Goal: Task Accomplishment & Management: Manage account settings

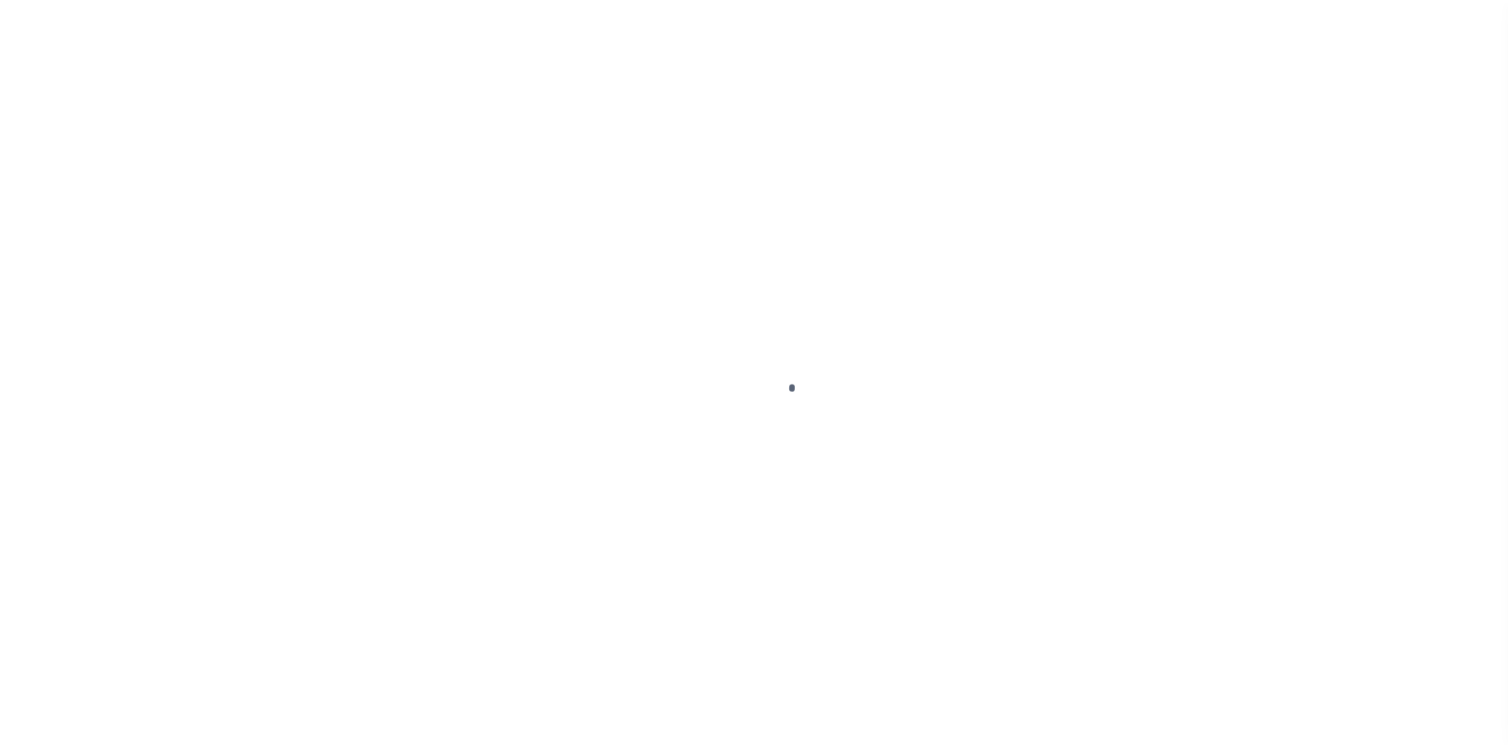
scroll to position [23, 0]
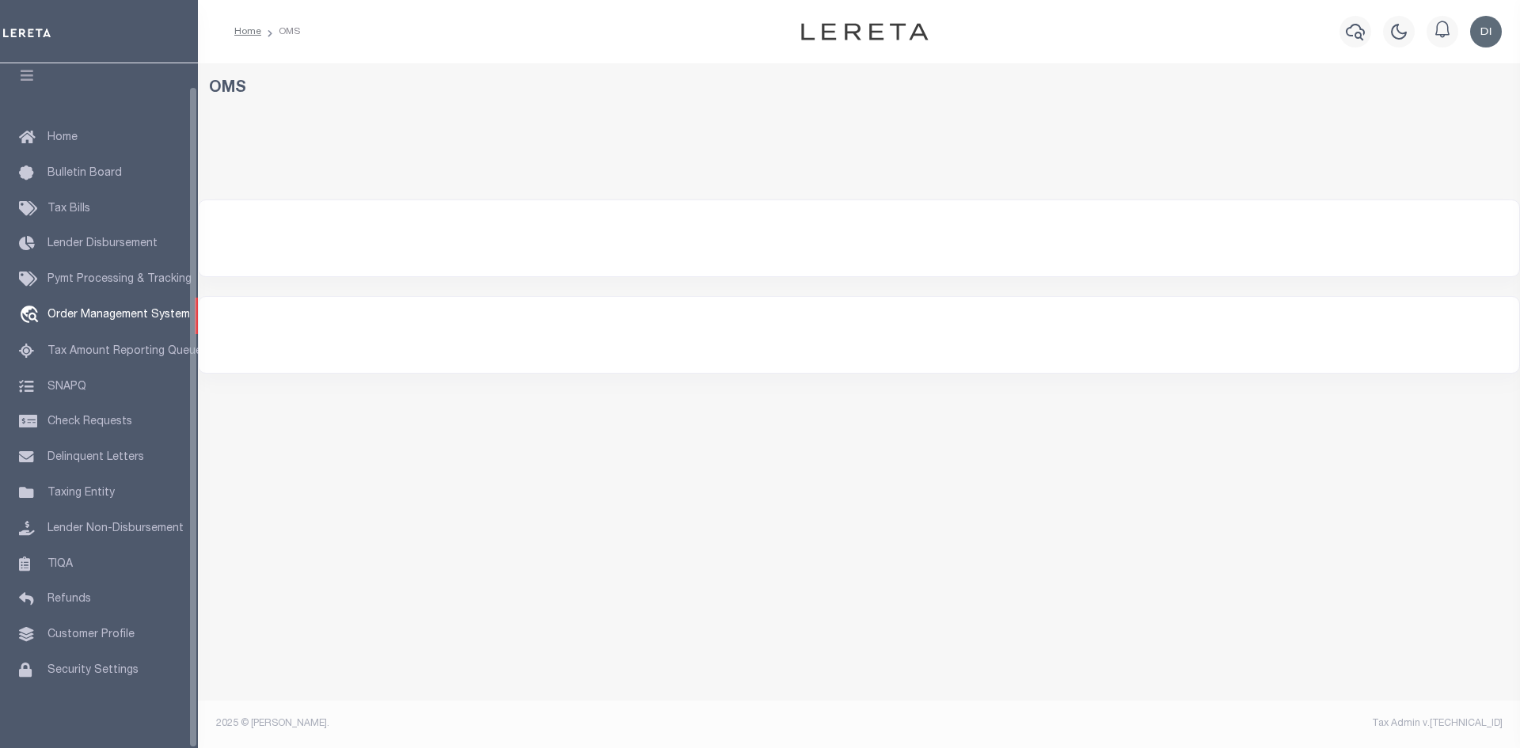
select select "200"
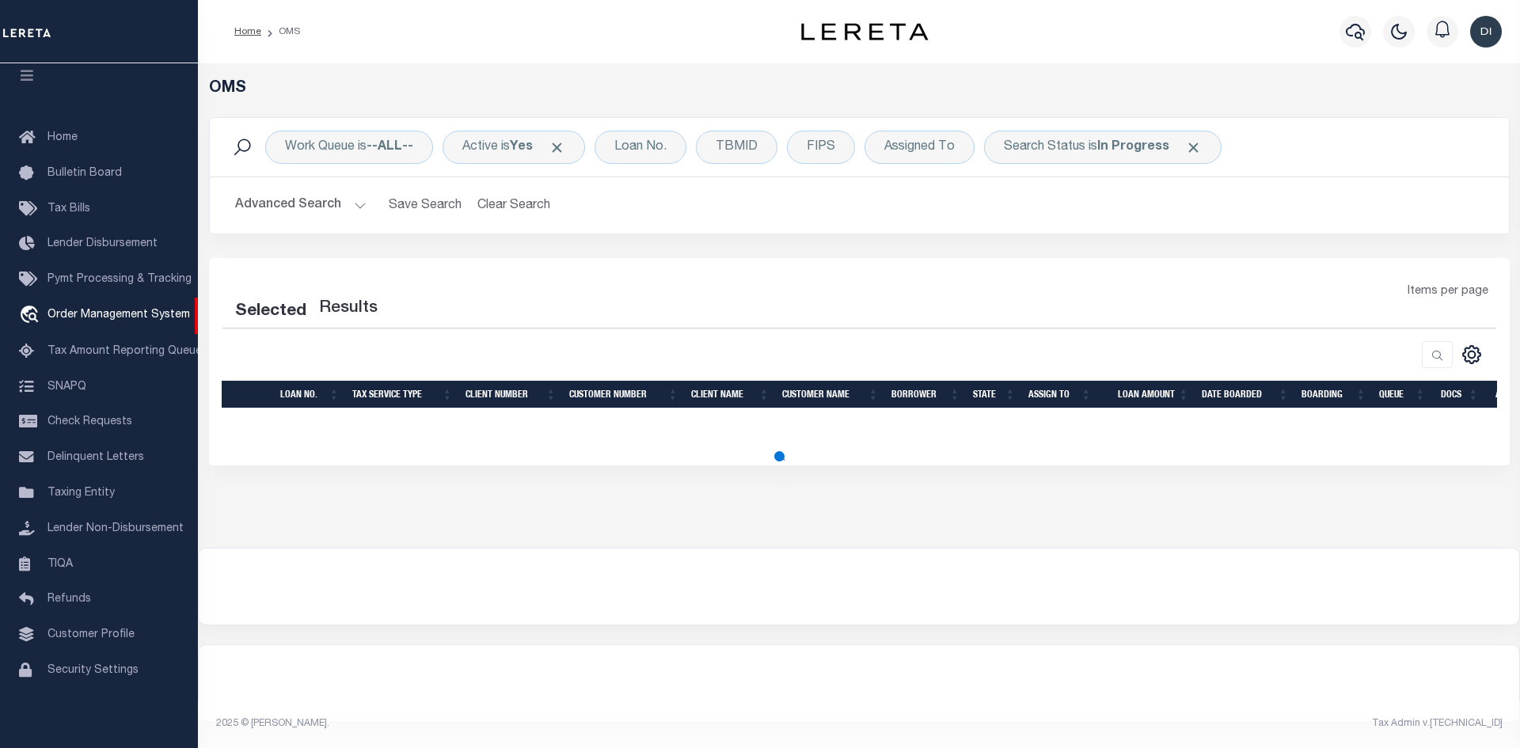
select select "200"
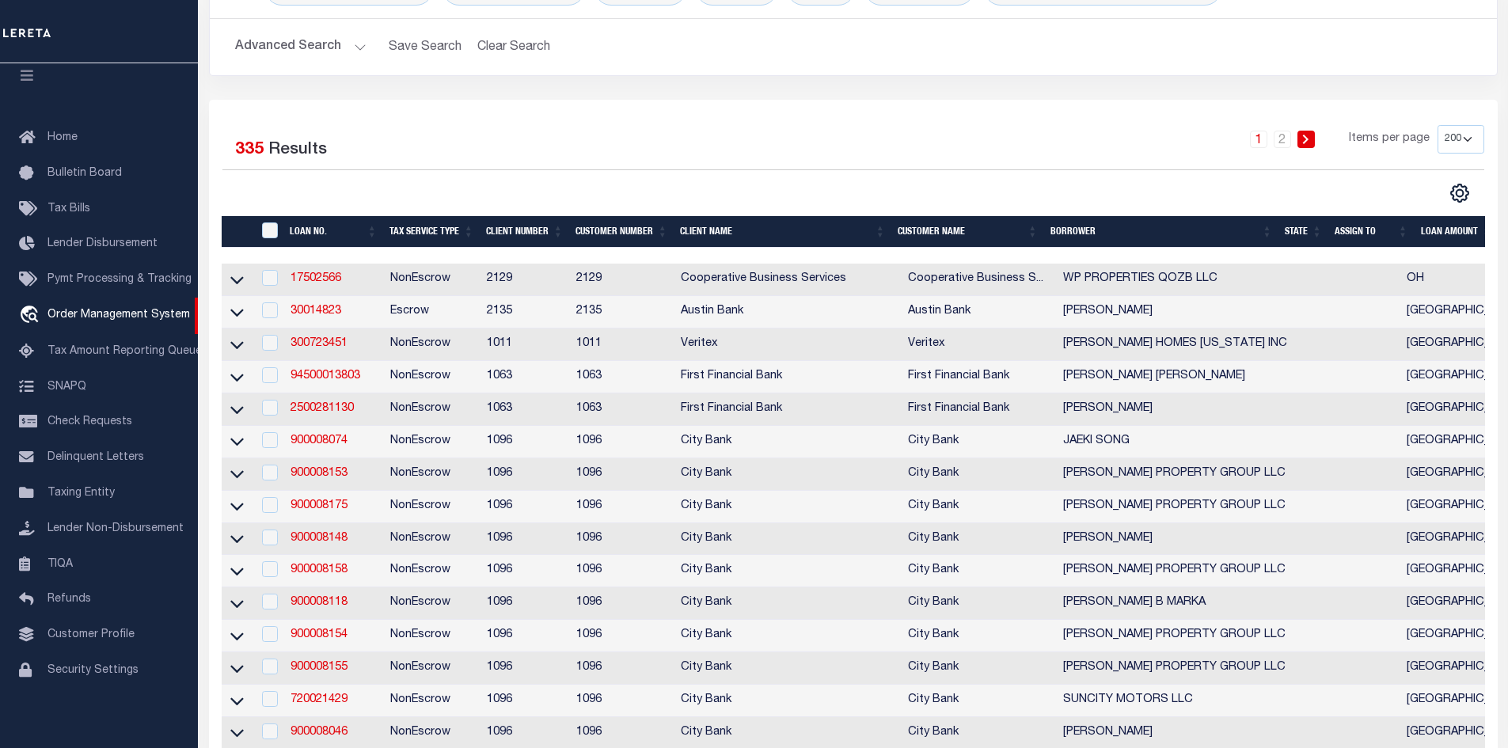
scroll to position [0, 0]
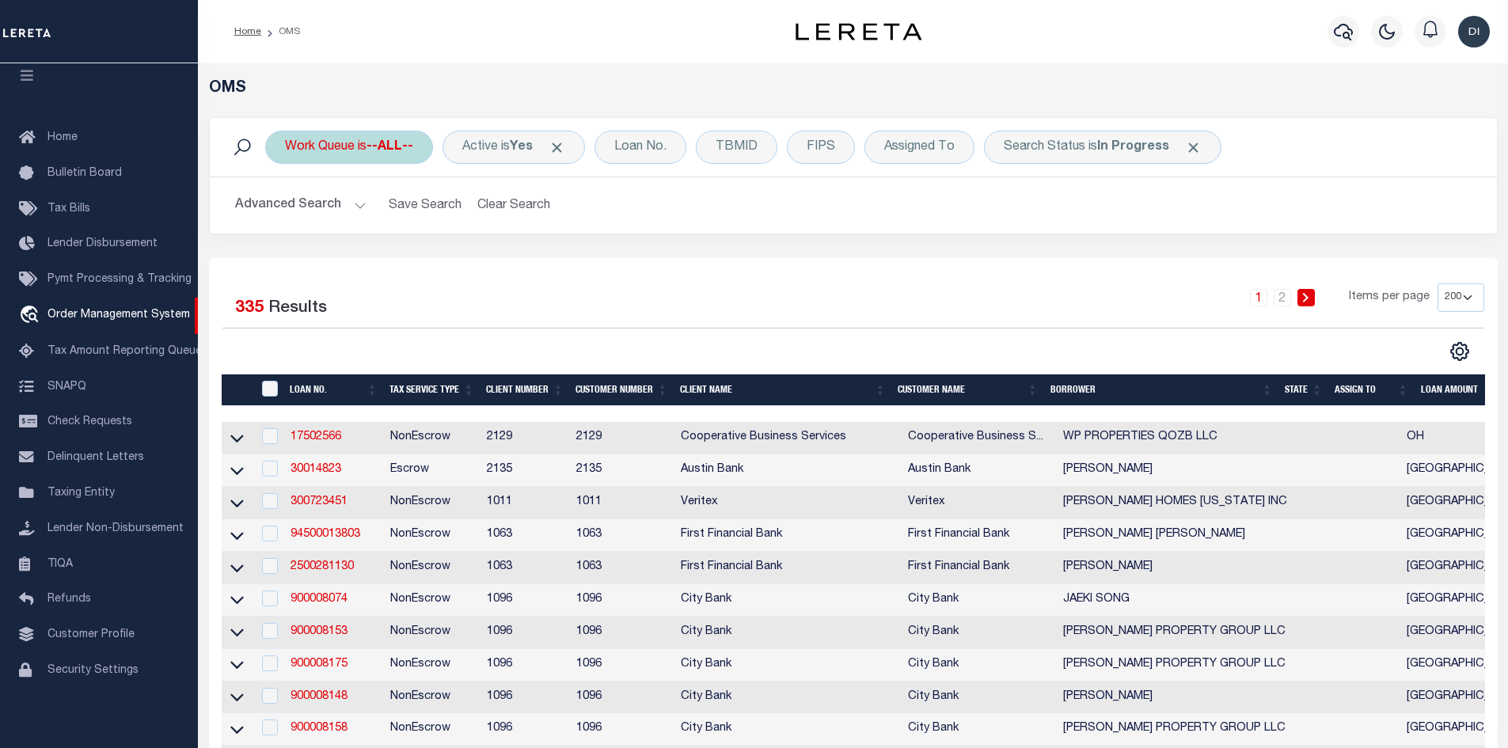
click at [364, 147] on div "Work Queue is --ALL--" at bounding box center [349, 147] width 168 height 33
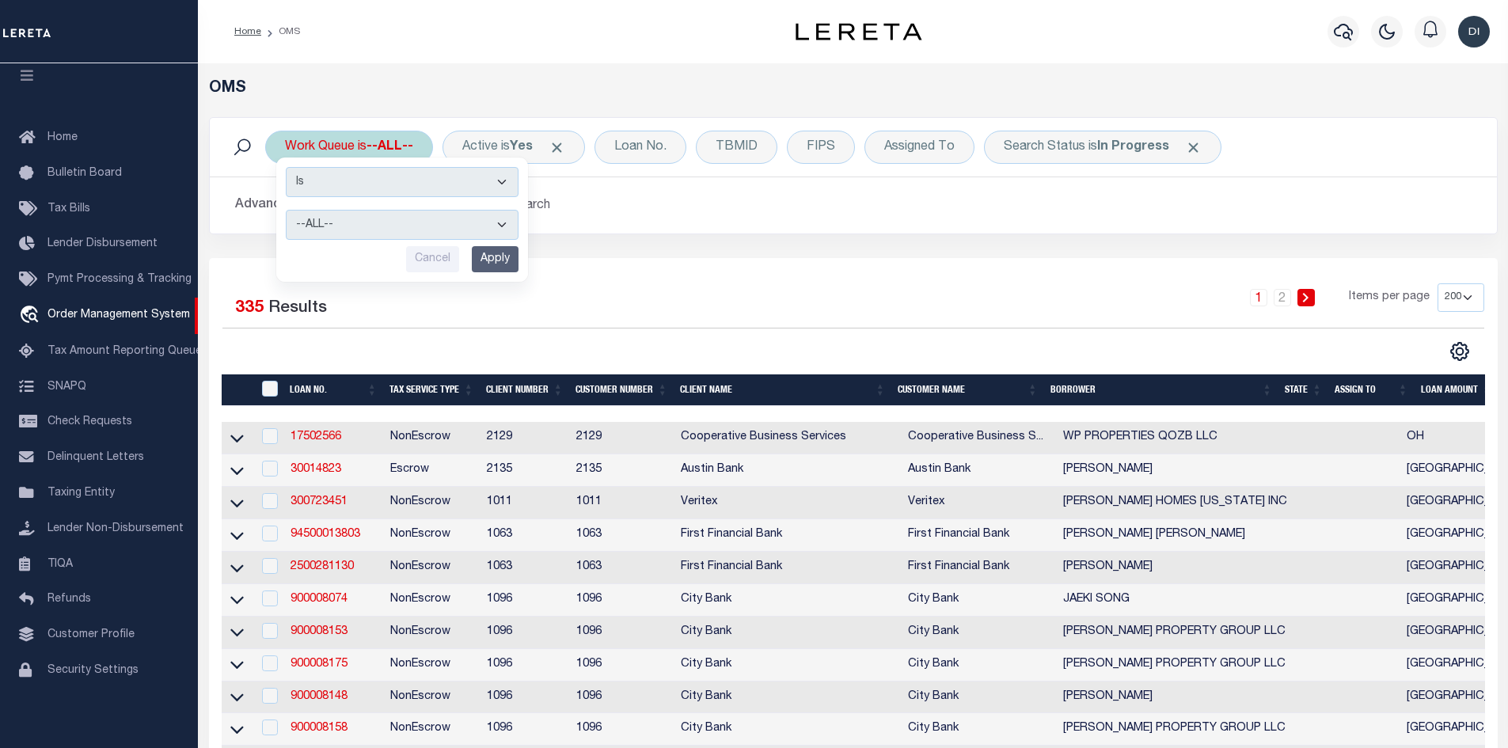
click at [391, 234] on select "--ALL-- General ThoughtFocus" at bounding box center [402, 225] width 233 height 30
select select "THF"
click at [286, 210] on select "--ALL-- General ThoughtFocus" at bounding box center [402, 225] width 233 height 30
click at [494, 260] on input "Apply" at bounding box center [495, 259] width 47 height 26
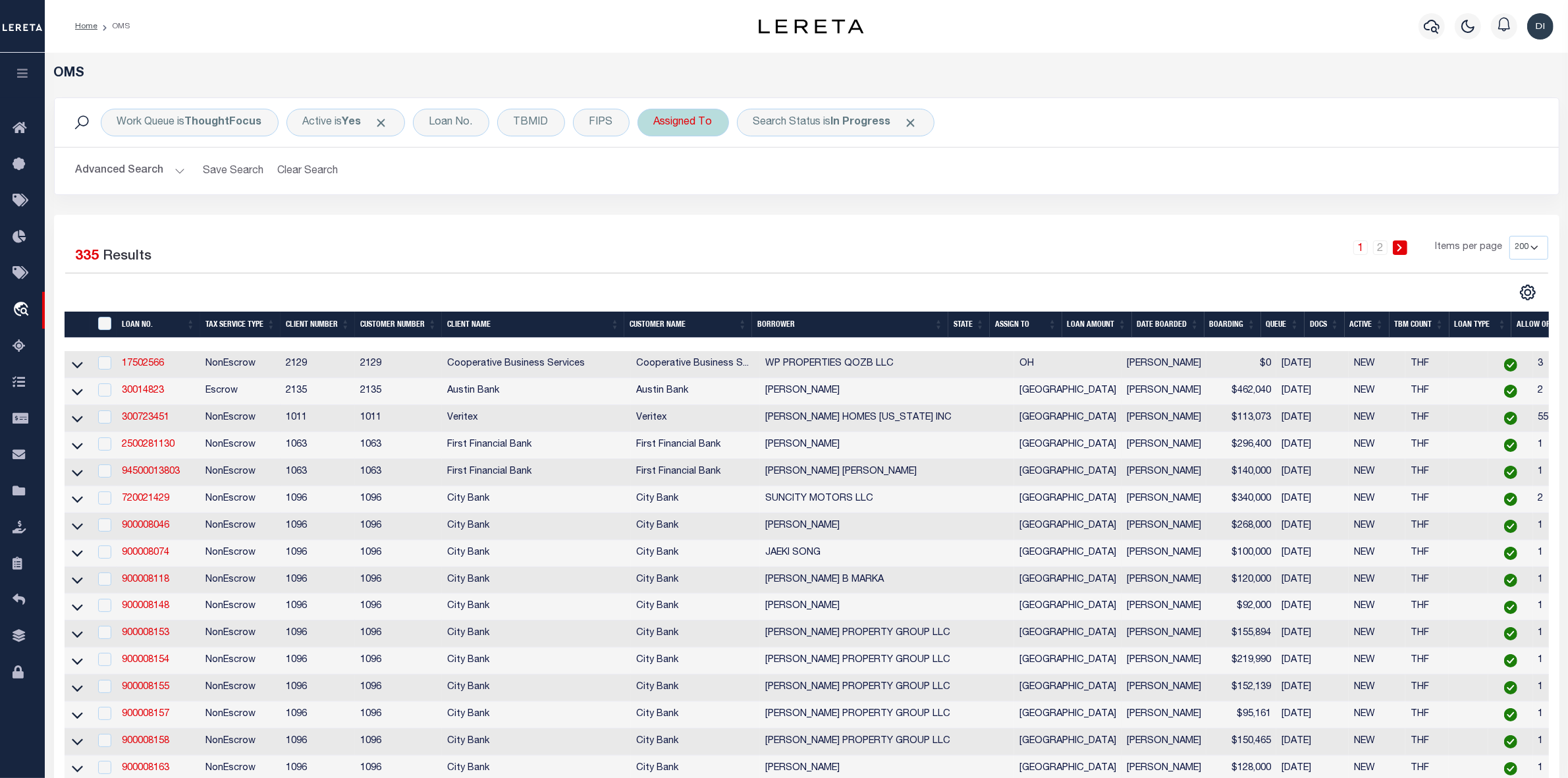
click at [691, 124] on div "Assigned To" at bounding box center [683, 122] width 92 height 27
click at [686, 186] on select "--Unassigned-- Abdul Muzain Adrienne Cayea Agustin Fernandez Ahmad Darwish Albe…" at bounding box center [751, 187] width 194 height 25
select select "[PERSON_NAME]"
click at [655, 176] on select "--Unassigned-- Abdul Muzain Adrienne Cayea Agustin Fernandez Ahmad Darwish Albe…" at bounding box center [751, 187] width 194 height 25
click at [832, 219] on input "Apply" at bounding box center [829, 216] width 39 height 22
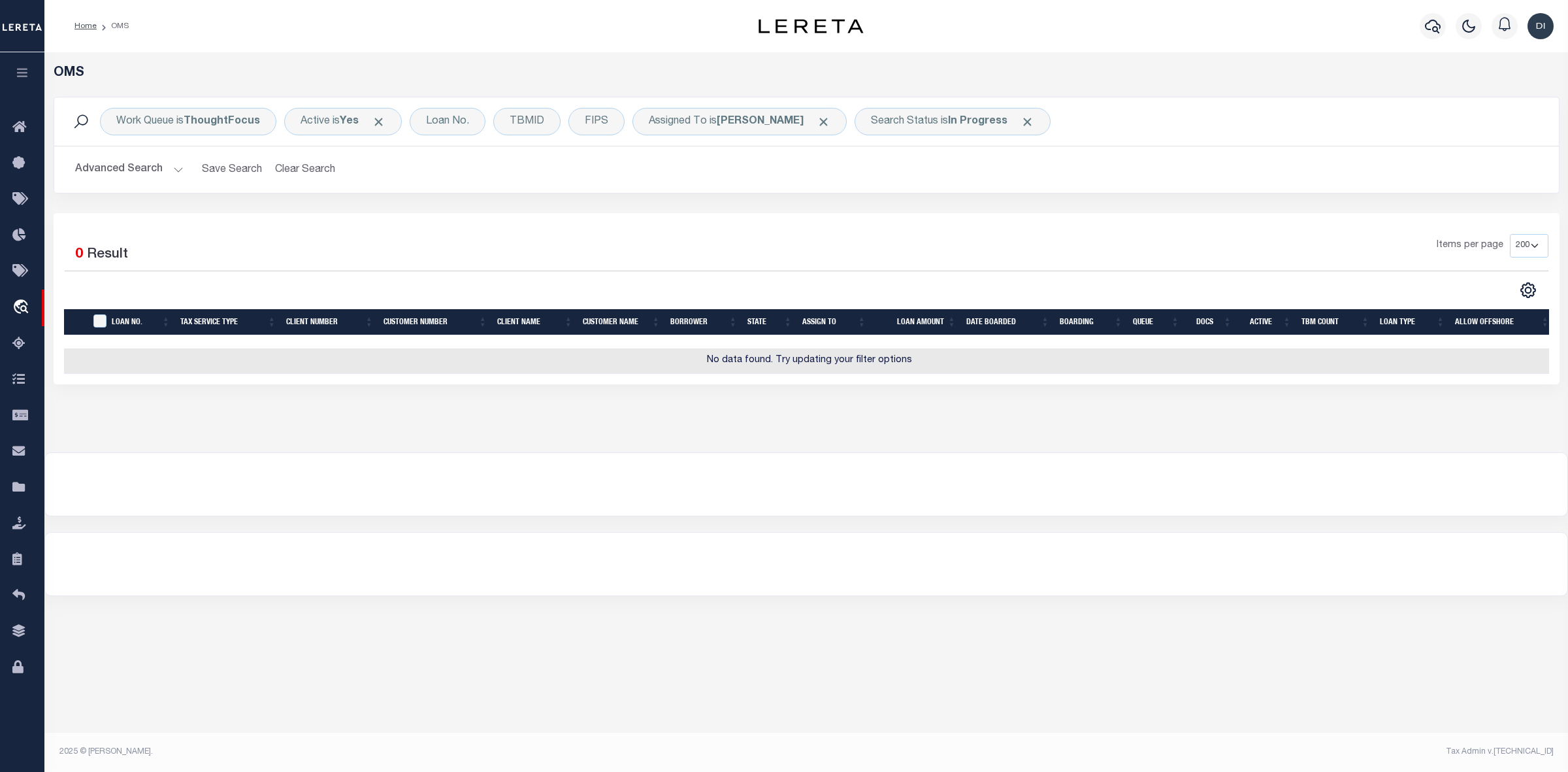
click at [1124, 215] on div "Selected 0 Result Items per page 10 25 50 100 200" at bounding box center [806, 298] width 1506 height 171
click at [978, 127] on b "In Progress" at bounding box center [978, 121] width 59 height 11
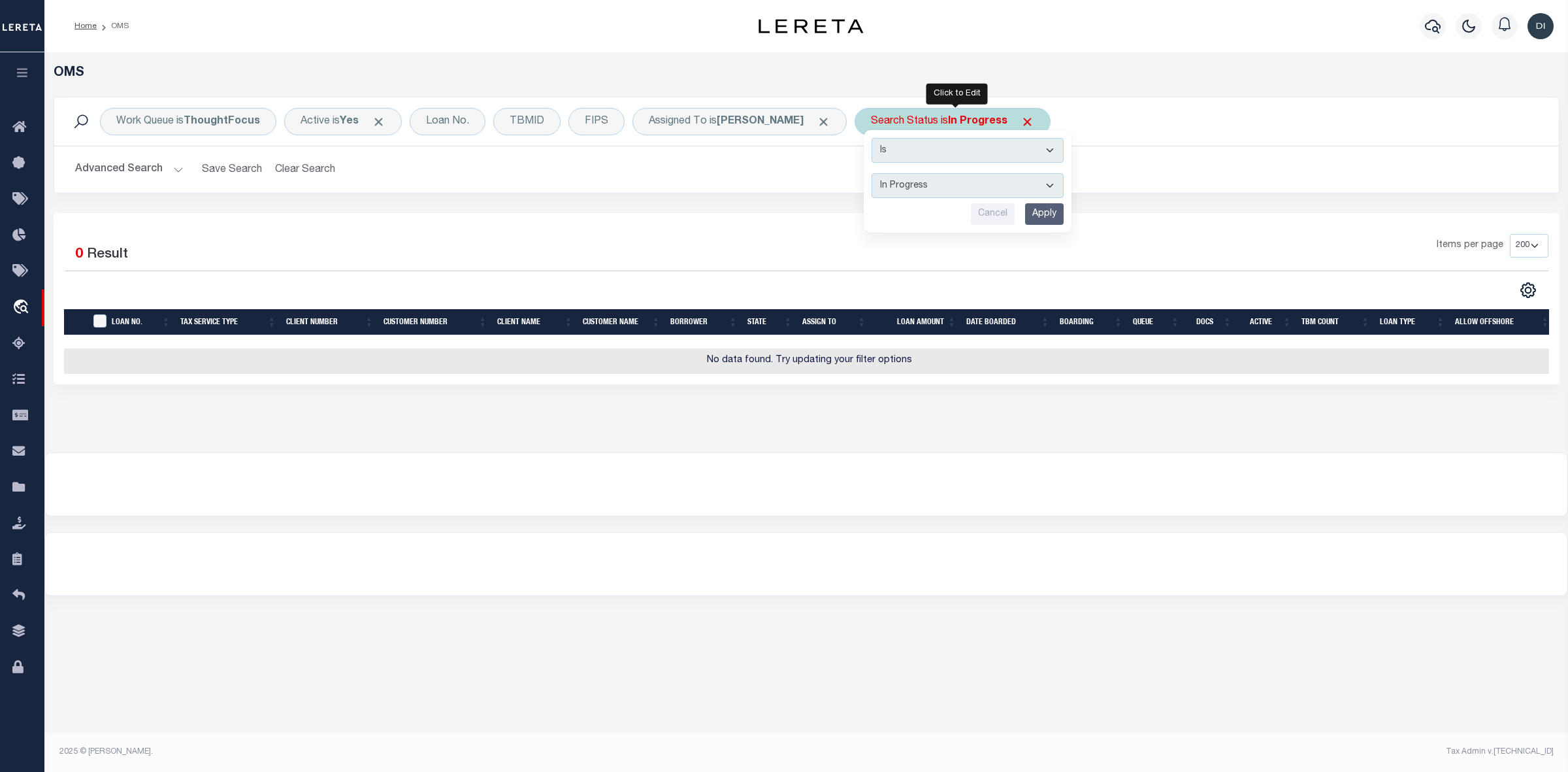
click at [964, 187] on select "Automated Search Bad Parcel Complete Duplicate Parcel High Dollar Reporting In …" at bounding box center [967, 186] width 192 height 25
select select "RD"
click at [875, 174] on select "Automated Search Bad Parcel Complete Duplicate Parcel High Dollar Reporting In …" at bounding box center [967, 186] width 192 height 25
click at [1046, 214] on input "Apply" at bounding box center [1044, 214] width 39 height 21
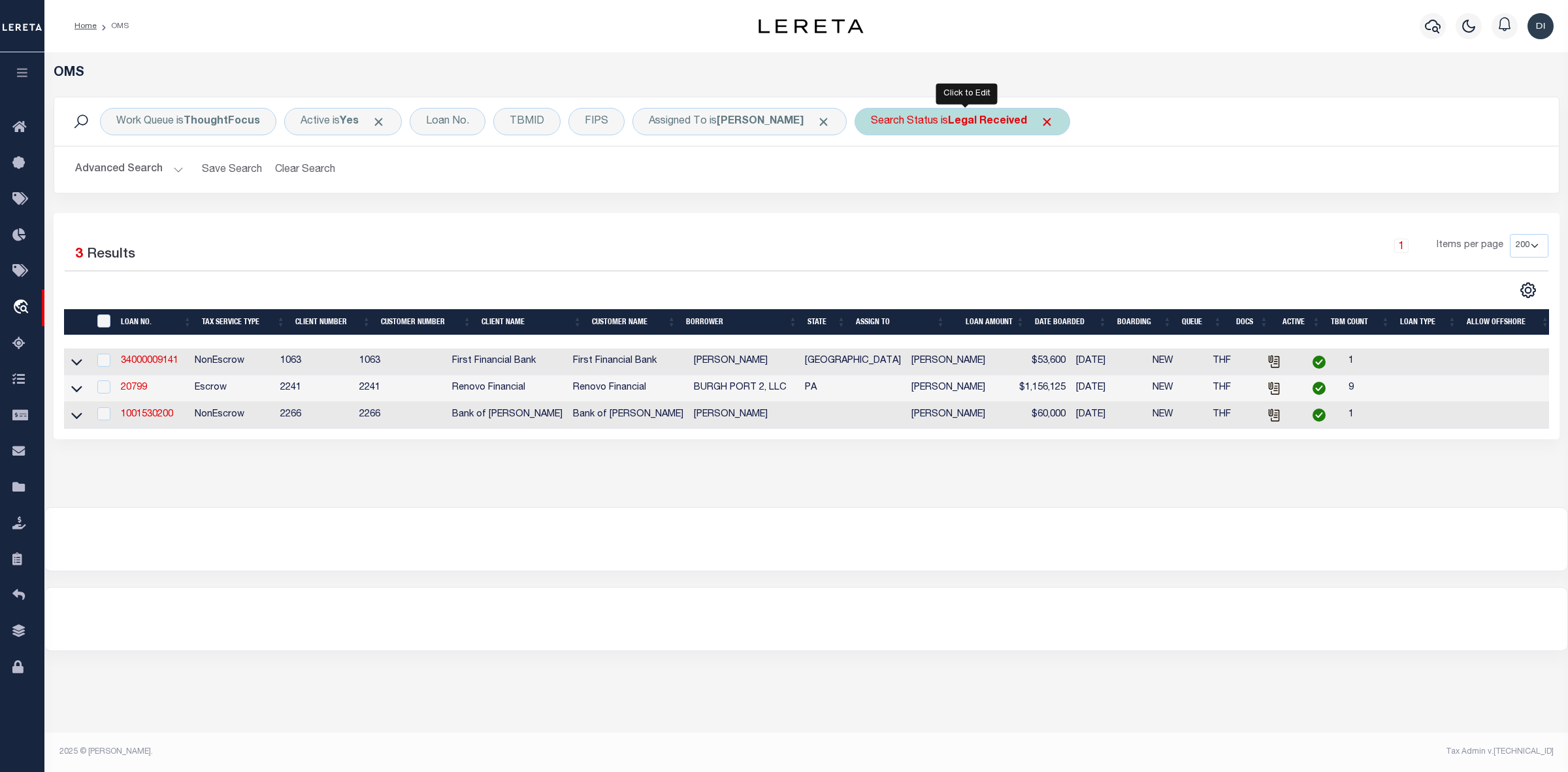
click at [1001, 128] on div "Search Status is Legal Received" at bounding box center [961, 121] width 215 height 27
click at [965, 187] on select "Automated Search Bad Parcel Complete Duplicate Parcel High Dollar Reporting In …" at bounding box center [967, 186] width 192 height 25
select select "IP"
click at [875, 174] on select "Automated Search Bad Parcel Complete Duplicate Parcel High Dollar Reporting In …" at bounding box center [967, 186] width 192 height 25
click at [1042, 218] on input "Apply" at bounding box center [1044, 214] width 39 height 21
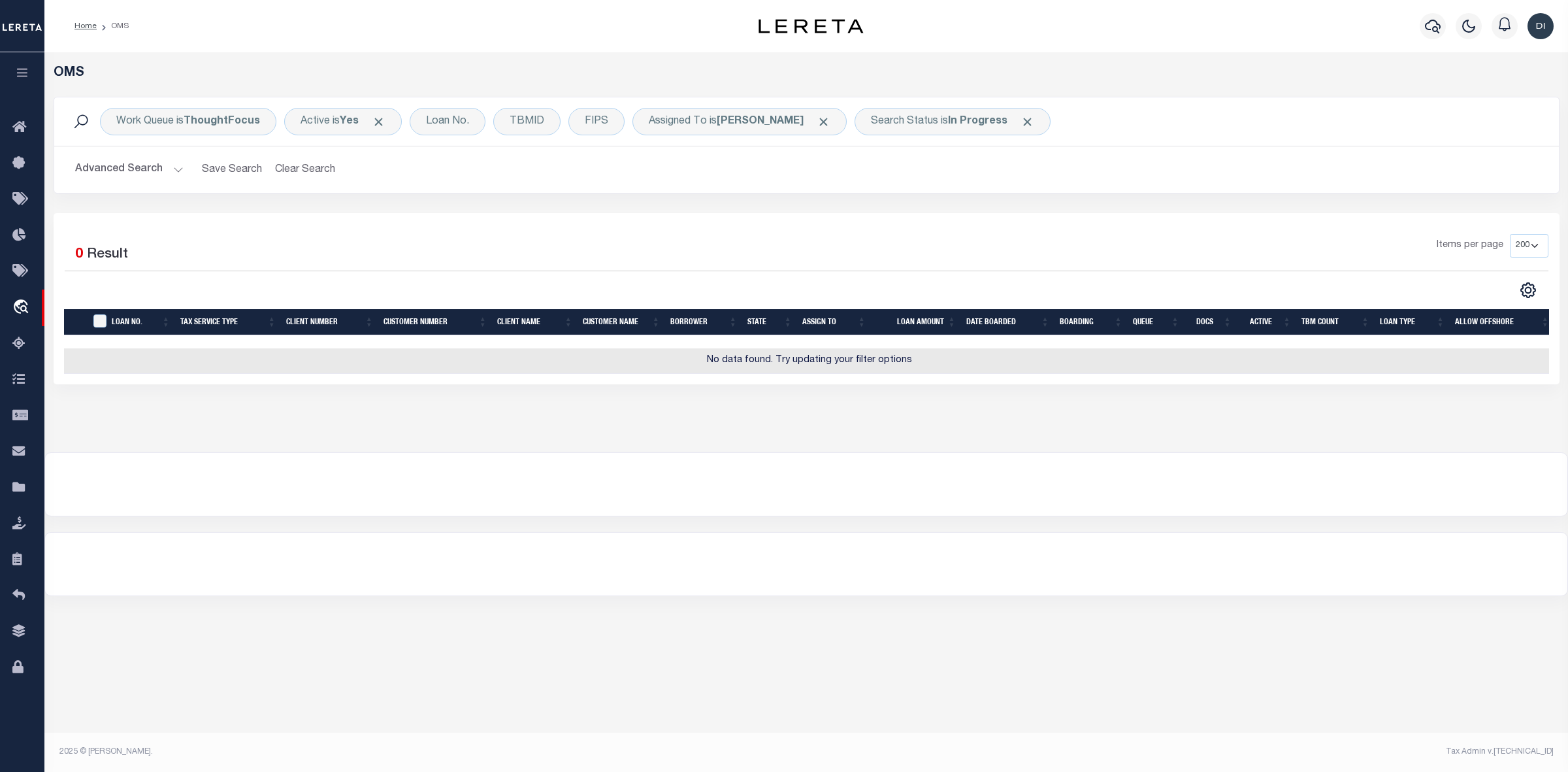
click at [827, 234] on div "Selected 0 Result Items per page 10 25 50 100 200" at bounding box center [806, 298] width 1506 height 171
click at [572, 495] on div at bounding box center [806, 485] width 1522 height 63
click at [363, 485] on div at bounding box center [806, 485] width 1522 height 63
click at [889, 222] on div "Selected 0 Result Items per page 10 25 50 100 200" at bounding box center [806, 298] width 1506 height 171
click at [732, 225] on div "Selected 0 Result Items per page 10 25 50 100 200" at bounding box center [806, 298] width 1506 height 171
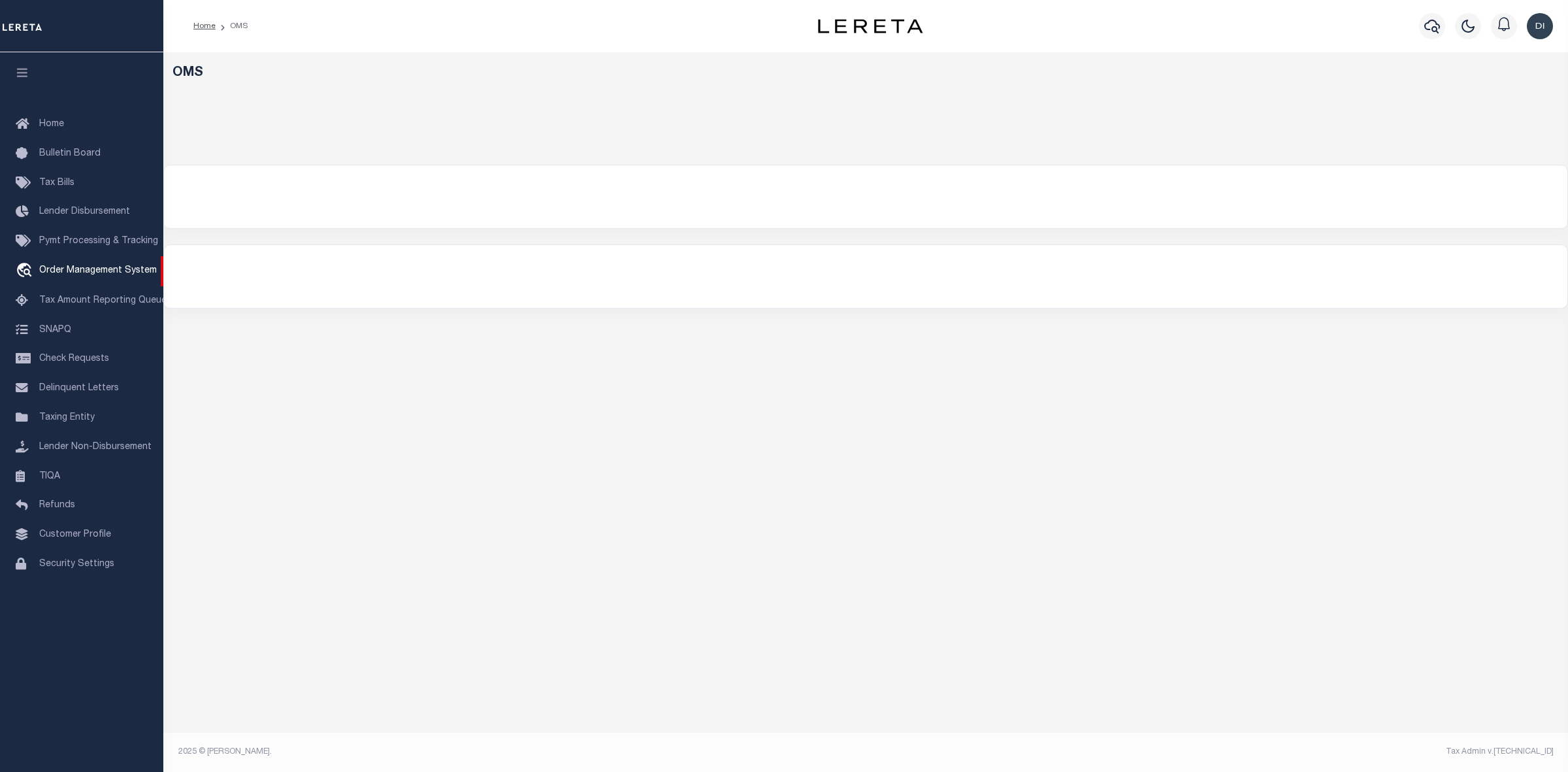
select select "200"
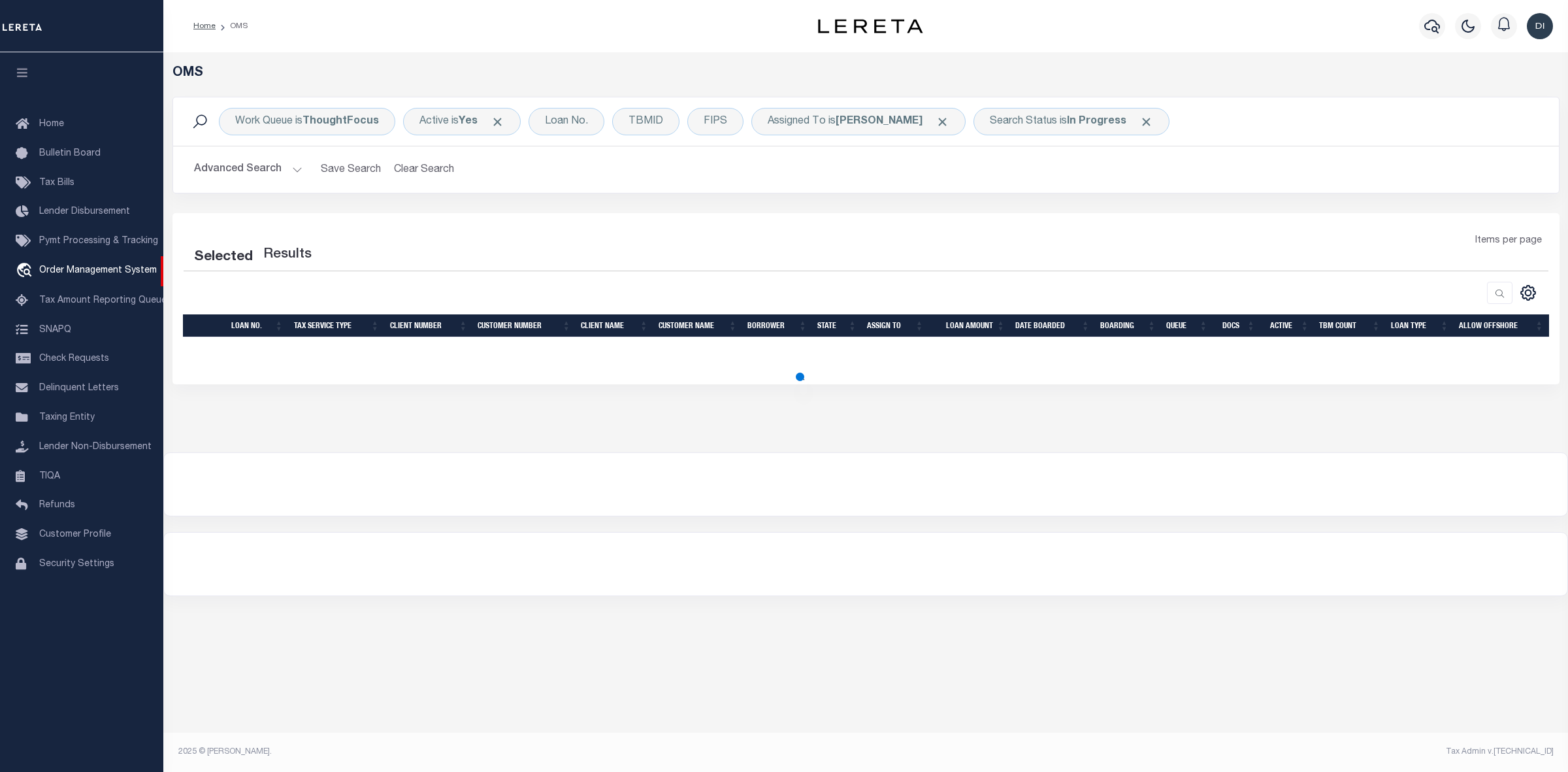
select select "200"
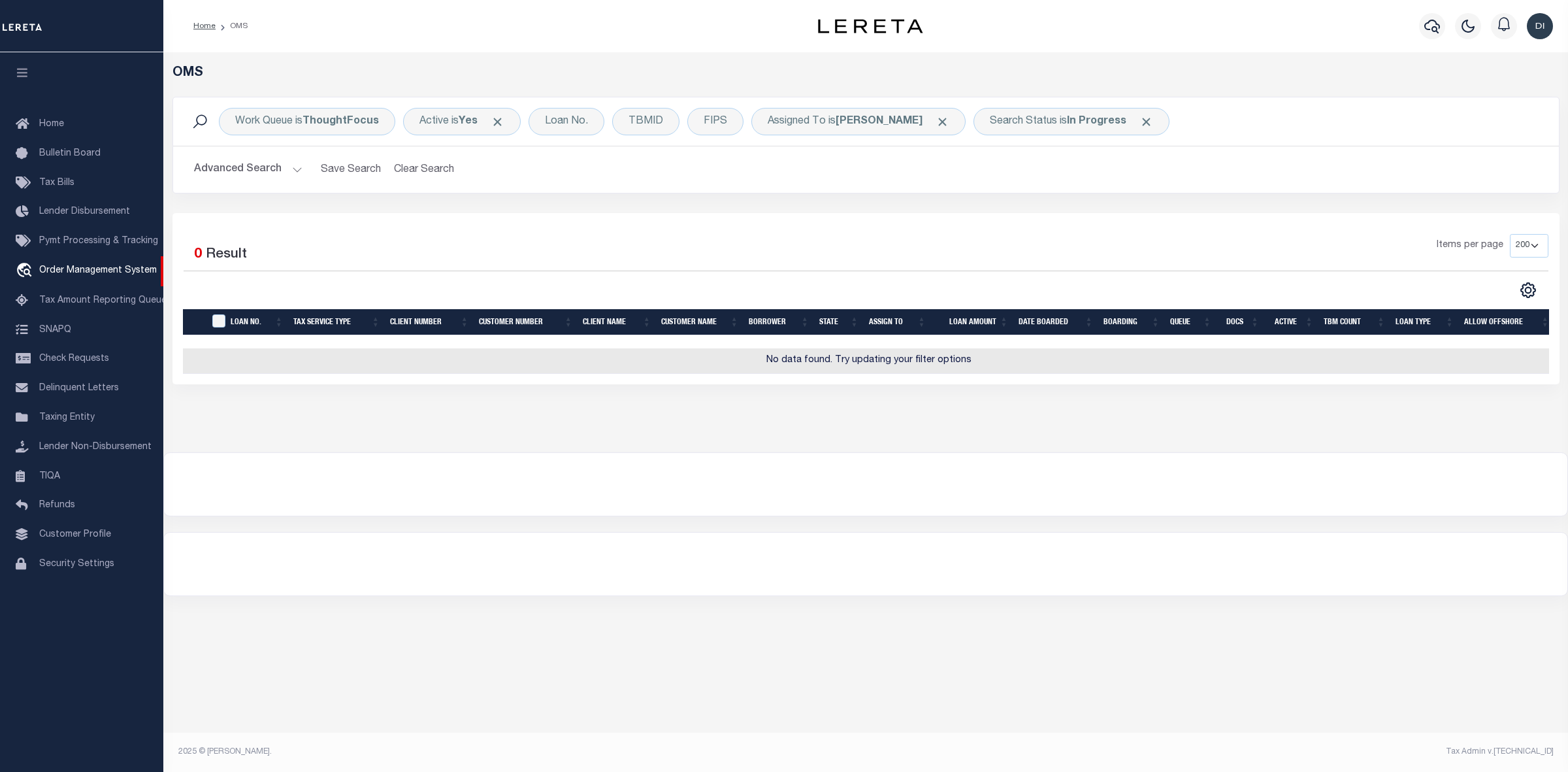
click at [919, 239] on div "Items per page 10 25 50 100 200" at bounding box center [1038, 250] width 1018 height 34
click at [479, 220] on div "Selected 0 Result Items per page 10 25 50 100 200" at bounding box center [866, 298] width 1387 height 171
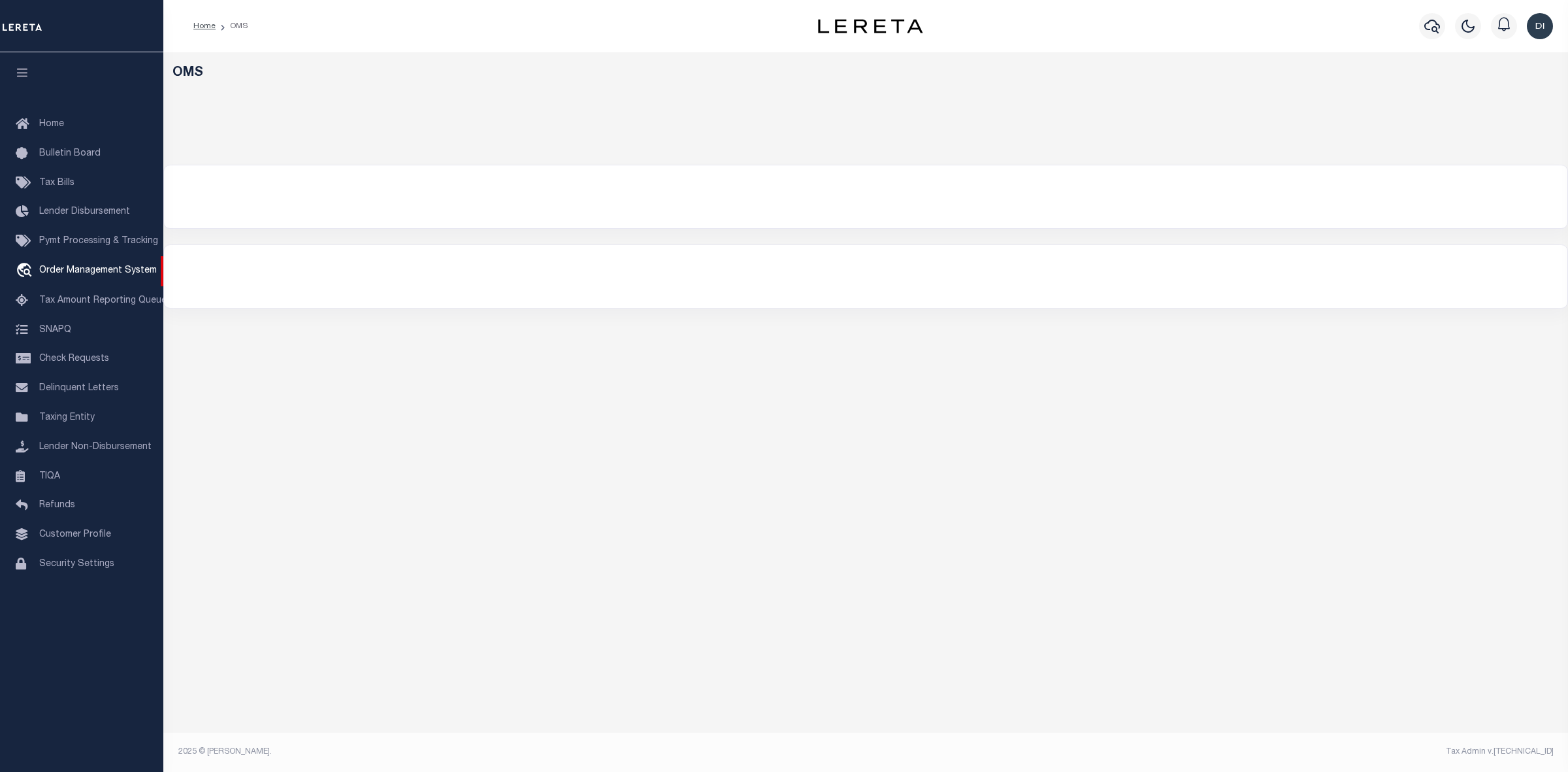
select select "200"
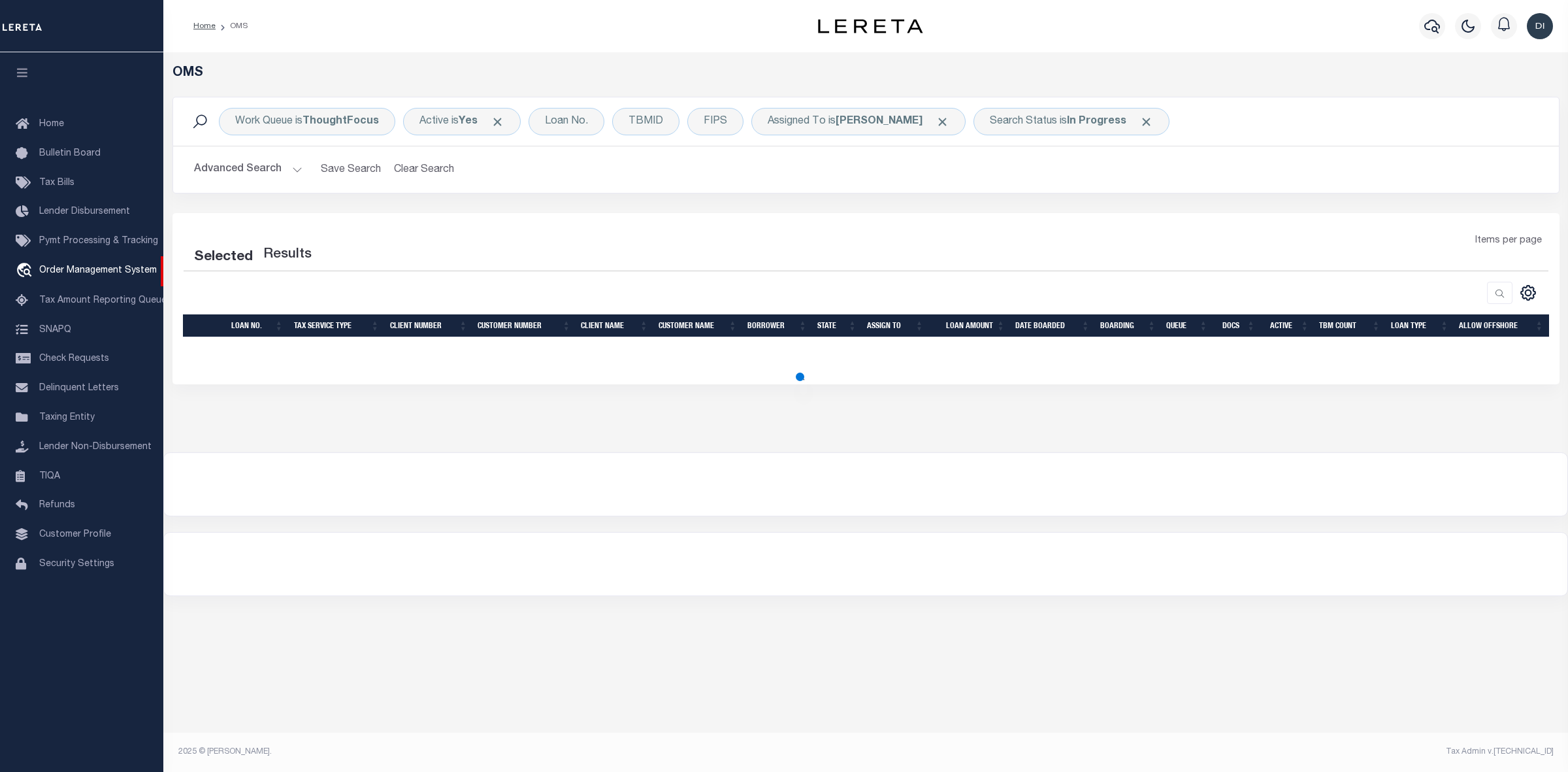
select select "200"
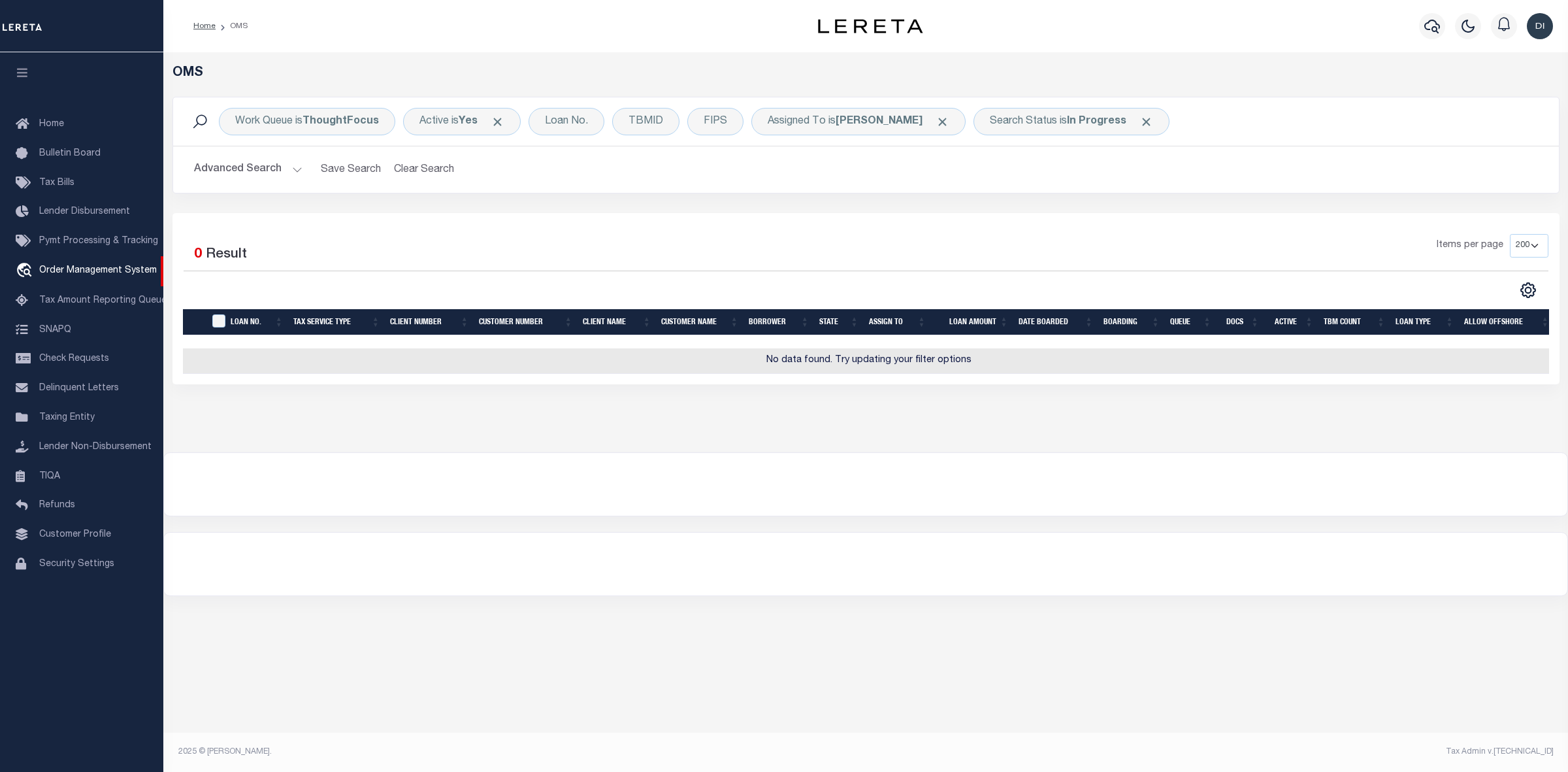
click at [1024, 256] on div "Items per page 10 25 50 100 200" at bounding box center [1038, 250] width 1018 height 34
click at [1105, 118] on b "In Progress" at bounding box center [1097, 121] width 59 height 11
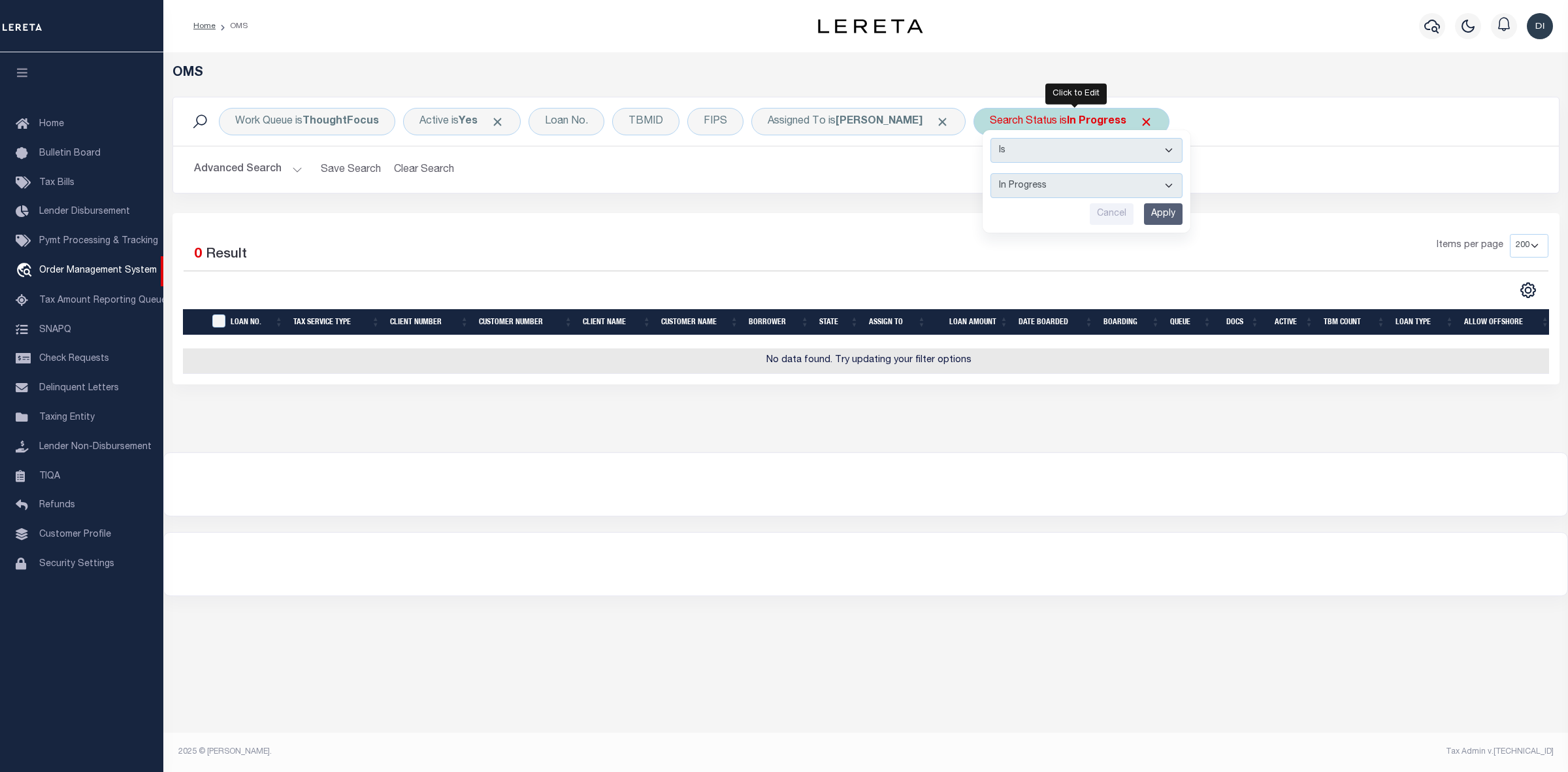
click at [1068, 183] on select "Automated Search Bad Parcel Complete Duplicate Parcel High Dollar Reporting In …" at bounding box center [1086, 186] width 192 height 25
select select "PH"
click at [994, 174] on select "Automated Search Bad Parcel Complete Duplicate Parcel High Dollar Reporting In …" at bounding box center [1086, 186] width 192 height 25
click at [1174, 218] on input "Apply" at bounding box center [1163, 214] width 39 height 21
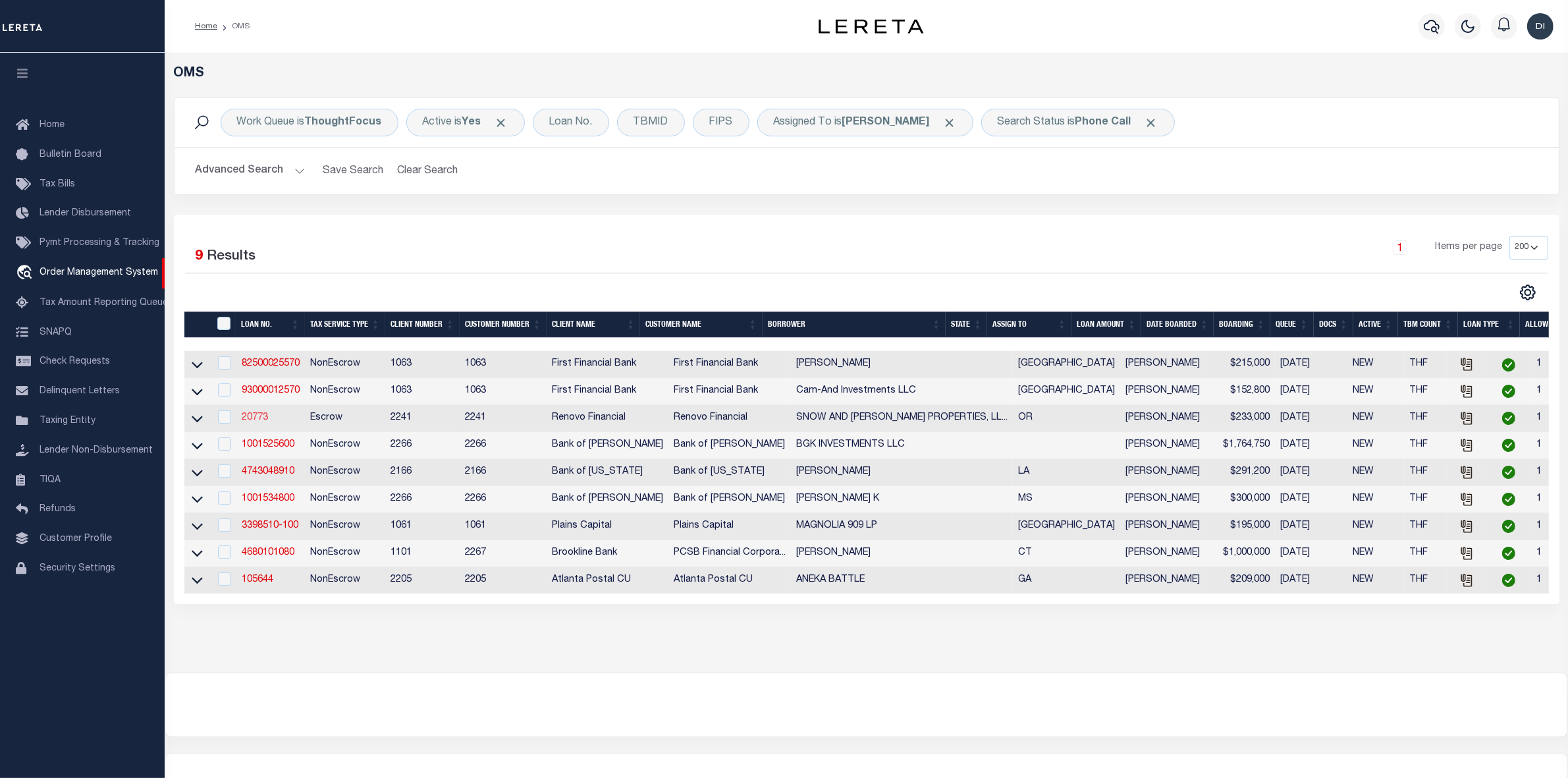
click at [250, 422] on link "20773" at bounding box center [255, 417] width 27 height 9
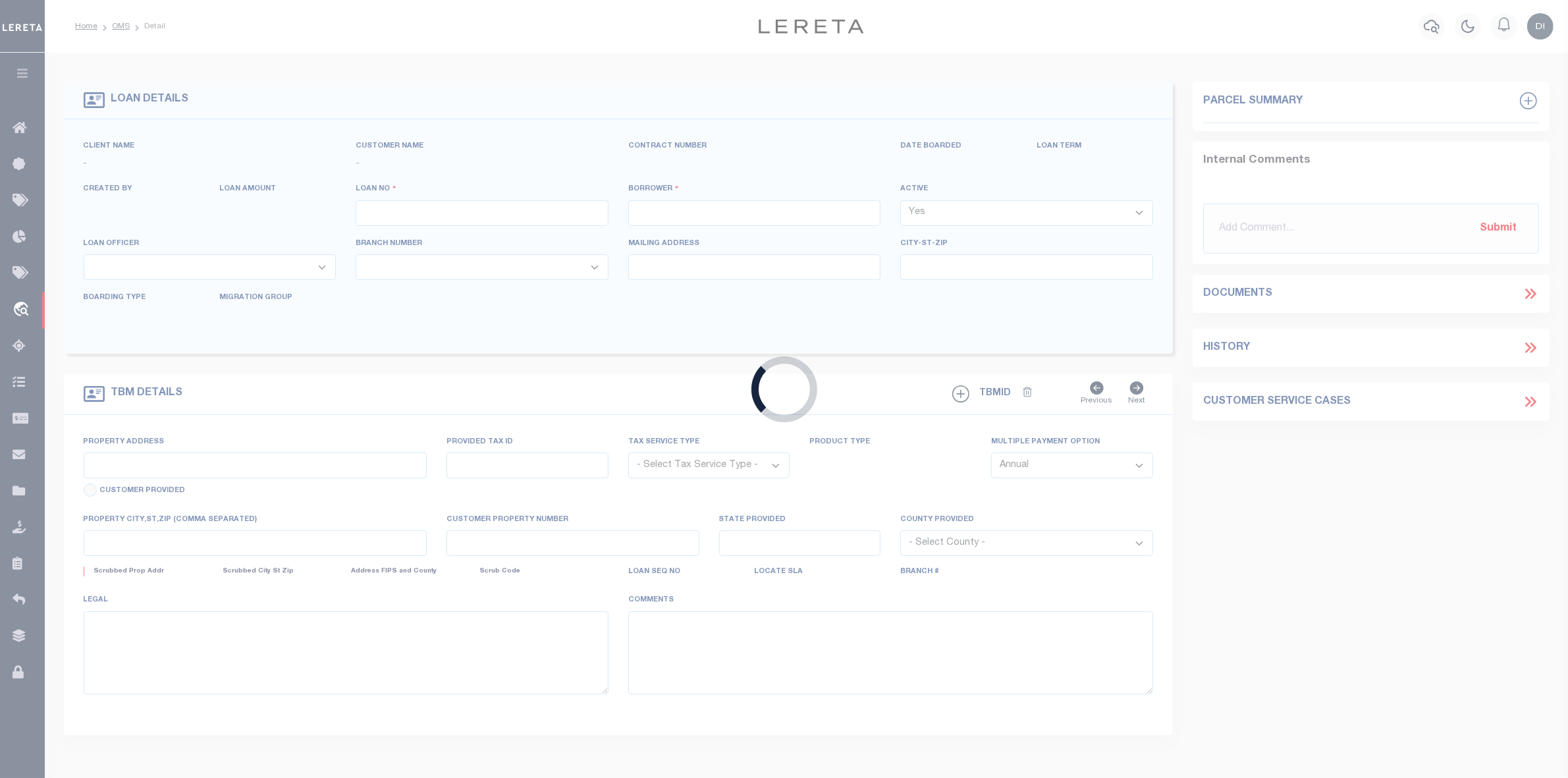
type input "20773"
type input "SNOW AND KERLEY PROPERTIES, LLC"
select select
type input "2365 Crestmont Circle South"
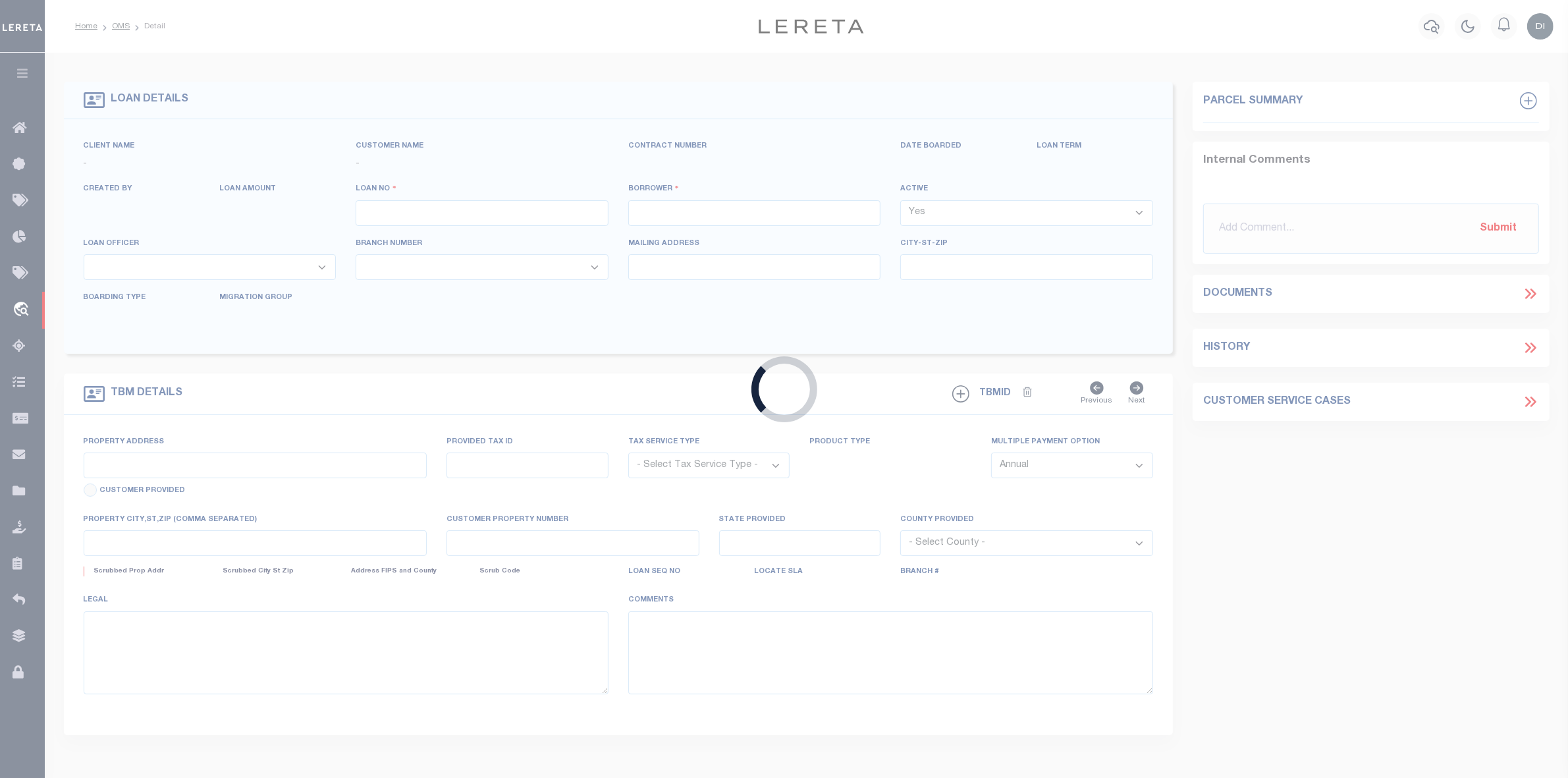
type input "Salem OR 97302"
select select "400"
select select "Escrow"
select select "164194"
type input "3080 Evergreen Avenue NE"
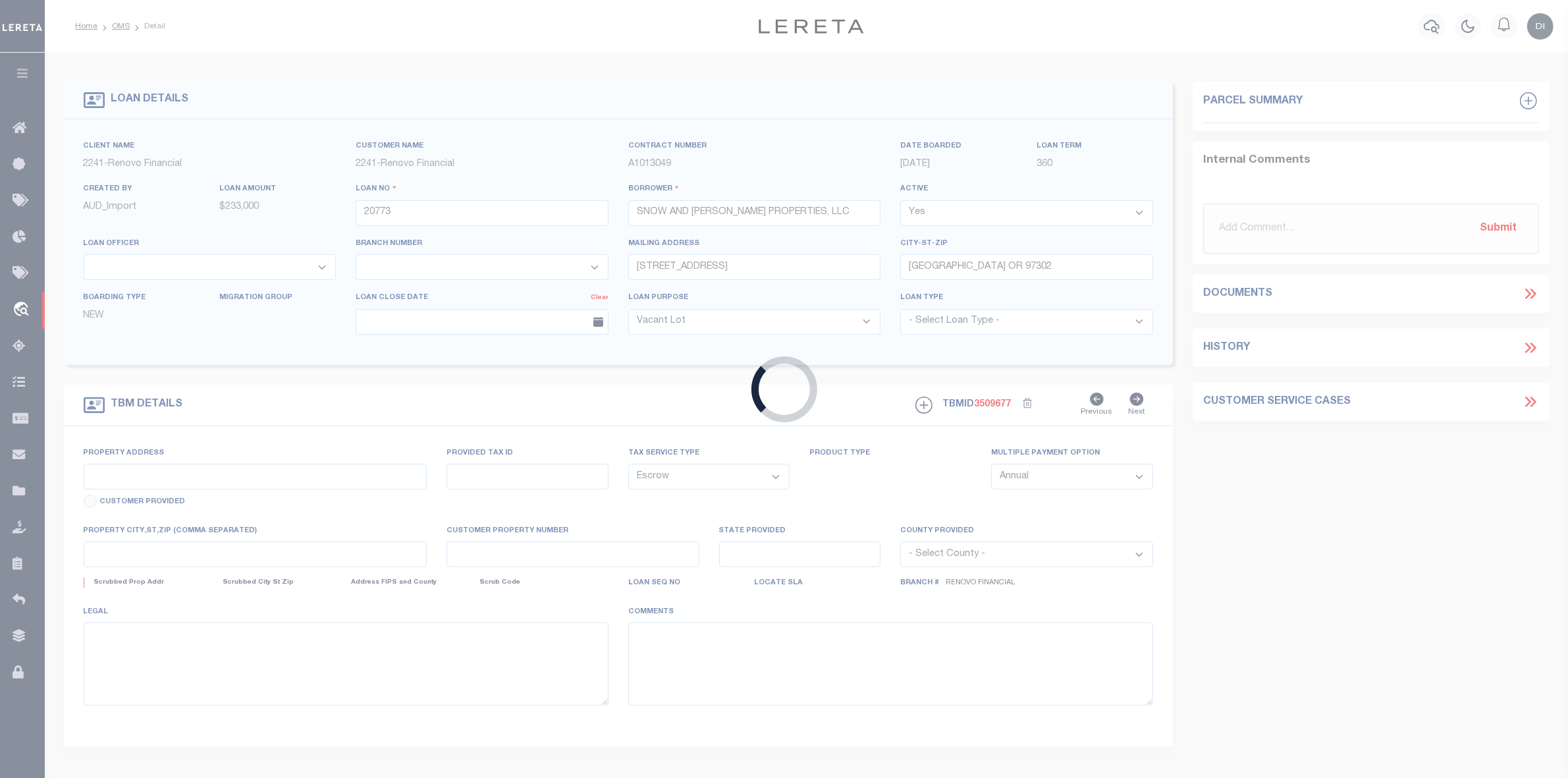
type input "Salem, OR 97301"
type input "a0kUS00000Cu4V3"
type input "OR"
select select
type textarea "LEGAL REQUIRED"
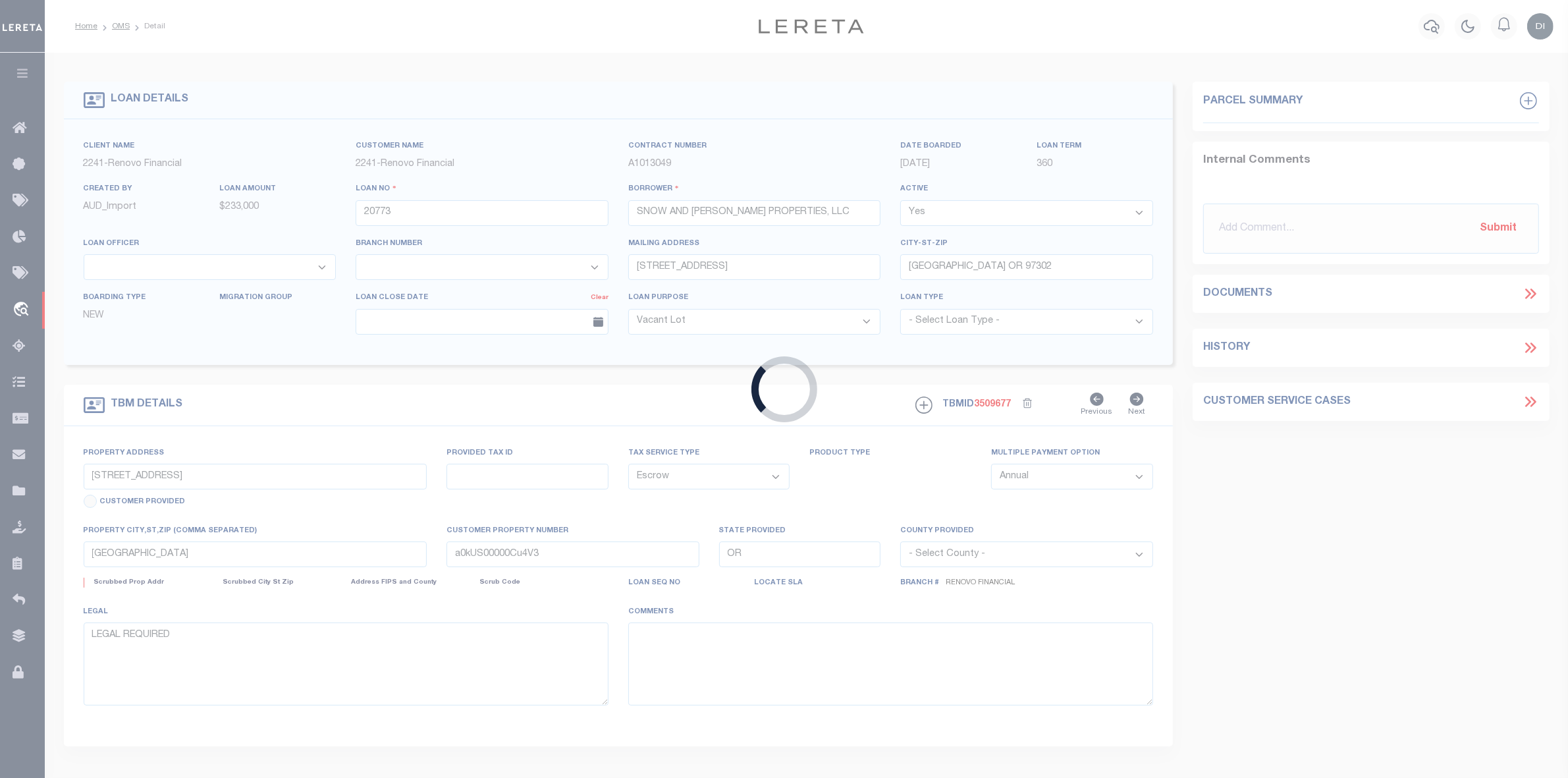
select select "25066"
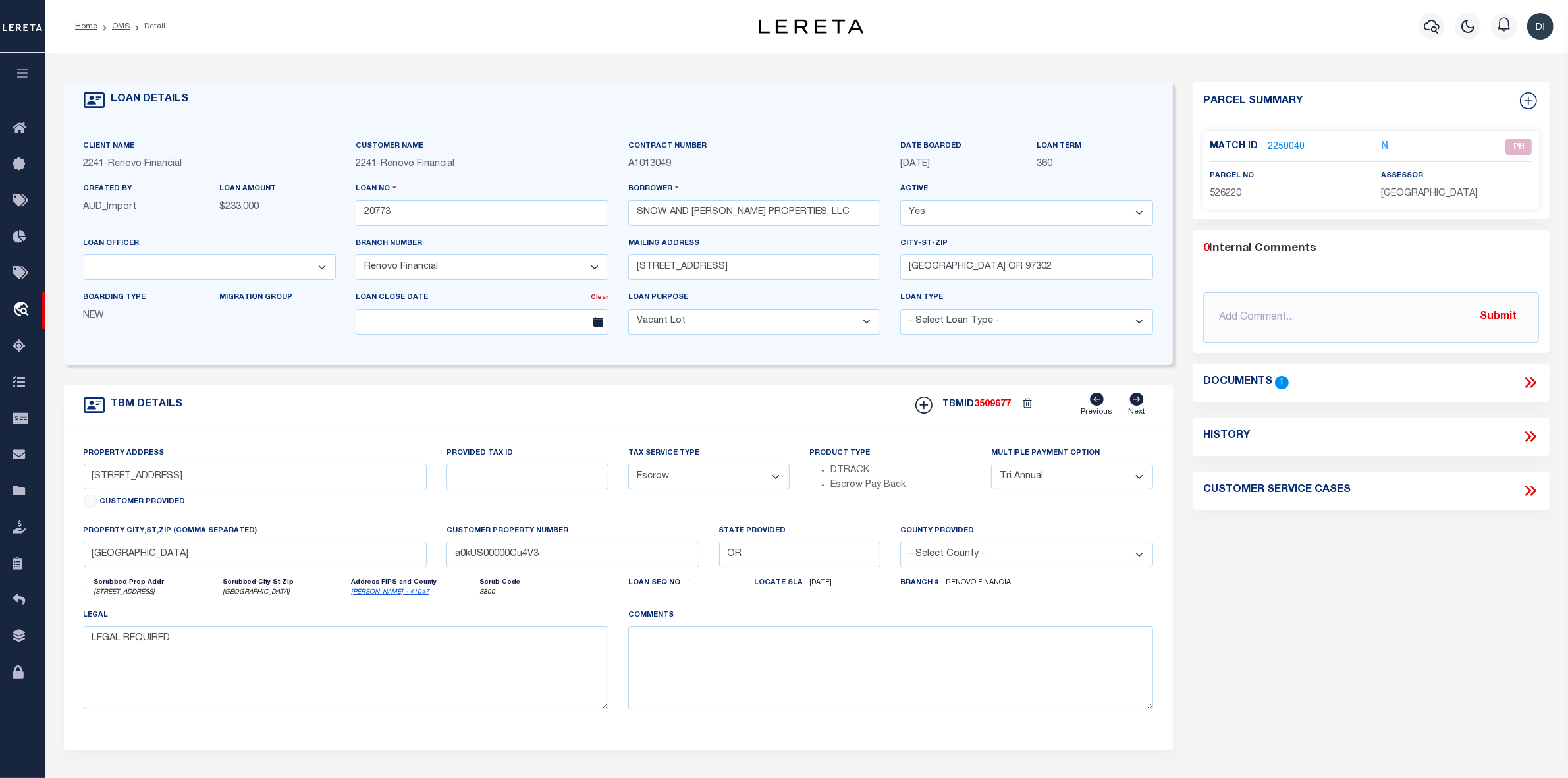
click at [1530, 383] on icon at bounding box center [1527, 383] width 6 height 11
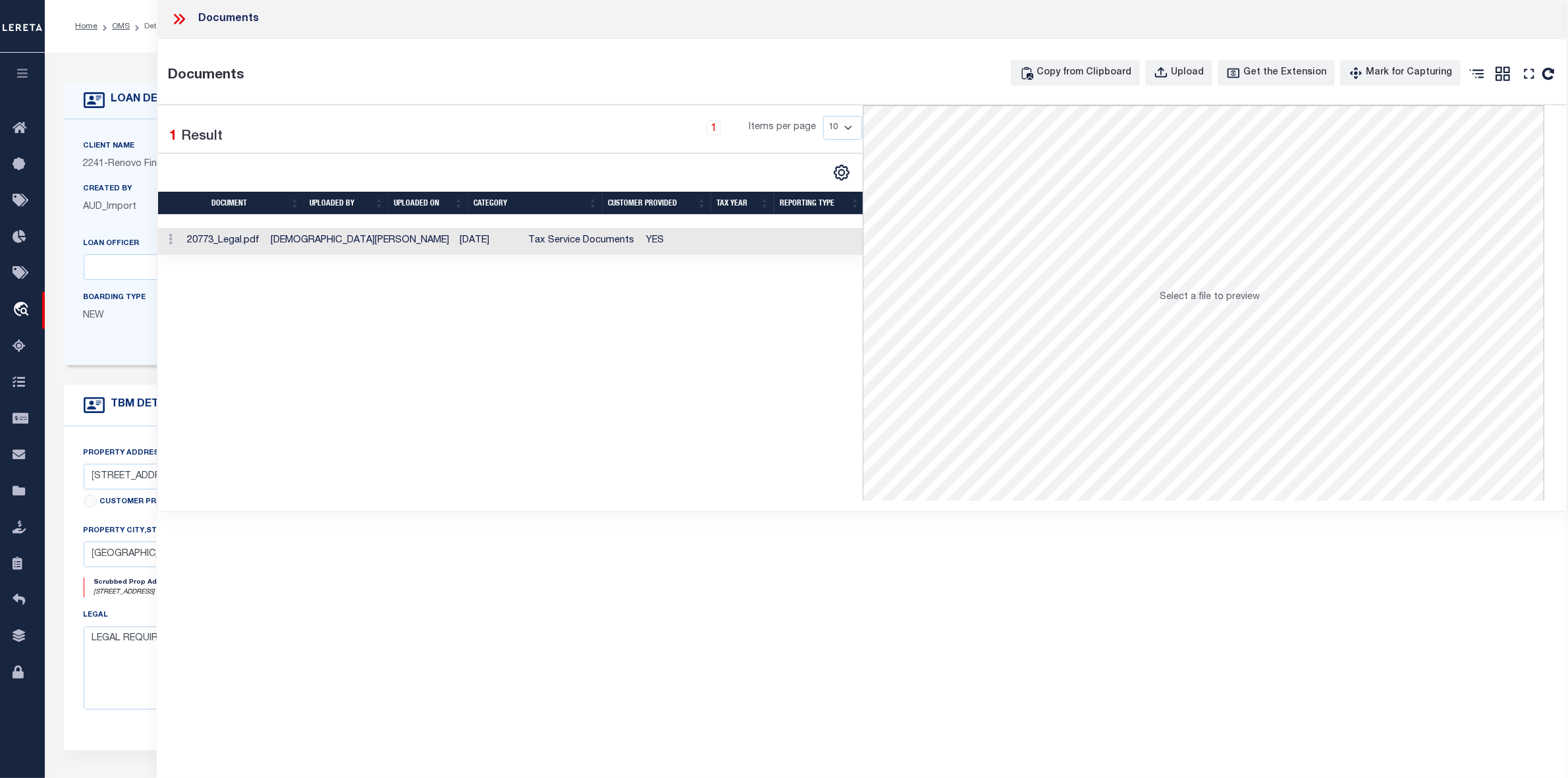
click at [523, 242] on td "Tax Service Documents" at bounding box center [581, 241] width 117 height 27
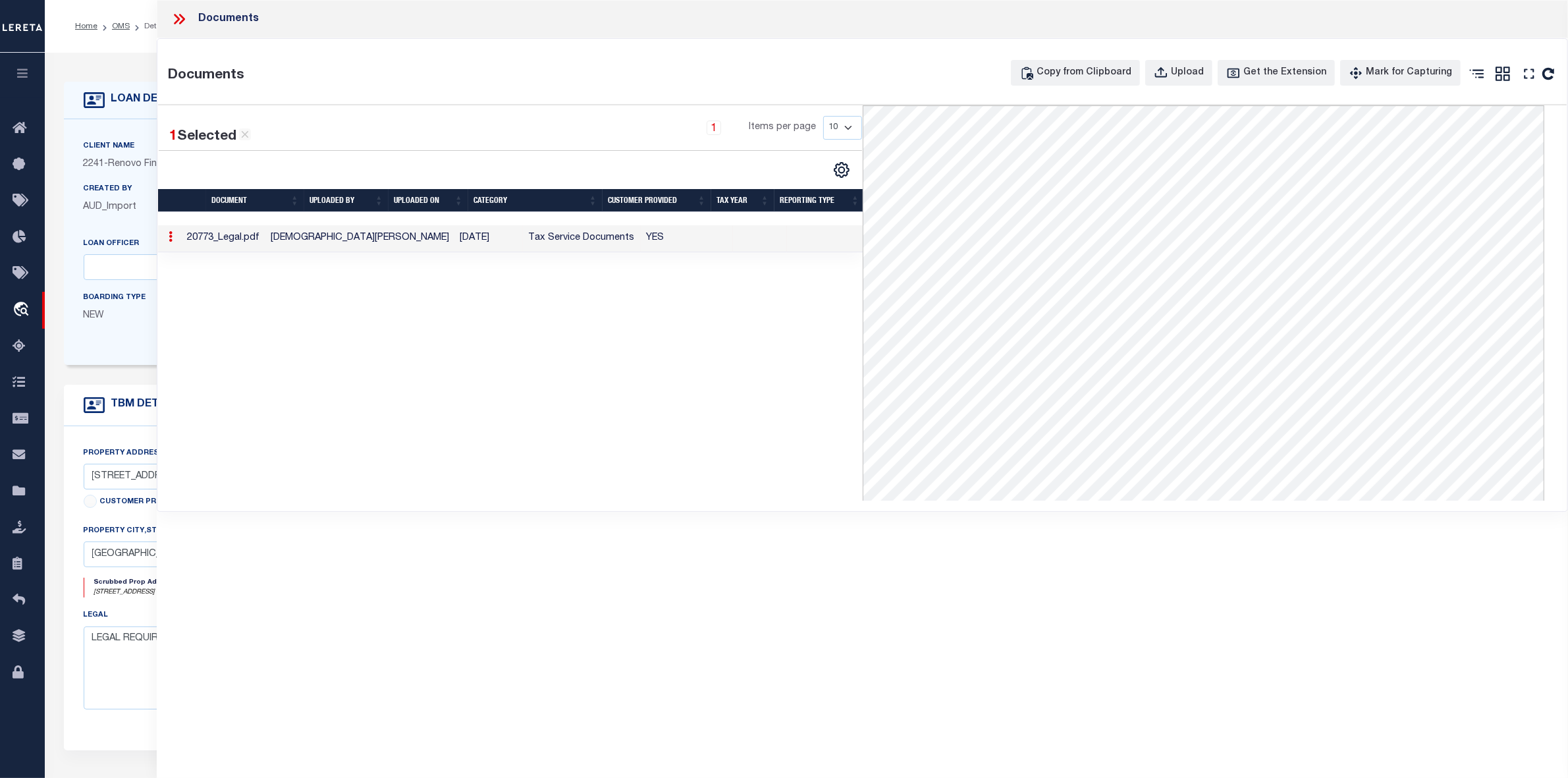
click at [179, 14] on icon at bounding box center [179, 19] width 17 height 17
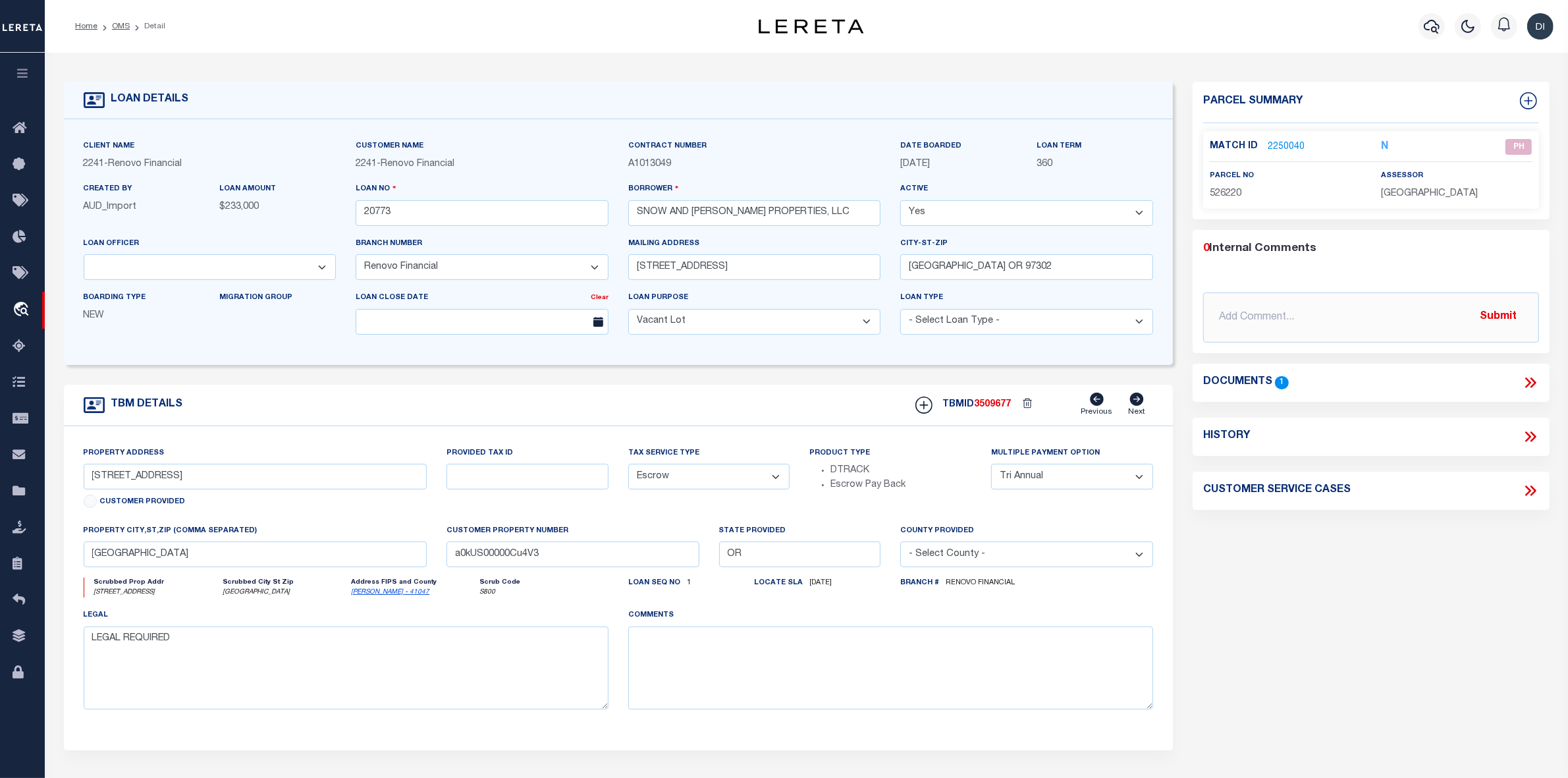
click at [1294, 141] on link "2250040" at bounding box center [1286, 147] width 37 height 14
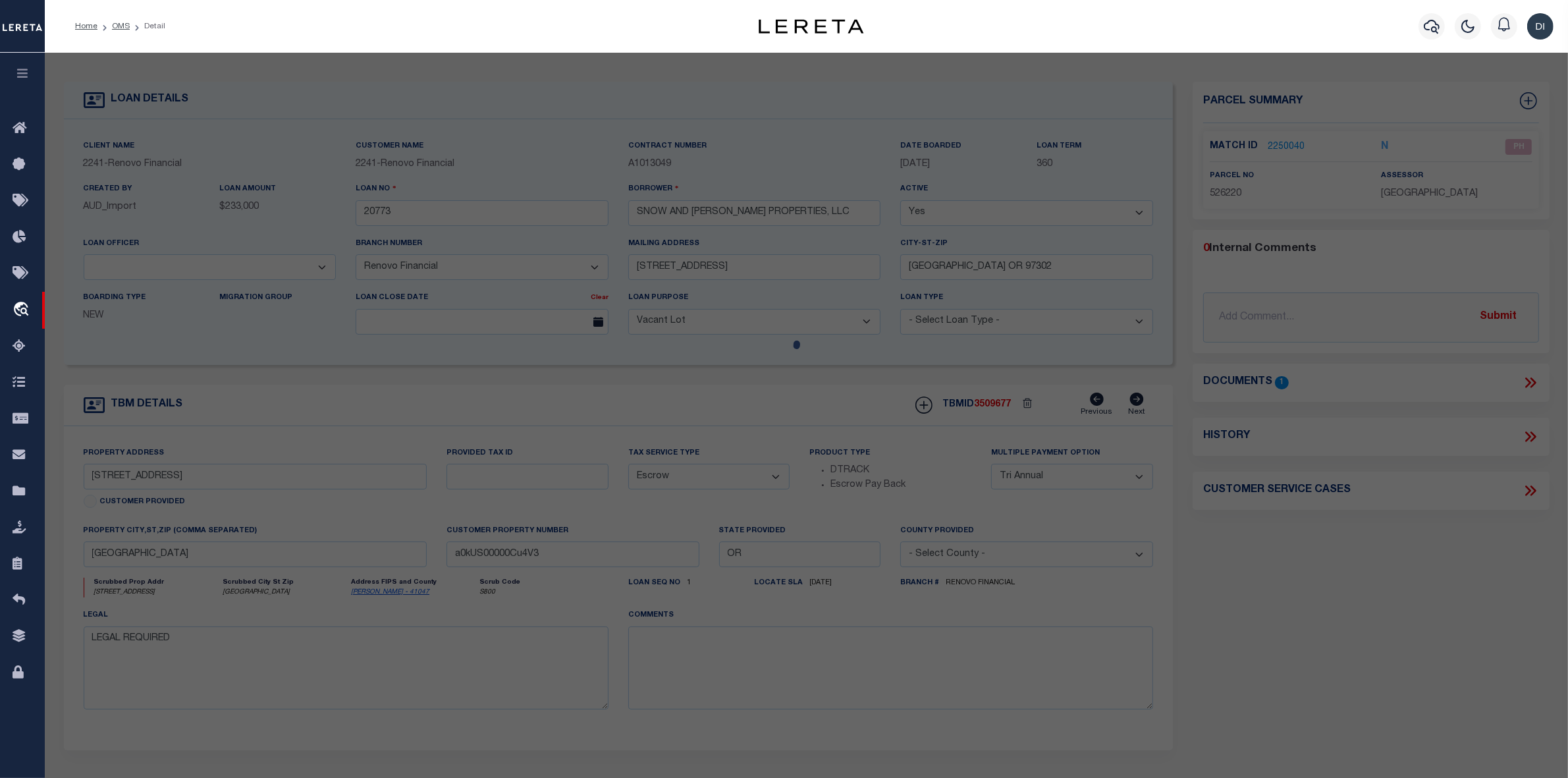
checkbox input "false"
select select "PH"
type input "SNOW & KERLEY PROPERTIES LLC"
select select "ATL"
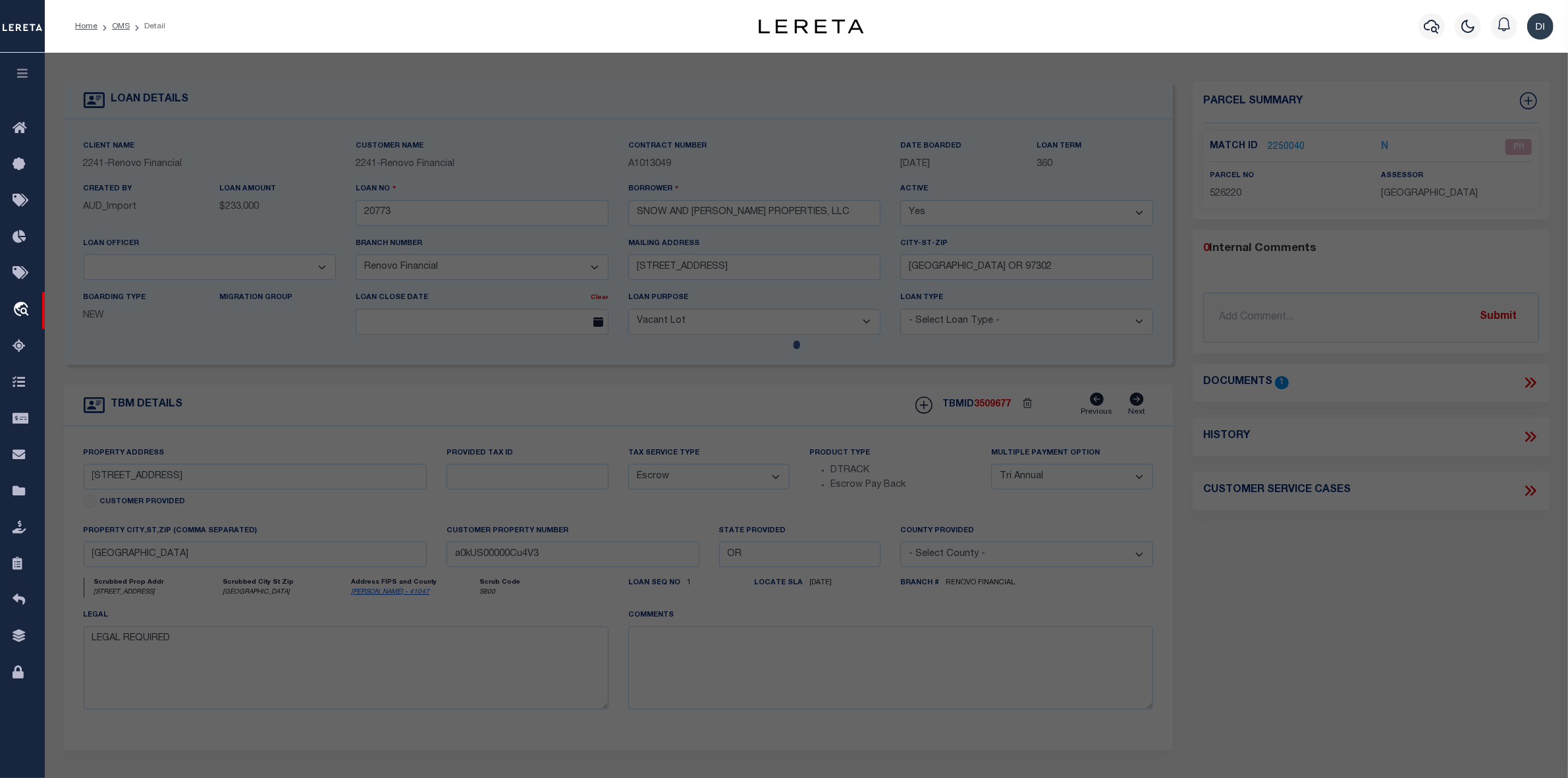
select select "ADD"
type input "3080 EVERGREEN AVE NE"
type input "SALEM, OR 97301"
type textarea "SEC/TWN/RNG/MER:SEC 13 TWN 07S RNG 03W"
type textarea "Document uploaded that satisfies a legal requirement, changing from ND to RD"
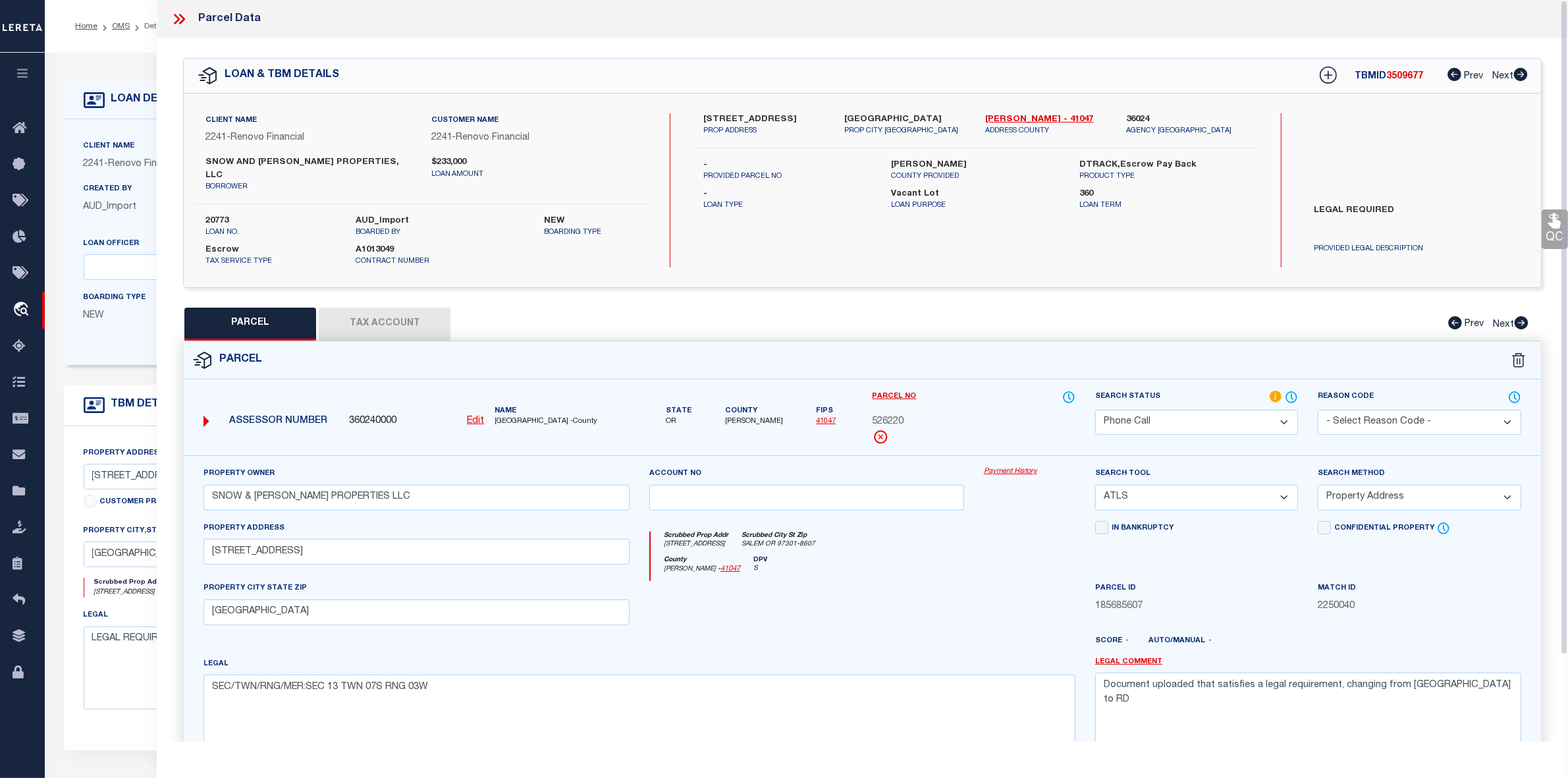
click at [925, 315] on div "PARCEL Tax Account Prev Next" at bounding box center [862, 325] width 1358 height 33
click at [905, 321] on div "PARCEL Tax Account Prev Next" at bounding box center [862, 325] width 1358 height 33
click at [830, 600] on div at bounding box center [807, 607] width 334 height 54
click at [1225, 495] on select "-- Select Search Tool -- 3rd Party Website Agency File Agency Website ATLS CNV-…" at bounding box center [1196, 498] width 203 height 26
select select "AGW"
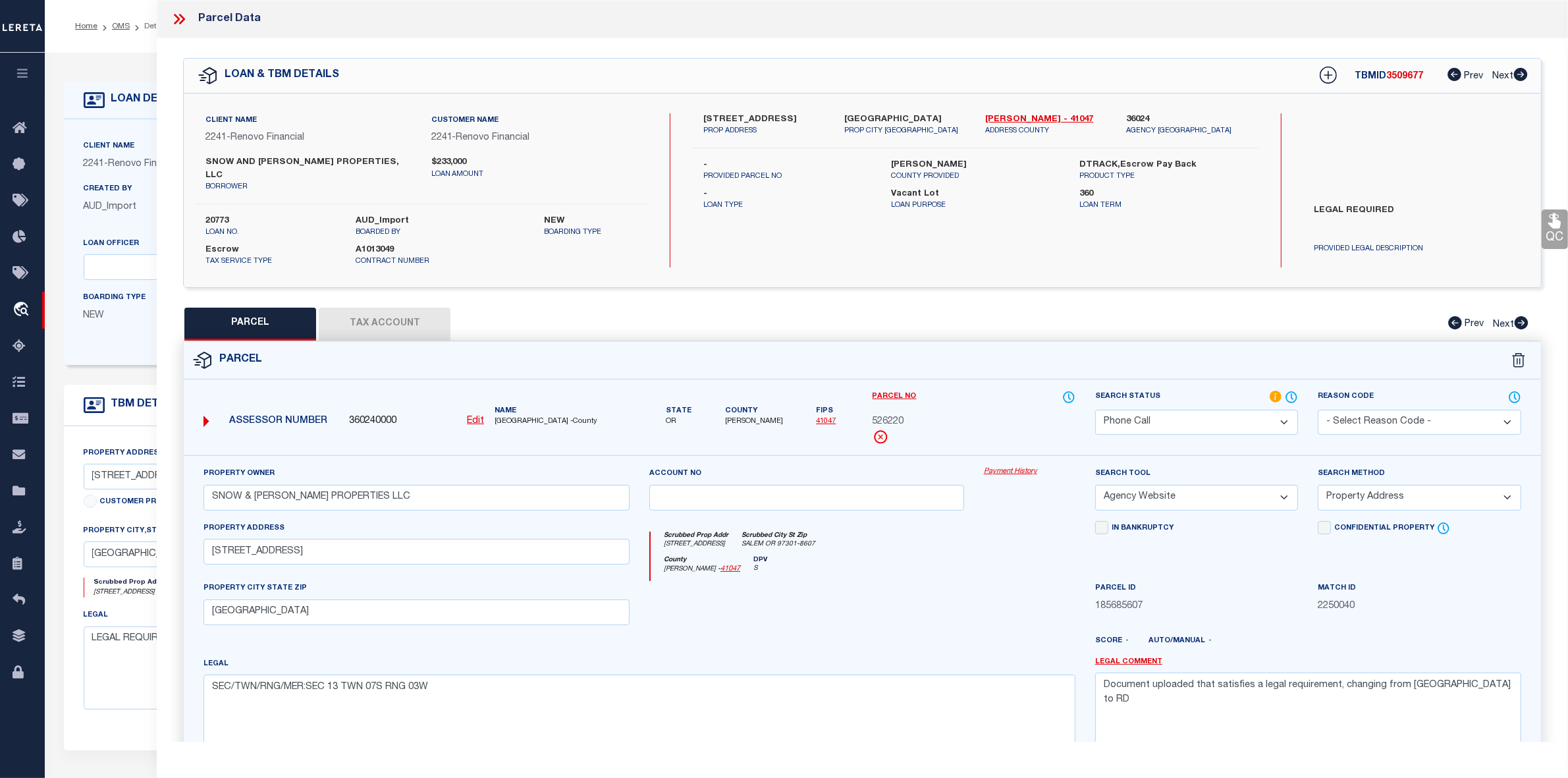
click at [1095, 485] on select "-- Select Search Tool -- 3rd Party Website Agency File Agency Website ATLS CNV-…" at bounding box center [1196, 498] width 203 height 26
click at [1377, 485] on select "-- Select Search Method -- Property Address Legal Liability Info Provided" at bounding box center [1419, 498] width 203 height 26
select select "LEG"
click at [1318, 485] on select "-- Select Search Method -- Property Address Legal Liability Info Provided" at bounding box center [1419, 498] width 203 height 26
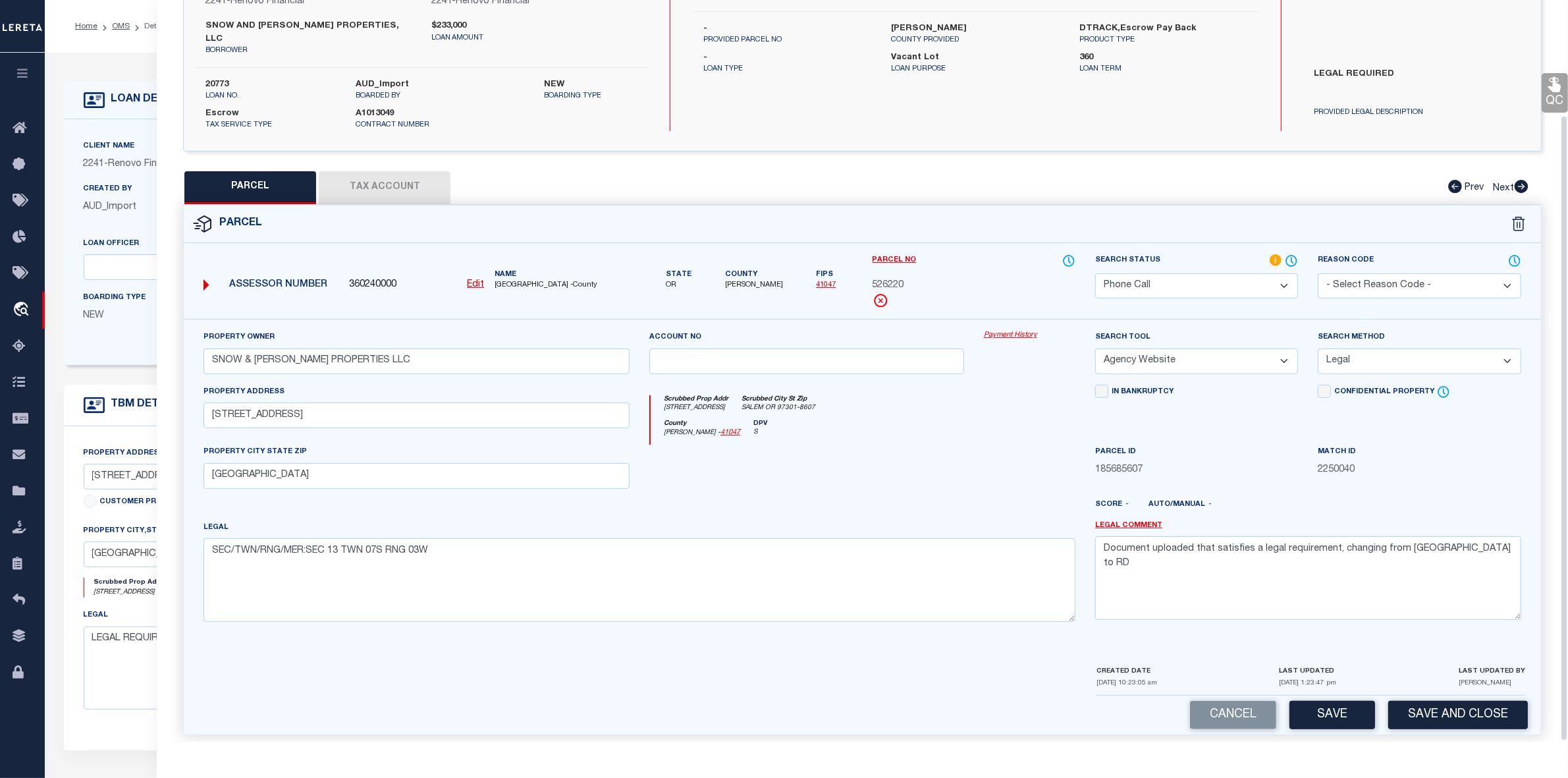
scroll to position [82, 0]
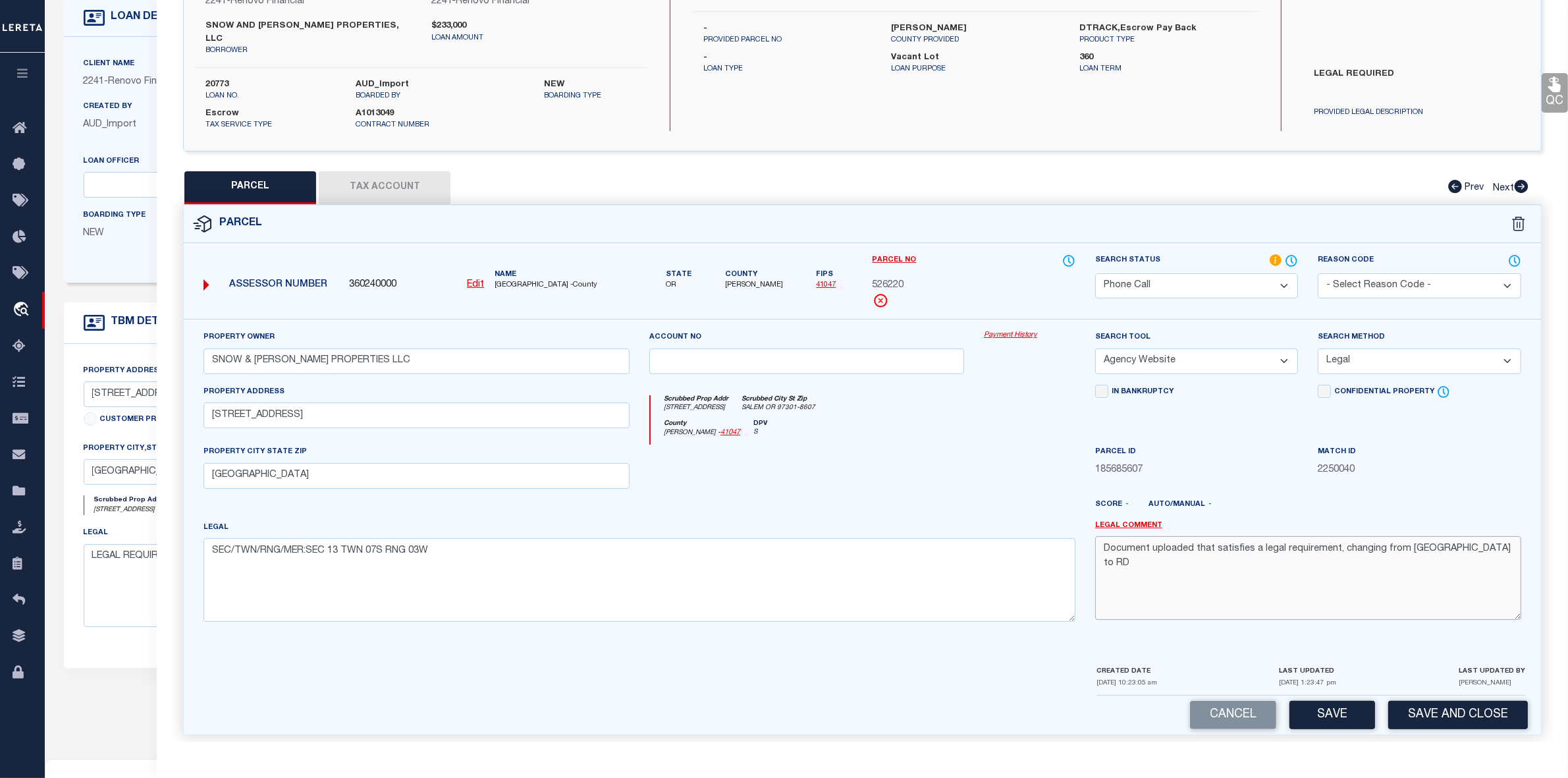
click at [1200, 588] on textarea "Document uploaded that satisfies a legal requirement, changing from ND to RD" at bounding box center [1308, 577] width 426 height 83
click at [1326, 708] on button "Save" at bounding box center [1332, 715] width 86 height 28
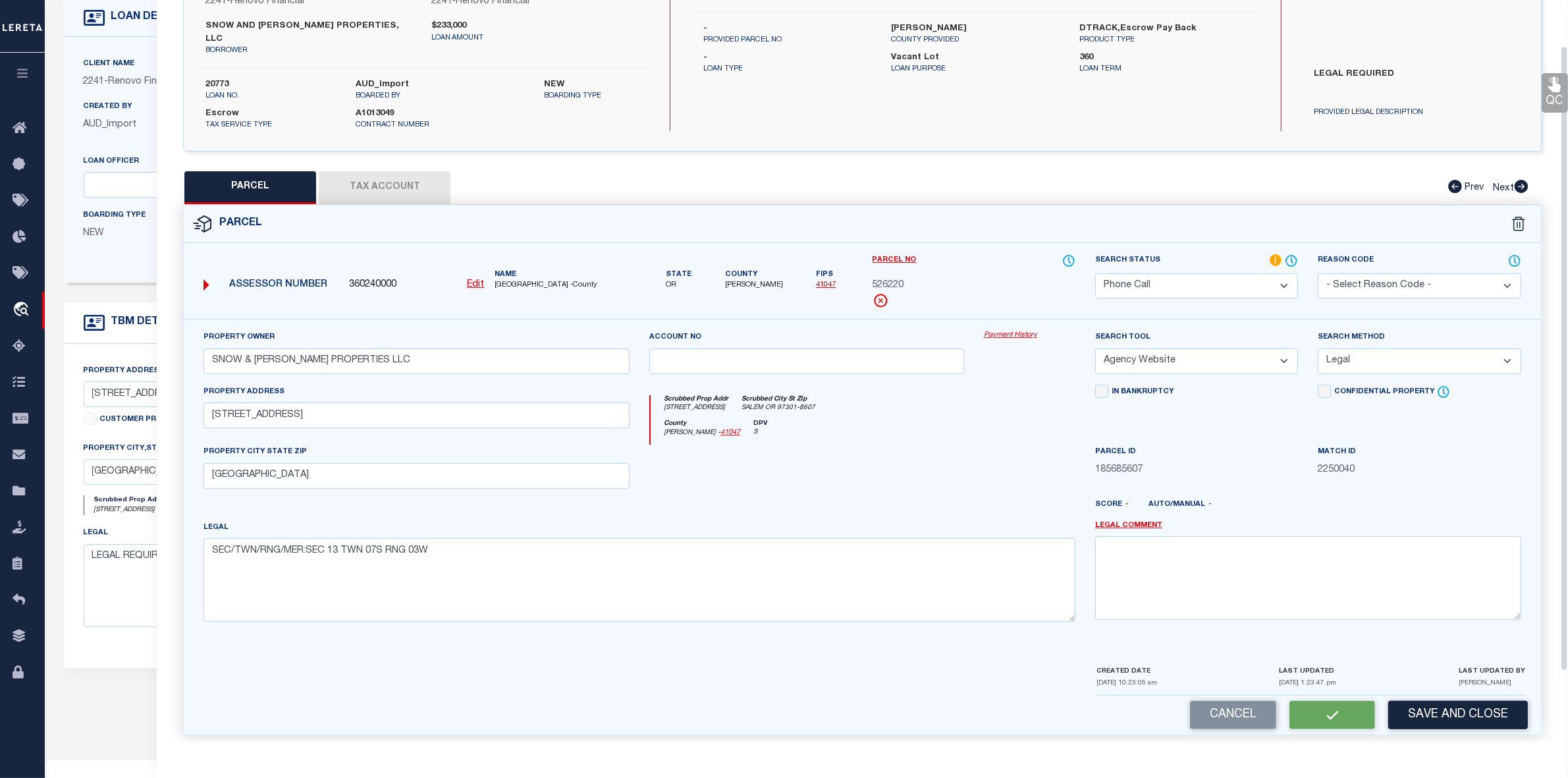
scroll to position [0, 0]
select select "AS"
select select
checkbox input "false"
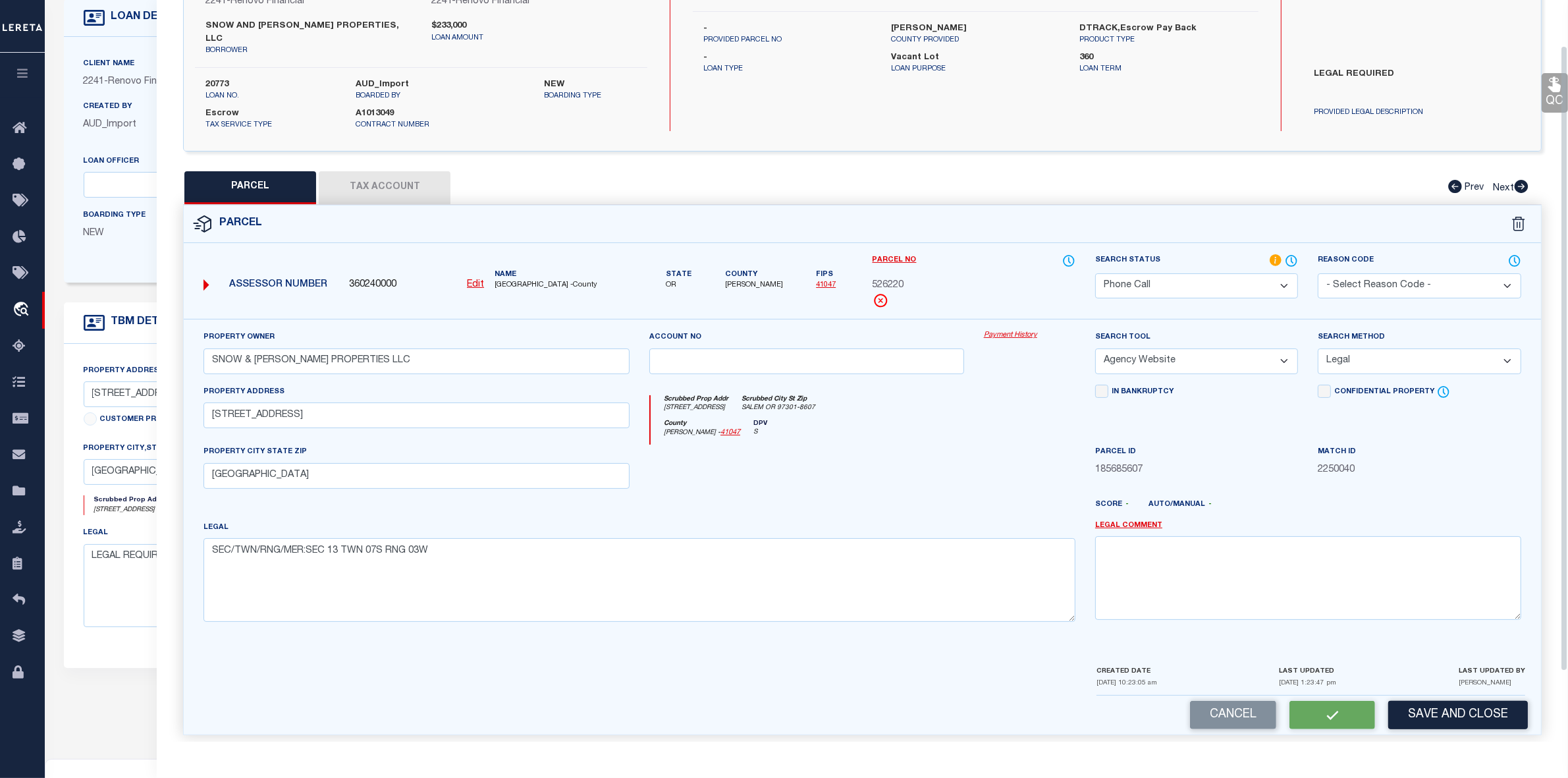
checkbox input "false"
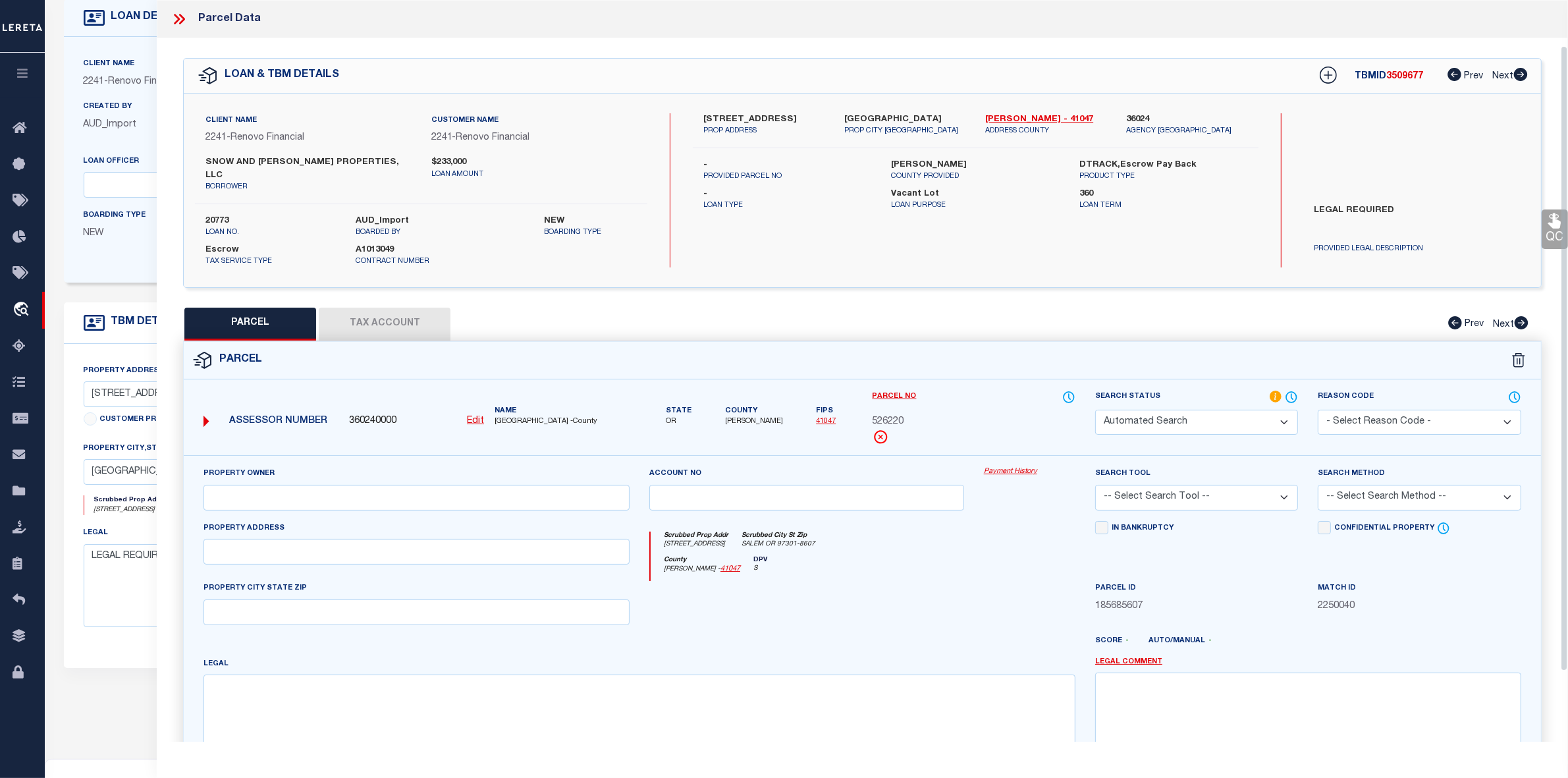
select select "PH"
type input "SNOW & KERLEY PROPERTIES LLC"
select select "AGW"
select select "LEG"
type input "3080 EVERGREEN AVE NE"
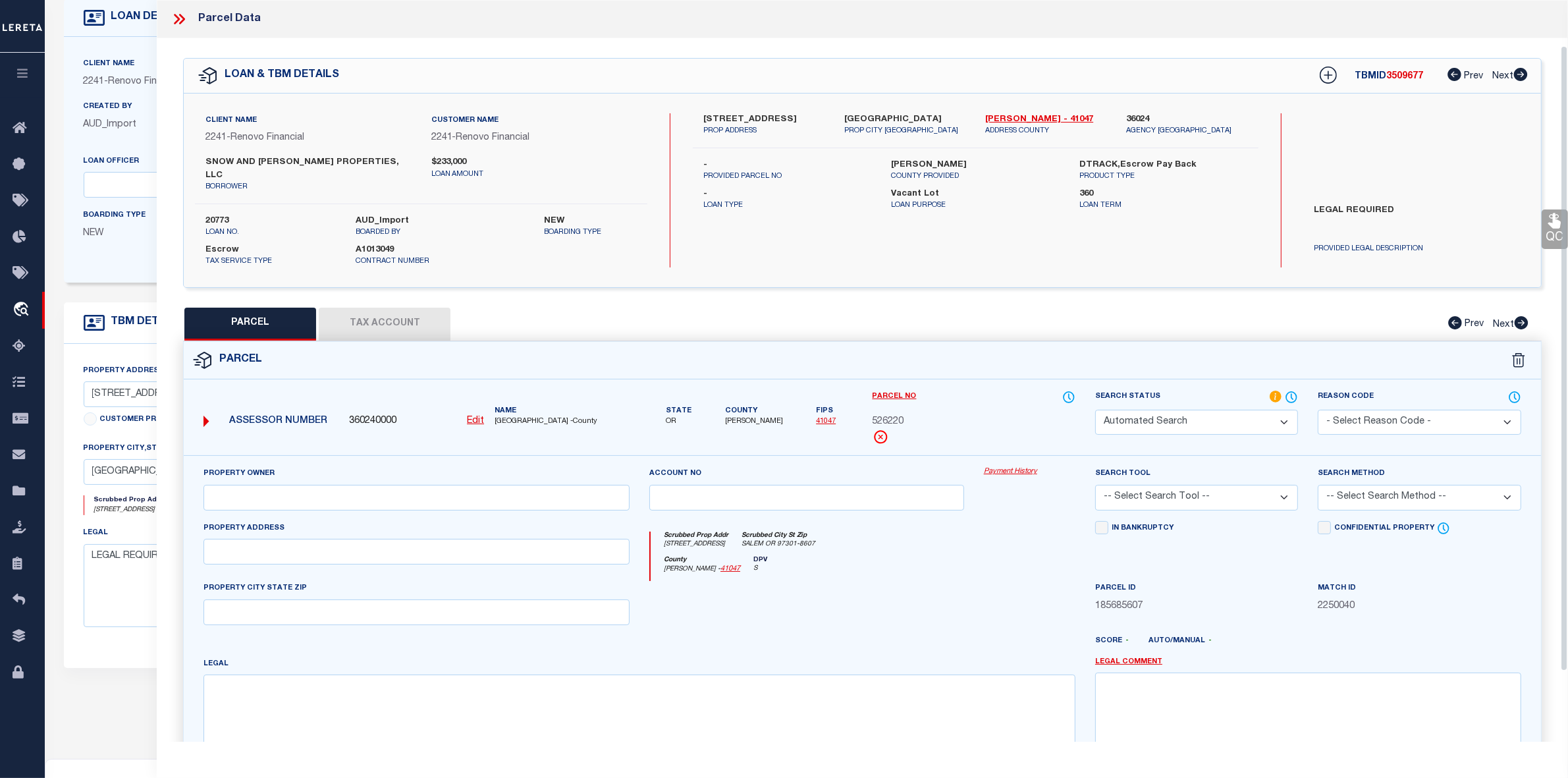
type input "SALEM, OR 97301"
type textarea "SEC/TWN/RNG/MER:SEC 13 TWN 07S RNG 03W"
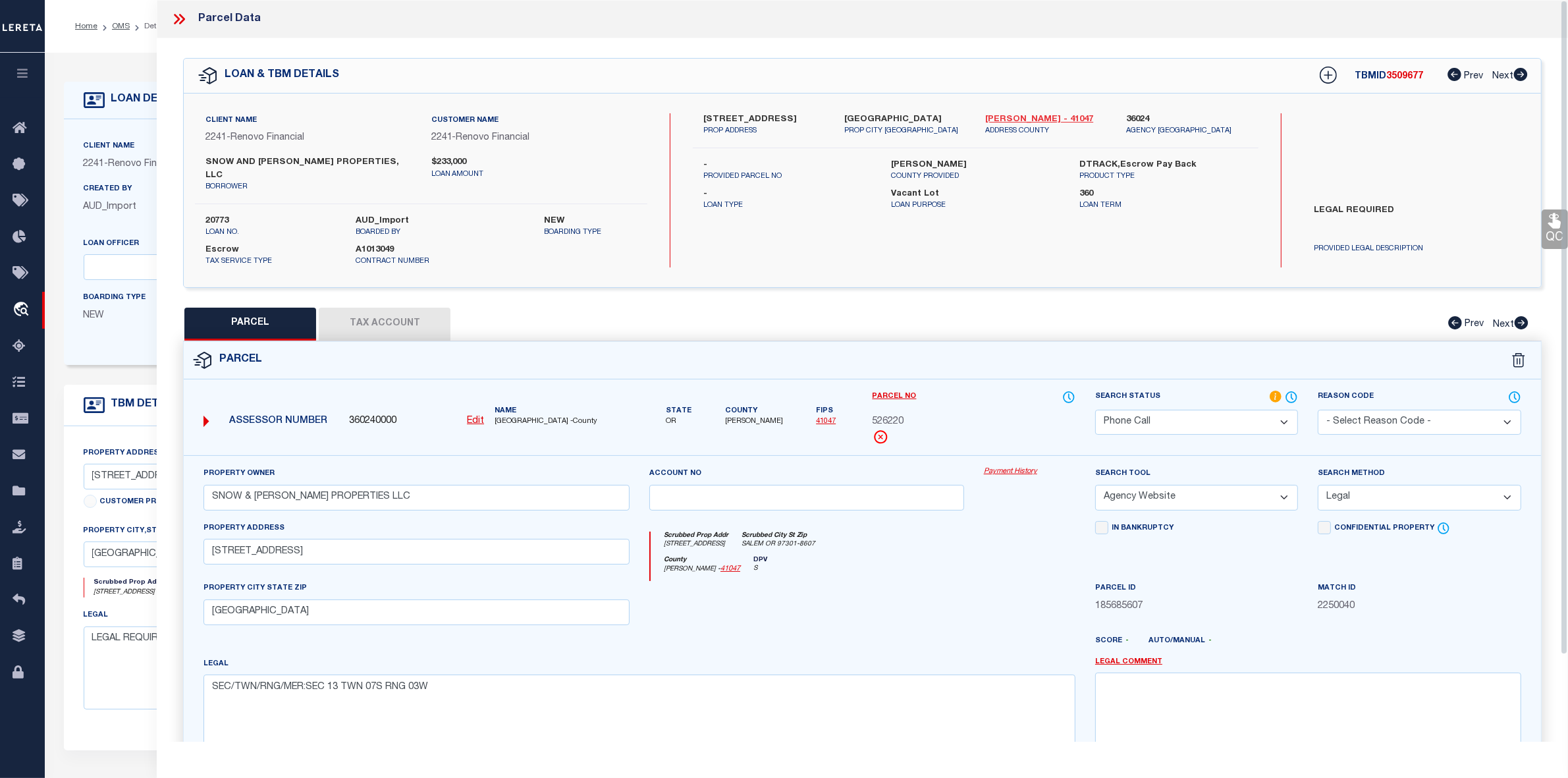
click at [1012, 118] on link "Marion - 41047" at bounding box center [1046, 120] width 121 height 13
click at [827, 159] on label "-" at bounding box center [787, 166] width 169 height 13
drag, startPoint x: 700, startPoint y: 116, endPoint x: 739, endPoint y: 117, distance: 39.0
click at [739, 117] on div "3080 Evergreen Avenue NE PROP ADDRESS" at bounding box center [764, 125] width 141 height 23
copy label "3080 Eve"
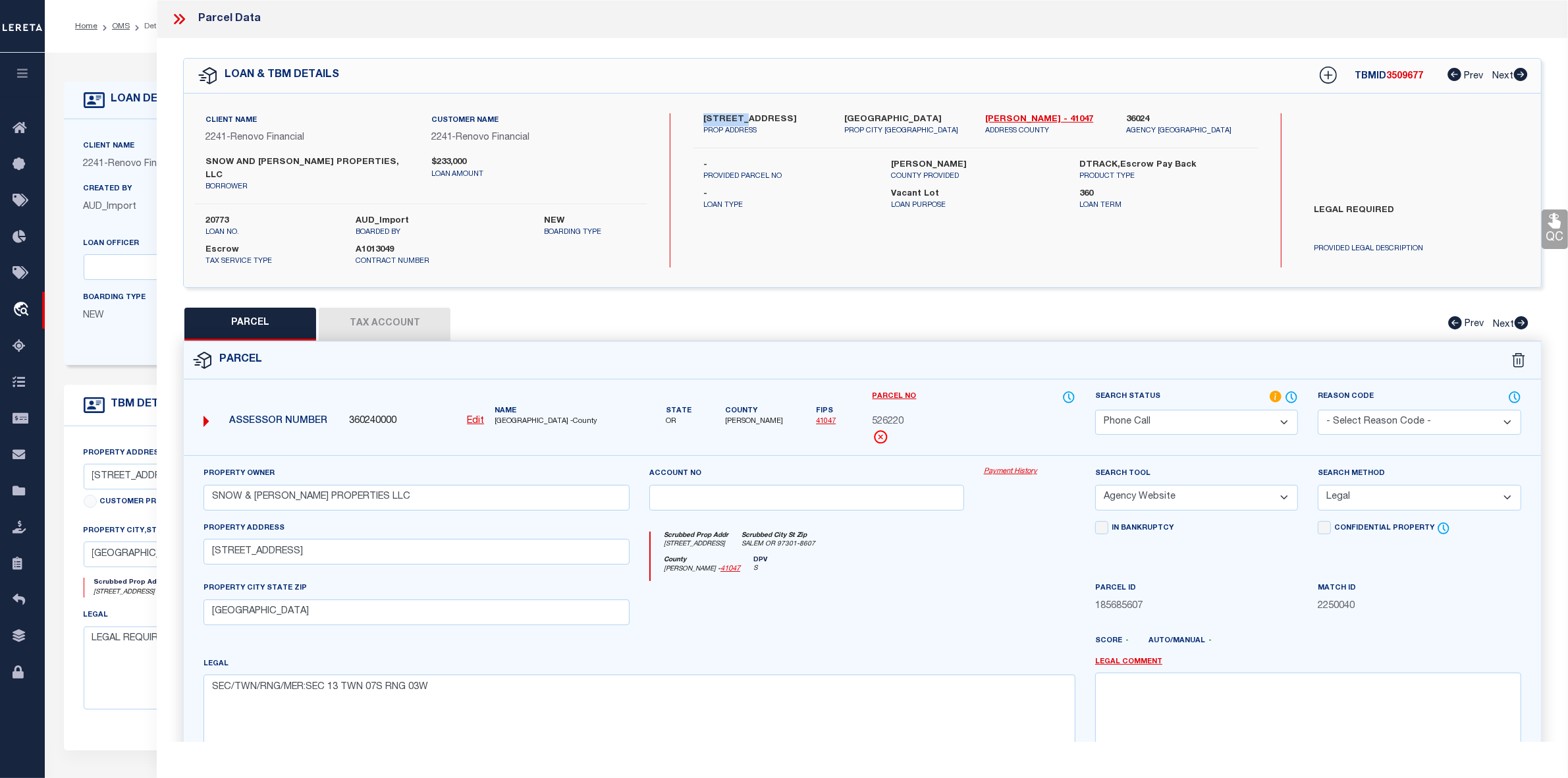
copy label "3080 Eve"
click at [1008, 311] on div "PARCEL Tax Account Prev Next" at bounding box center [862, 325] width 1358 height 33
click at [939, 599] on div at bounding box center [807, 607] width 334 height 54
click at [417, 317] on button "Tax Account" at bounding box center [384, 325] width 131 height 33
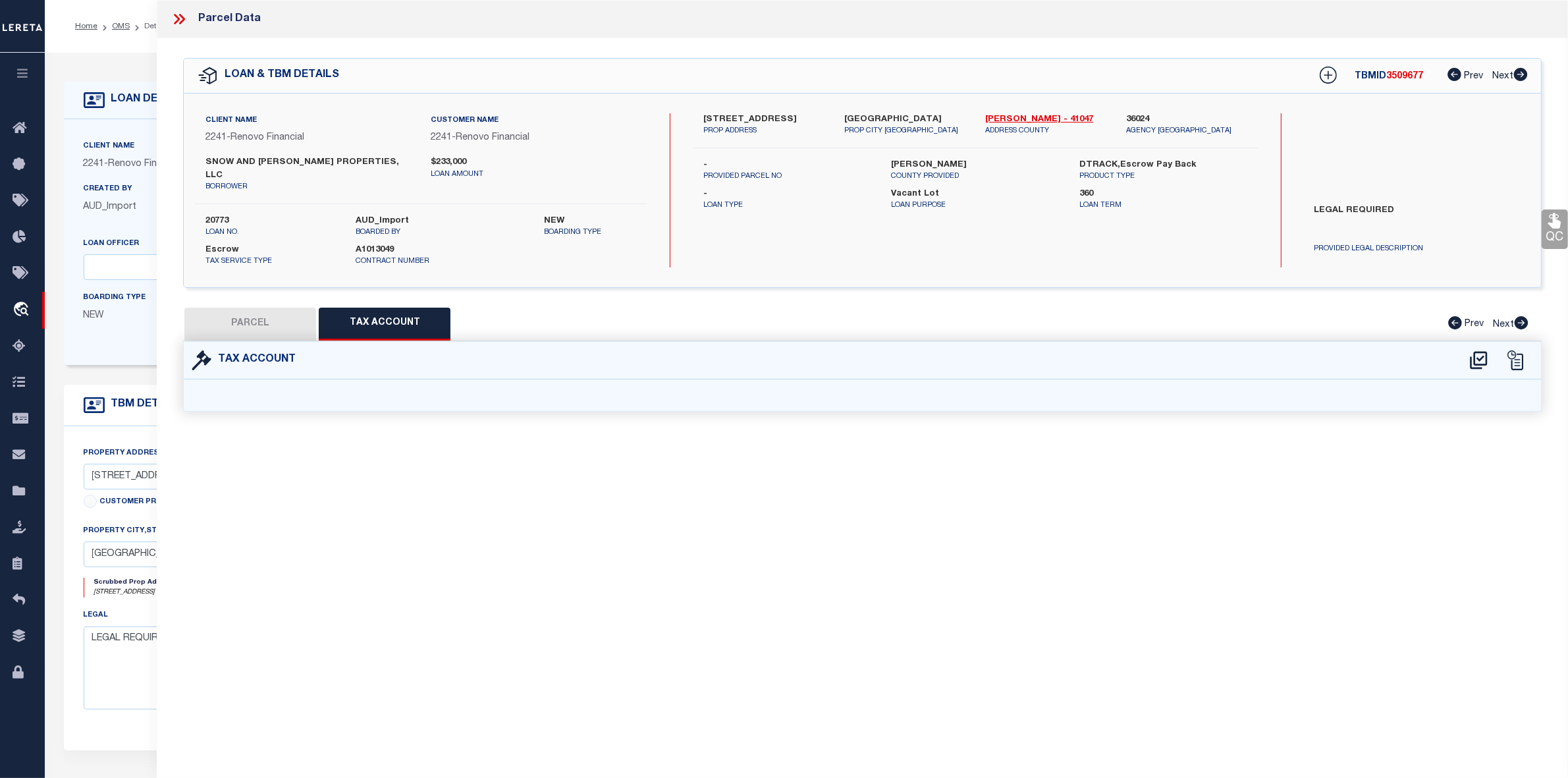
select select "100"
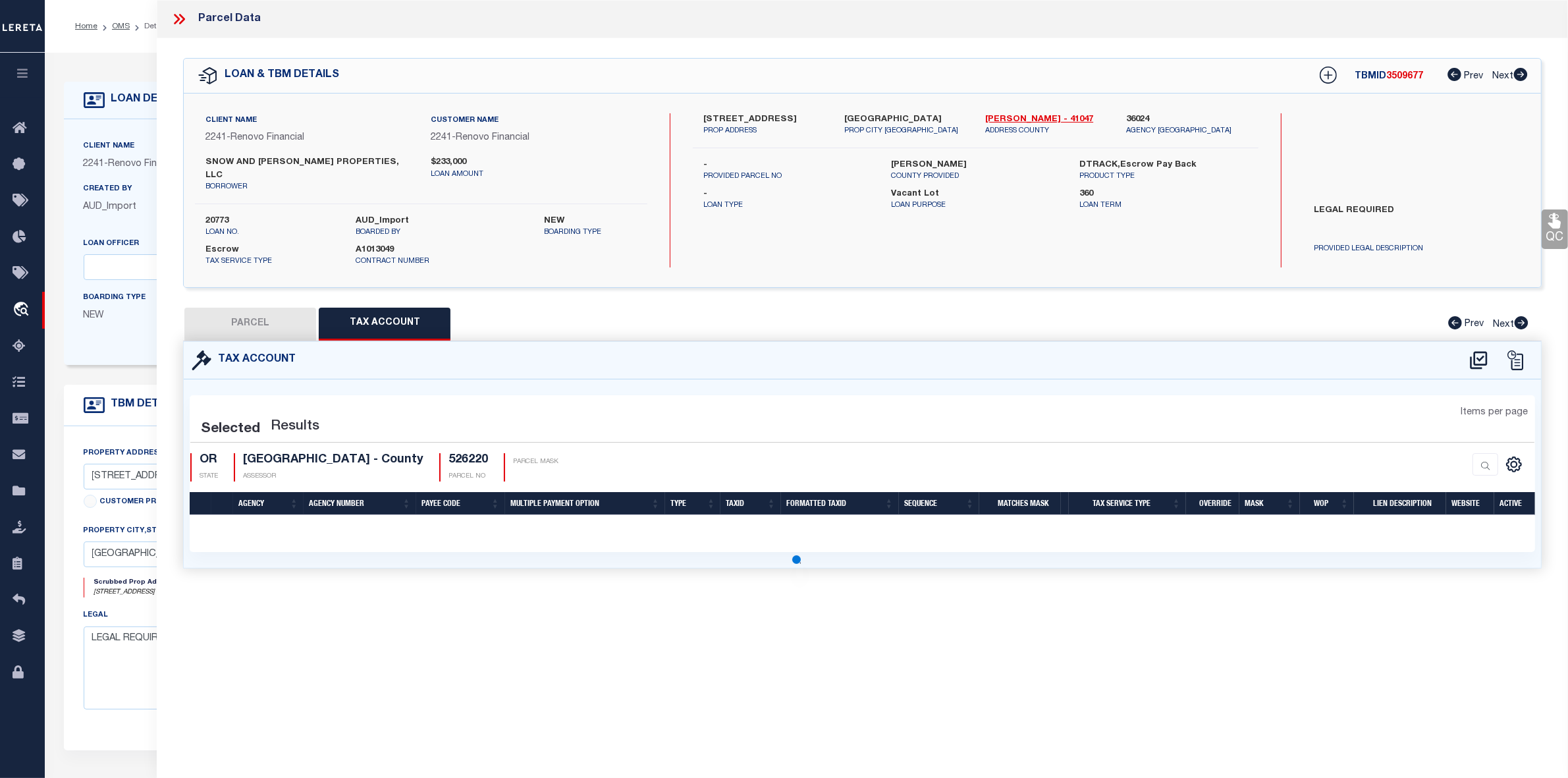
select select "100"
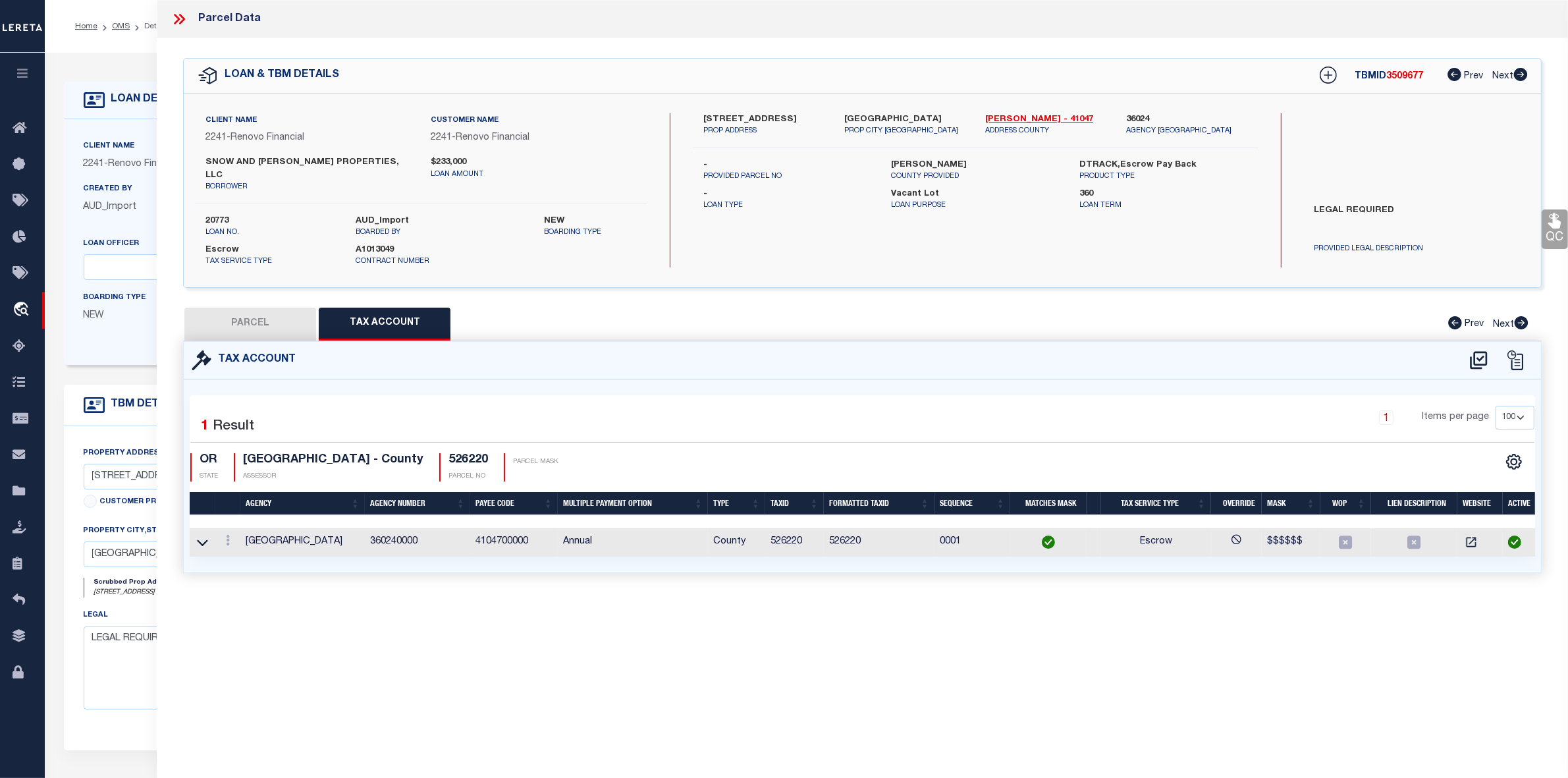
click at [255, 313] on button "PARCEL" at bounding box center [250, 325] width 131 height 33
select select "AS"
select select
checkbox input "false"
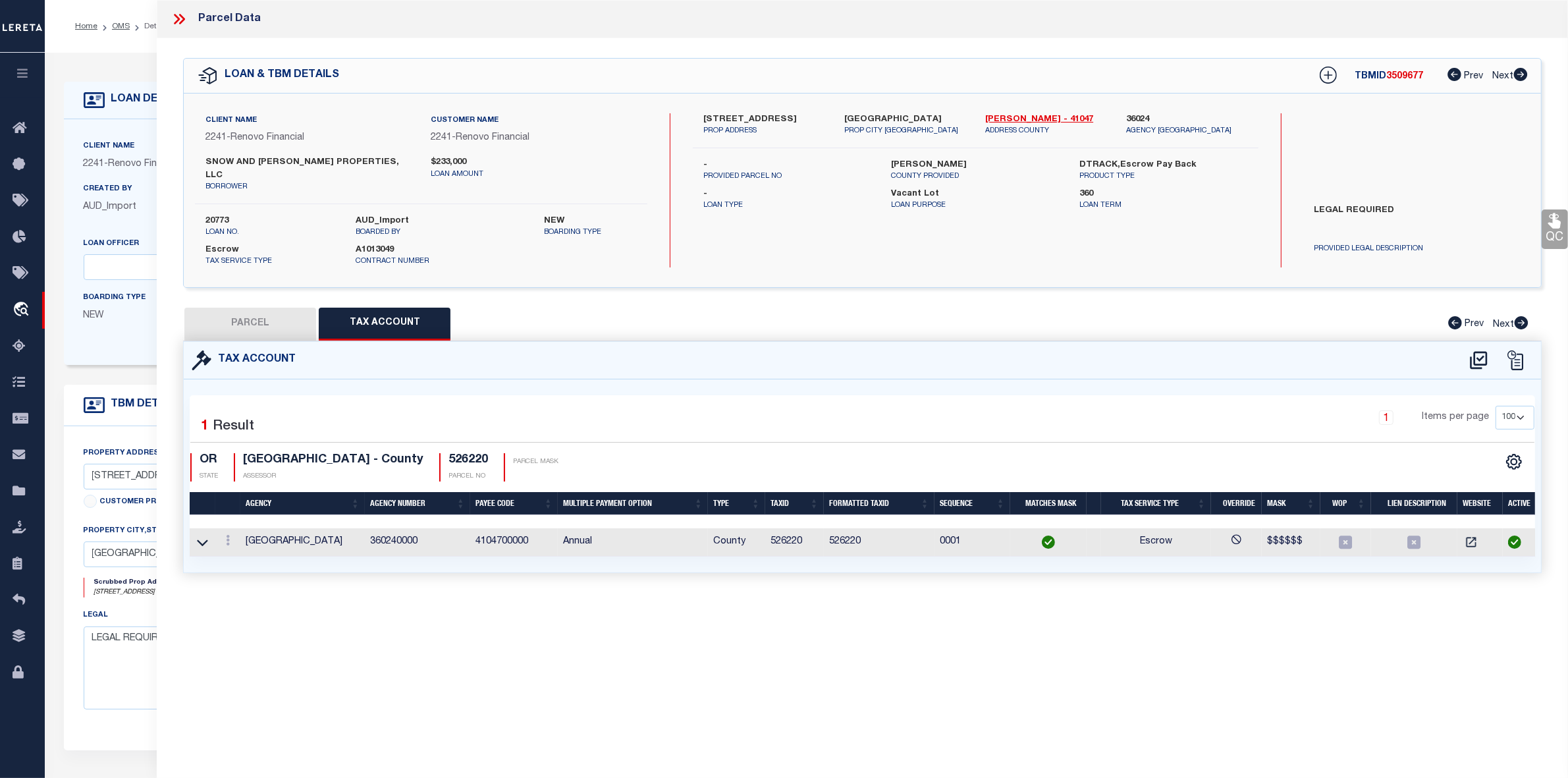
checkbox input "false"
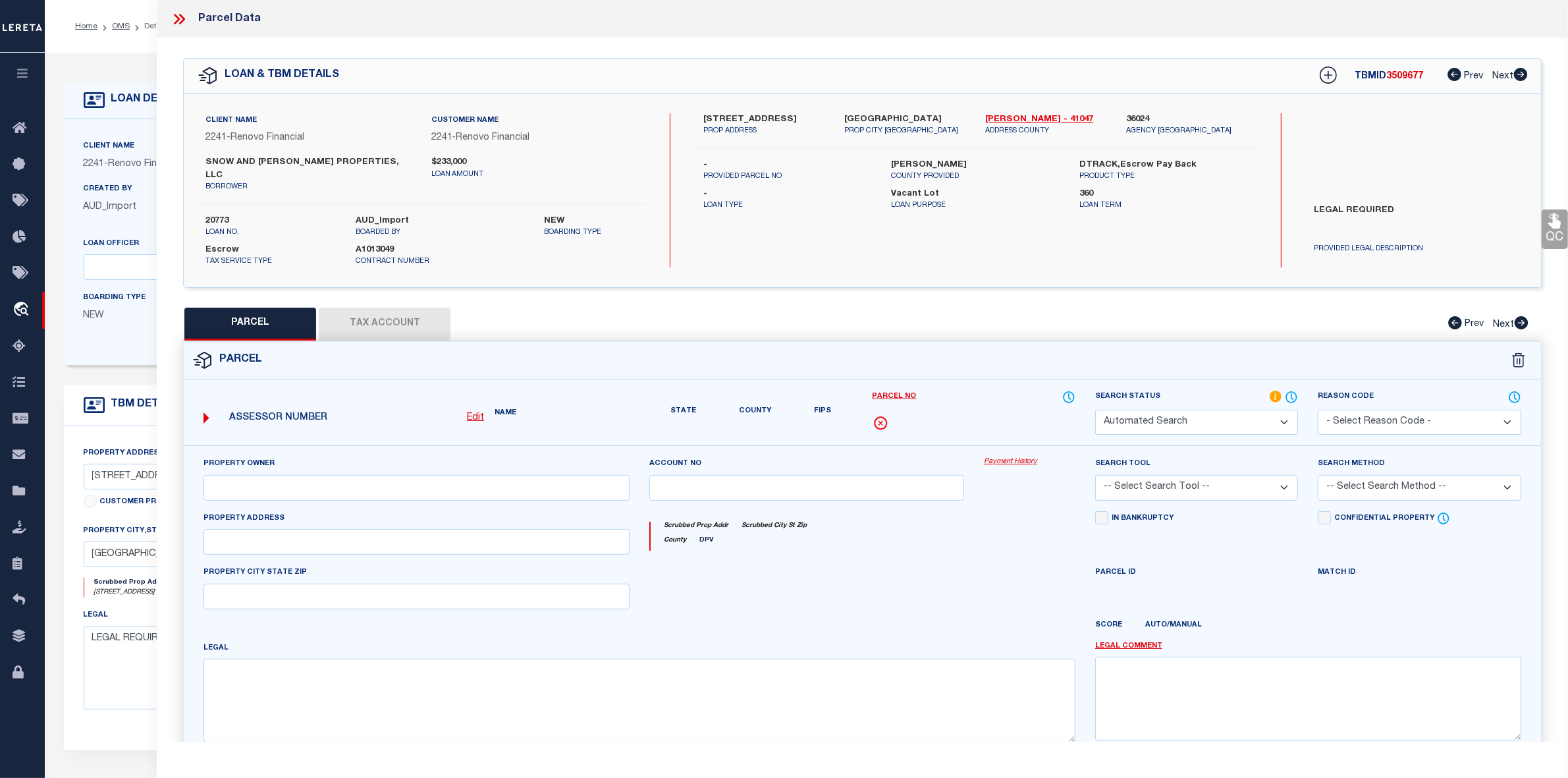
select select "PH"
type input "SNOW & KERLEY PROPERTIES LLC"
select select "AGW"
select select "LEG"
type input "3080 EVERGREEN AVE NE"
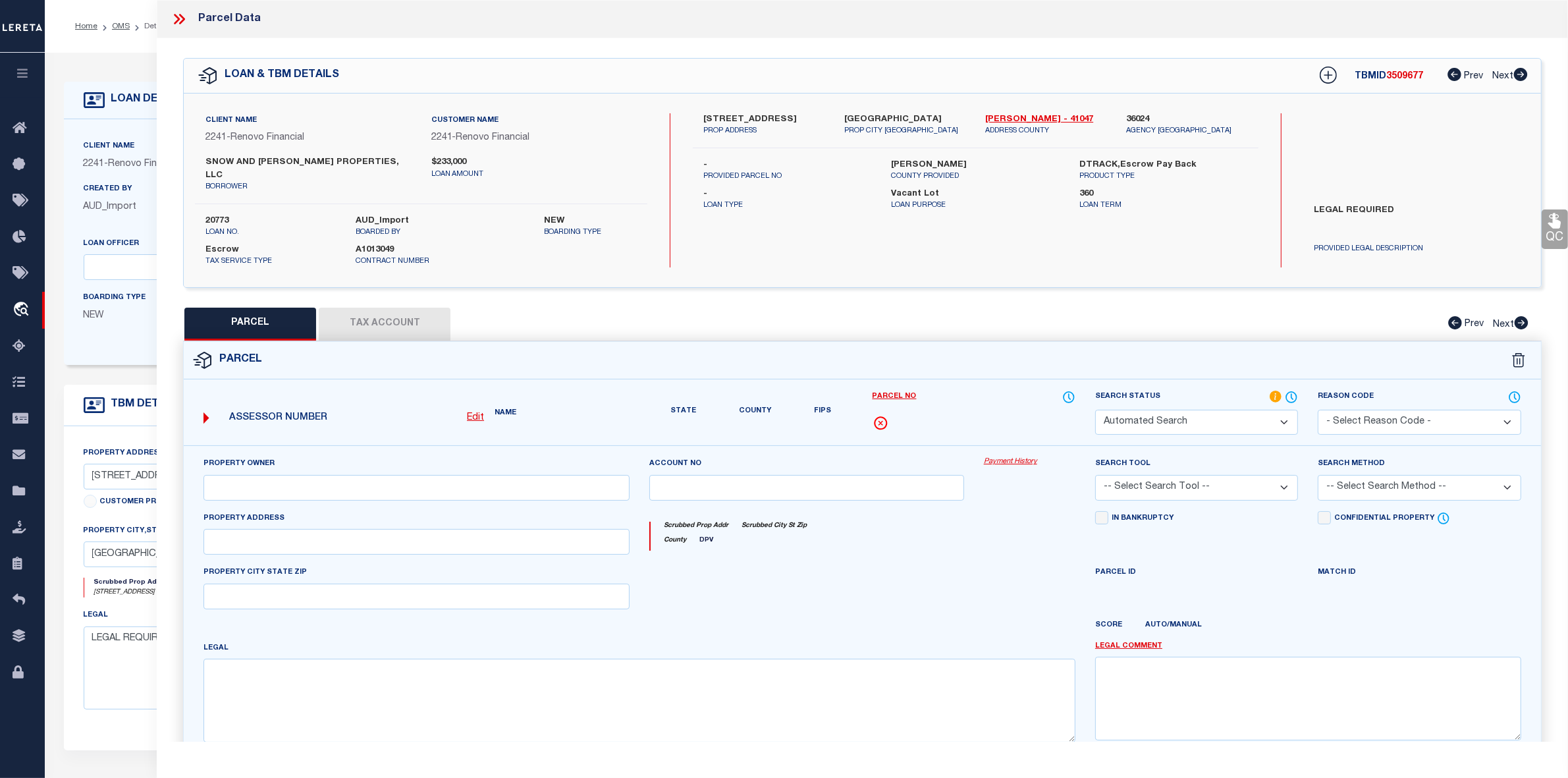
type input "SALEM, OR 97301"
type textarea "SEC/TWN/RNG/MER:SEC 13 TWN 07S RNG 03W"
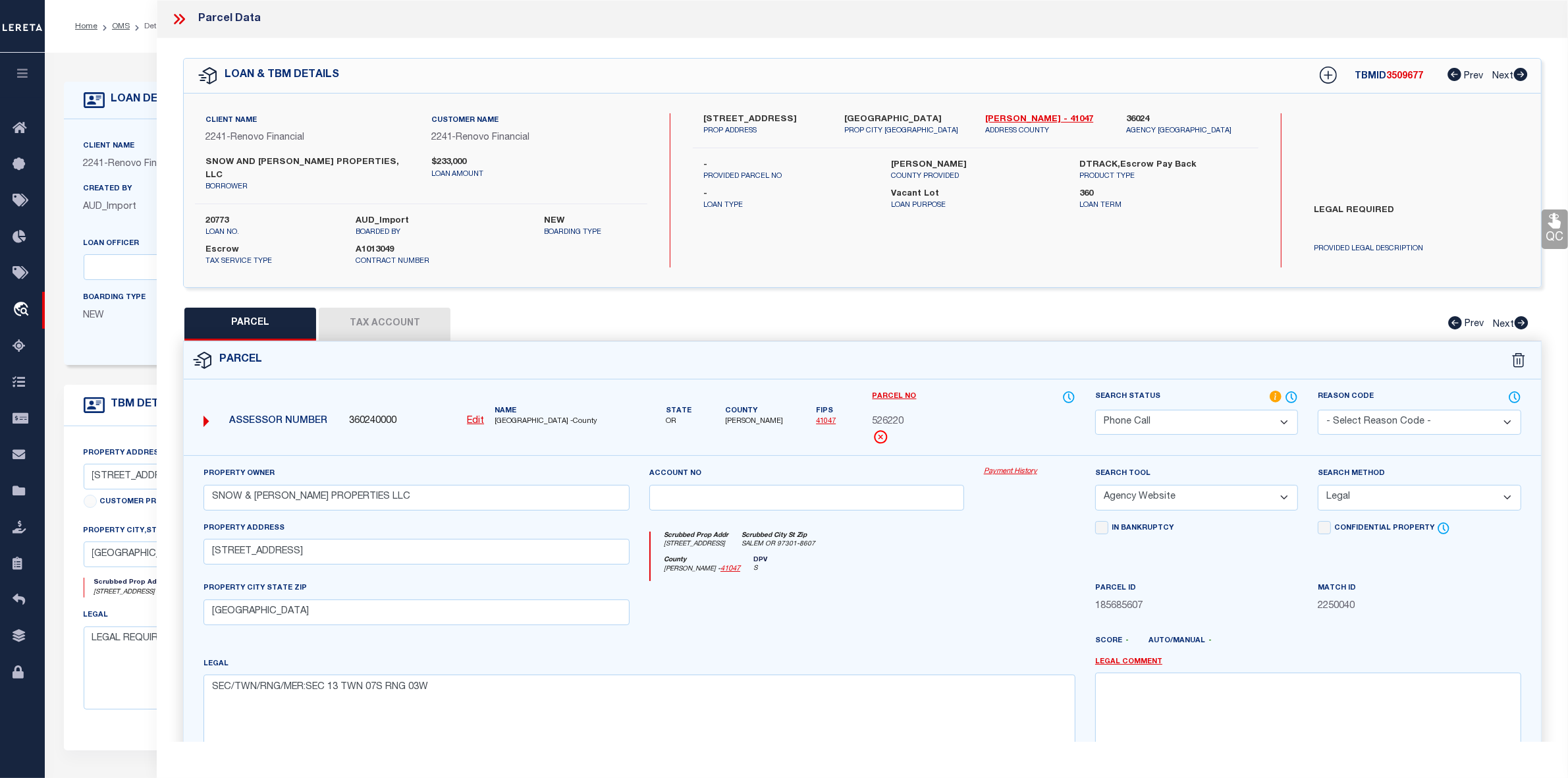
click at [1215, 409] on select "Automated Search Bad Parcel Complete Duplicate Parcel High Dollar Reporting In …" at bounding box center [1196, 422] width 203 height 26
click at [1095, 409] on select "Automated Search Bad Parcel Complete Duplicate Parcel High Dollar Reporting In …" at bounding box center [1196, 422] width 203 height 26
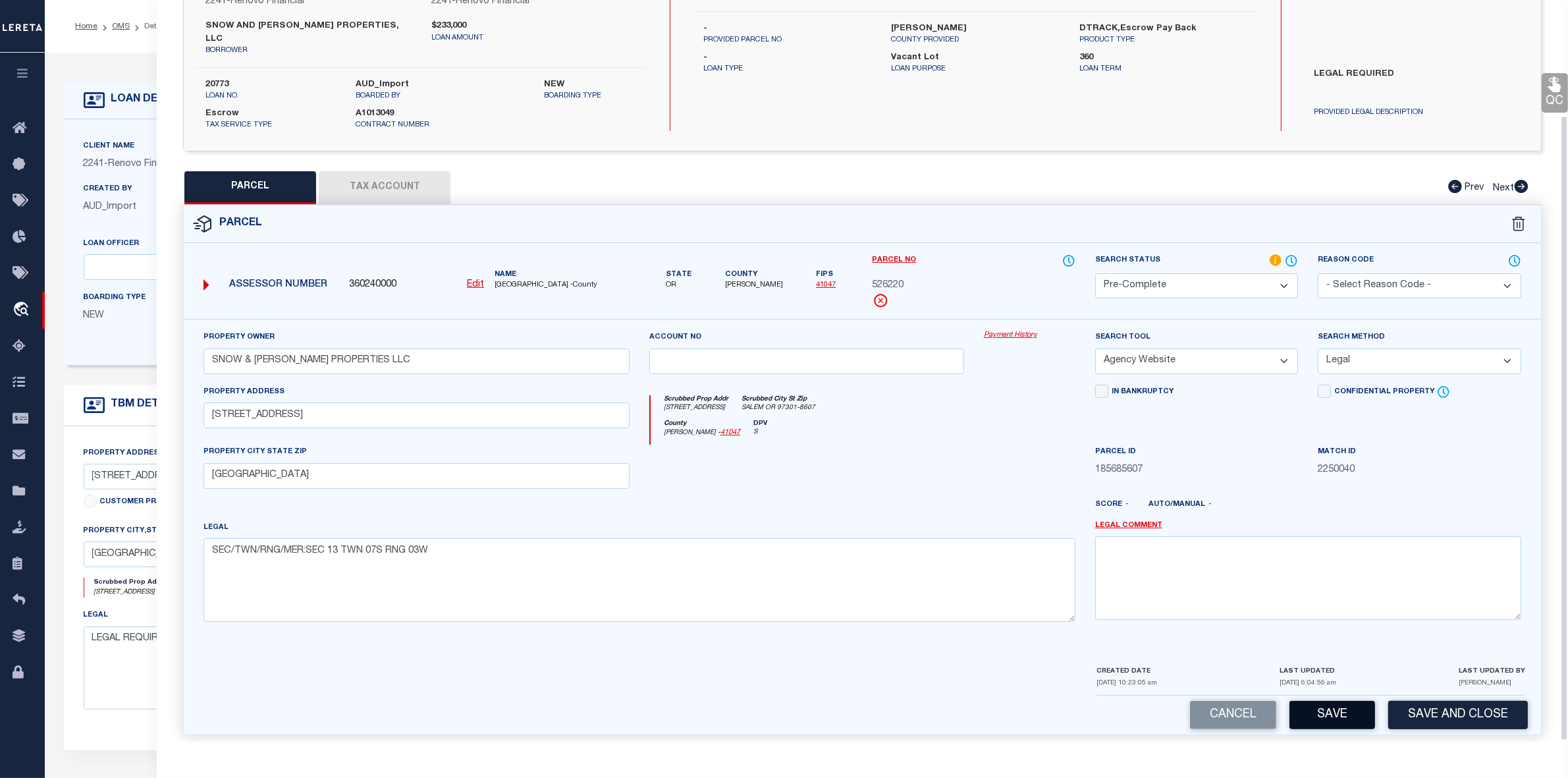
click at [1318, 705] on button "Save" at bounding box center [1332, 715] width 86 height 28
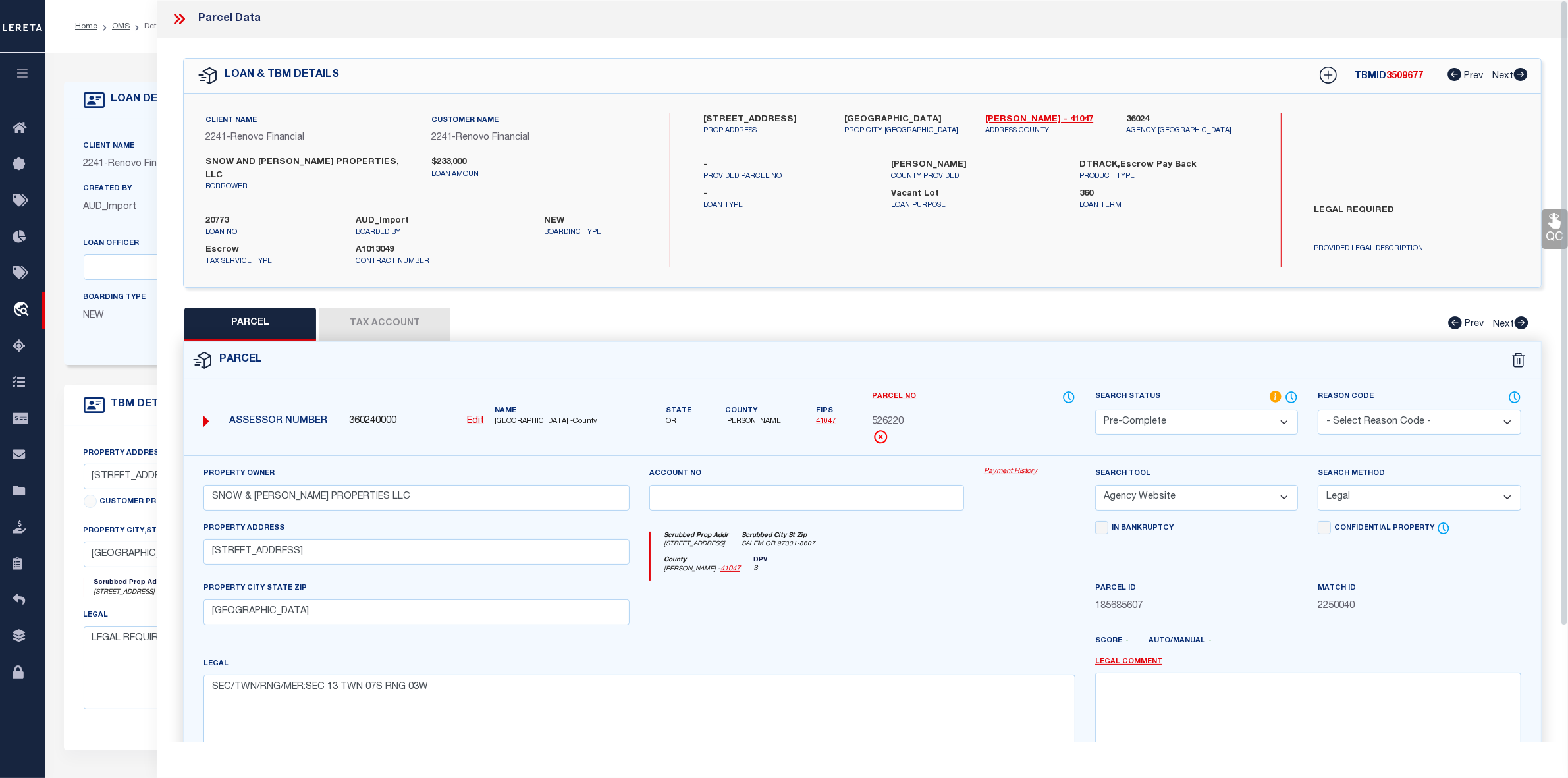
select select "AS"
select select
checkbox input "false"
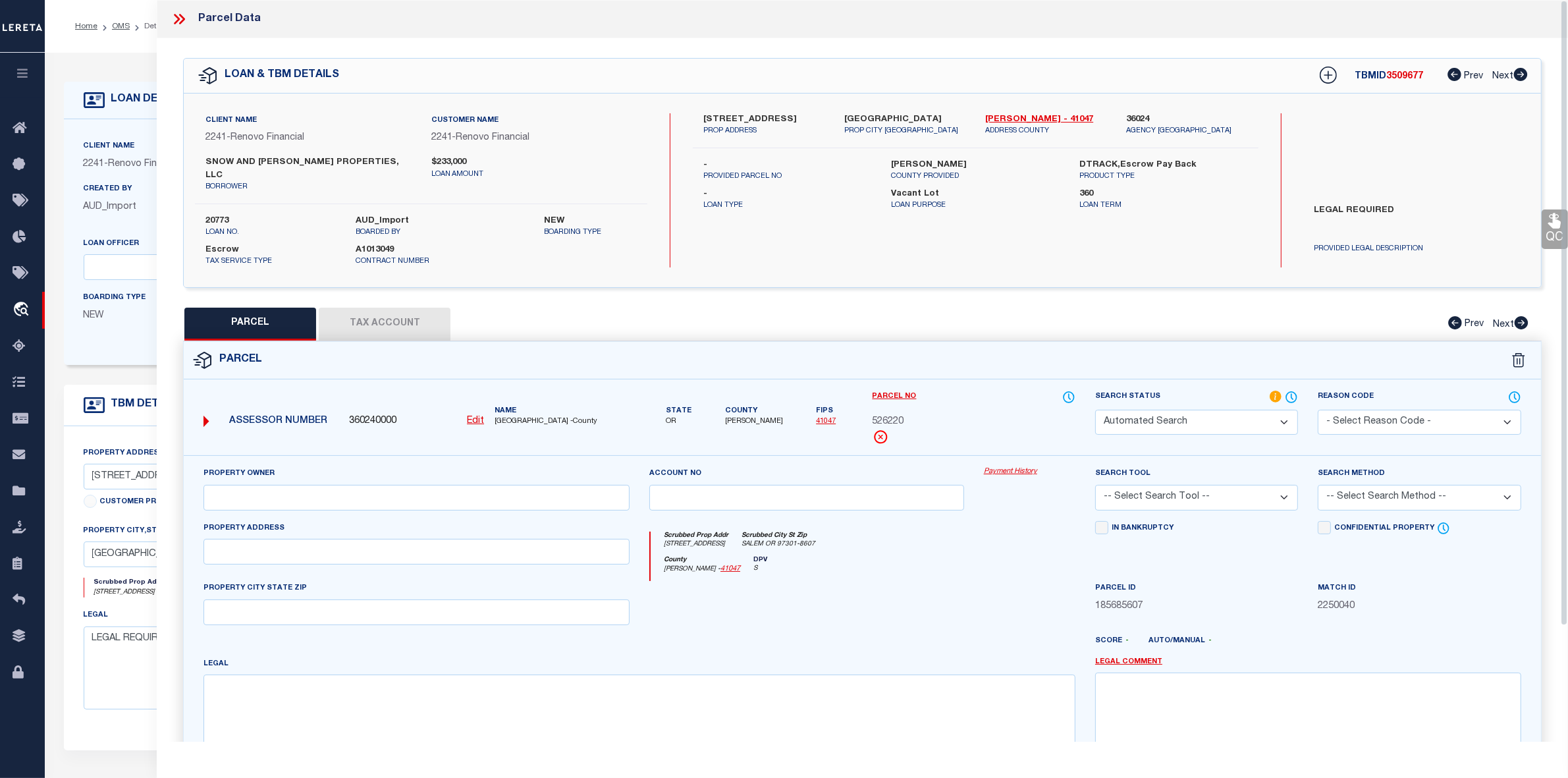
select select "PC"
type input "SNOW & KERLEY PROPERTIES LLC"
select select "AGW"
select select "LEG"
type input "3080 EVERGREEN AVE NE"
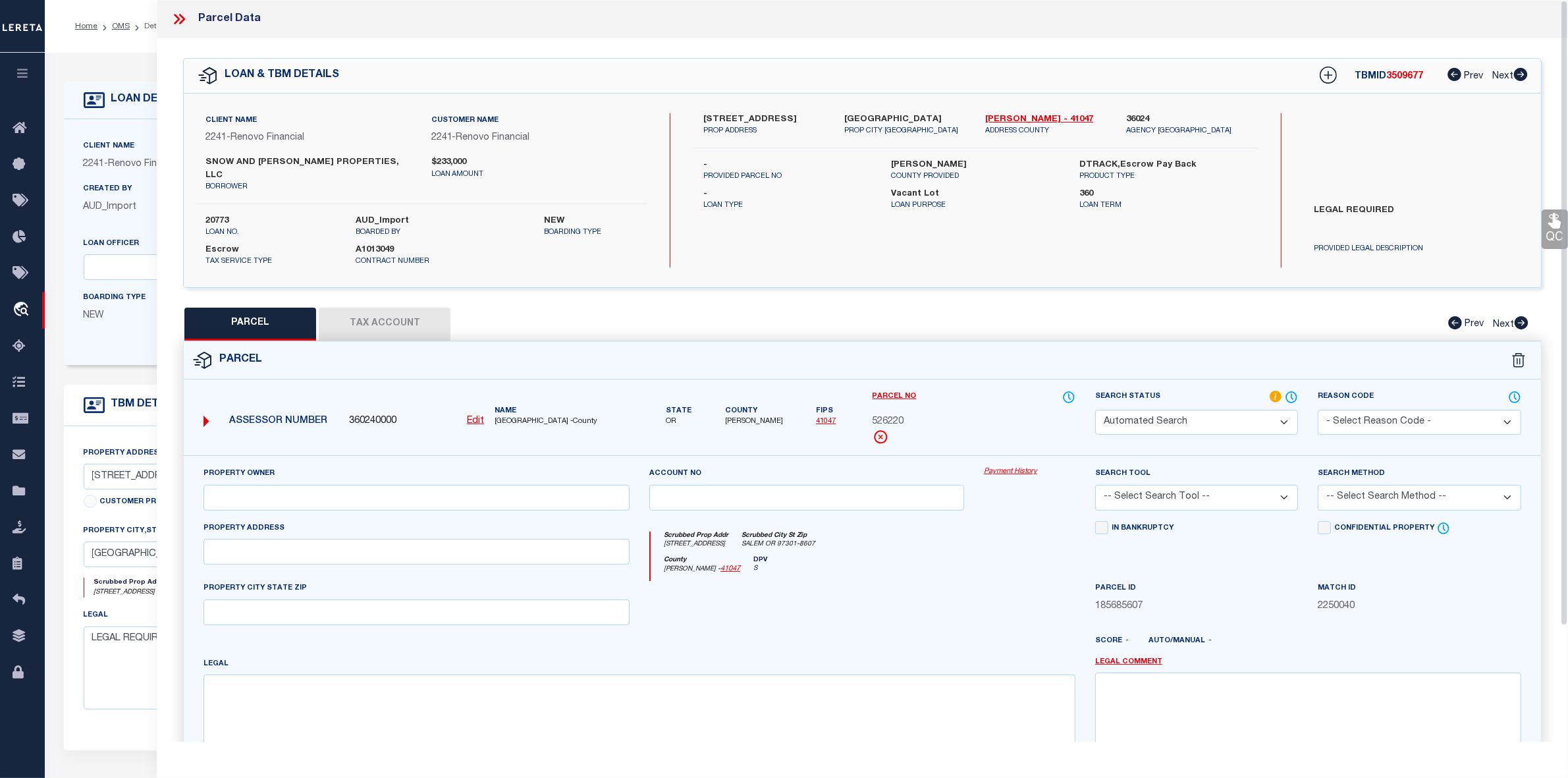
type input "SALEM, OR 97301"
type textarea "SEC/TWN/RNG/MER:SEC 13 TWN 07S RNG 03W"
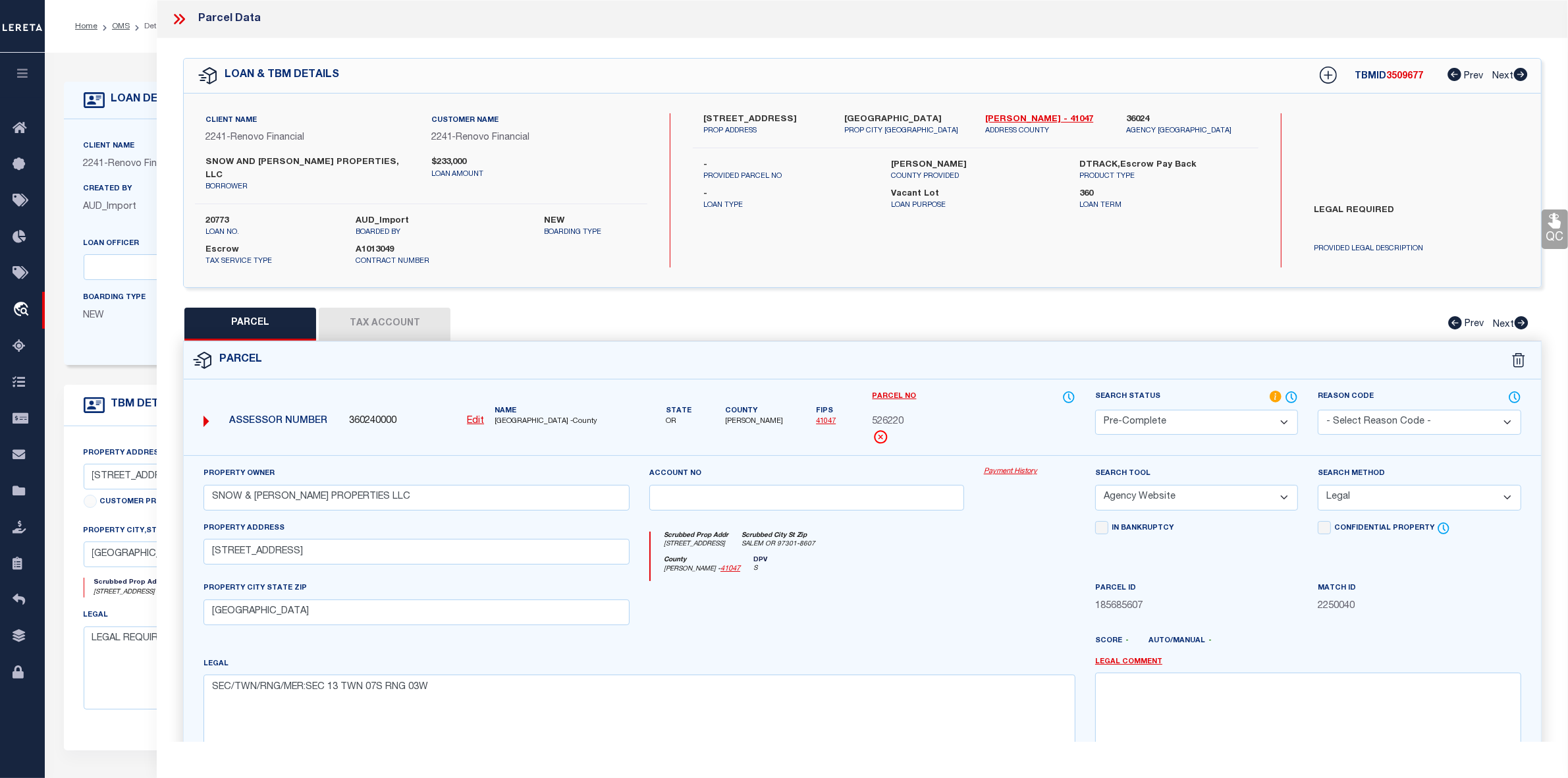
click at [1410, 74] on span "3509677" at bounding box center [1404, 76] width 37 height 9
copy span "3509677"
click at [210, 215] on label "20773" at bounding box center [270, 221] width 131 height 13
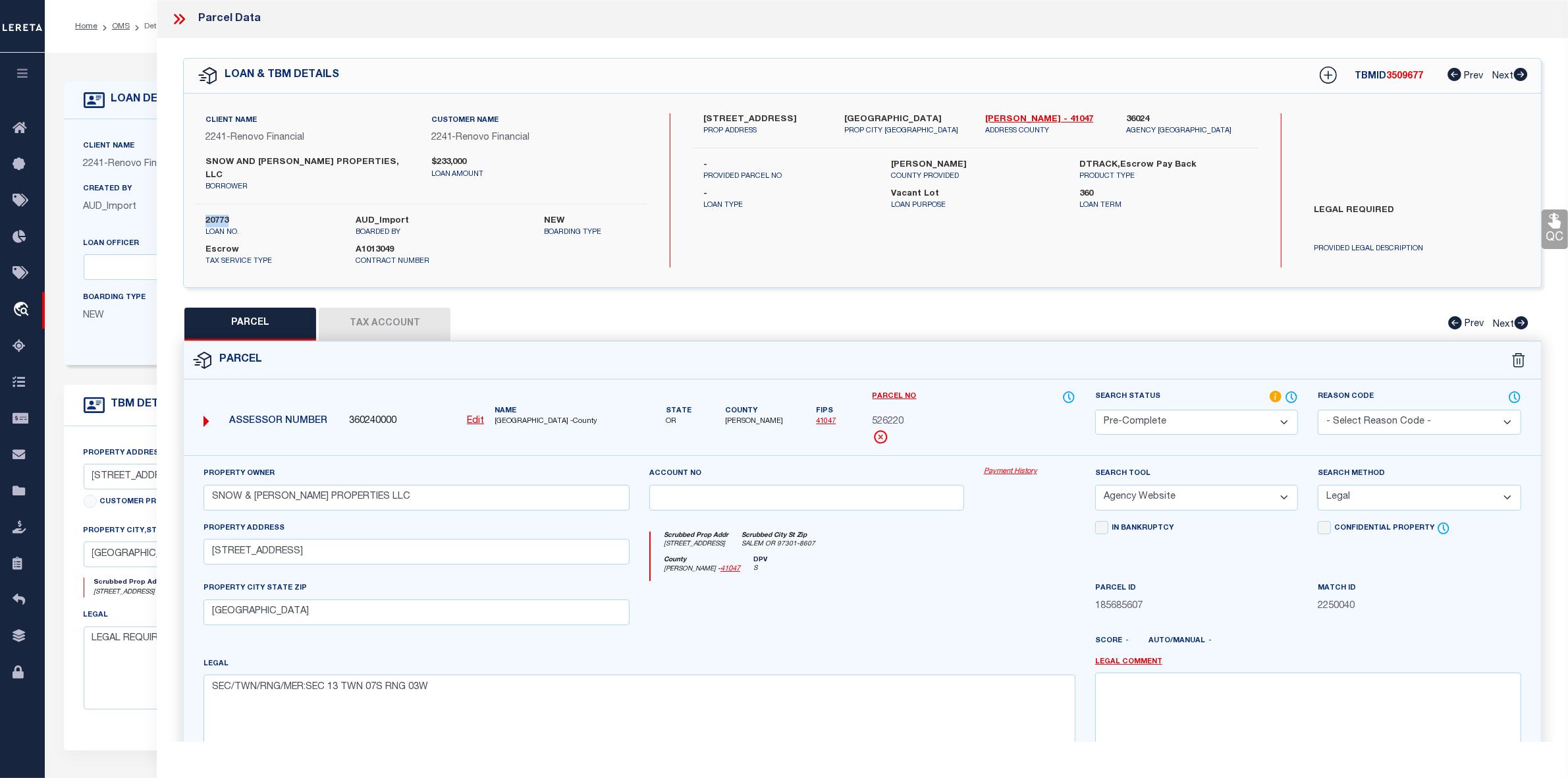
copy label "20773"
click at [1289, 390] on icon at bounding box center [1291, 397] width 13 height 14
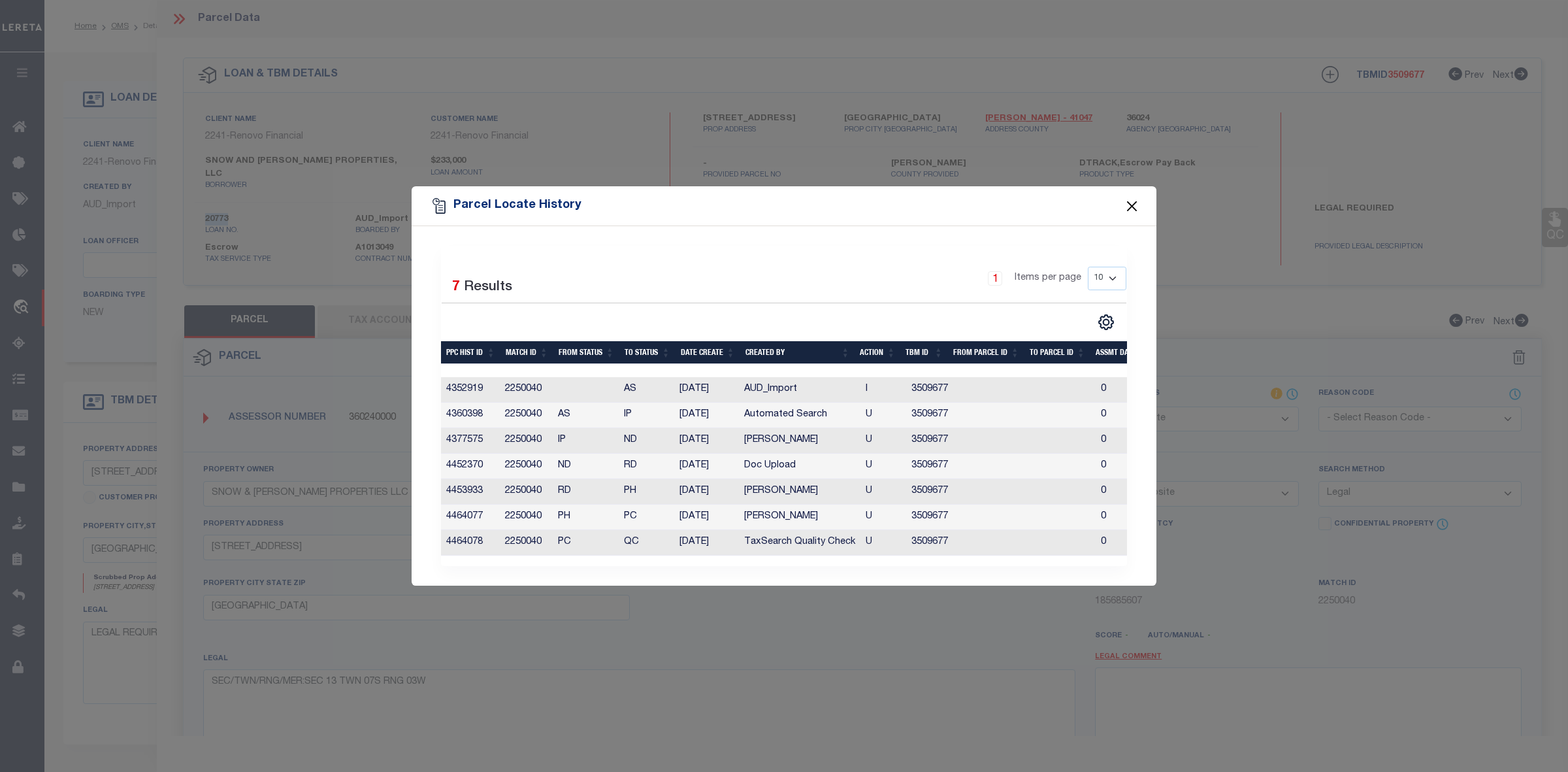
click at [1128, 202] on button "Close" at bounding box center [1132, 206] width 17 height 17
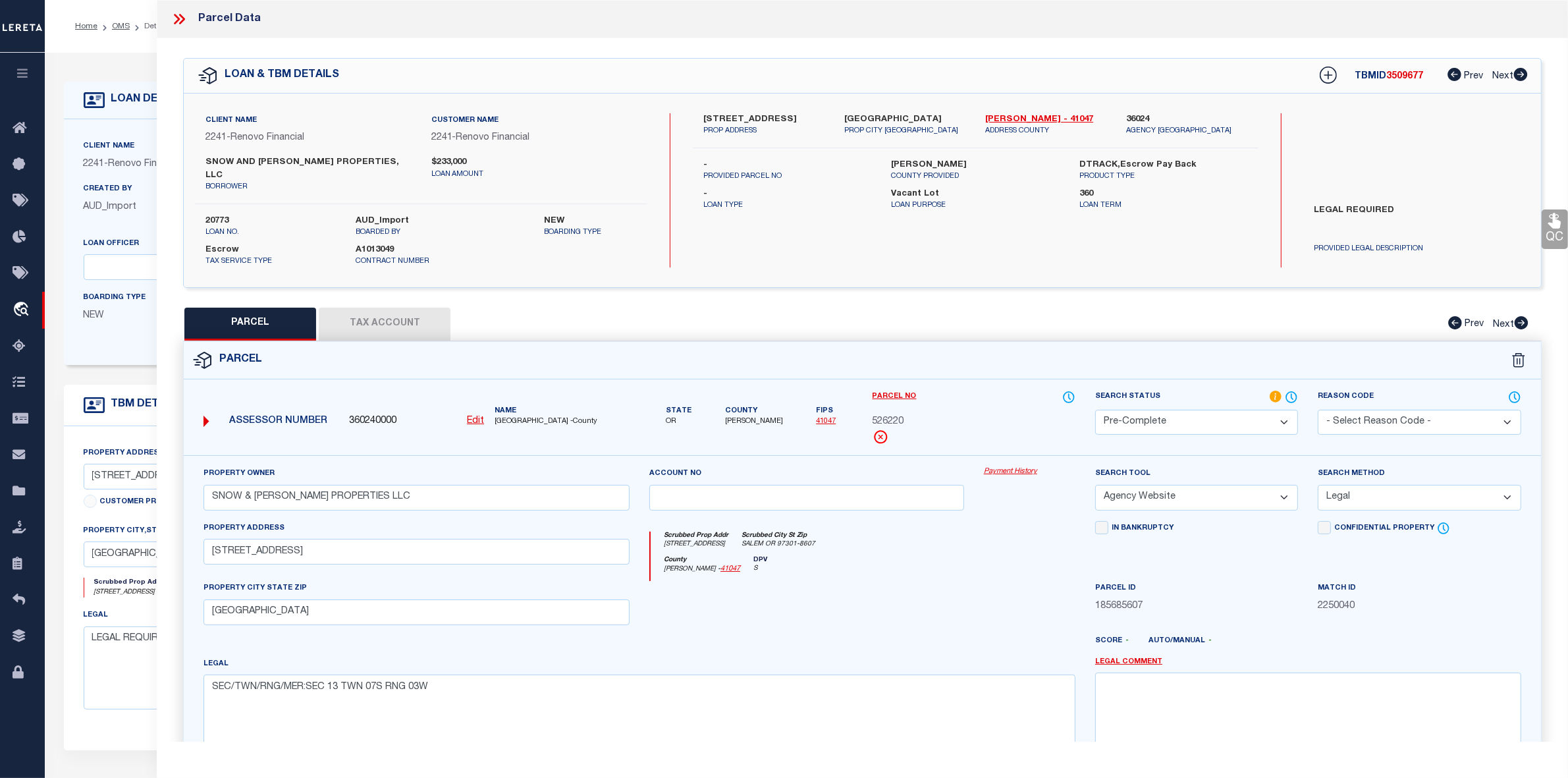
click at [1138, 203] on p "Loan Term" at bounding box center [1163, 206] width 169 height 11
click at [995, 172] on p "COUNTY PROVIDED" at bounding box center [976, 176] width 169 height 11
drag, startPoint x: 979, startPoint y: 113, endPoint x: 1014, endPoint y: 116, distance: 35.1
click at [1014, 116] on div "Marion - 41047 ADDRESS COUNTY" at bounding box center [1045, 125] width 141 height 23
copy link "[PERSON_NAME]"
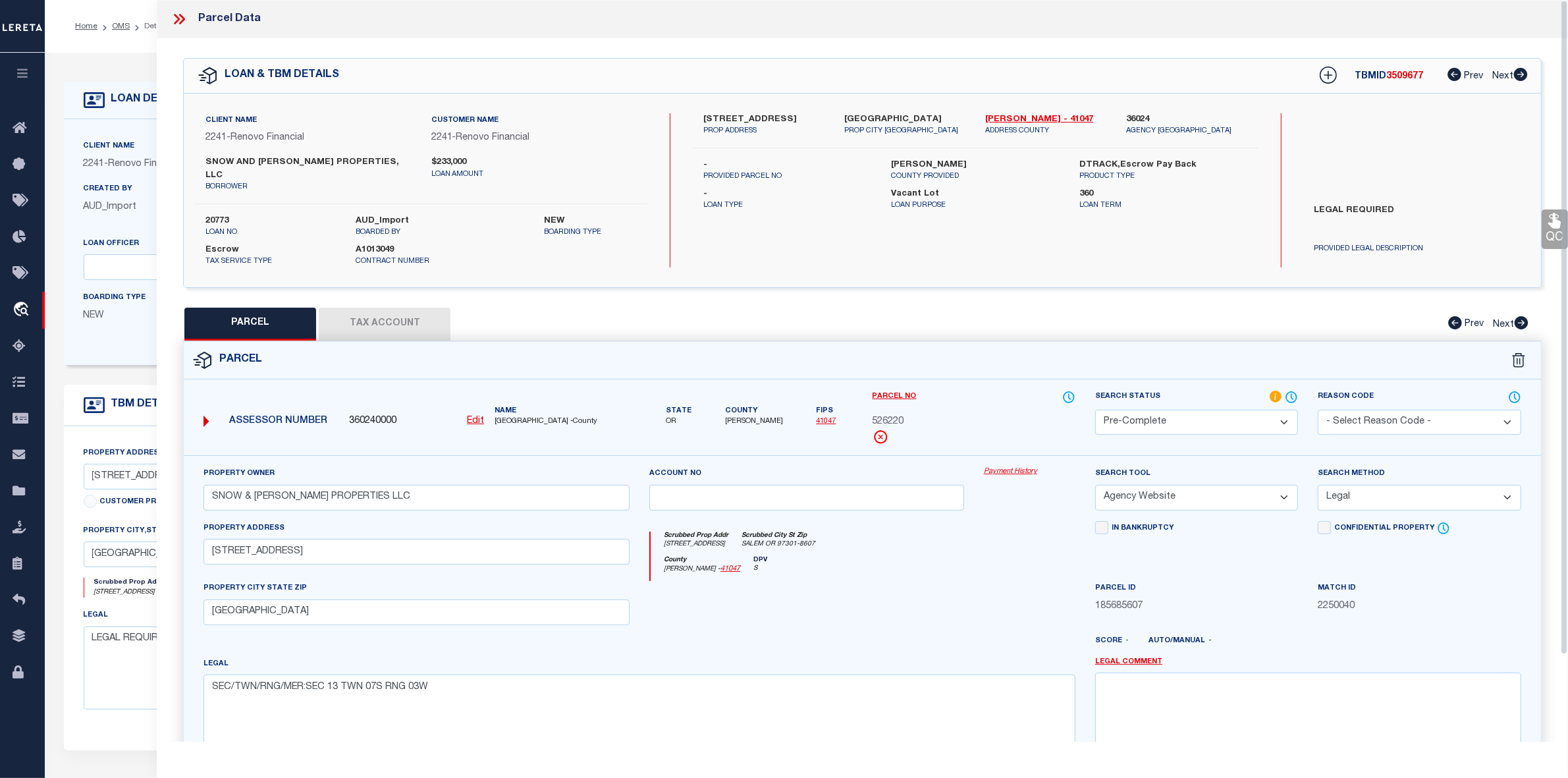
click at [893, 415] on span "526220" at bounding box center [888, 422] width 32 height 14
copy span "526220"
click at [422, 325] on button "Tax Account" at bounding box center [384, 325] width 131 height 33
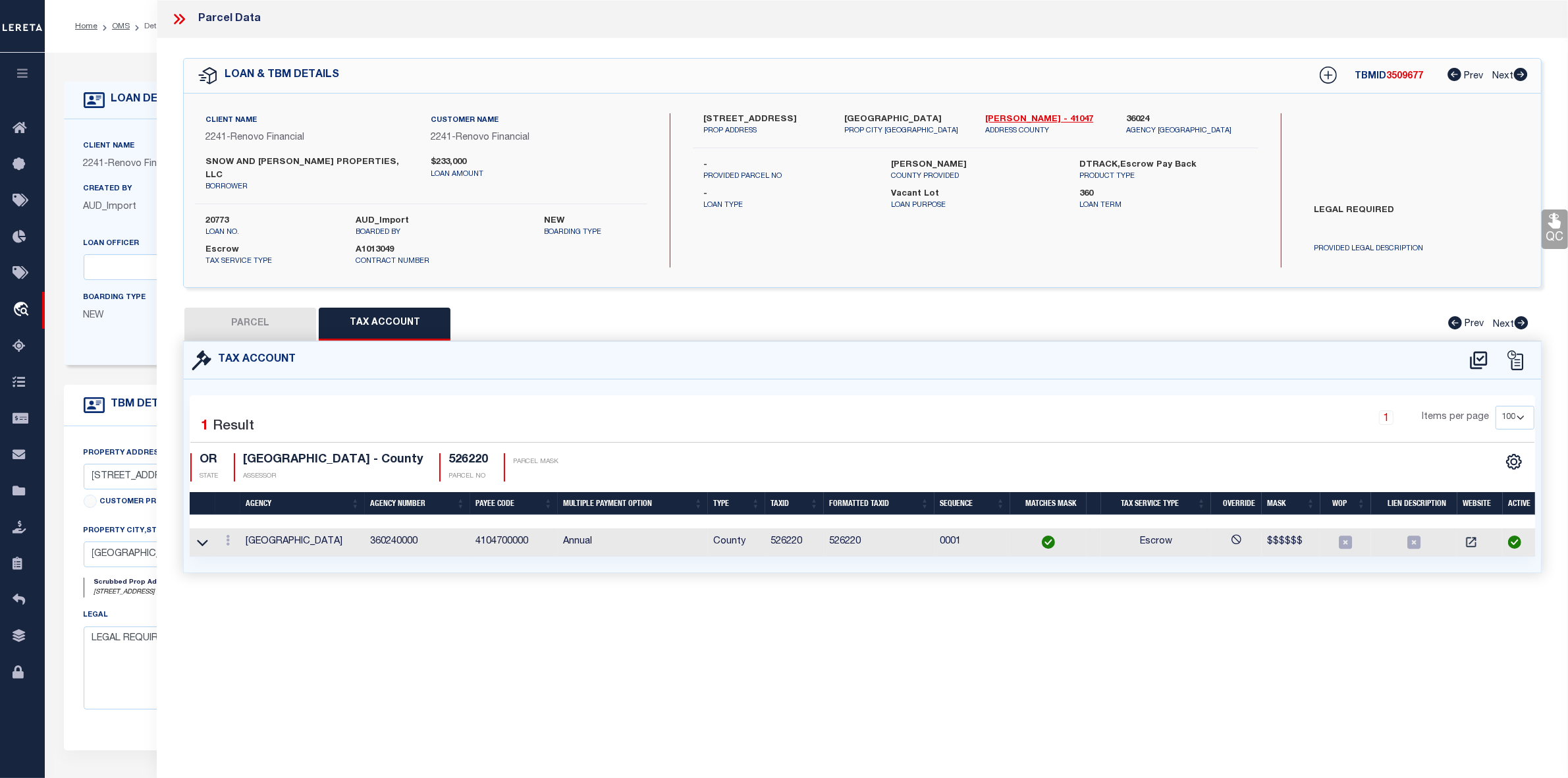
select select "100"
click at [289, 313] on button "PARCEL" at bounding box center [250, 325] width 131 height 33
select select "AS"
select select
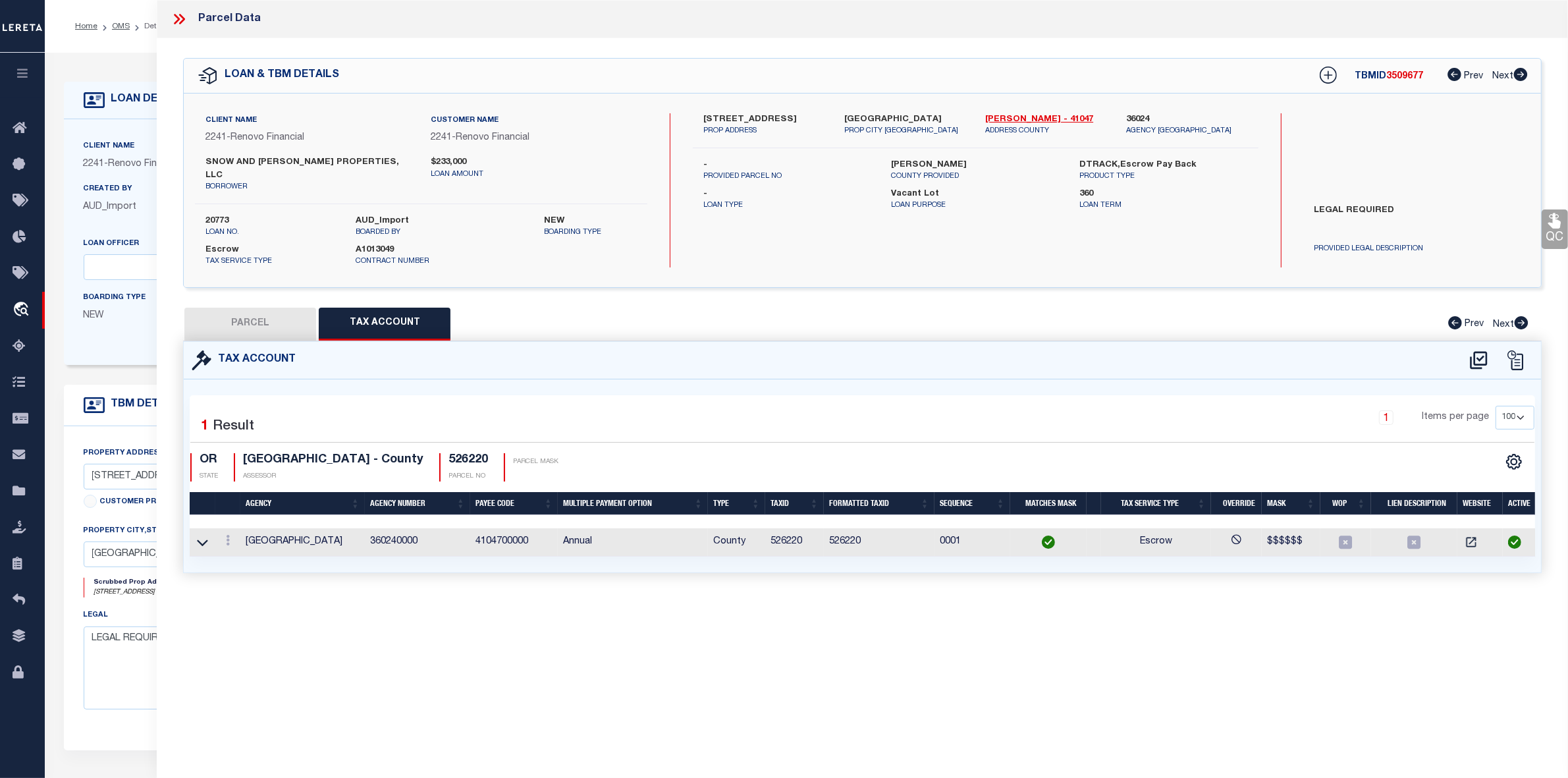
checkbox input "false"
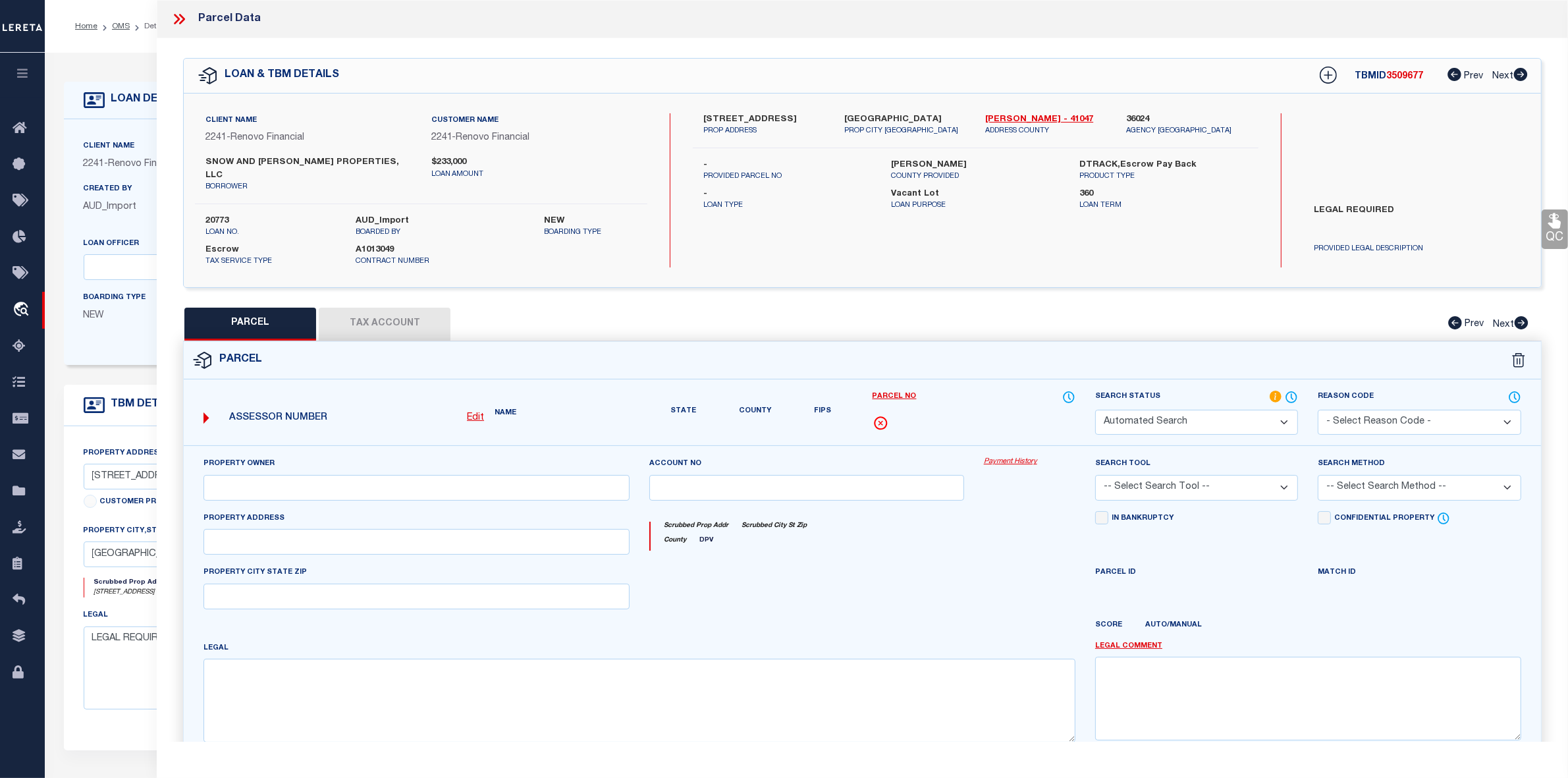
select select "QC"
type input "SNOW & KERLEY PROPERTIES LLC"
select select "AGW"
select select "LEG"
type input "3080 EVERGREEN AVE NE"
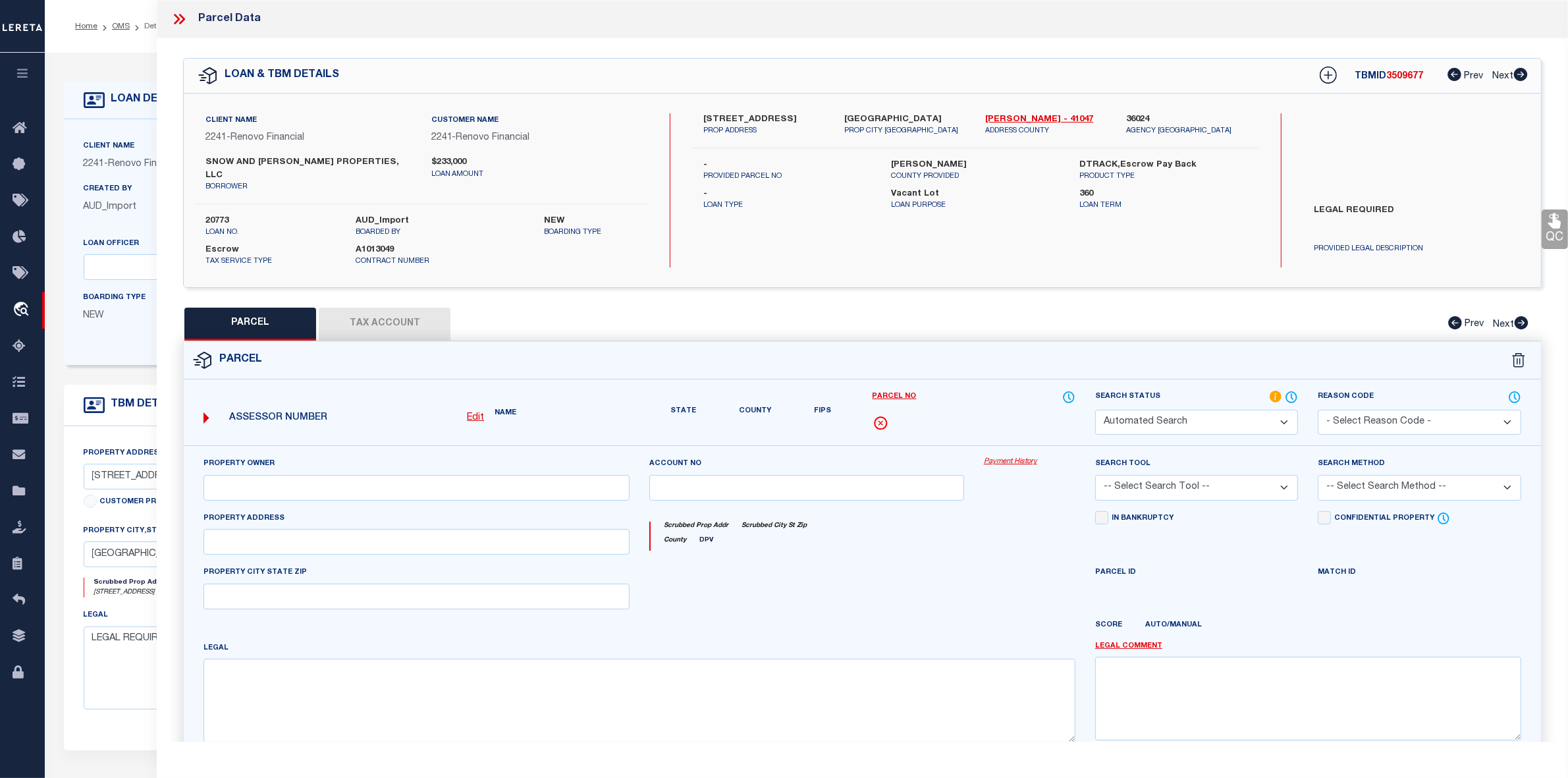
type input "SALEM, OR 97301"
type textarea "SEC/TWN/RNG/MER:SEC 13 TWN 07S RNG 03W"
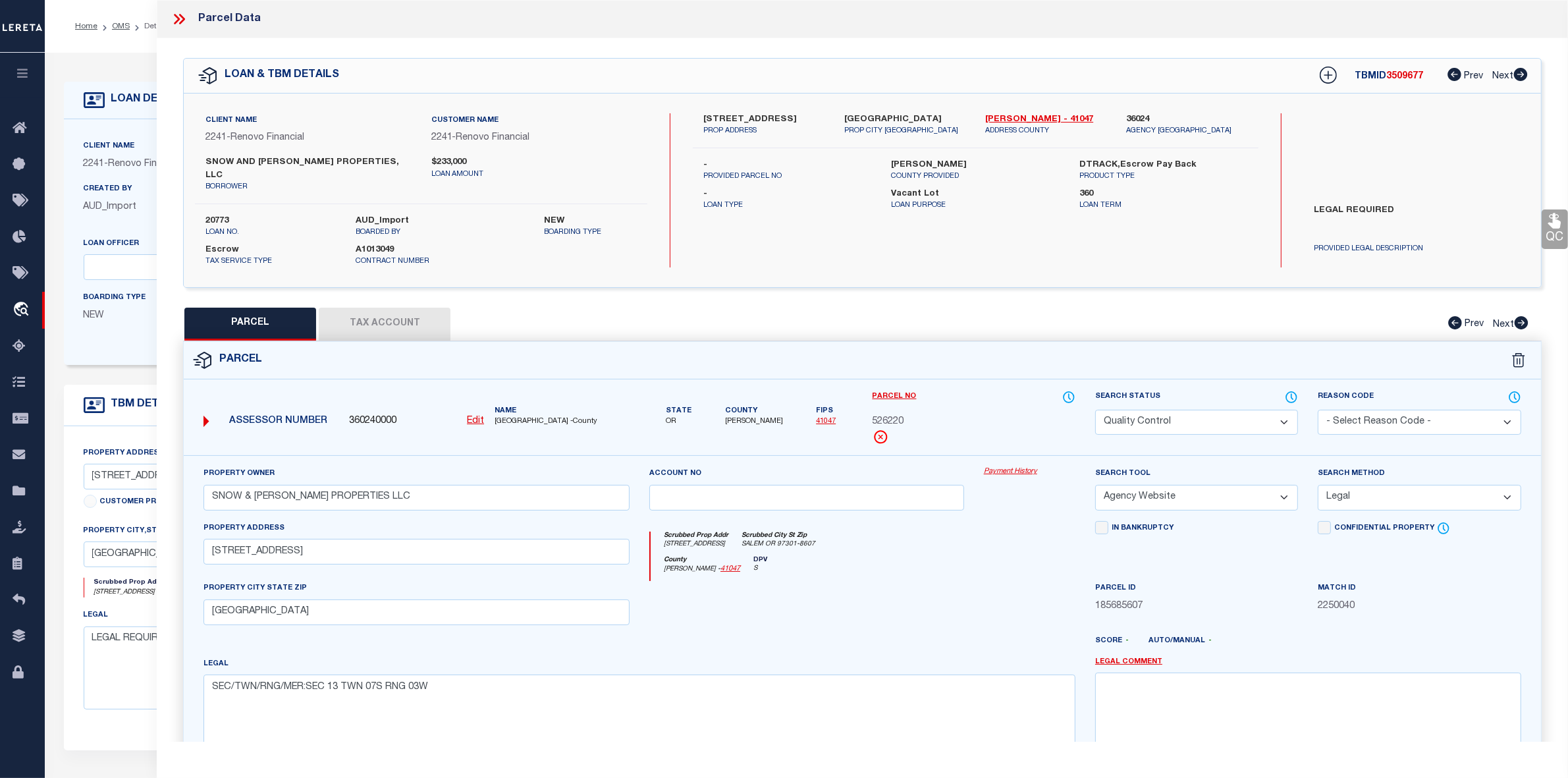
click at [179, 24] on icon at bounding box center [179, 19] width 17 height 17
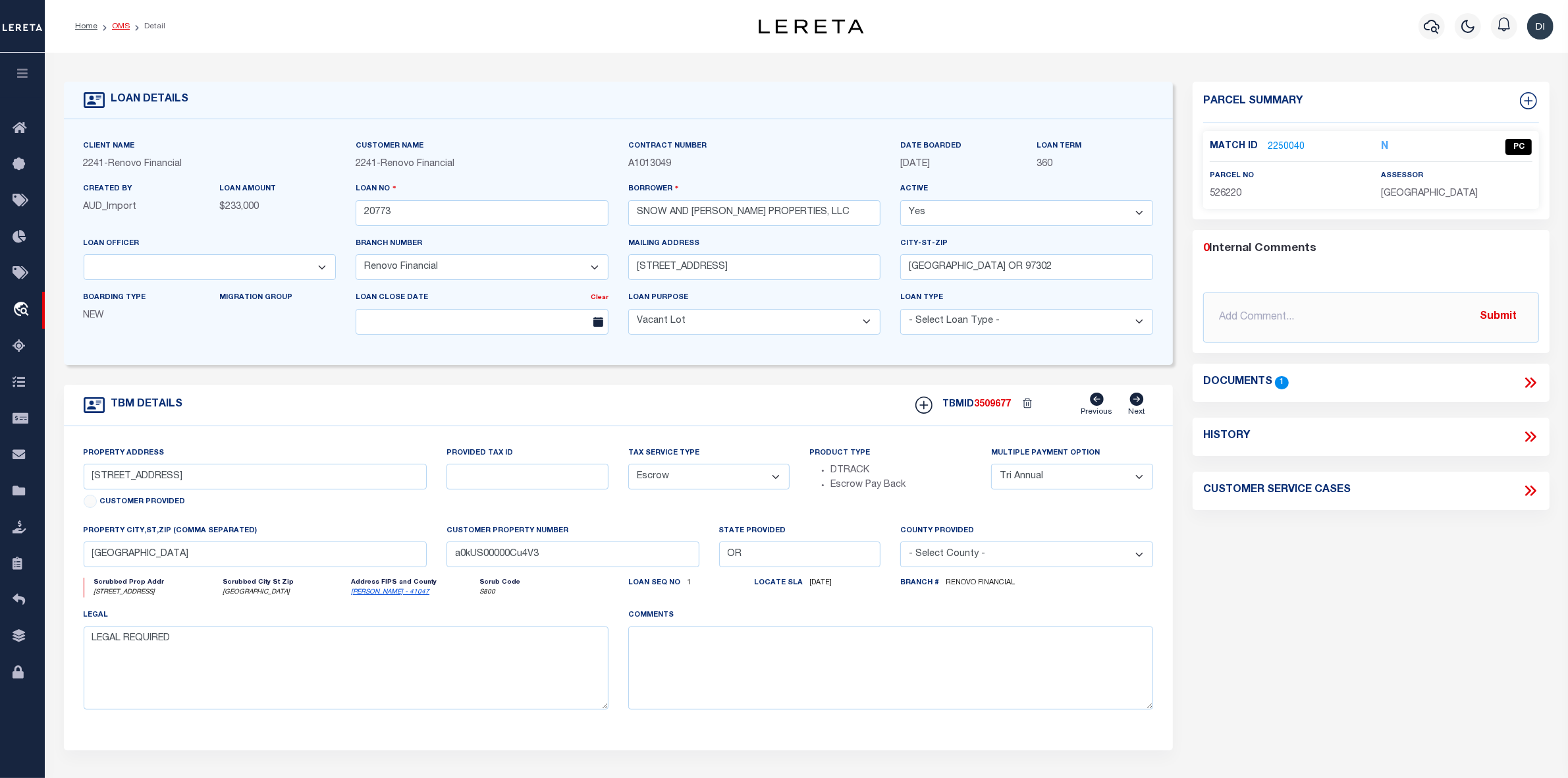
click at [123, 25] on link "OMS" at bounding box center [121, 26] width 17 height 7
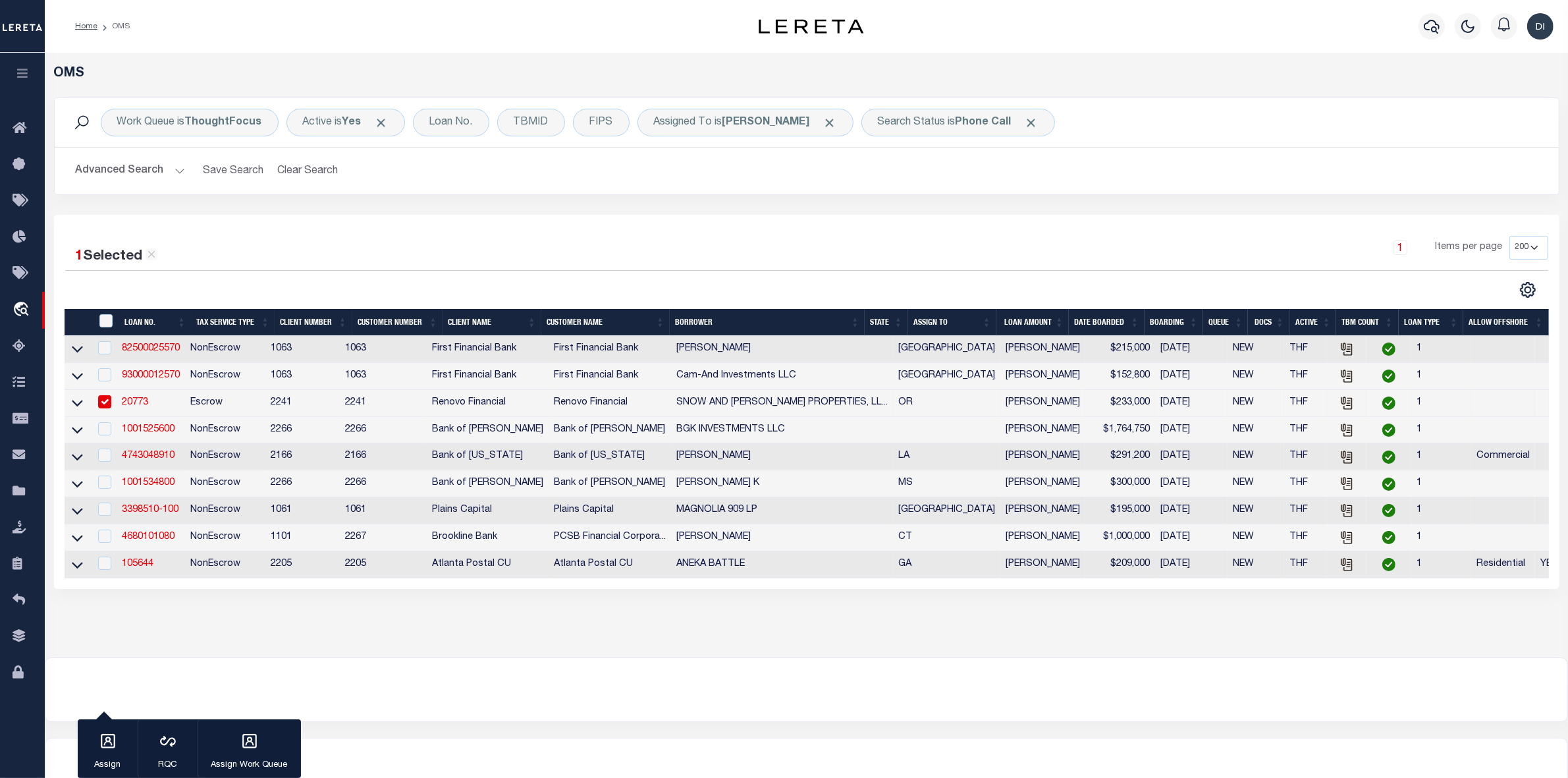
click at [754, 295] on div at bounding box center [435, 290] width 741 height 17
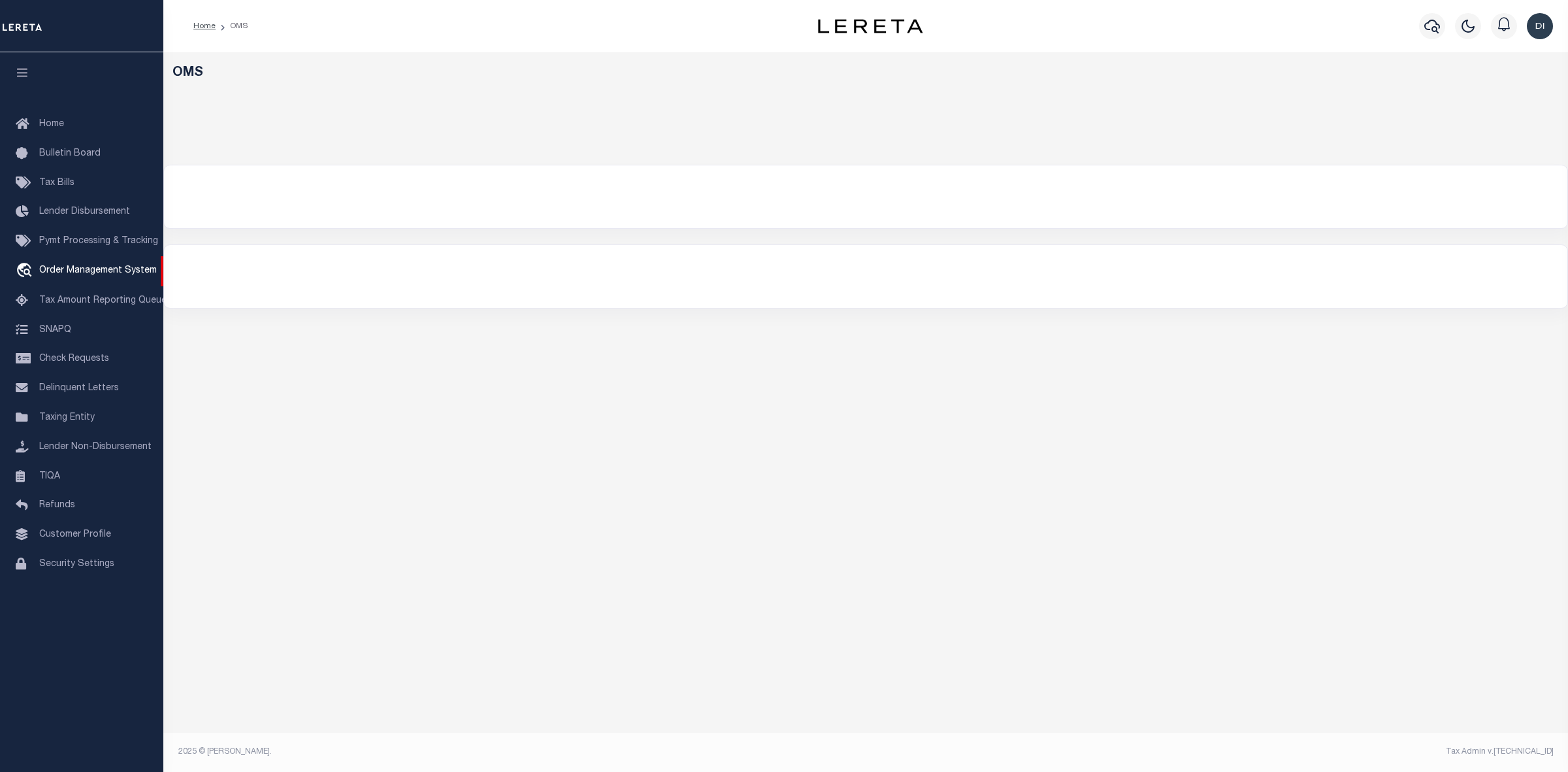
select select "200"
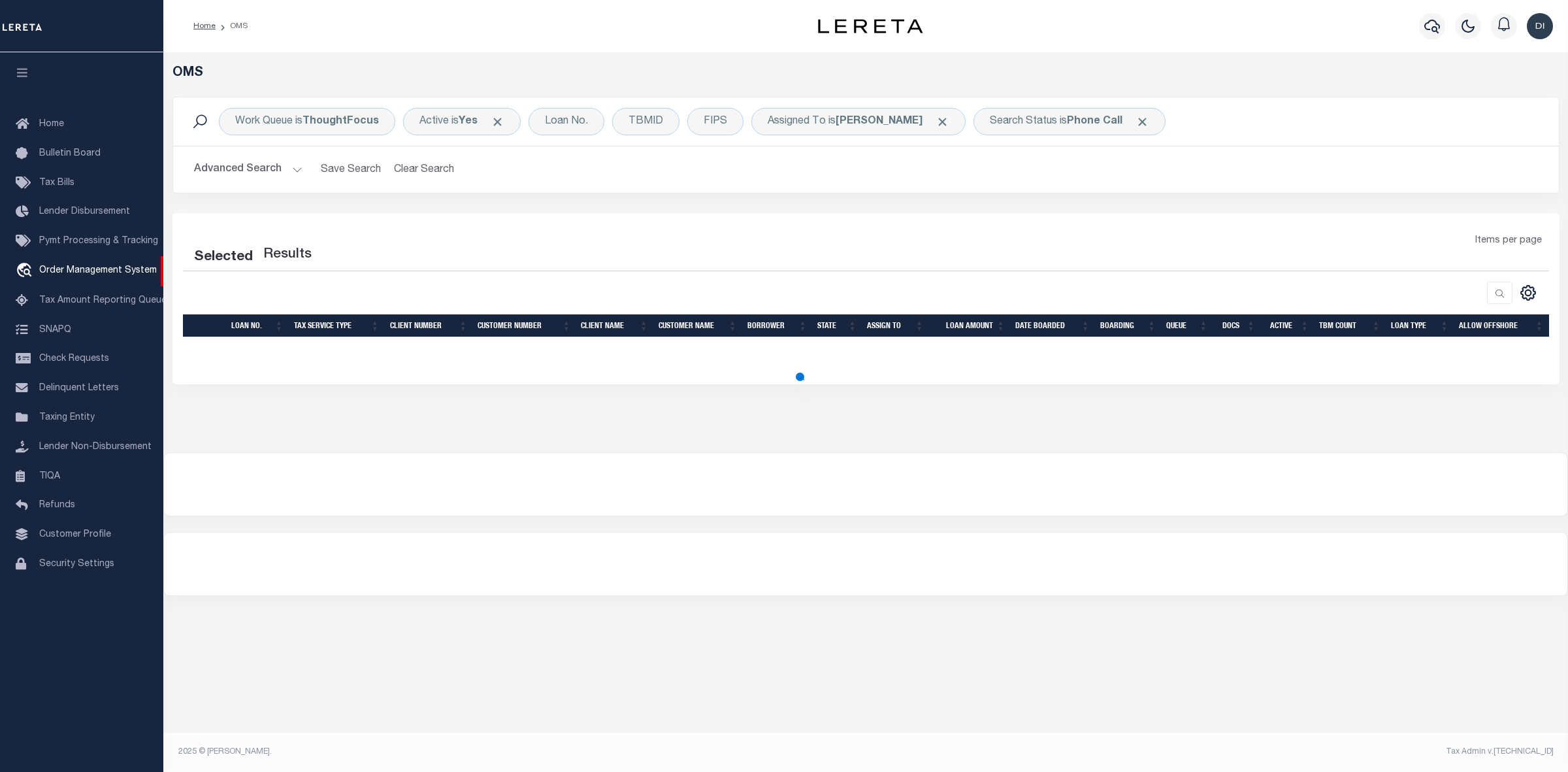
select select "200"
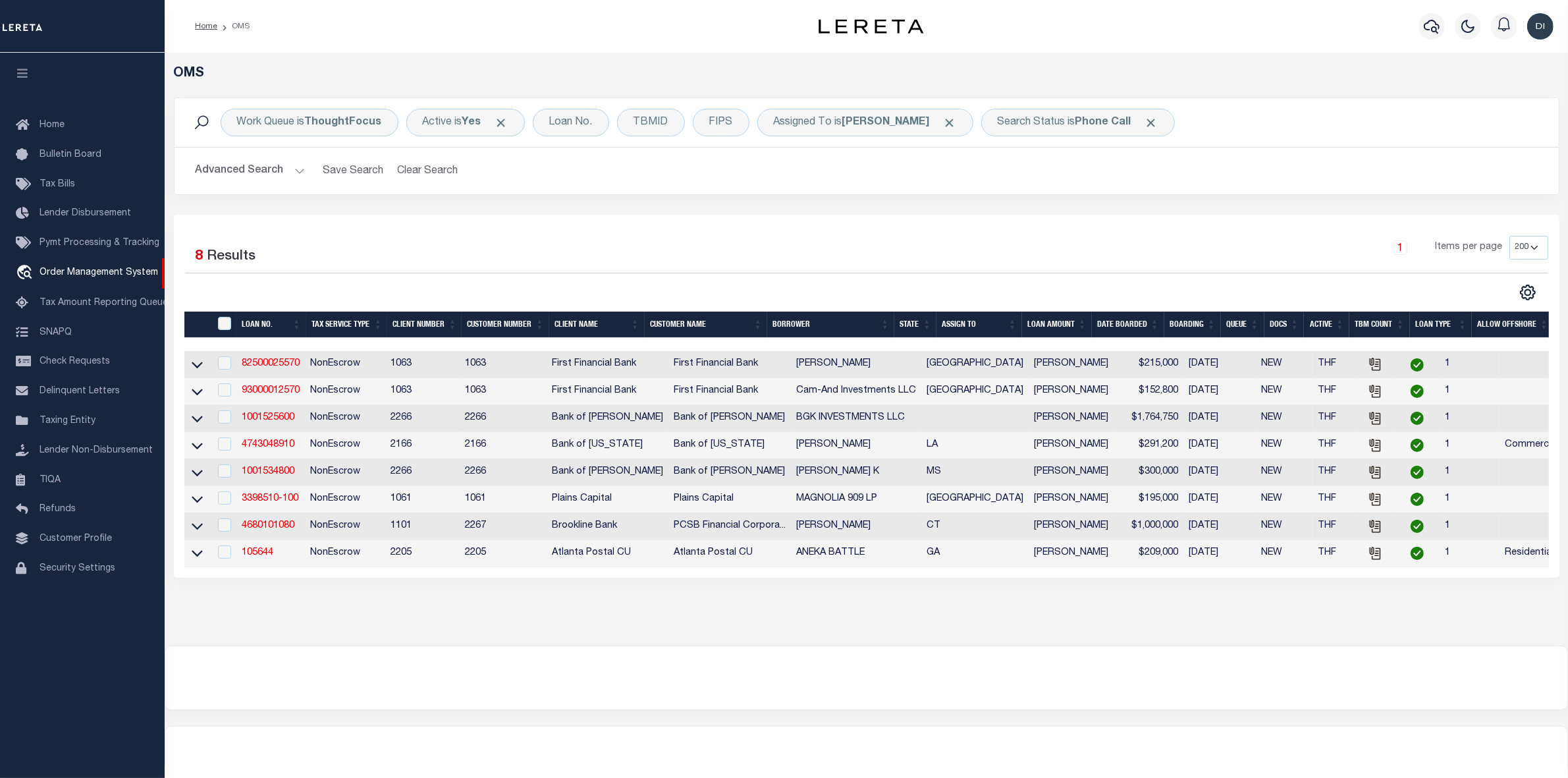
click at [876, 644] on div "OMS Work Queue is ThoughtFocus Active is Yes Loan No. TBMID FIPS Assigned To is…" at bounding box center [866, 349] width 1403 height 592
click at [258, 557] on link "105644" at bounding box center [258, 553] width 32 height 9
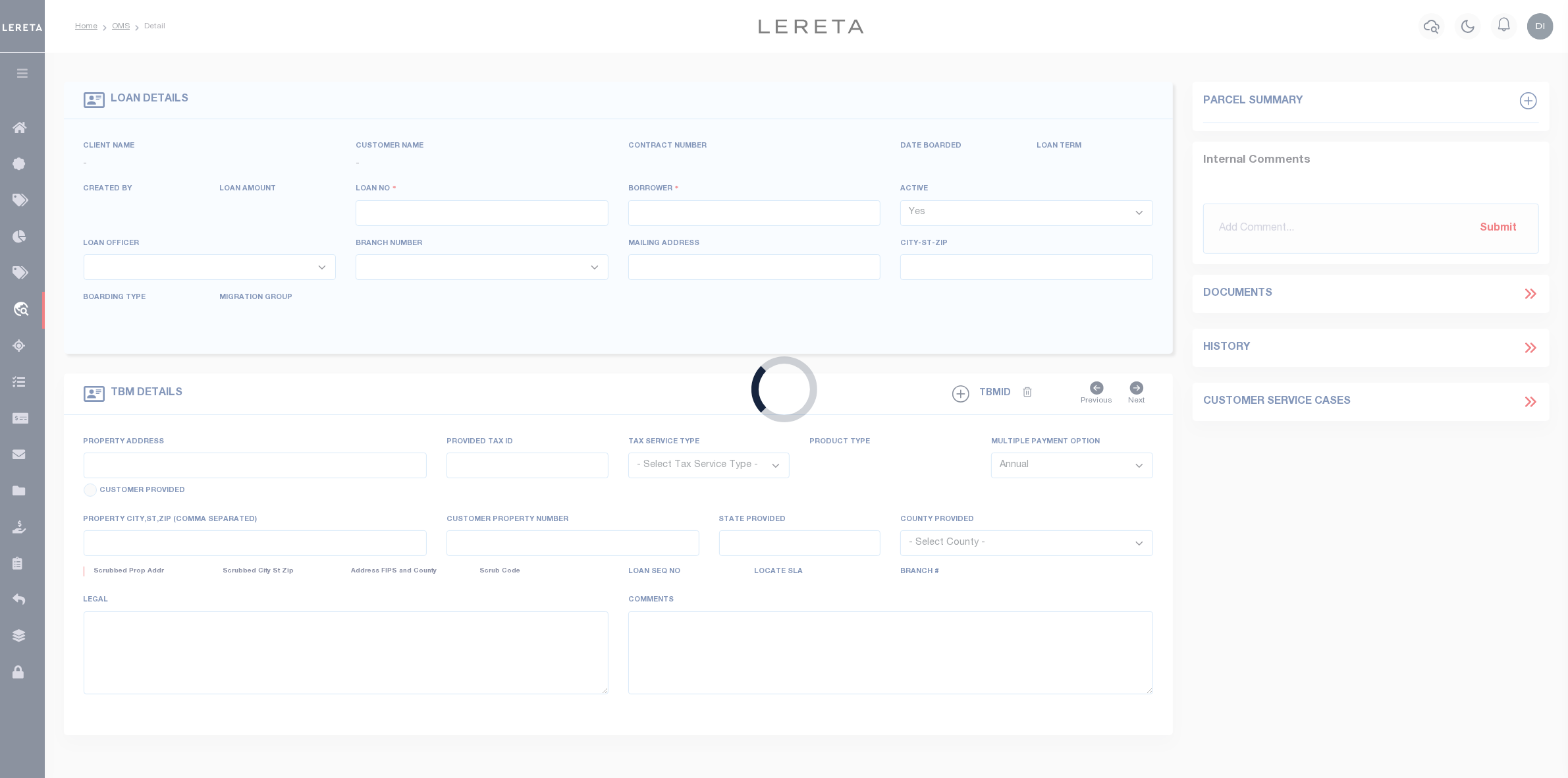
type input "105644"
type input "ANEKA BATTLE"
select select
type input "10/06/2025"
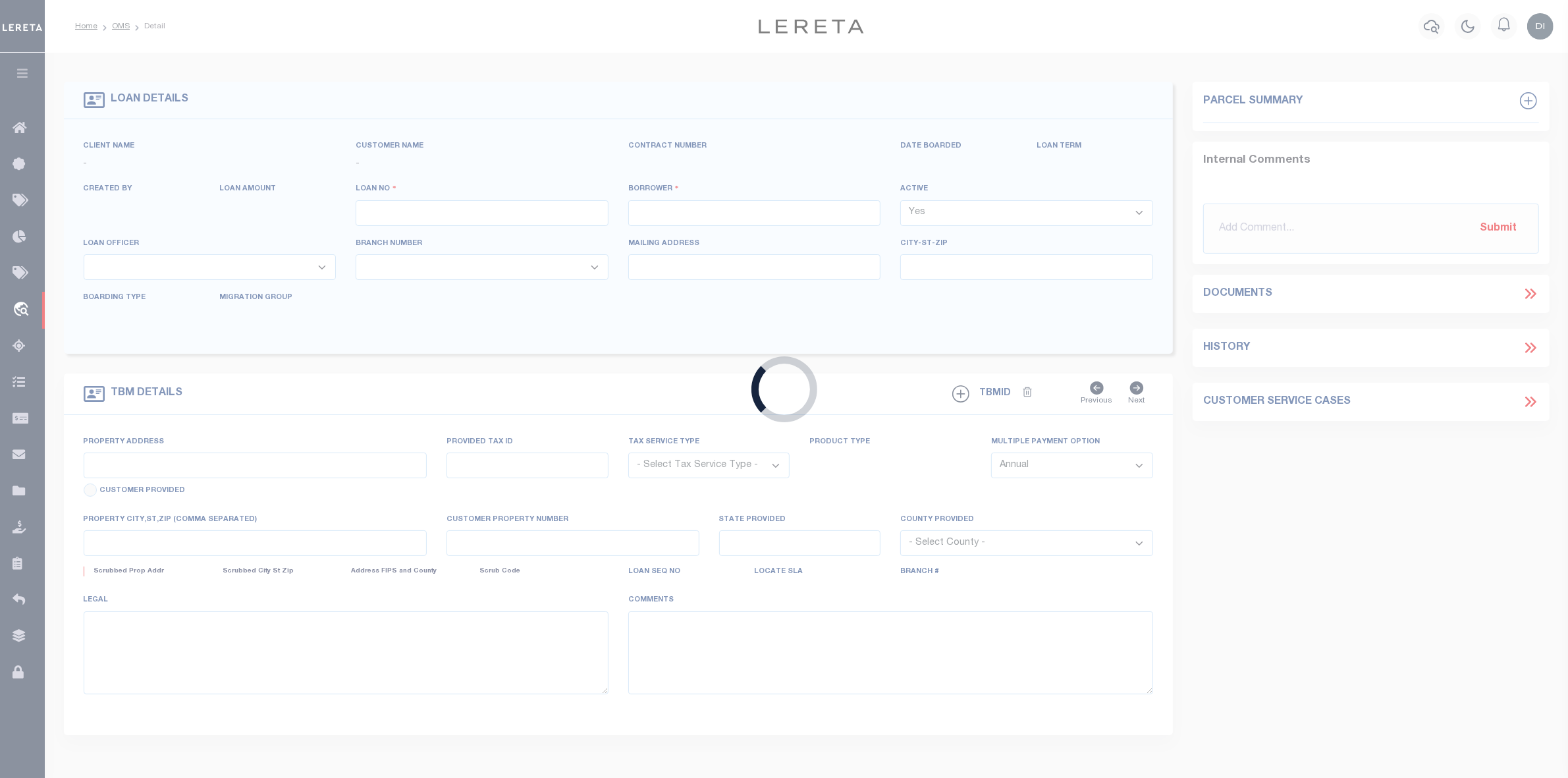
select select "10"
select select "NonEscrow"
type input "8633 HILLTOP RD"
select select
type input "JONESBORO GA 30236-5094"
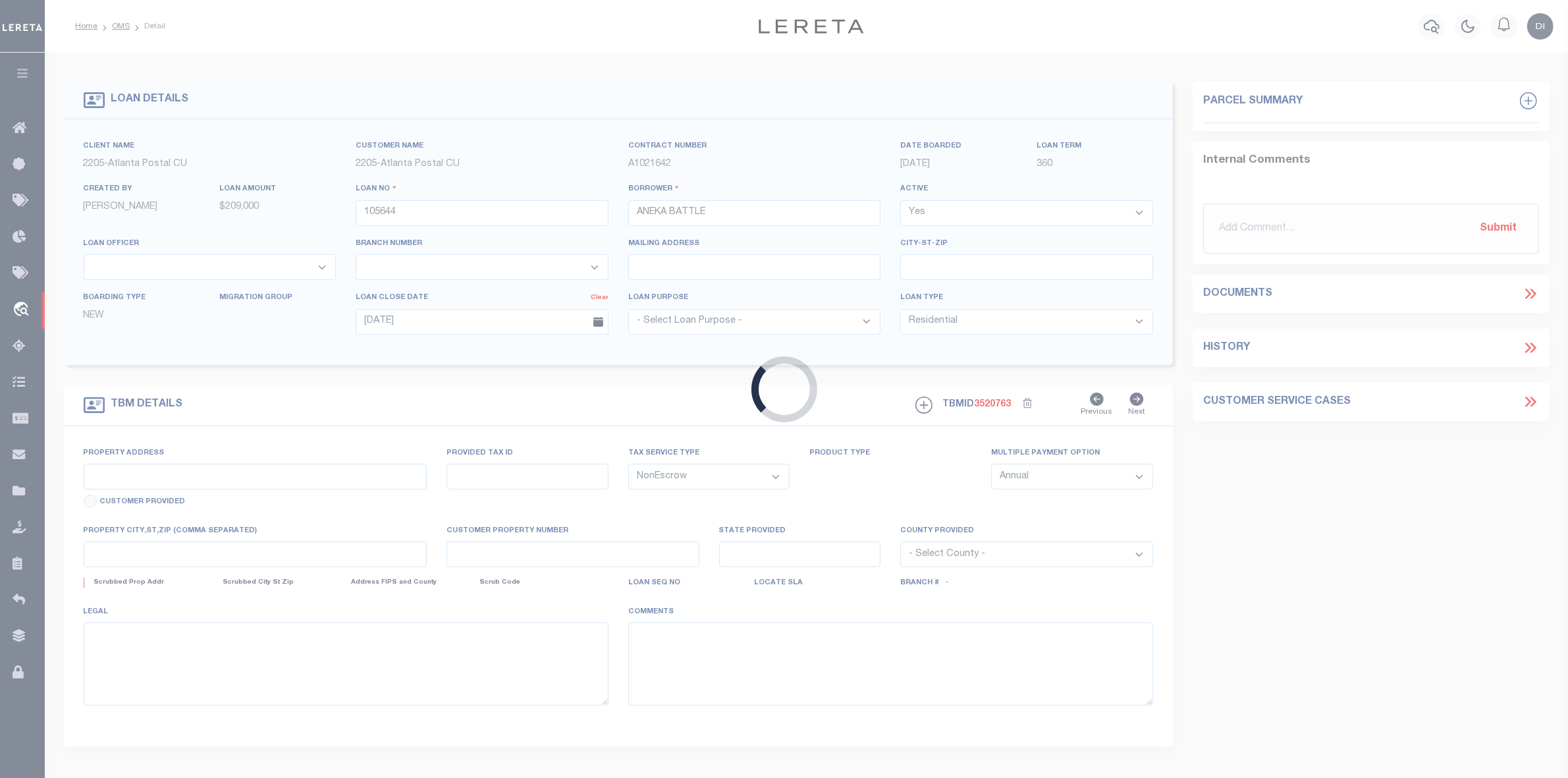
type input "GA"
select select
type textarea "SEE ATTACHED"
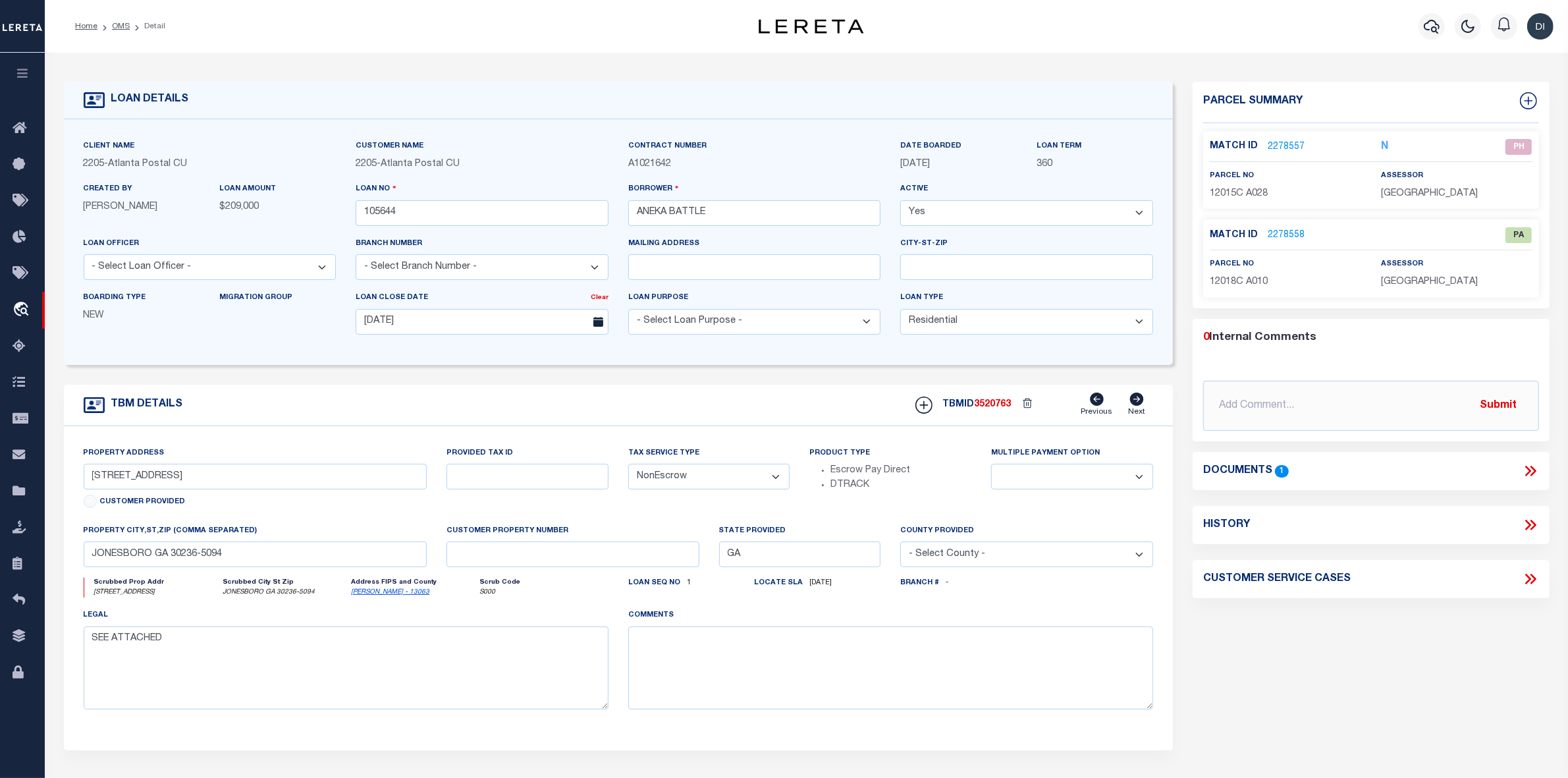
click at [1289, 235] on link "2278558" at bounding box center [1286, 235] width 37 height 14
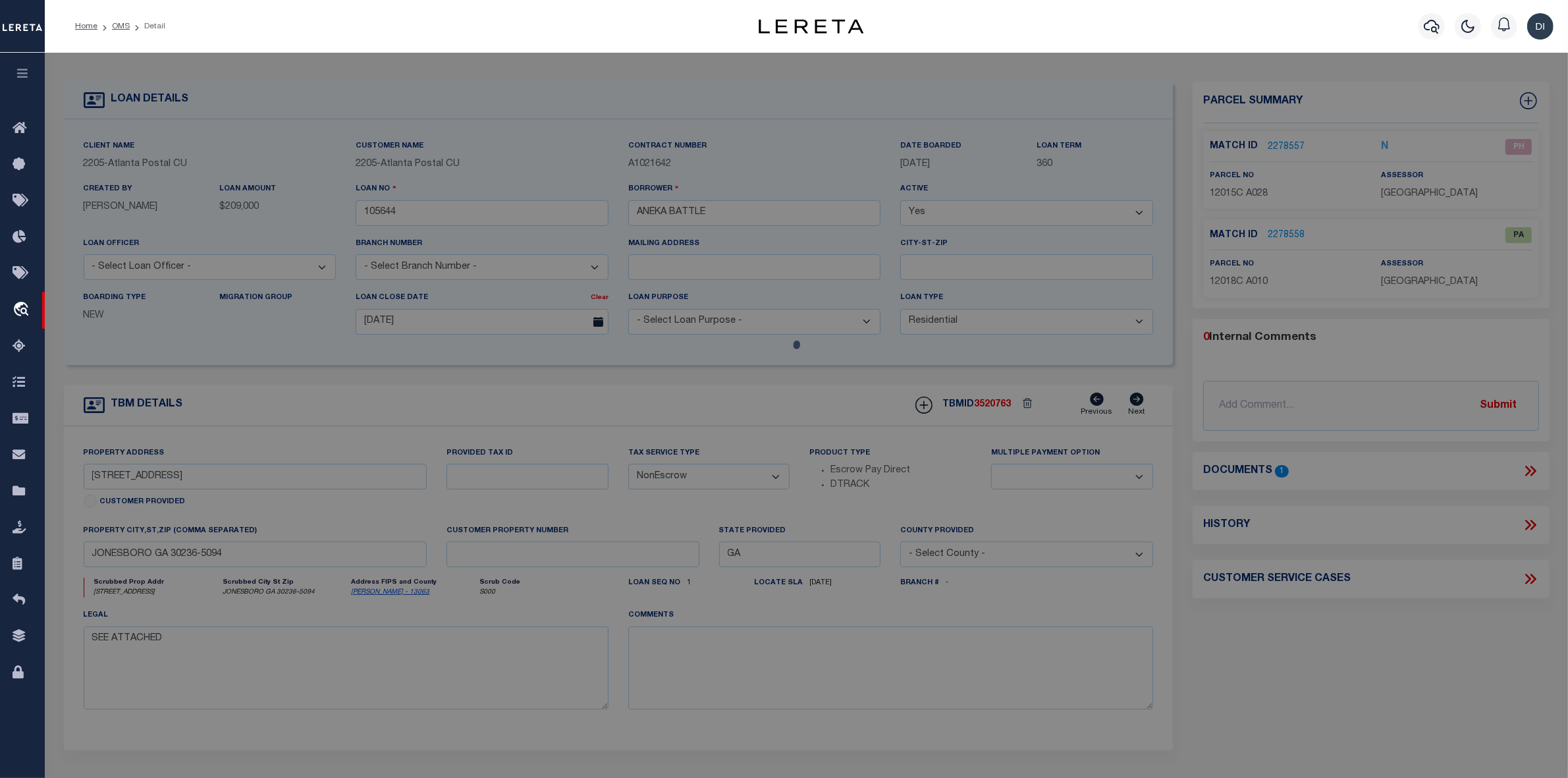
checkbox input "false"
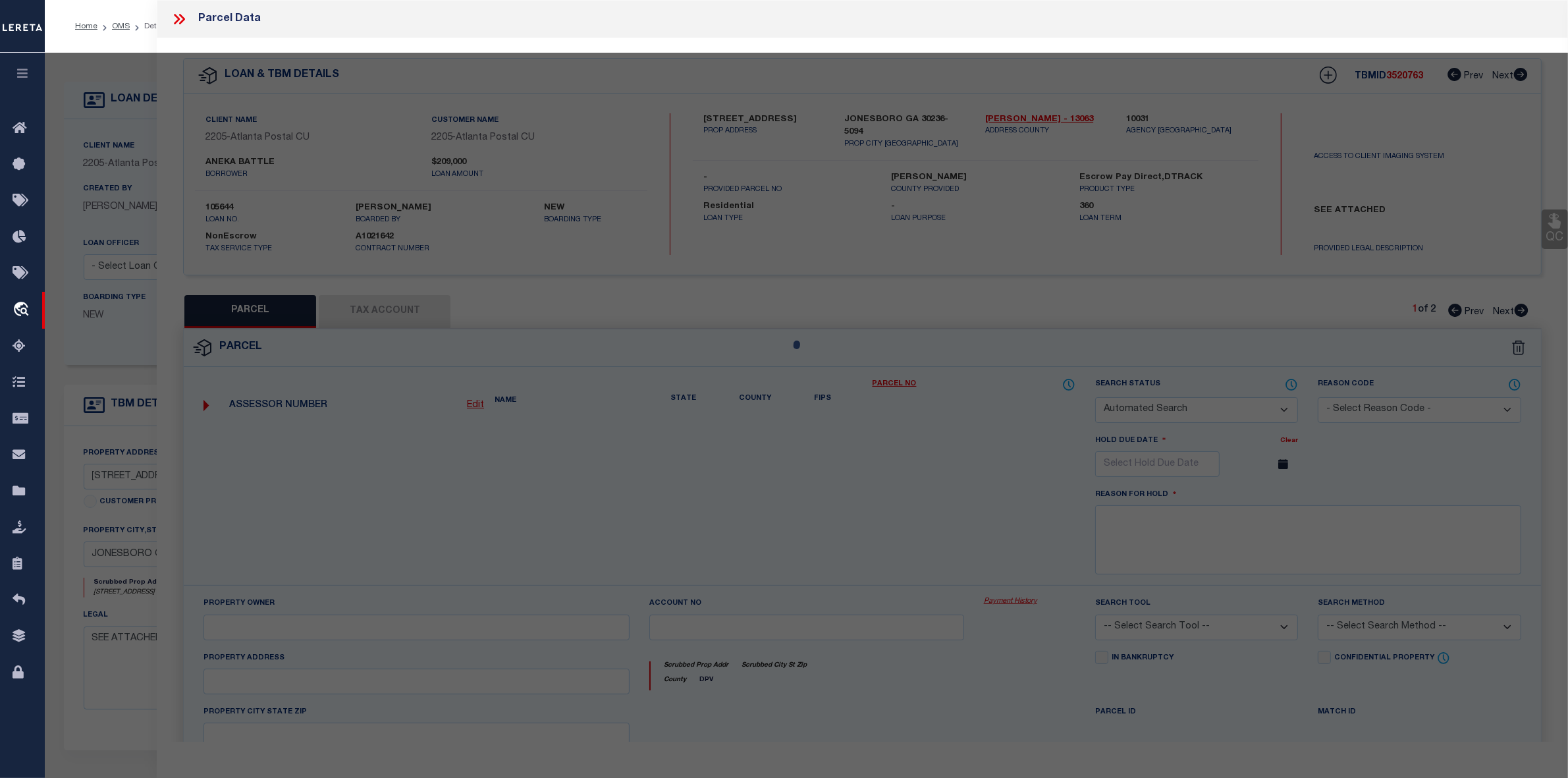
select select "PA"
type input "FKH SFR PROPCO D L P"
select select "ATL"
select select "ADD"
type input "8356 HILLTOP RD"
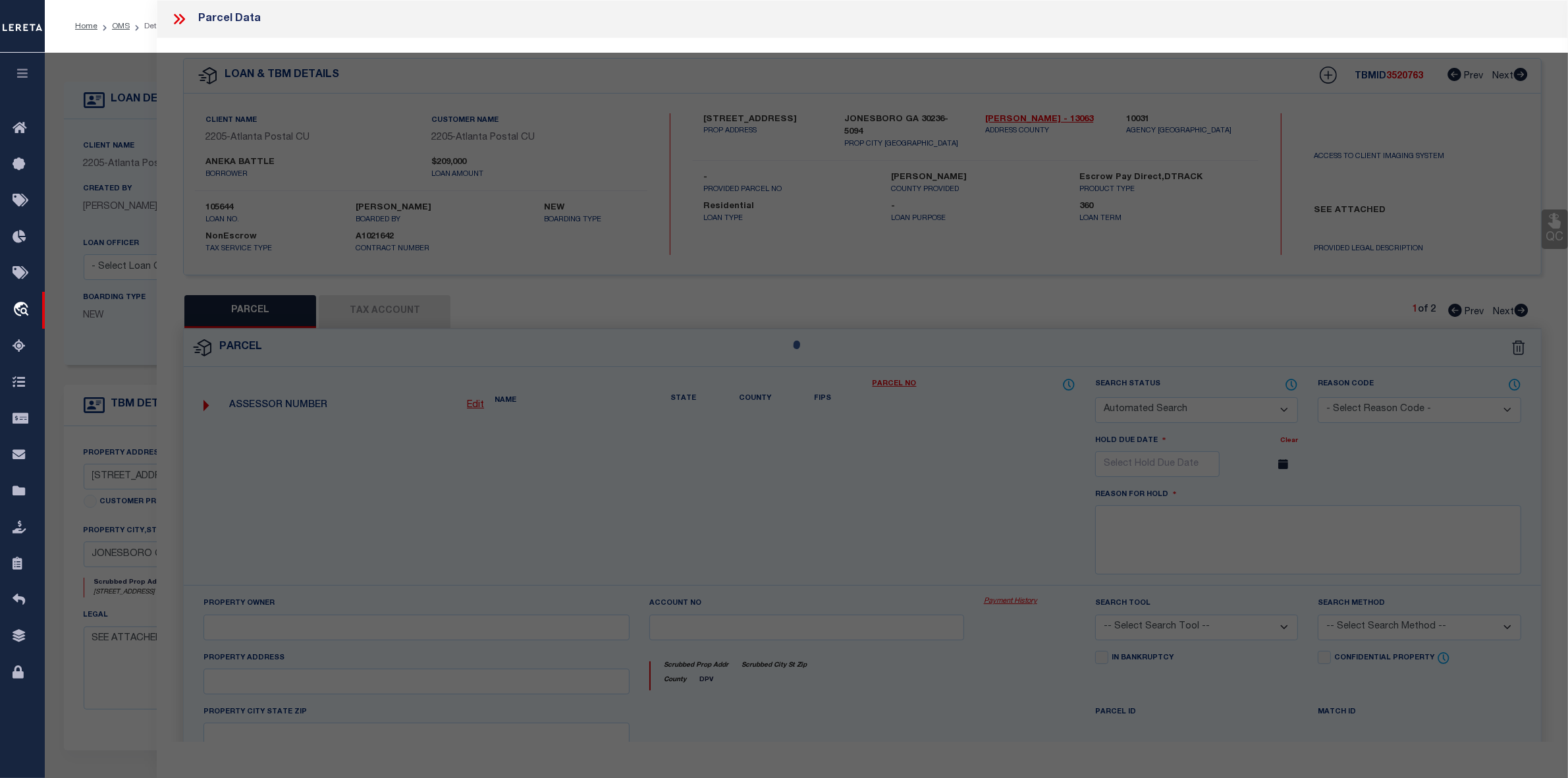
checkbox input "false"
type input "JONESBORO, GA 30236"
type textarea "LOT:10 CITY/MUNI/TWP:UNINCORPORATED CNTY W/FIRE SUBD:JARRARD J C"
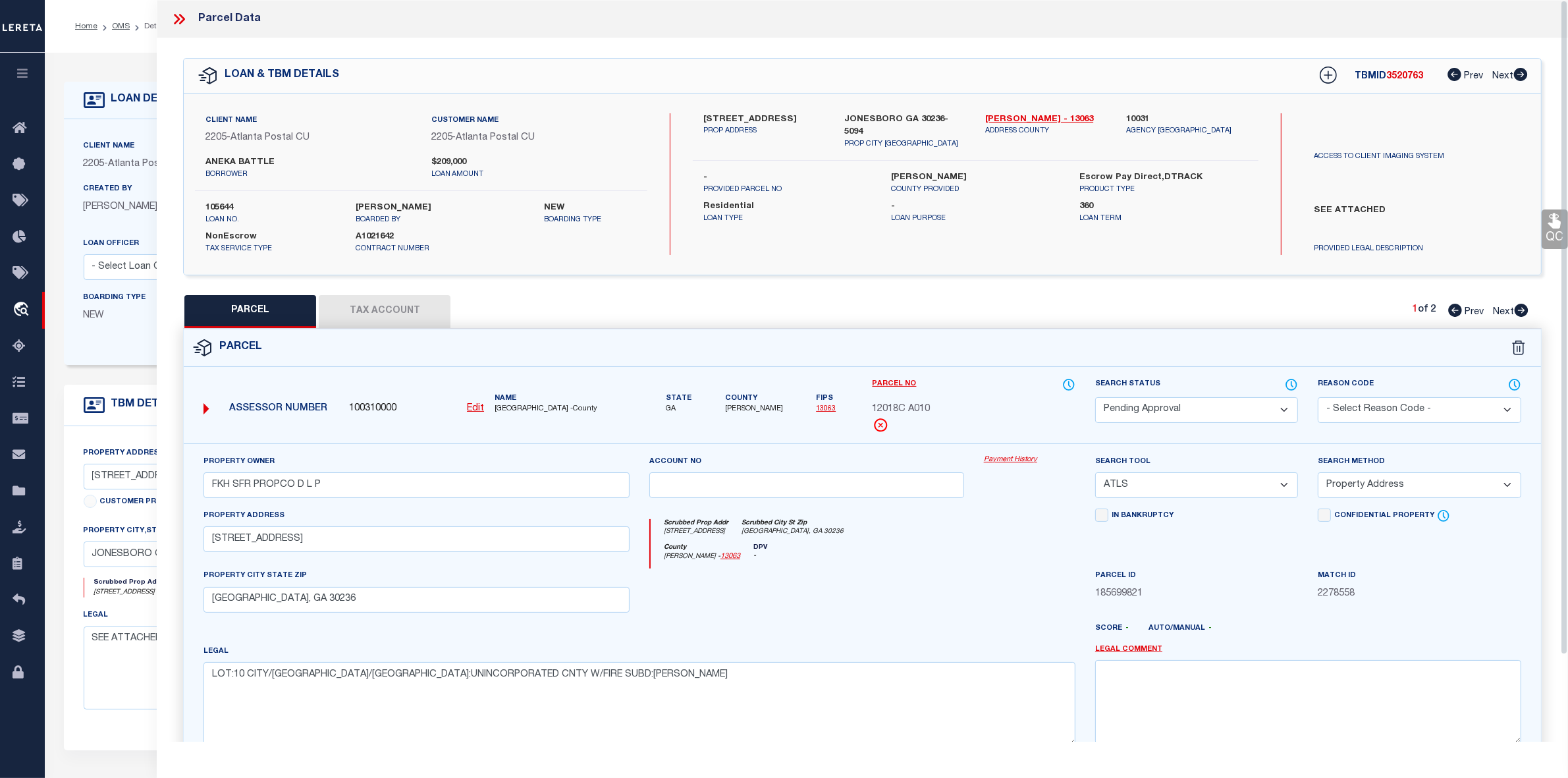
click at [732, 616] on div at bounding box center [807, 595] width 334 height 54
click at [1519, 310] on icon at bounding box center [1521, 310] width 14 height 13
select select "AS"
select select
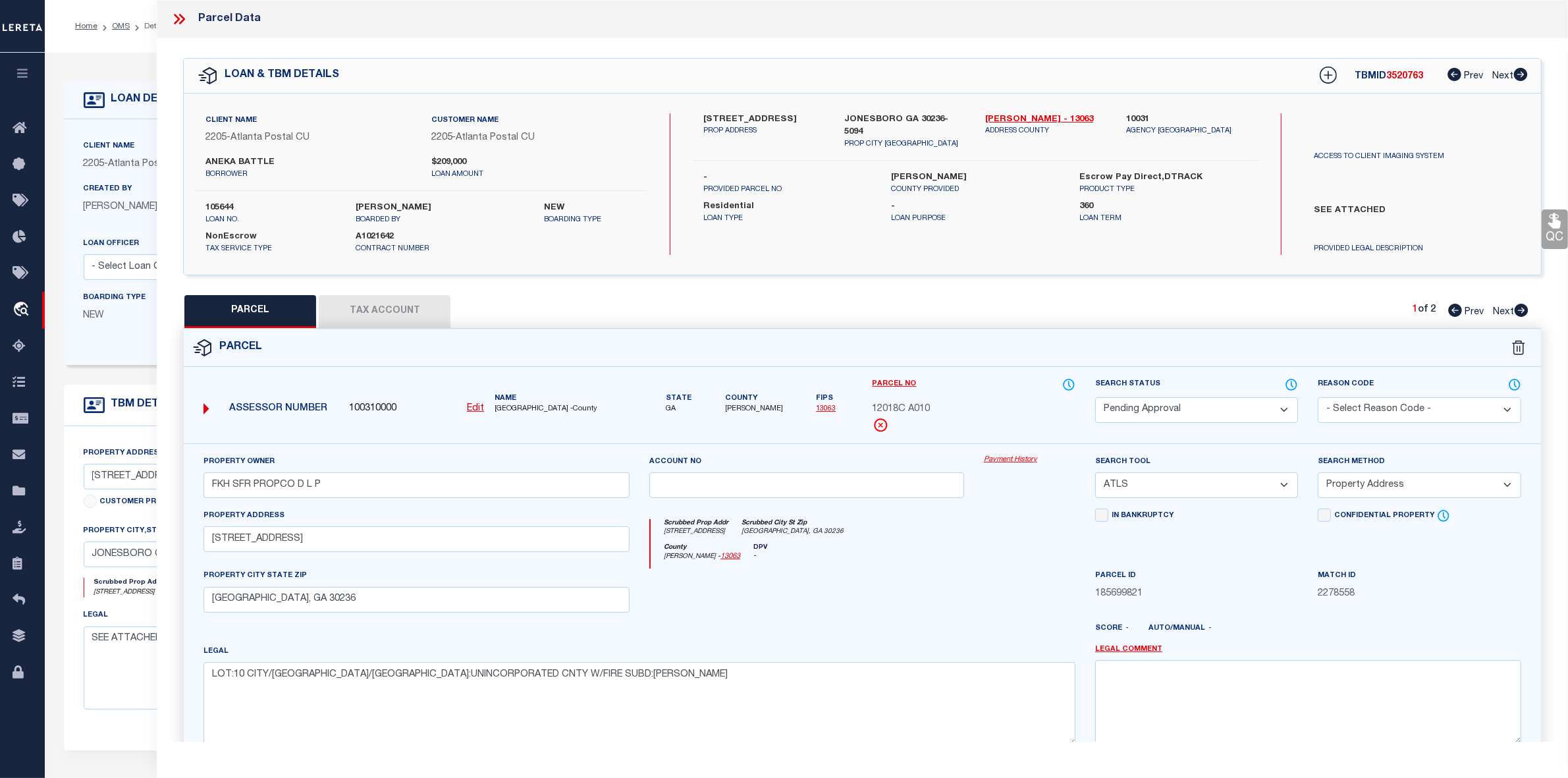
checkbox input "false"
select select "PH"
type input "FKH SFR PROPCO D L P"
select select "AGW"
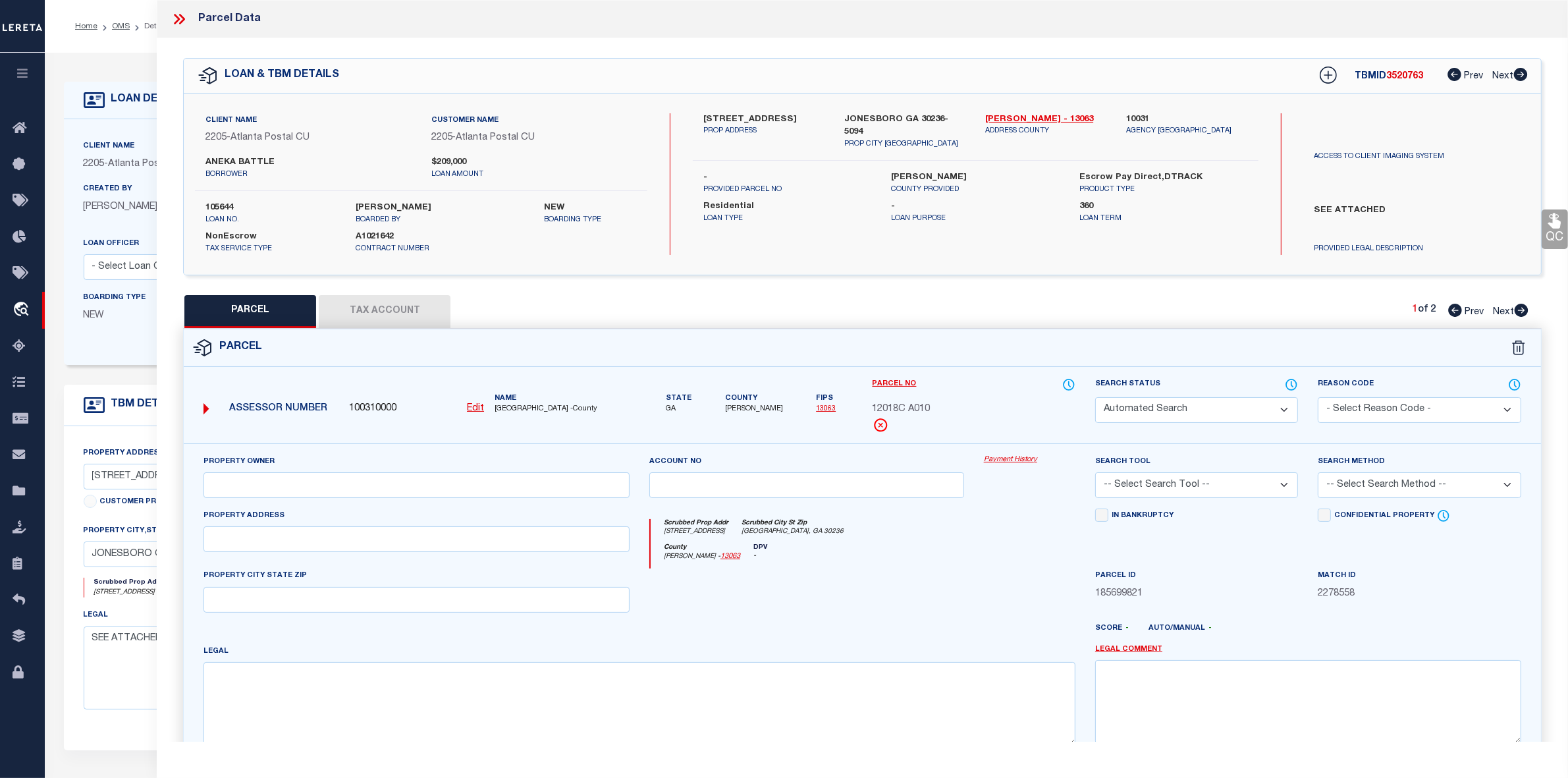
select select "LEG"
type input "8633 HILLTOP RD"
type input "JONESBORO, GA 30236"
type textarea "LOT:6 CITY/MUNI/TWP:UNINCORPORATED CNTY W/FIRE SUBD:HEARTH STONE"
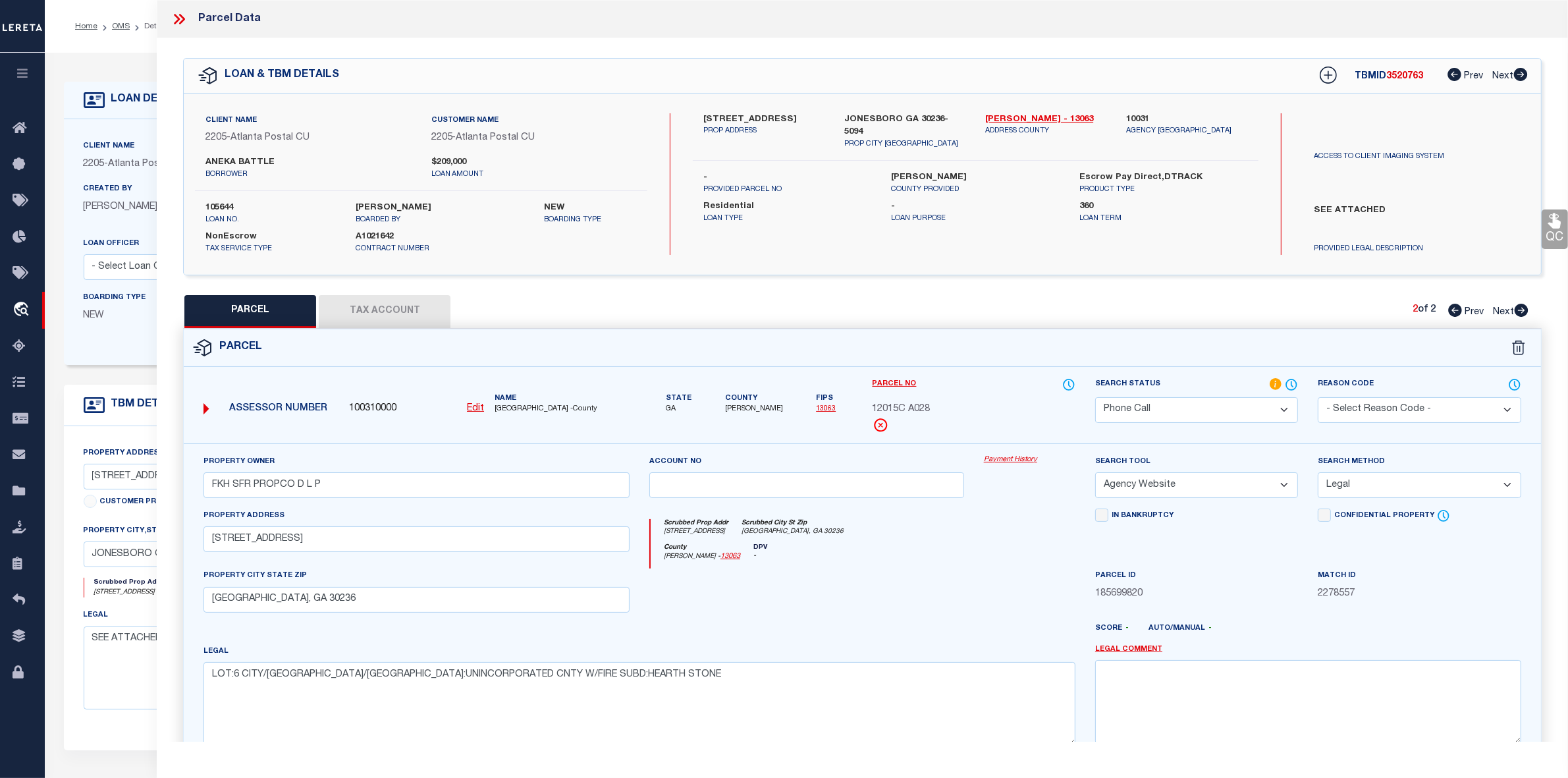
click at [1449, 308] on icon at bounding box center [1455, 310] width 14 height 13
select select "AS"
select select
checkbox input "false"
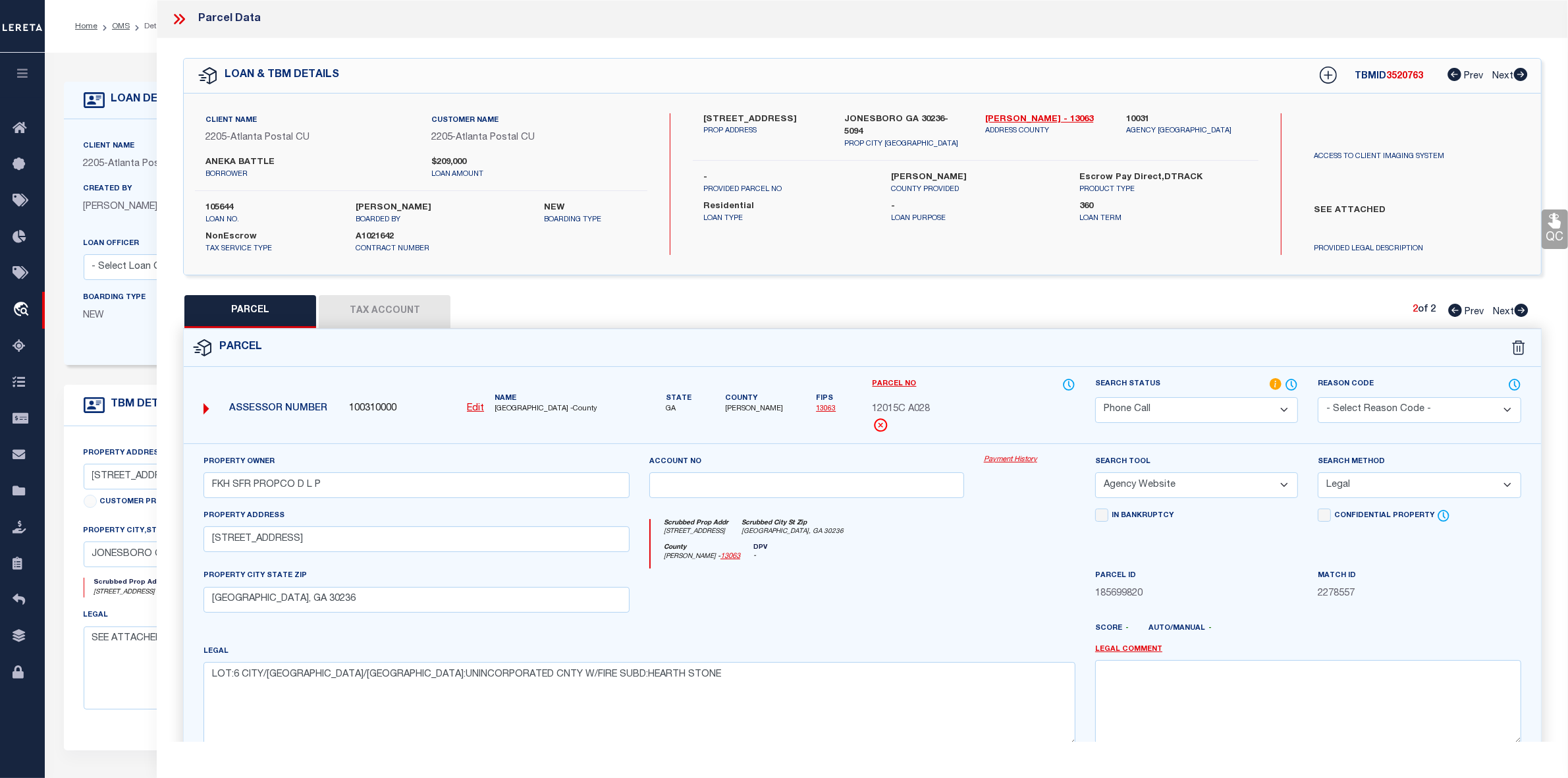
checkbox input "false"
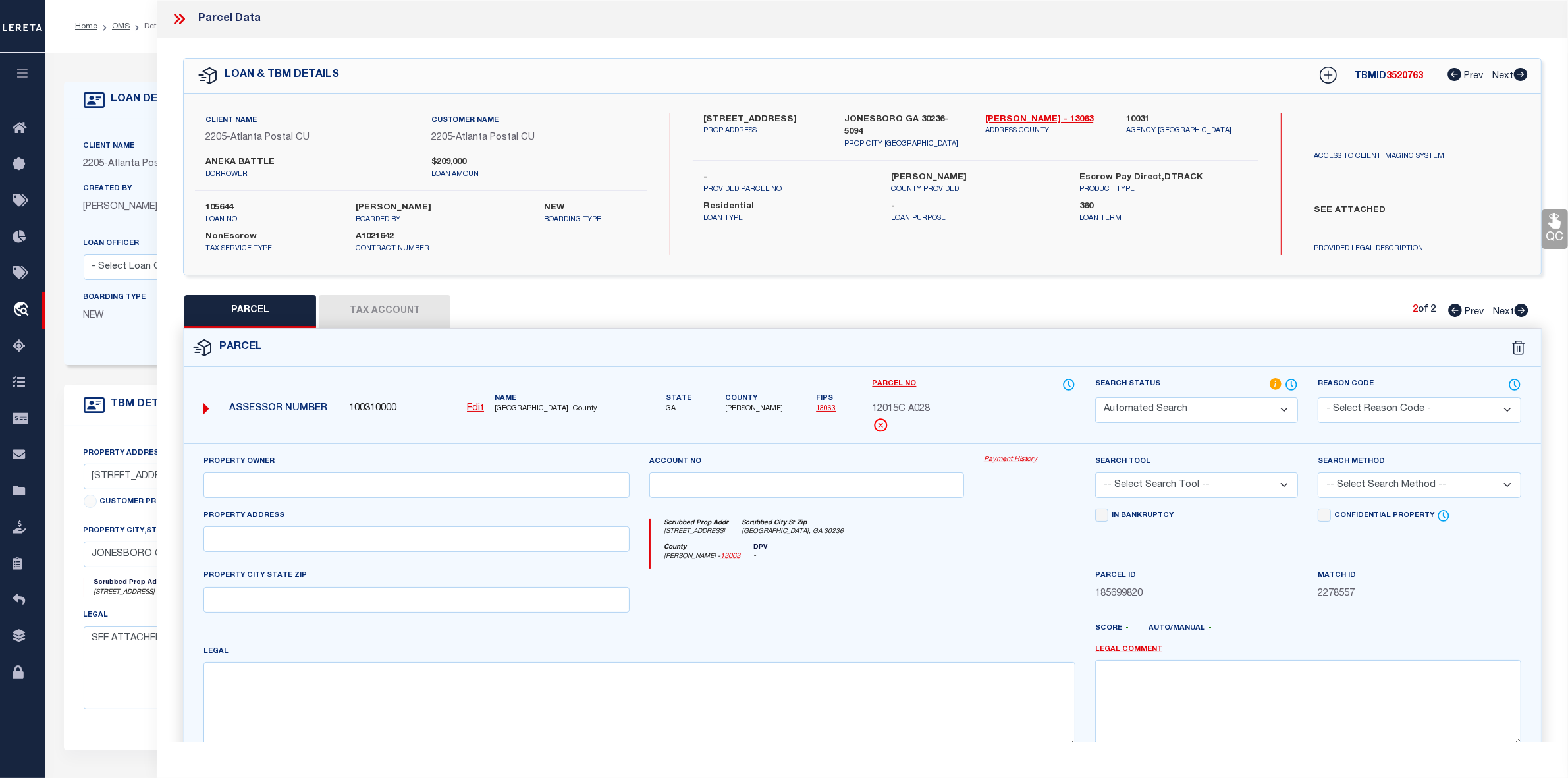
select select "PA"
type input "FKH SFR PROPCO D L P"
select select "ATL"
select select "ADD"
type input "8356 HILLTOP RD"
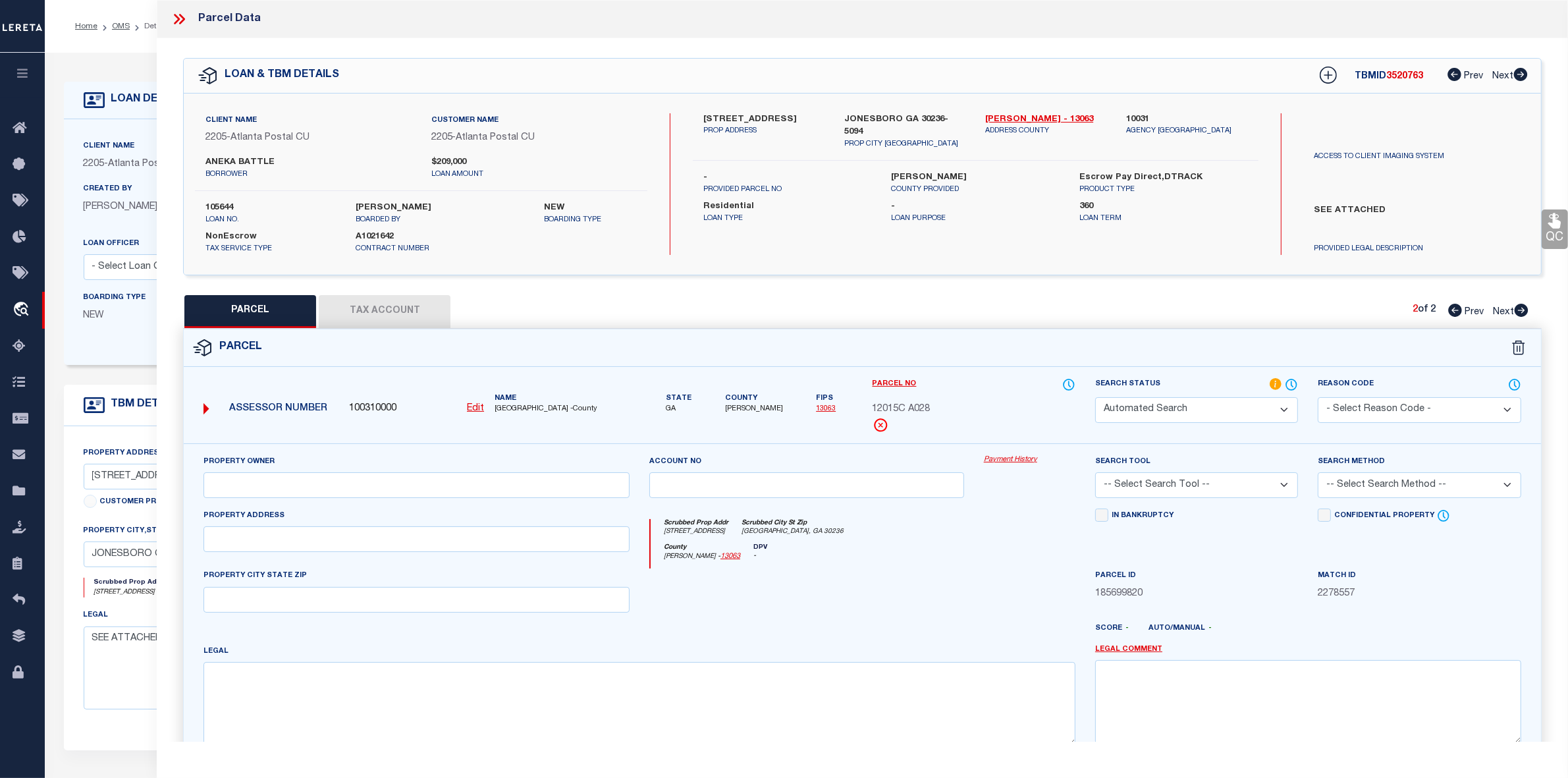
checkbox input "false"
type input "JONESBORO, GA 30236"
type textarea "LOT:10 CITY/MUNI/TWP:UNINCORPORATED CNTY W/FIRE SUBD:JARRARD J C"
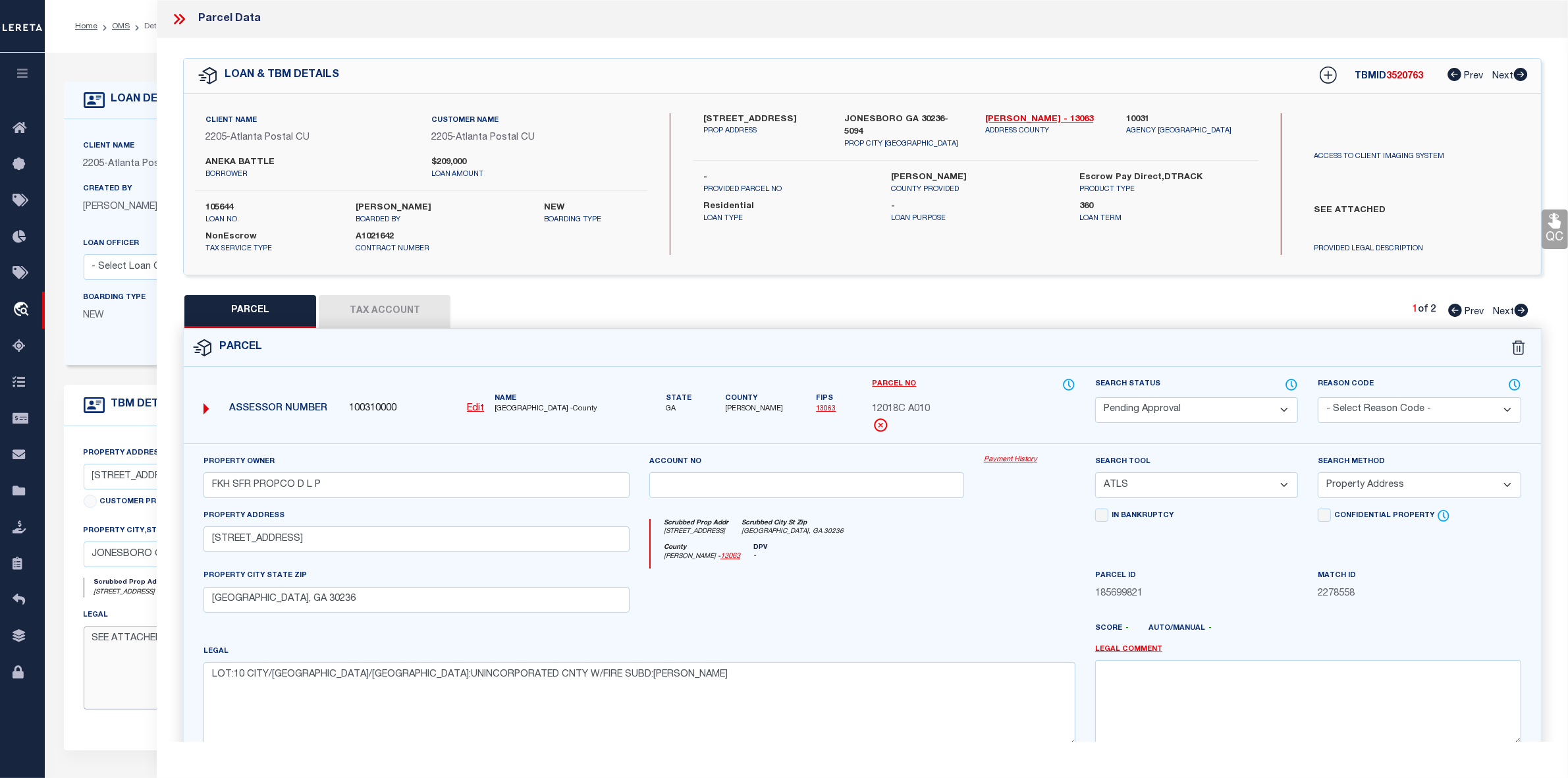
click at [134, 680] on textarea "SEE ATTACHED" at bounding box center [346, 668] width 525 height 83
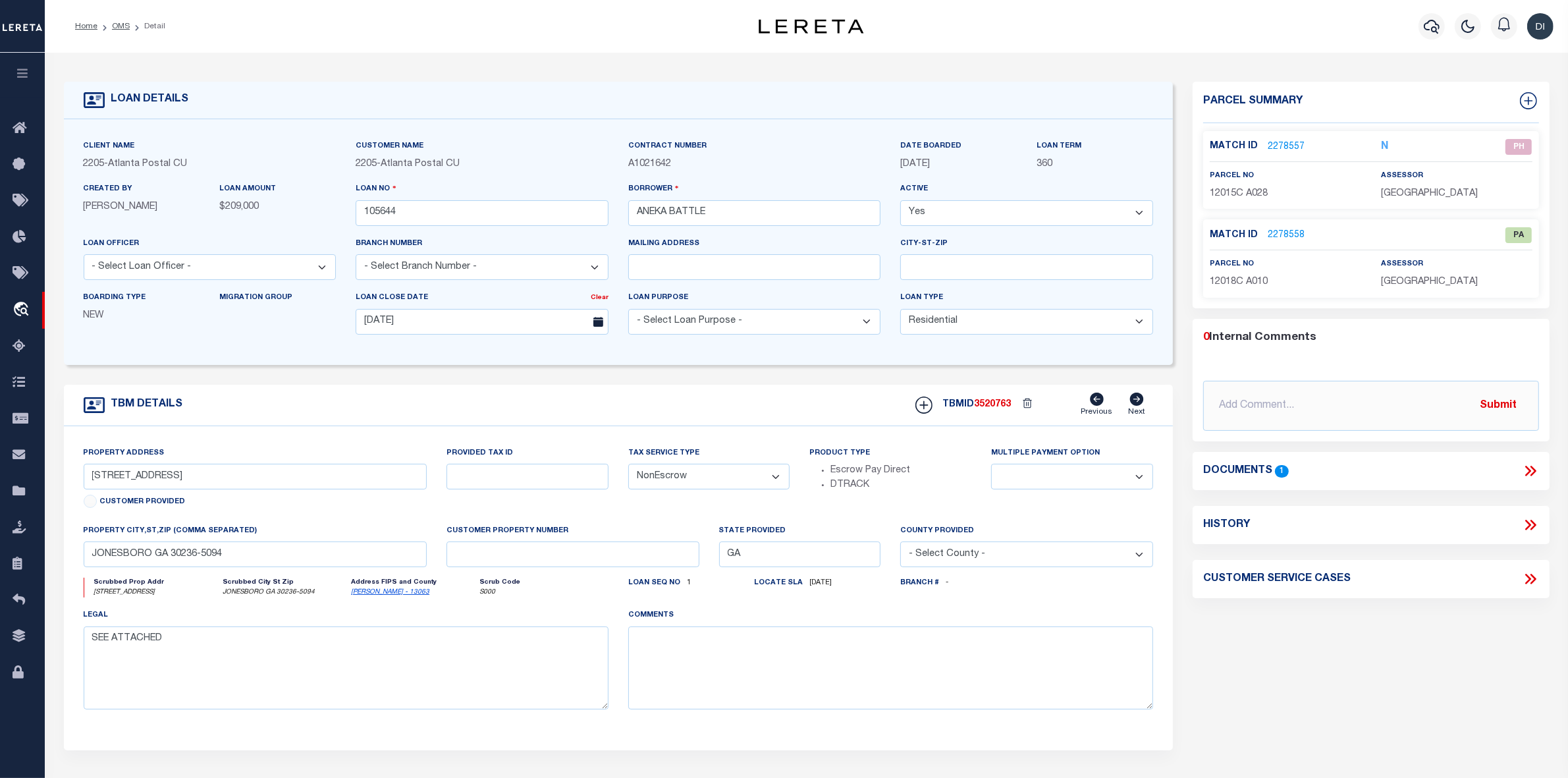
click at [1526, 474] on icon at bounding box center [1530, 471] width 17 height 17
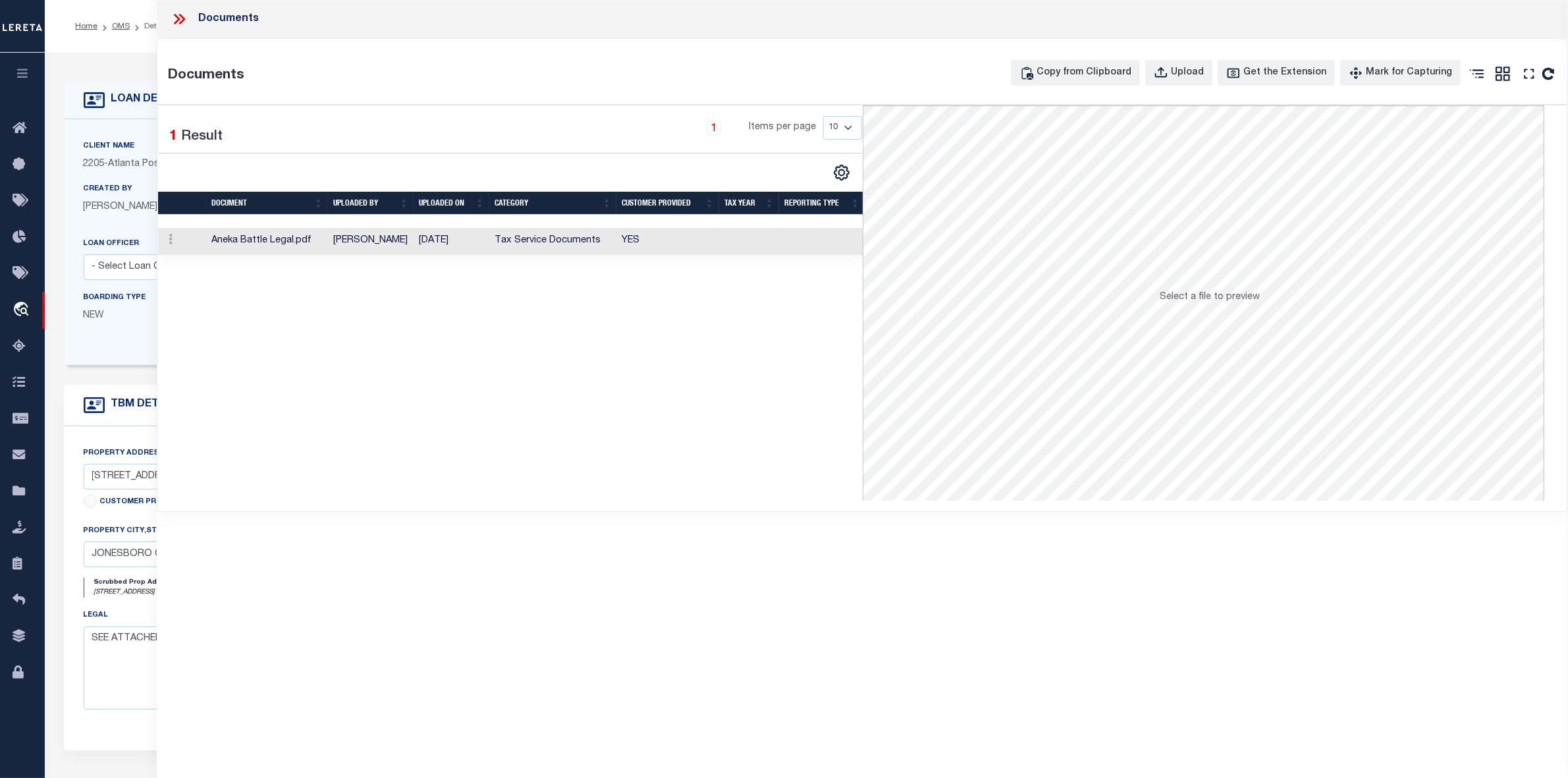
click at [344, 245] on td "Desmond Fenn" at bounding box center [370, 241] width 86 height 27
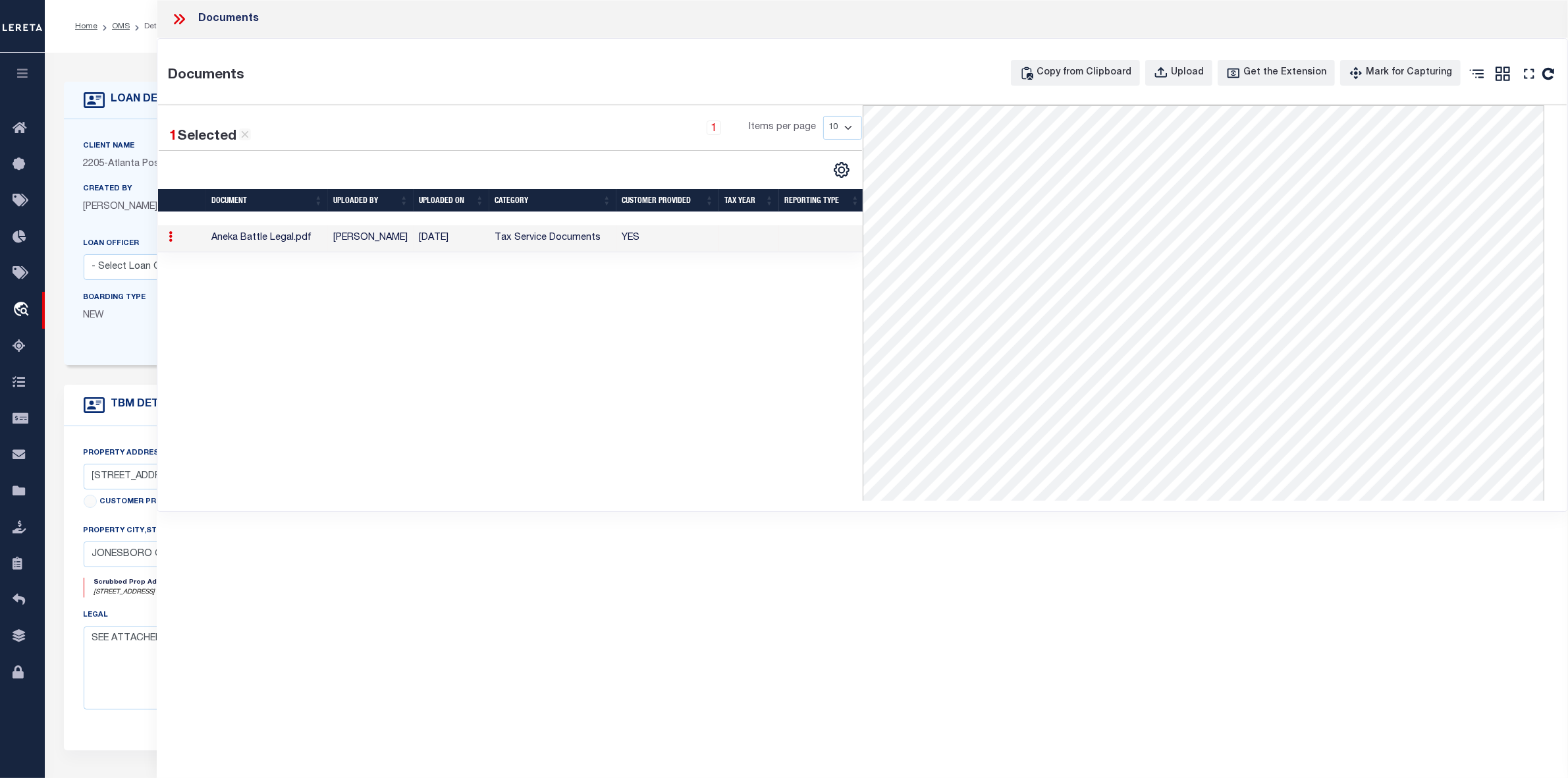
click at [178, 17] on icon at bounding box center [179, 19] width 17 height 17
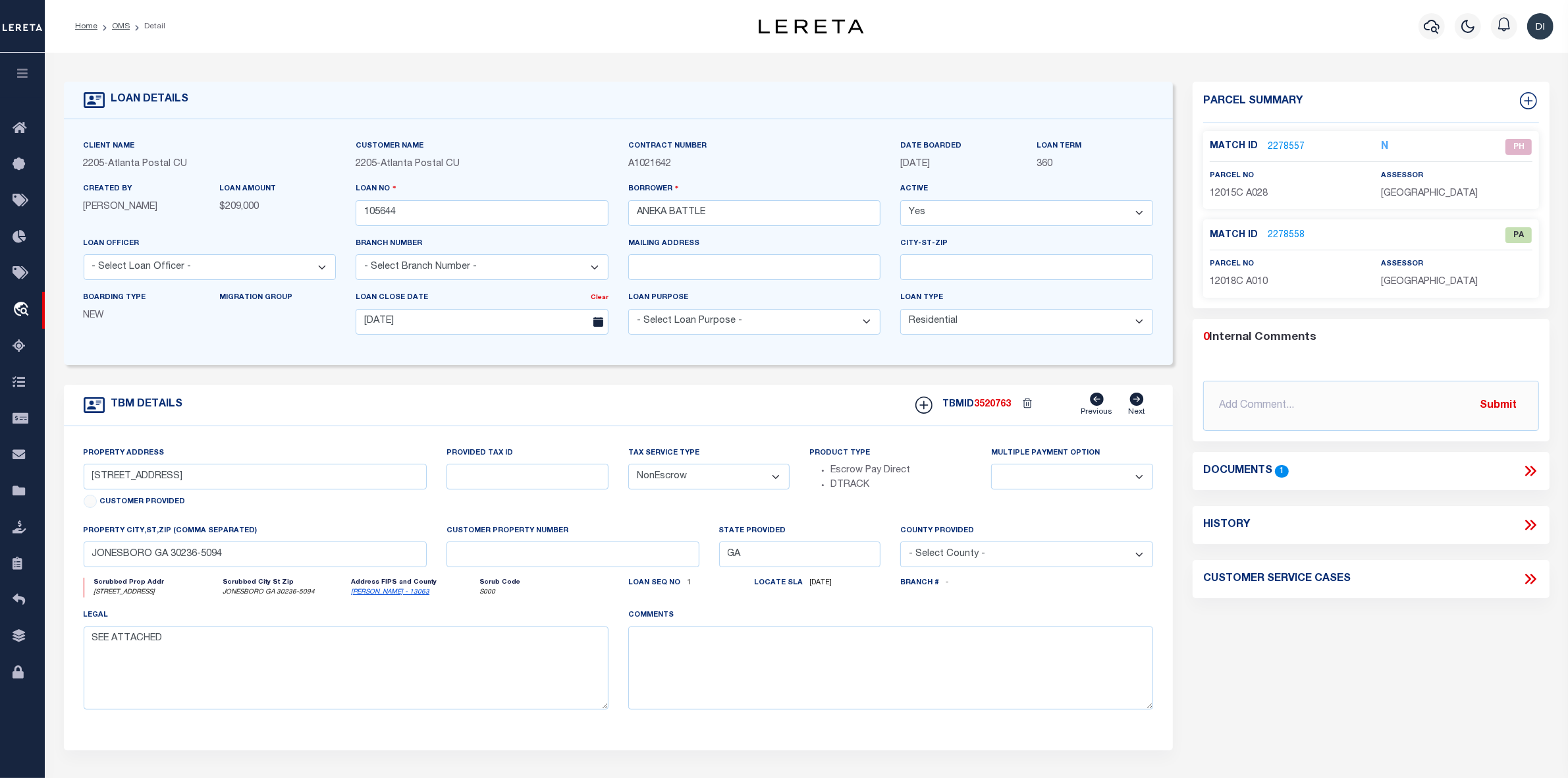
click at [1286, 142] on link "2278557" at bounding box center [1286, 147] width 37 height 14
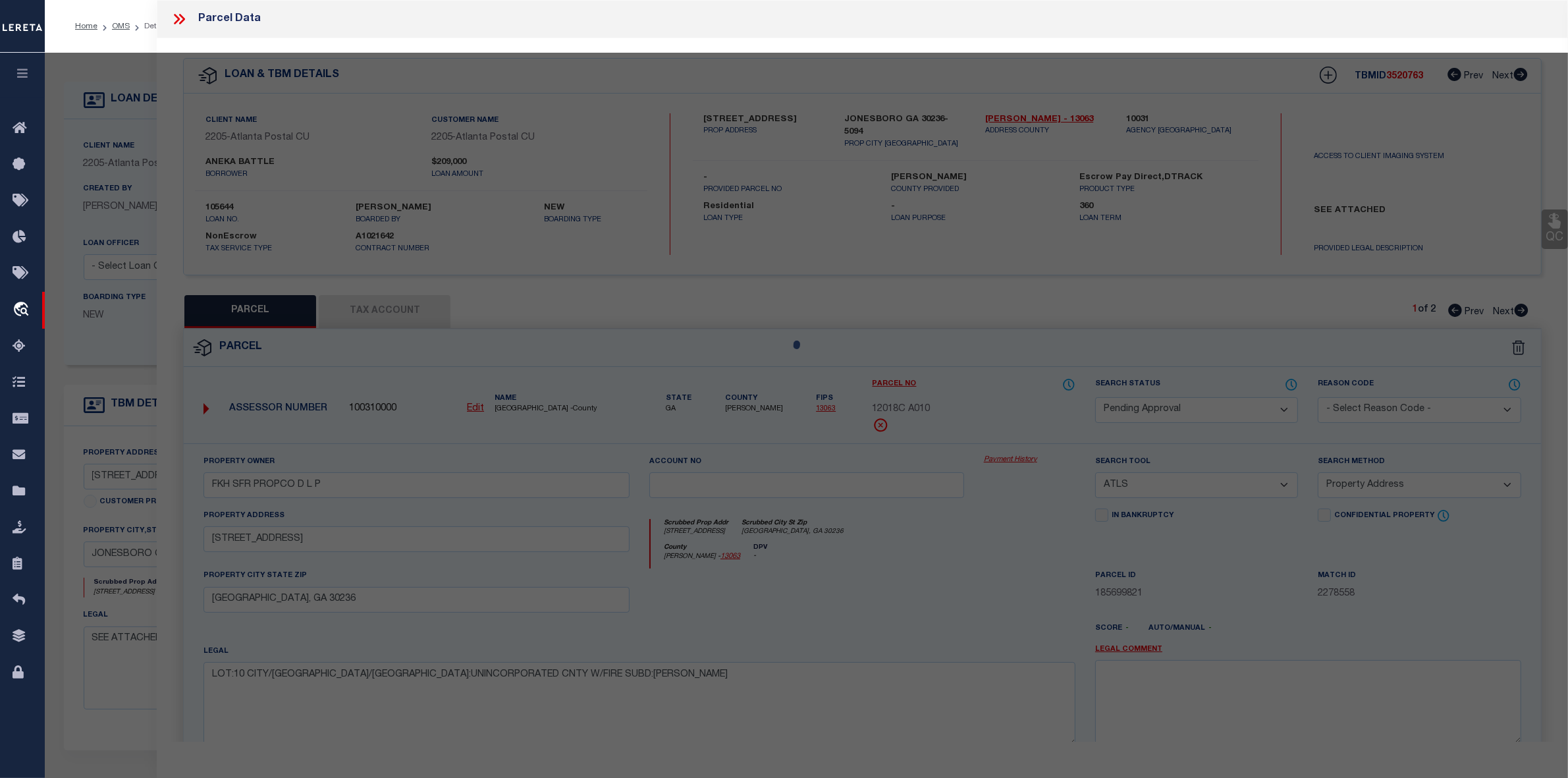
select select "AS"
select select
checkbox input "false"
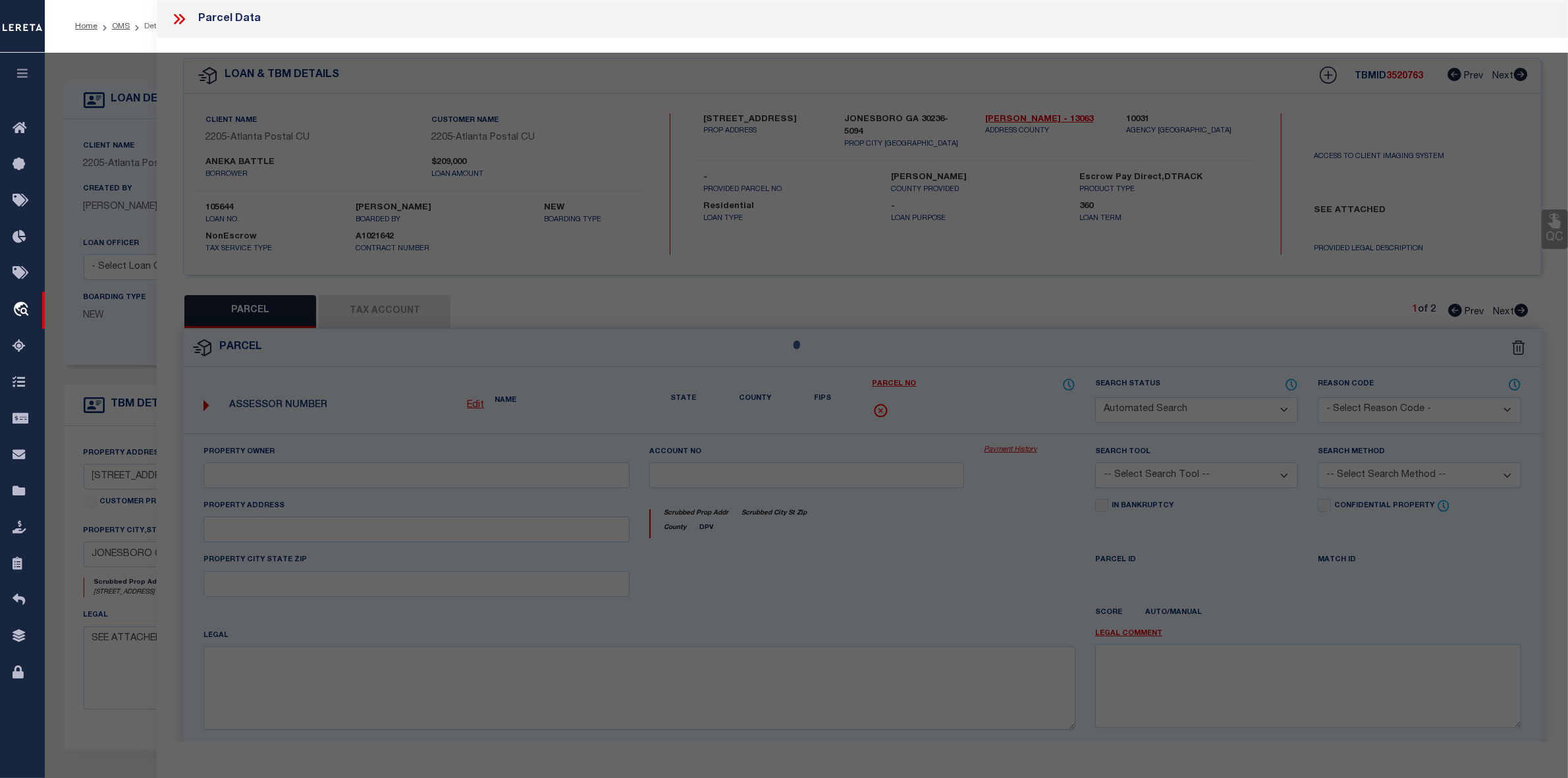
select select "PH"
type input "FKH SFR PROPCO D L P"
select select "AGW"
select select "LEG"
type input "8633 HILLTOP RD"
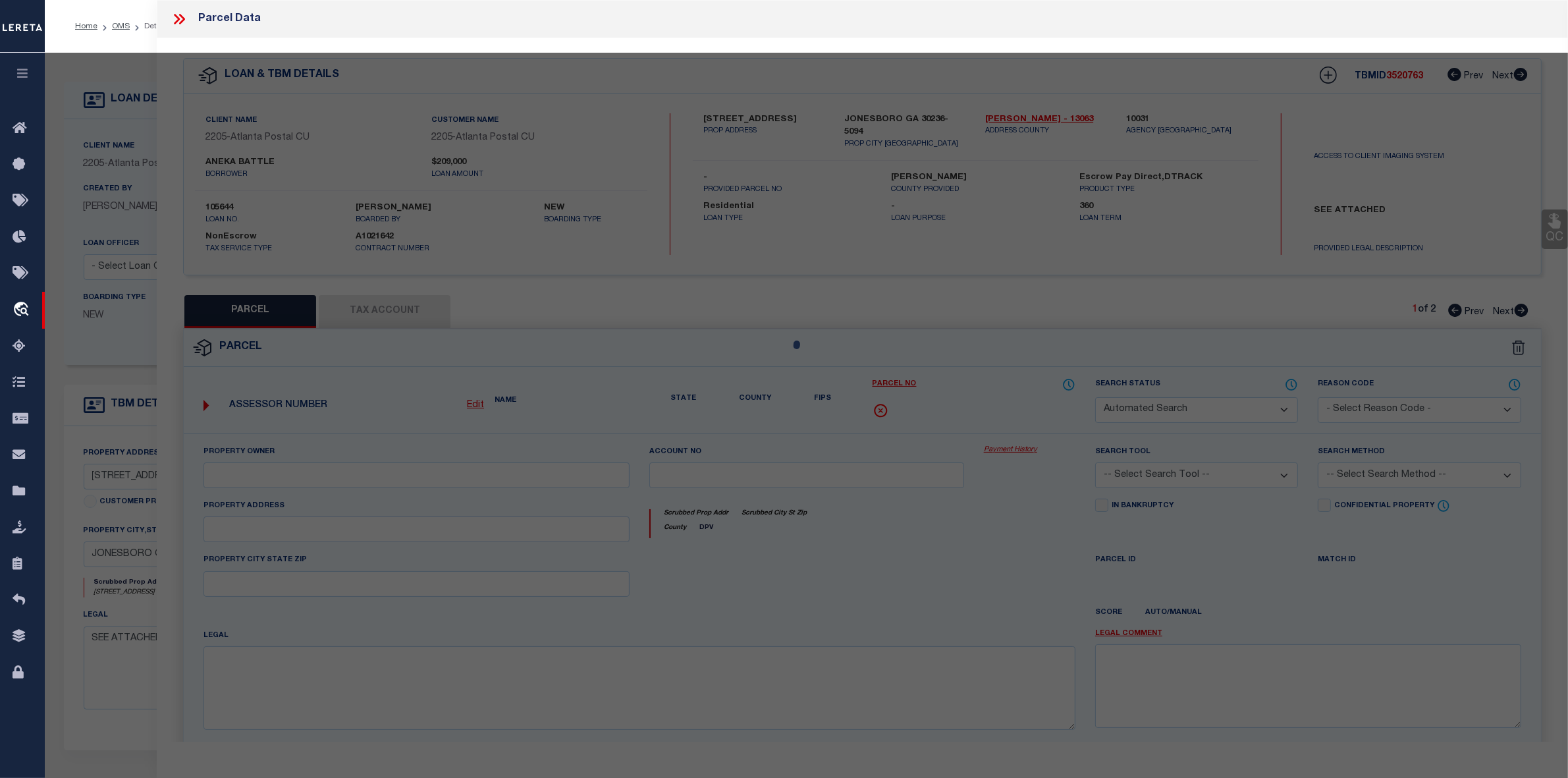
type input "JONESBORO, GA 30236"
type textarea "LOT:6 CITY/MUNI/TWP:UNINCORPORATED CNTY W/FIRE SUBD:HEARTH STONE"
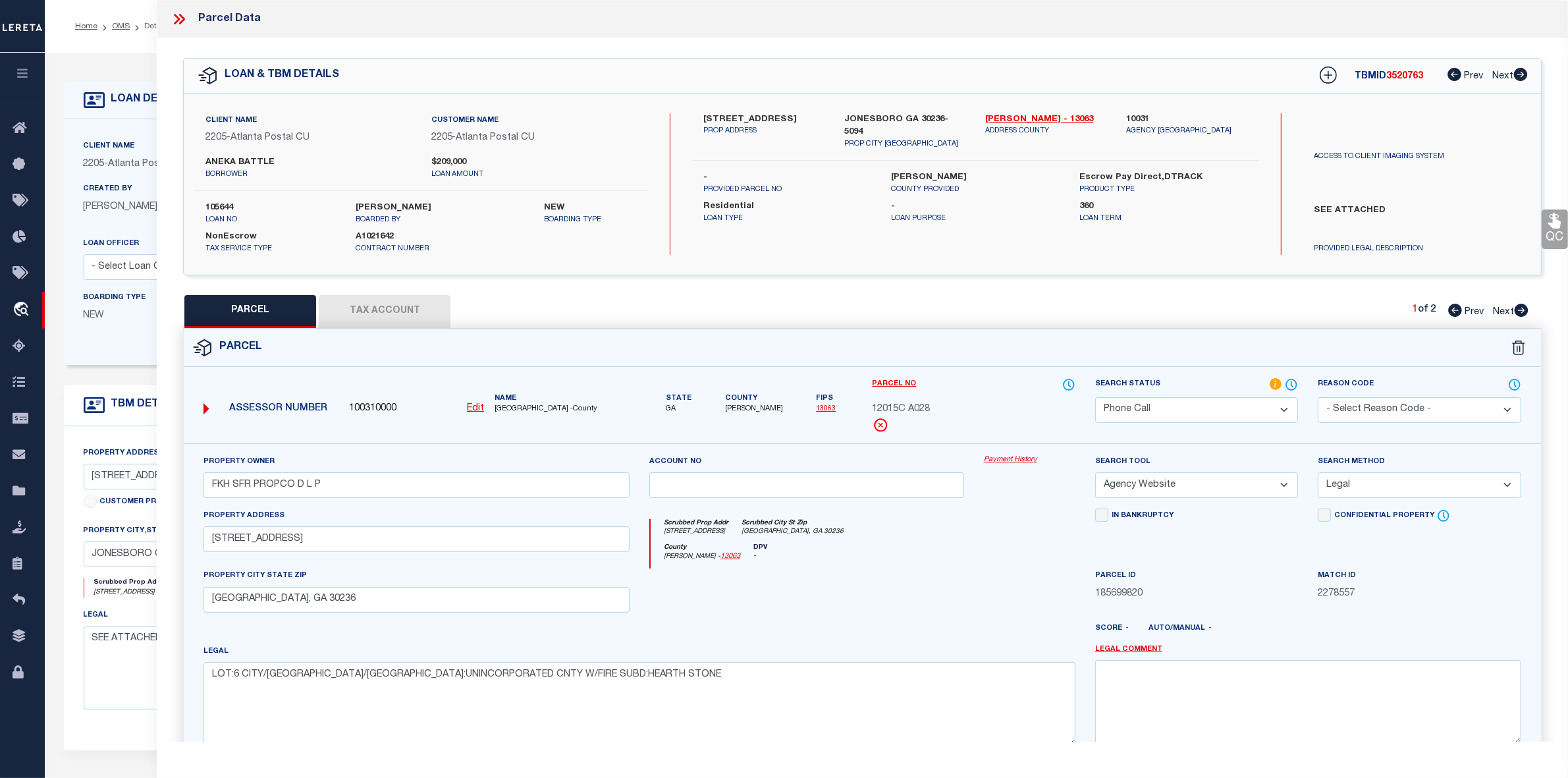
click at [889, 324] on div "PARCEL Tax Account 1 of 2 Prev Next" at bounding box center [862, 312] width 1358 height 33
click at [1522, 310] on icon at bounding box center [1521, 310] width 14 height 13
select select "AS"
select select
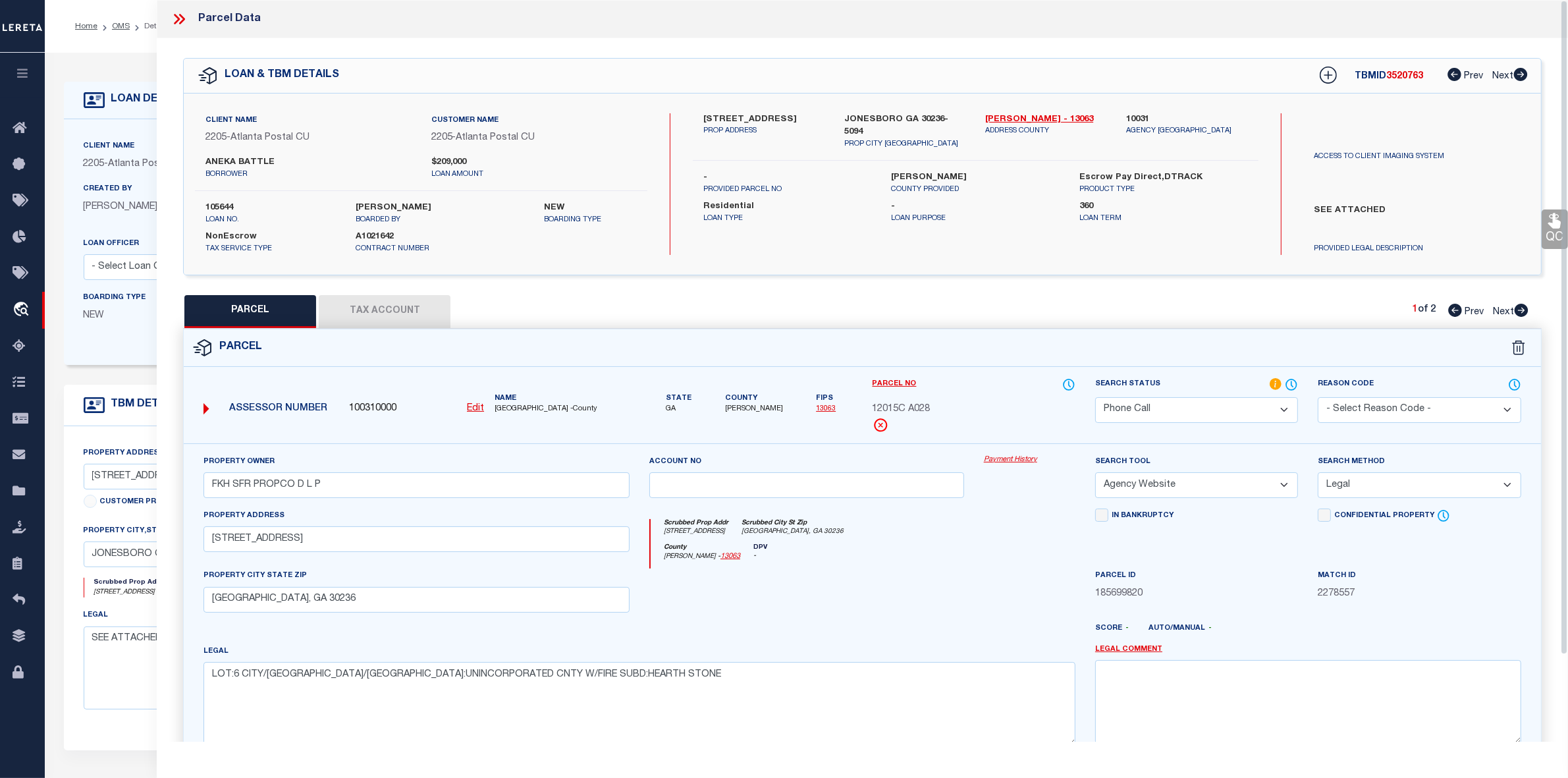
checkbox input "false"
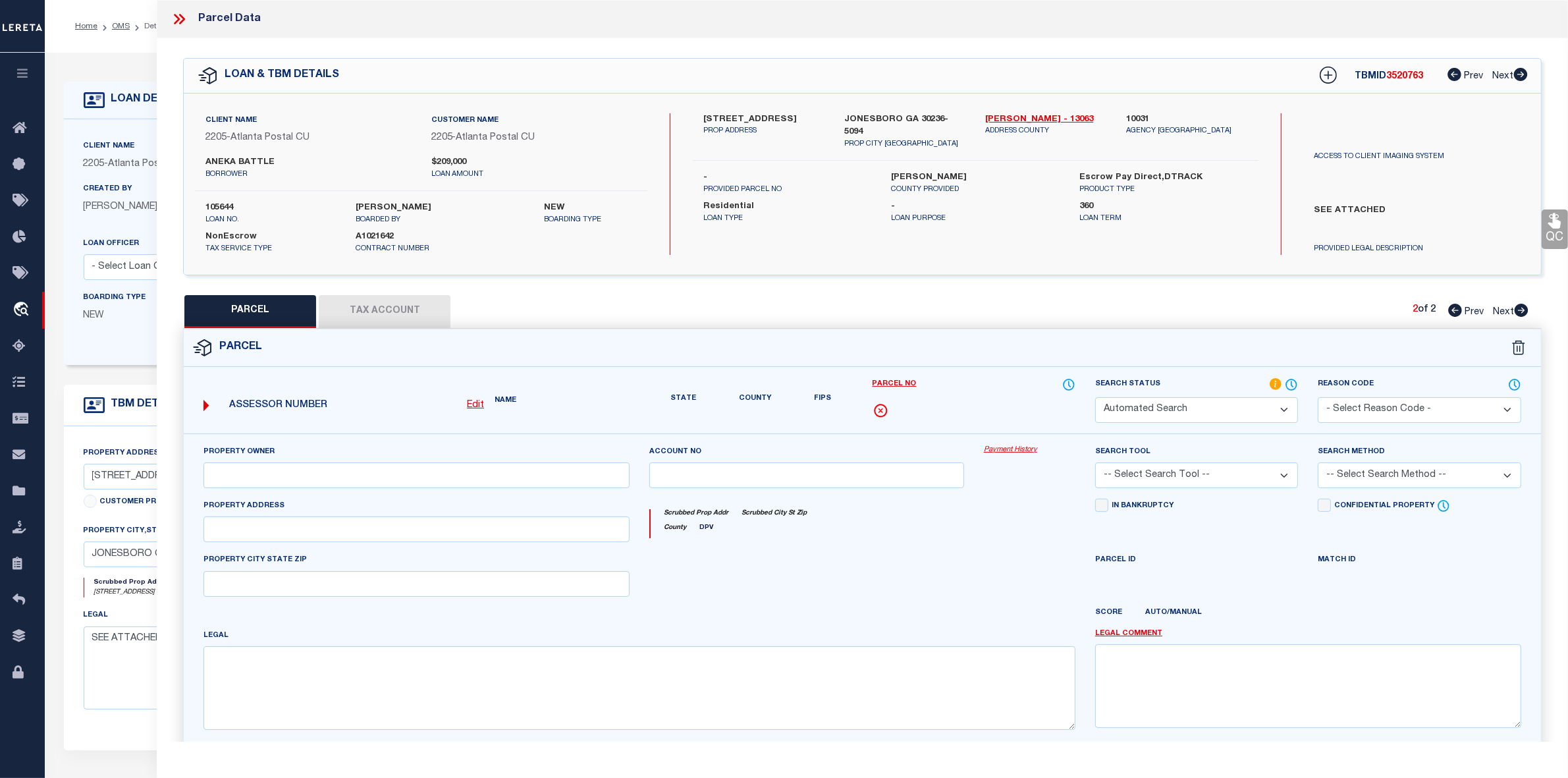
select select "PA"
type input "FKH SFR PROPCO D L P"
select select "ATL"
select select "ADD"
type input "8356 HILLTOP RD"
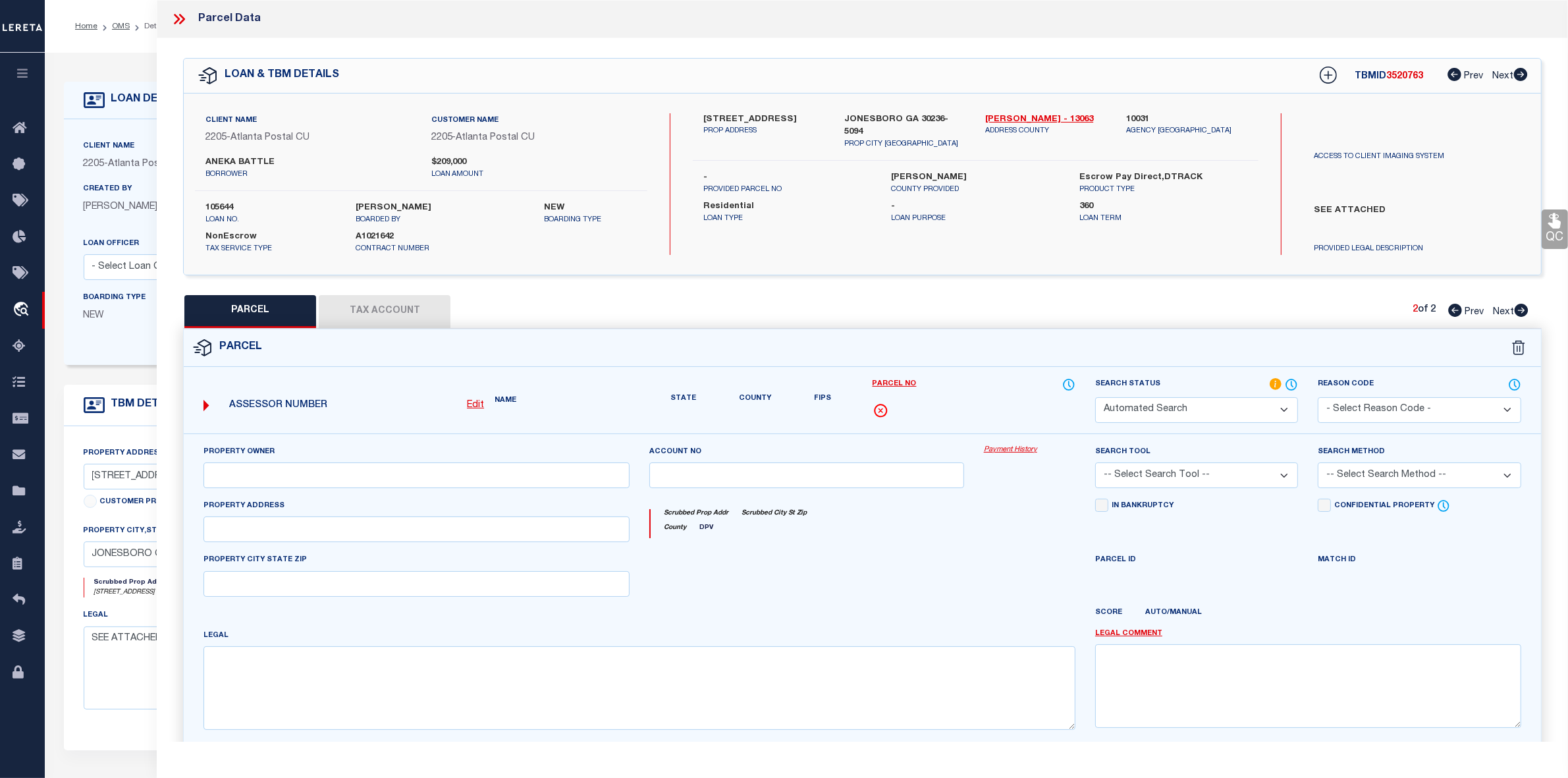
checkbox input "false"
type input "JONESBORO, GA 30236"
type textarea "LOT:10 CITY/MUNI/TWP:UNINCORPORATED CNTY W/FIRE SUBD:JARRARD J C"
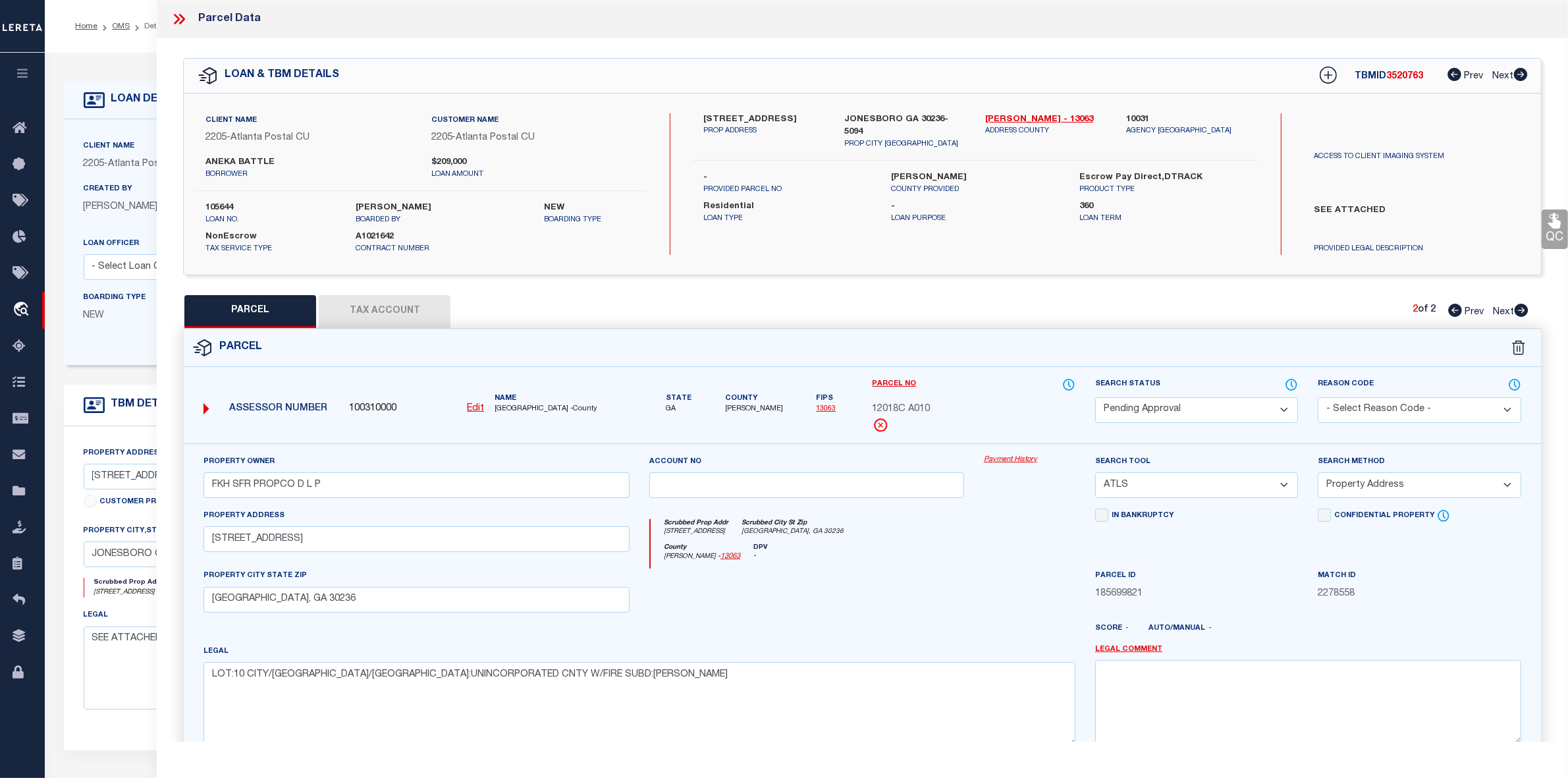
click at [1451, 313] on icon at bounding box center [1455, 310] width 14 height 13
select select "AS"
select select
checkbox input "false"
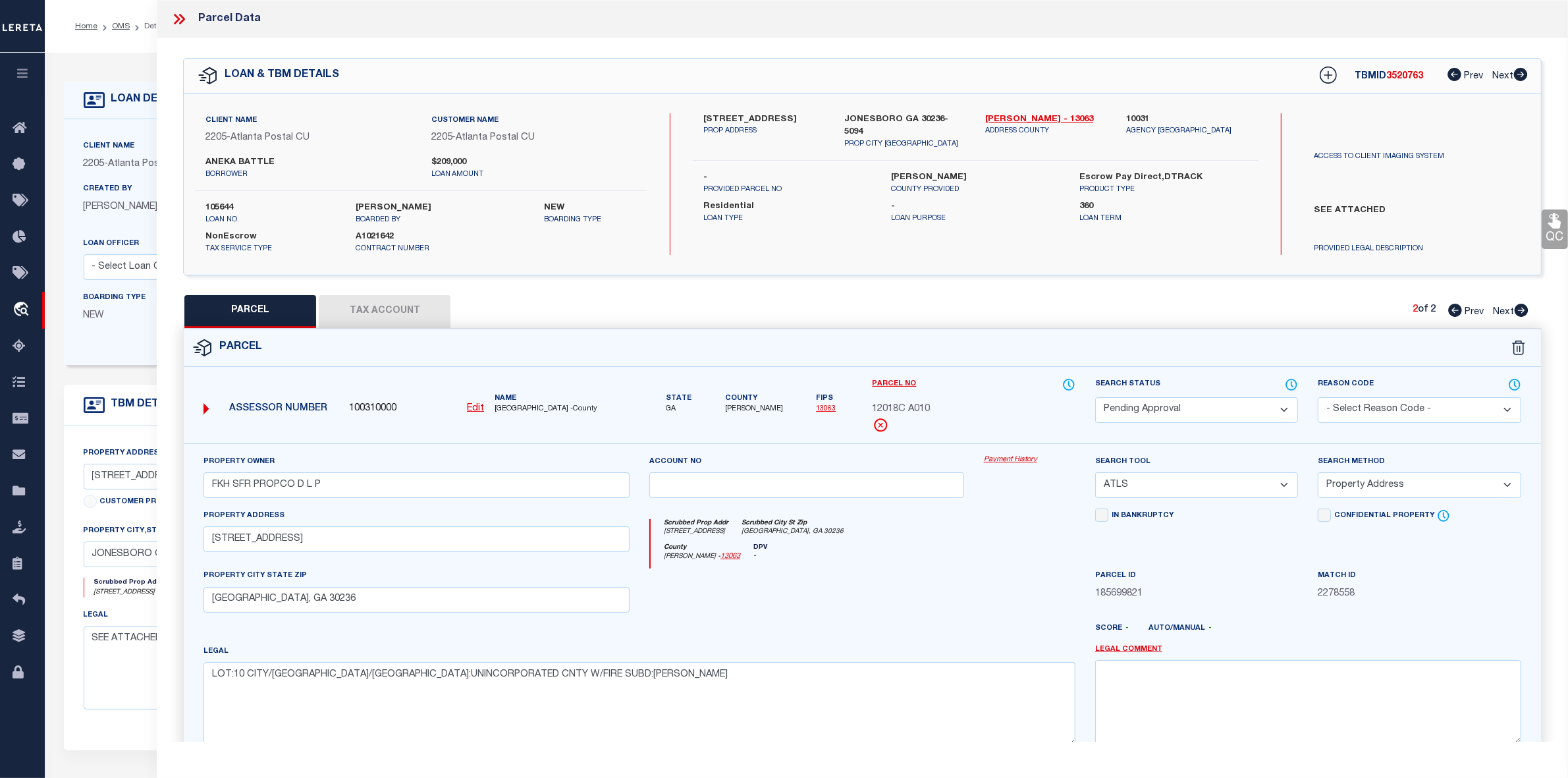
checkbox input "false"
select select "PH"
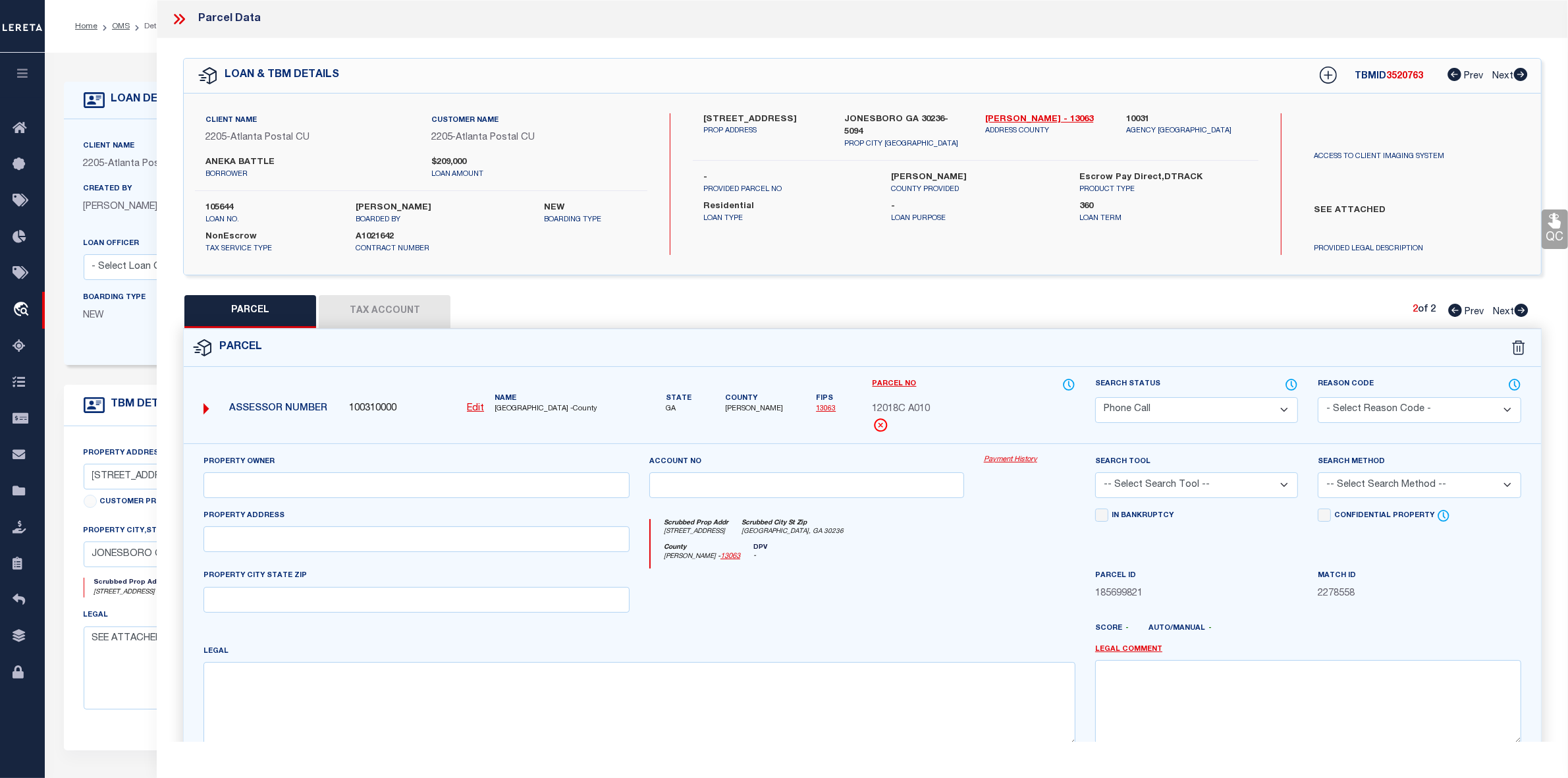
type input "FKH SFR PROPCO D L P"
select select "AGW"
select select "LEG"
type input "8633 HILLTOP RD"
type input "JONESBORO, GA 30236"
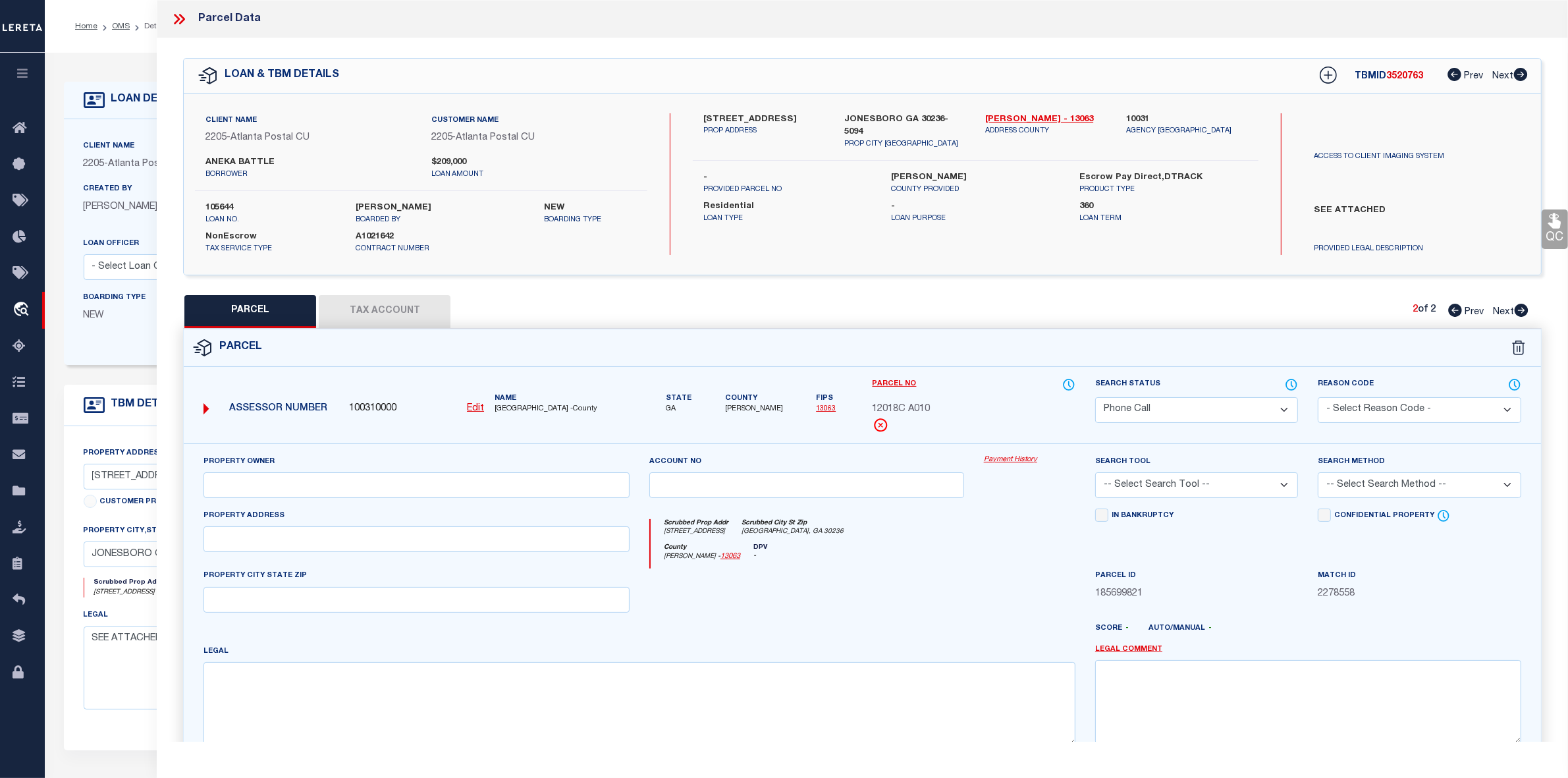
type textarea "LOT:6 CITY/MUNI/TWP:UNINCORPORATED CNTY W/FIRE SUBD:HEARTH STONE"
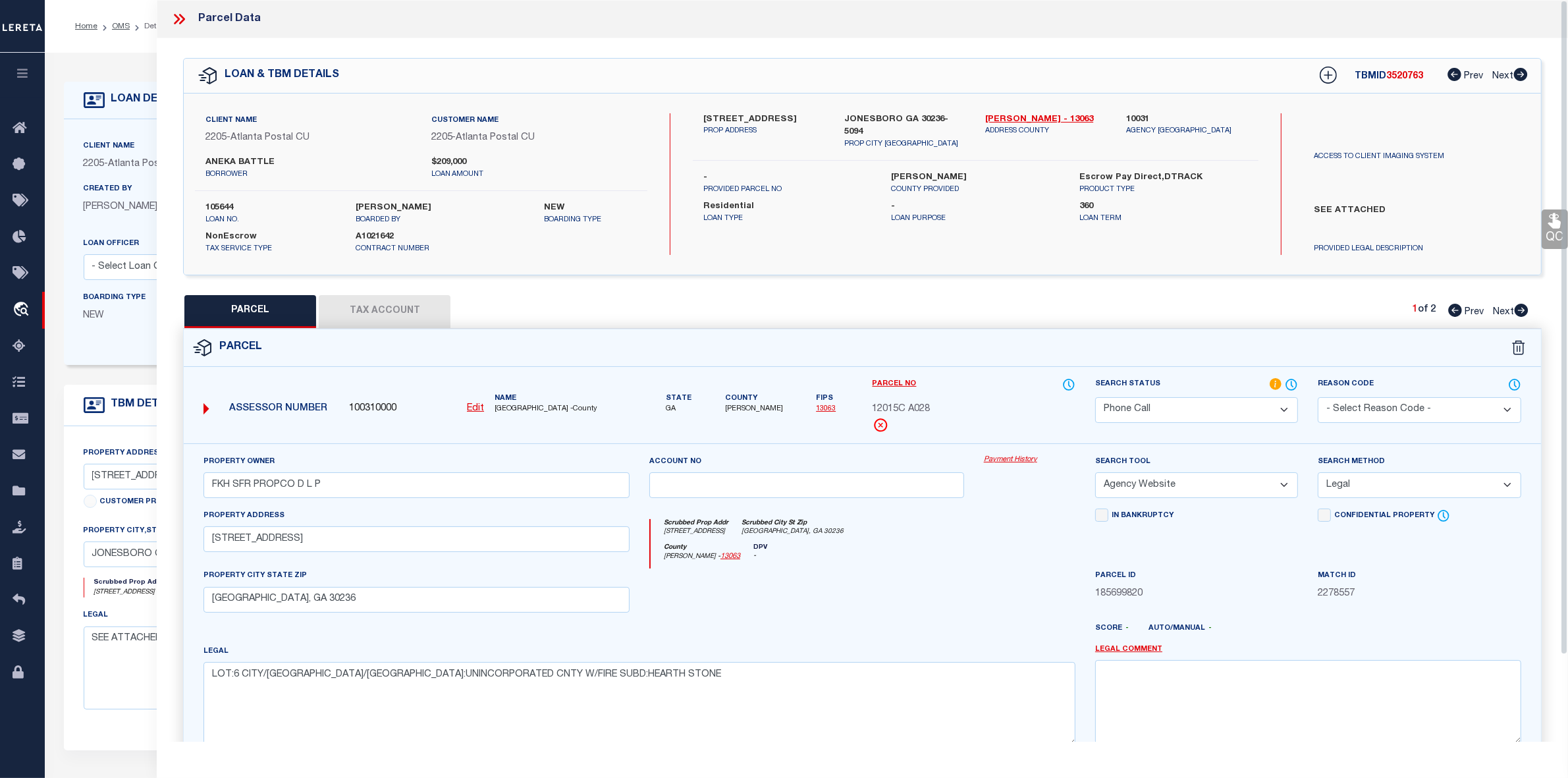
click at [695, 288] on div "QC QC QC" at bounding box center [862, 437] width 1411 height 798
drag, startPoint x: 694, startPoint y: 114, endPoint x: 764, endPoint y: 114, distance: 70.0
click at [764, 114] on div "8633 HILLTOP RD PROP ADDRESS" at bounding box center [764, 131] width 141 height 37
copy label "8633 HILLTOP"
click at [238, 544] on input "8633 HILLTOP RD" at bounding box center [417, 539] width 426 height 26
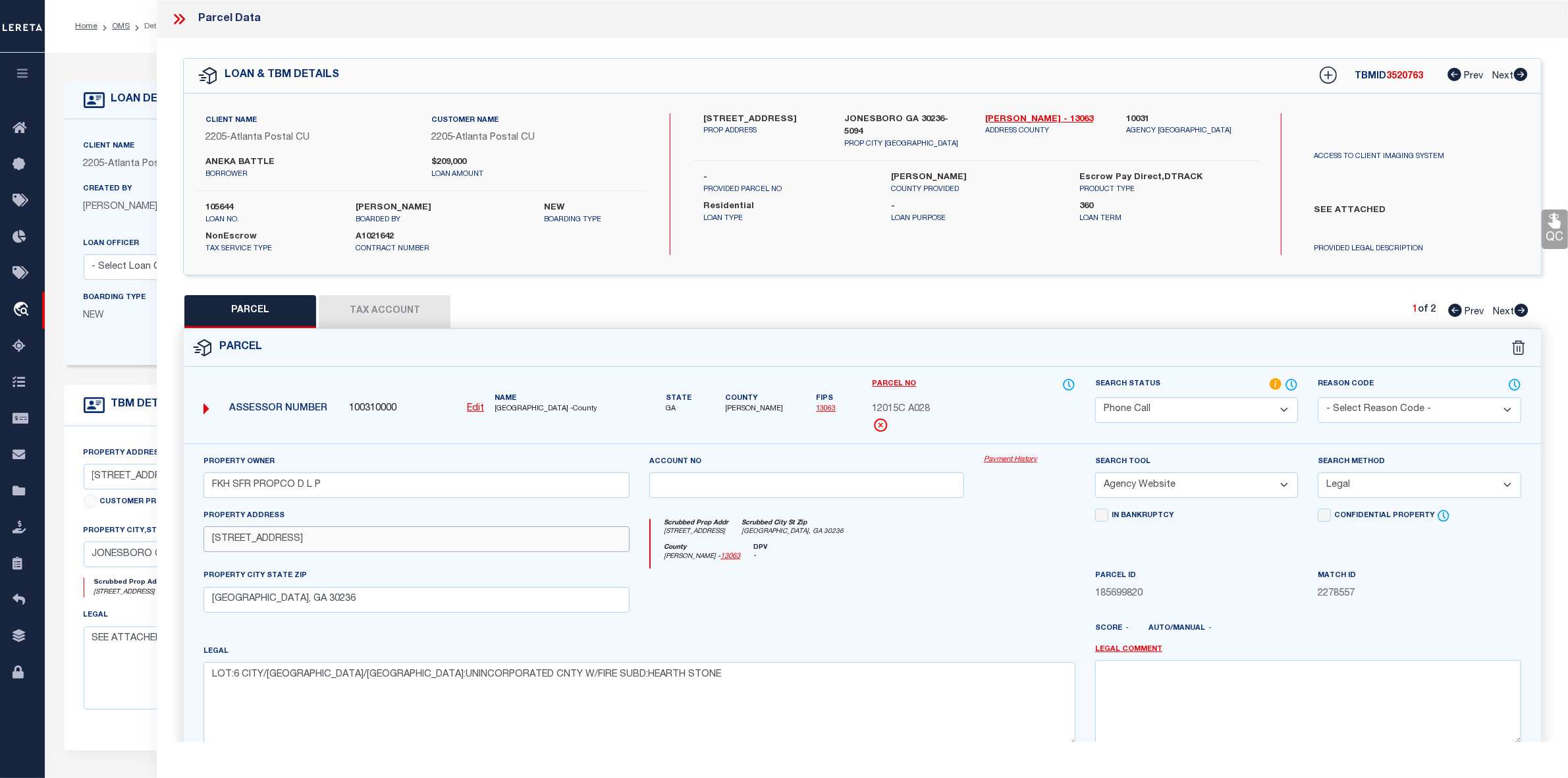
type input "8633 HILLTOP RD"
click at [215, 597] on input "JONESBORO, GA 30236" at bounding box center [417, 599] width 426 height 26
click at [887, 585] on div at bounding box center [807, 595] width 334 height 54
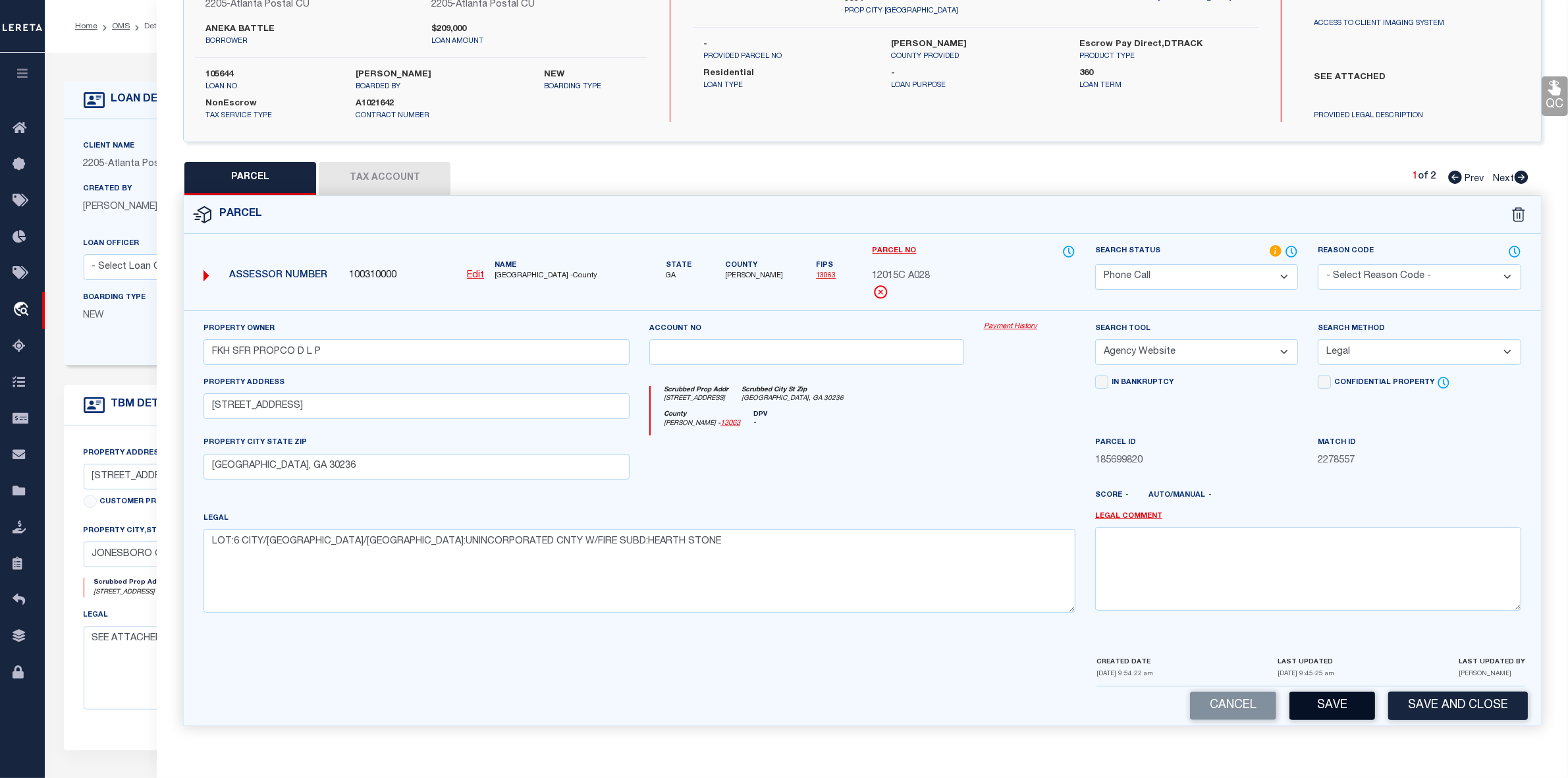
click at [1328, 708] on button "Save" at bounding box center [1332, 706] width 86 height 28
select select "AS"
select select
checkbox input "false"
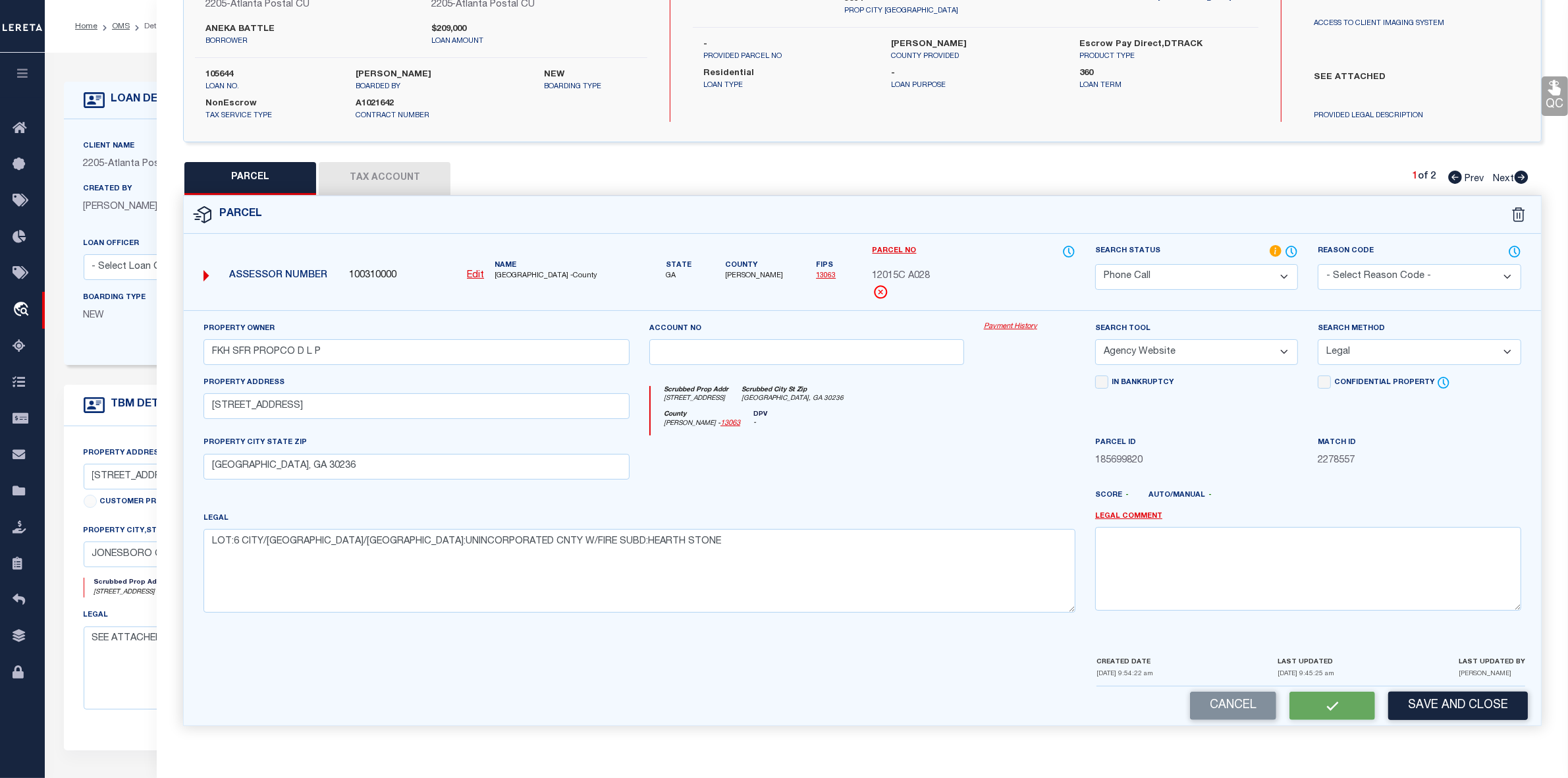
checkbox input "false"
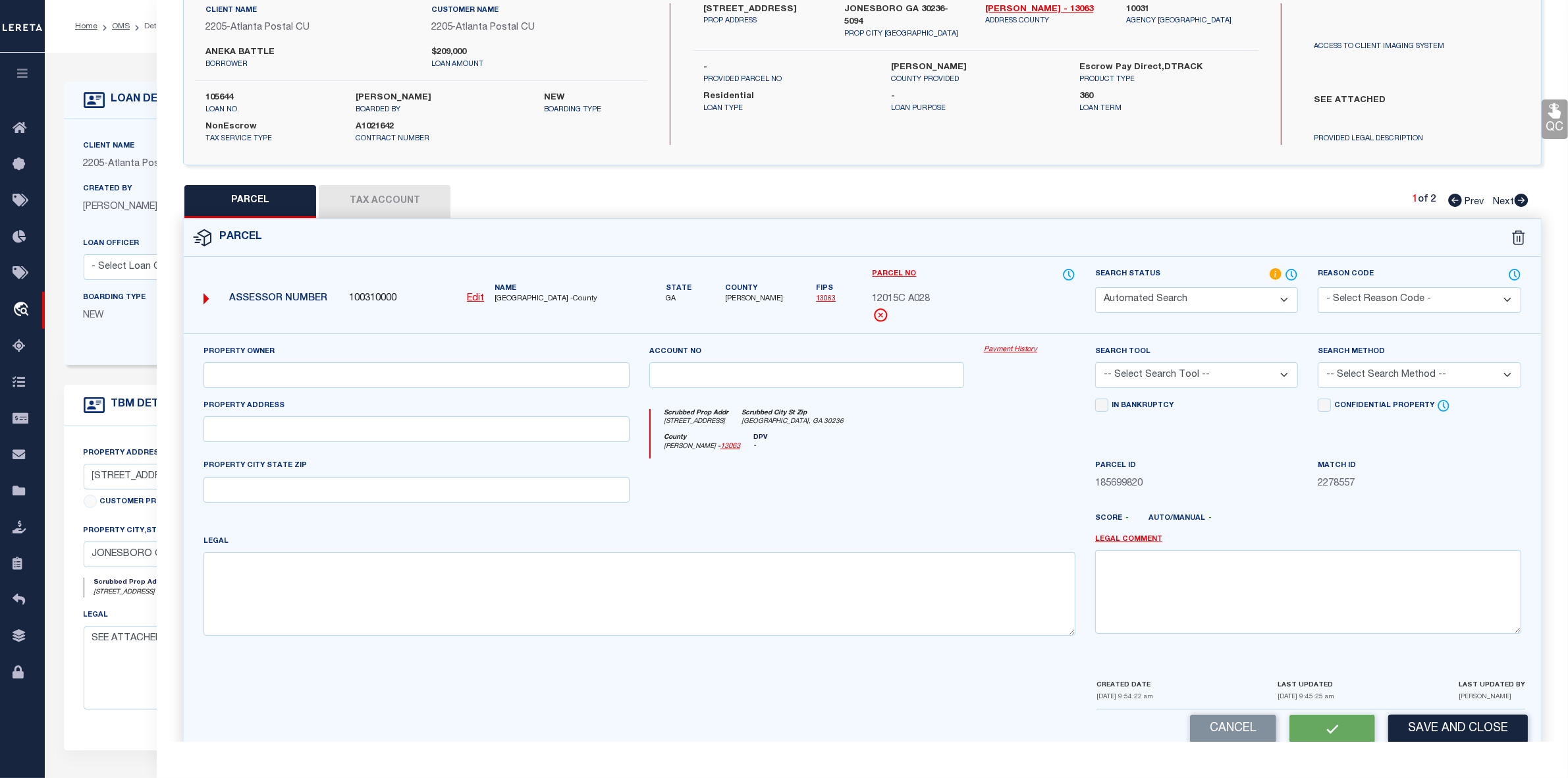
select select "PH"
type input "FKH SFR PROPCO D L P"
select select "AGW"
select select "LEG"
type input "8633 HILLTOP RD"
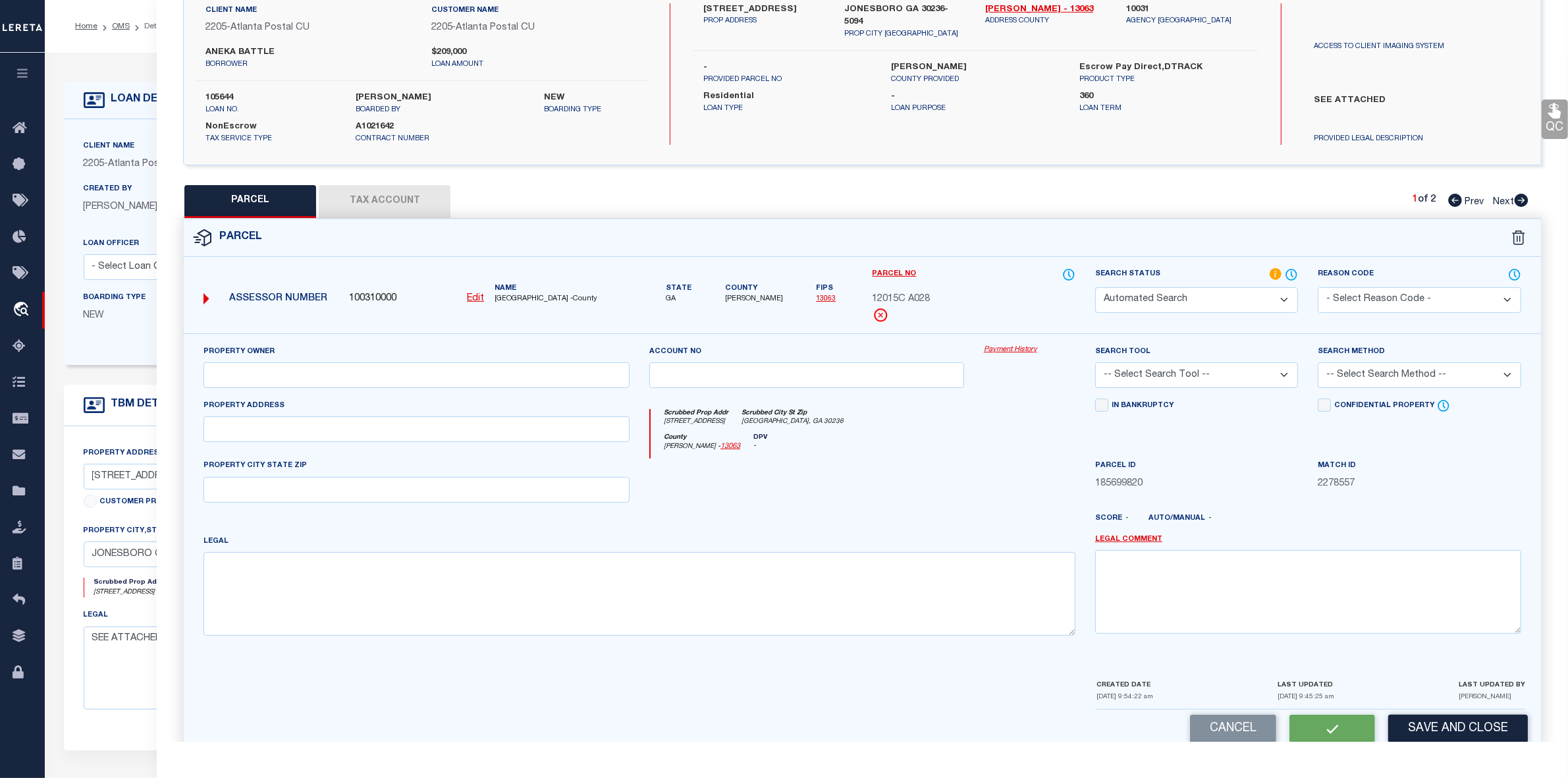
type input "JONESBORO, GA 30236"
type textarea "LOT:6 CITY/MUNI/TWP:UNINCORPORATED CNTY W/FIRE SUBD:HEARTH STONE"
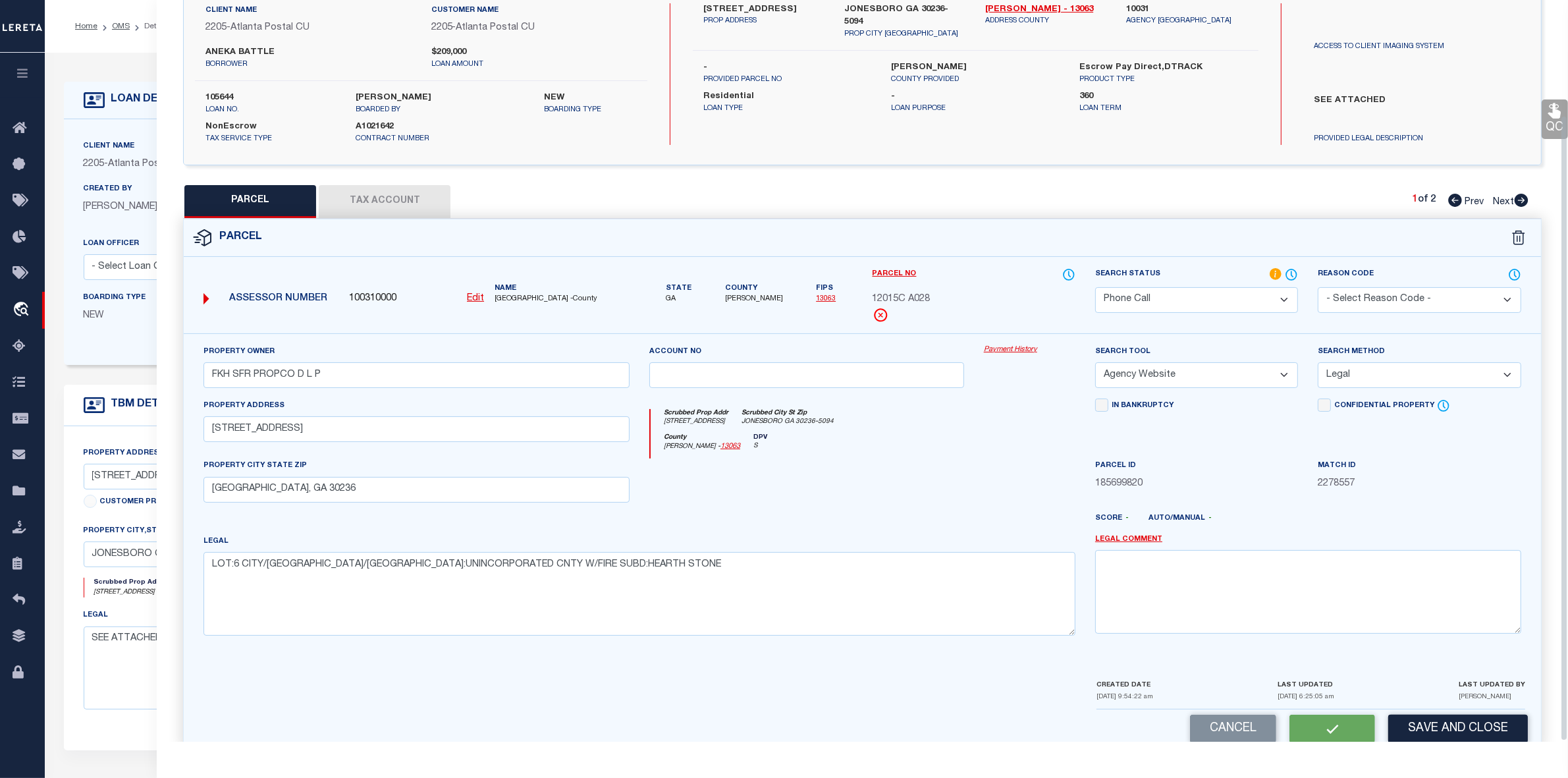
scroll to position [97, 0]
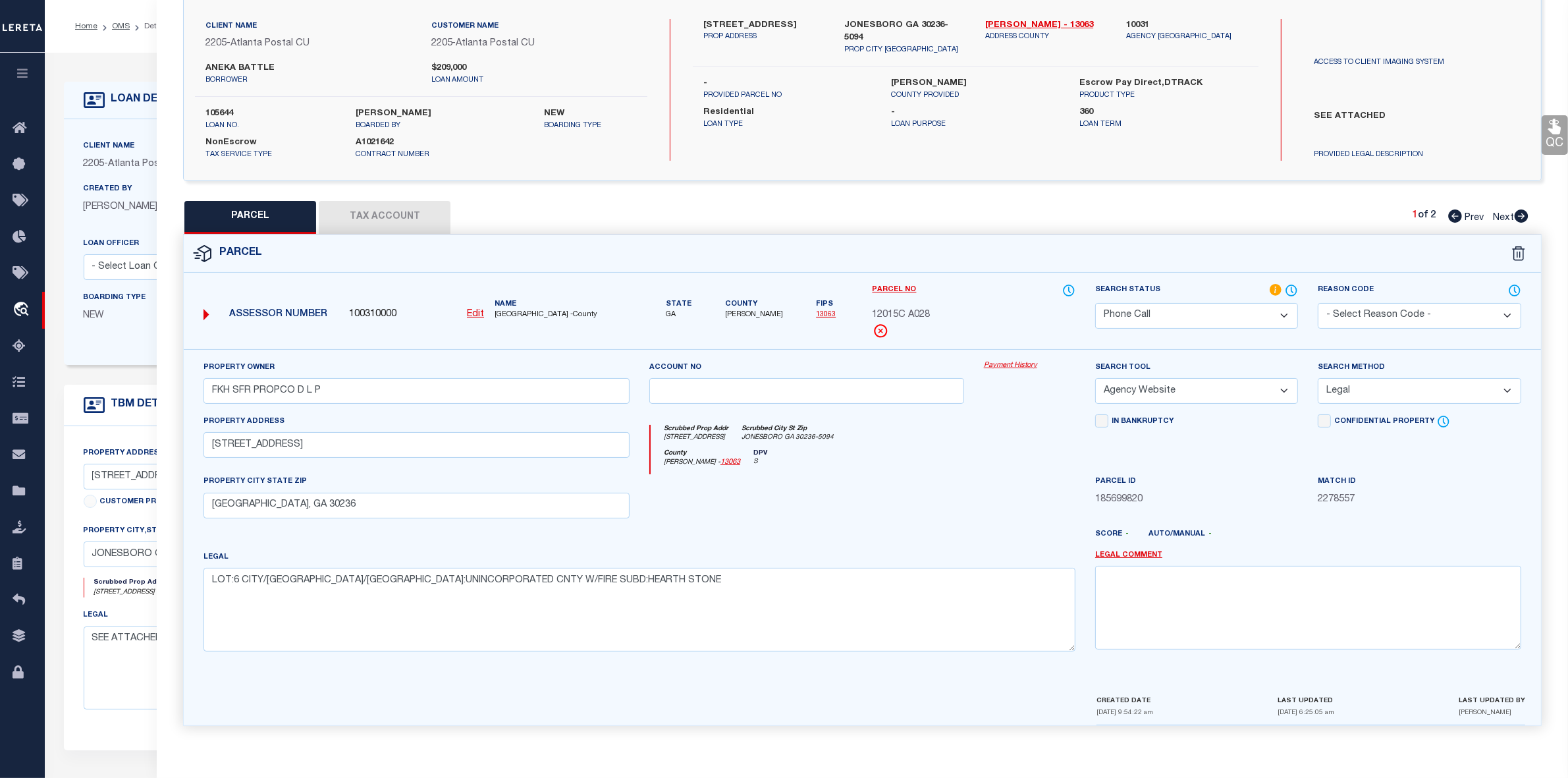
click at [413, 219] on button "Tax Account" at bounding box center [384, 217] width 131 height 33
select select "100"
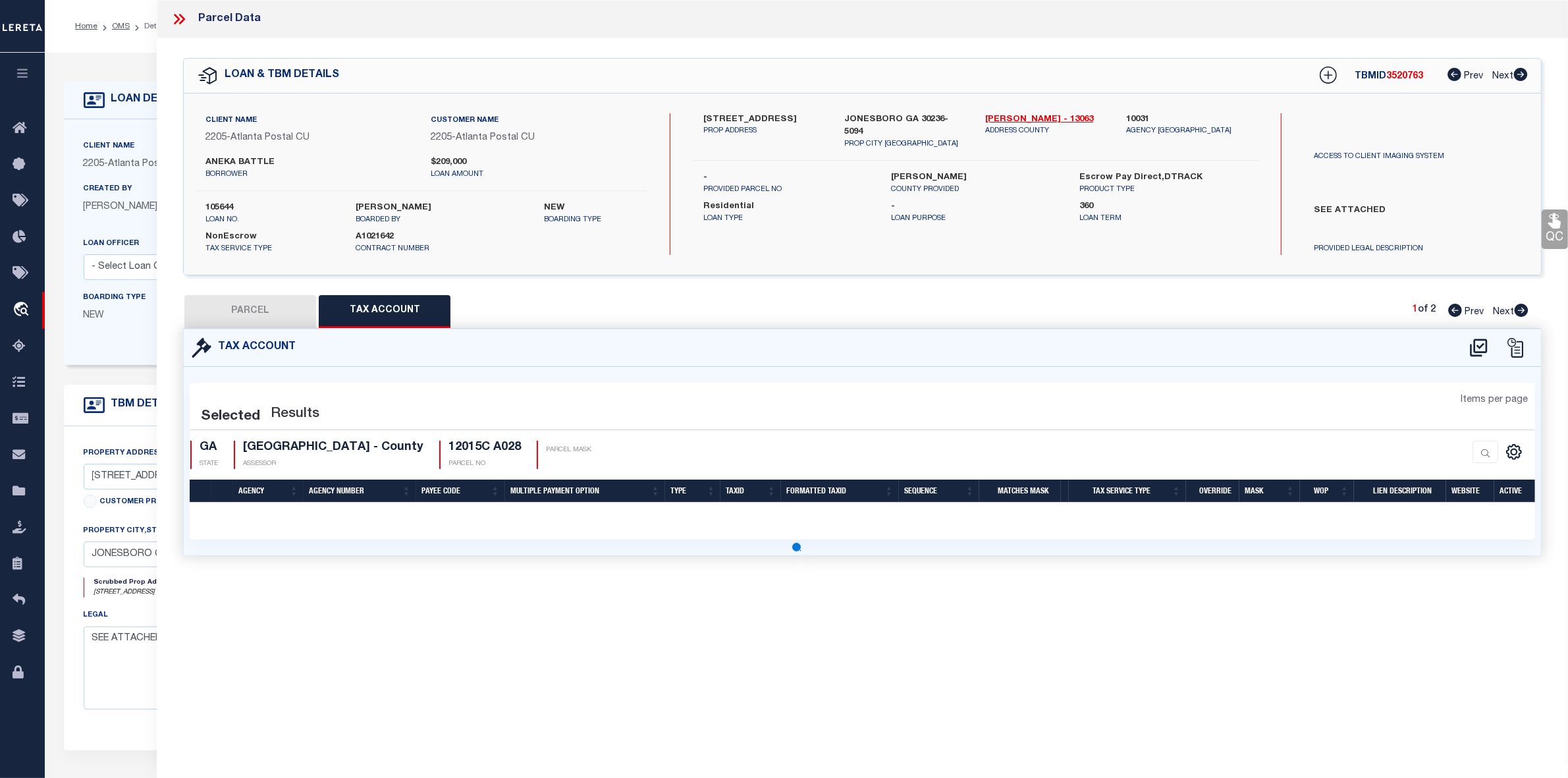
scroll to position [0, 0]
select select "100"
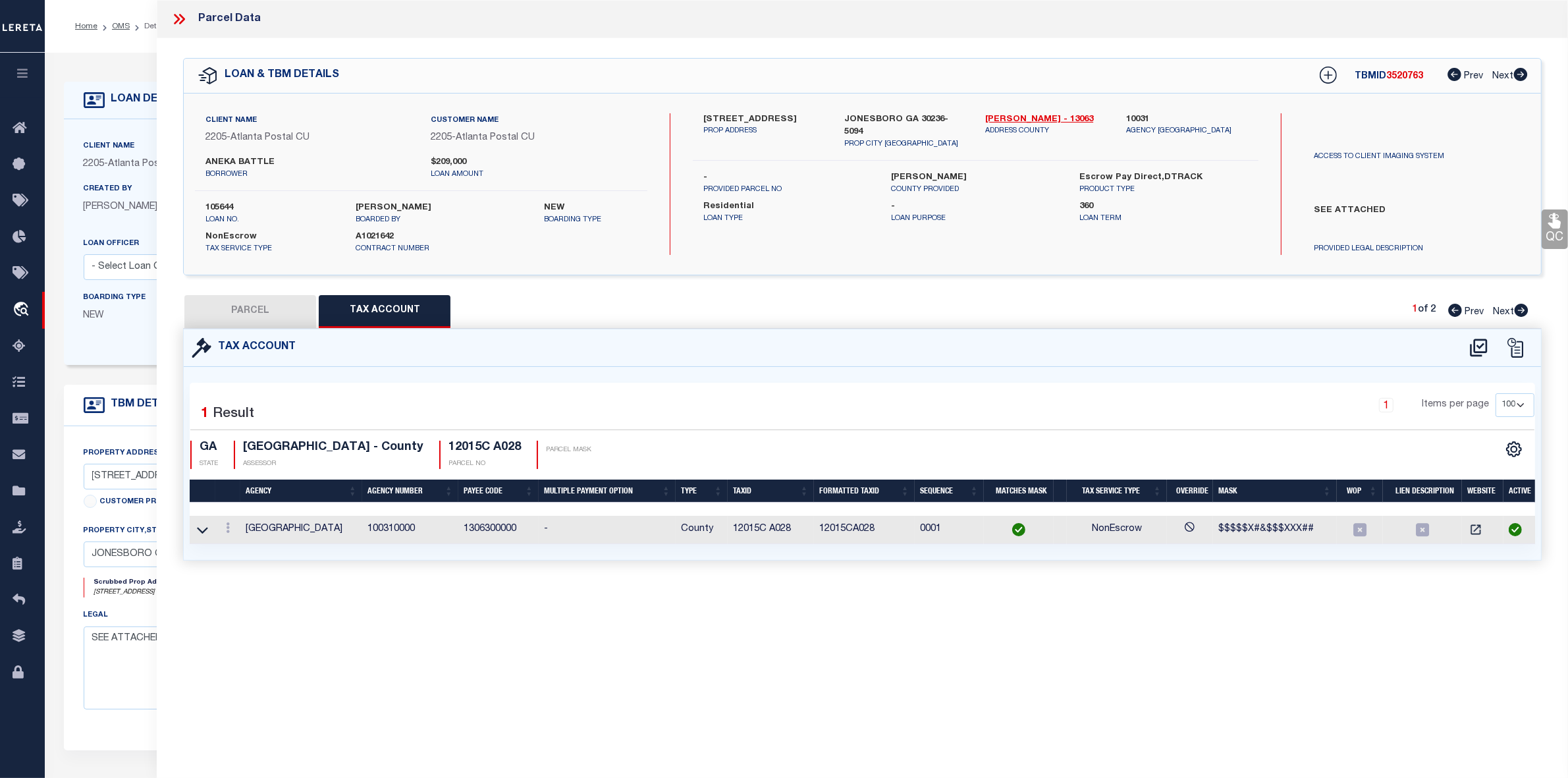
click at [281, 318] on button "PARCEL" at bounding box center [250, 312] width 131 height 33
select select "AS"
select select
checkbox input "false"
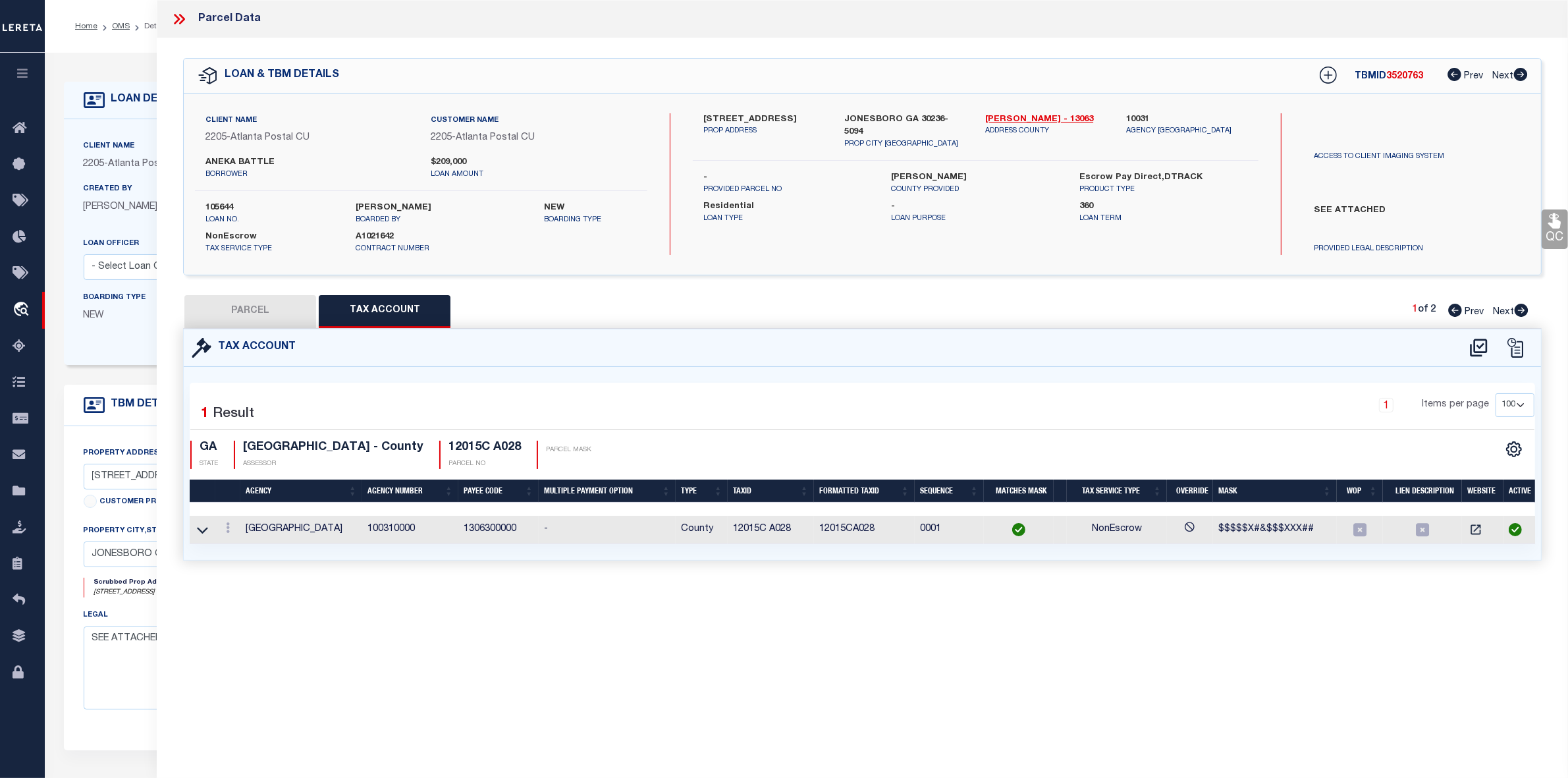
checkbox input "false"
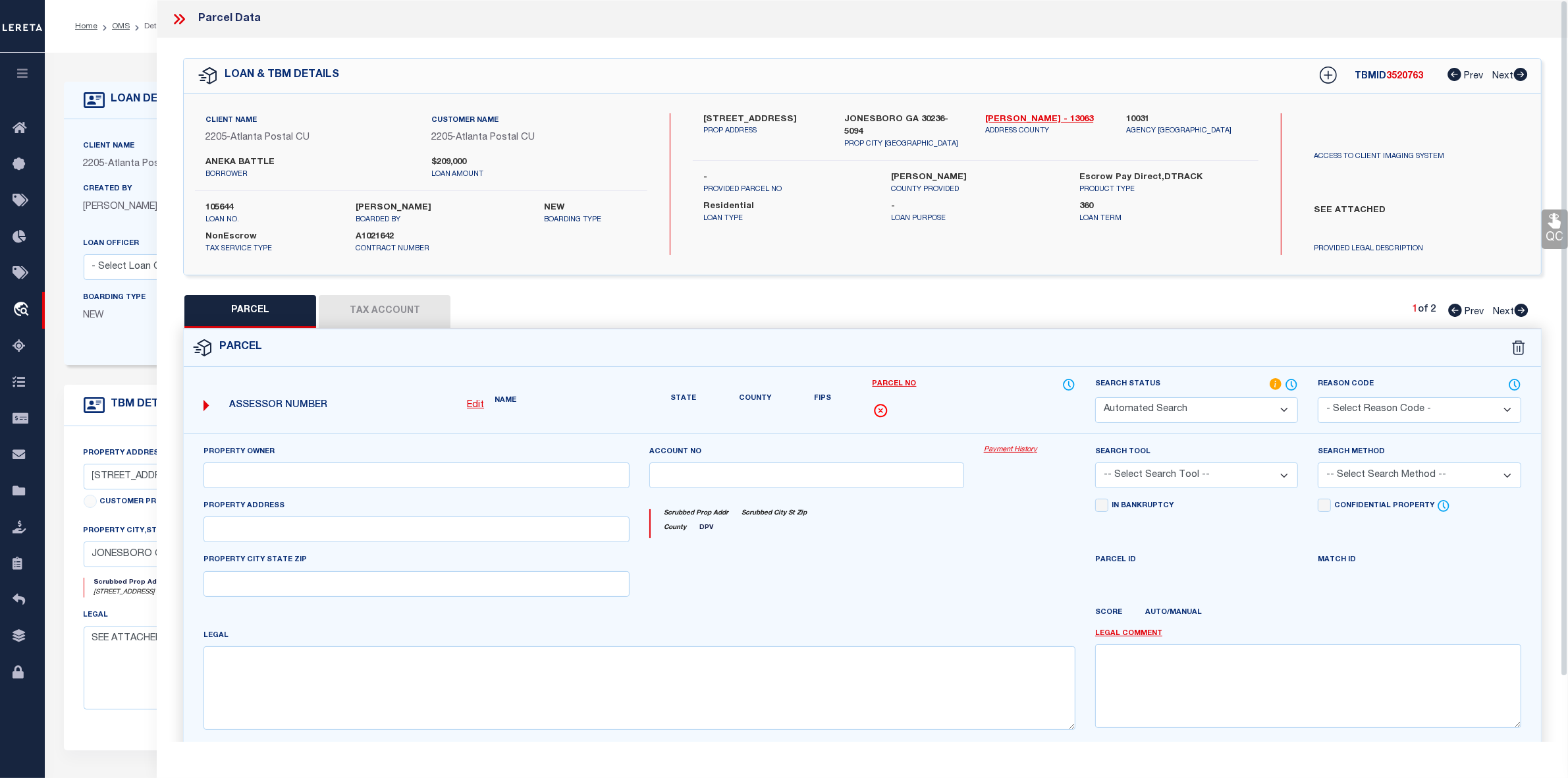
select select "PH"
type input "FKH SFR PROPCO D L P"
select select "AGW"
select select "LEG"
type input "8633 HILLTOP RD"
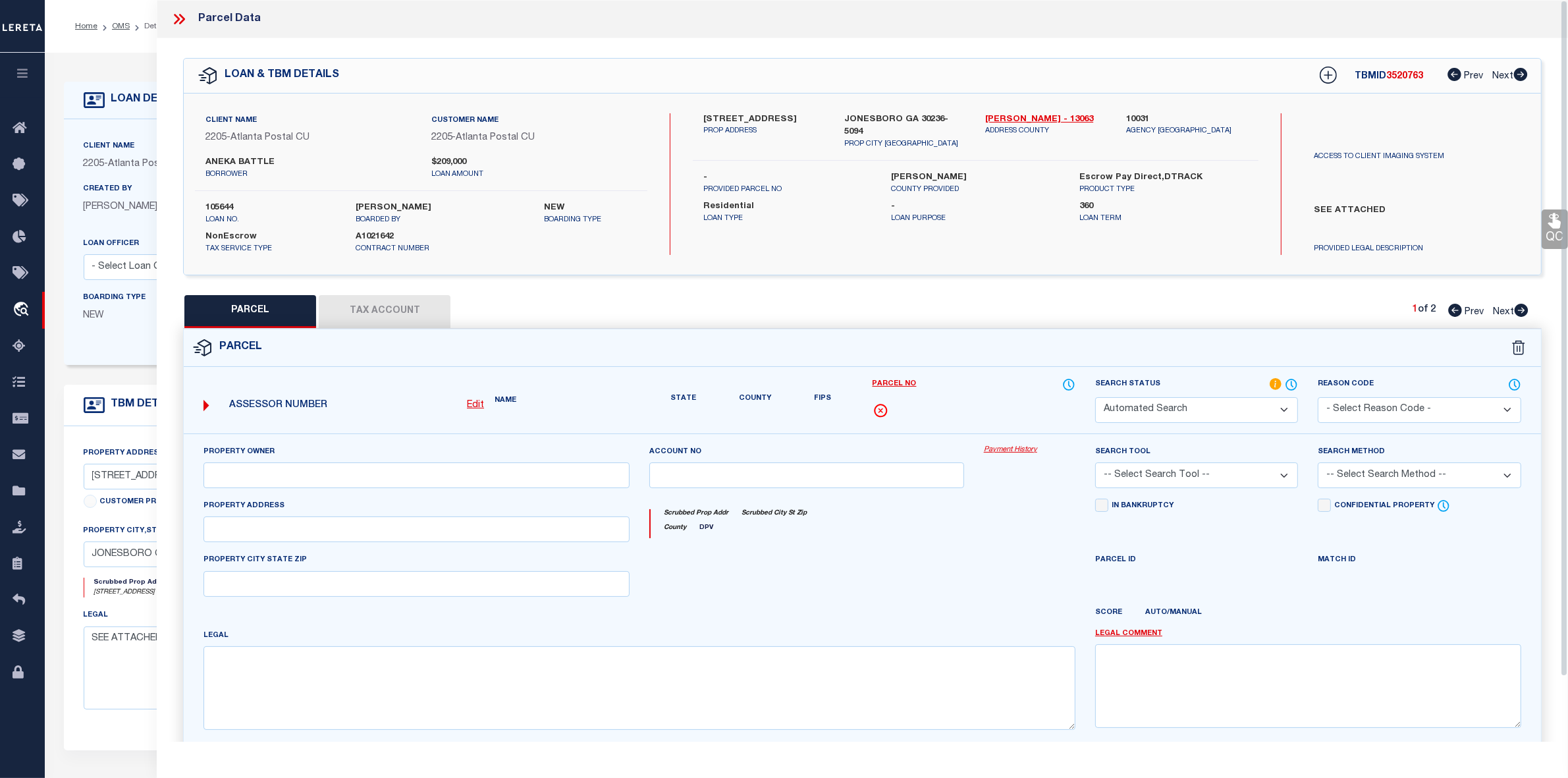
type input "JONESBORO, GA 30236"
type textarea "LOT:6 CITY/MUNI/TWP:UNINCORPORATED CNTY W/FIRE SUBD:HEARTH STONE"
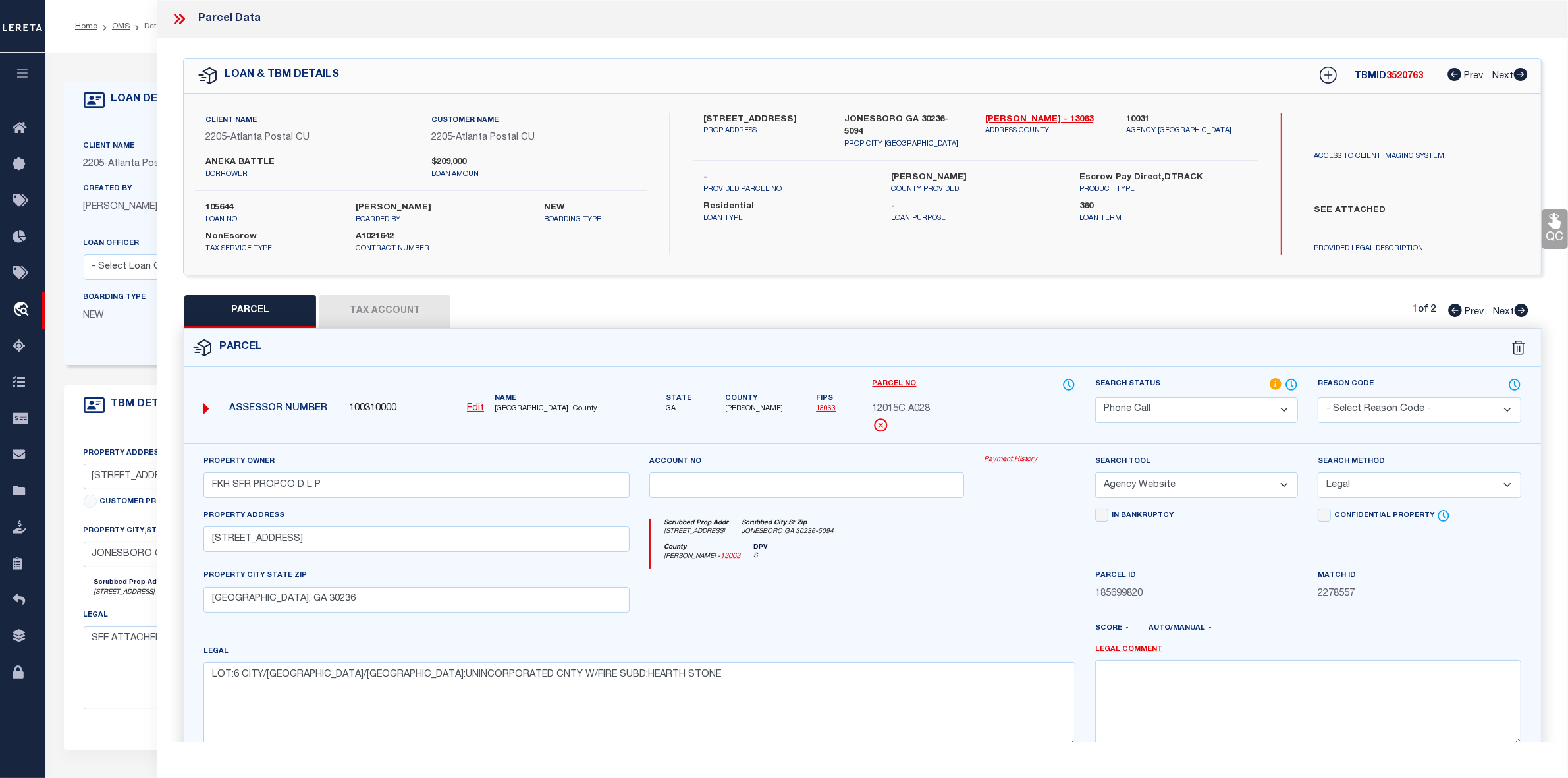
click at [1525, 311] on icon at bounding box center [1521, 310] width 14 height 13
select select "AS"
select select
checkbox input "false"
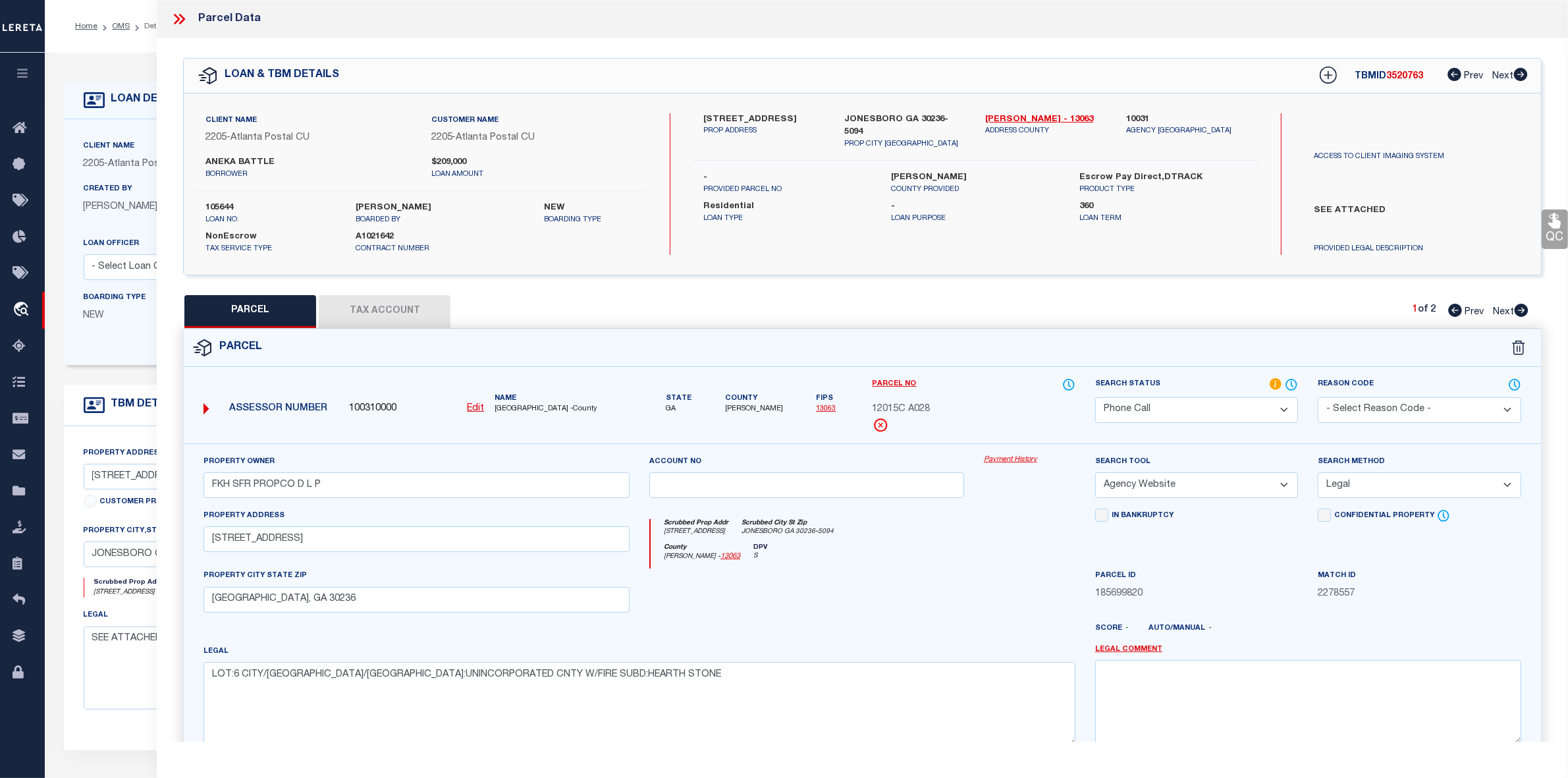
checkbox input "false"
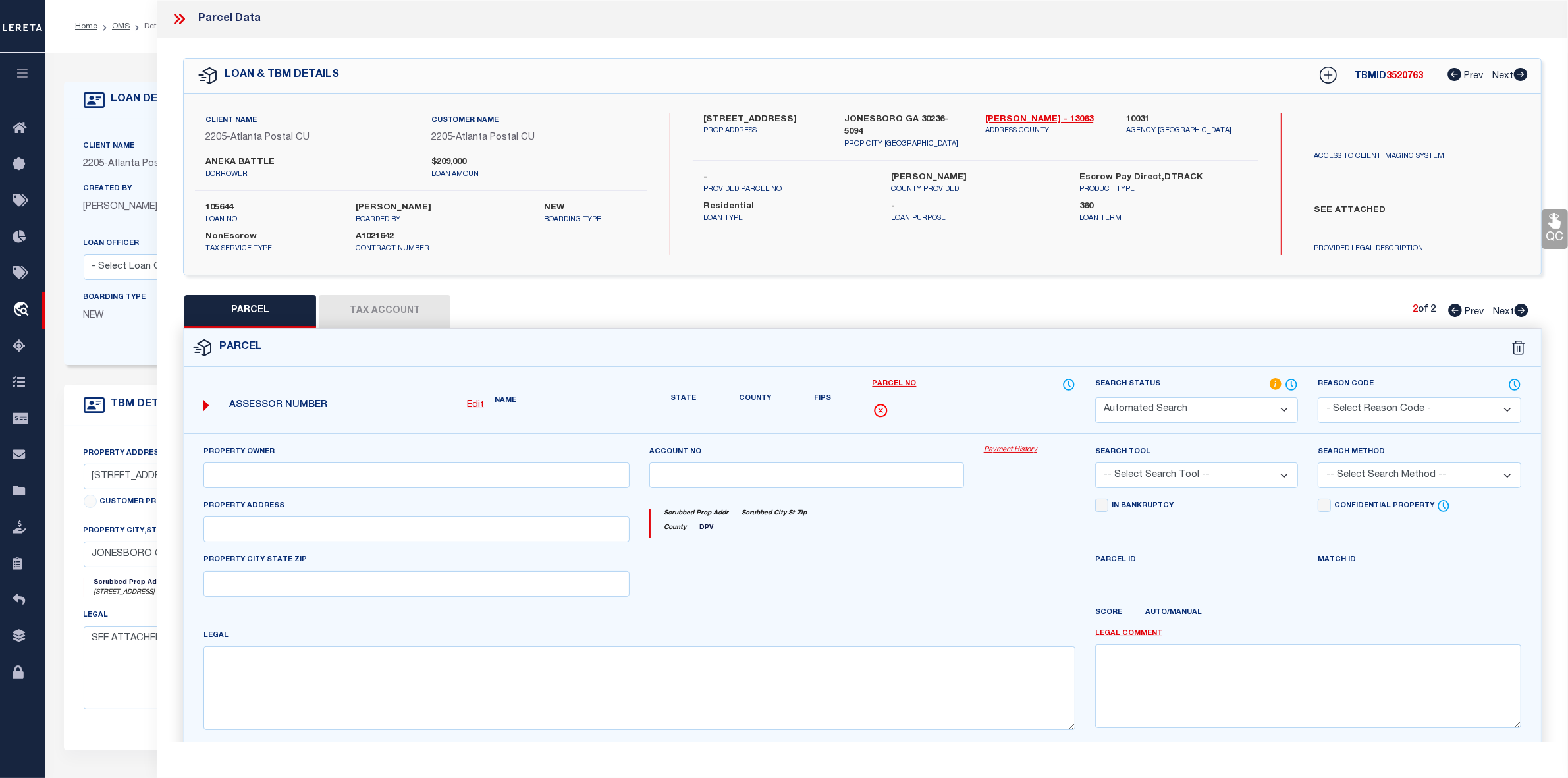
select select "PA"
type input "FKH SFR PROPCO D L P"
select select "ATL"
select select "ADD"
type input "8356 HILLTOP RD"
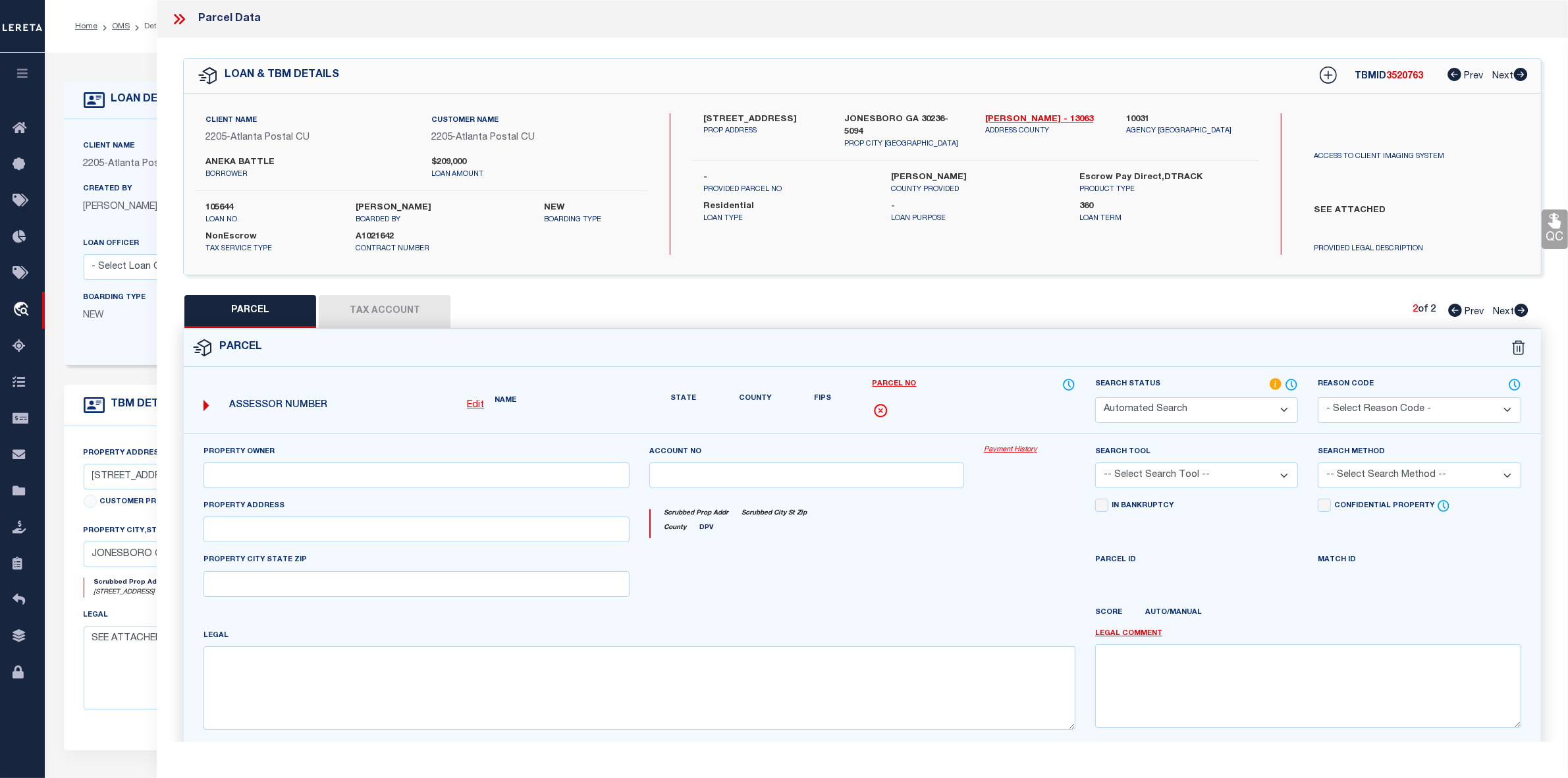
checkbox input "false"
type input "JONESBORO, GA 30236"
type textarea "LOT:10 CITY/MUNI/TWP:UNINCORPORATED CNTY W/FIRE SUBD:JARRARD J C"
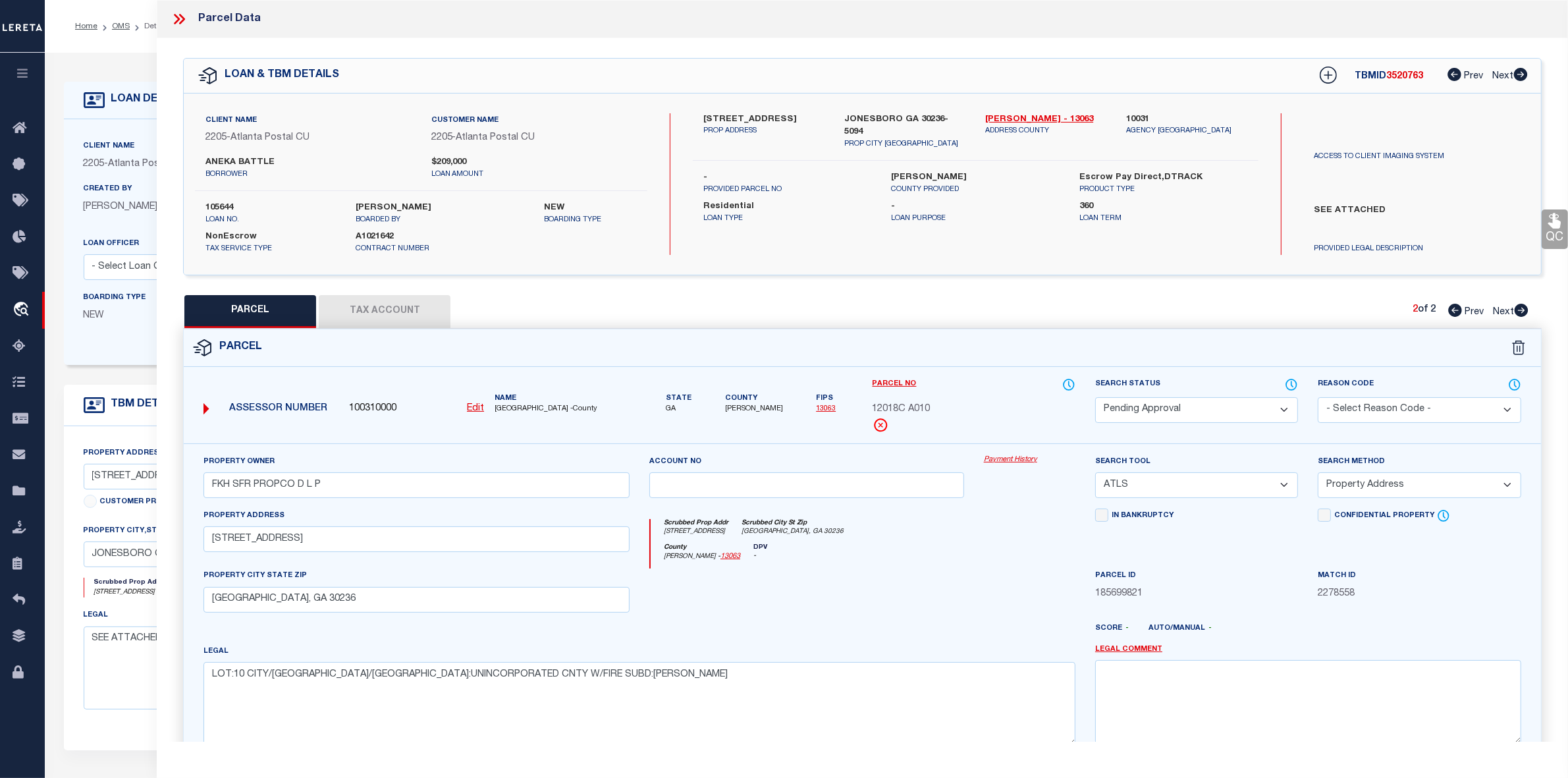
click at [1457, 308] on icon at bounding box center [1455, 310] width 14 height 13
select select "AS"
select select
checkbox input "false"
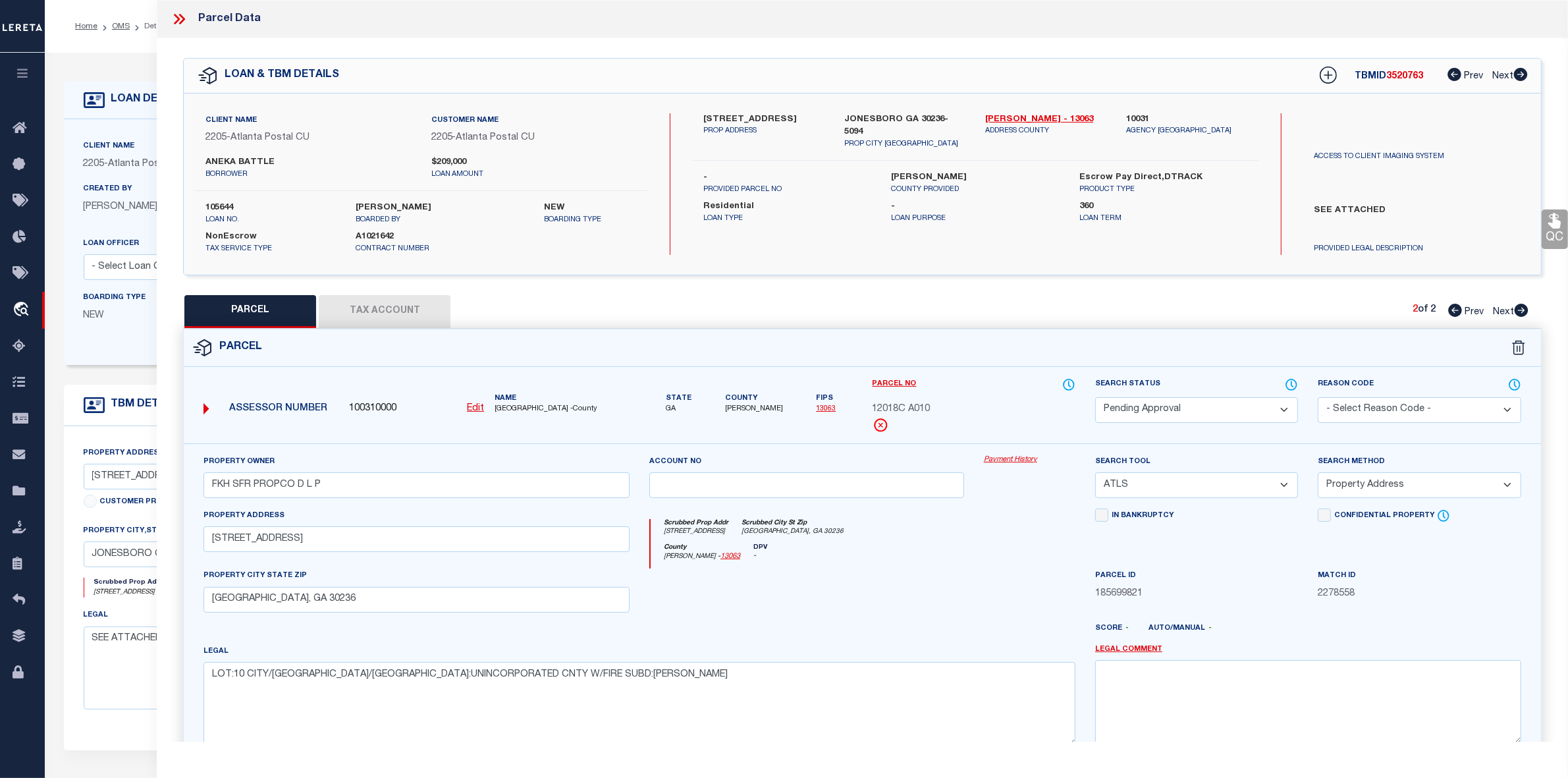
checkbox input "false"
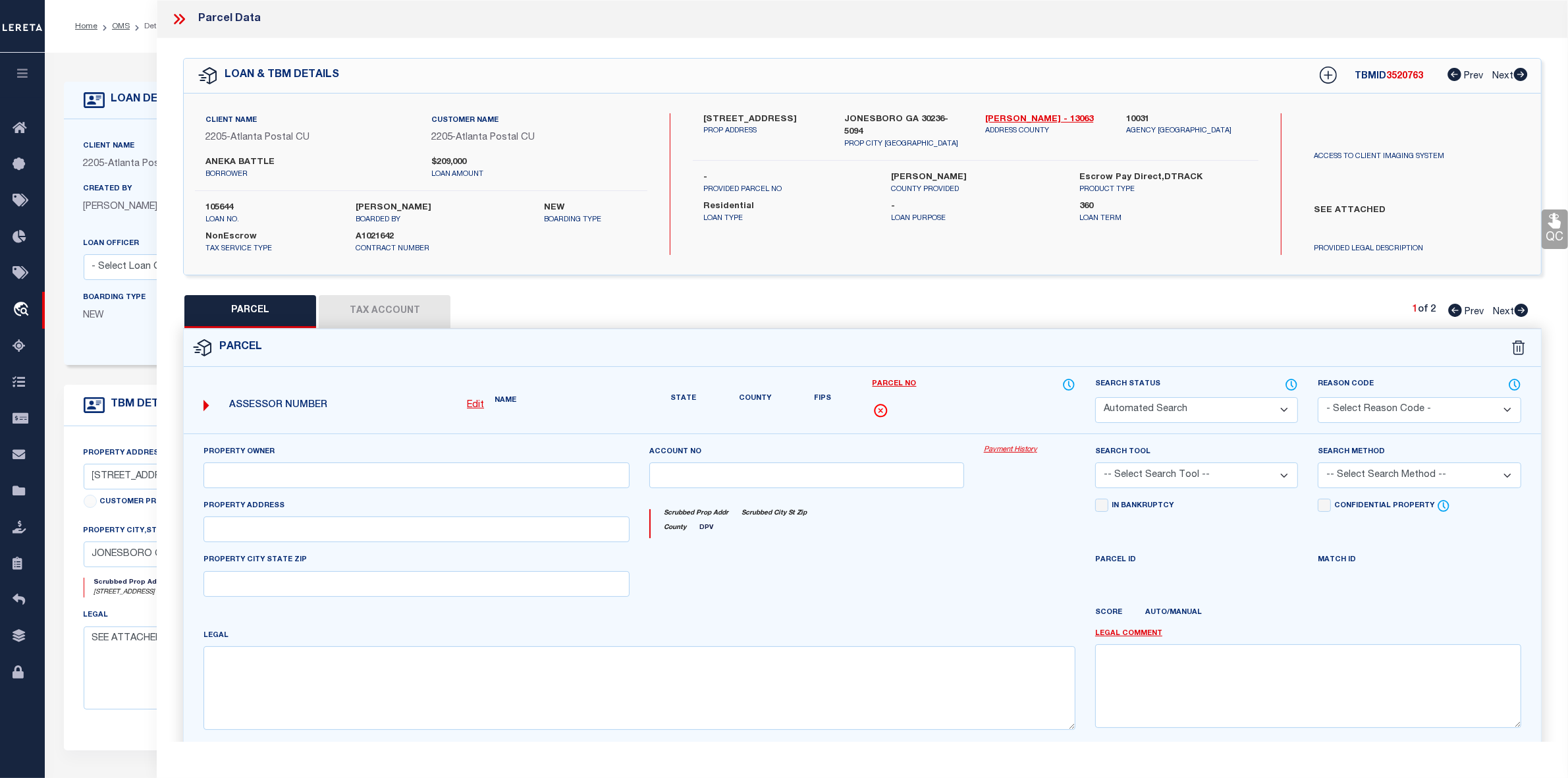
select select "PH"
type input "FKH SFR PROPCO D L P"
select select "AGW"
select select "LEG"
type input "8633 HILLTOP RD"
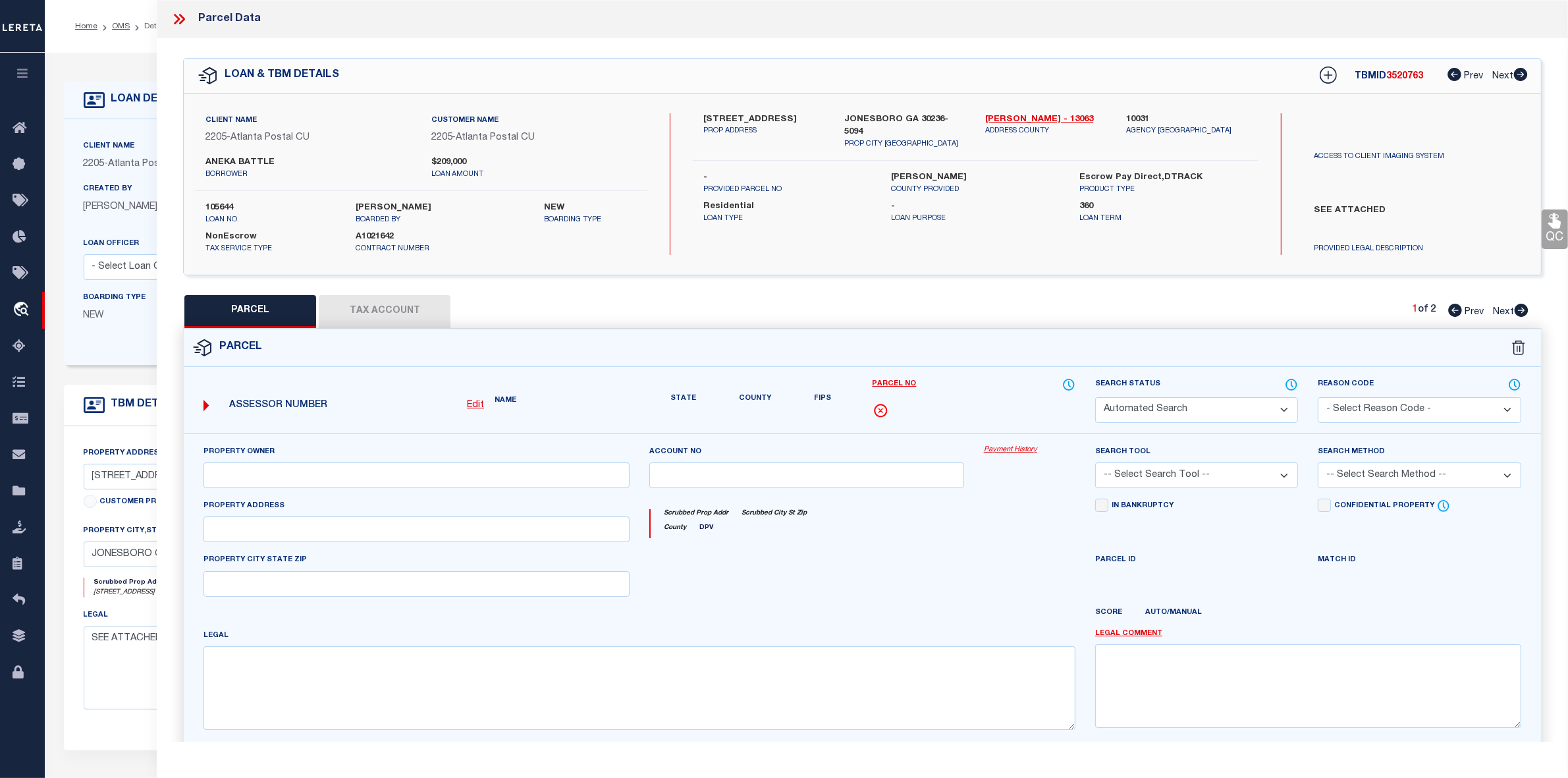
type input "JONESBORO, GA 30236"
type textarea "LOT:6 CITY/MUNI/TWP:UNINCORPORATED CNTY W/FIRE SUBD:HEARTH STONE"
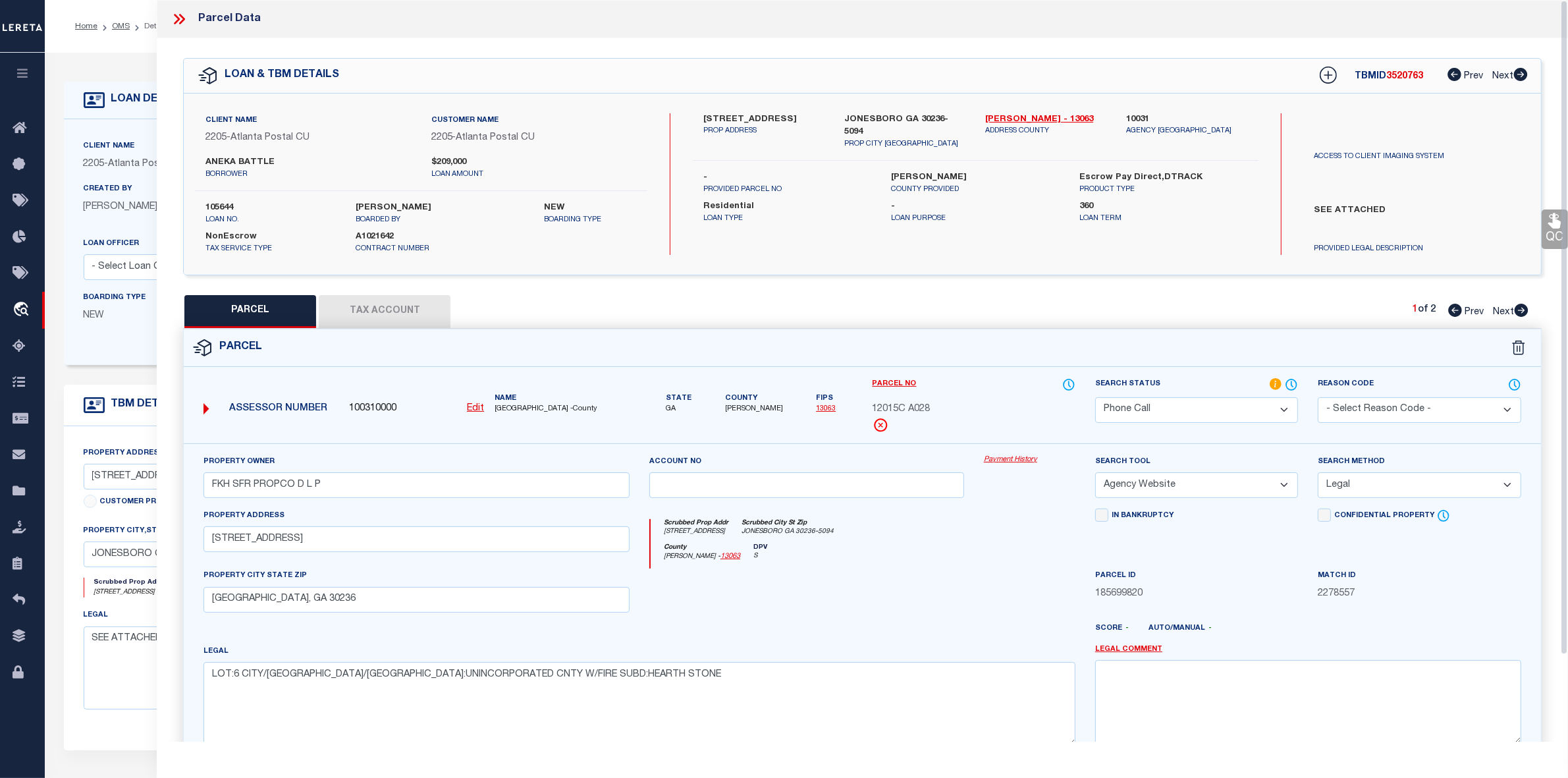
click at [824, 602] on div at bounding box center [807, 595] width 334 height 54
click at [393, 305] on button "Tax Account" at bounding box center [384, 312] width 131 height 33
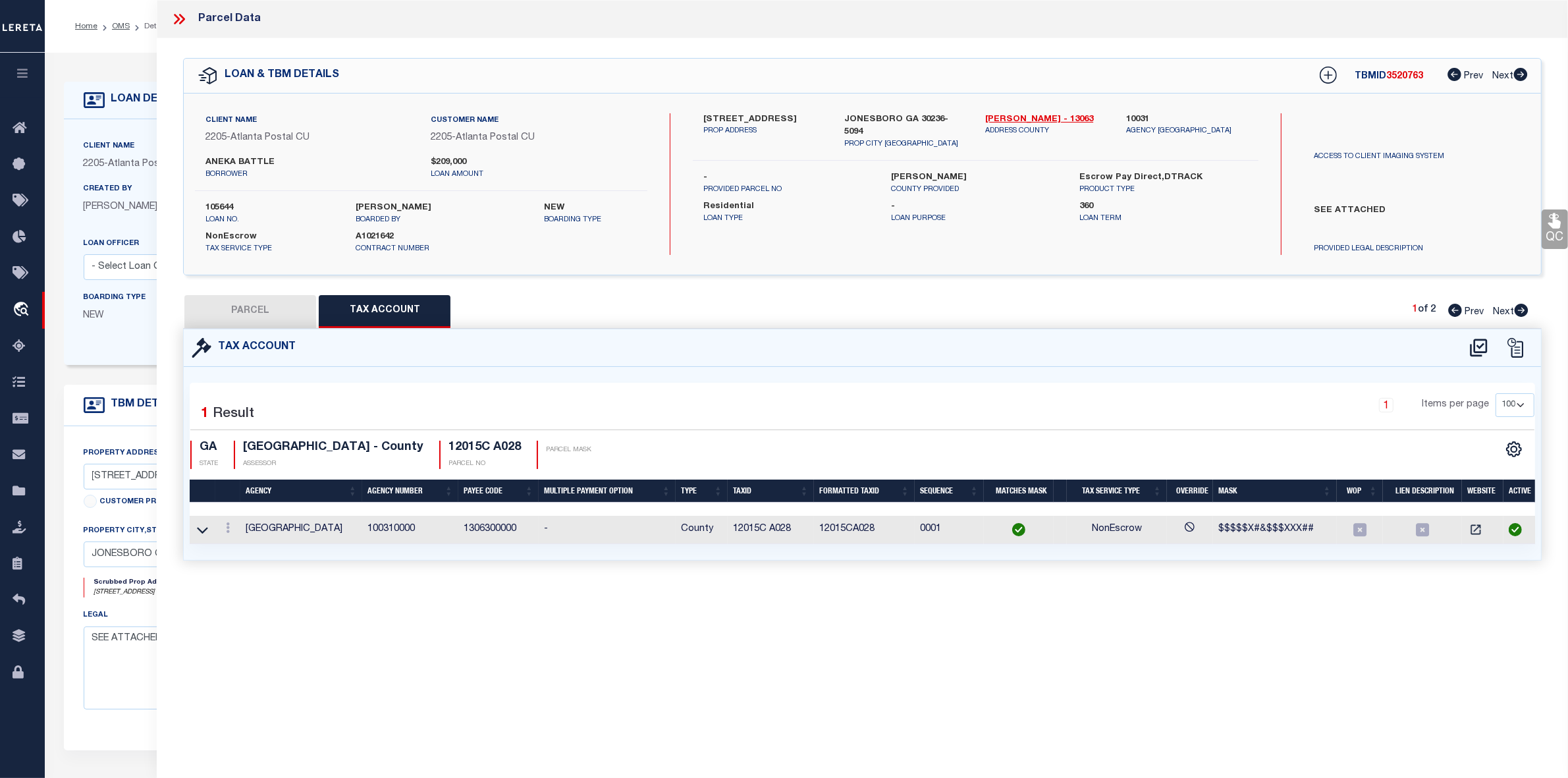
select select "100"
click at [1479, 346] on icon at bounding box center [1478, 347] width 17 height 17
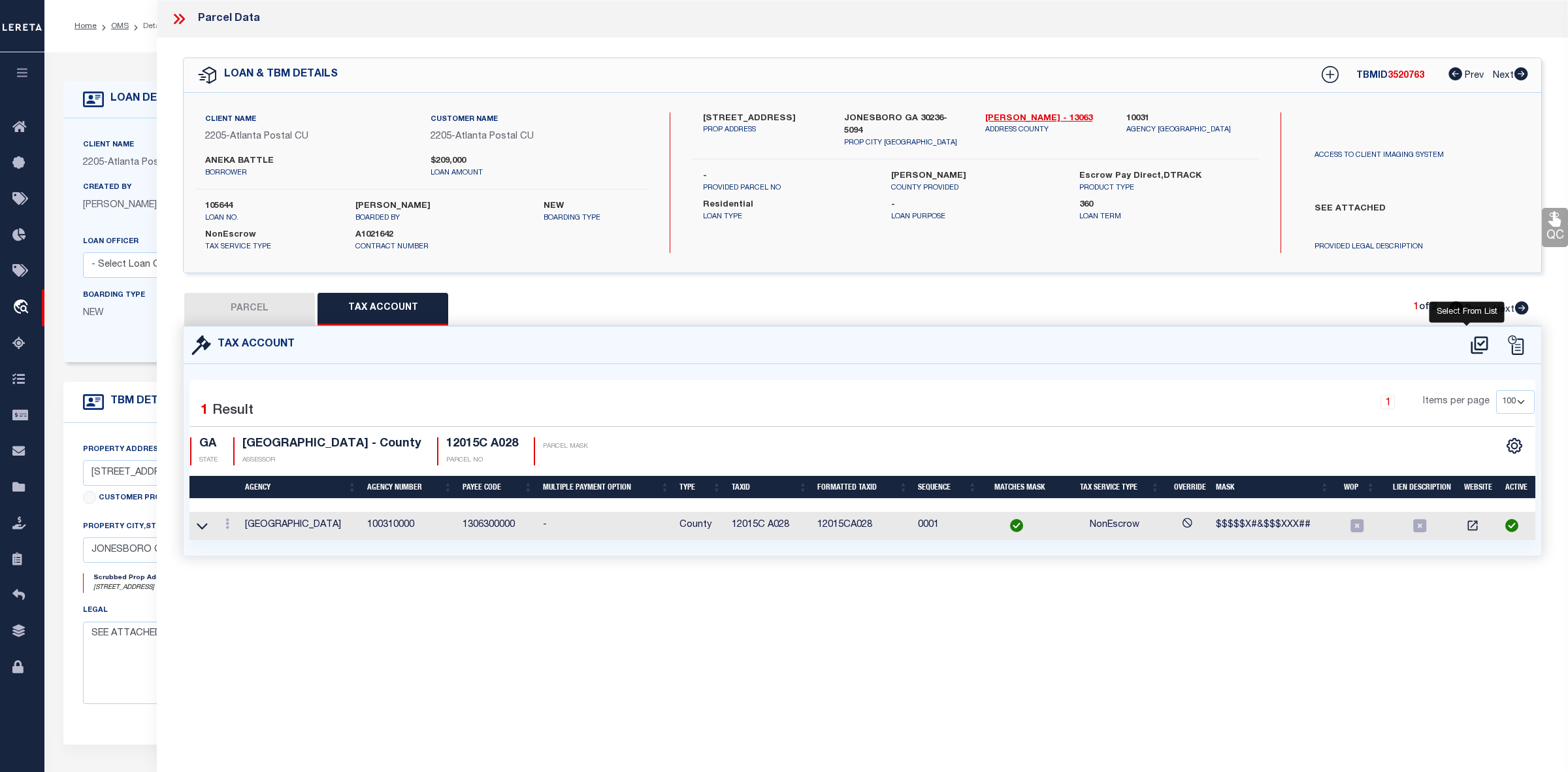
select select "100"
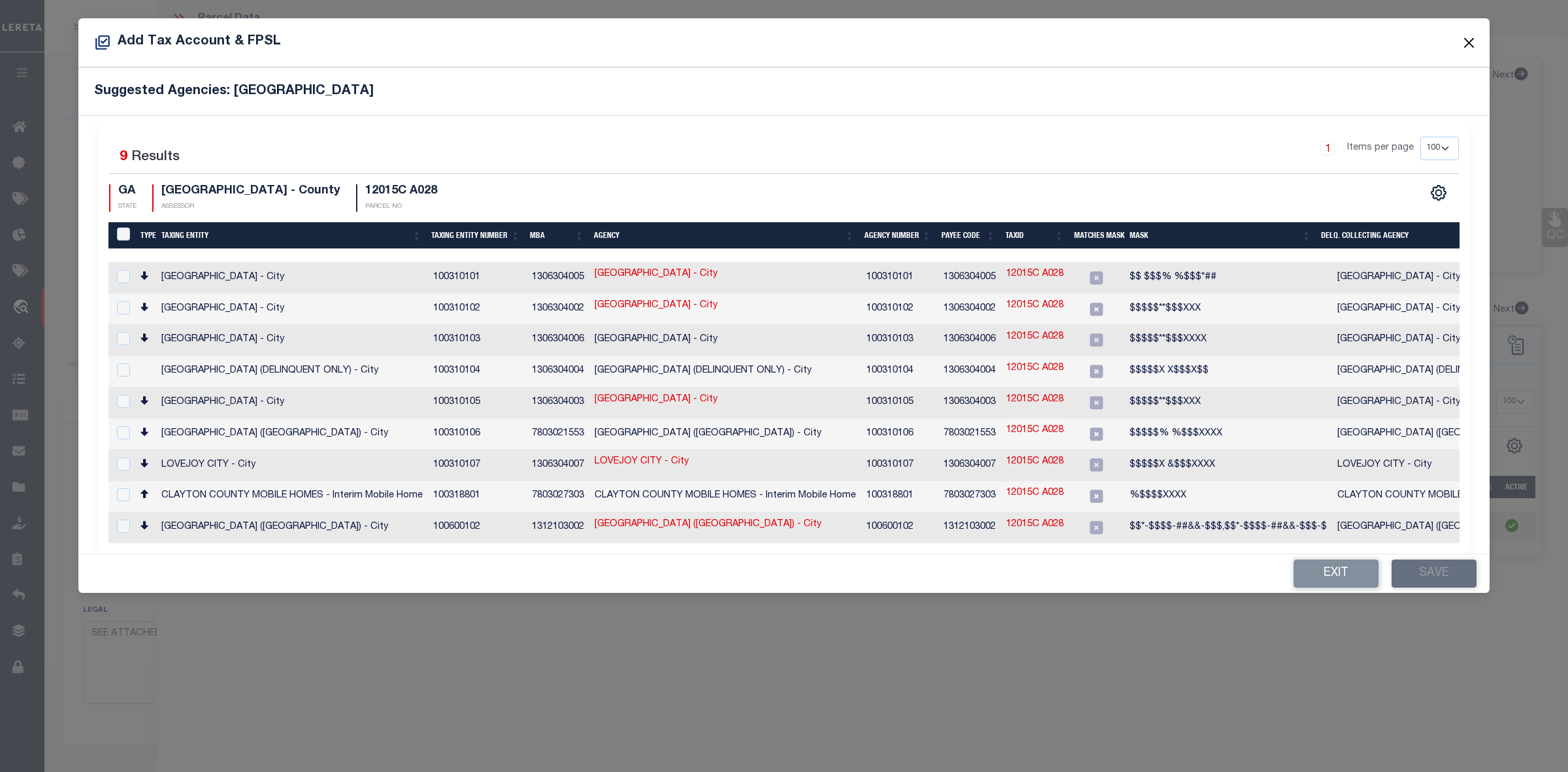
click at [1470, 37] on button "Close" at bounding box center [1469, 42] width 17 height 17
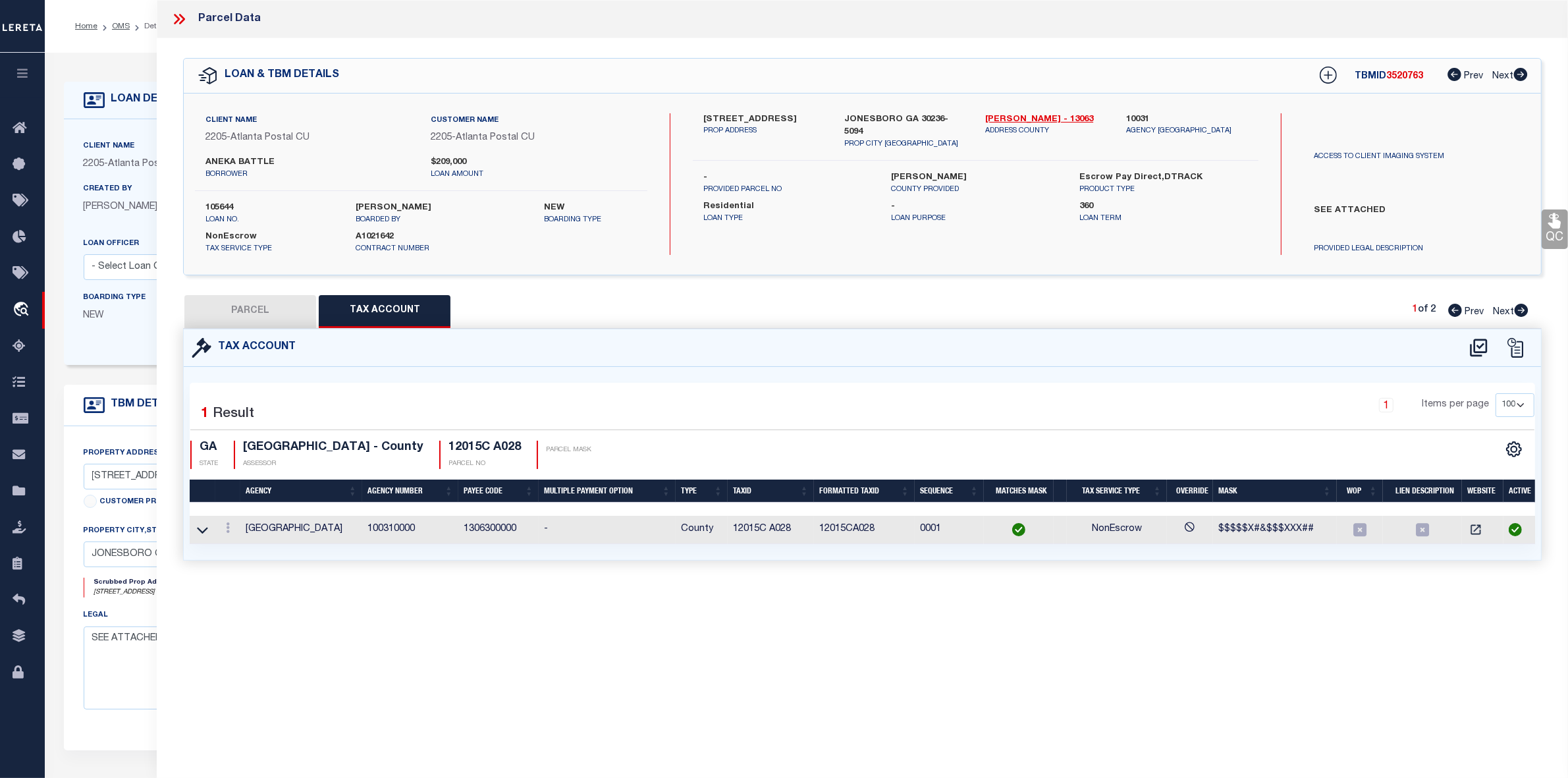
click at [247, 323] on button "PARCEL" at bounding box center [250, 312] width 131 height 33
select select "AS"
select select
checkbox input "false"
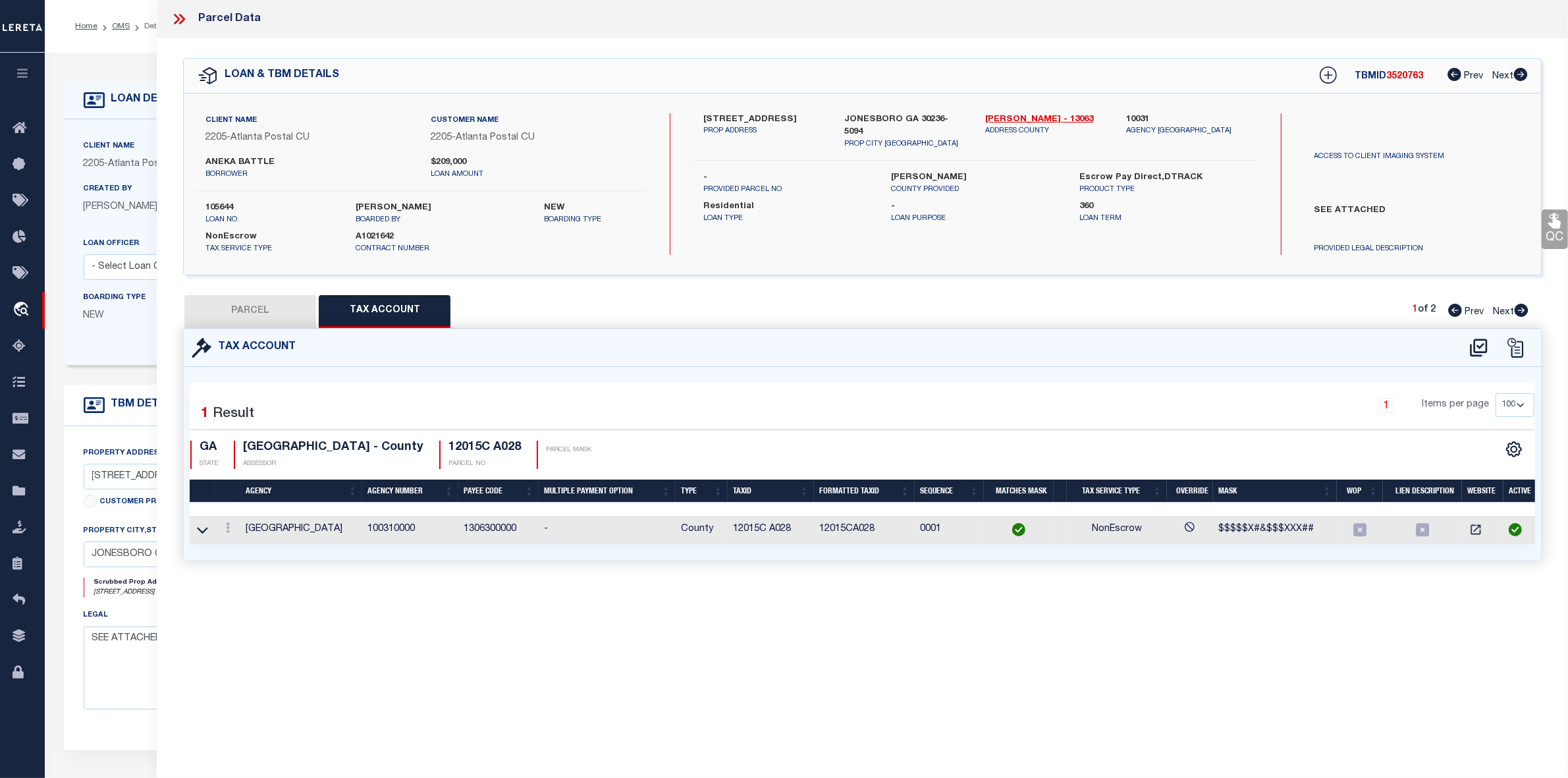
checkbox input "false"
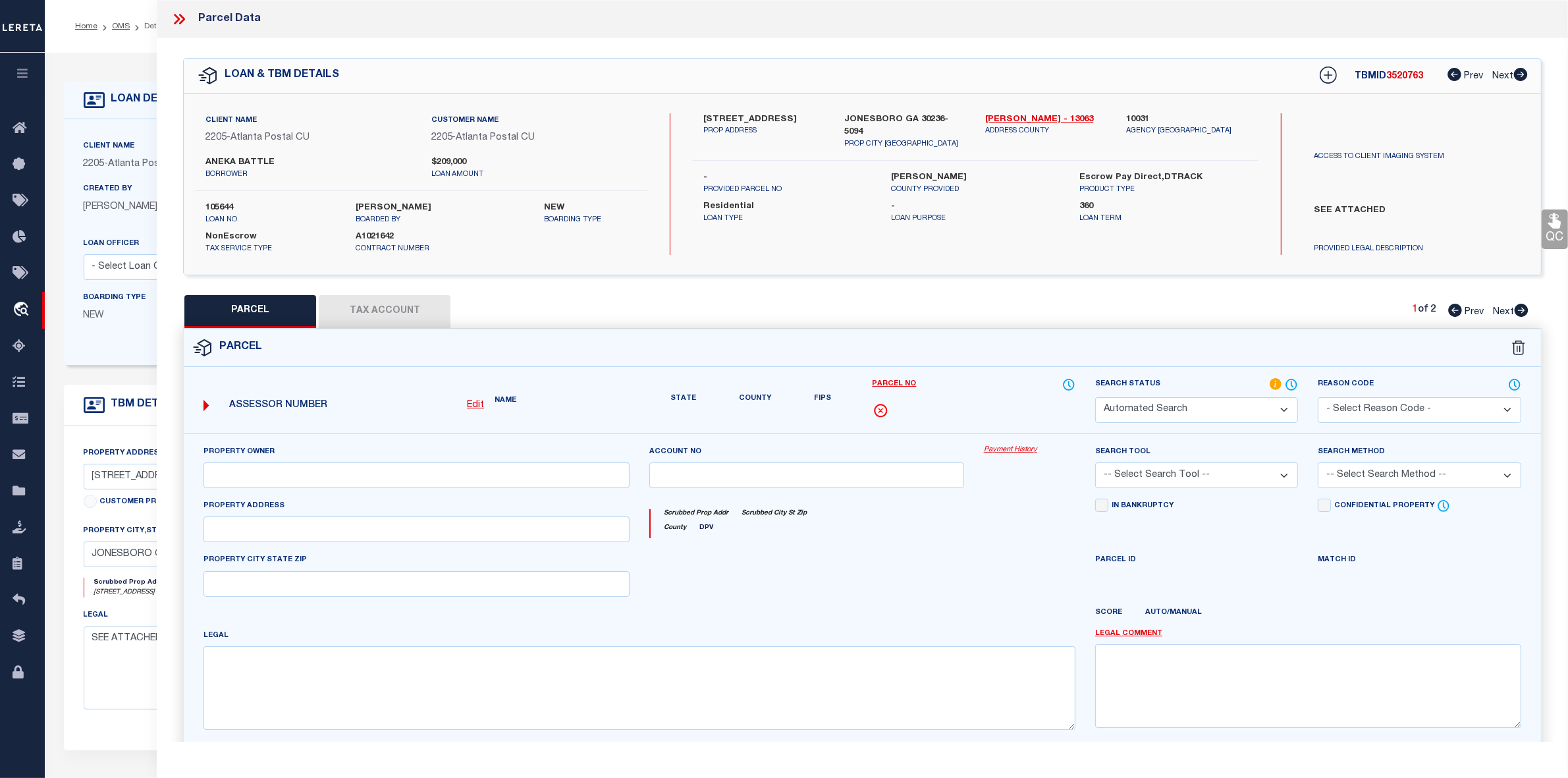
select select "PH"
type input "FKH SFR PROPCO D L P"
select select "AGW"
select select "LEG"
type input "8633 HILLTOP RD"
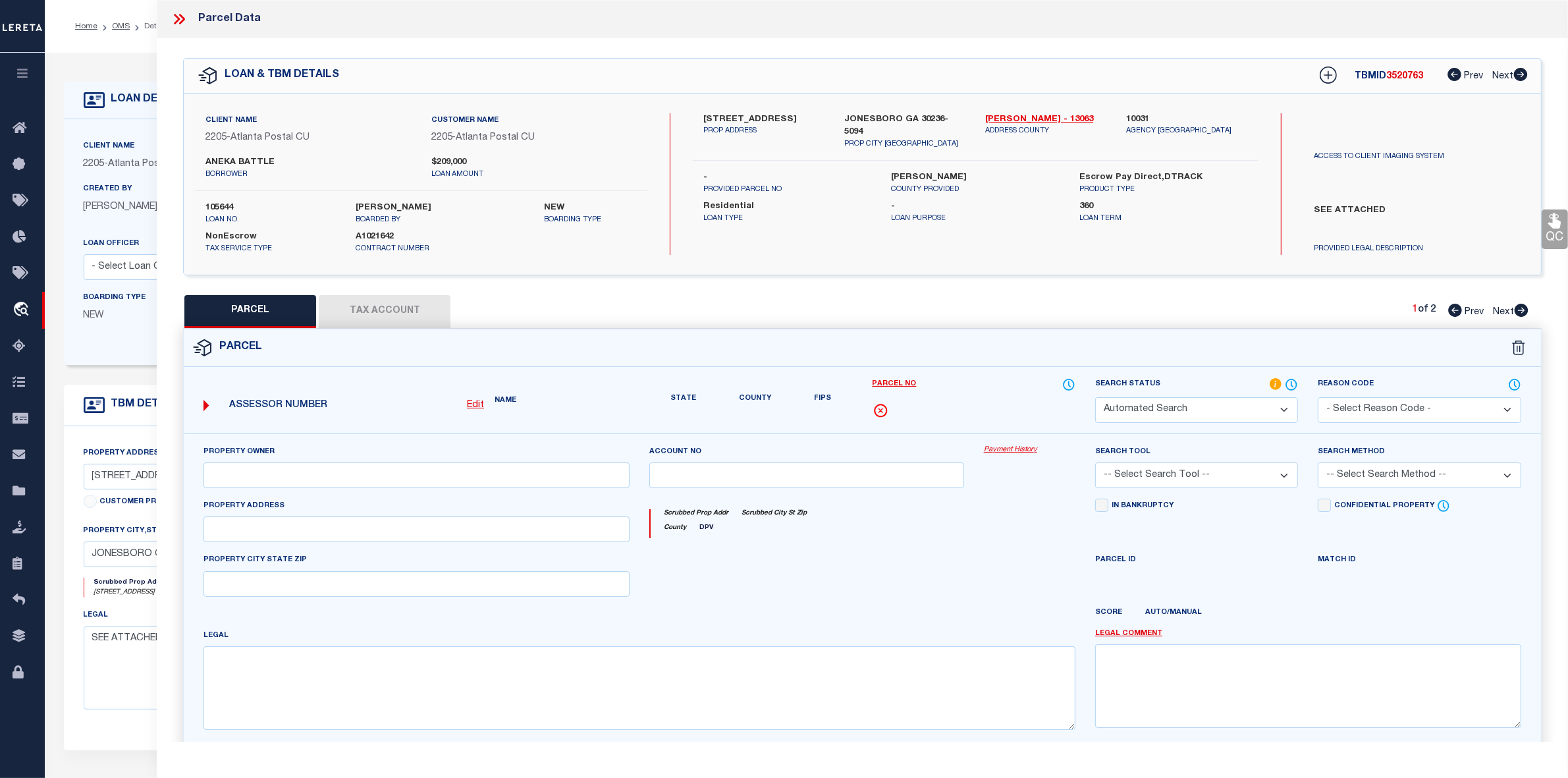
type input "JONESBORO, GA 30236"
type textarea "LOT:6 CITY/MUNI/TWP:UNINCORPORATED CNTY W/FIRE SUBD:HEARTH STONE"
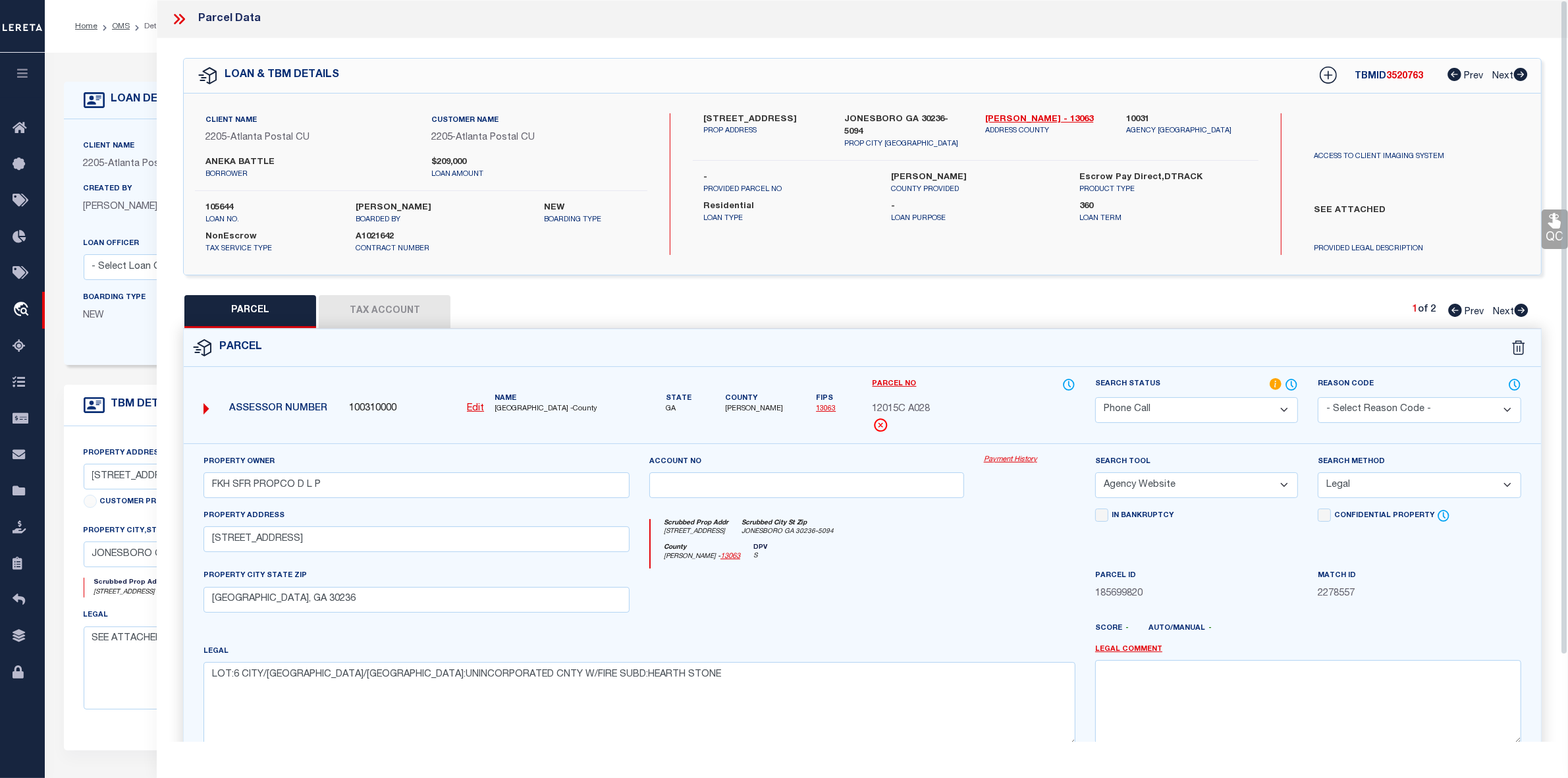
click at [1019, 346] on div "Parcel" at bounding box center [863, 348] width 1358 height 37
click at [410, 314] on button "Tax Account" at bounding box center [384, 312] width 131 height 33
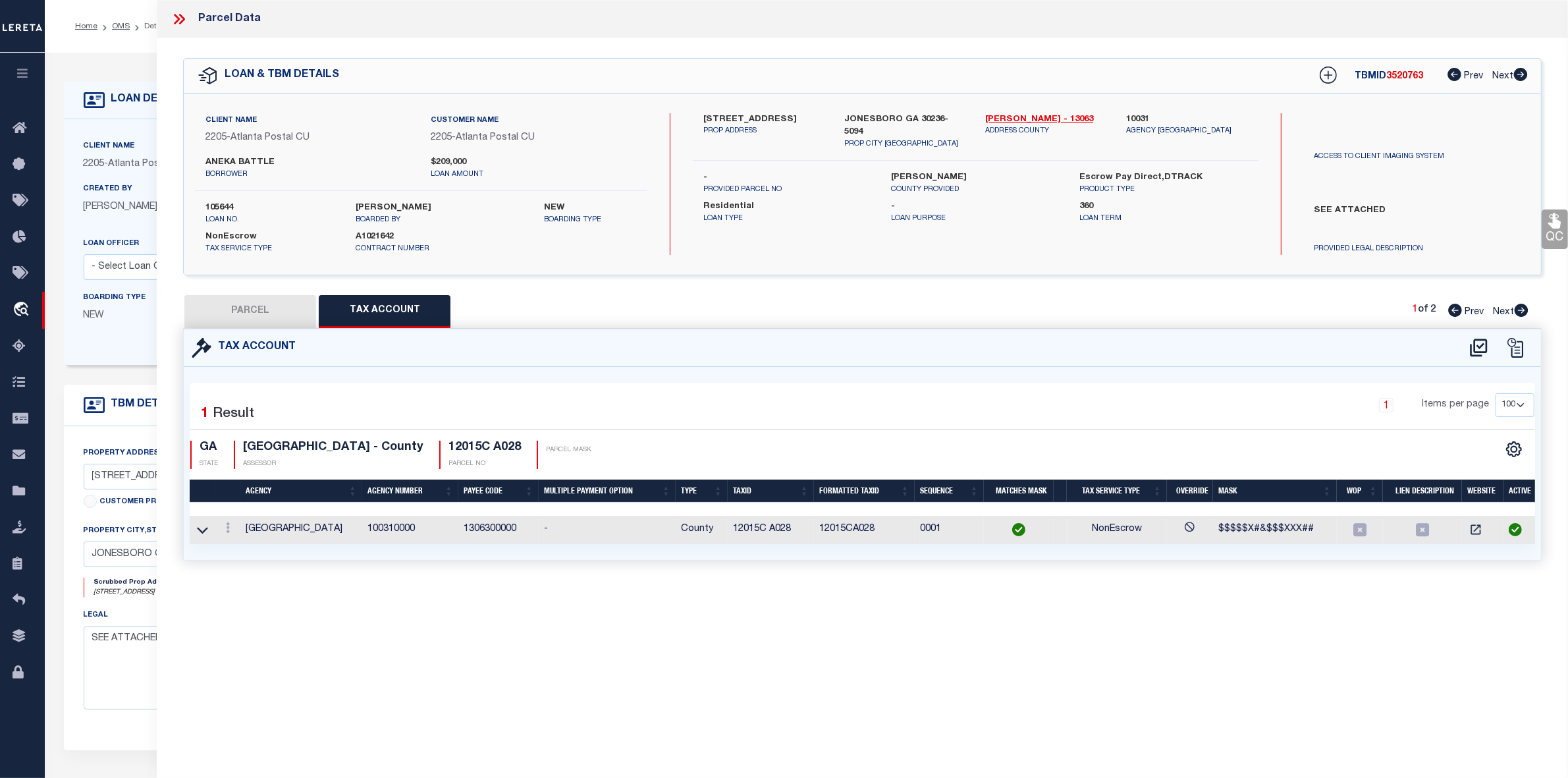
select select "100"
click at [264, 313] on button "PARCEL" at bounding box center [250, 312] width 131 height 33
select select "AS"
select select
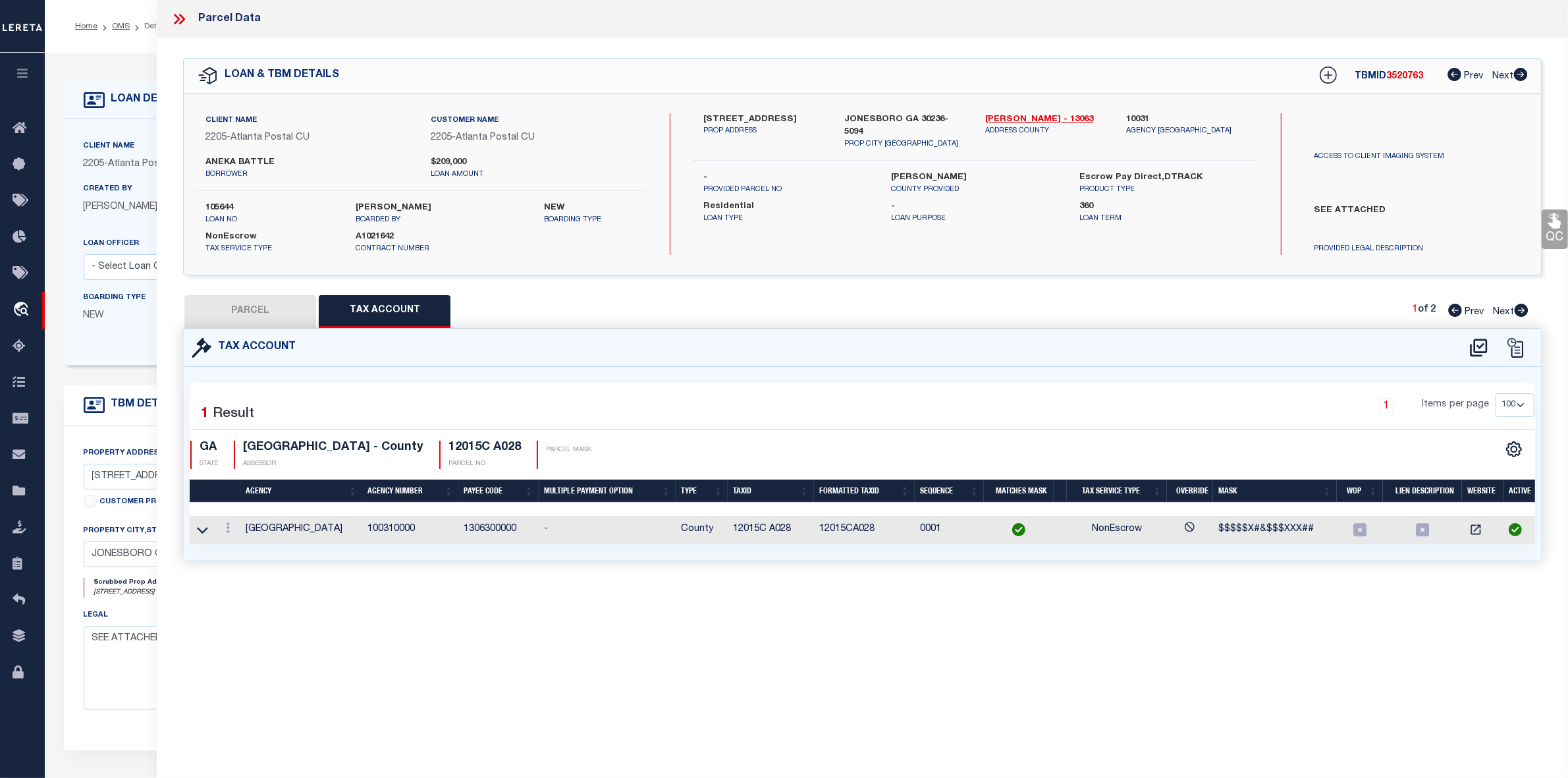
checkbox input "false"
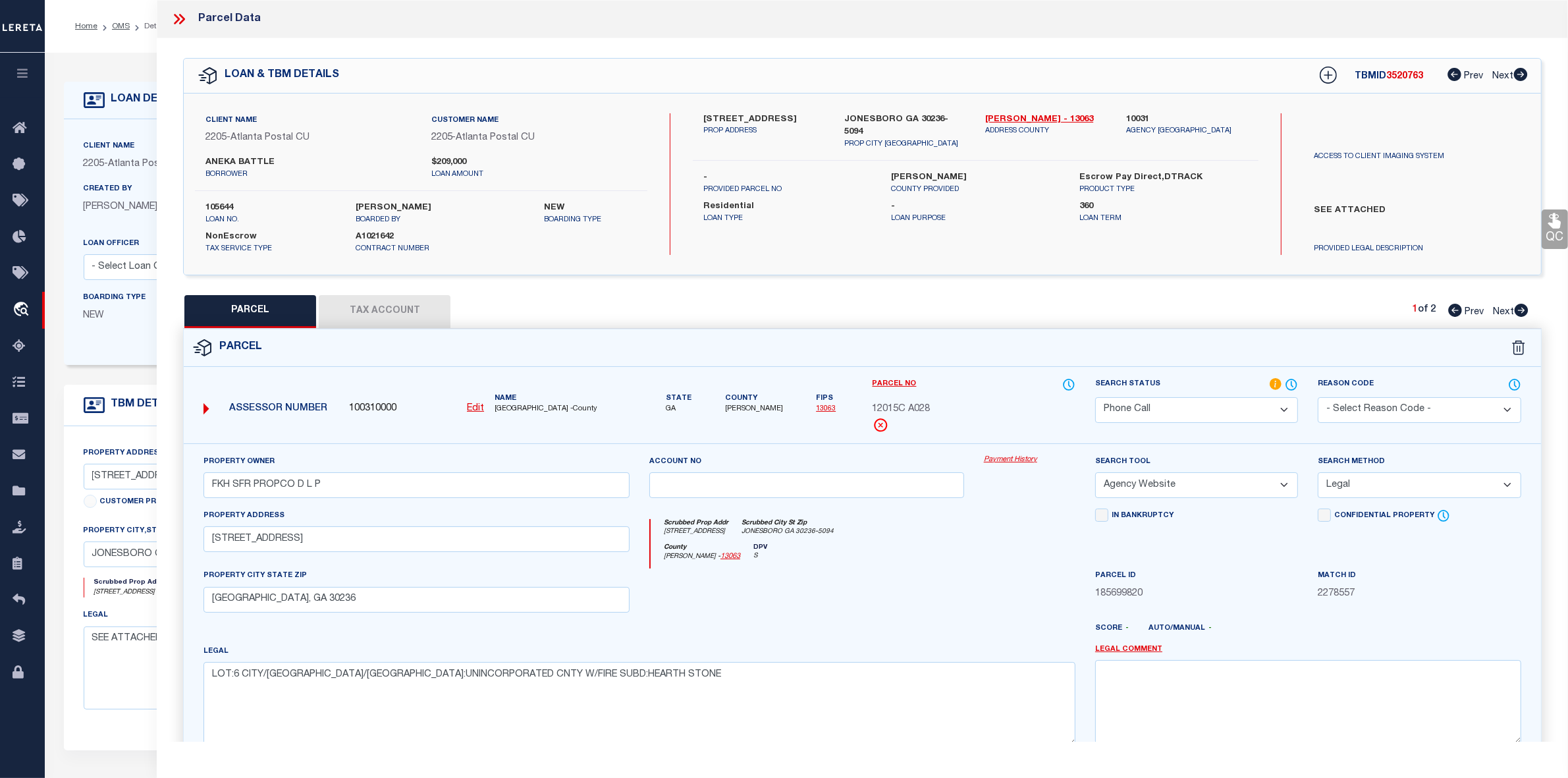
click at [1224, 409] on select "Automated Search Bad Parcel Complete Duplicate Parcel High Dollar Reporting In …" at bounding box center [1196, 409] width 203 height 26
click at [1095, 397] on select "Automated Search Bad Parcel Complete Duplicate Parcel High Dollar Reporting In …" at bounding box center [1196, 409] width 203 height 26
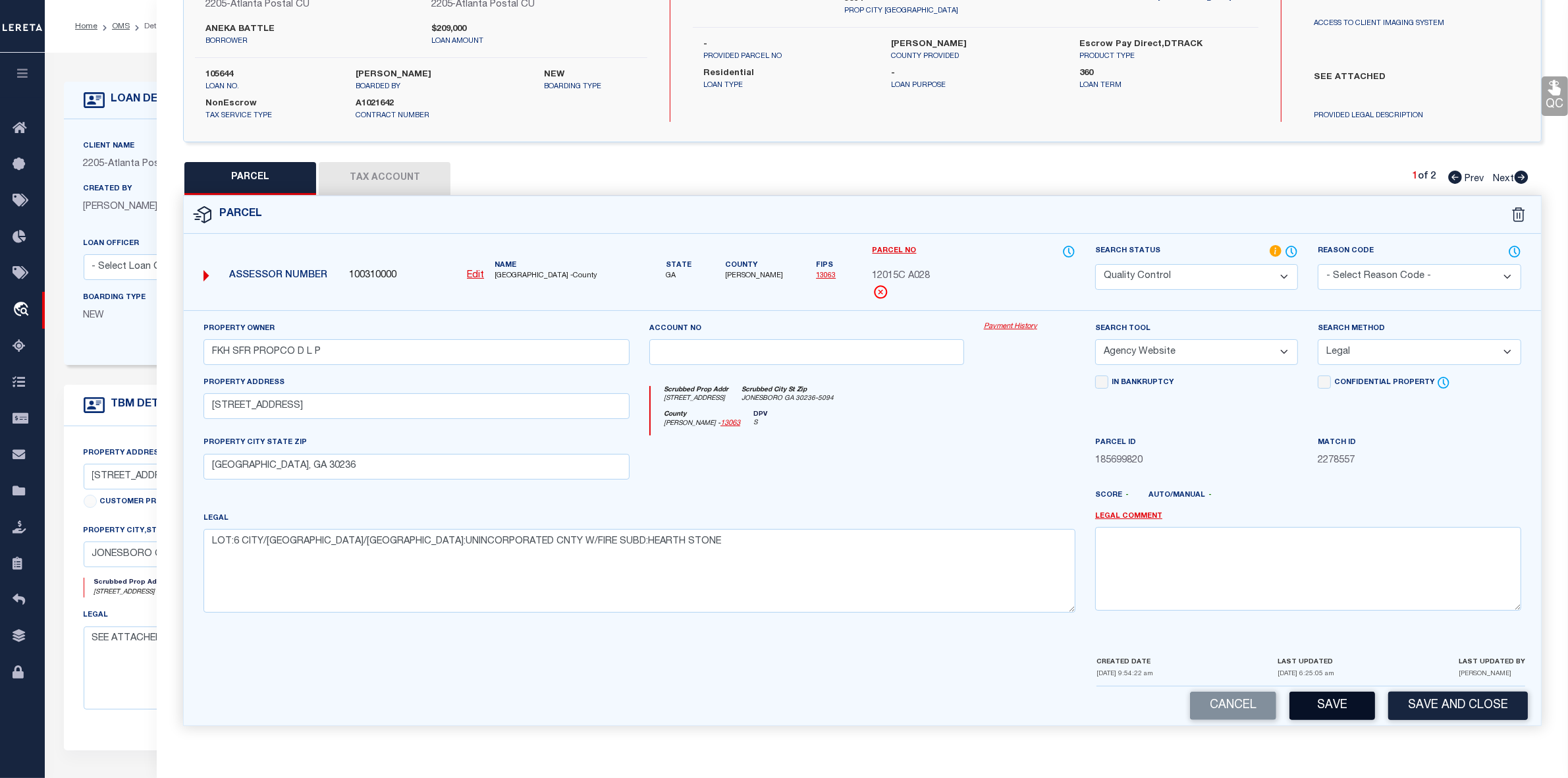
click at [1333, 705] on button "Save" at bounding box center [1332, 706] width 86 height 28
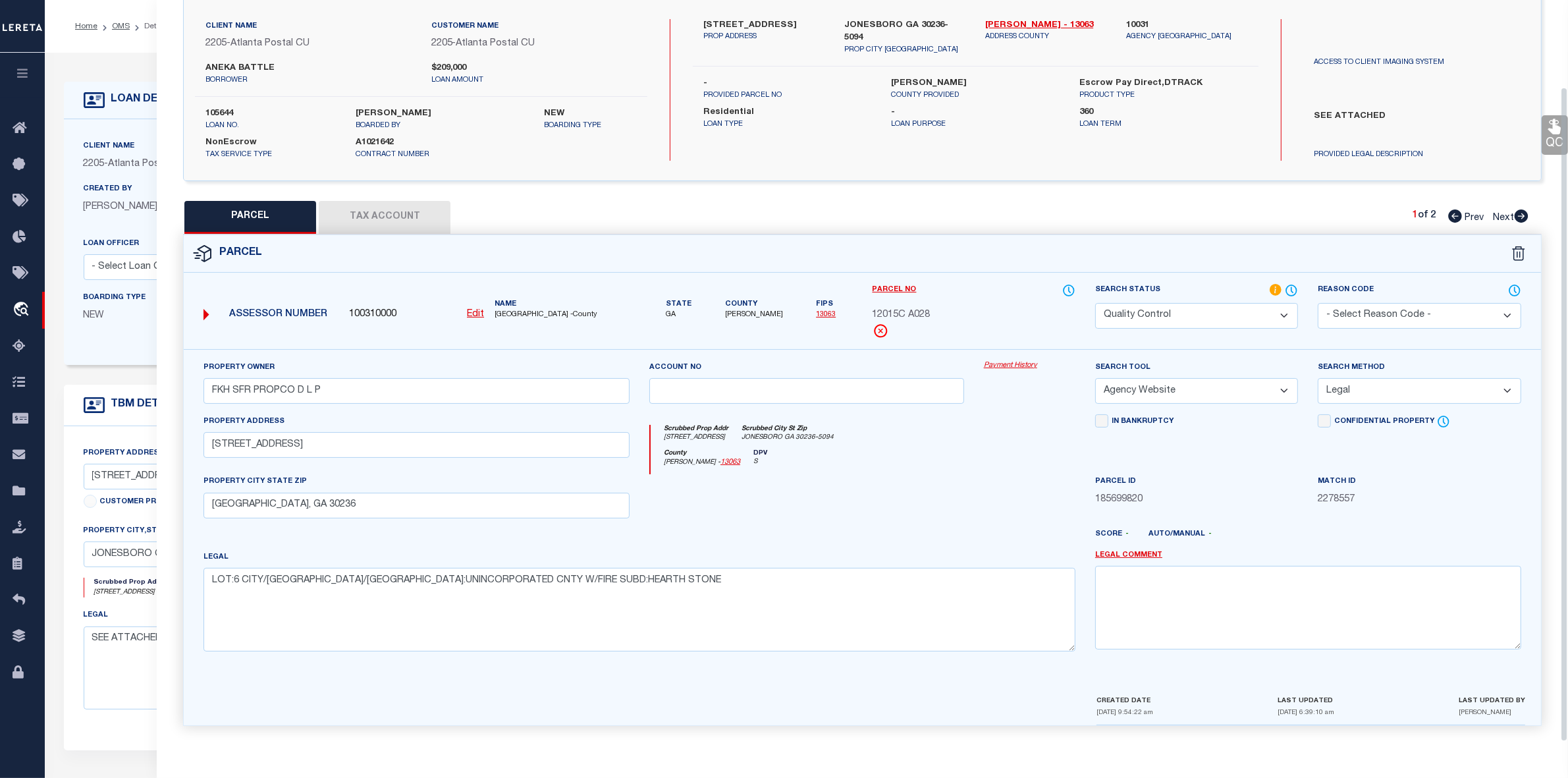
scroll to position [0, 0]
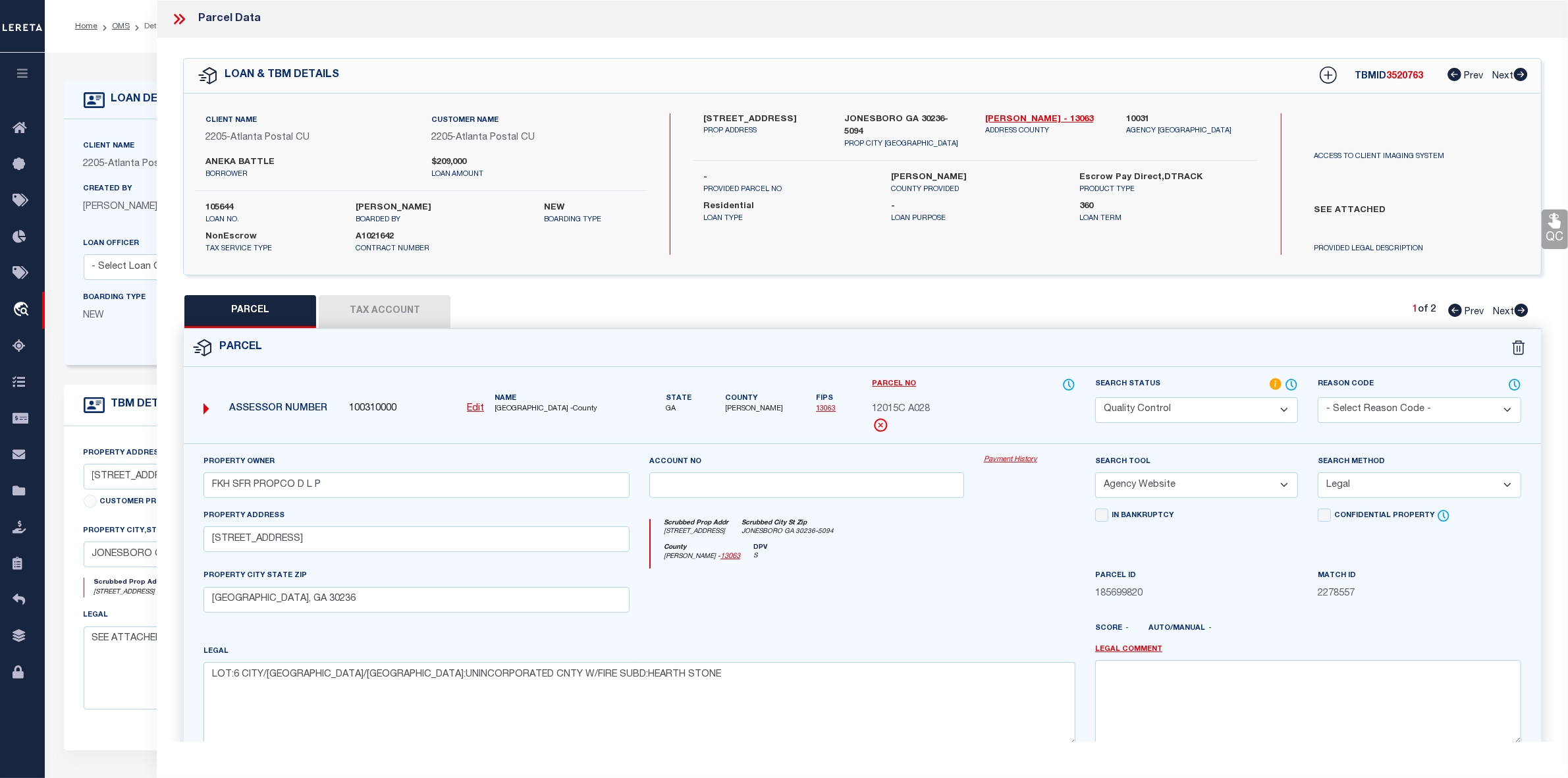
click at [1522, 310] on icon at bounding box center [1521, 310] width 14 height 13
click at [1282, 409] on select "Automated Search Bad Parcel Complete Duplicate Parcel High Dollar Reporting In …" at bounding box center [1196, 409] width 203 height 26
click at [1095, 397] on select "Automated Search Bad Parcel Complete Duplicate Parcel High Dollar Reporting In …" at bounding box center [1196, 409] width 203 height 26
click at [1407, 413] on select "- Select Reason Code - 099 - Other (Provide additional detail) ACT - Agency Cha…" at bounding box center [1419, 409] width 203 height 26
click at [1318, 397] on select "- Select Reason Code - 099 - Other (Provide additional detail) ACT - Agency Cha…" at bounding box center [1419, 409] width 203 height 26
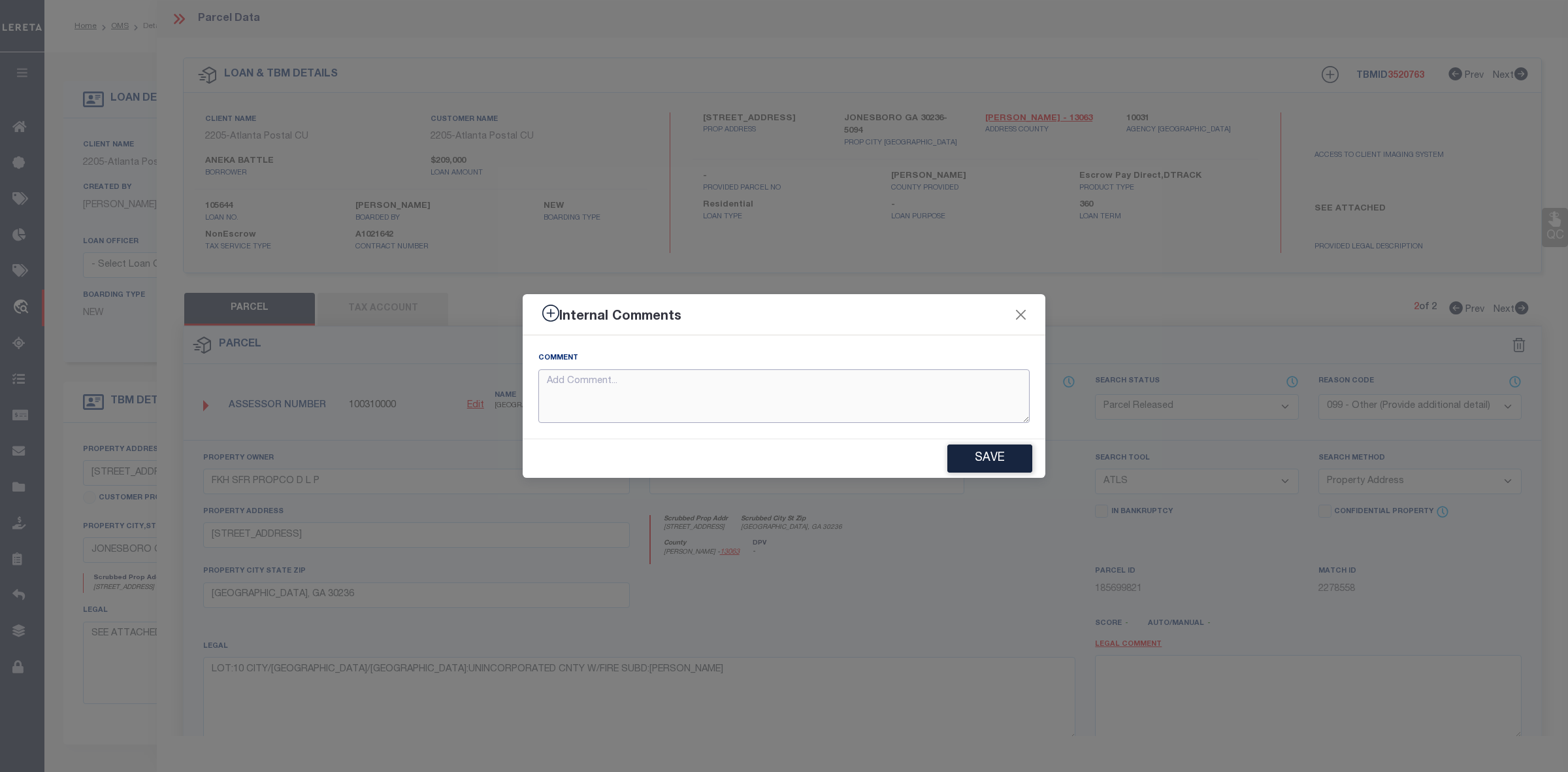
click at [580, 396] on textarea at bounding box center [783, 396] width 491 height 54
click at [994, 465] on button "Save" at bounding box center [989, 458] width 85 height 28
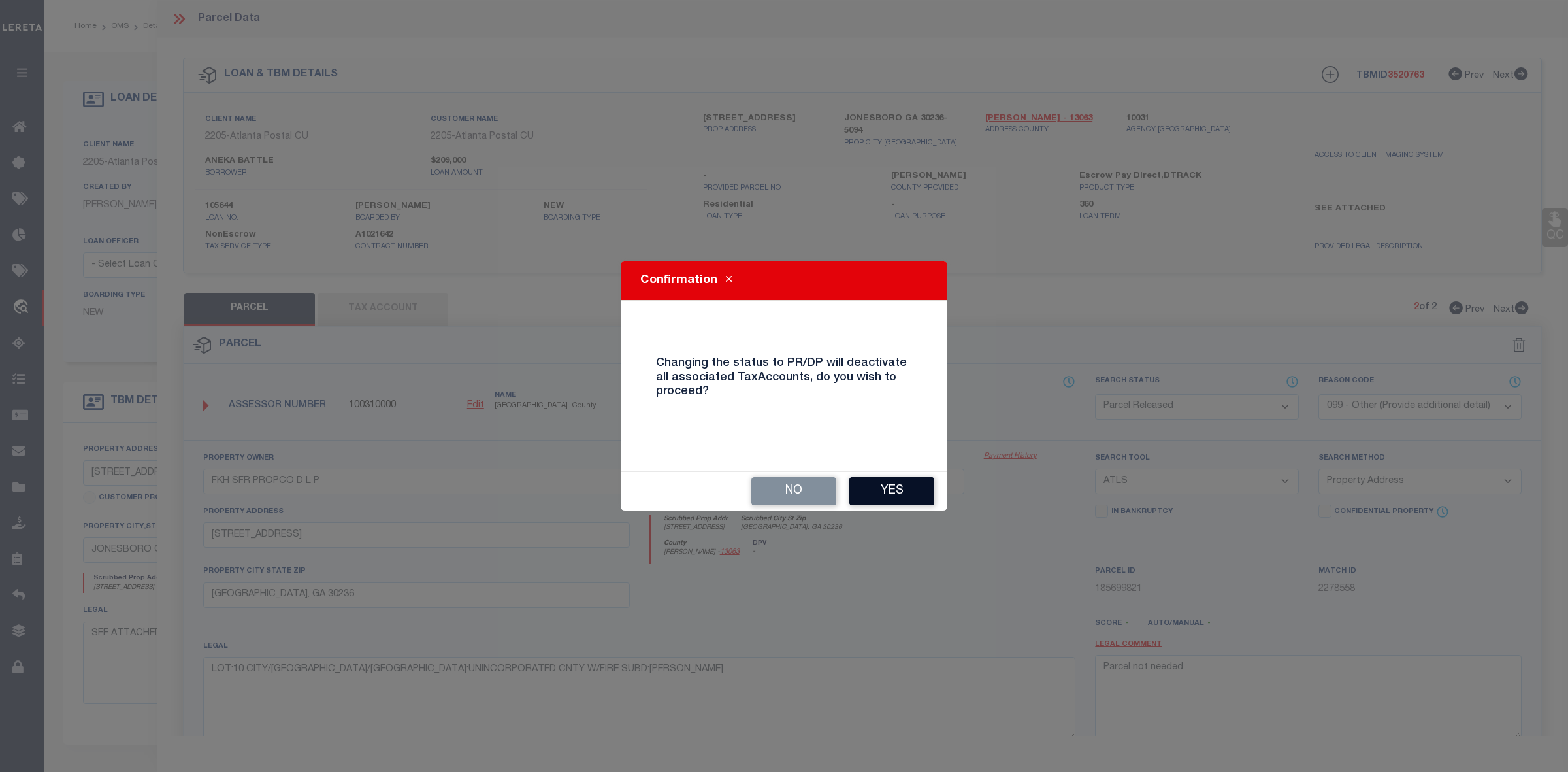
click at [882, 488] on button "Yes" at bounding box center [891, 491] width 85 height 28
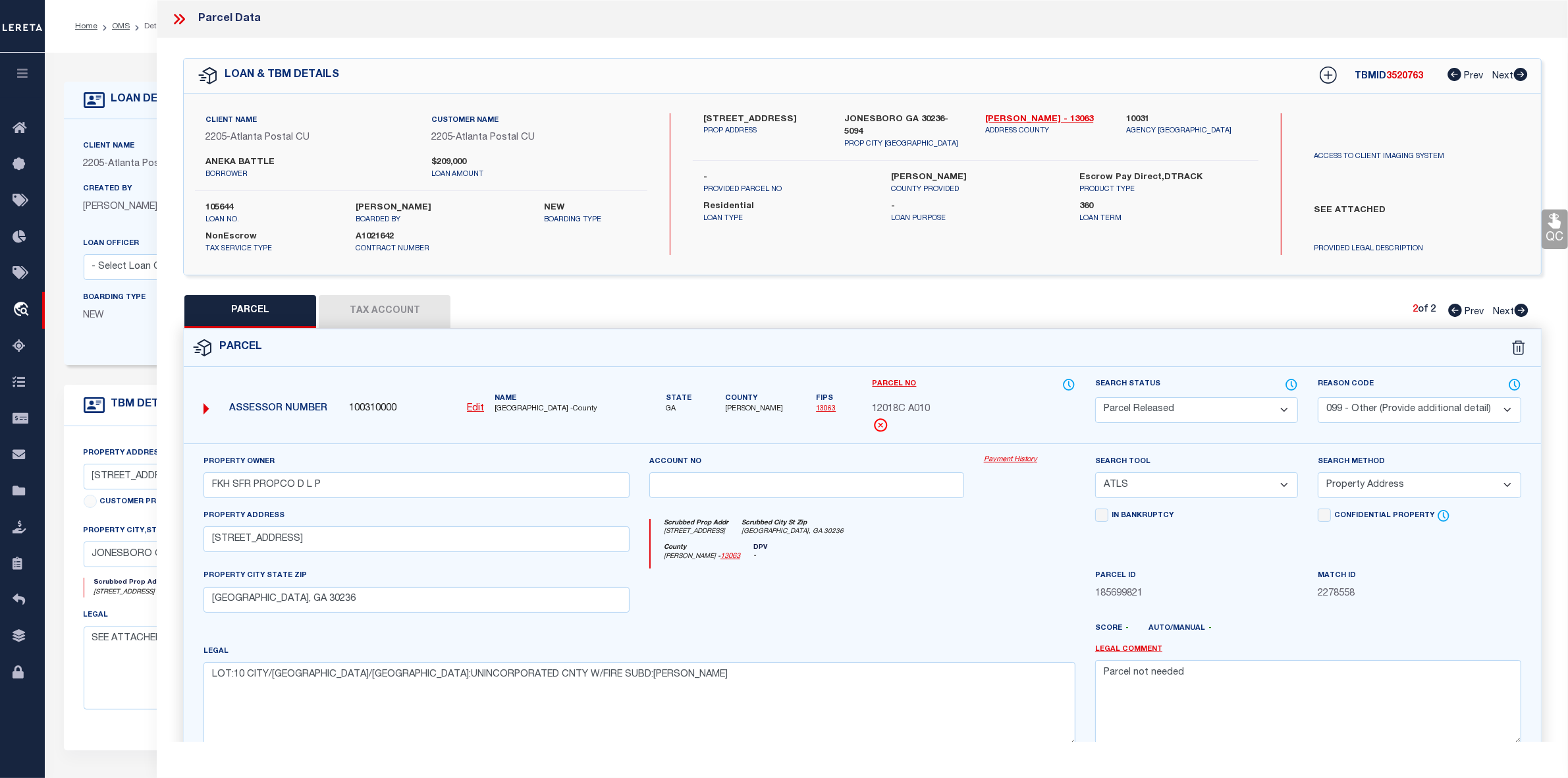
click at [1450, 313] on icon at bounding box center [1455, 310] width 14 height 13
click at [1400, 74] on span "3520763" at bounding box center [1404, 76] width 37 height 9
copy span "3520763"
click at [221, 203] on label "105644" at bounding box center [270, 208] width 131 height 13
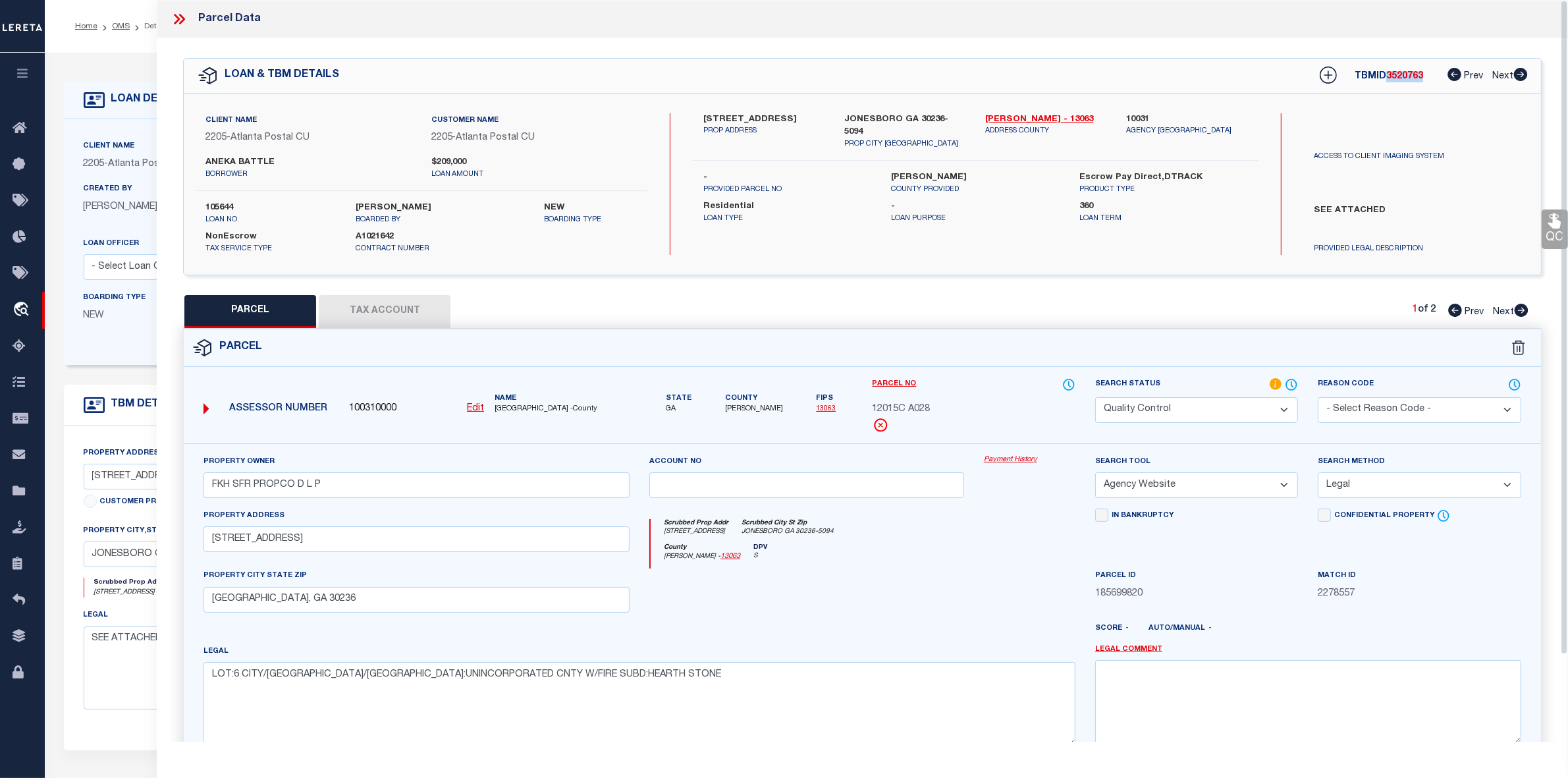
click at [221, 203] on label "105644" at bounding box center [270, 208] width 131 height 13
copy label "105644"
click at [516, 406] on span "CLAYTON COUNTY -County" at bounding box center [562, 409] width 135 height 11
copy span "CLAYTON"
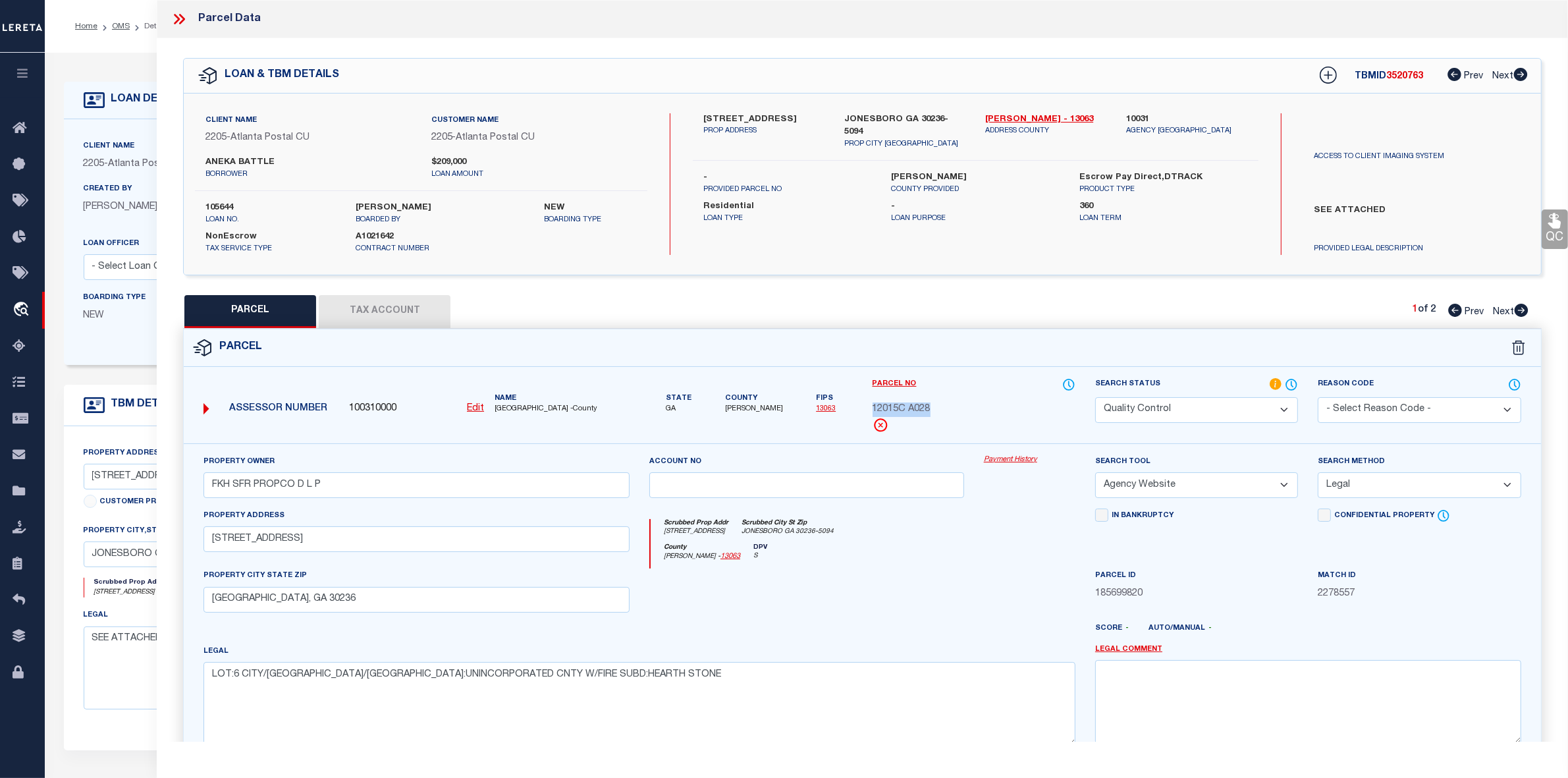
drag, startPoint x: 864, startPoint y: 404, endPoint x: 942, endPoint y: 404, distance: 78.0
click at [942, 404] on div "Parcel No 12015C A028" at bounding box center [974, 410] width 223 height 66
copy span "12015C A028"
click at [412, 310] on button "Tax Account" at bounding box center [384, 312] width 131 height 33
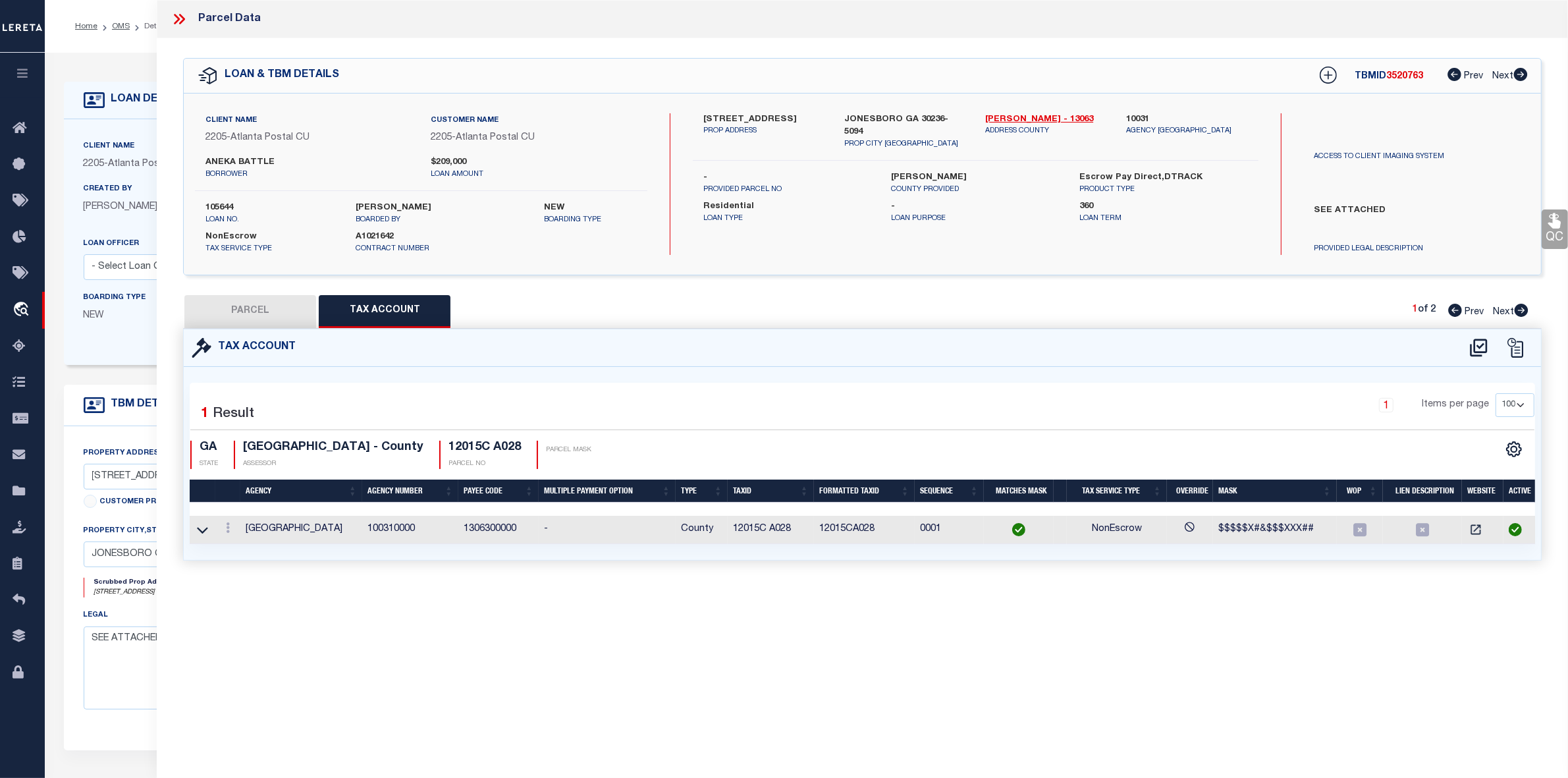
click at [289, 306] on button "PARCEL" at bounding box center [250, 312] width 131 height 33
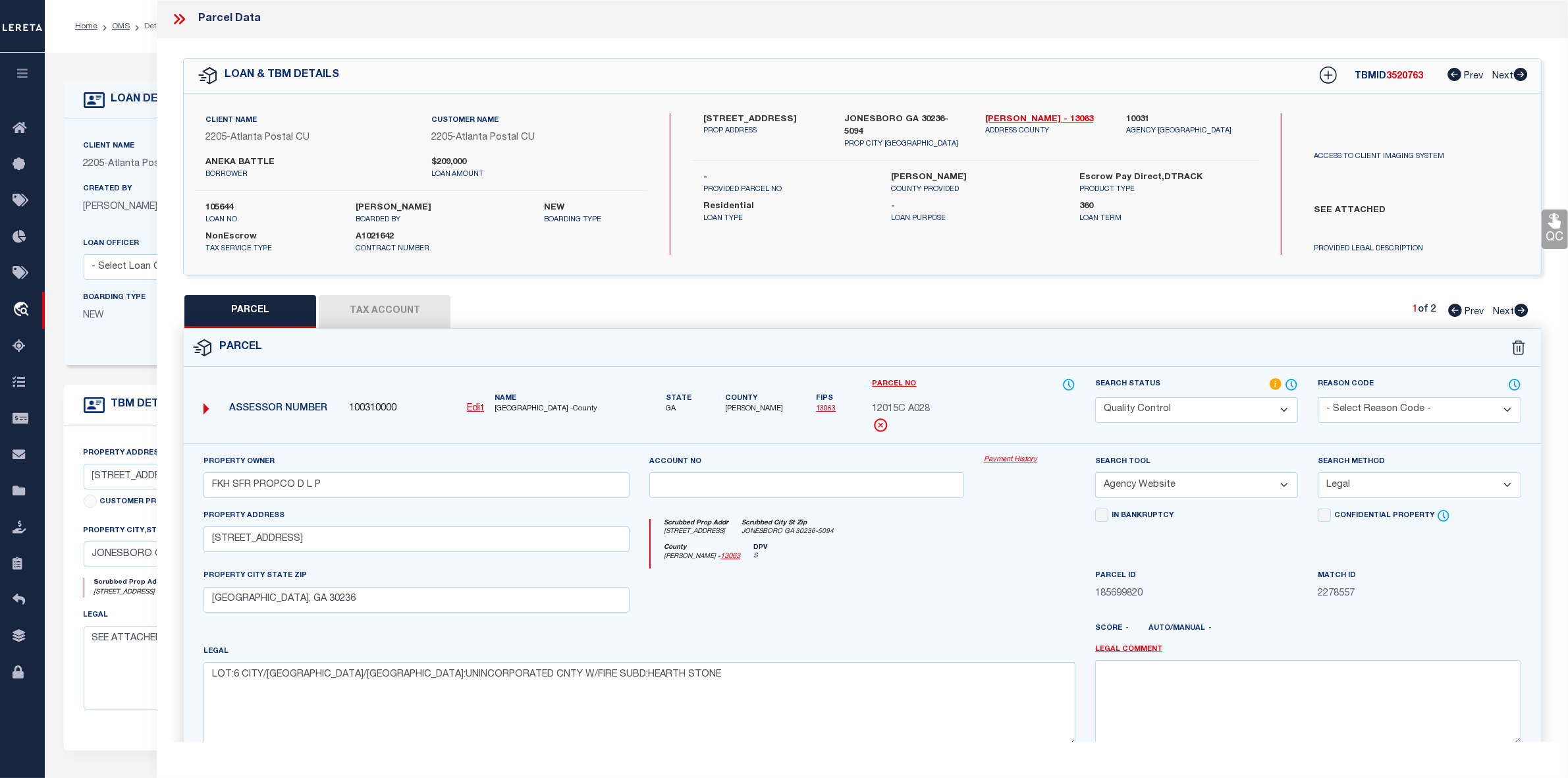
click at [423, 303] on button "Tax Account" at bounding box center [384, 312] width 131 height 33
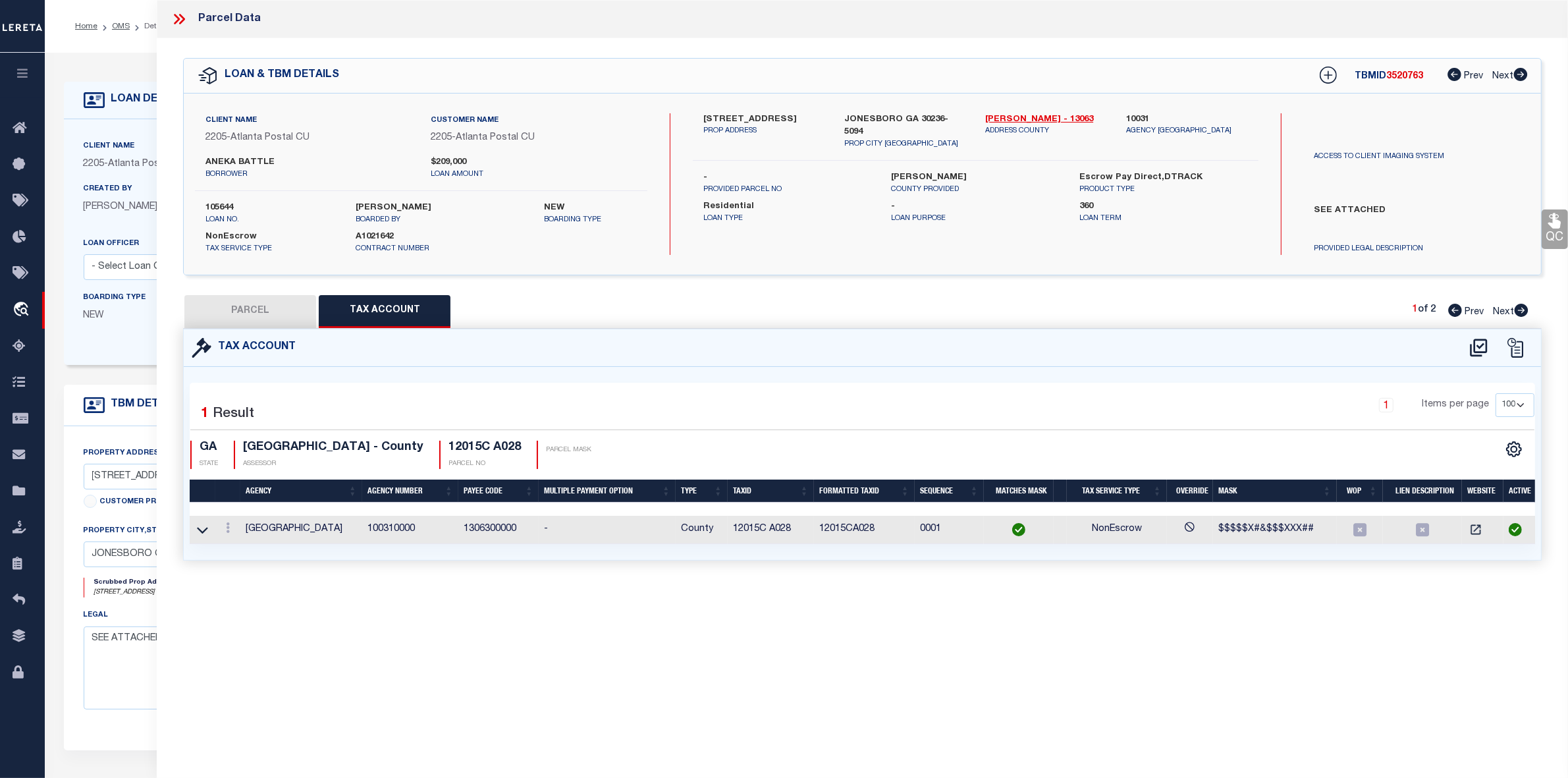
click at [247, 321] on button "PARCEL" at bounding box center [250, 312] width 131 height 33
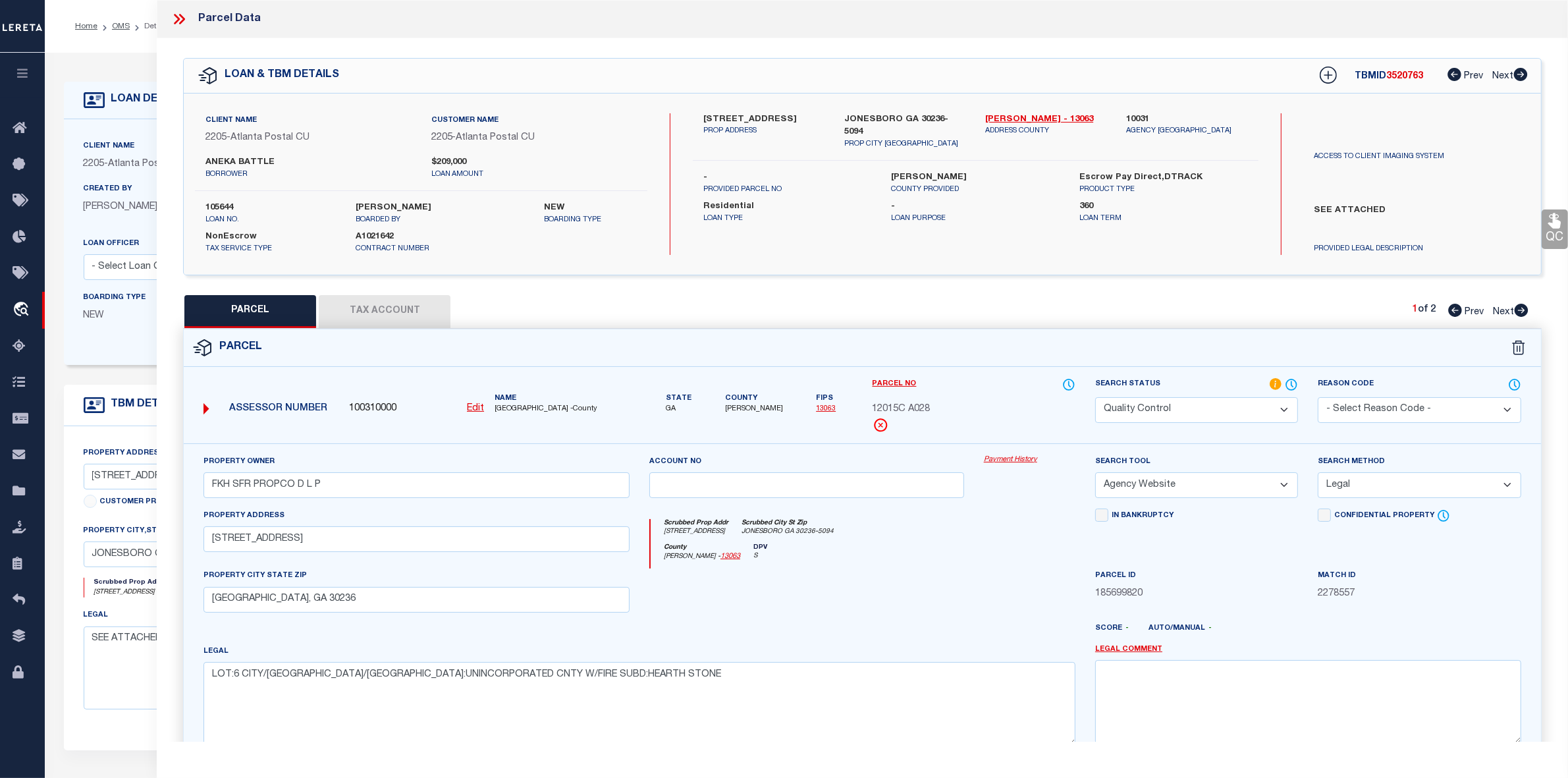
click at [176, 17] on icon at bounding box center [176, 19] width 6 height 11
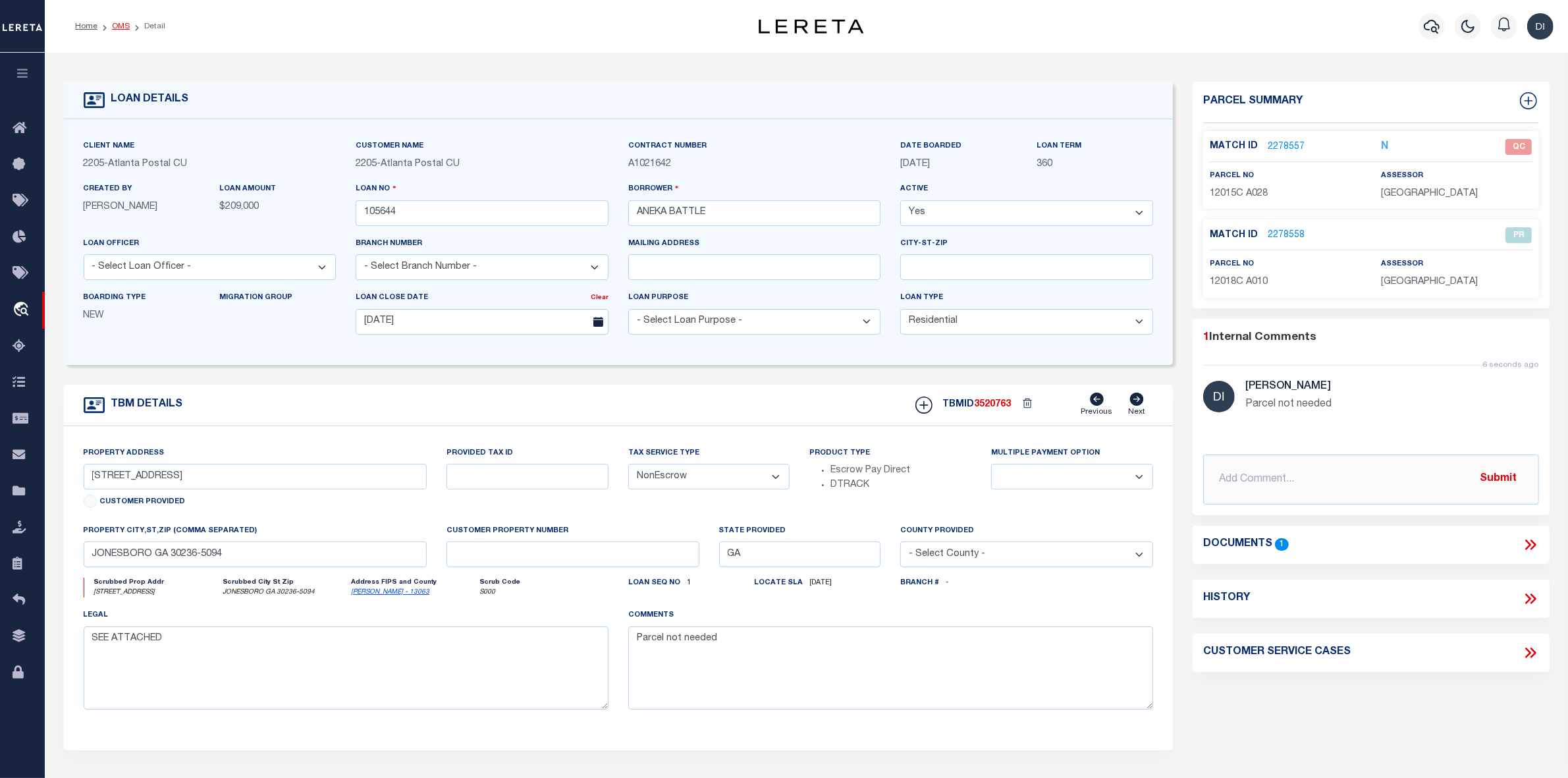
click at [120, 25] on link "OMS" at bounding box center [121, 26] width 17 height 7
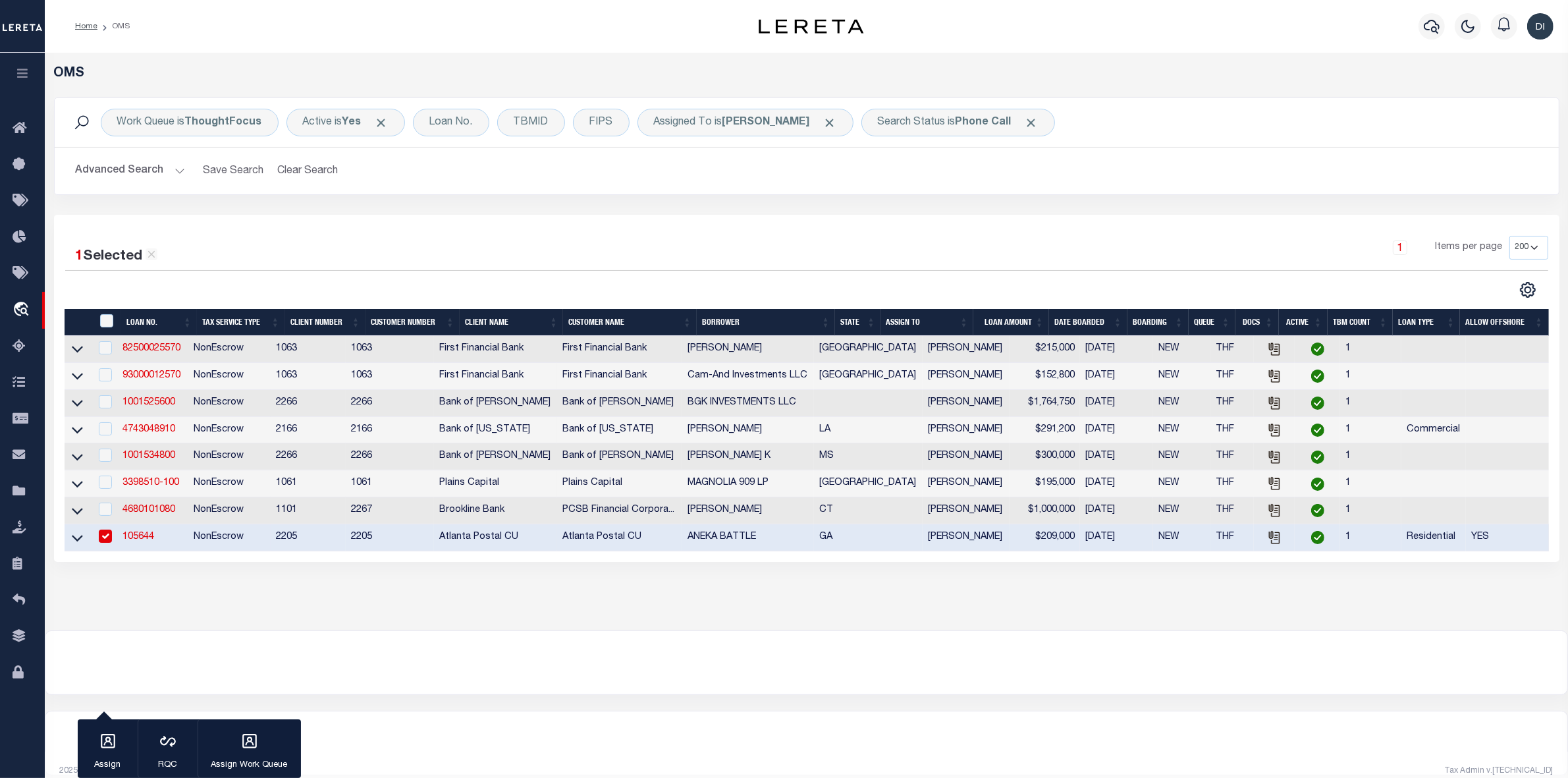
click at [720, 282] on div at bounding box center [435, 290] width 741 height 17
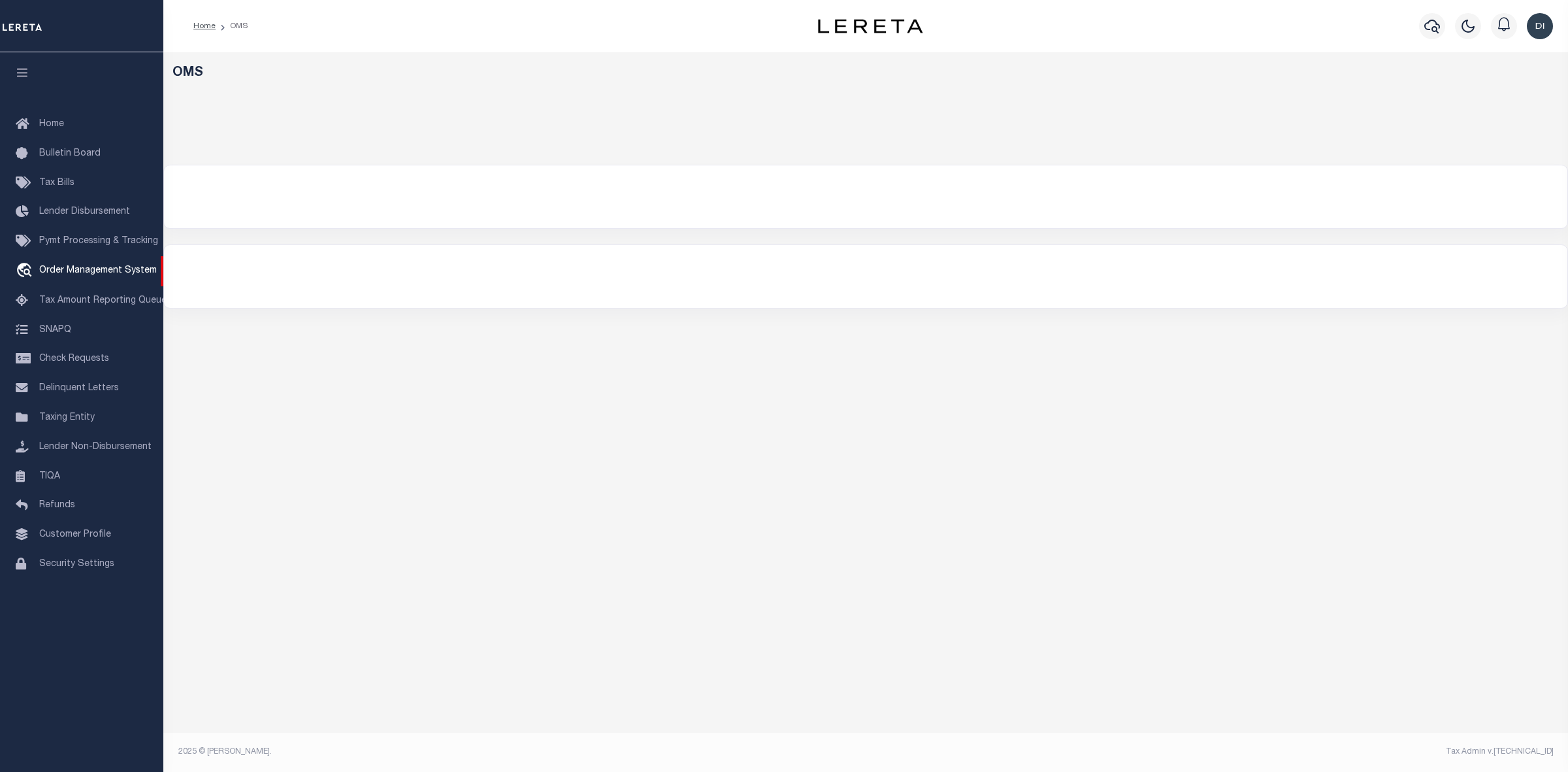
select select "200"
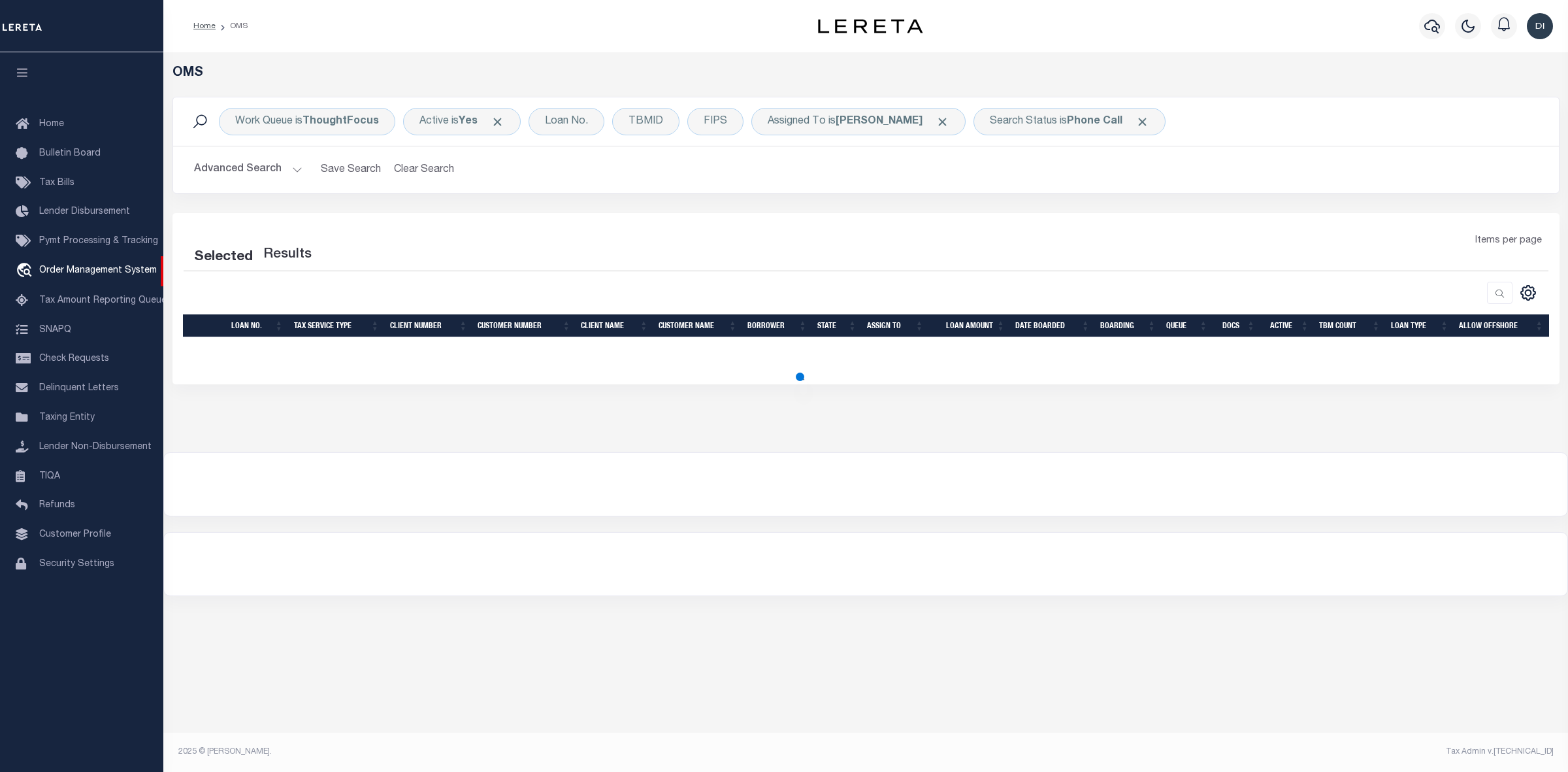
select select "200"
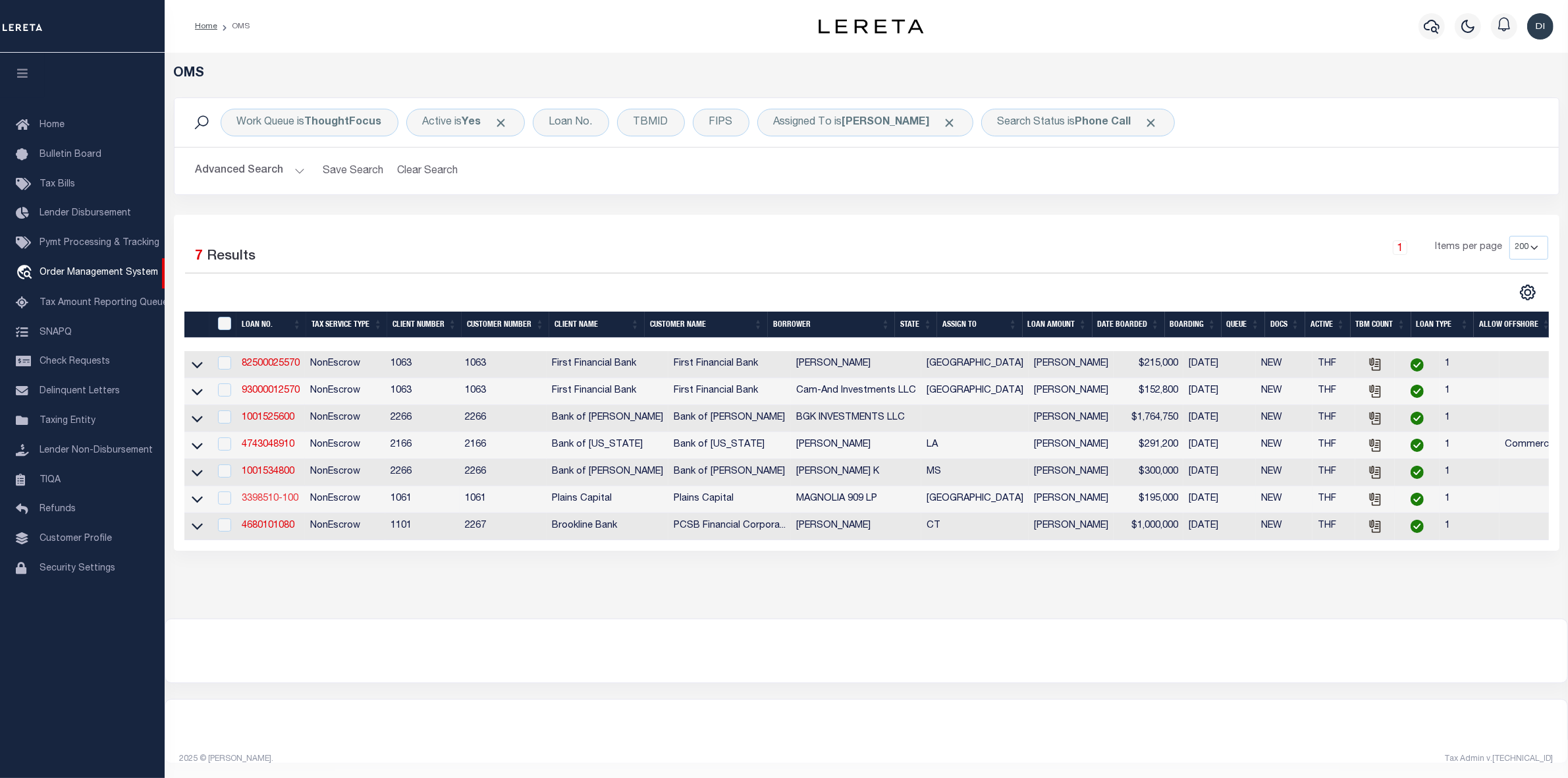
click at [284, 503] on link "3398510-100" at bounding box center [270, 498] width 57 height 9
type input "3398510-100"
type input "MAGNOLIA 909 LP"
select select
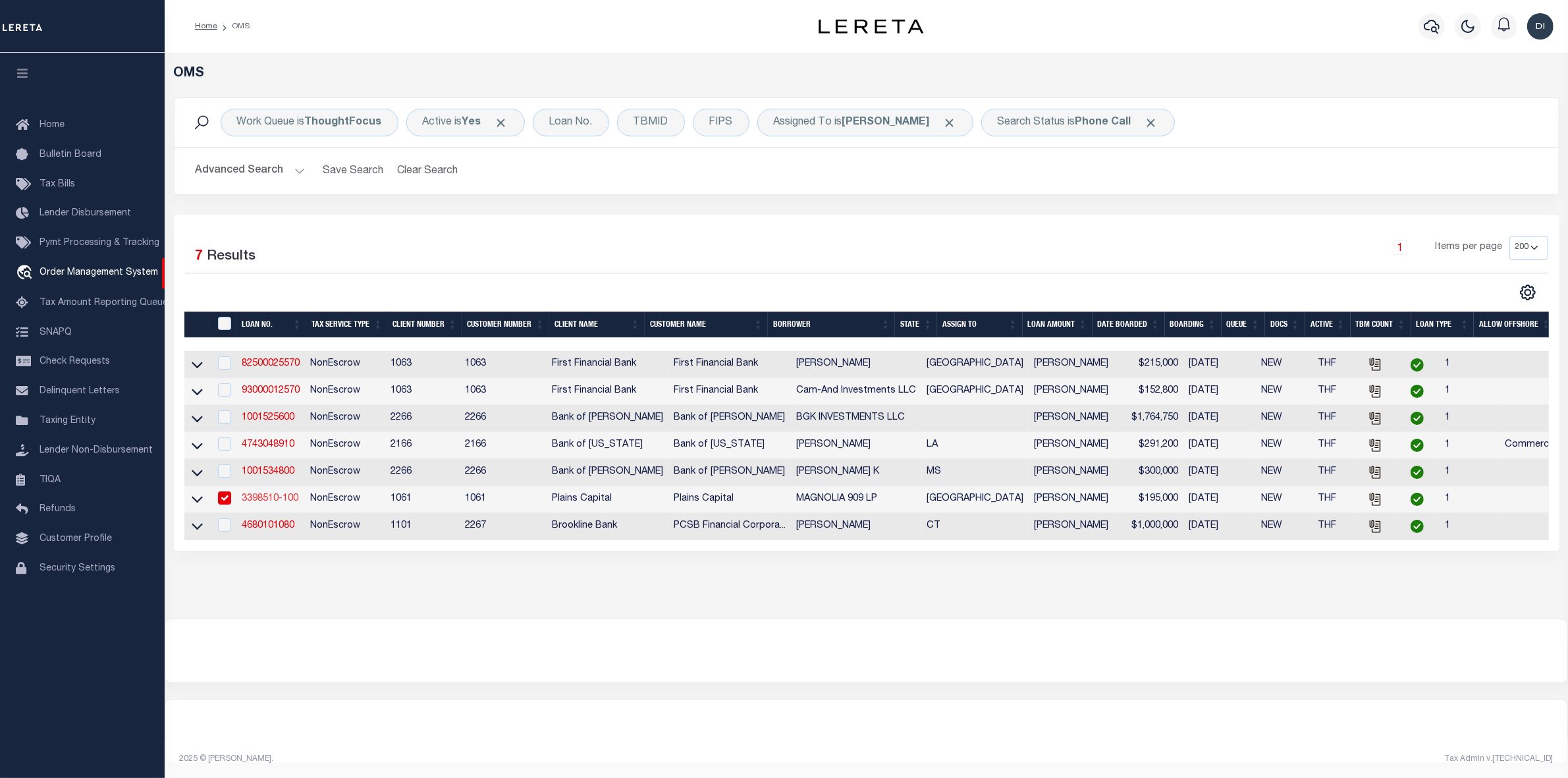
type input "[STREET_ADDRESS]"
type input "[GEOGRAPHIC_DATA]"
select select "NonEscrow"
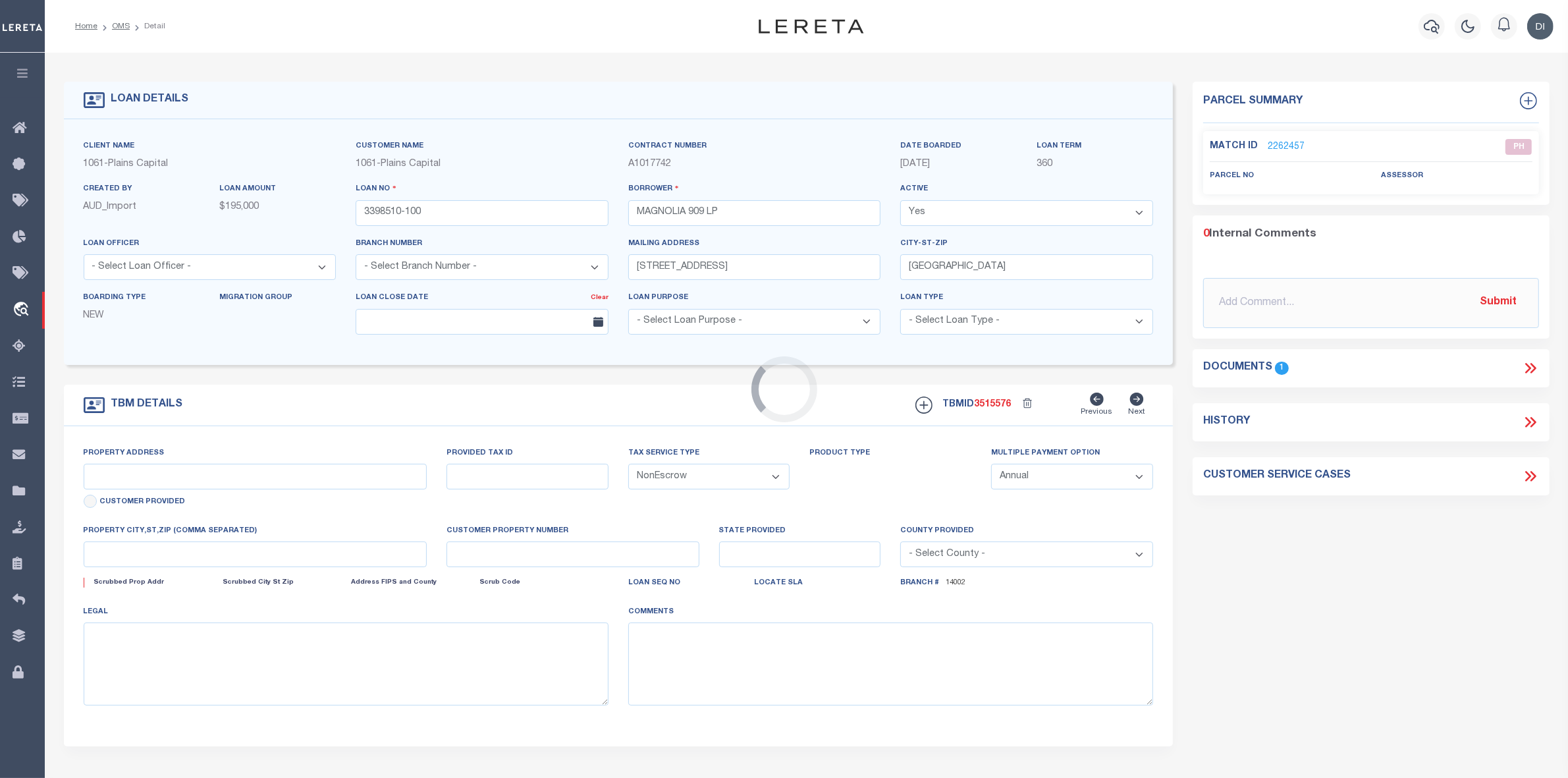
select select "167223"
select select "1433"
type input "[STREET_ADDRESS]"
select select
type input "[GEOGRAPHIC_DATA]"
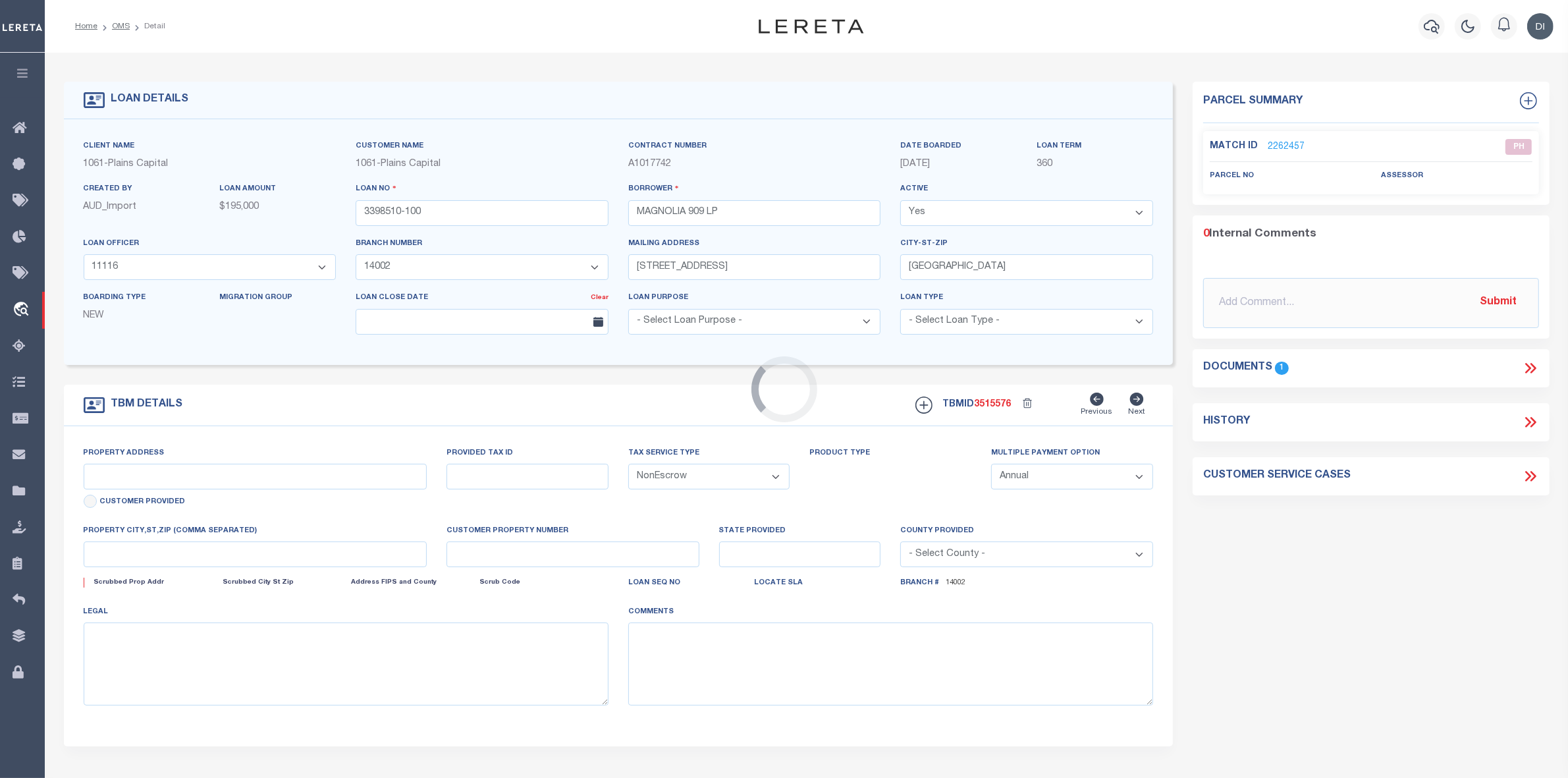
type input "[GEOGRAPHIC_DATA]"
select select
type textarea "LOT 1-3 BLK A [PERSON_NAME] & [PERSON_NAME] SUBD OF BLK 24 FIE"
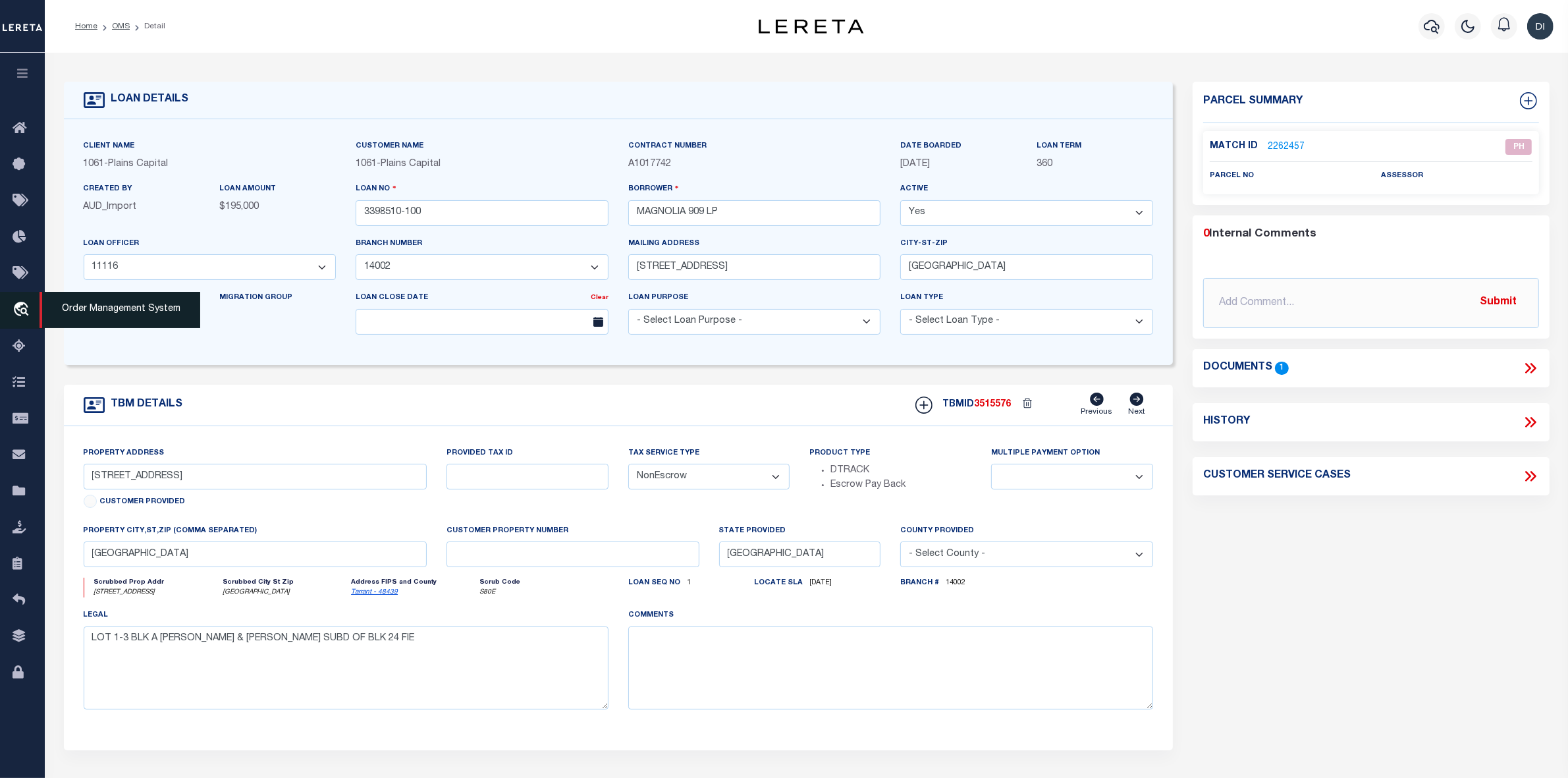
click at [23, 314] on icon "travel_explore" at bounding box center [22, 310] width 21 height 17
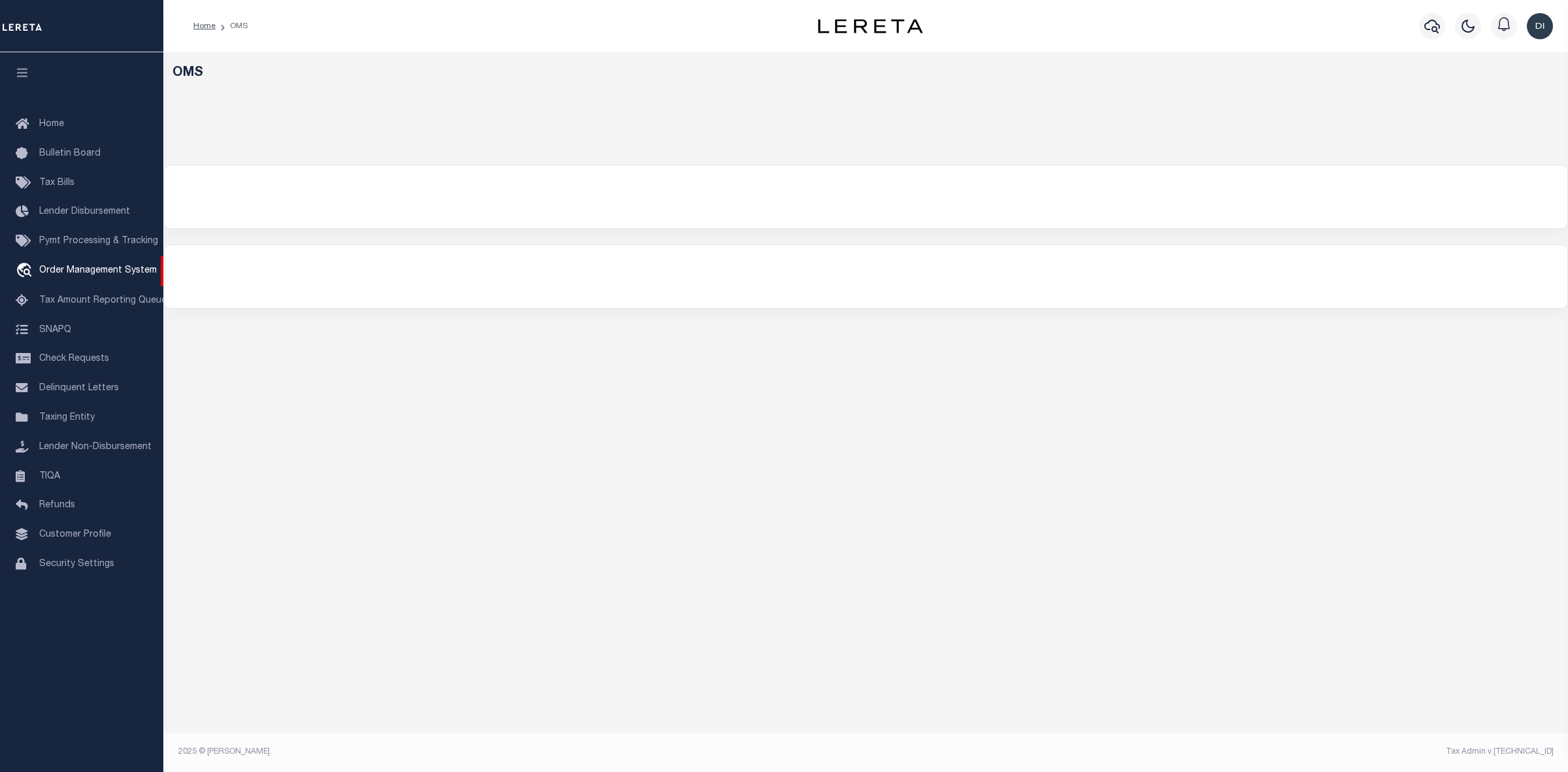
select select "200"
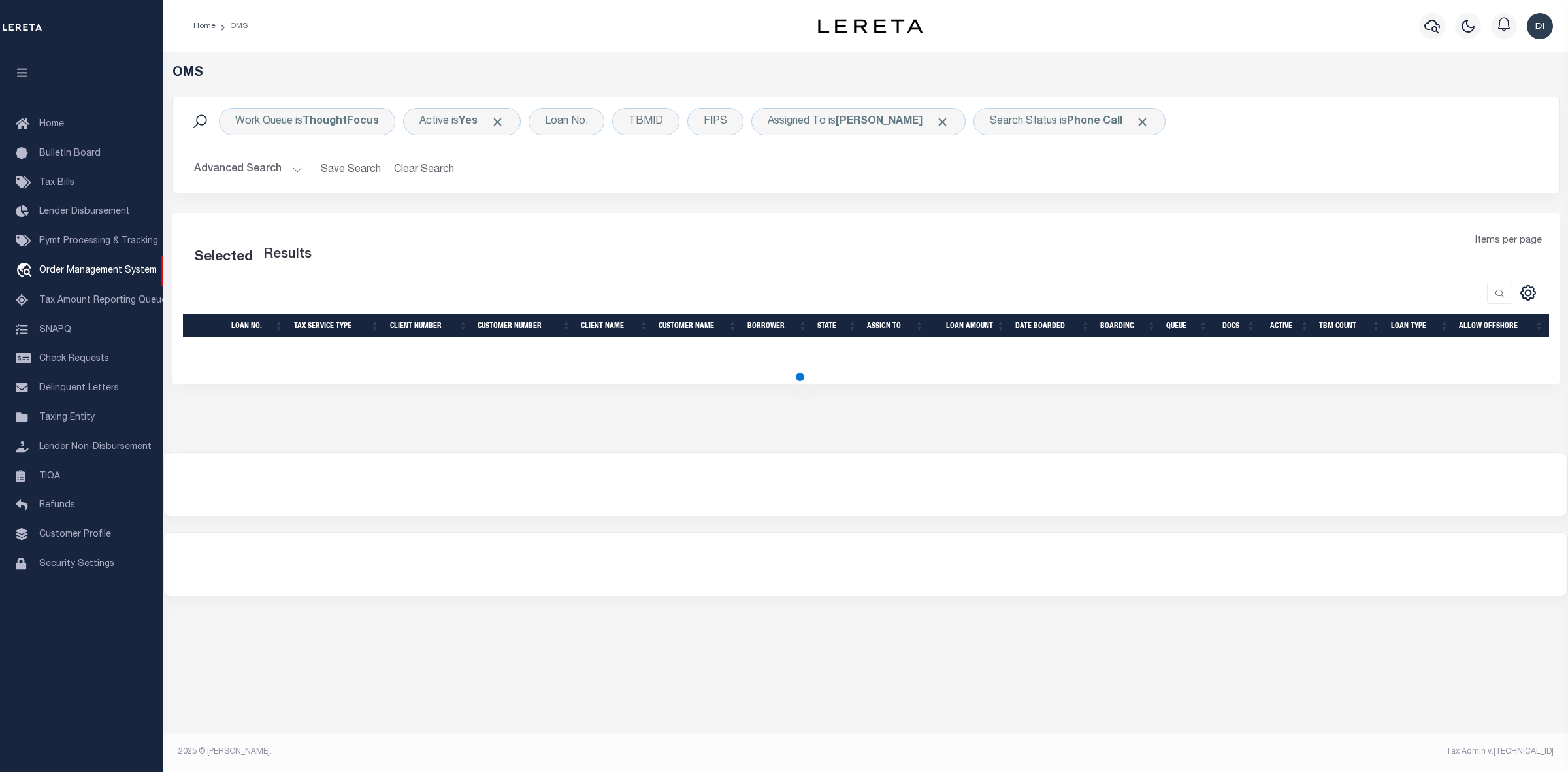
select select "200"
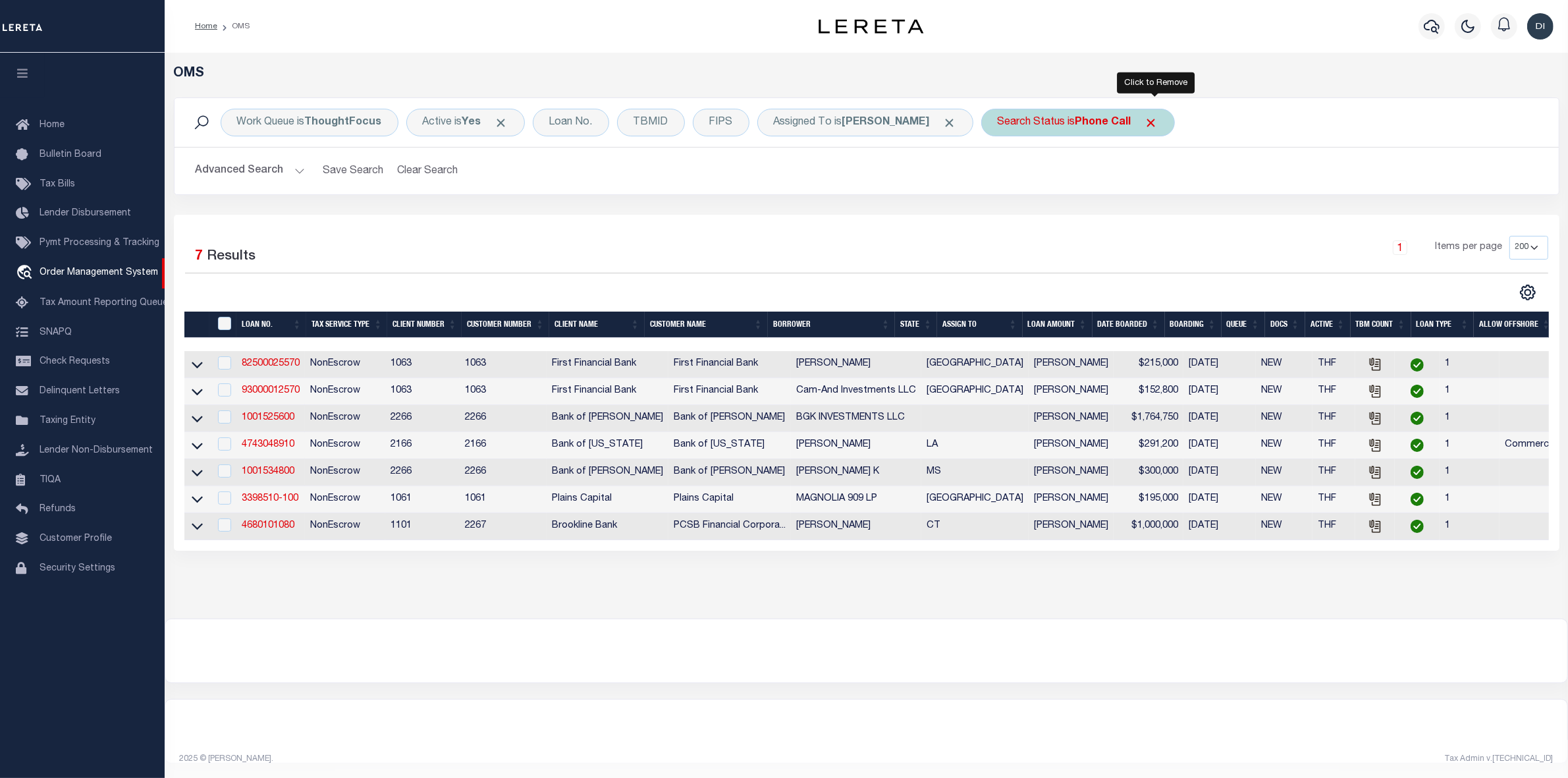
click at [1154, 122] on span "Click to Remove" at bounding box center [1151, 122] width 14 height 14
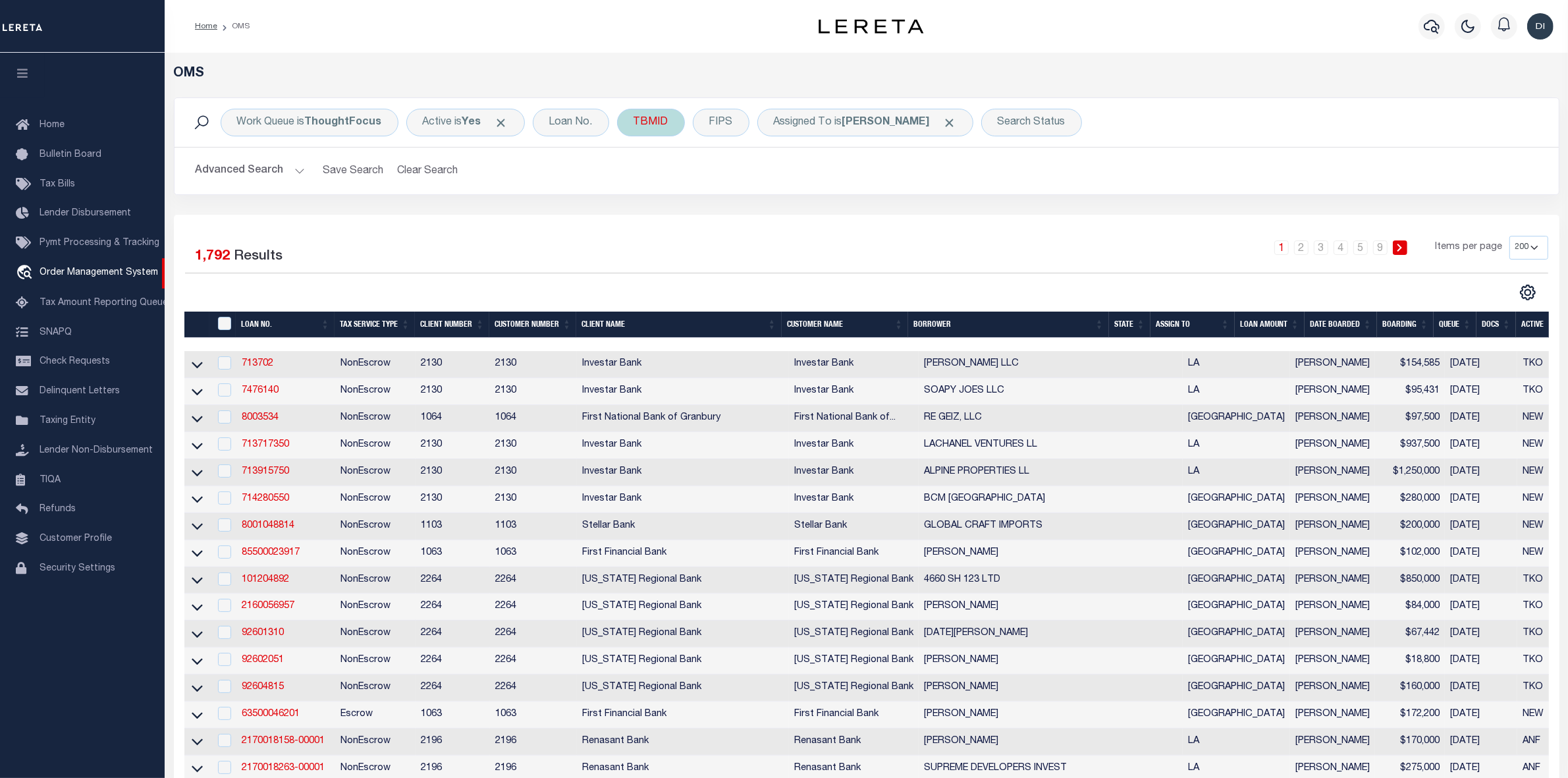
click at [652, 129] on div "TBMID" at bounding box center [651, 122] width 68 height 27
click at [662, 181] on input "number" at bounding box center [730, 181] width 194 height 25
type input "3520763"
click at [800, 208] on input "Apply" at bounding box center [808, 211] width 39 height 22
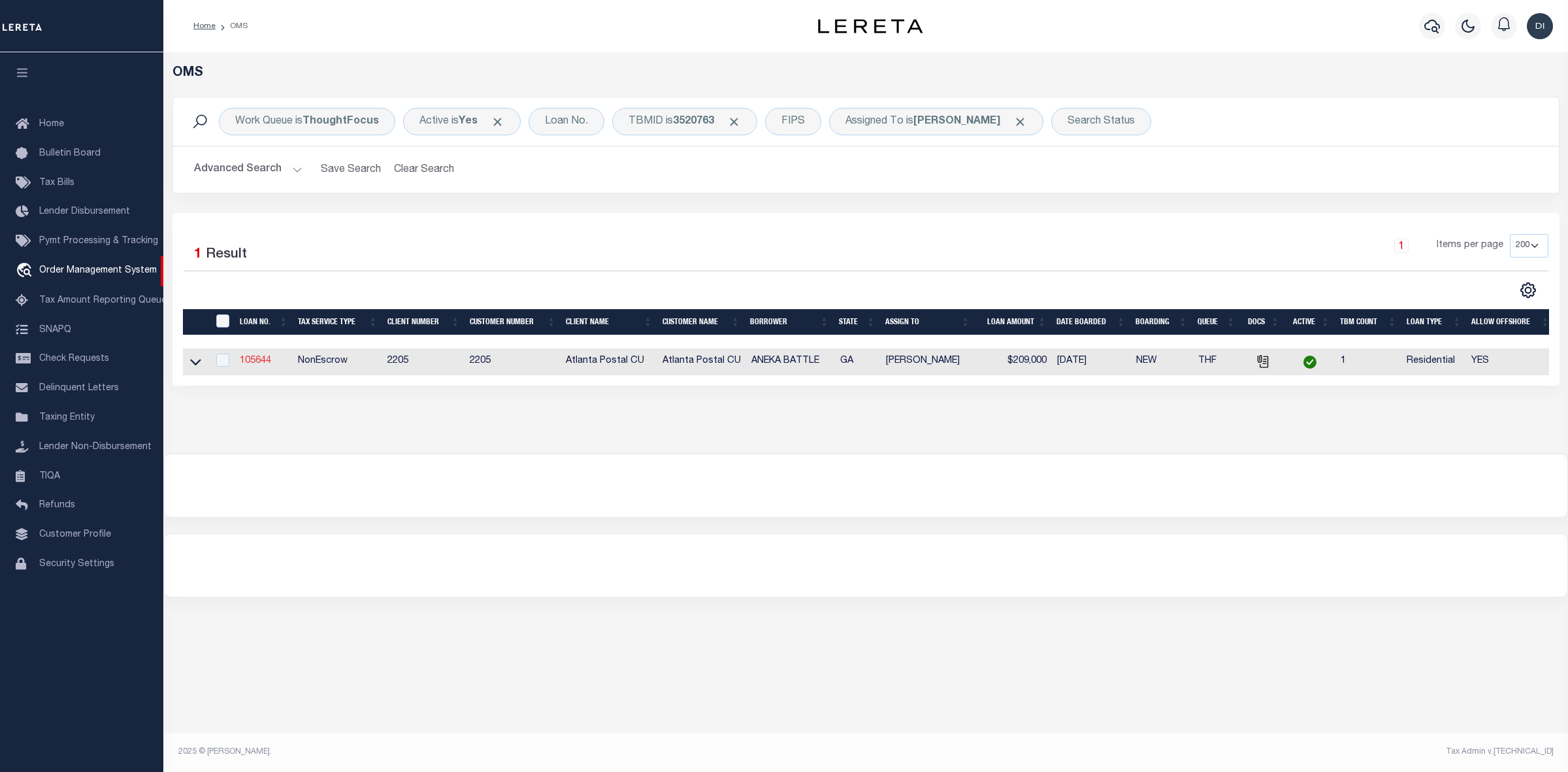
click at [253, 363] on link "105644" at bounding box center [256, 360] width 31 height 9
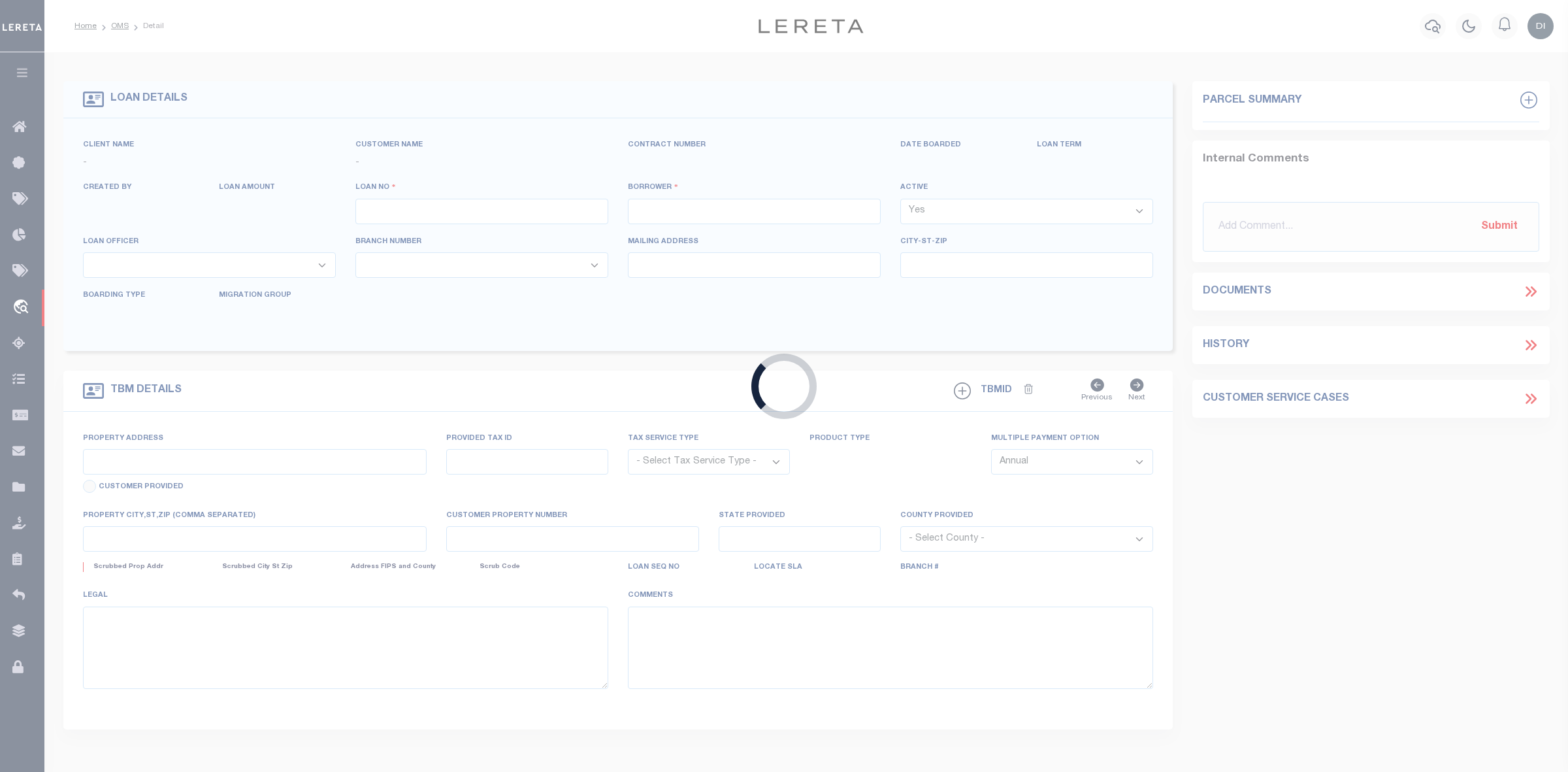
type input "105644"
type input "ANEKA BATTLE"
select select
type input "10/06/2025"
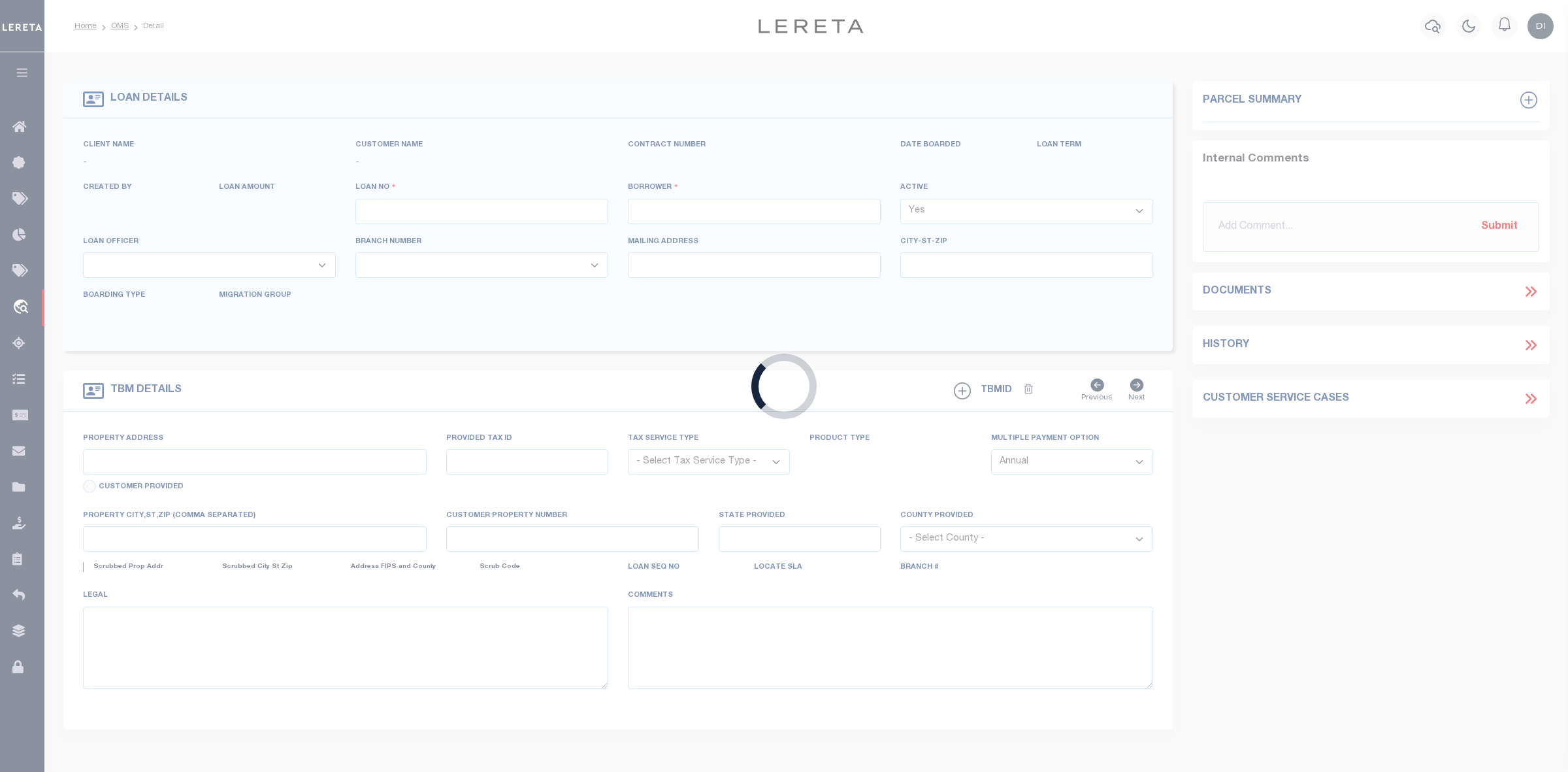
select select "10"
select select "NonEscrow"
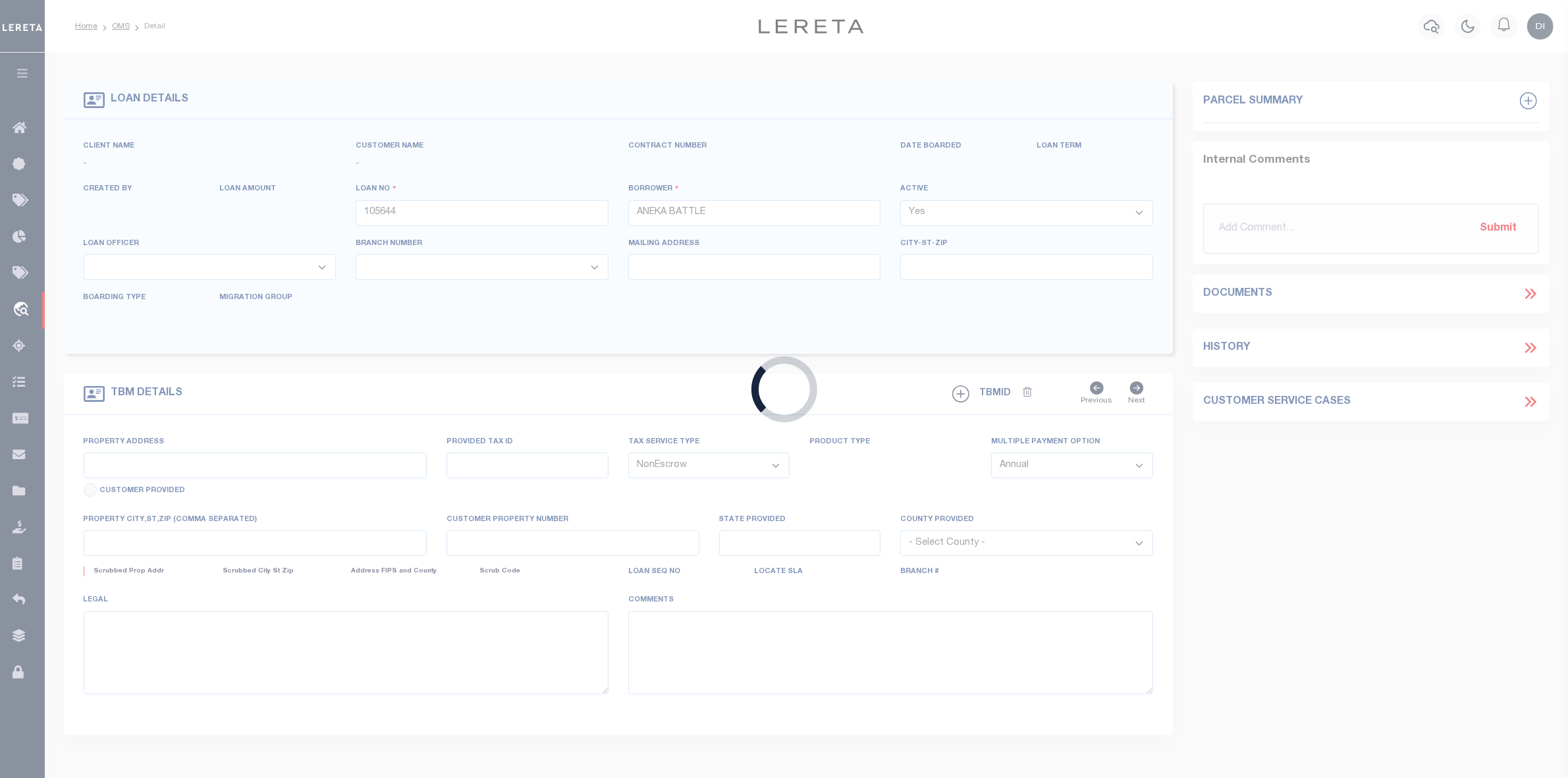
type input "8633 HILLTOP RD"
select select
type input "JONESBORO GA 30236-5094"
type input "GA"
select select
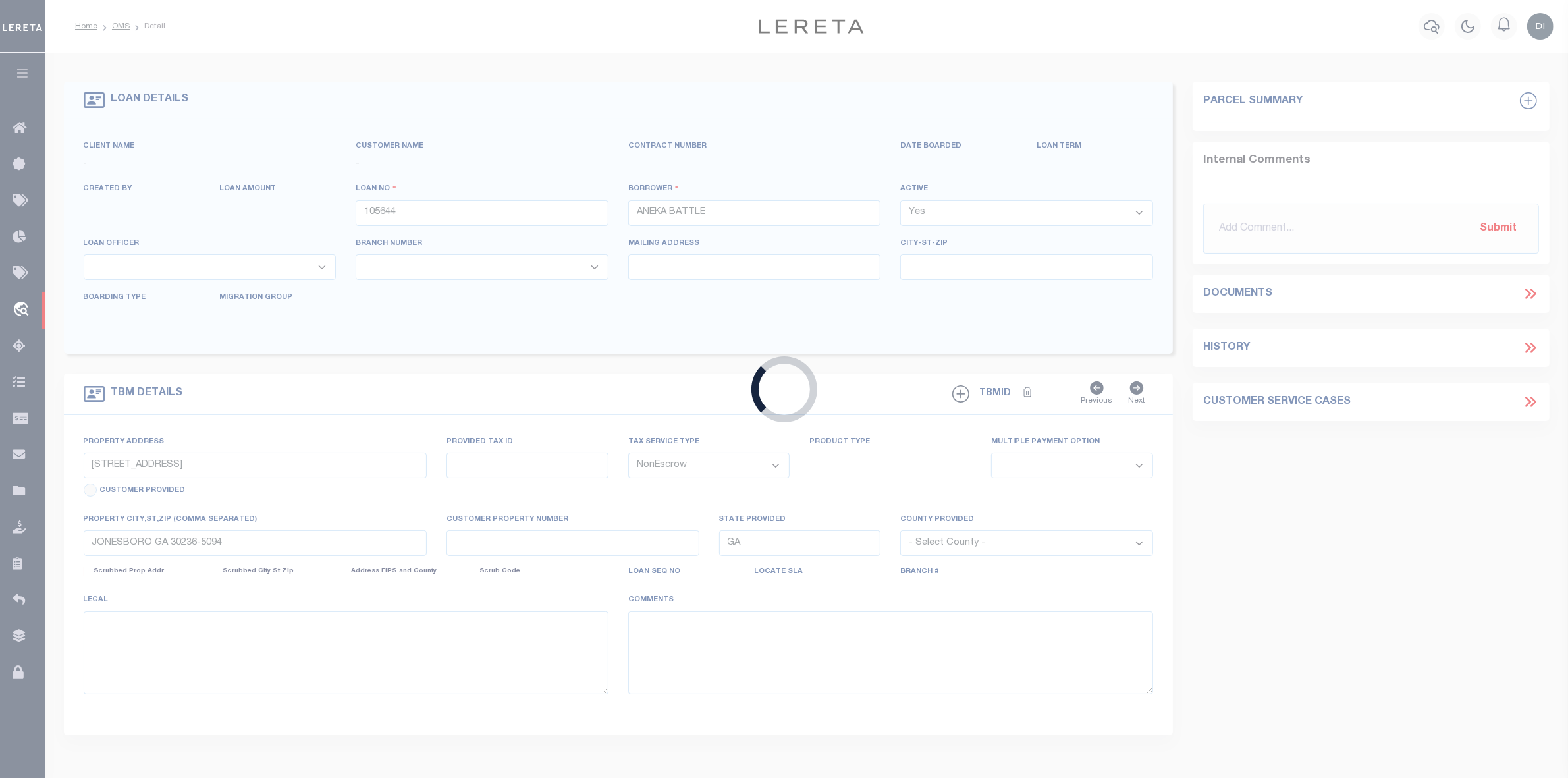
type textarea "SEE ATTACHED"
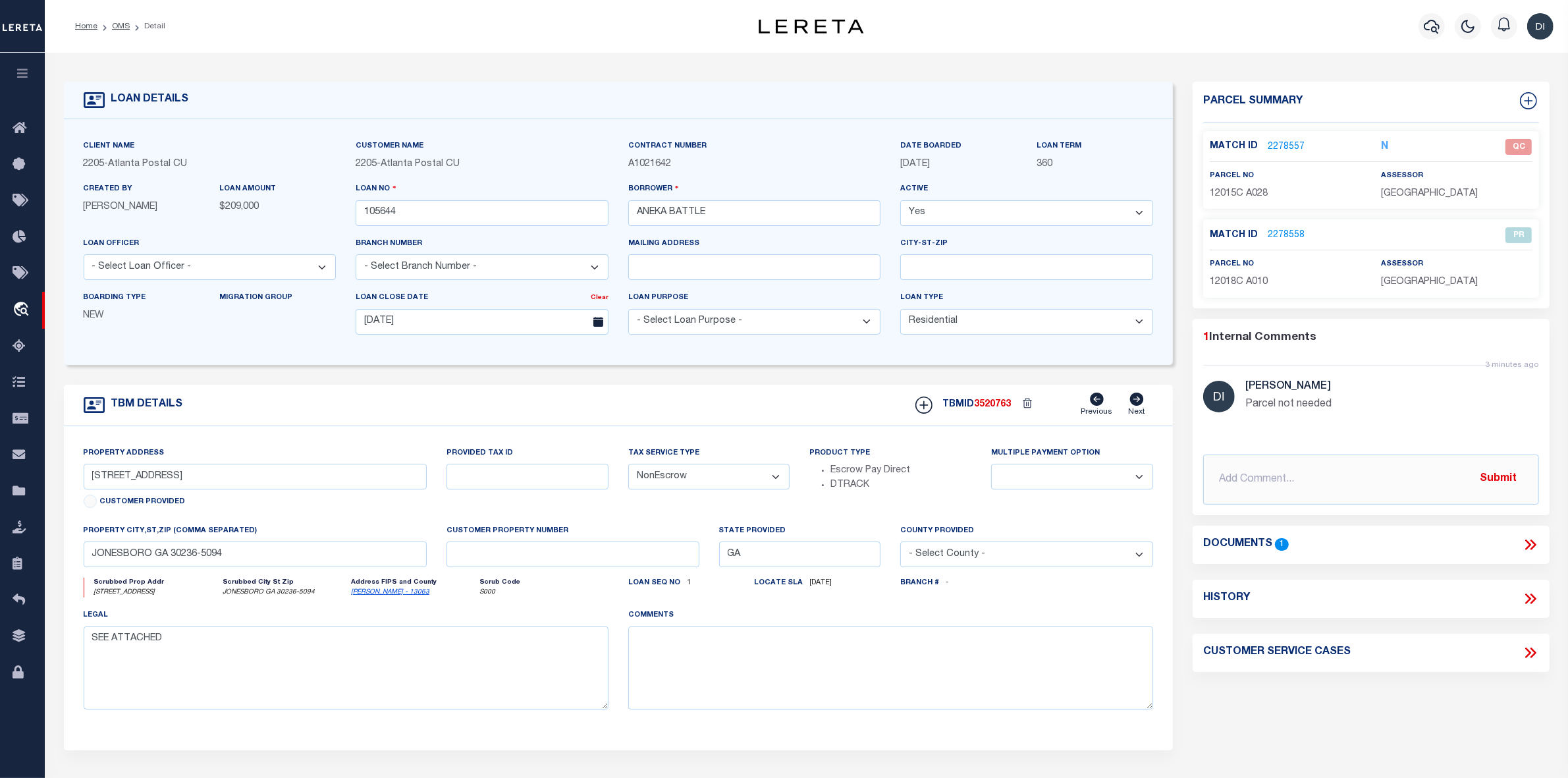
click at [1531, 544] on icon at bounding box center [1530, 544] width 17 height 17
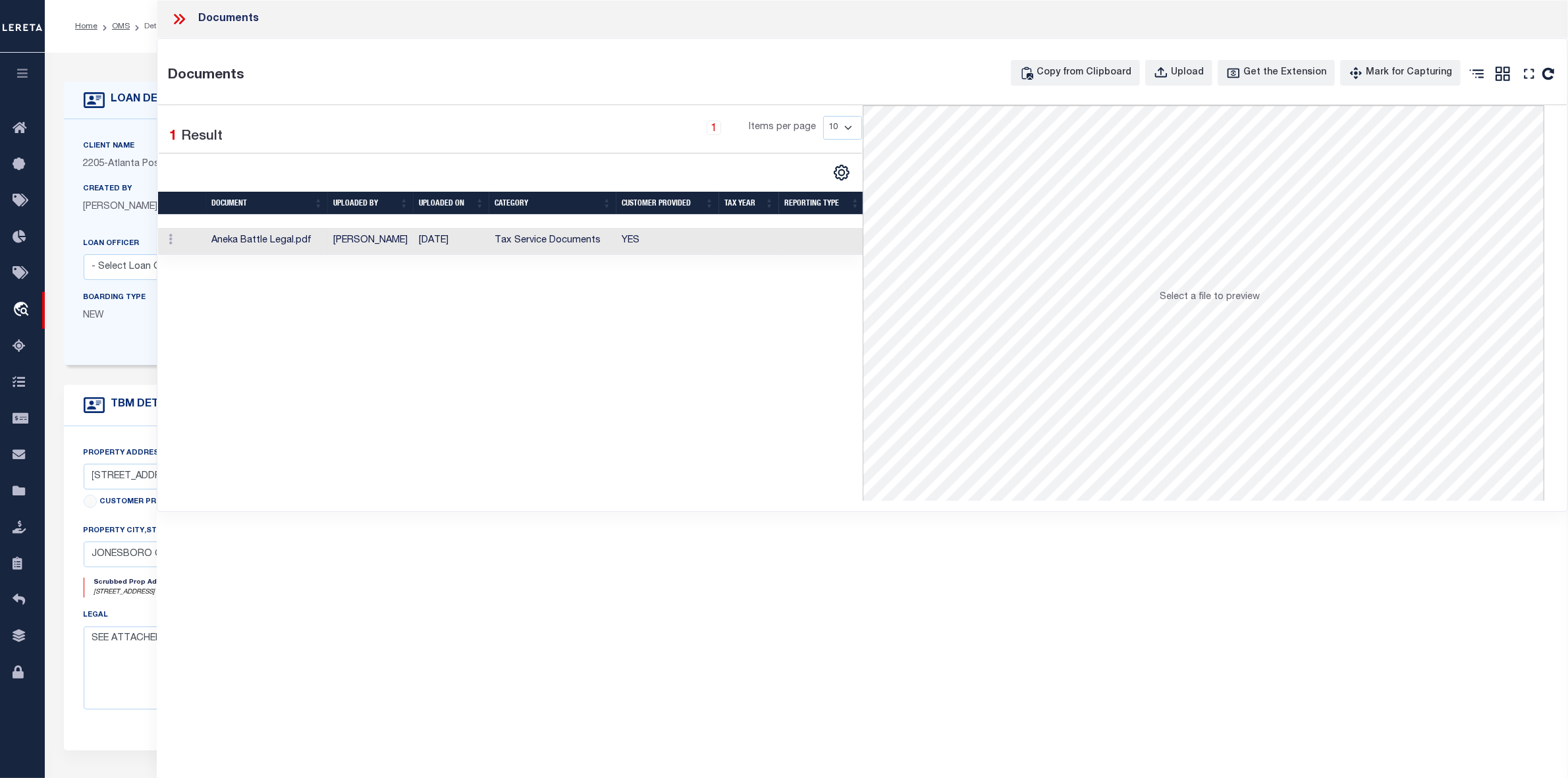
click at [553, 242] on td "Tax Service Documents" at bounding box center [552, 241] width 127 height 27
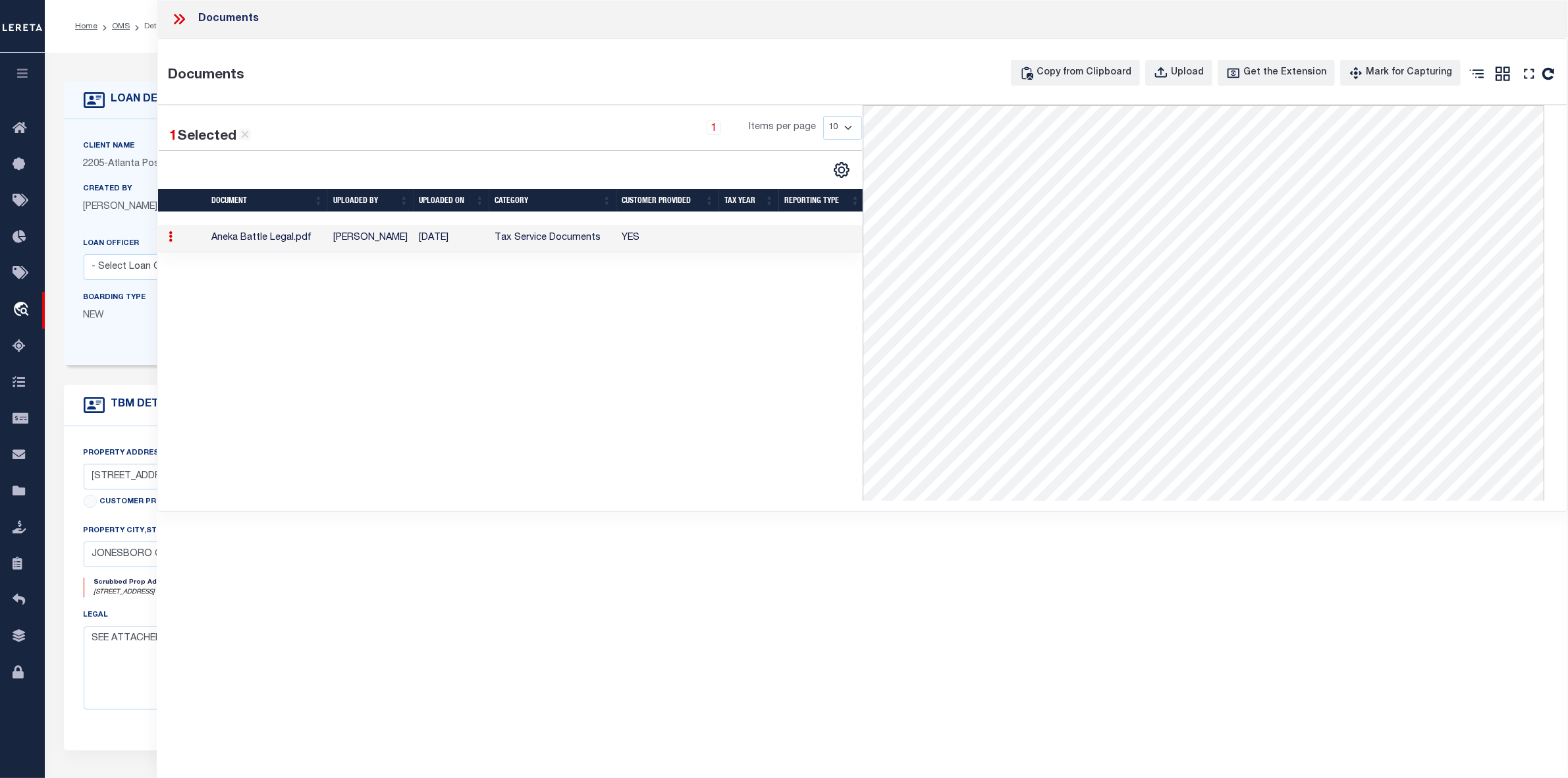
click at [178, 17] on icon at bounding box center [176, 19] width 6 height 11
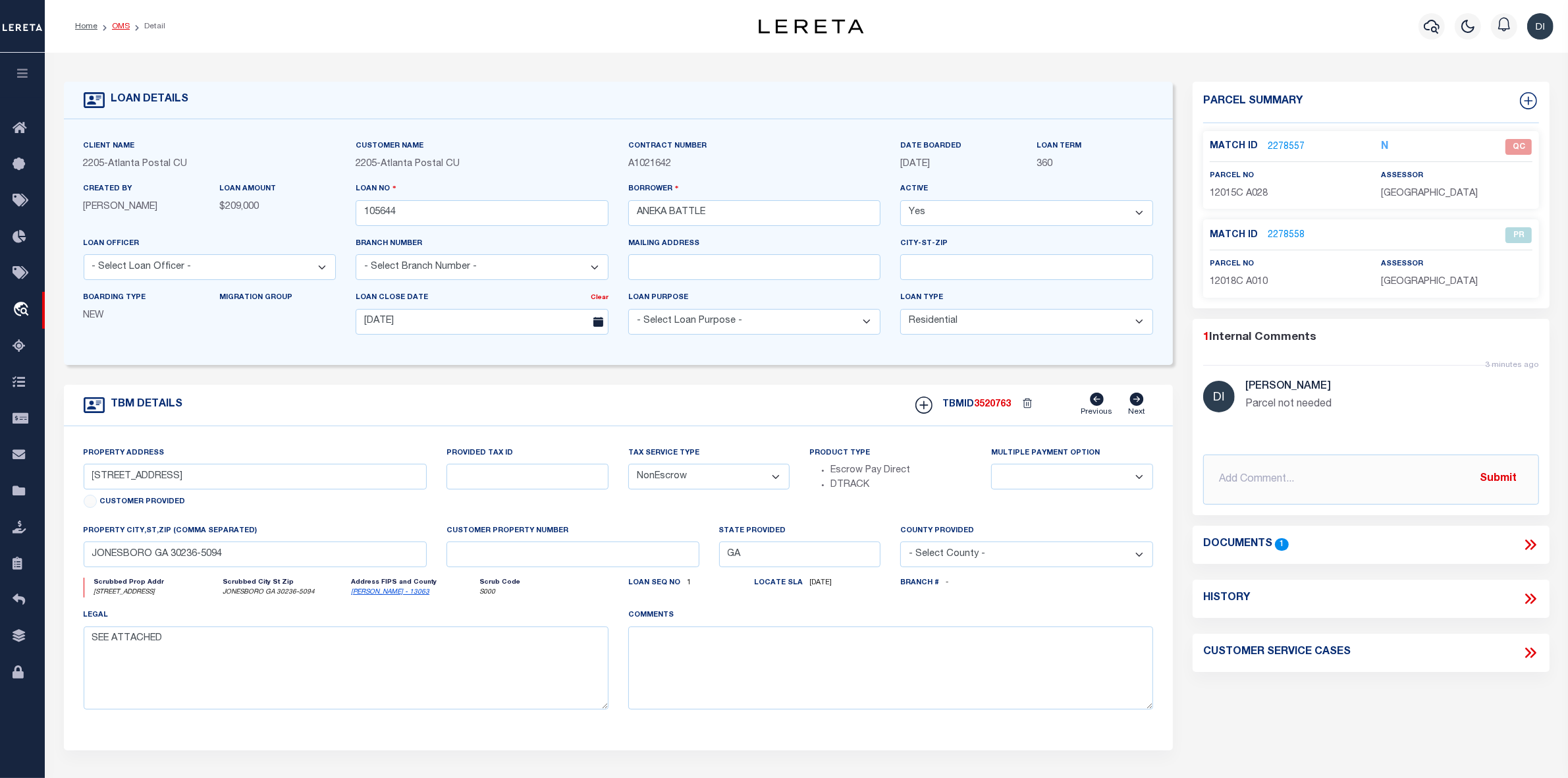
click at [112, 23] on link "OMS" at bounding box center [121, 26] width 17 height 7
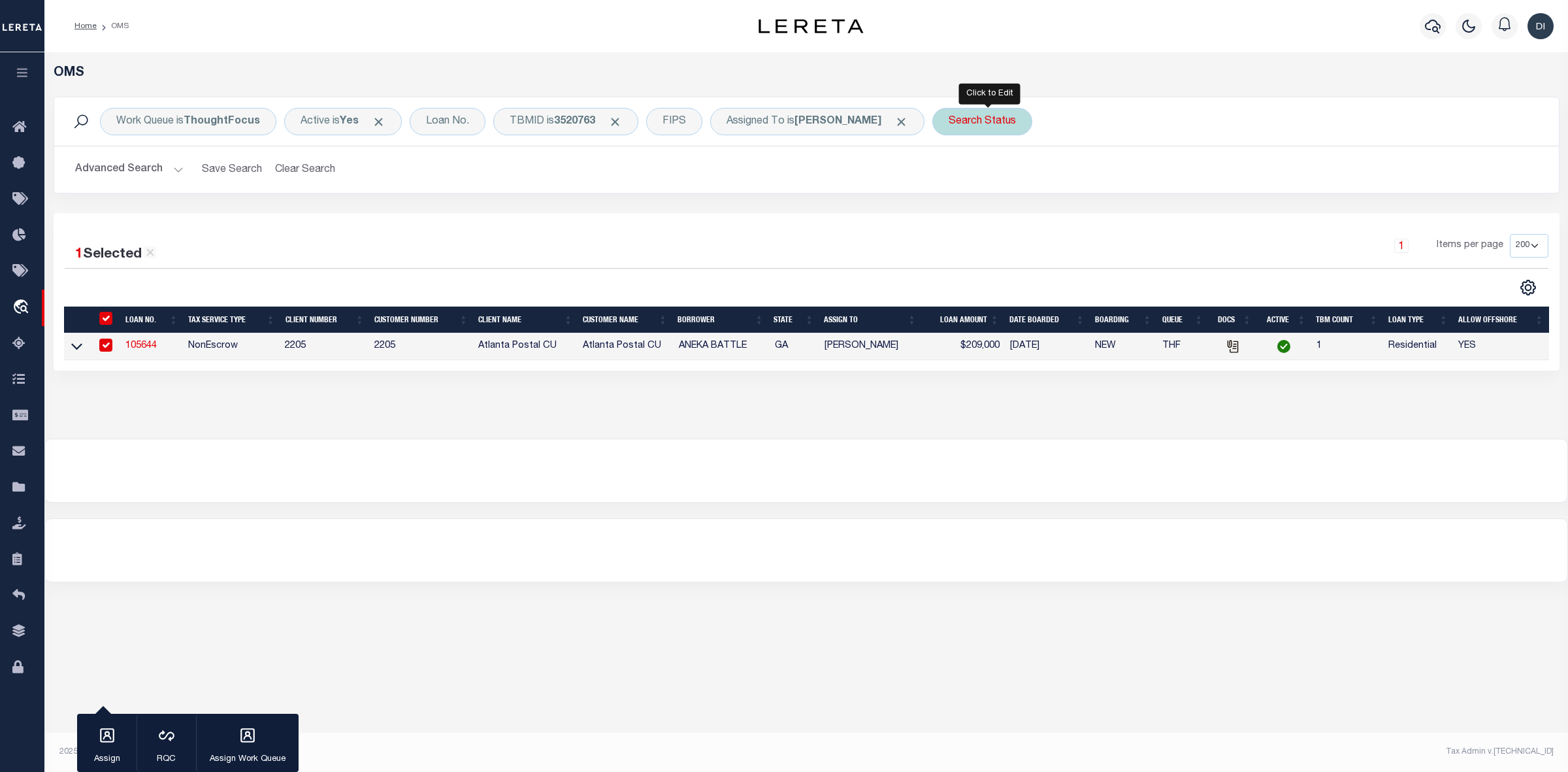
click at [987, 116] on div "Search Status" at bounding box center [982, 121] width 100 height 27
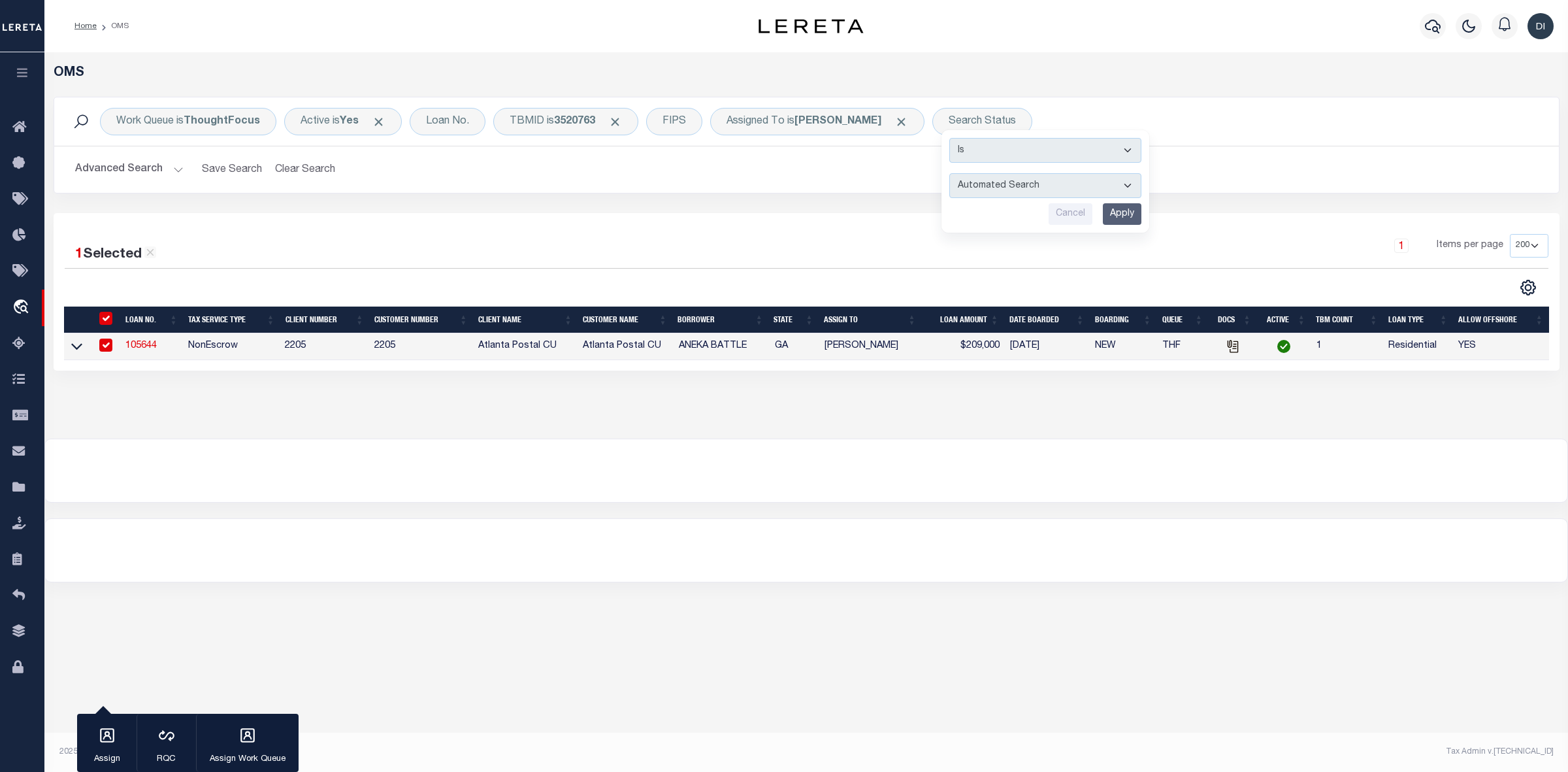
click at [739, 258] on div "1 Items per page 10 25 50 100 200" at bounding box center [994, 250] width 1108 height 34
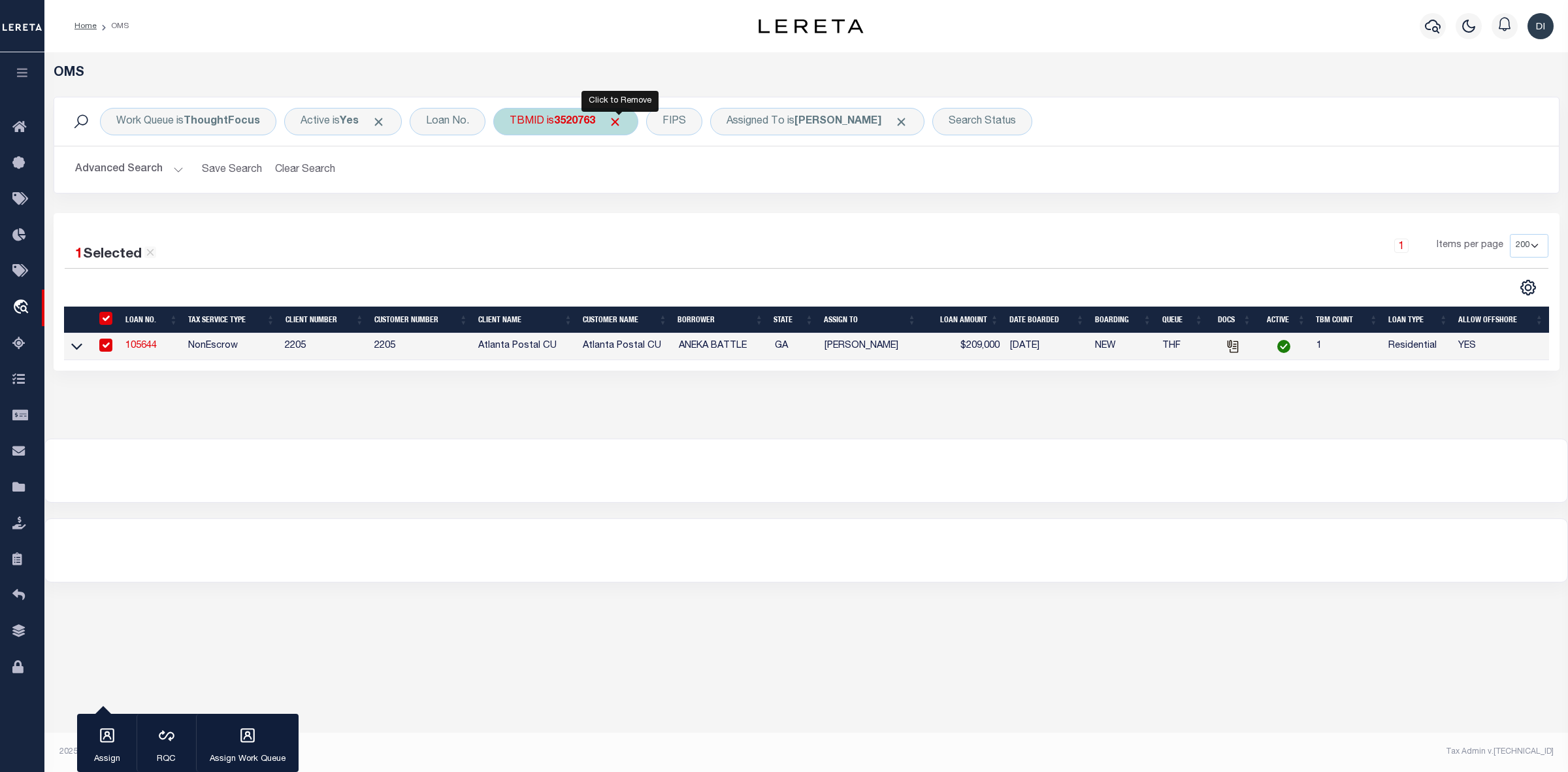
click at [619, 125] on span "Click to Remove" at bounding box center [615, 121] width 14 height 14
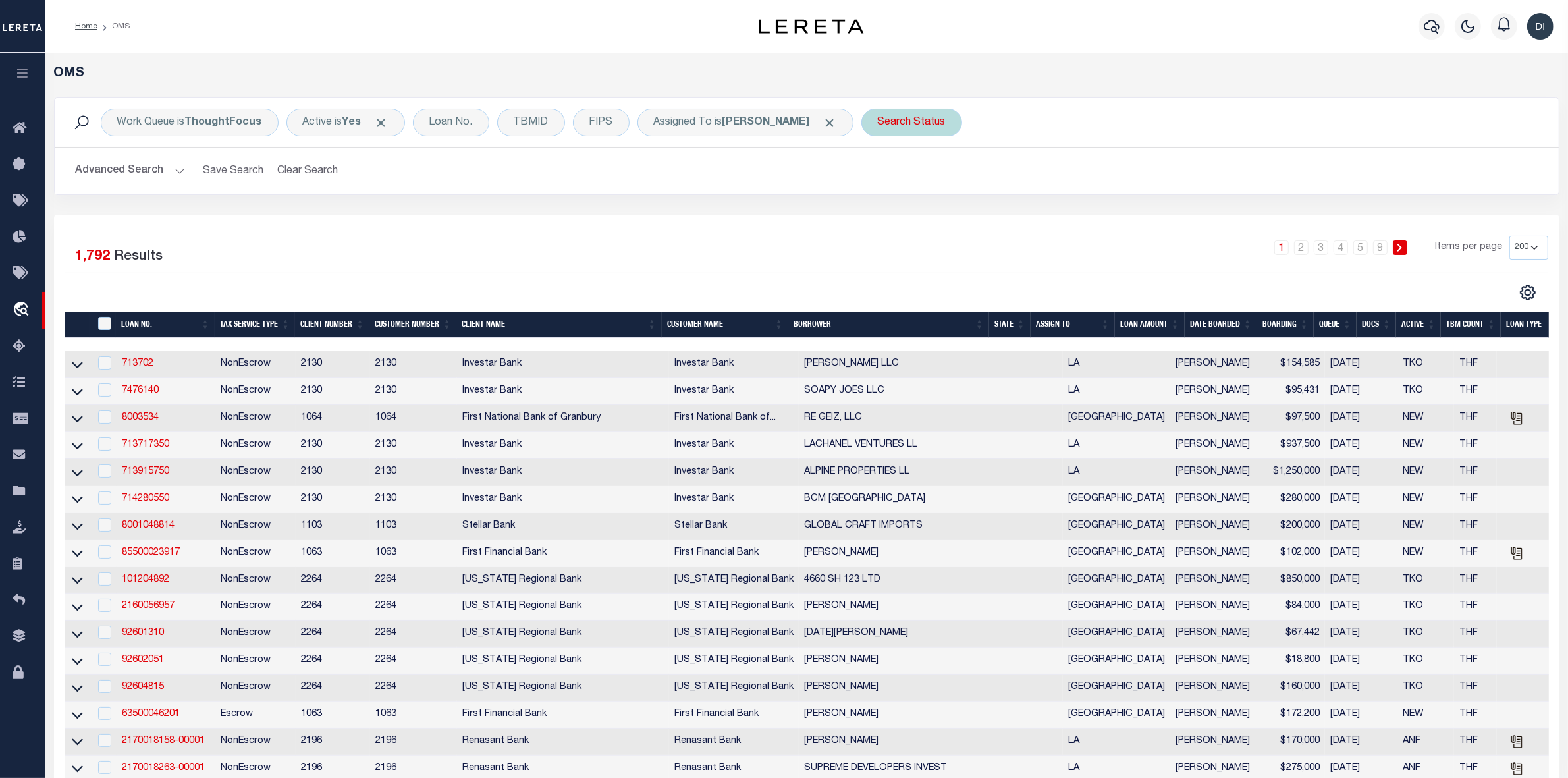
click at [911, 126] on div "Search Status Is Contains Automated Search Bad Parcel Complete Duplicate Parcel…" at bounding box center [911, 122] width 101 height 27
click at [920, 185] on select "Automated Search Bad Parcel Complete Duplicate Parcel High Dollar Reporting In …" at bounding box center [975, 187] width 194 height 25
select select "PH"
click at [882, 176] on select "Automated Search Bad Parcel Complete Duplicate Parcel High Dollar Reporting In …" at bounding box center [975, 187] width 194 height 25
click at [1054, 206] on input "Apply" at bounding box center [1052, 216] width 39 height 22
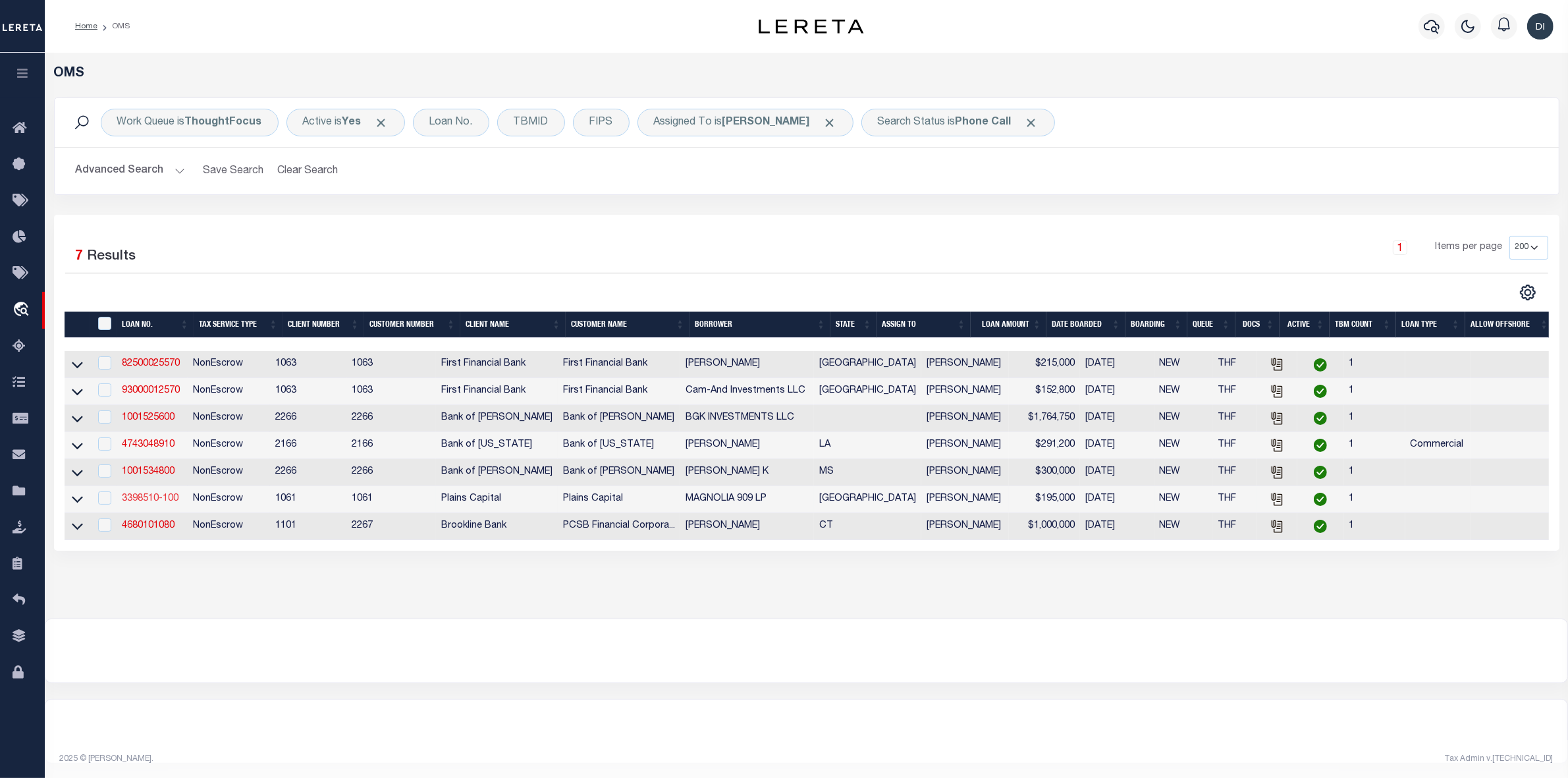
click at [166, 503] on link "3398510-100" at bounding box center [150, 498] width 57 height 9
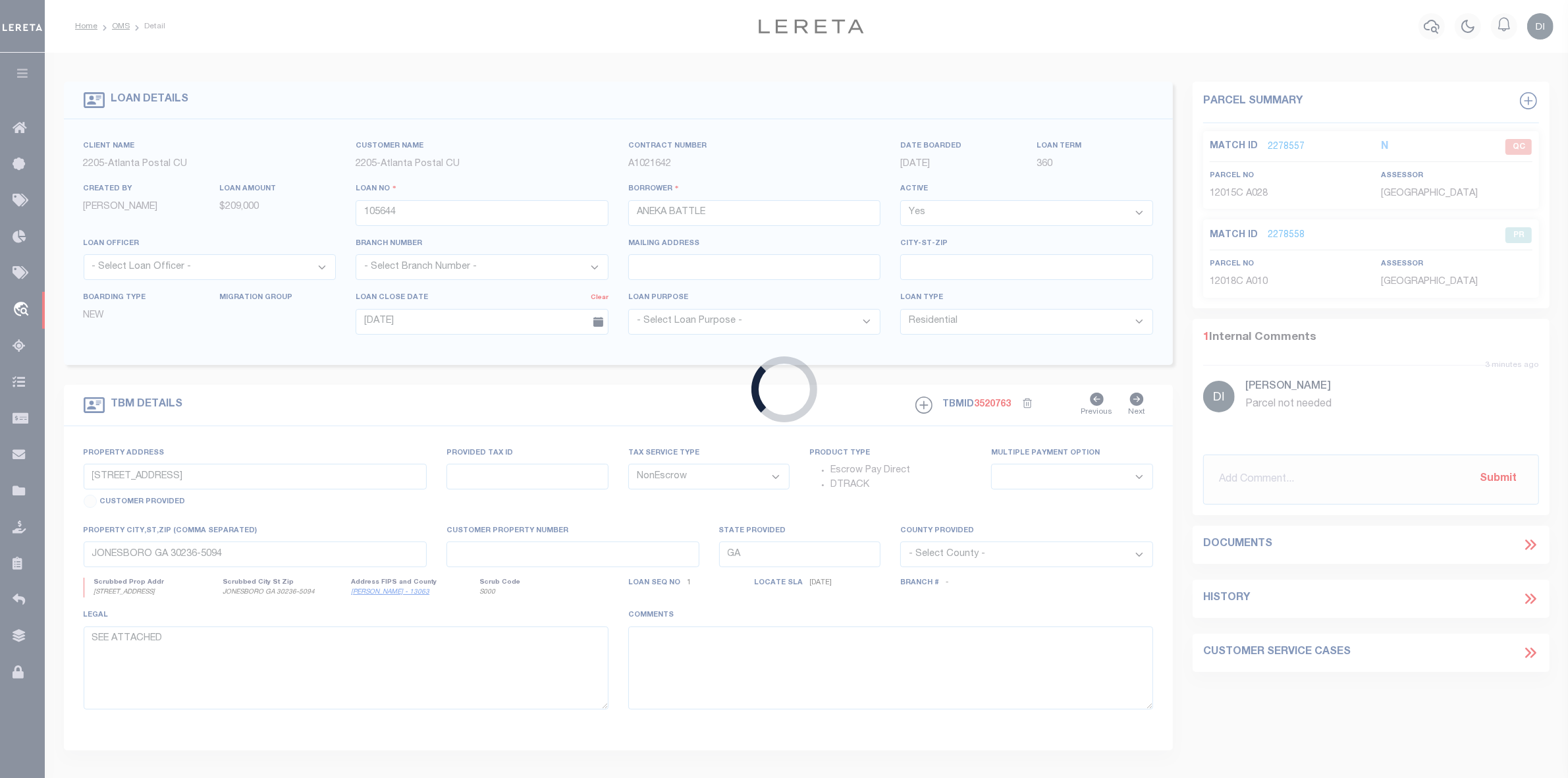
type input "3398510-100"
type input "MAGNOLIA 909 LP"
select select
type input "500 W 7TH ST SUITE 400"
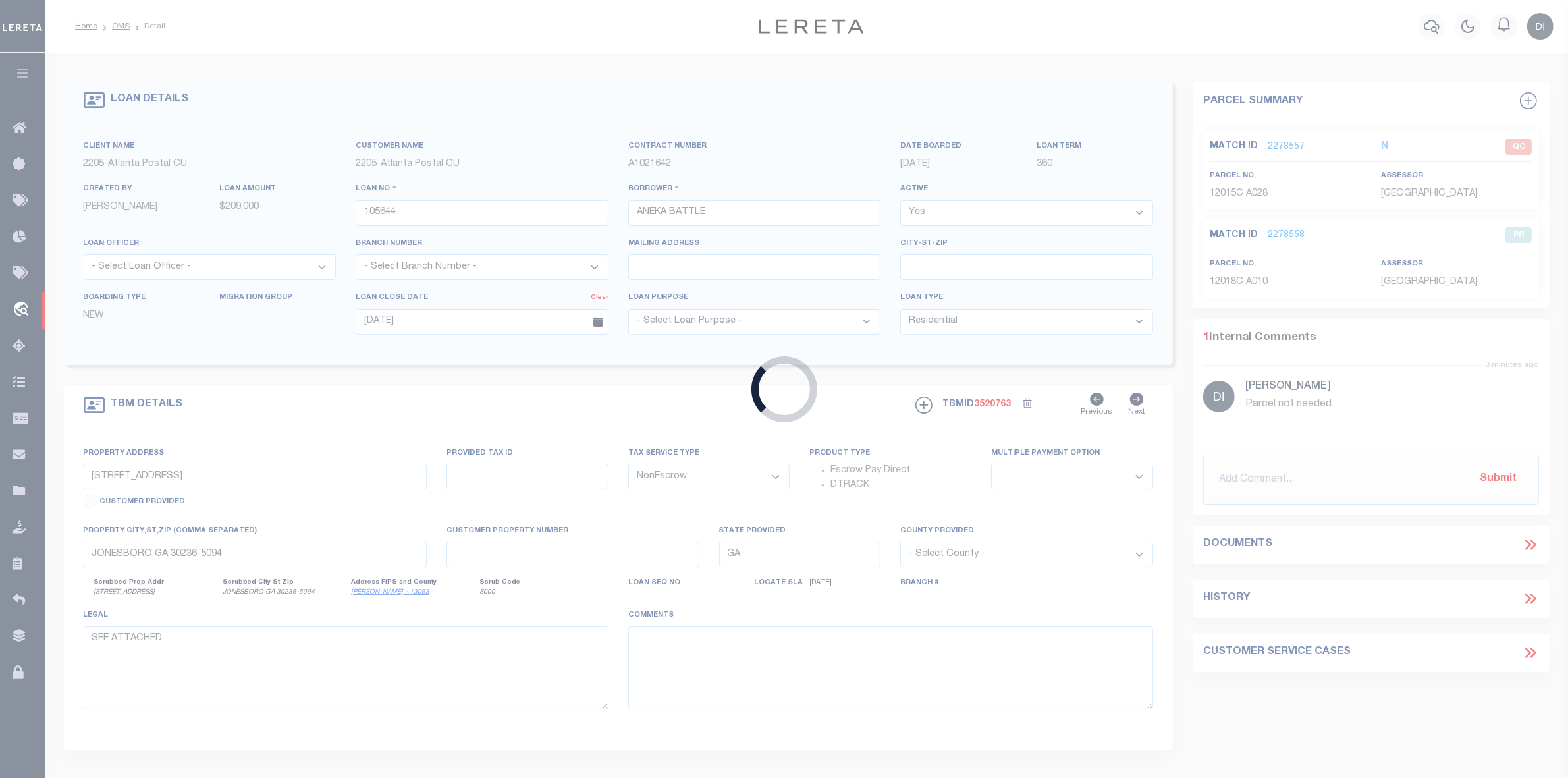
type input "FORT WORTH TX 76102"
select select
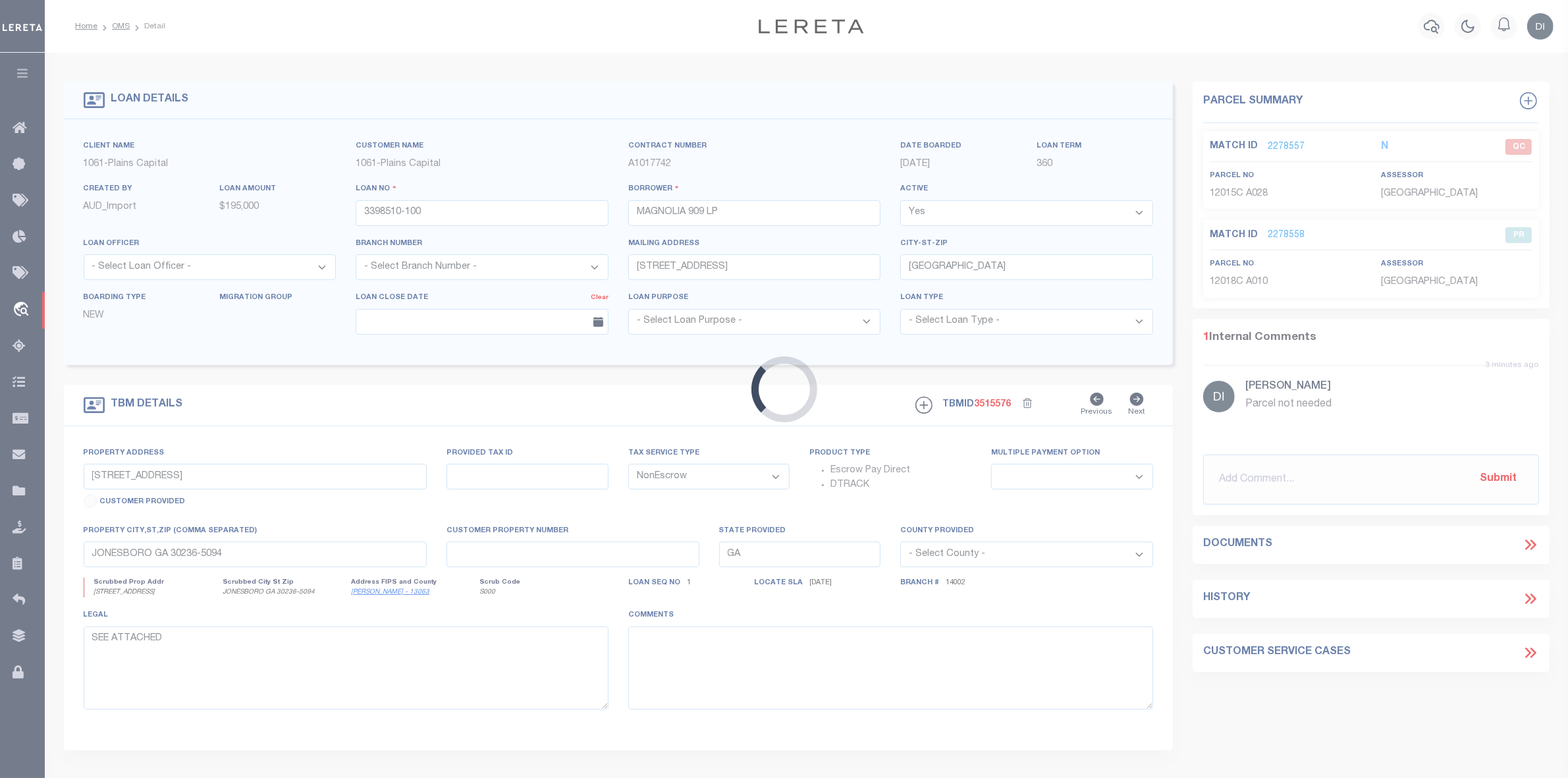
type input "901-919 W MAGNOLIA AVE"
select select
type input "FORT WORTH TX 76104"
type input "[GEOGRAPHIC_DATA]"
select select
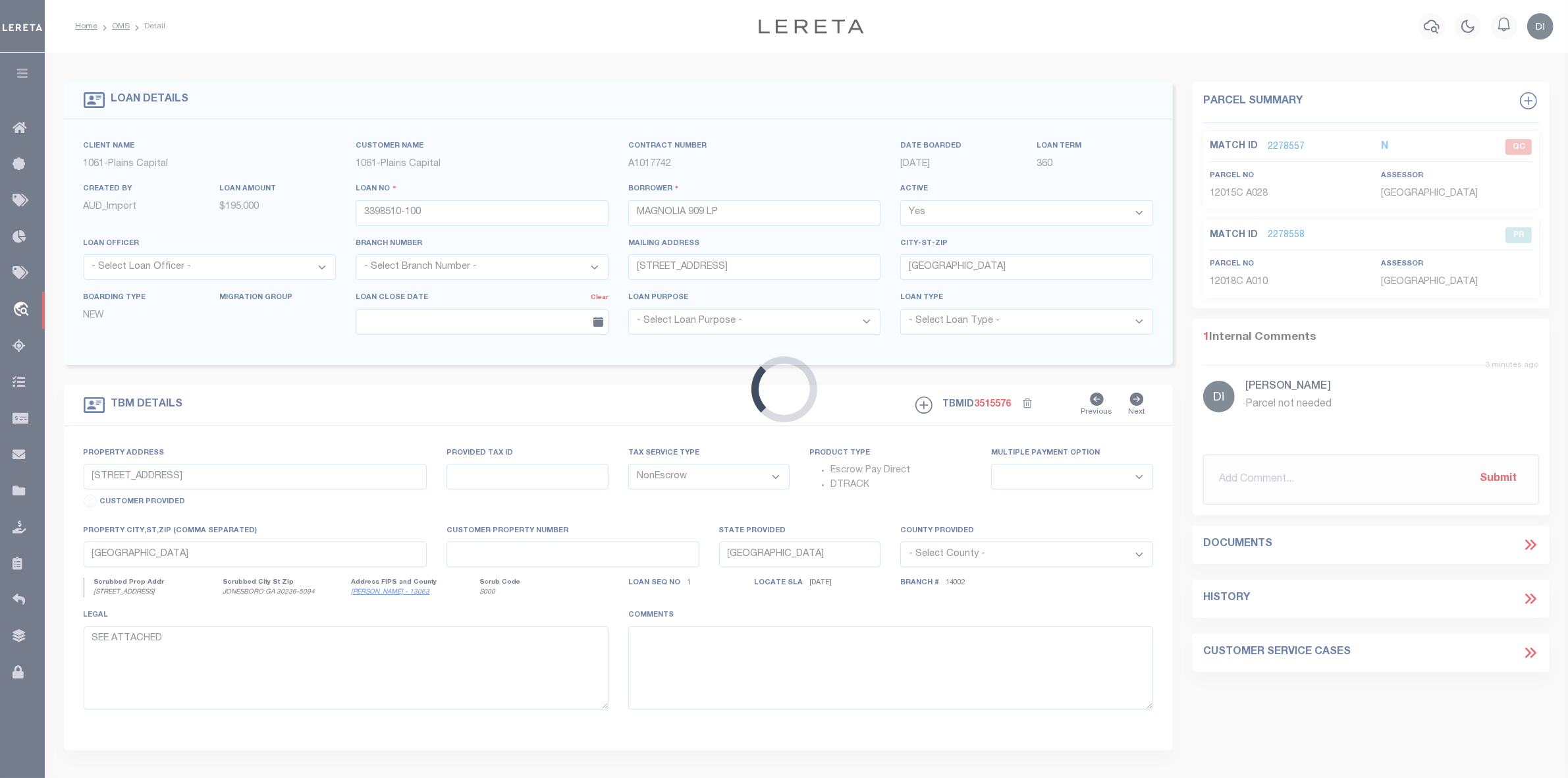
type textarea "LOT 1-3 BLK A MARTIN & MOODIE'S SUBD OF BLK 24 FIE"
select select "167223"
select select "1433"
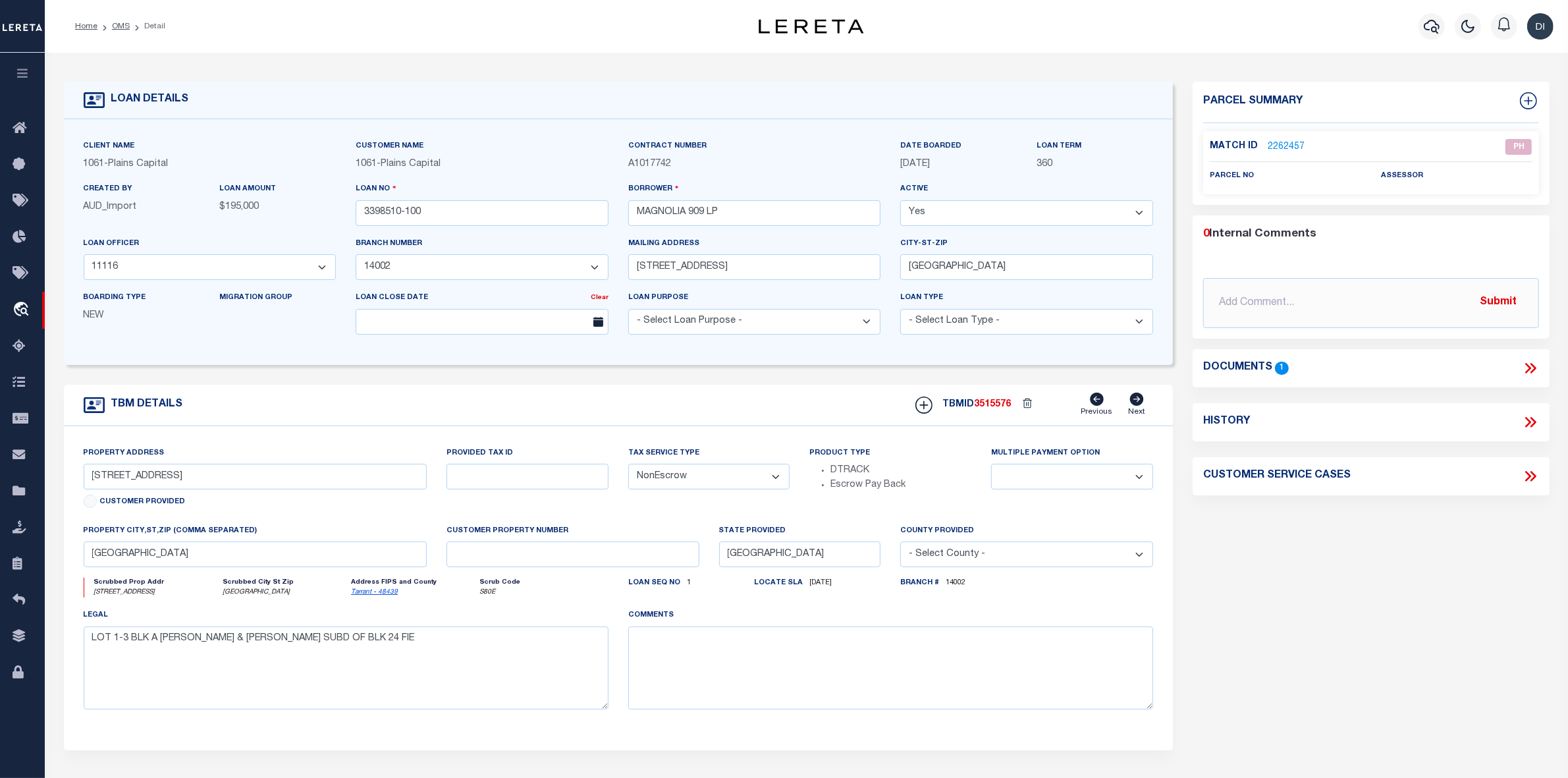
click at [1532, 363] on icon at bounding box center [1530, 368] width 17 height 17
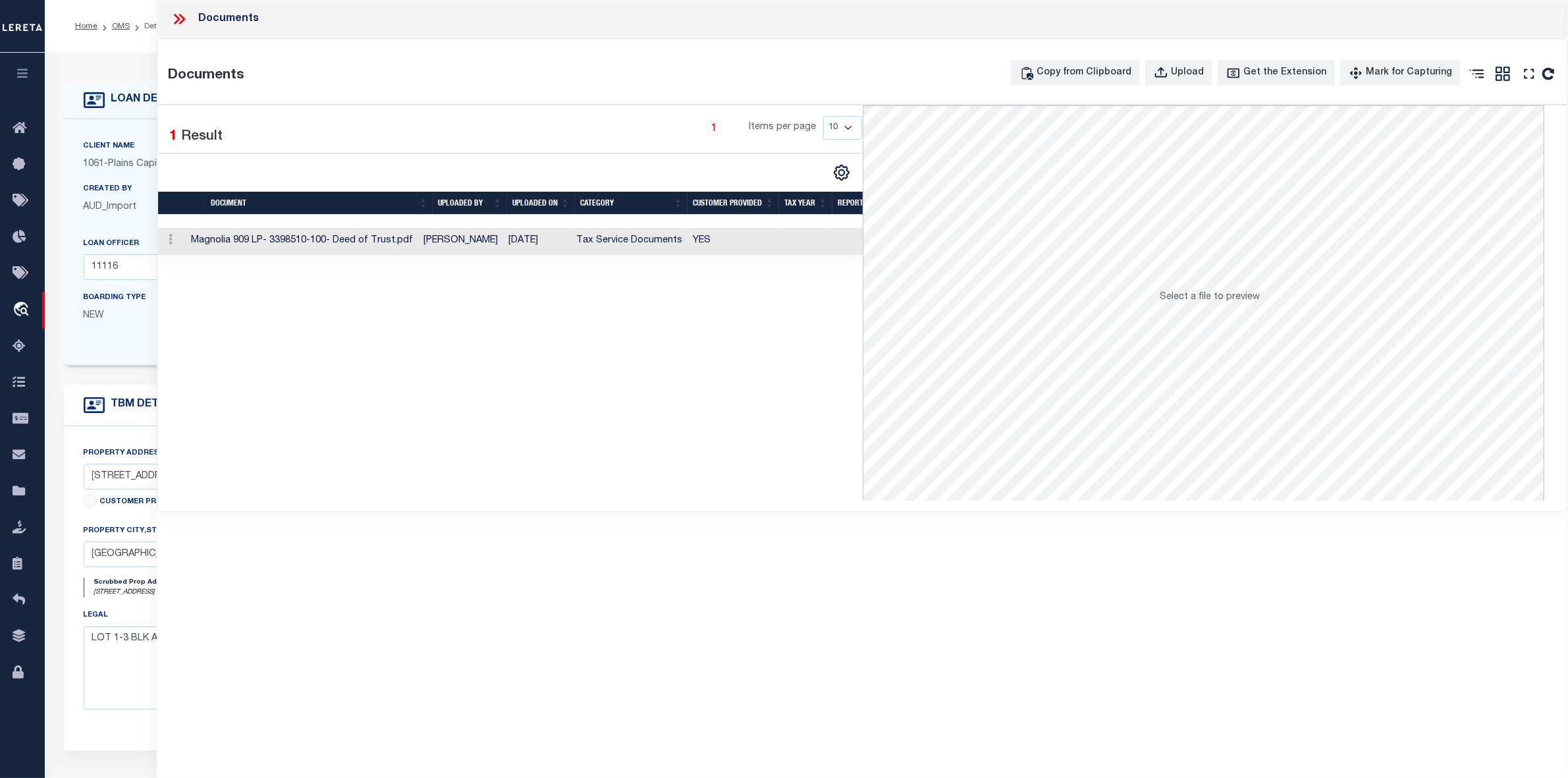
click at [537, 245] on td "10/07/2025" at bounding box center [537, 241] width 68 height 27
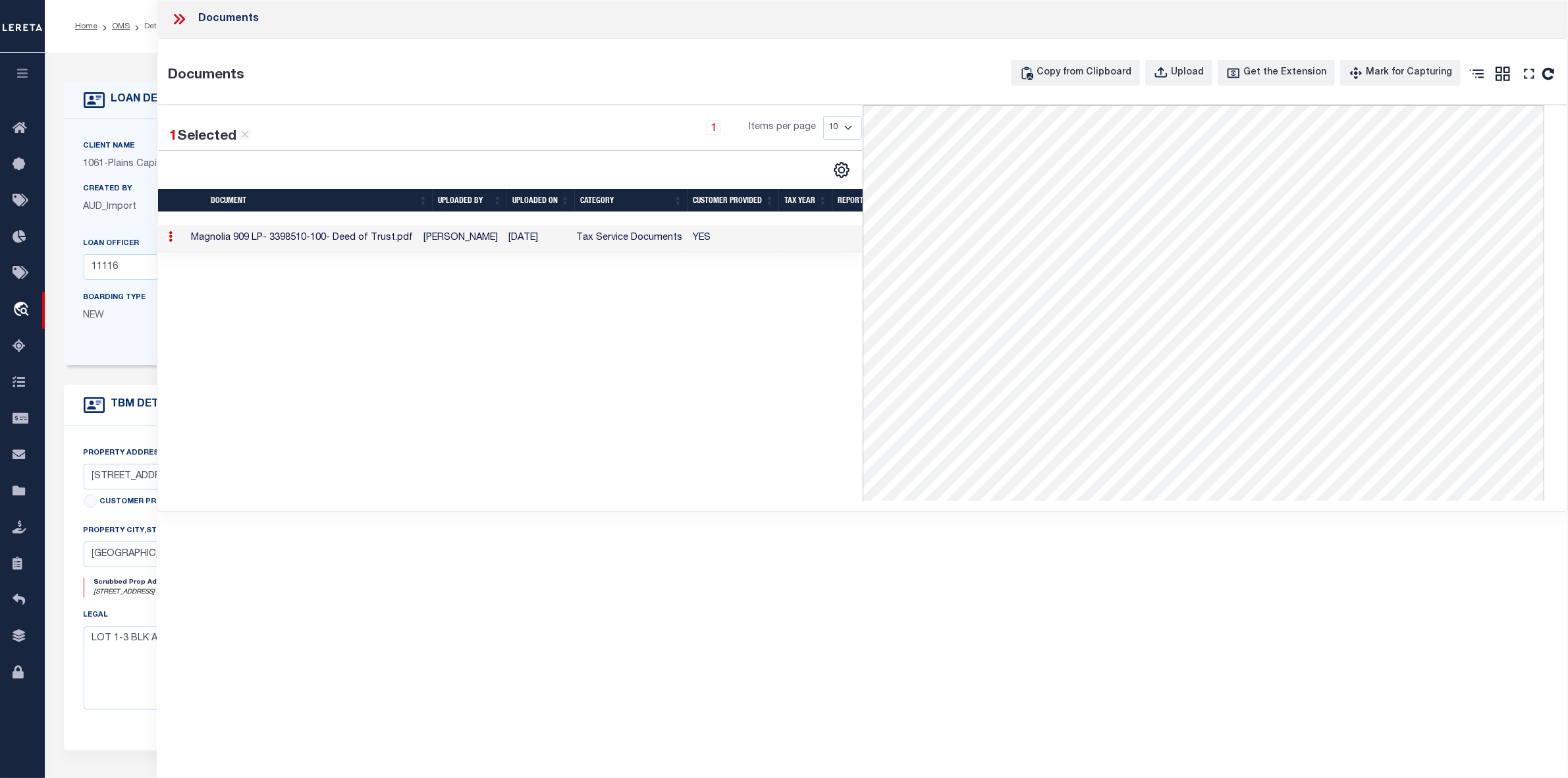
click at [178, 23] on icon at bounding box center [179, 19] width 17 height 17
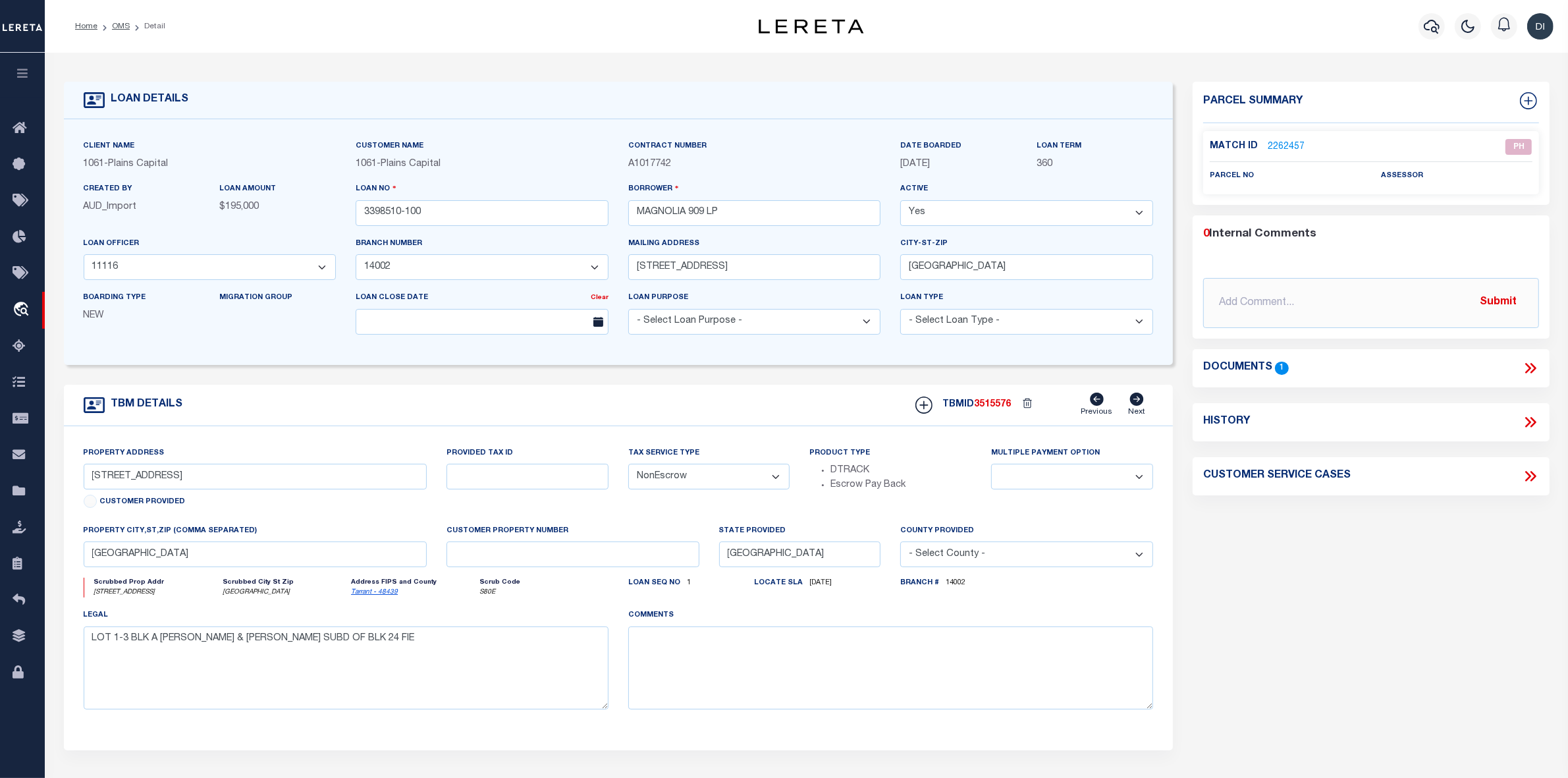
click at [1293, 143] on link "2262457" at bounding box center [1286, 147] width 37 height 14
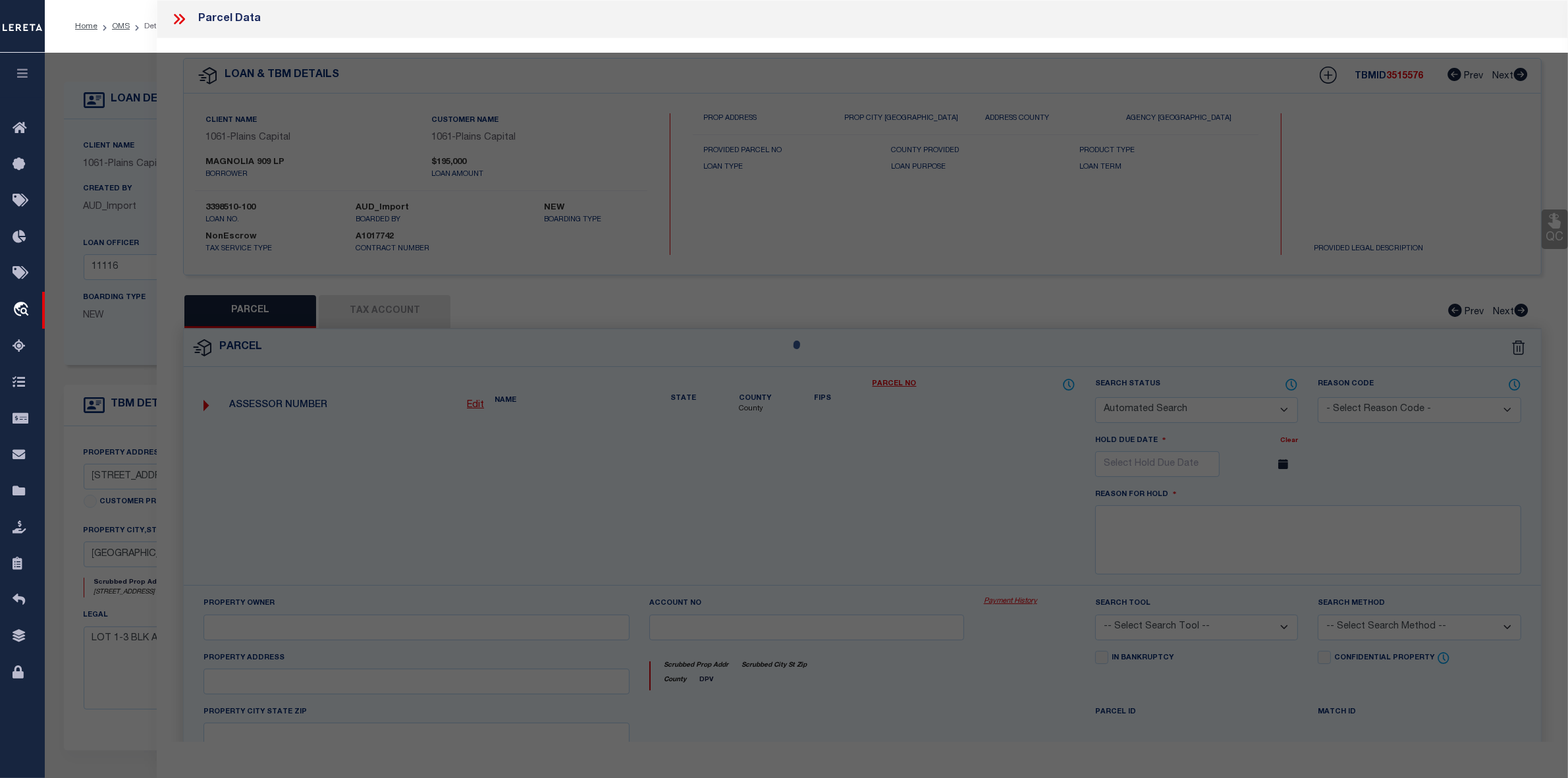
checkbox input "false"
select select "PH"
checkbox input "false"
type textarea "Document uploaded that satisfies a legal requirement, changing from ND to RD"
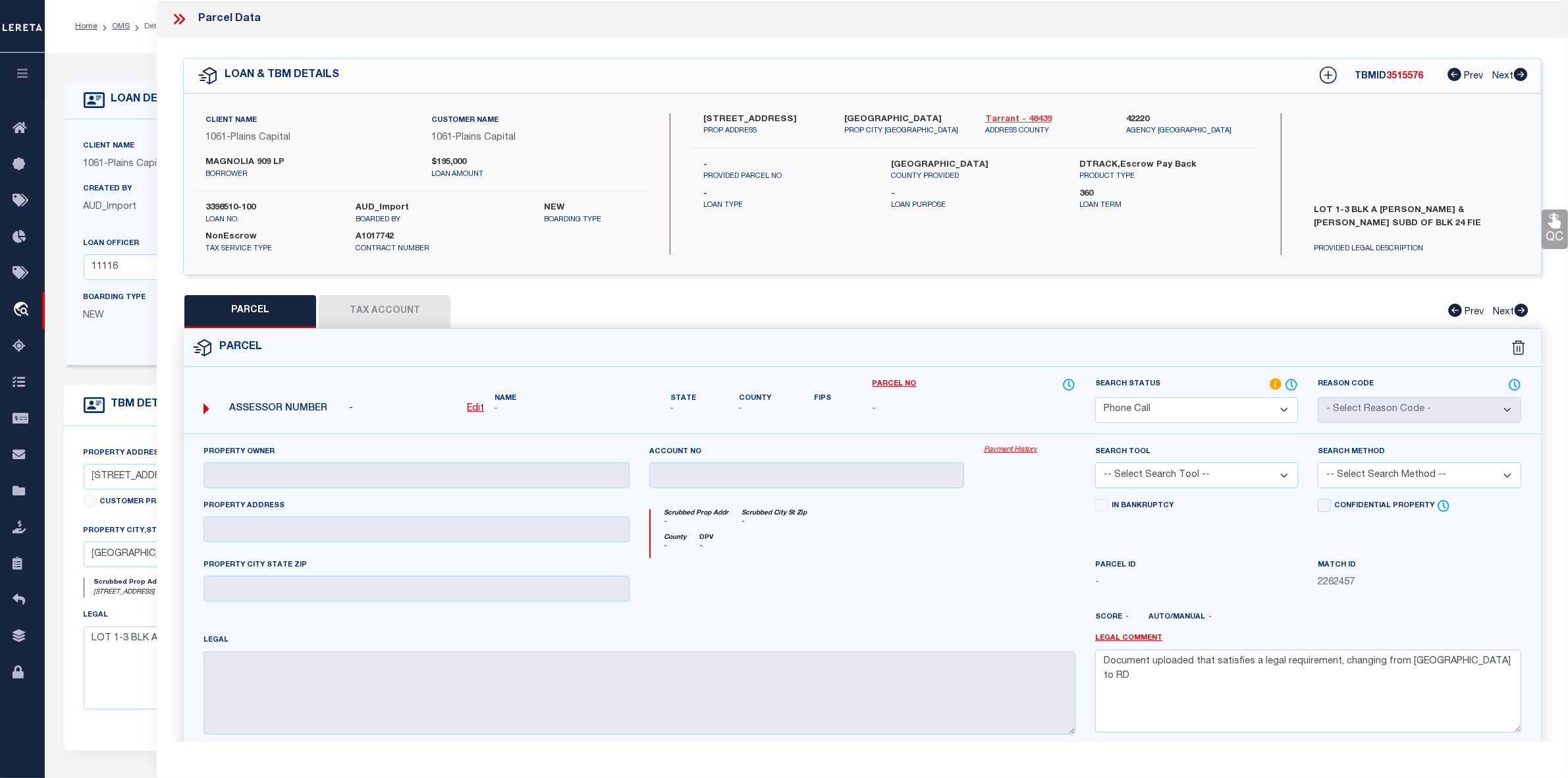
click at [1007, 120] on link "Tarrant - 48439" at bounding box center [1046, 120] width 121 height 13
click at [745, 143] on div "901-919 W MAGNOLIA AVE PROP ADDRESS FORT WORTH TX 76104 PROP CITY ST ZIP Tarran…" at bounding box center [976, 131] width 566 height 35
drag, startPoint x: 722, startPoint y: 116, endPoint x: 794, endPoint y: 119, distance: 72.1
click at [794, 119] on label "901-919 W MAGNOLIA AVE" at bounding box center [764, 120] width 121 height 13
copy label "919 W MAGNOLIA"
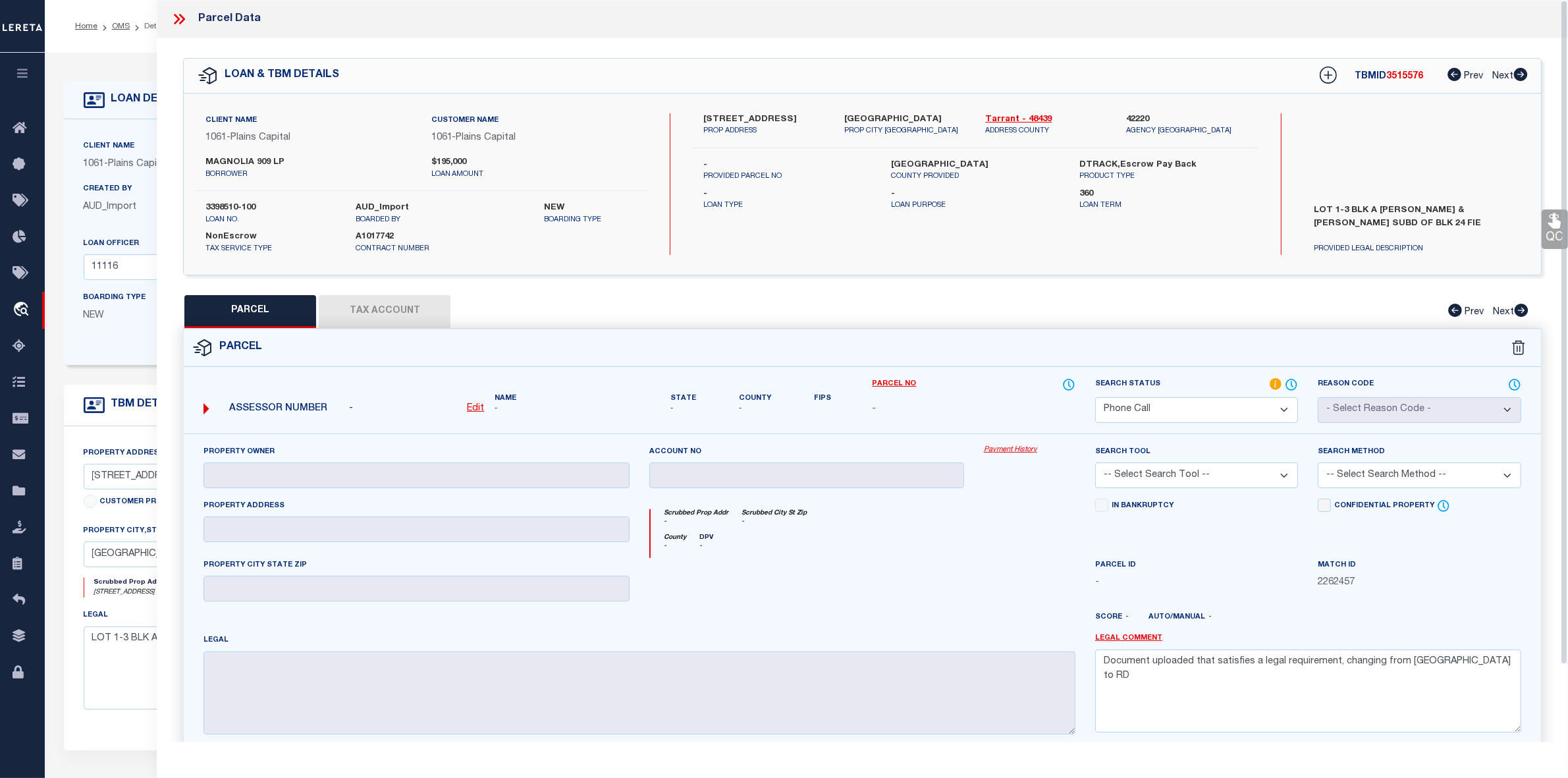
click at [281, 138] on span "Plains Capital" at bounding box center [260, 137] width 60 height 9
drag, startPoint x: 201, startPoint y: 158, endPoint x: 313, endPoint y: 160, distance: 112.0
click at [313, 160] on div "MAGNOLIA 909 LP borrower" at bounding box center [308, 168] width 225 height 23
copy label "MAGNOLIA 909 LP"
click at [772, 150] on div "901-919 W MAGNOLIA AVE PROP ADDRESS FORT WORTH TX 76104 PROP CITY ST ZIP Tarran…" at bounding box center [976, 184] width 566 height 141
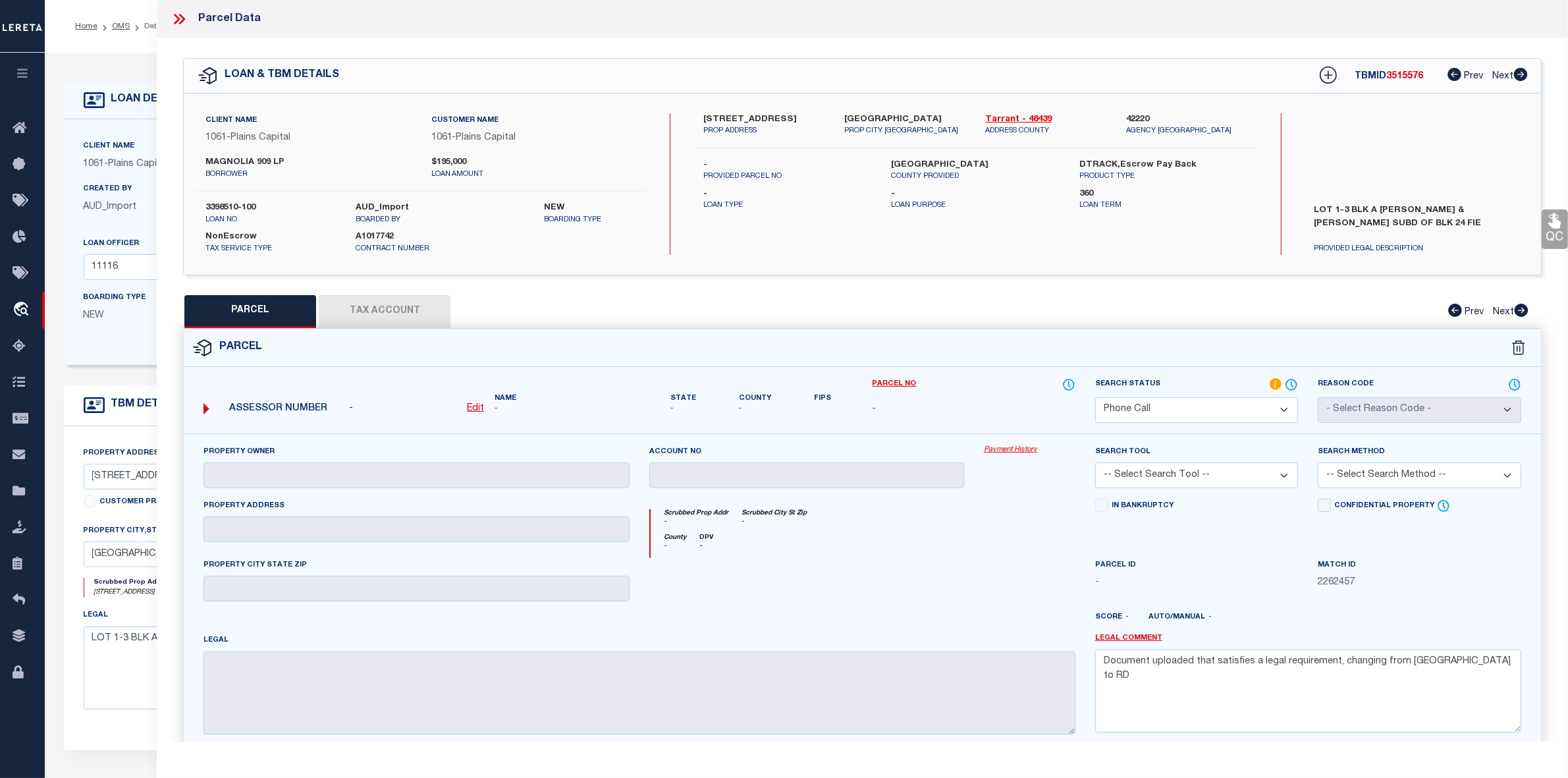
drag, startPoint x: 738, startPoint y: 116, endPoint x: 794, endPoint y: 120, distance: 56.1
click at [794, 120] on label "901-919 W MAGNOLIA AVE" at bounding box center [764, 120] width 121 height 13
copy label "W MAGNOLIA"
click at [804, 285] on div "QC QC QC" at bounding box center [862, 431] width 1411 height 786
drag, startPoint x: 203, startPoint y: 160, endPoint x: 298, endPoint y: 158, distance: 95.0
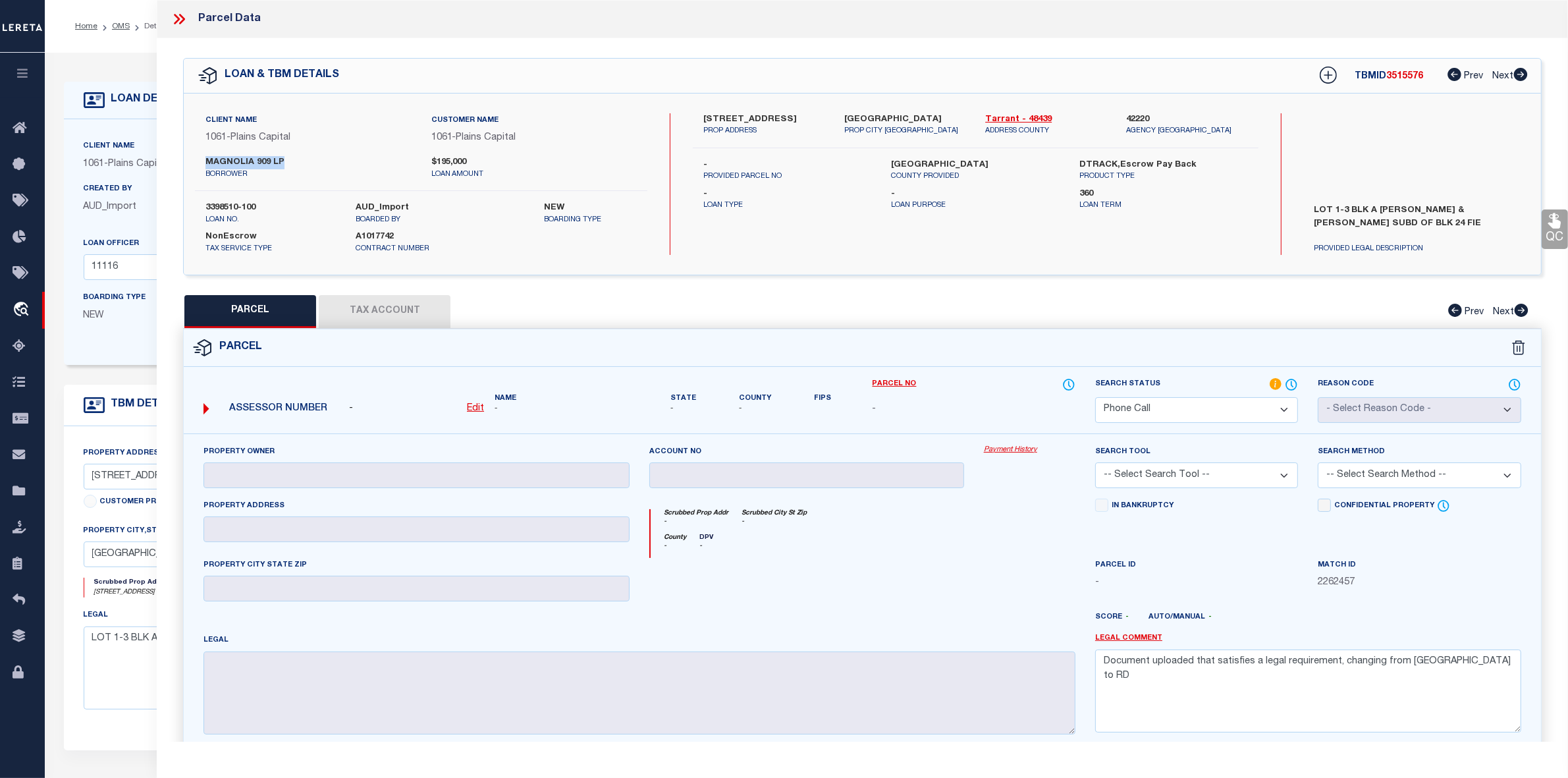
click at [298, 158] on div "MAGNOLIA 909 LP borrower" at bounding box center [308, 168] width 225 height 23
copy label "MAGNOLIA 909 LP"
click at [1263, 406] on select "Automated Search Bad Parcel Complete Duplicate Parcel High Dollar Reporting In …" at bounding box center [1196, 409] width 203 height 26
select select "NP"
click at [1095, 397] on select "Automated Search Bad Parcel Complete Duplicate Parcel High Dollar Reporting In …" at bounding box center [1196, 409] width 203 height 26
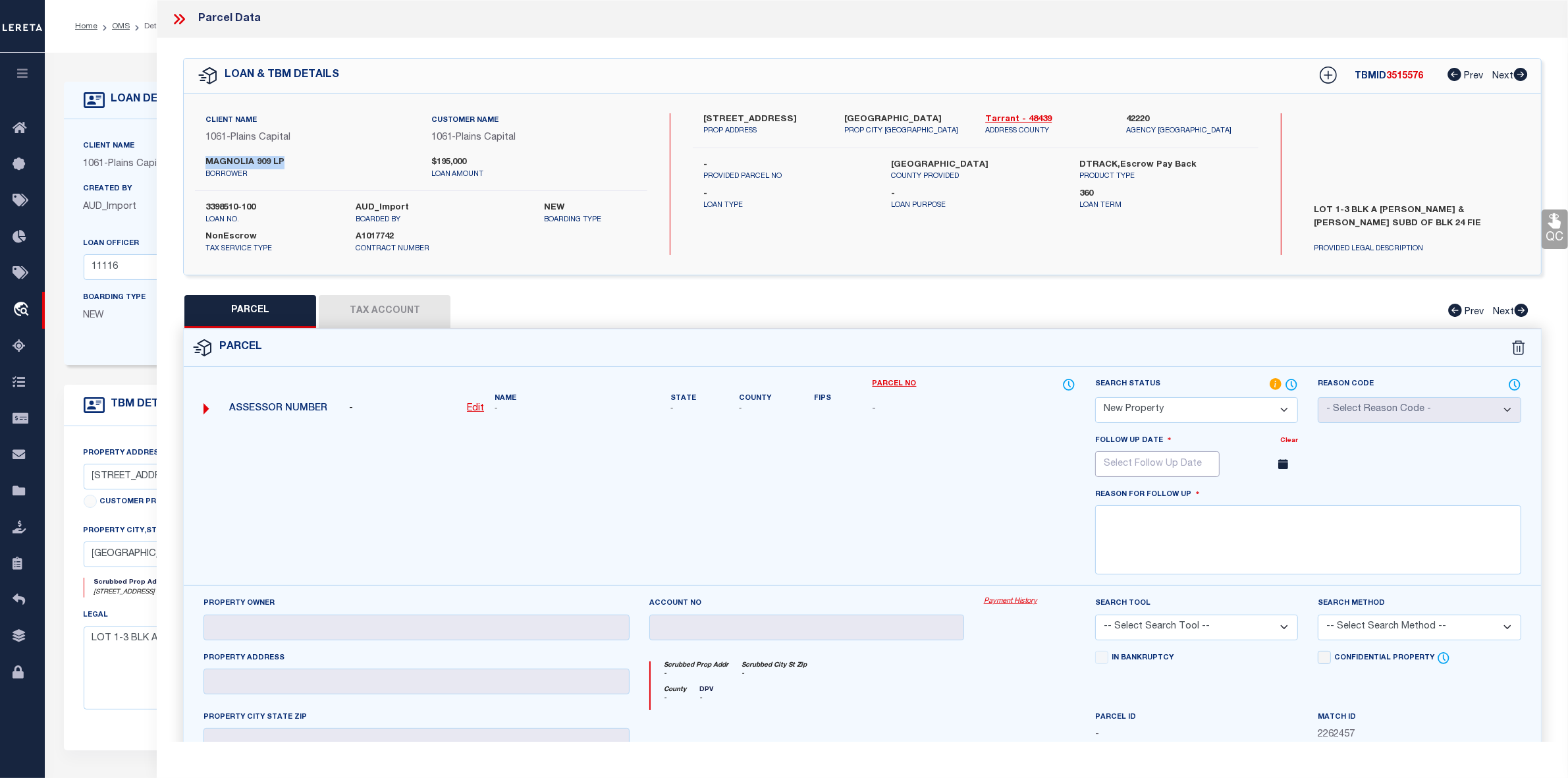
click at [1199, 463] on input "text" at bounding box center [1157, 463] width 125 height 26
click at [1286, 495] on icon at bounding box center [1286, 493] width 9 height 9
select select "11"
click at [1286, 495] on icon at bounding box center [1286, 493] width 9 height 9
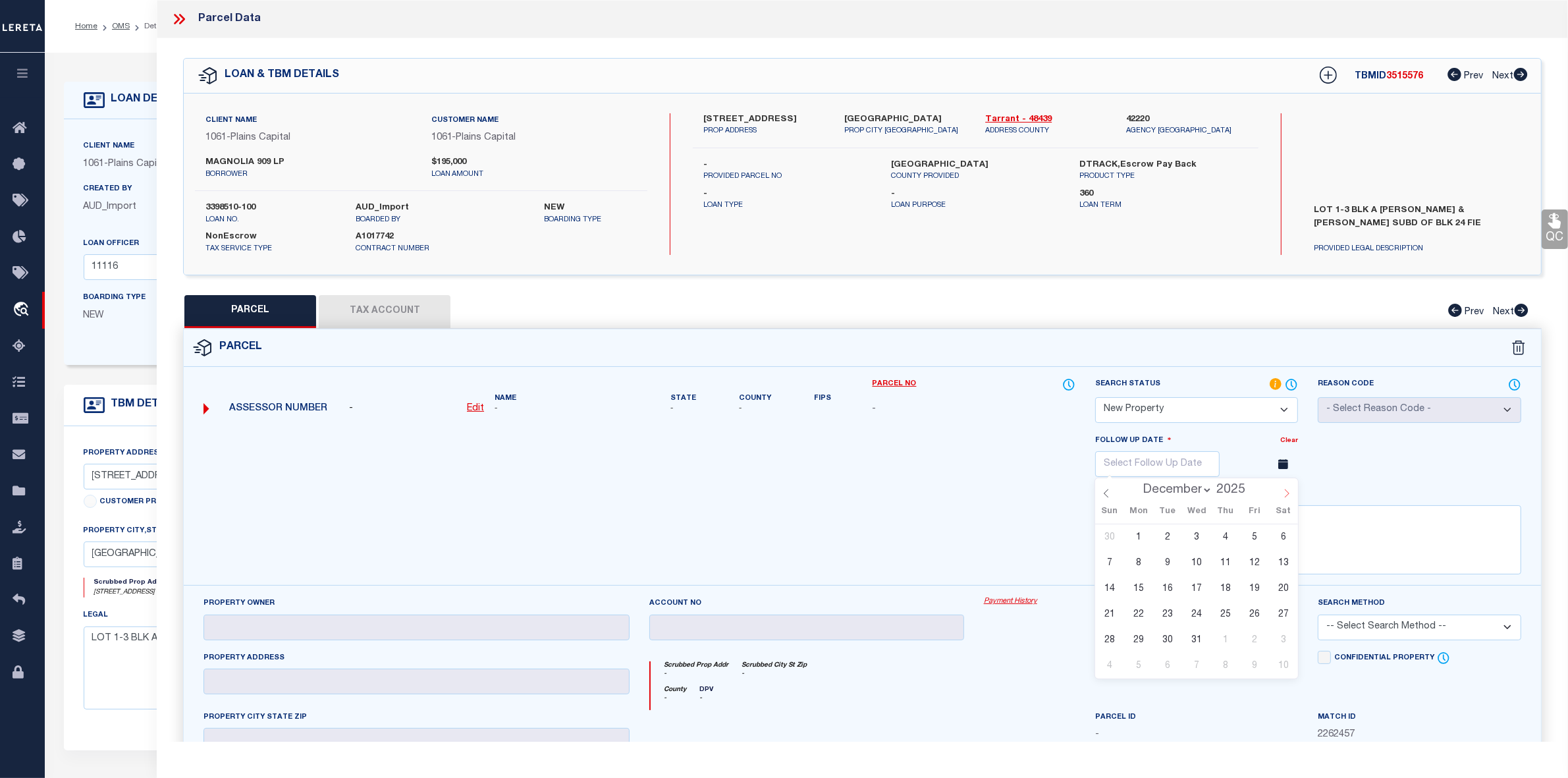
type input "2026"
select select "0"
click at [1113, 588] on span "11" at bounding box center [1110, 588] width 26 height 26
type input "01/11/2026"
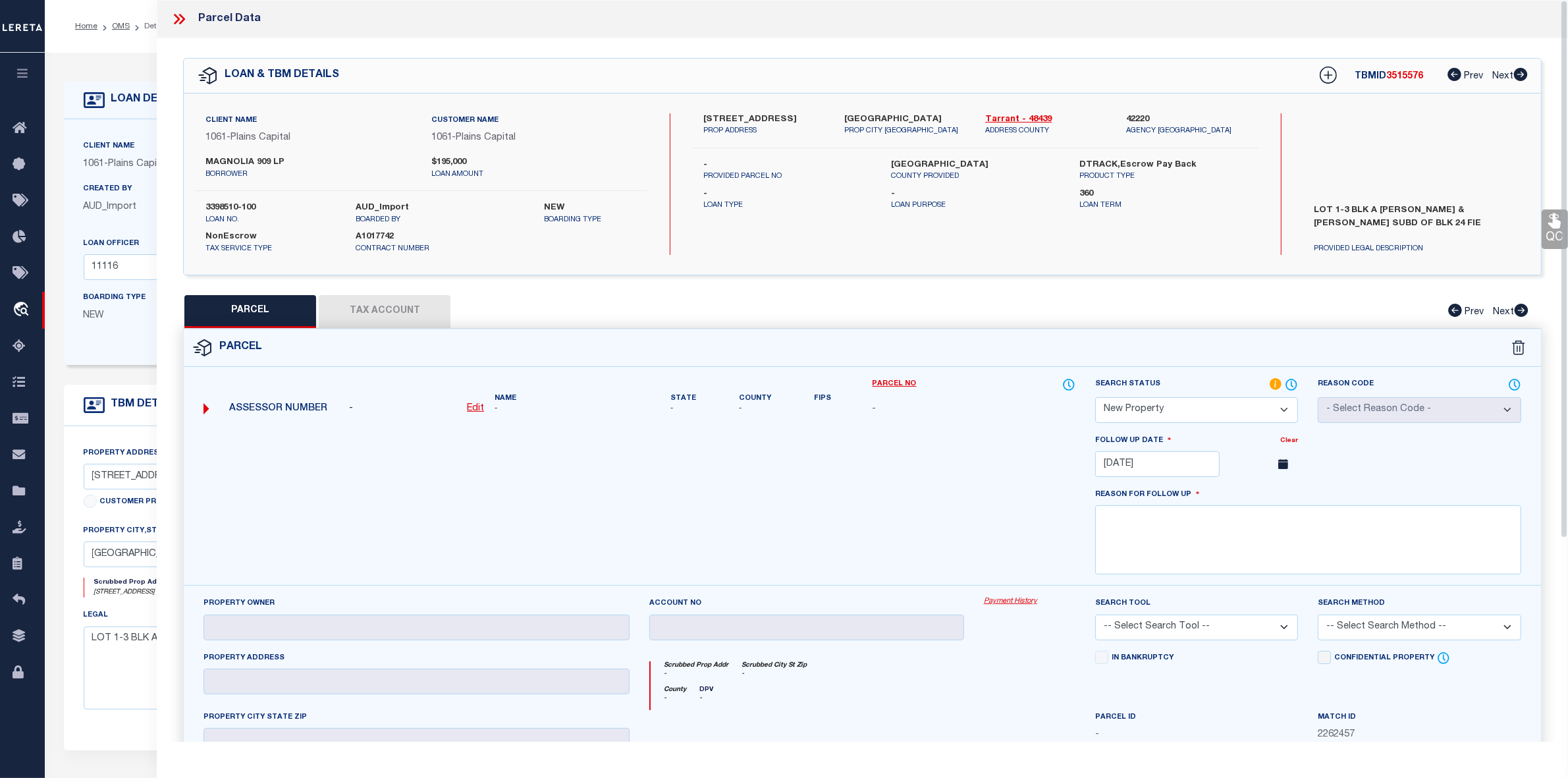
click at [965, 492] on div at bounding box center [640, 509] width 892 height 152
click at [1193, 526] on textarea at bounding box center [1308, 539] width 426 height 69
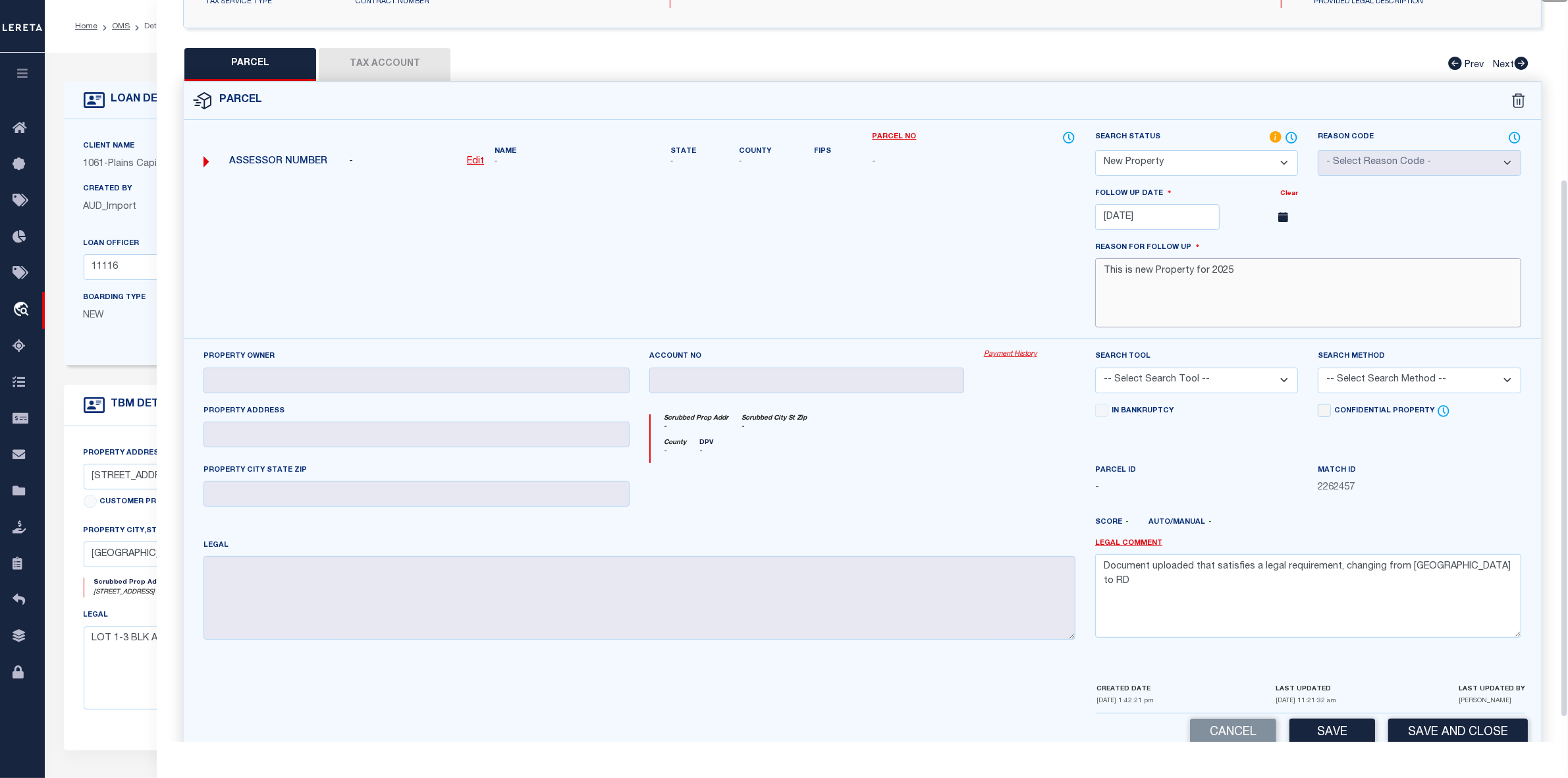
type textarea "This is new Property for 2025"
click at [1272, 593] on textarea "Document uploaded that satisfies a legal requirement, changing from ND to RD" at bounding box center [1308, 596] width 426 height 83
click at [1278, 607] on textarea "Document uploaded that satisfies a legal requirement, changing from ND to RD" at bounding box center [1308, 596] width 426 height 83
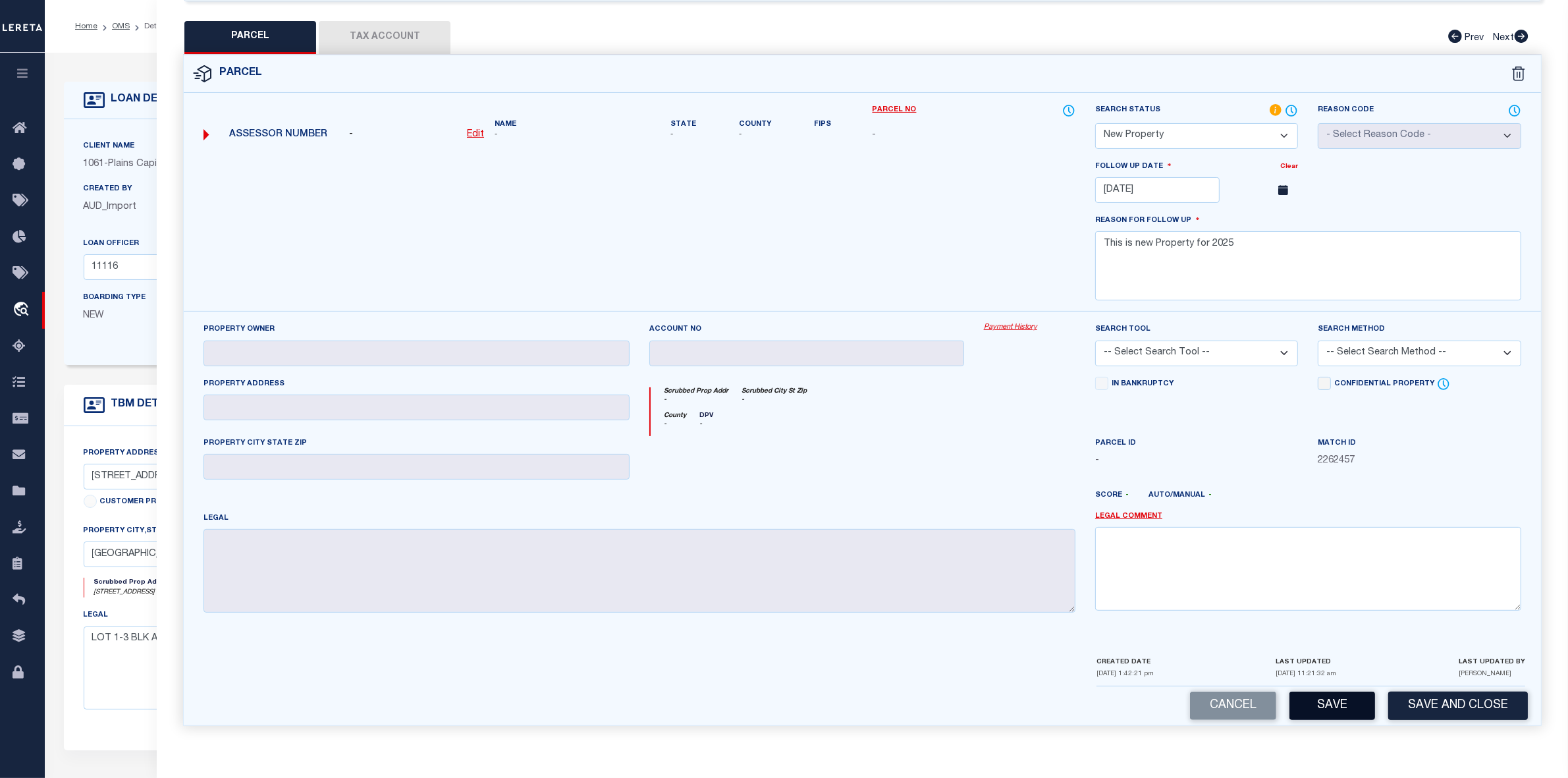
click at [1334, 703] on button "Save" at bounding box center [1332, 706] width 86 height 28
select select "AS"
checkbox input "false"
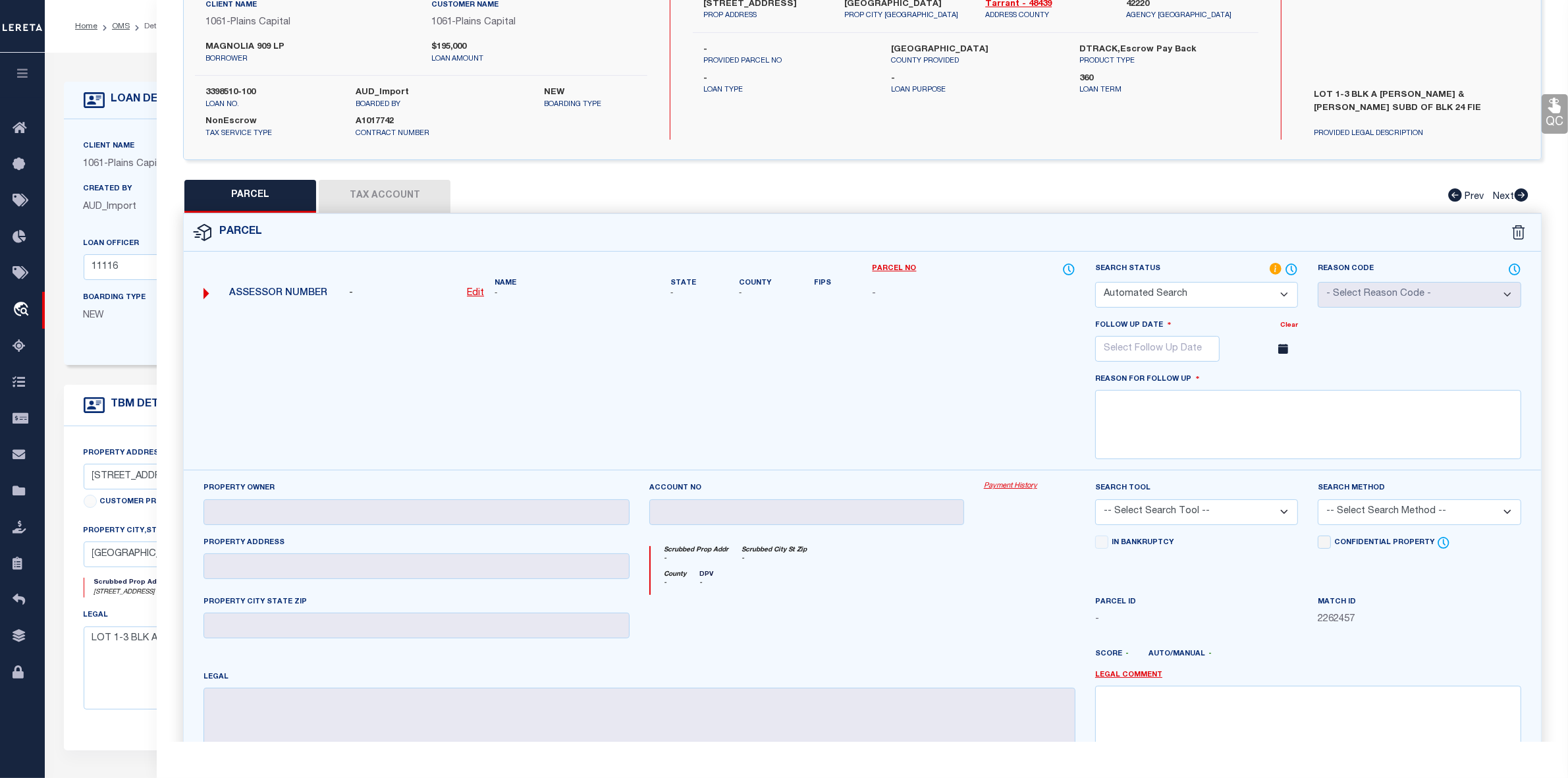
select select "NP"
type input "01/11/2026"
type textarea "This is new Property for 2025"
checkbox input "false"
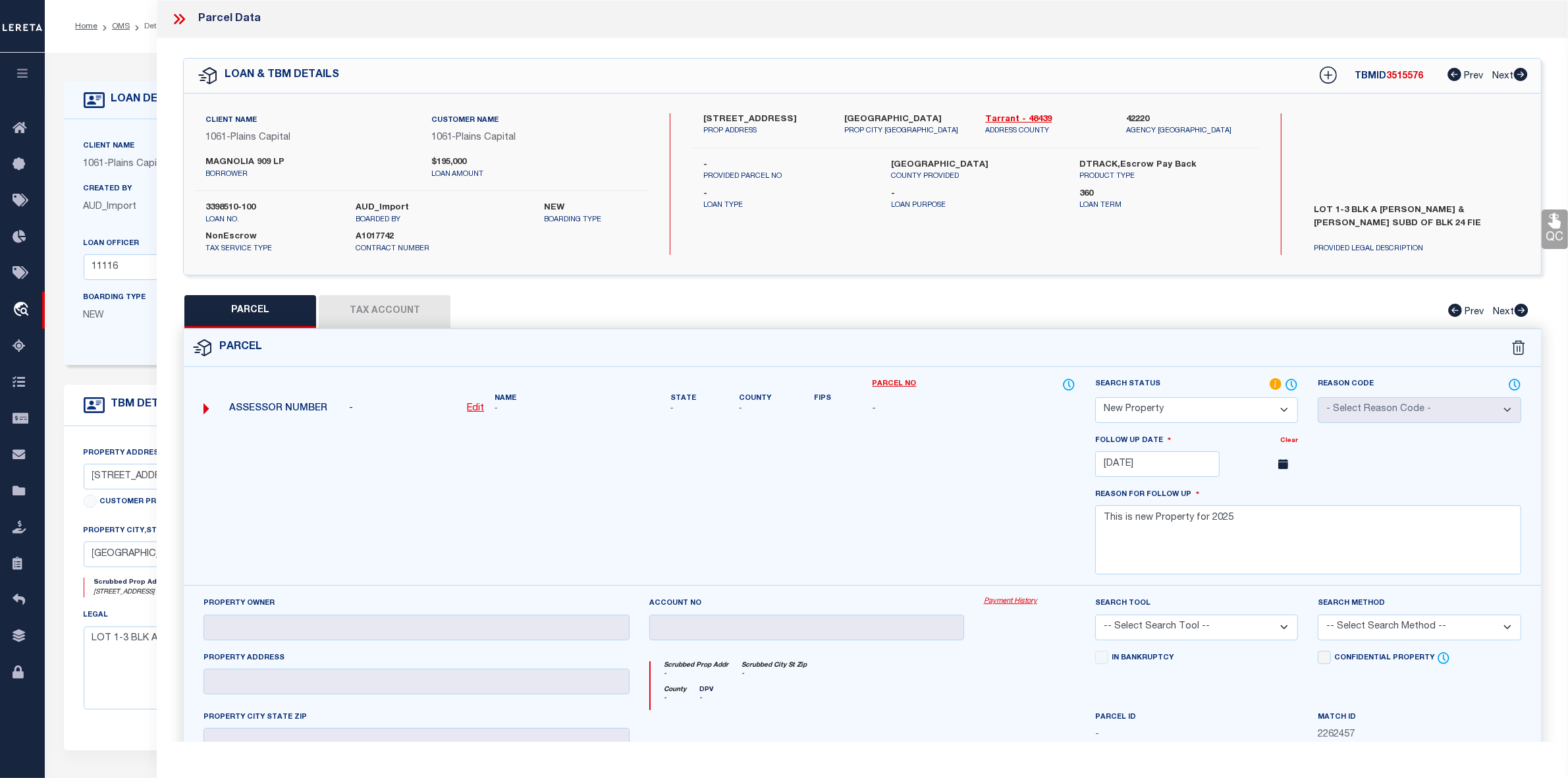
click at [1402, 73] on span "3515576" at bounding box center [1404, 76] width 37 height 9
copy span "3515576"
click at [405, 206] on label "AUD_Import" at bounding box center [439, 208] width 168 height 13
drag, startPoint x: 257, startPoint y: 199, endPoint x: 275, endPoint y: 199, distance: 18.0
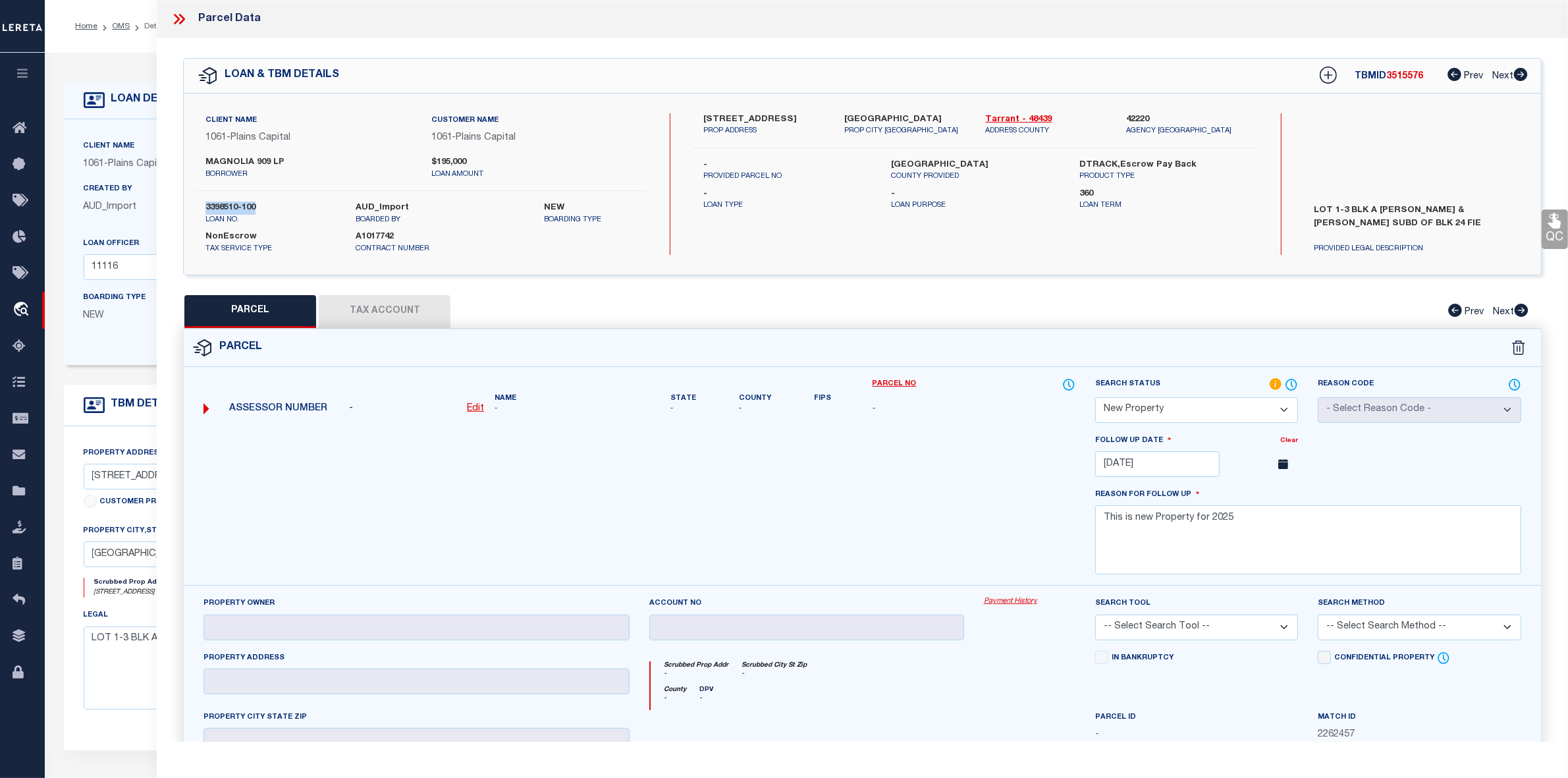
click at [275, 199] on div "Client Name 1061 - Plains Capital Customer Name 1061 - Plains Capital MAGNOLIA …" at bounding box center [421, 184] width 453 height 141
copy label "3398510-100"
click at [419, 310] on div "PARCEL Tax Account Prev Next" at bounding box center [862, 312] width 1358 height 33
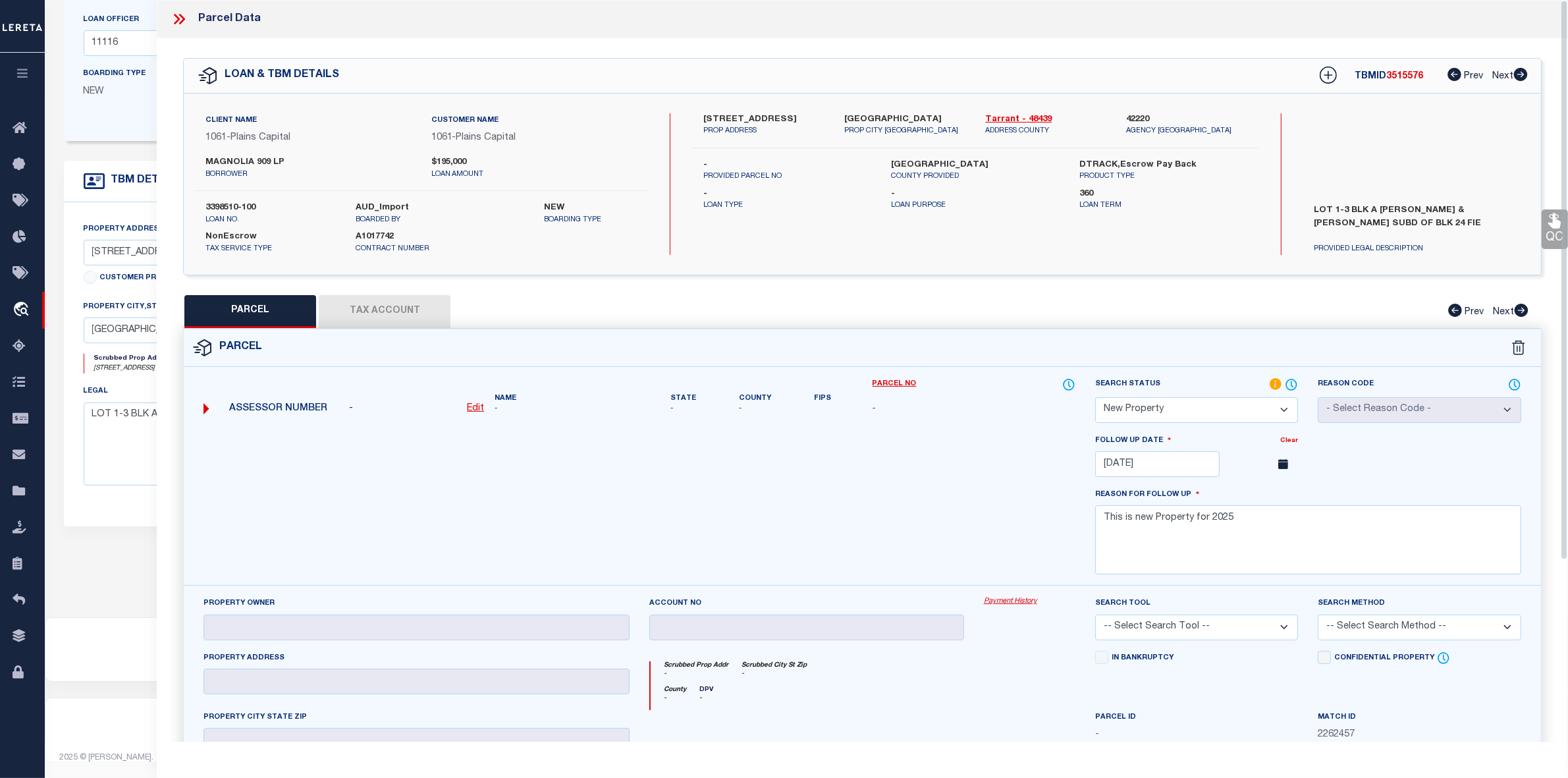
scroll to position [67, 0]
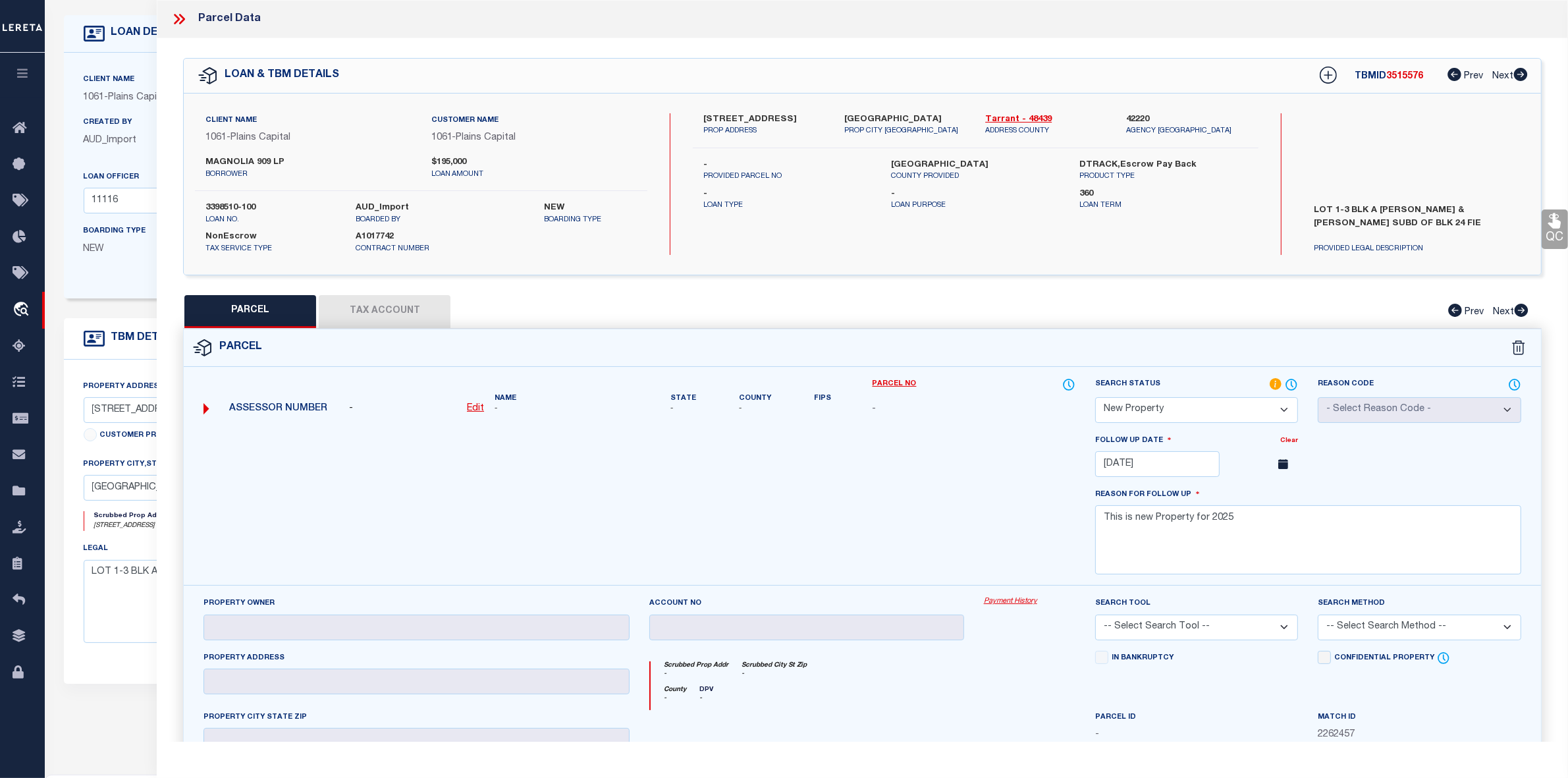
click at [185, 17] on icon at bounding box center [181, 19] width 6 height 11
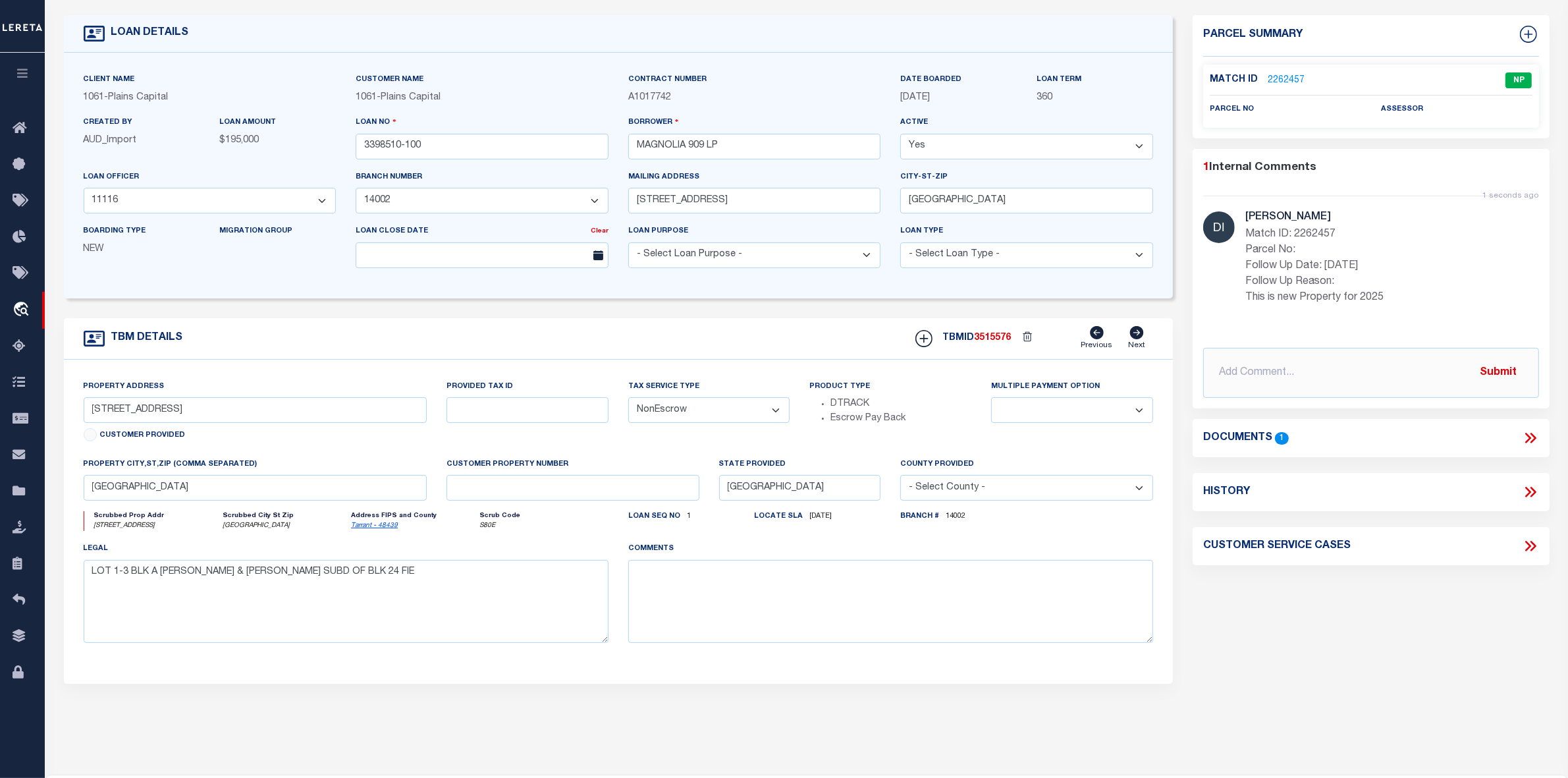
scroll to position [0, 0]
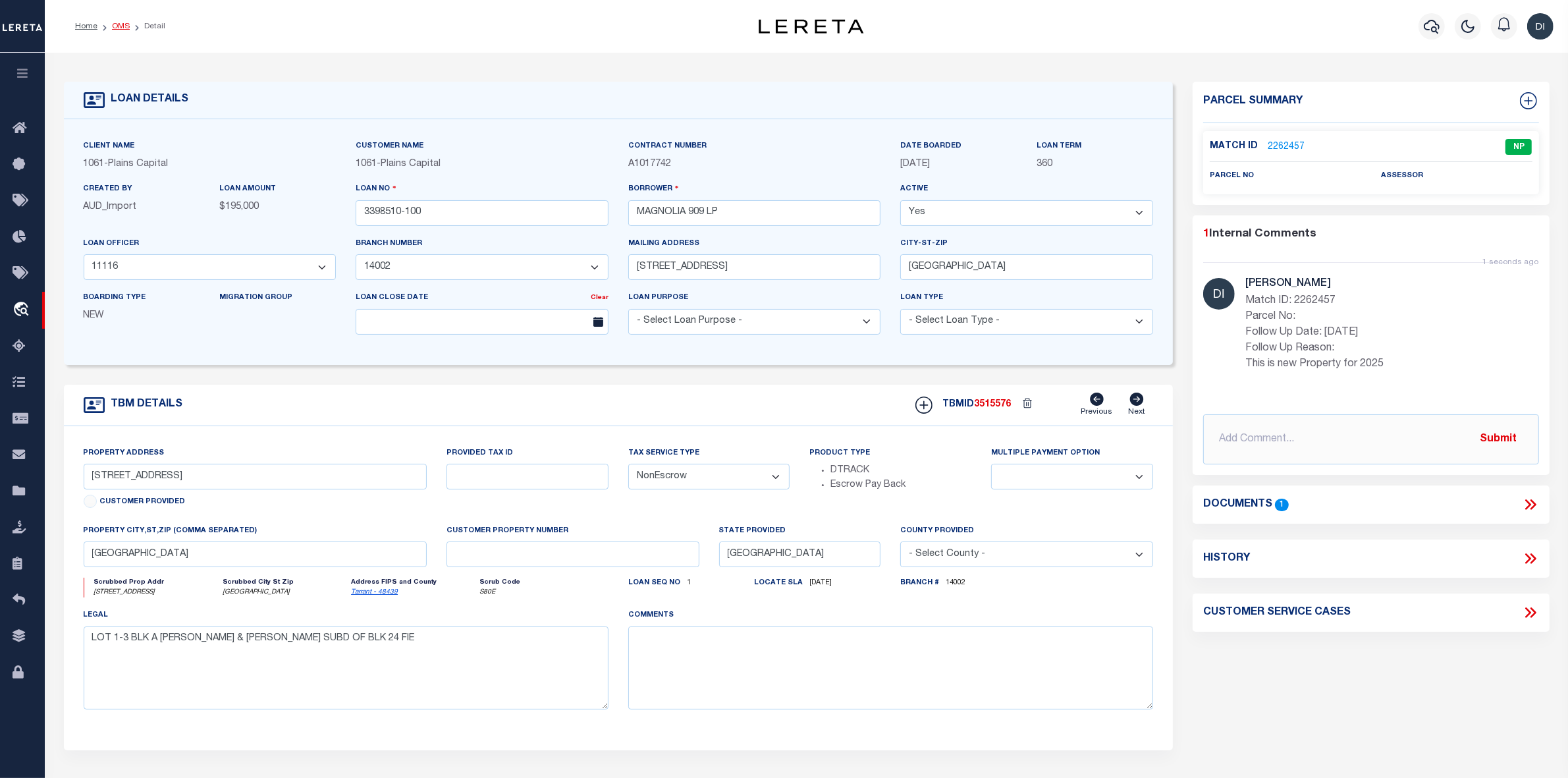
click at [121, 25] on link "OMS" at bounding box center [121, 26] width 17 height 7
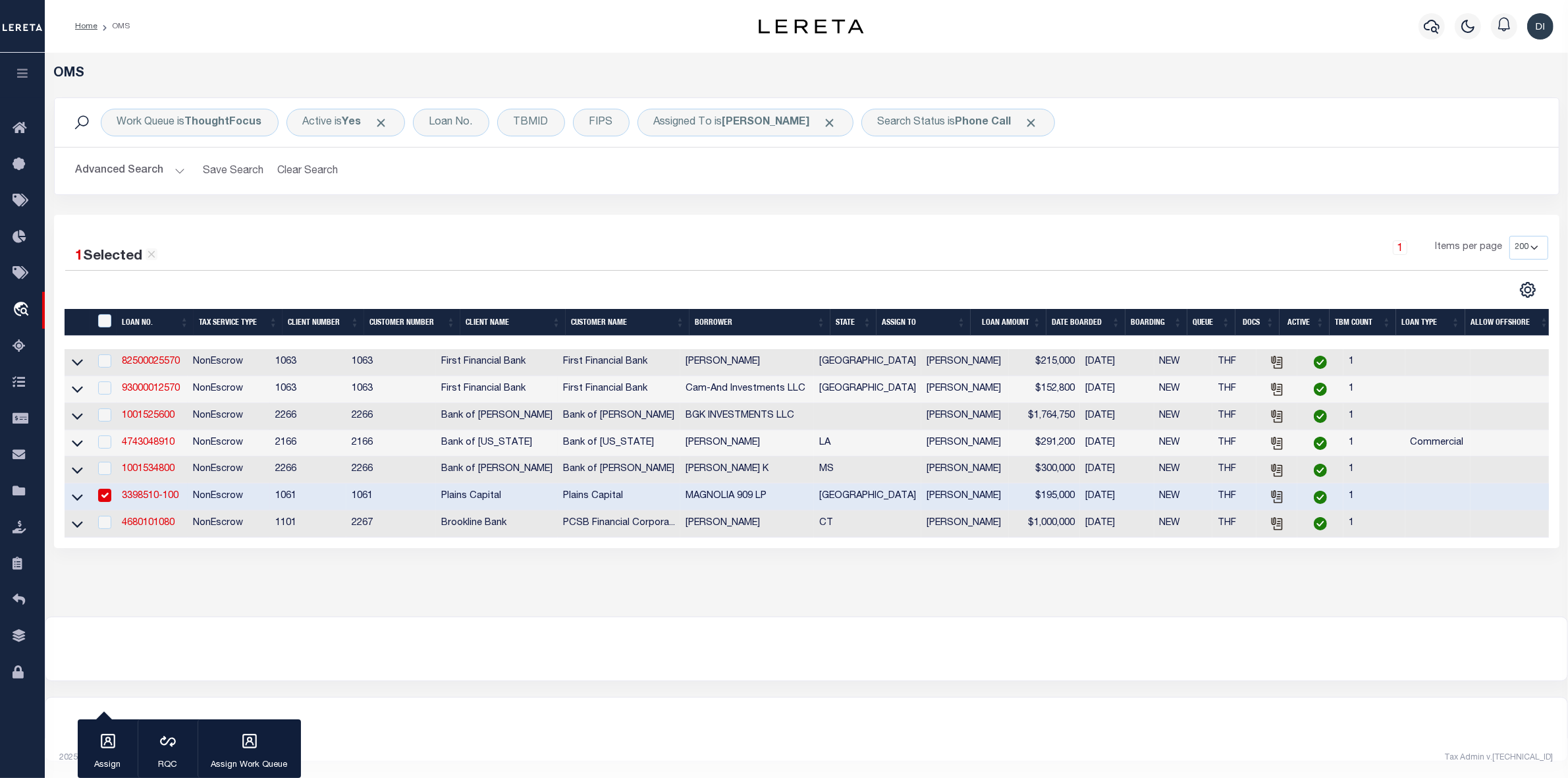
click at [687, 291] on div at bounding box center [435, 290] width 741 height 17
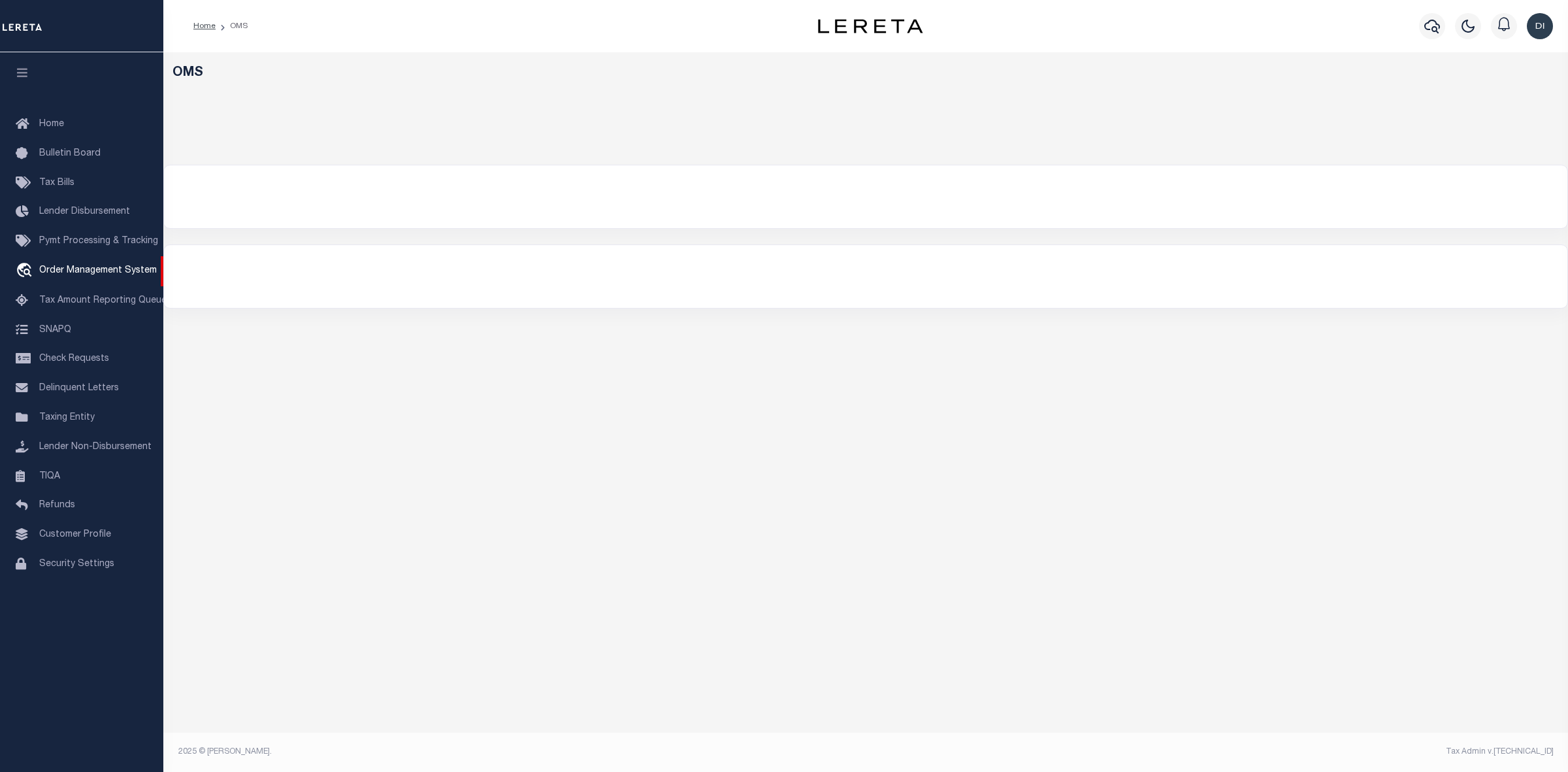
select select "200"
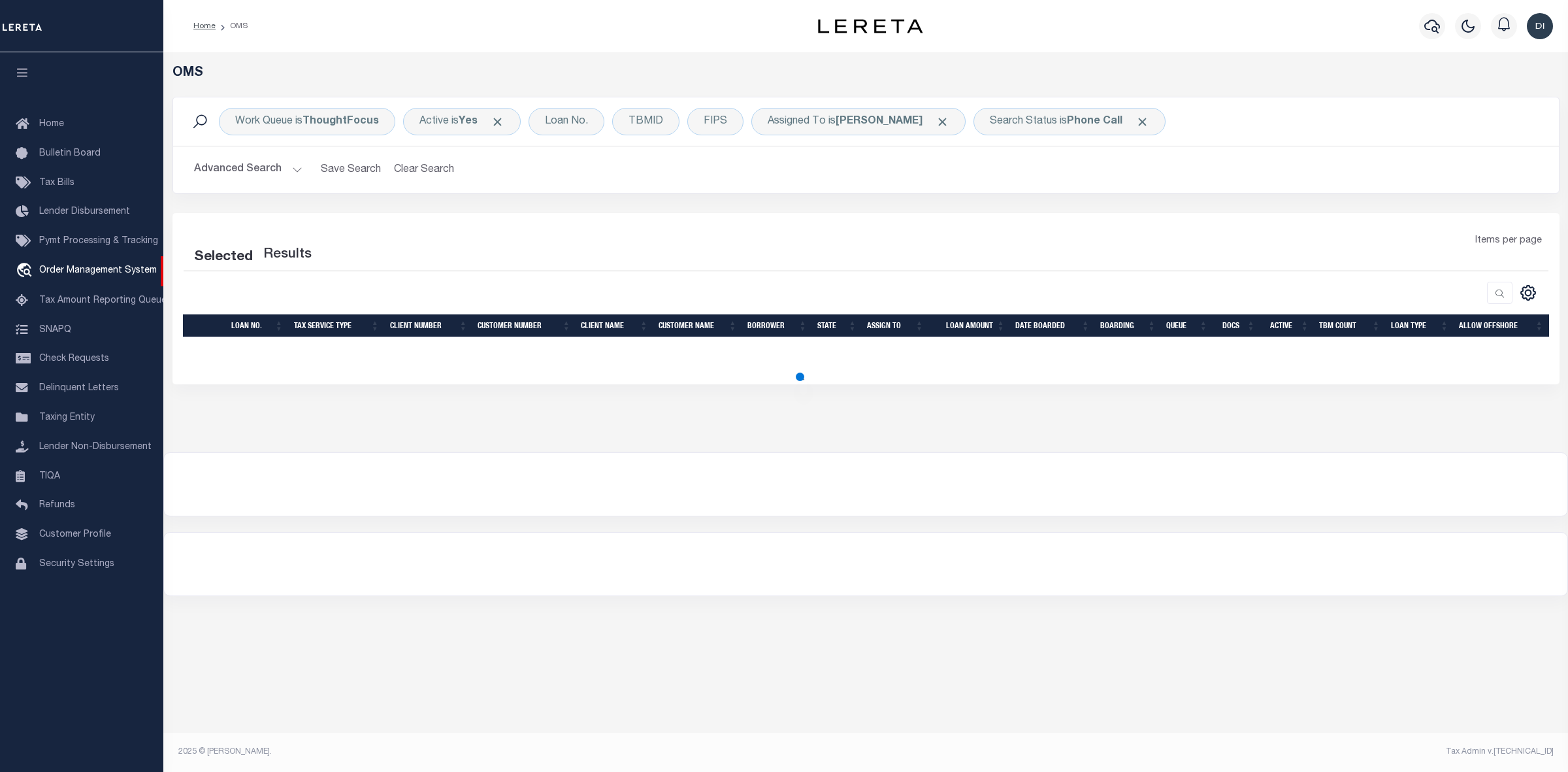
select select "200"
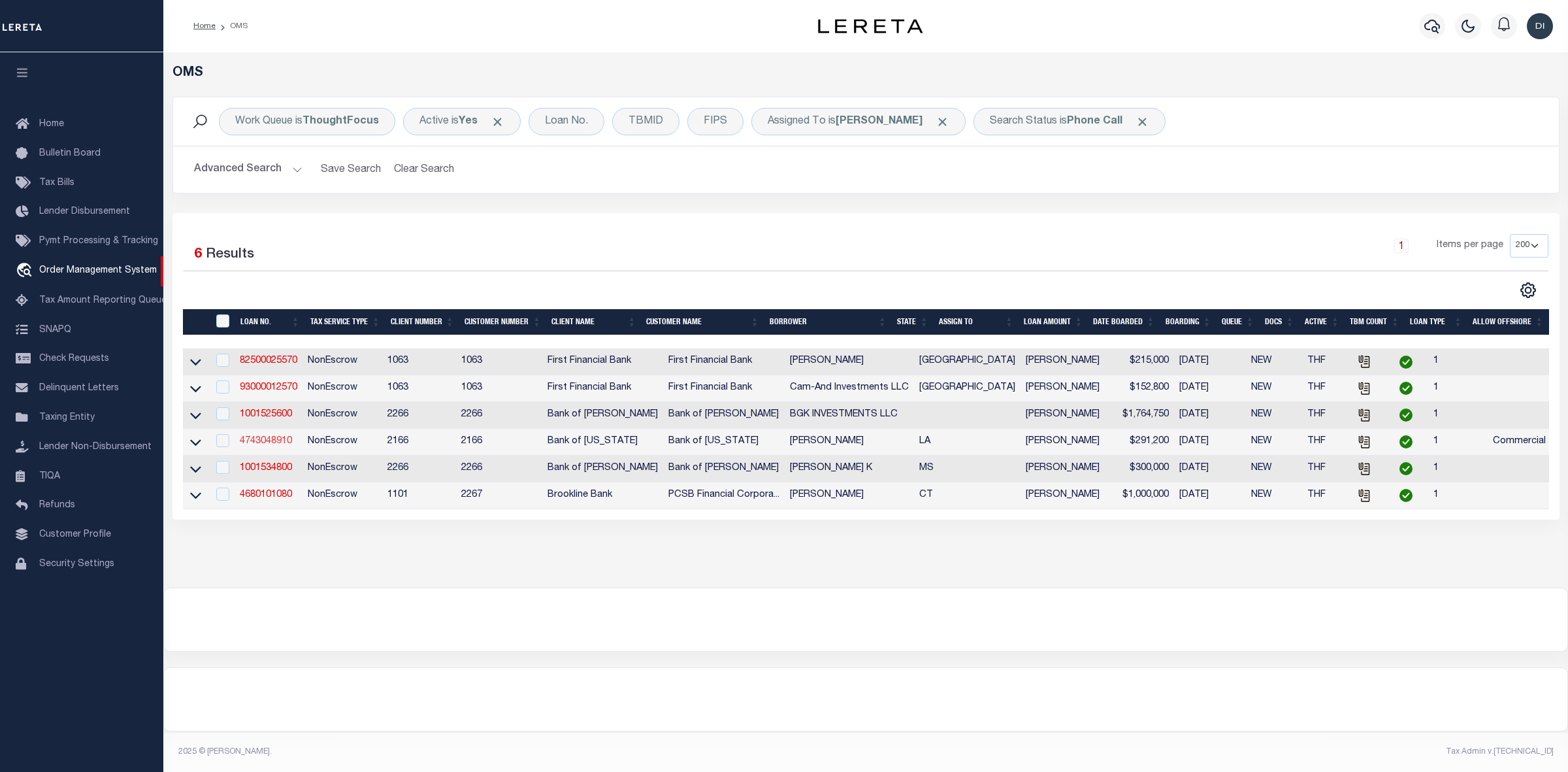
click at [269, 446] on link "4743048910" at bounding box center [266, 441] width 52 height 9
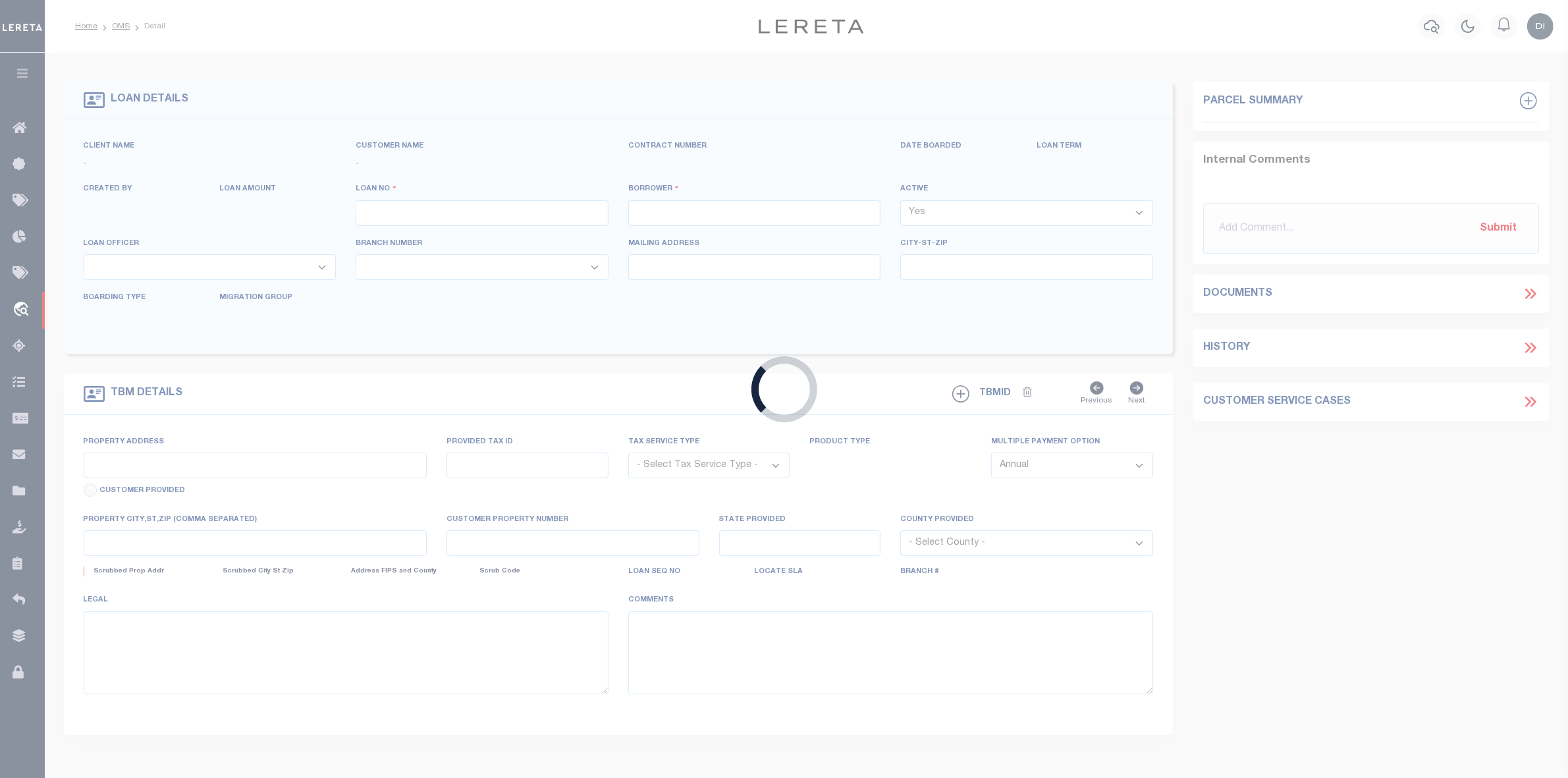
type input "4743048910"
type input "[PERSON_NAME]"
select select
type input "[STREET_ADDRESS]"
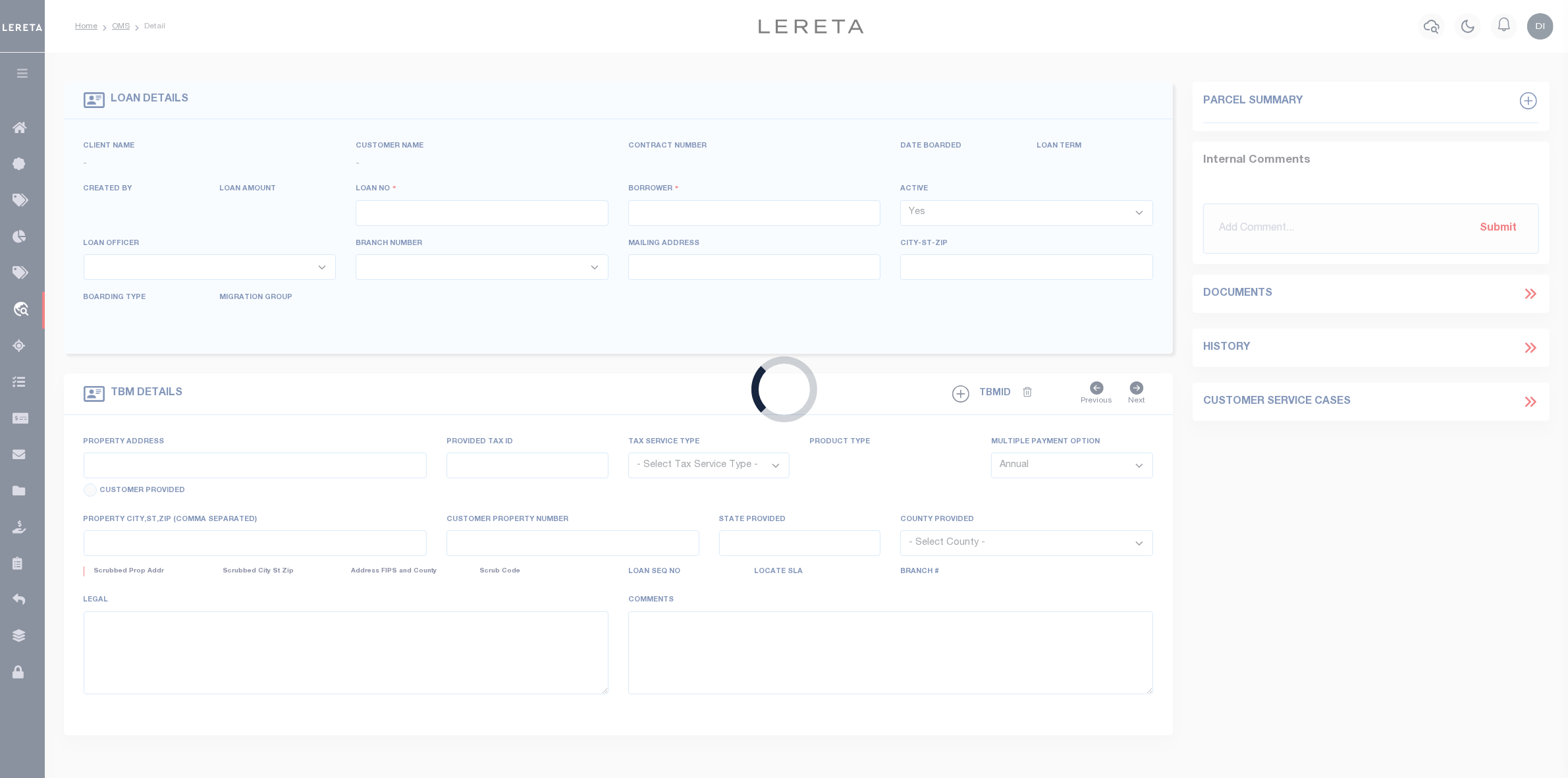
type input "Marrero, LA 70072"
type input "[DATE]"
select select "500"
select select "20"
select select "NonEscrow"
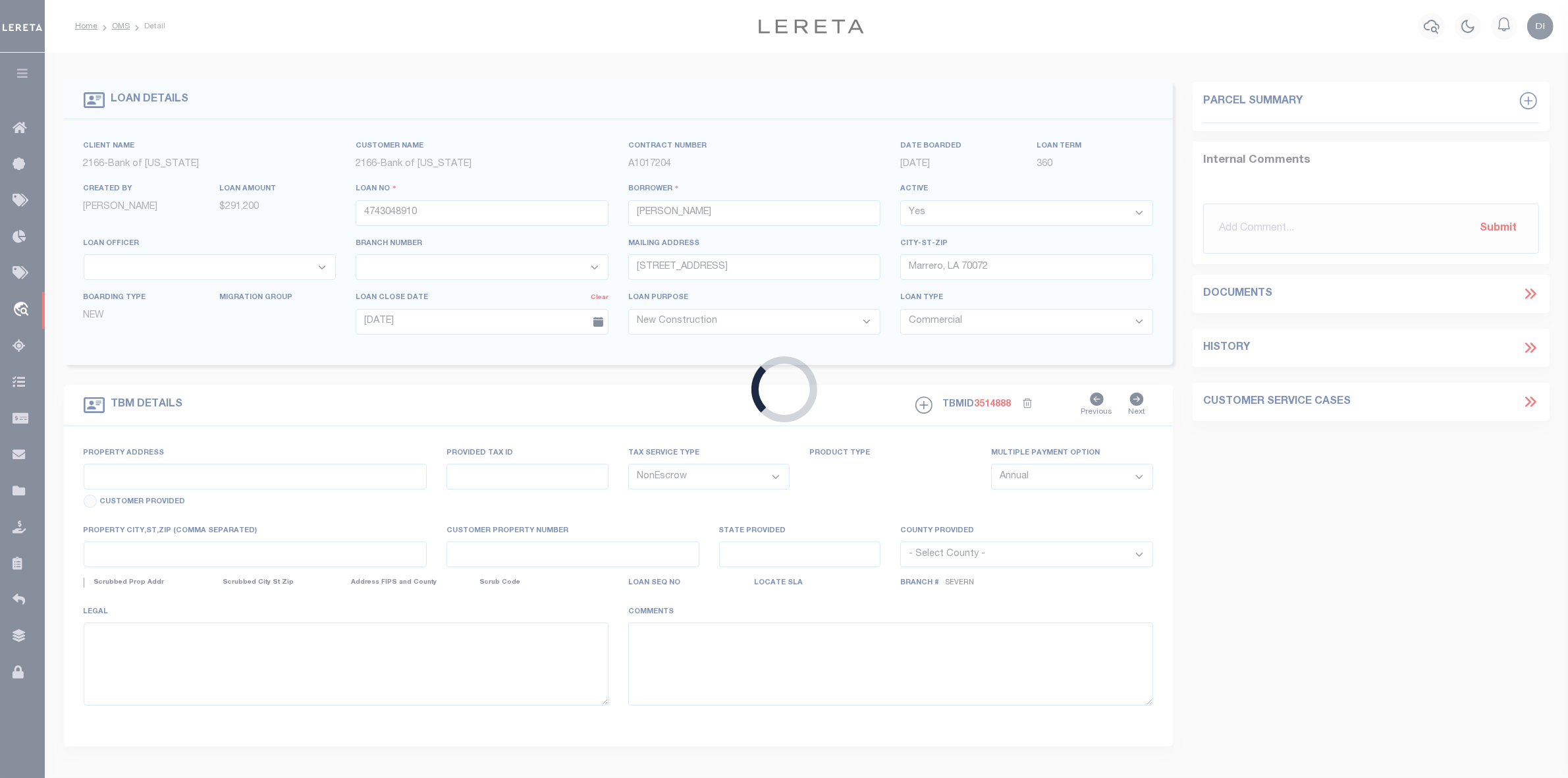
type input "[STREET_ADDRESS]"
select select
type input "MARRERO LA 70072-2521"
type input "LA"
select select "10865"
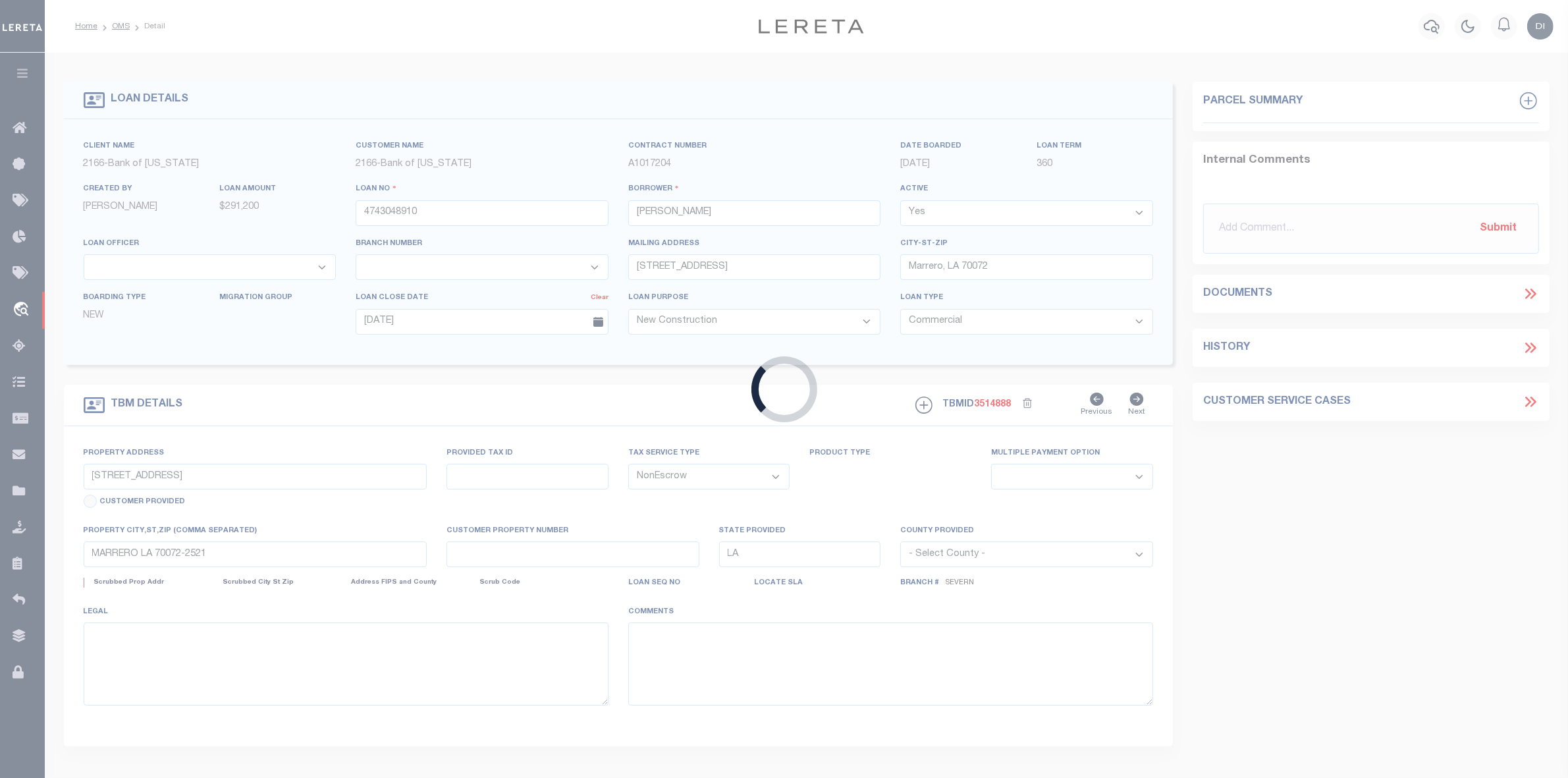
select select "4393"
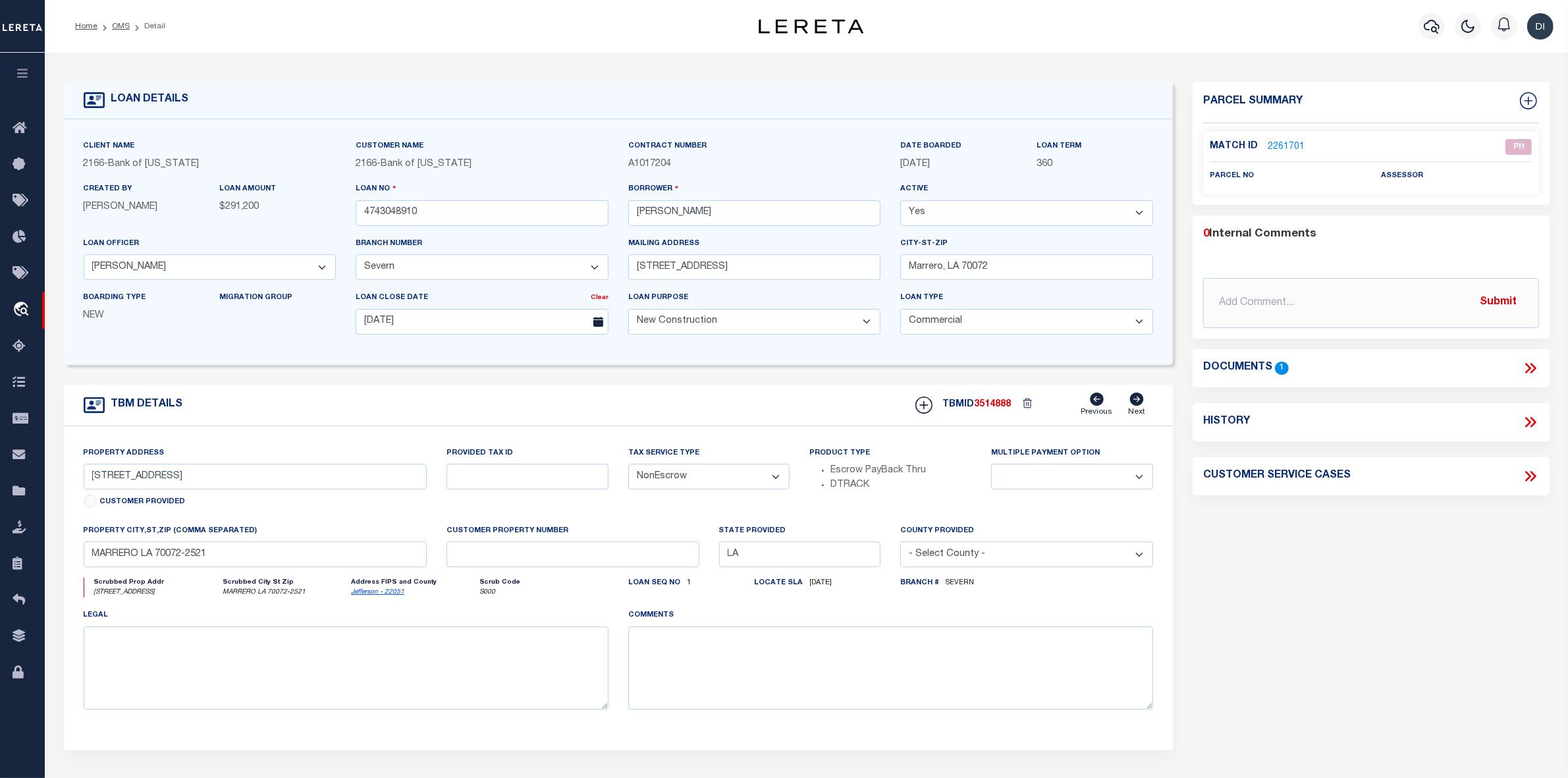
click at [1531, 369] on icon at bounding box center [1530, 368] width 17 height 17
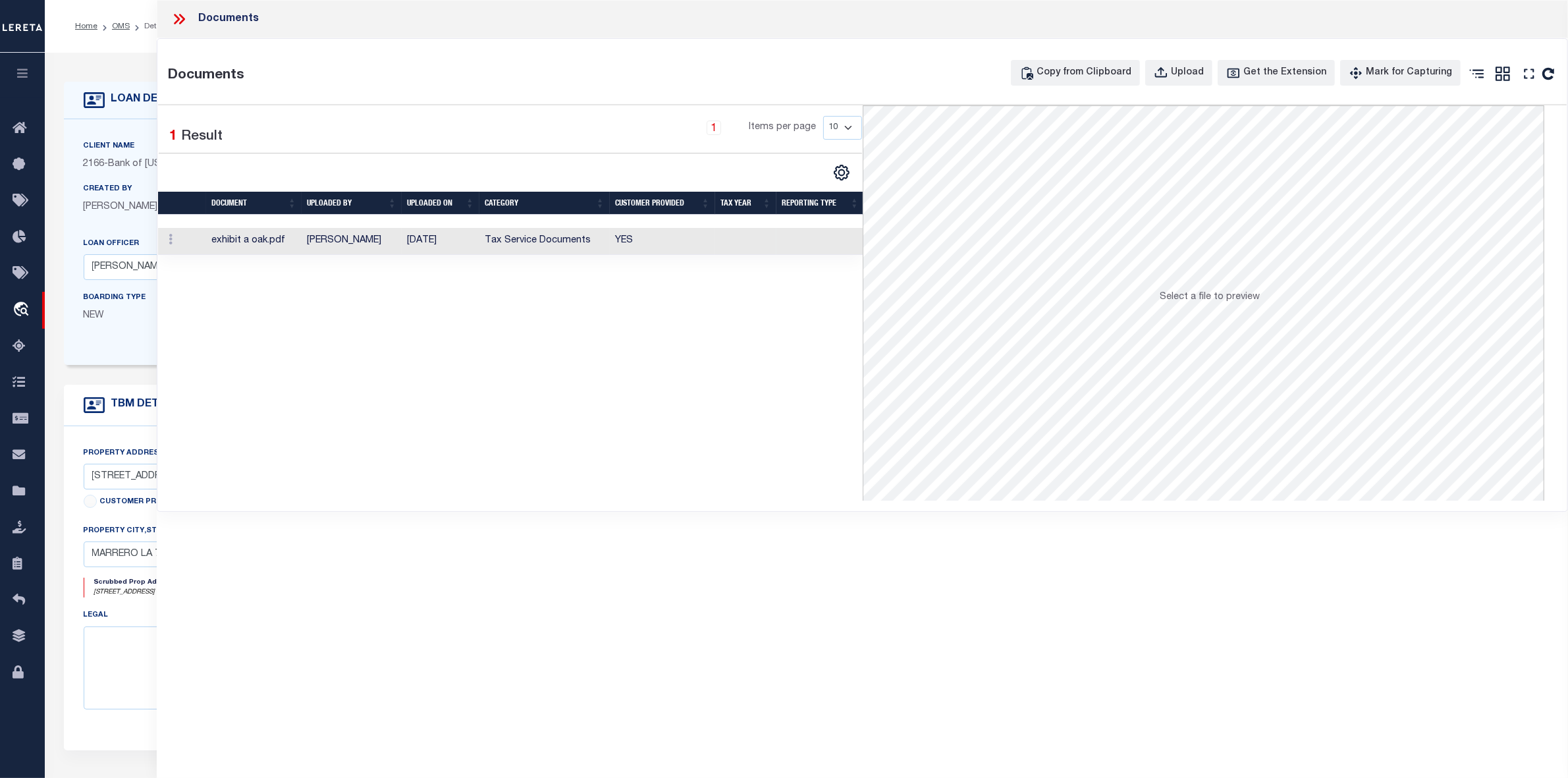
click at [445, 248] on td "[DATE]" at bounding box center [440, 241] width 77 height 27
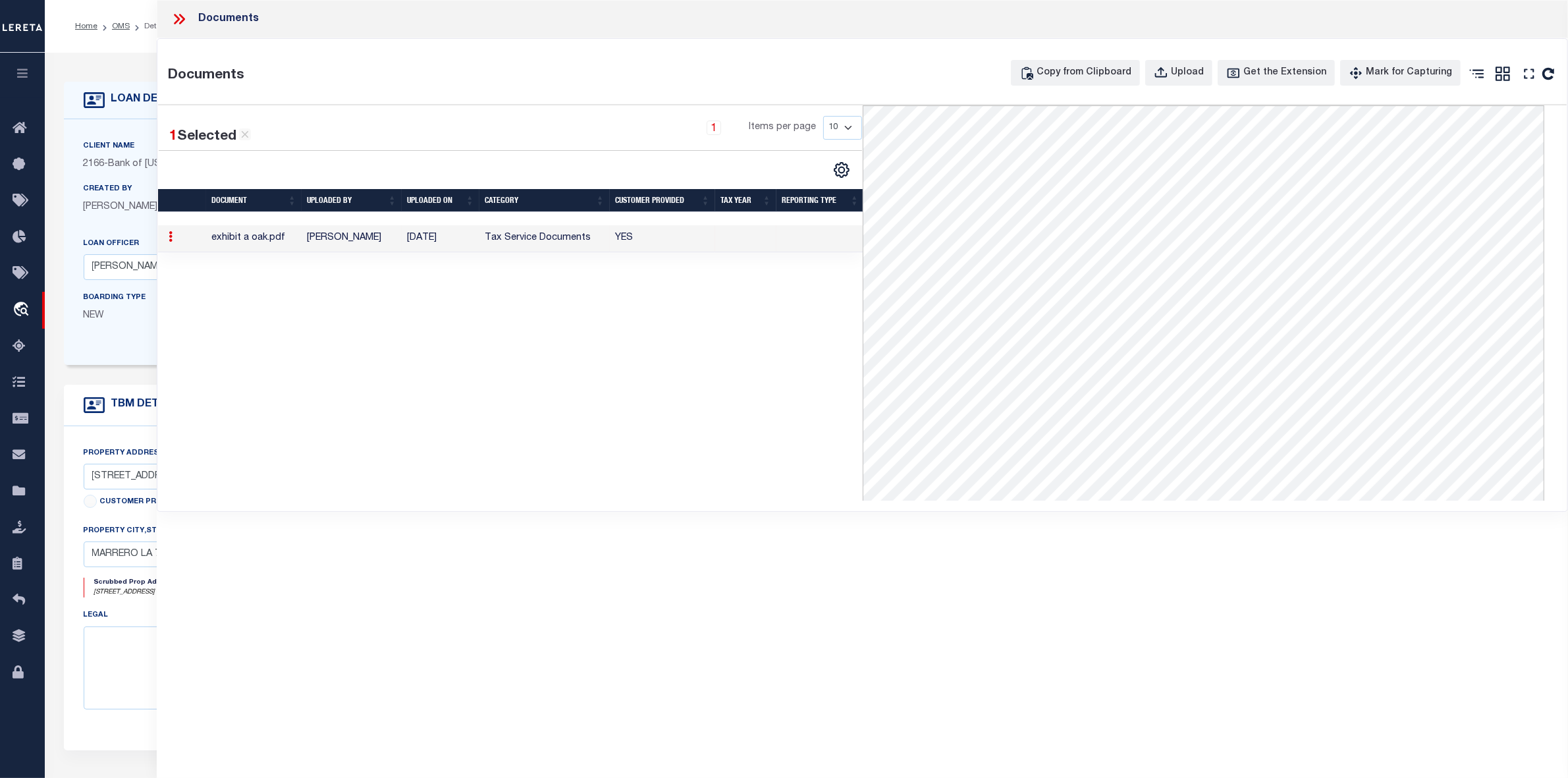
click at [180, 20] on icon at bounding box center [179, 19] width 17 height 17
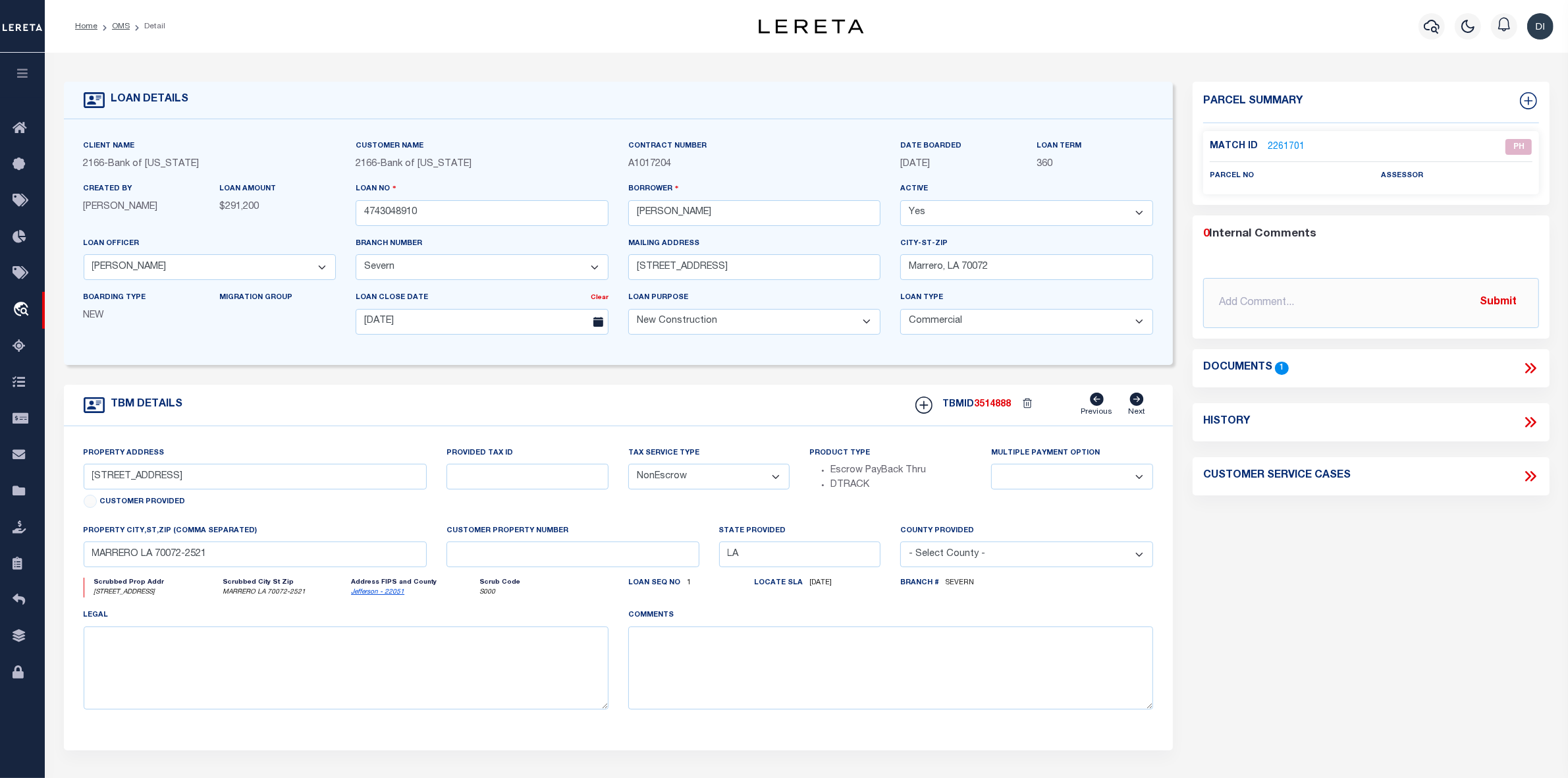
click at [1289, 145] on link "2261701" at bounding box center [1286, 147] width 37 height 14
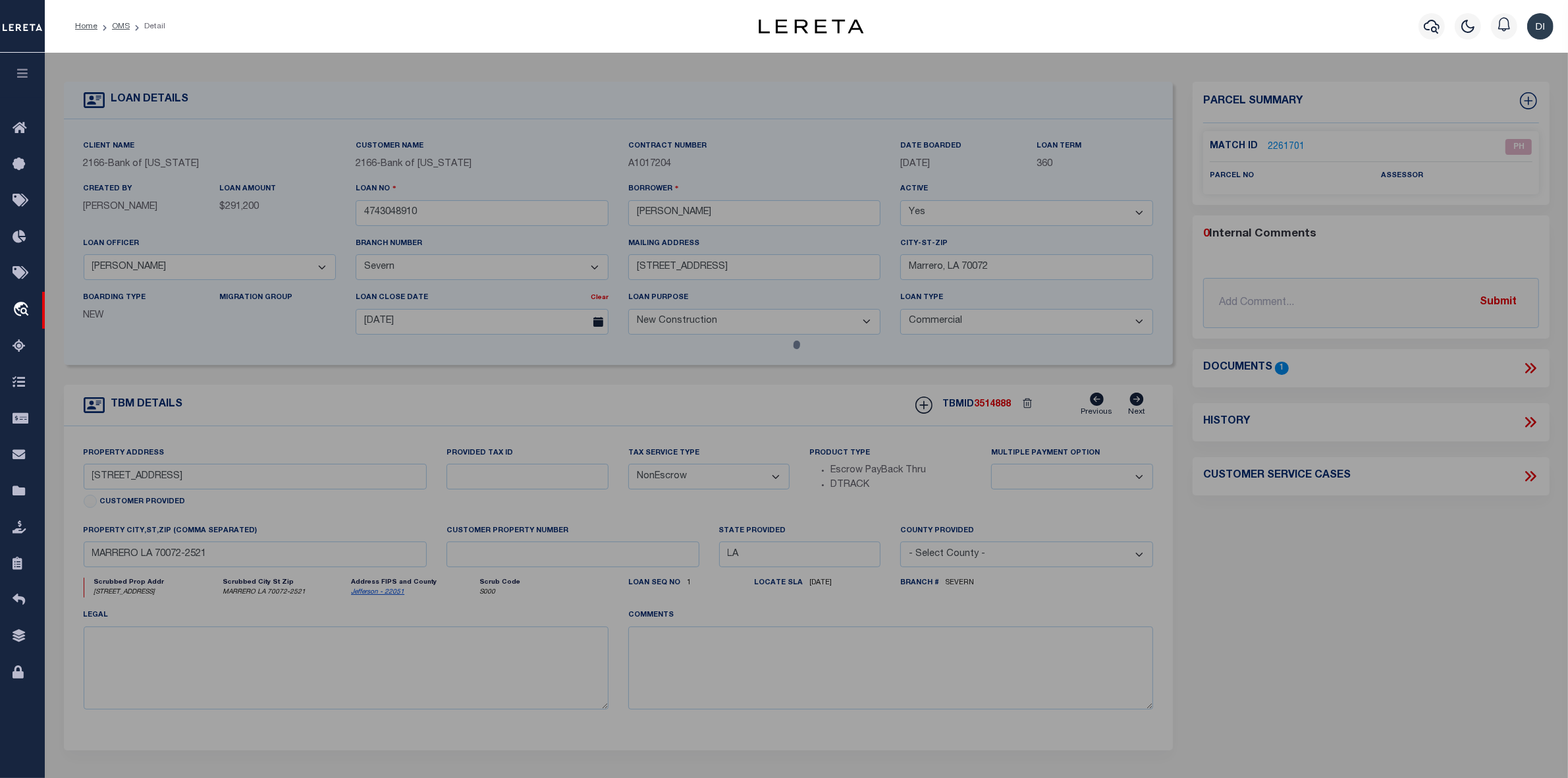
checkbox input "false"
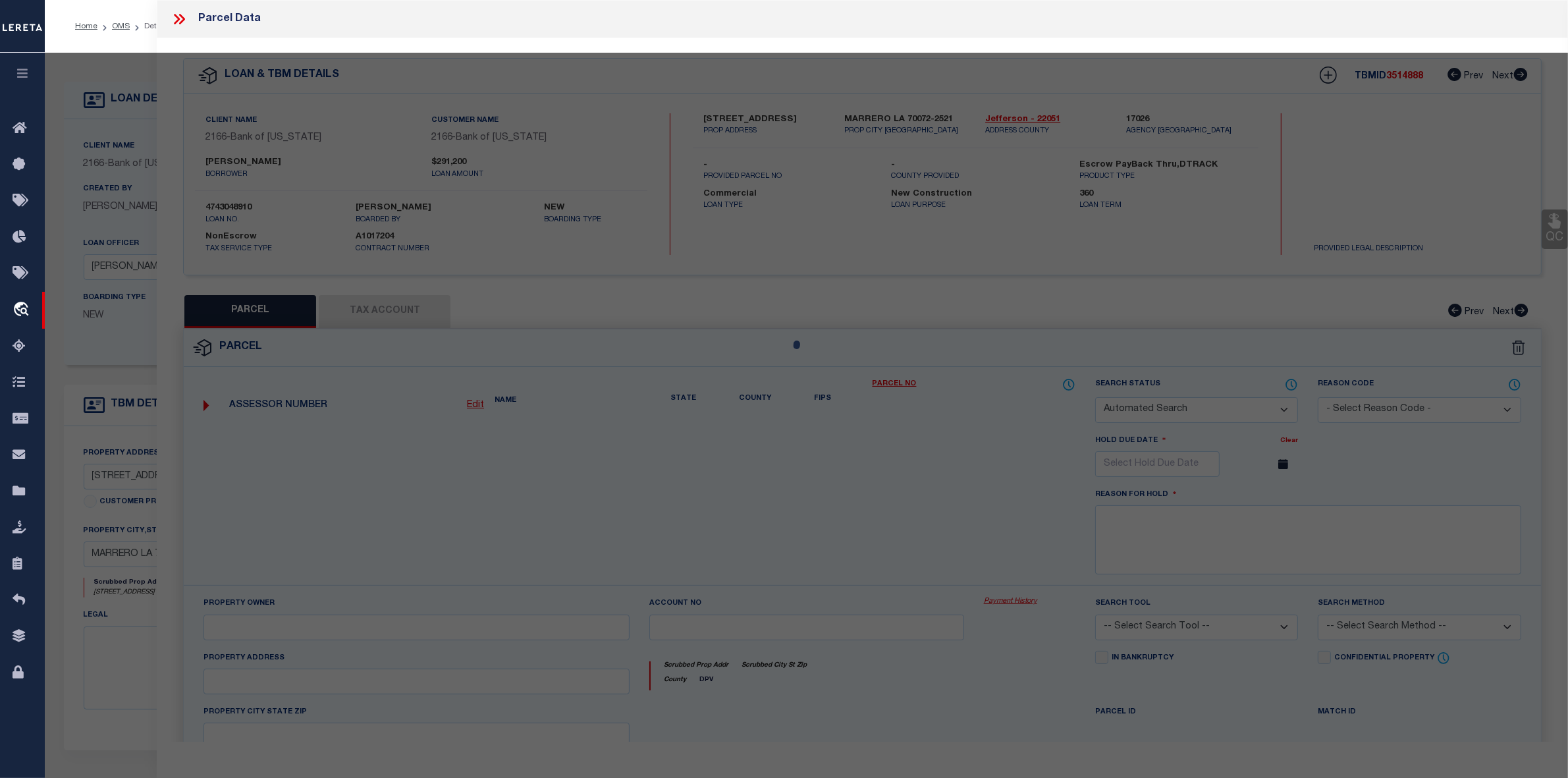
select select "PH"
checkbox input "false"
type textarea "Document uploaded that satisfies a legal requirement, changing from [GEOGRAPHIC…"
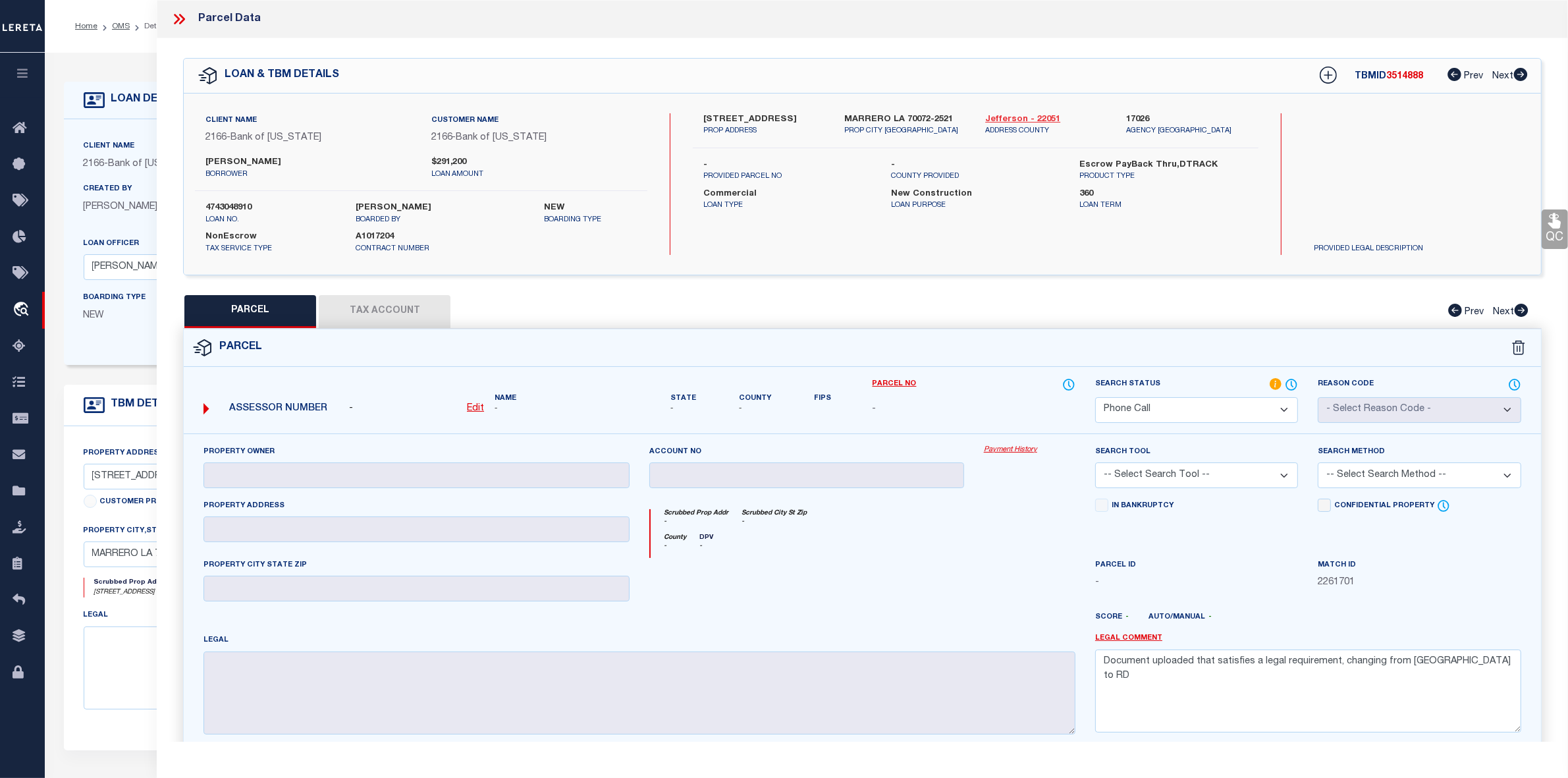
click at [1029, 116] on link "Jefferson - 22051" at bounding box center [1046, 120] width 121 height 13
drag, startPoint x: 703, startPoint y: 116, endPoint x: 757, endPoint y: 116, distance: 54.0
click at [757, 116] on label "[STREET_ADDRESS]" at bounding box center [764, 120] width 121 height 13
copy label "[STREET_ADDRESS]"
click at [767, 285] on div "QC QC QC" at bounding box center [862, 431] width 1411 height 786
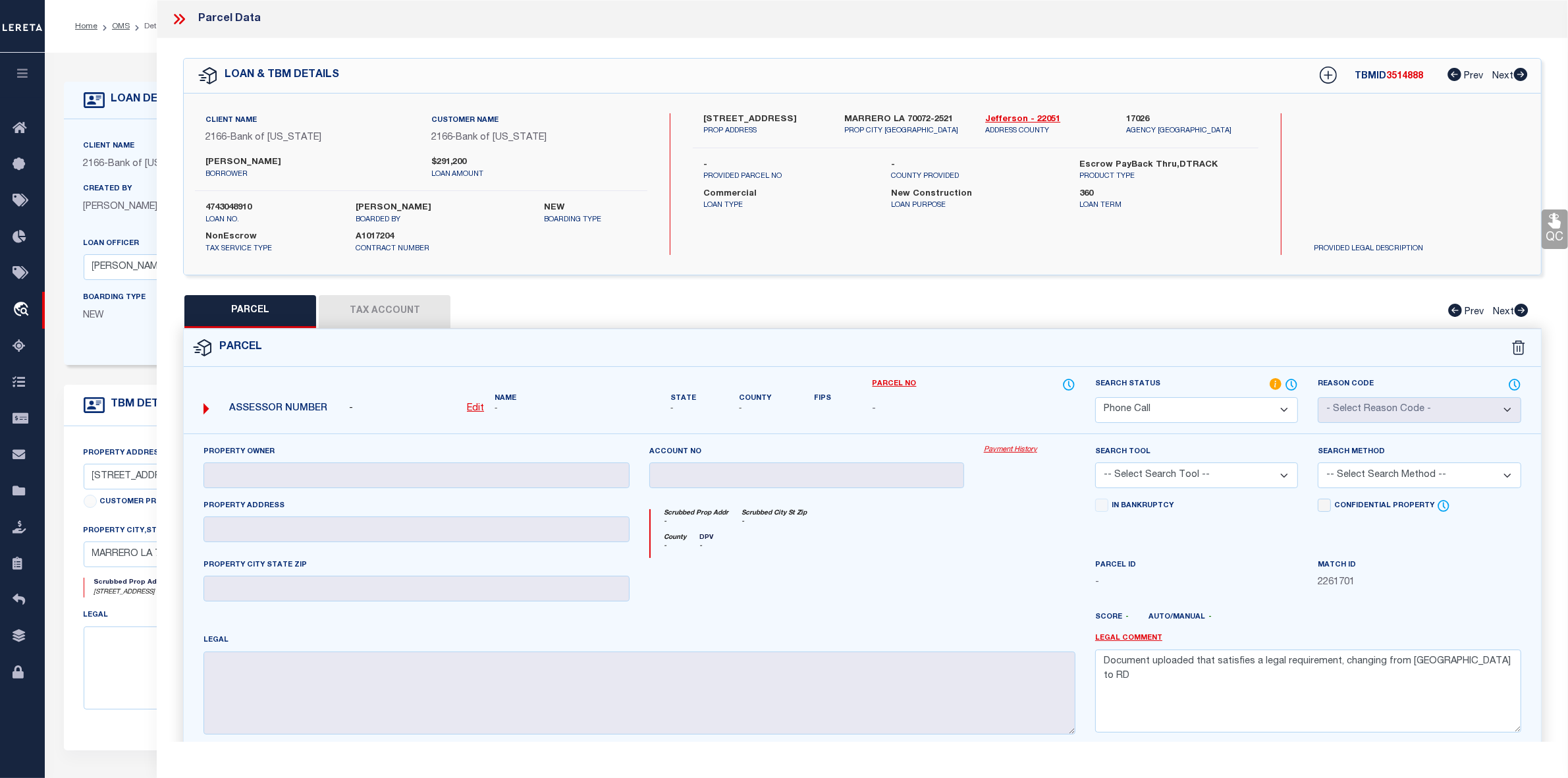
click at [185, 17] on icon at bounding box center [179, 19] width 17 height 17
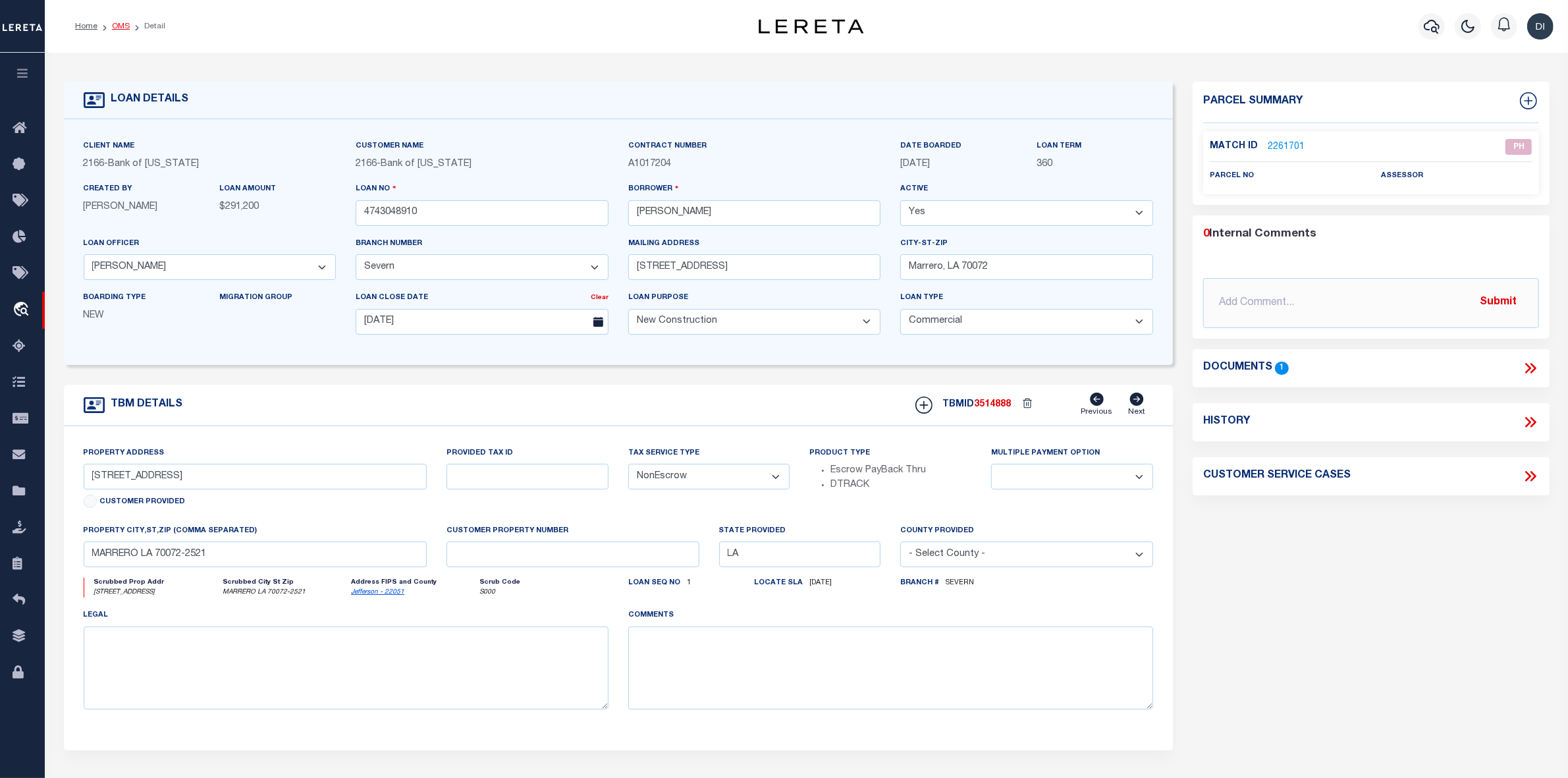
click at [116, 25] on link "OMS" at bounding box center [121, 26] width 17 height 7
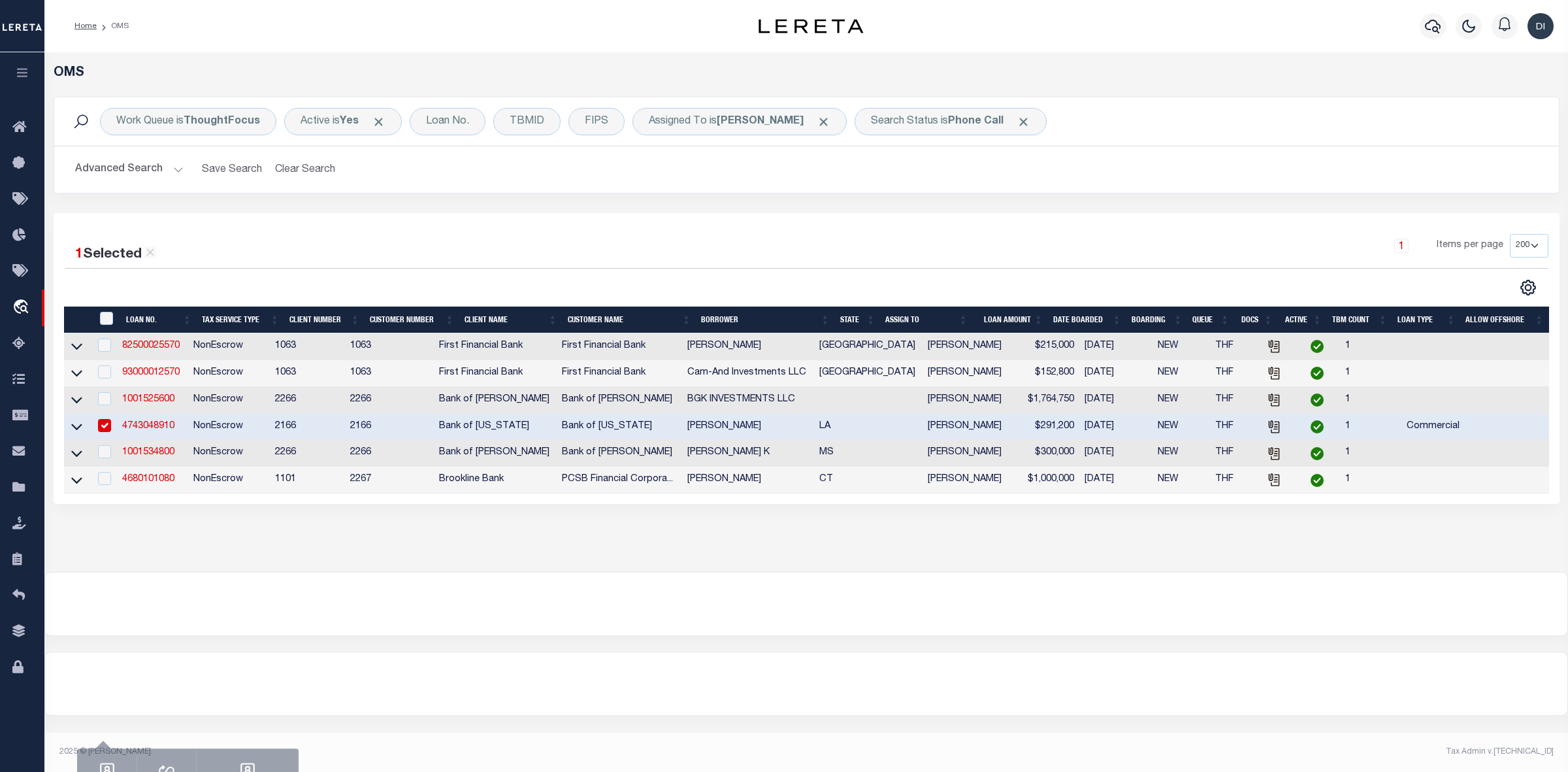
click at [432, 606] on div at bounding box center [806, 604] width 1522 height 63
click at [171, 376] on link "93000012570" at bounding box center [151, 372] width 58 height 9
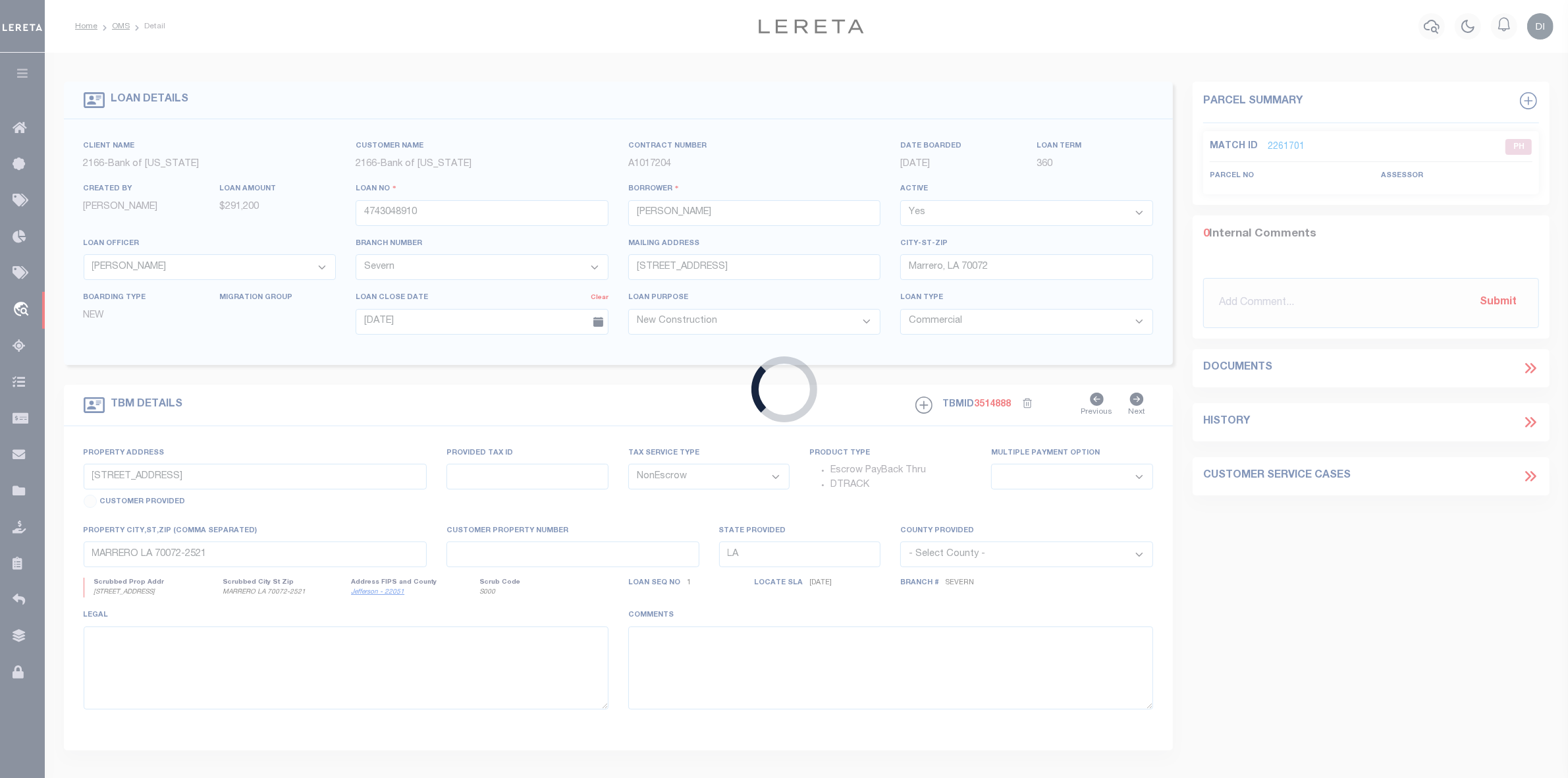
type input "93000012570"
type input "Cam-And Investments LLC"
select select
select select "100"
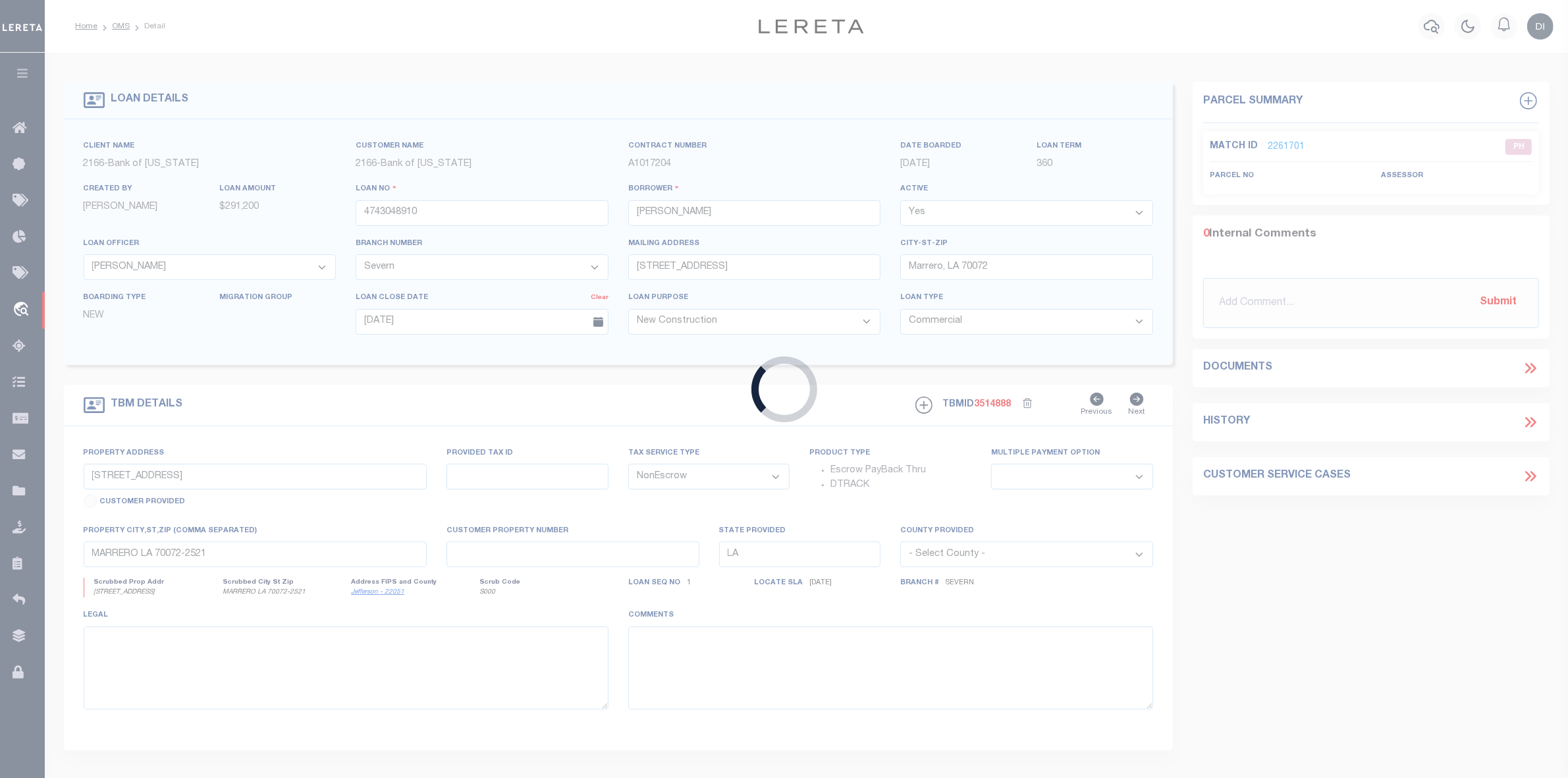
select select
type input "1402 VINE ST A & B"
select select
type input "[GEOGRAPHIC_DATA]"
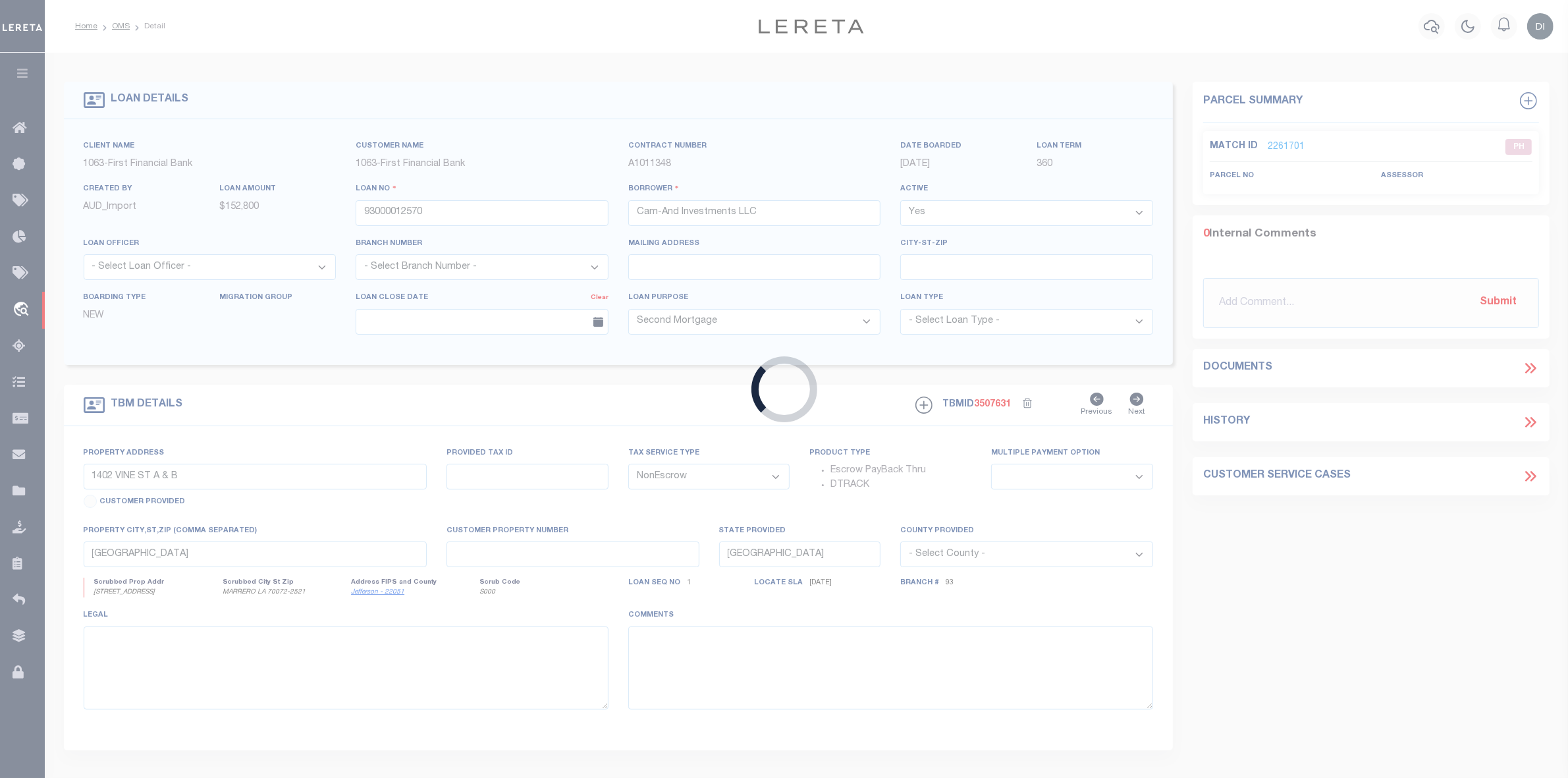
select select
select select "778"
select select "540"
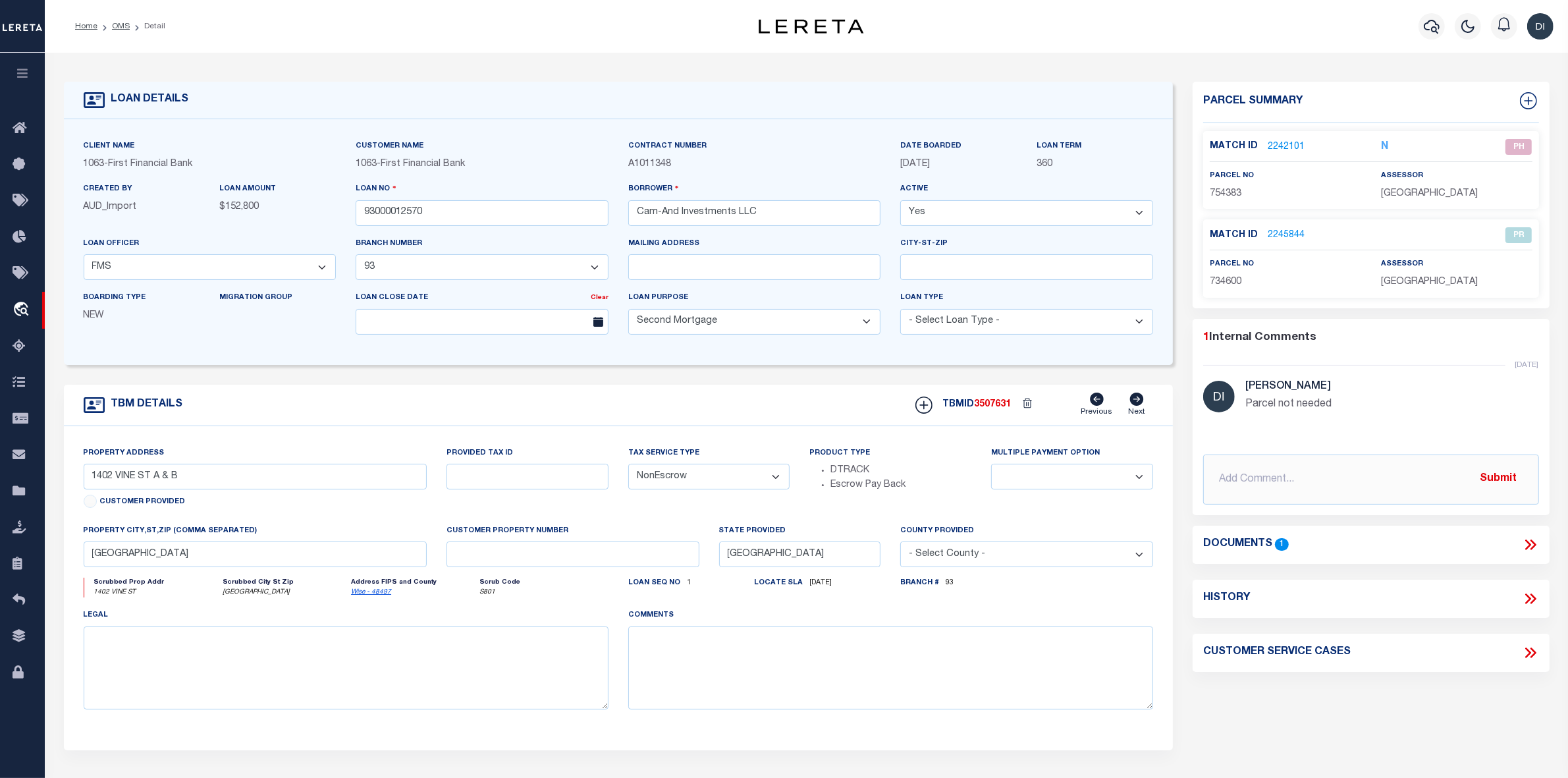
click at [1533, 547] on icon at bounding box center [1532, 544] width 6 height 11
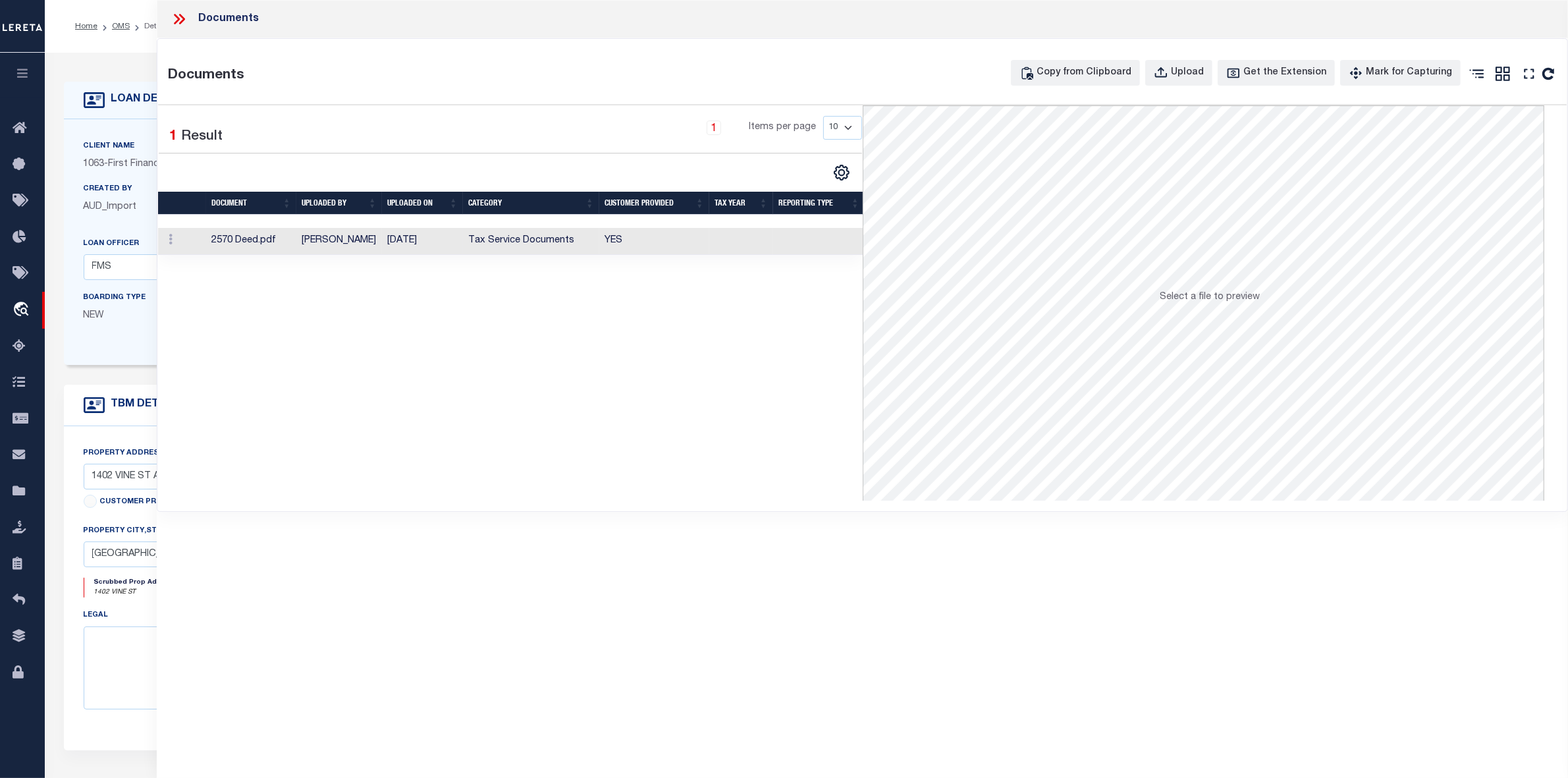
click at [444, 250] on td "[DATE]" at bounding box center [422, 241] width 81 height 27
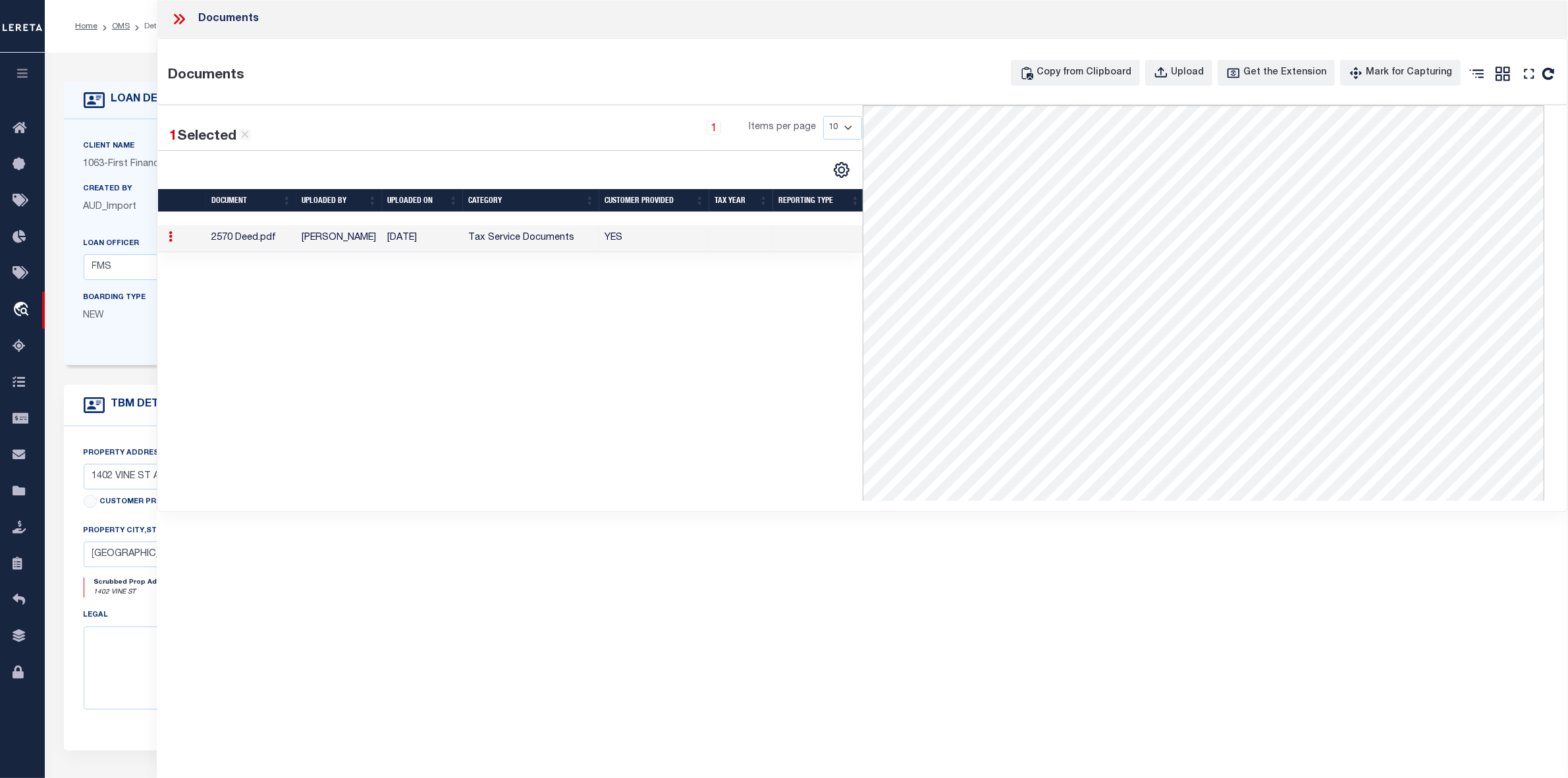
click at [178, 17] on icon at bounding box center [176, 19] width 6 height 11
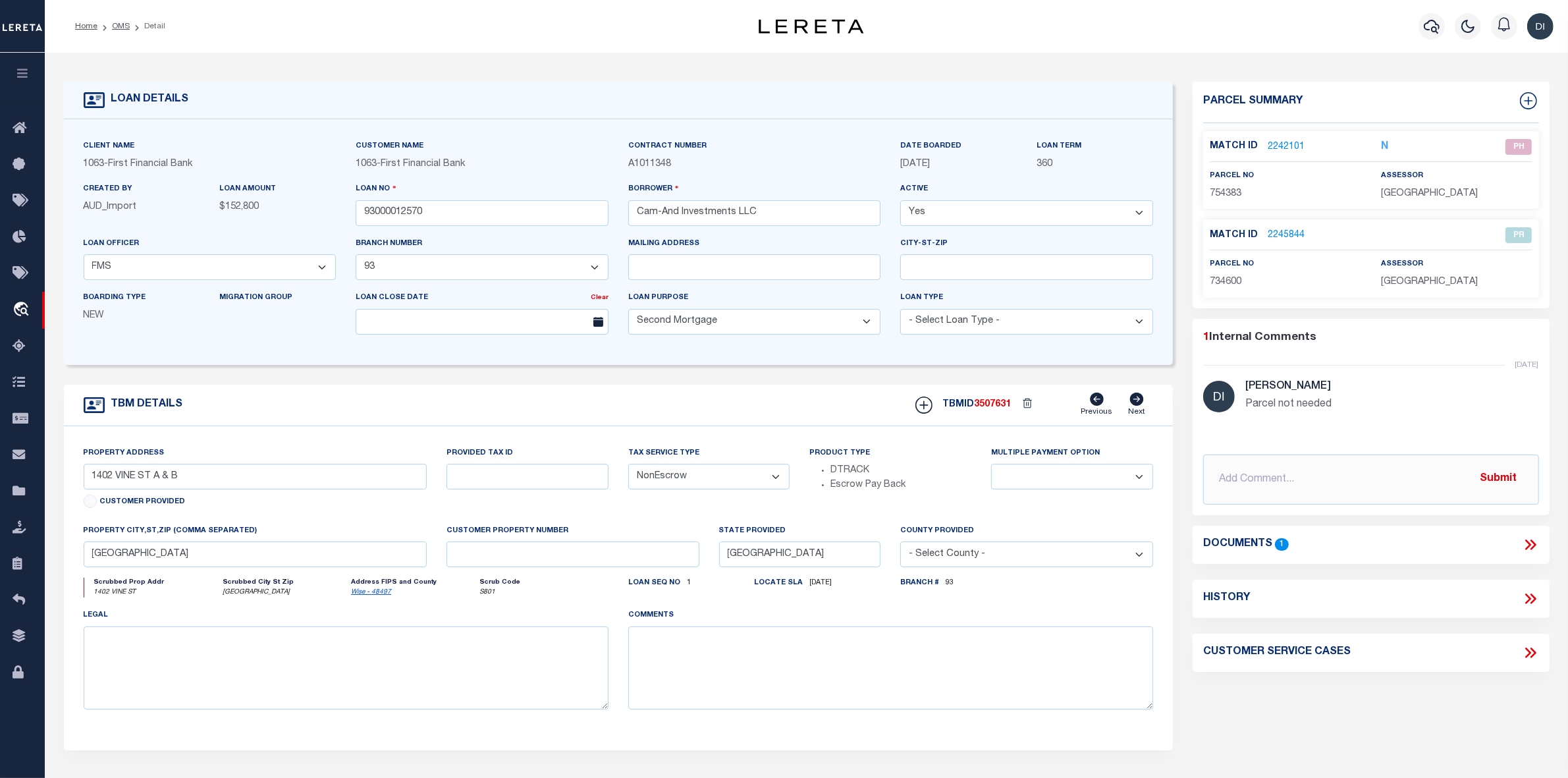
click at [178, 17] on div "Home OMS Detail" at bounding box center [376, 26] width 622 height 27
click at [1288, 144] on link "2242101" at bounding box center [1286, 147] width 37 height 14
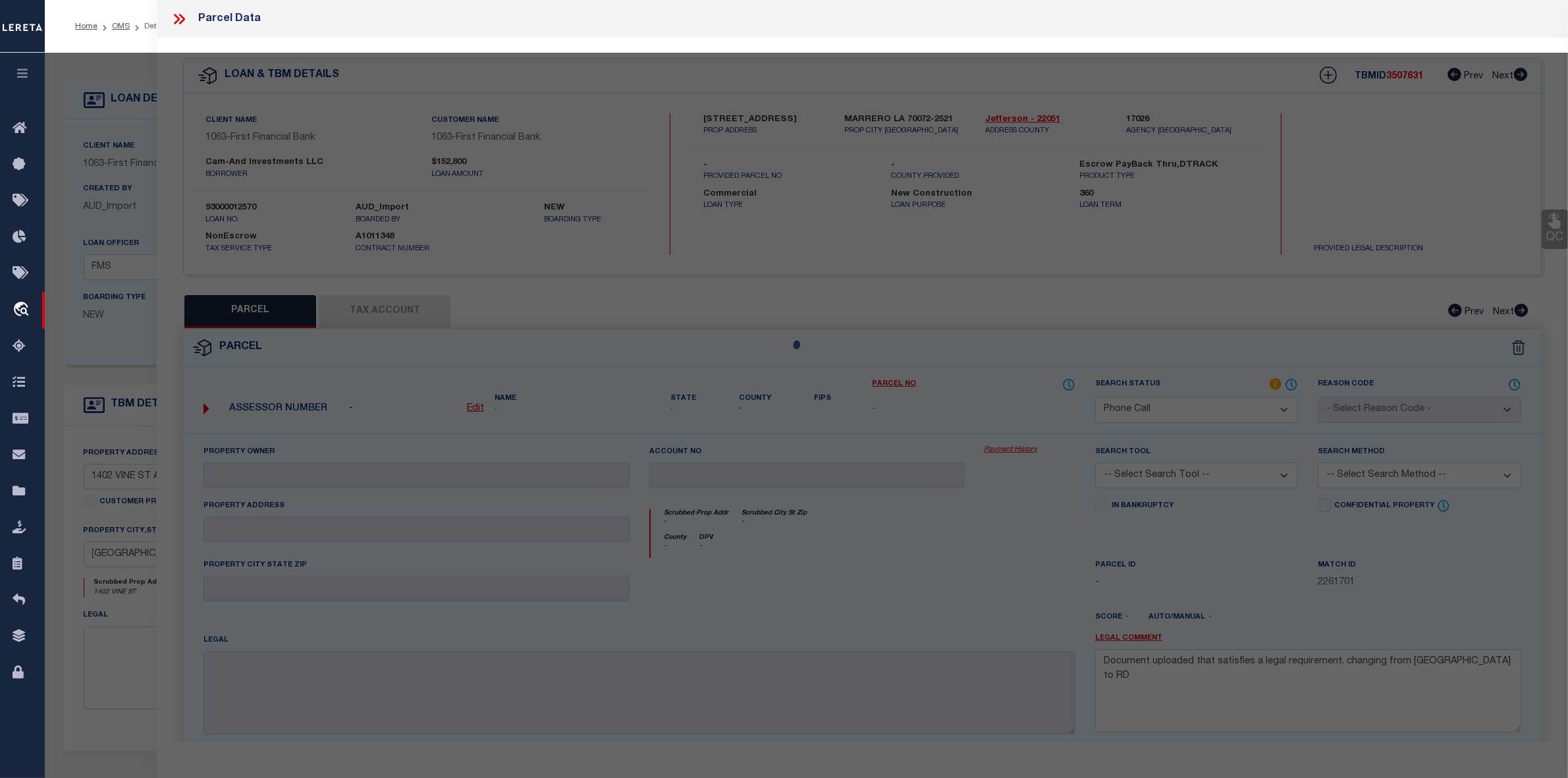
select select "AS"
checkbox input "false"
select select "PH"
type input "MELANIE FAIR"
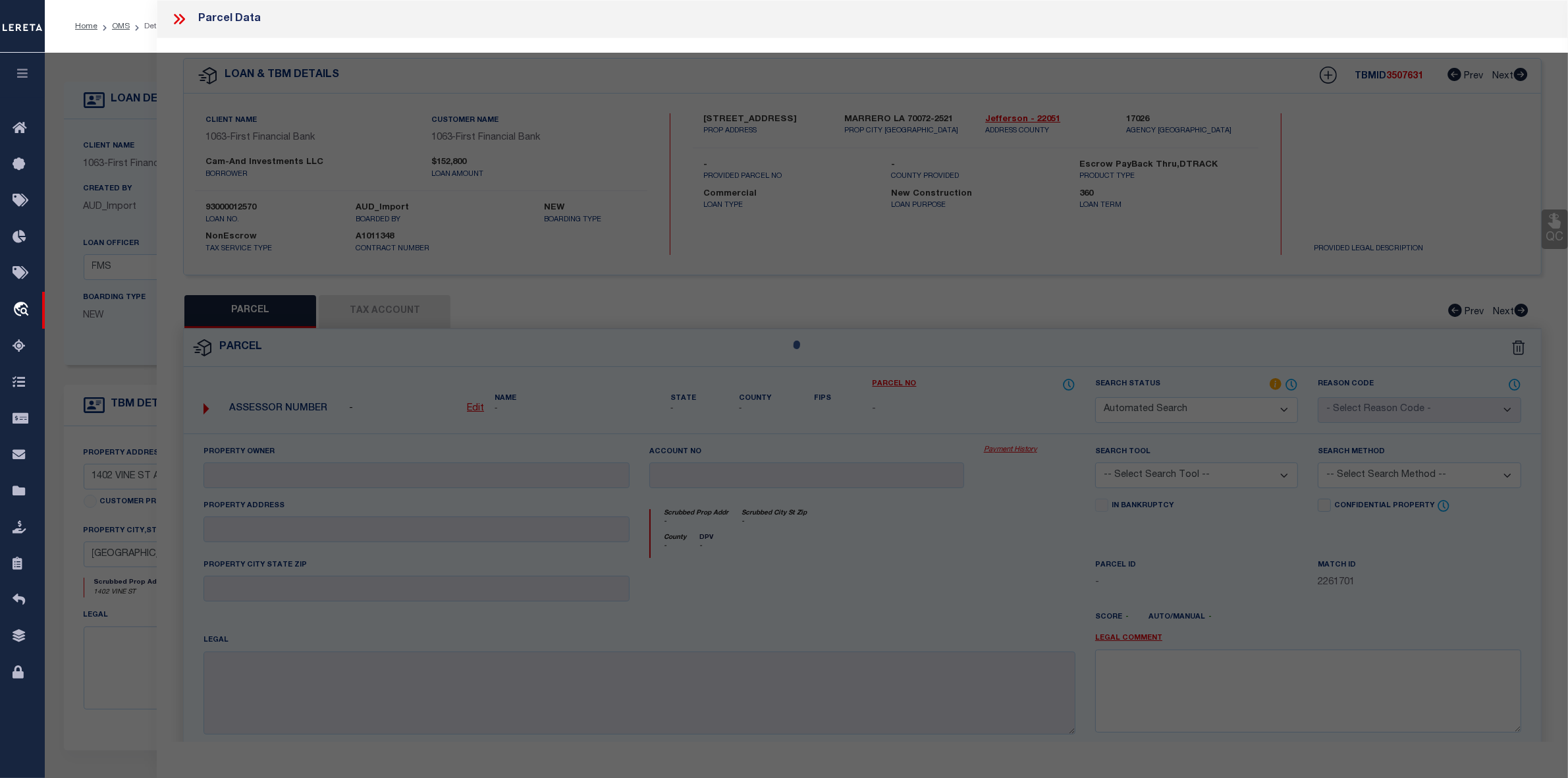
select select "ATL"
select select "ADD"
type input "1402 VINE ST"
type input "BRIDGEPORT, TX 76426"
type textarea "LOT 1 & PT2 MORRISON 2 ADDITION"
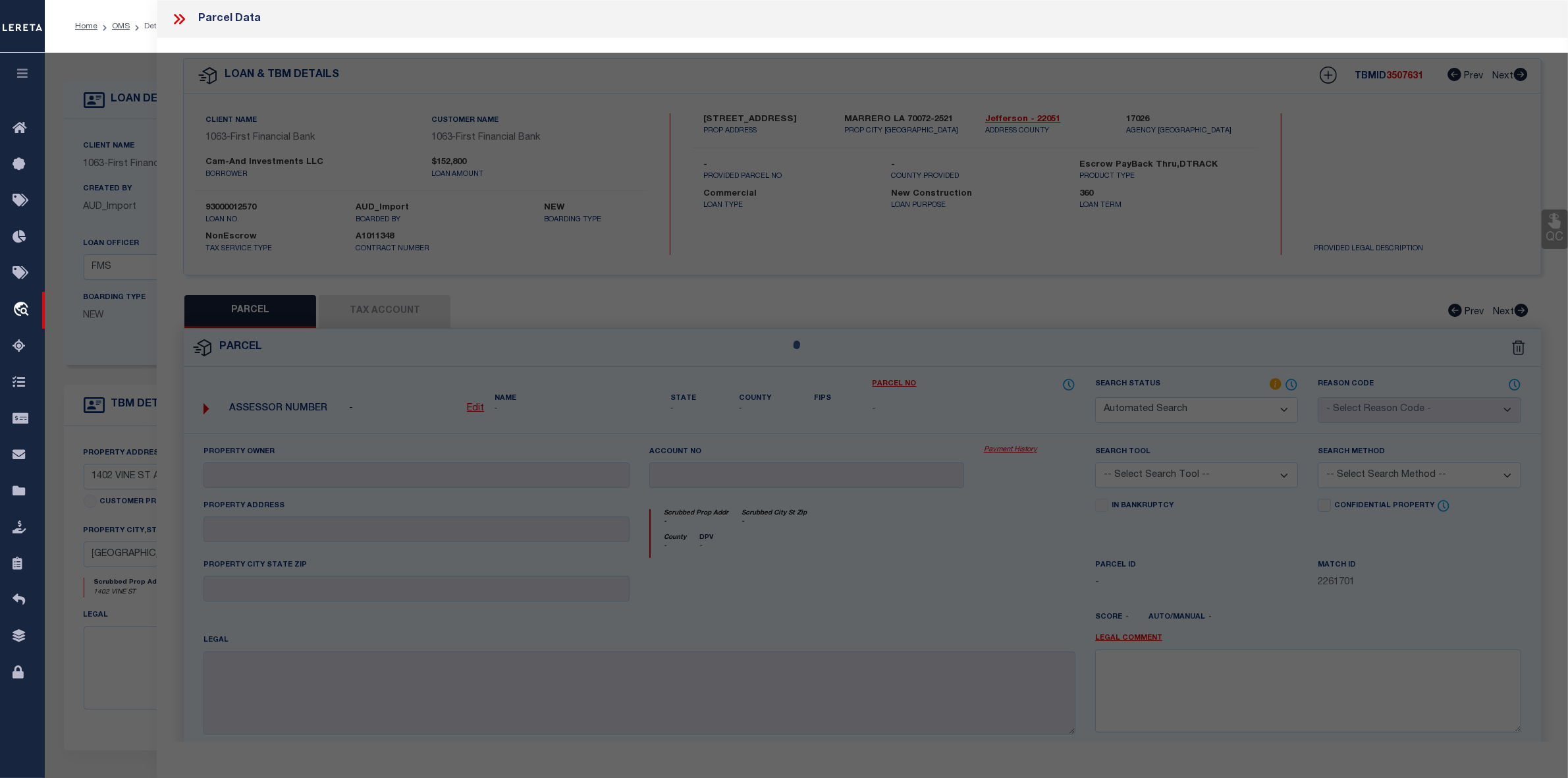
type textarea "Document uploaded that satisfies a legal requirement, changing from ND to RD"
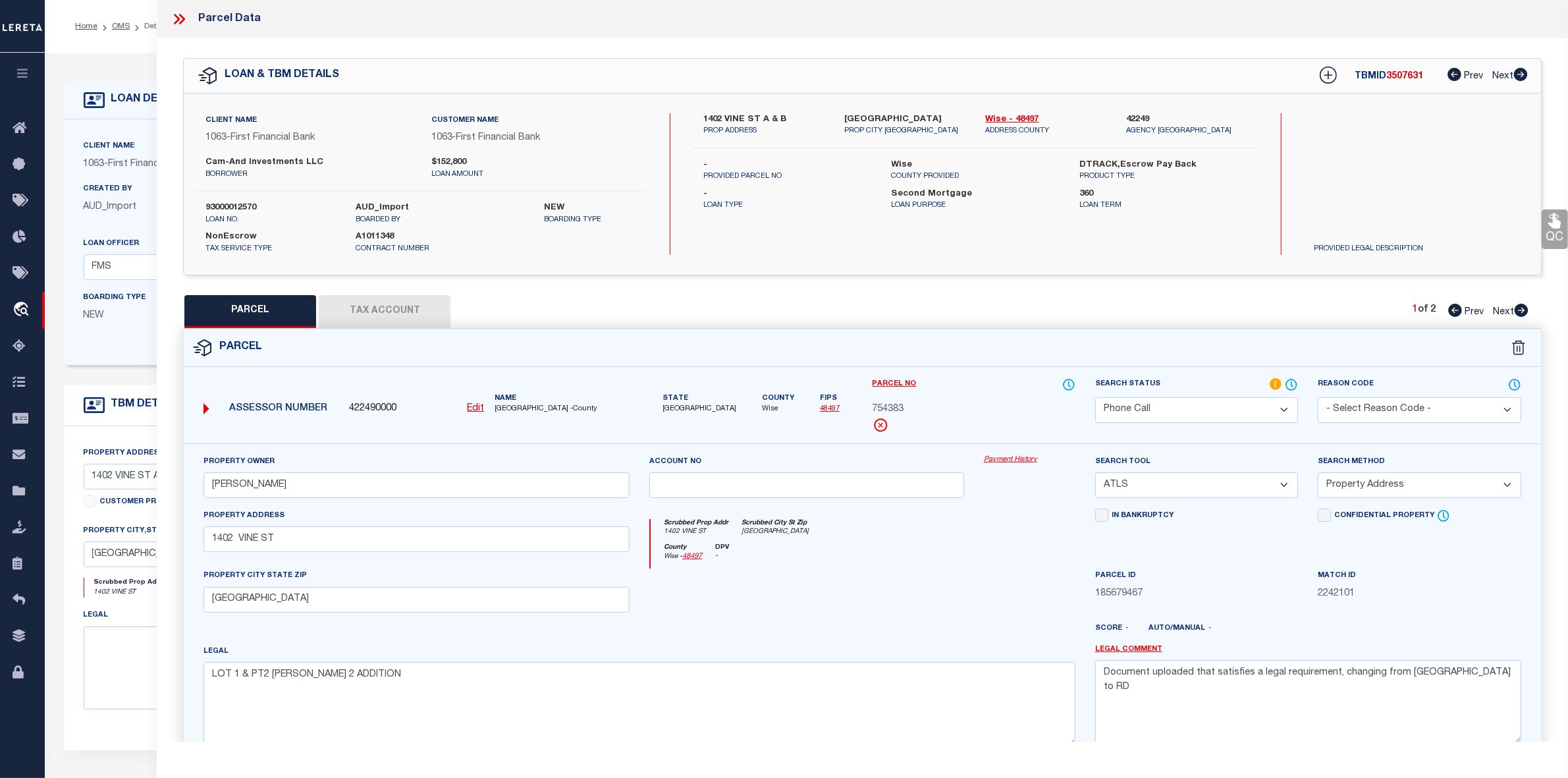
click at [1523, 307] on icon at bounding box center [1521, 310] width 14 height 13
select select "AS"
select select
checkbox input "false"
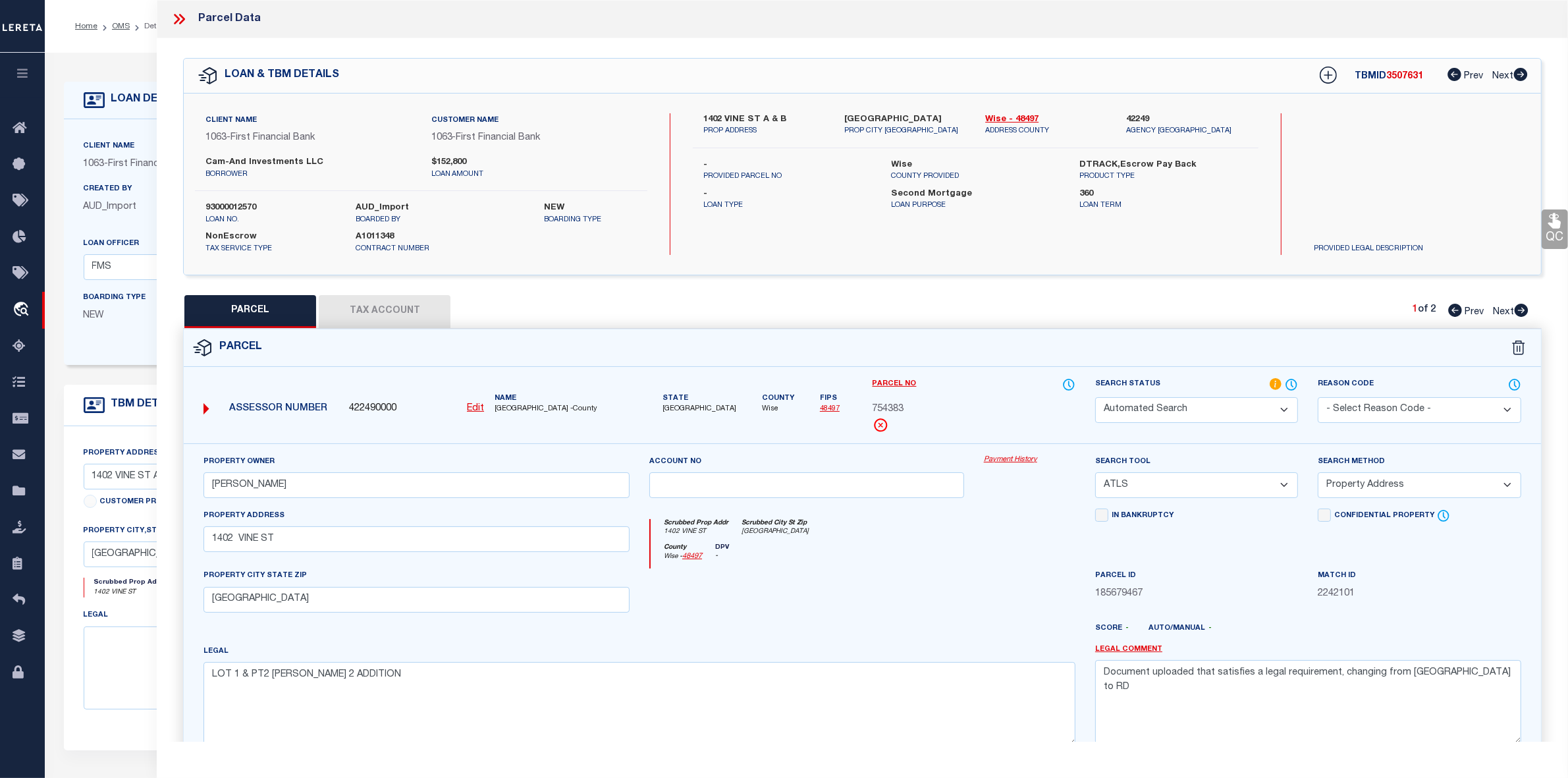
checkbox input "false"
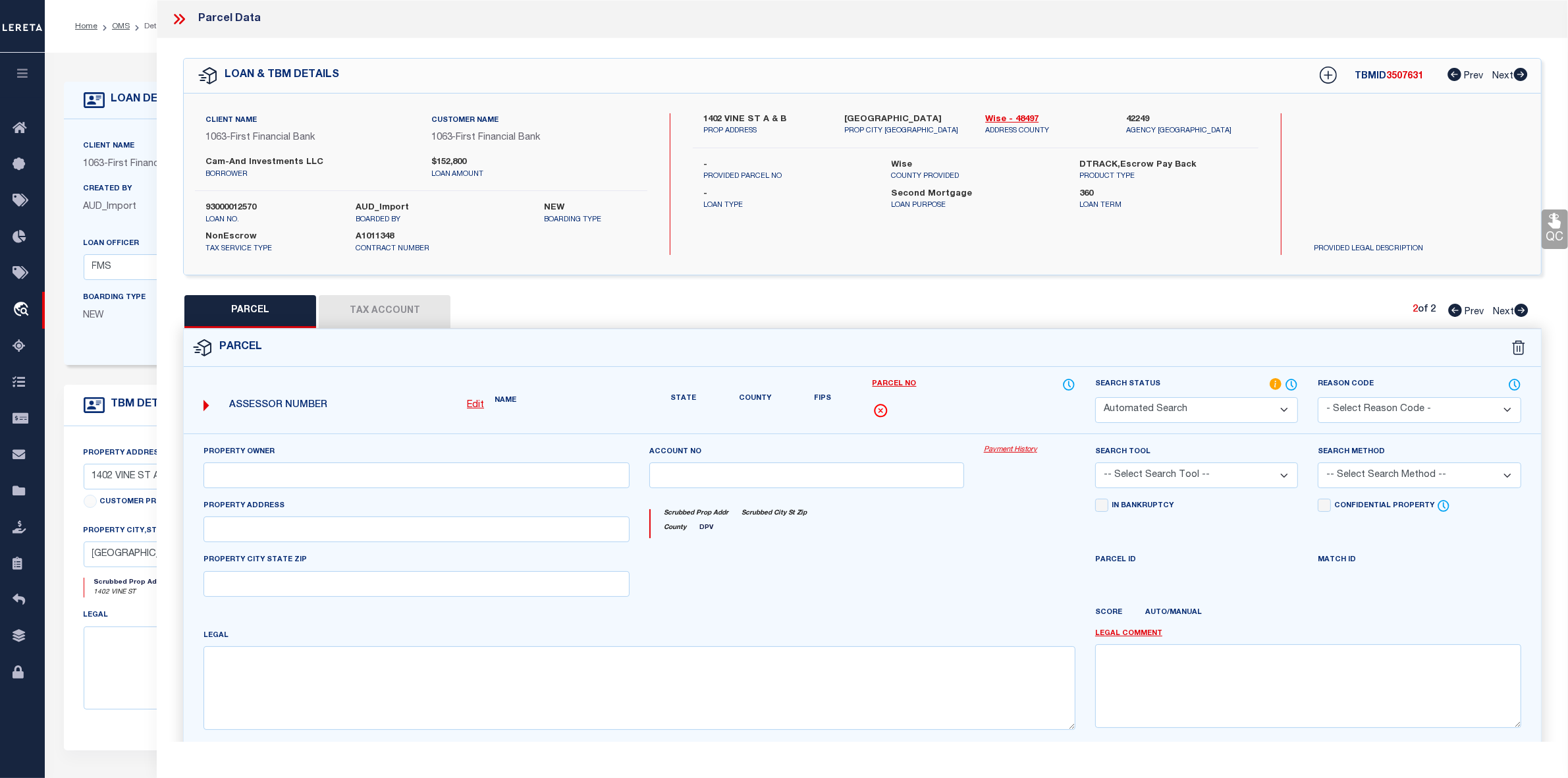
select select "PR"
select select "099"
type input "MELANIE FAIR"
select select "ATL"
select select "ADD"
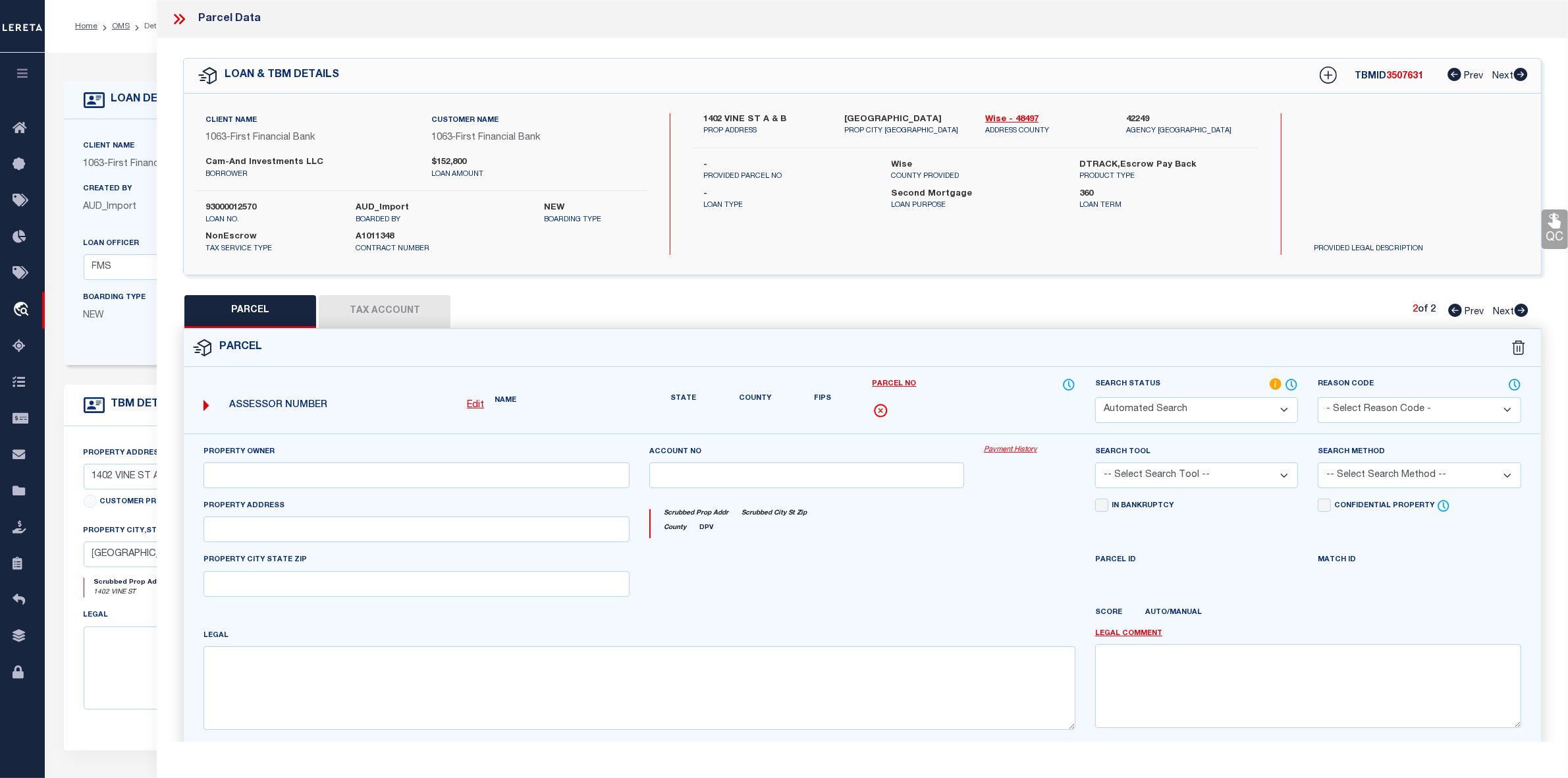
type input "1402 VINE ST A & B"
type input "ALVORD, TX 76225"
type textarea "A-165 H COZART 86.3200 ACRES"
type textarea "Parcel not needed"
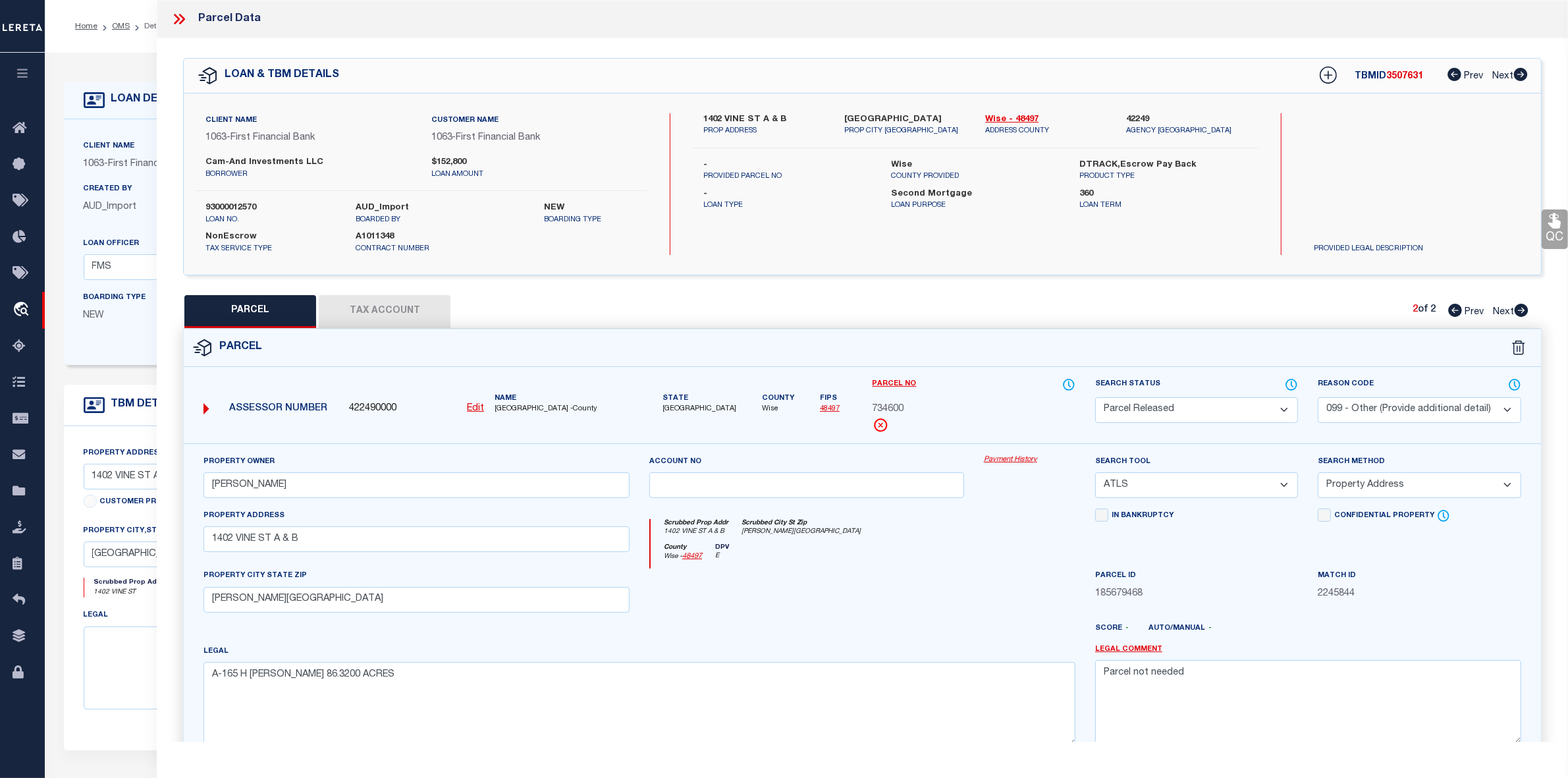
click at [1452, 307] on icon at bounding box center [1455, 310] width 14 height 13
select select "AS"
select select
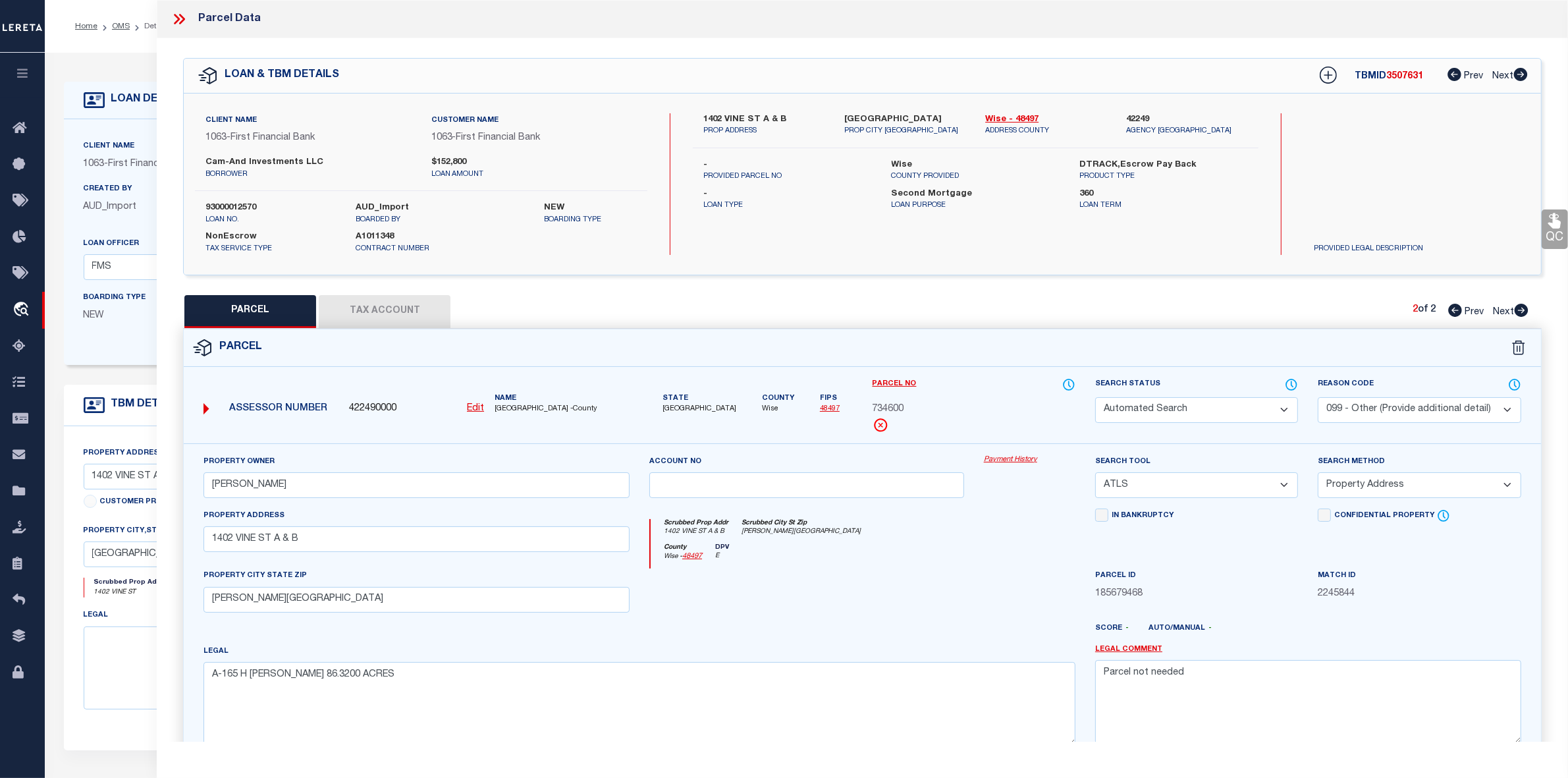
checkbox input "false"
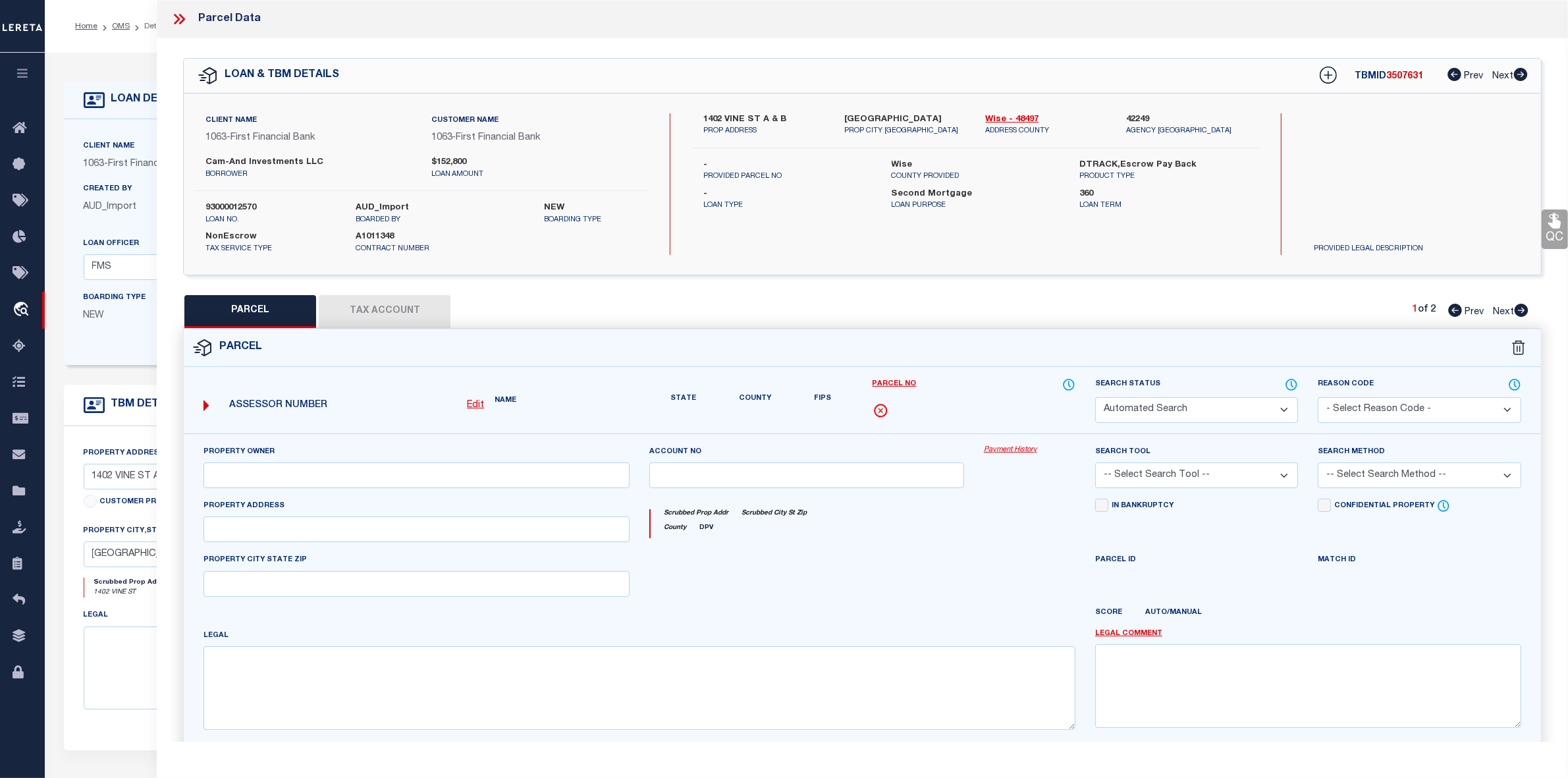
select select "PH"
type input "MELANIE FAIR"
select select "ATL"
select select "ADD"
type input "1402 VINE ST"
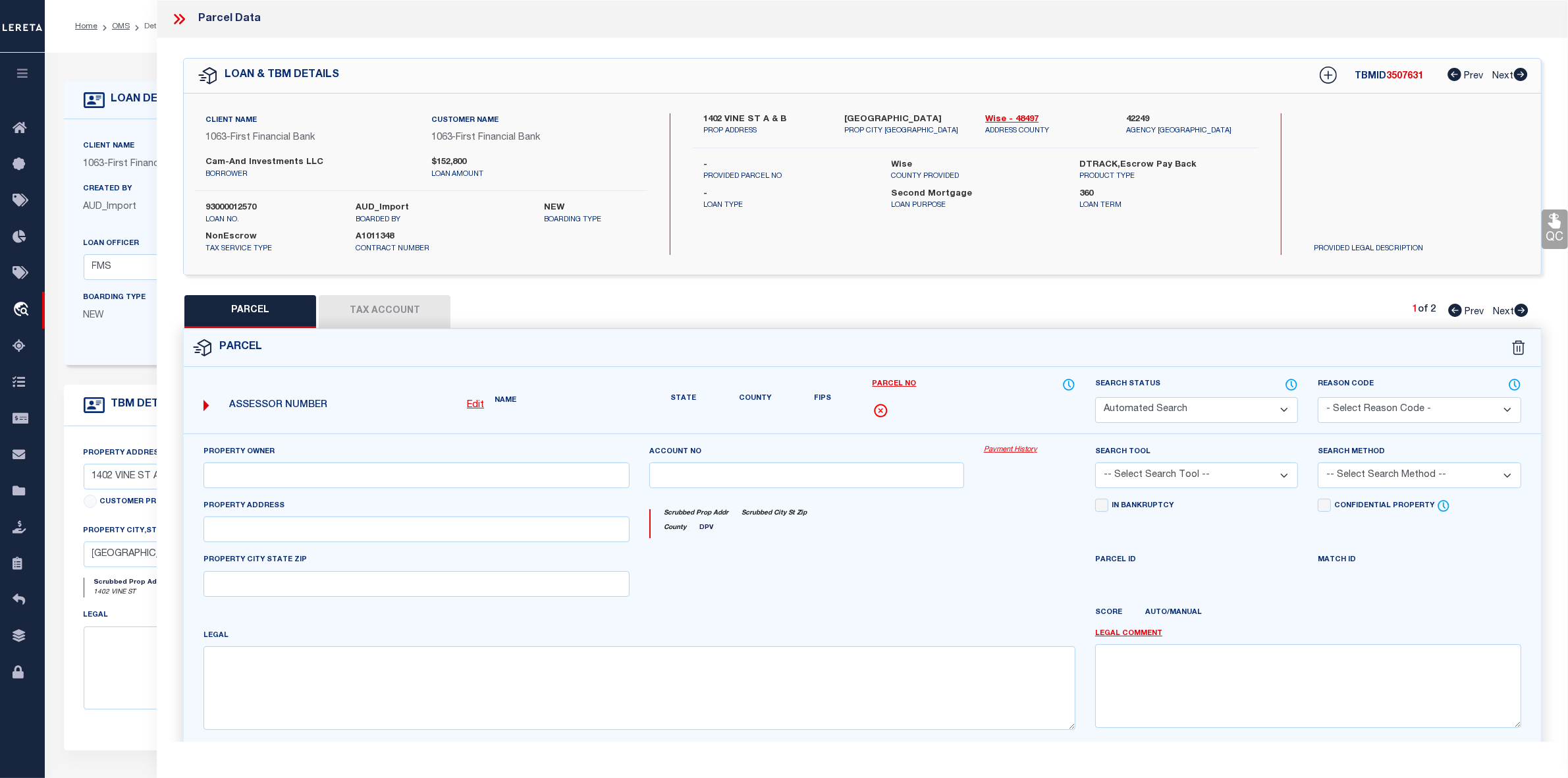
type input "BRIDGEPORT, TX 76426"
type textarea "LOT 1 & PT2 MORRISON 2 ADDITION"
type textarea "Document uploaded that satisfies a legal requirement, changing from ND to RD"
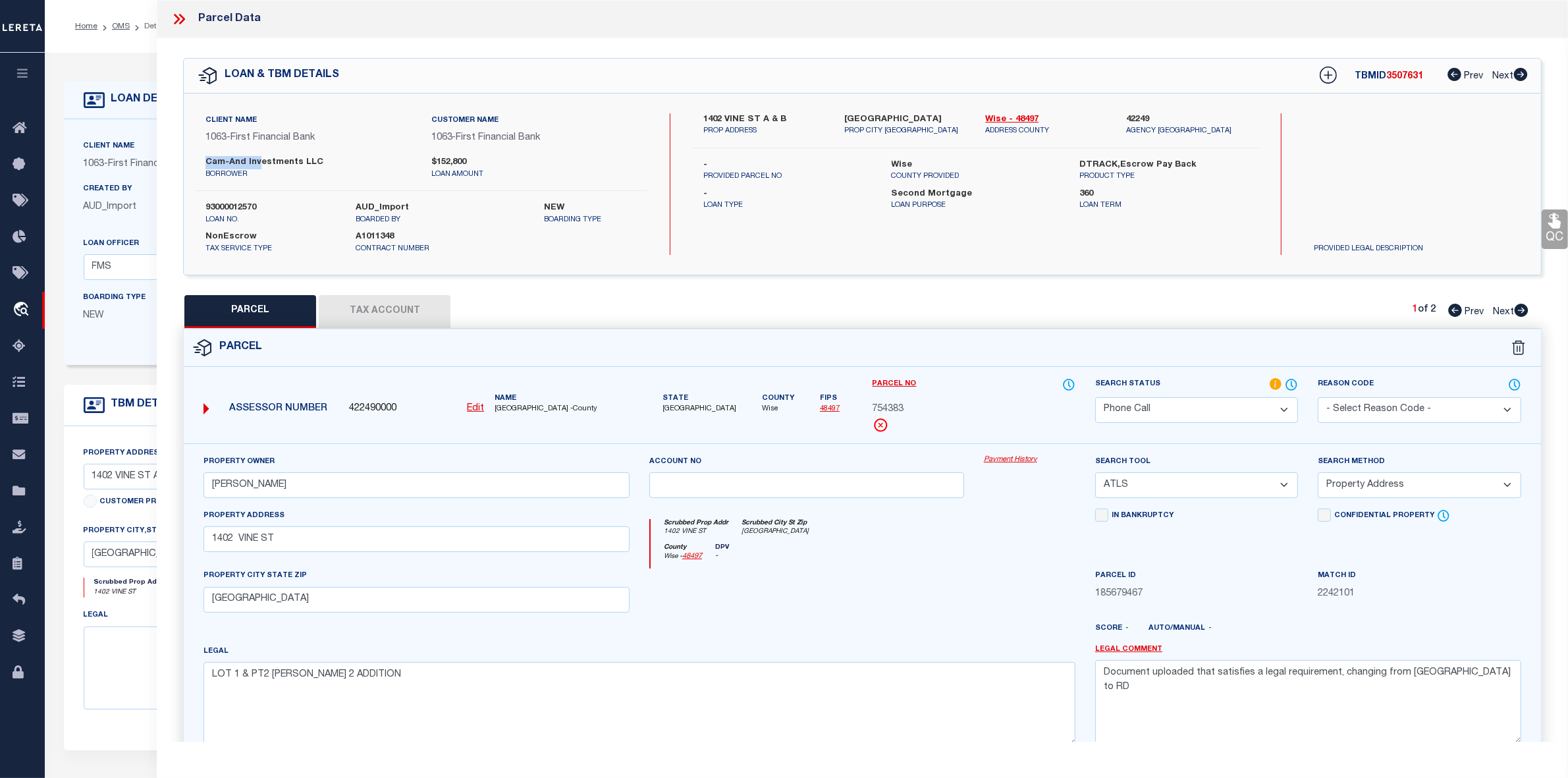
drag, startPoint x: 204, startPoint y: 160, endPoint x: 260, endPoint y: 159, distance: 56.0
click at [260, 159] on div "Cam-And Investments LLC borrower" at bounding box center [308, 168] width 225 height 23
copy label "Cam-And Inv"
click at [1281, 413] on select "Automated Search Bad Parcel Complete Duplicate Parcel High Dollar Reporting In …" at bounding box center [1196, 409] width 203 height 26
select select "NP"
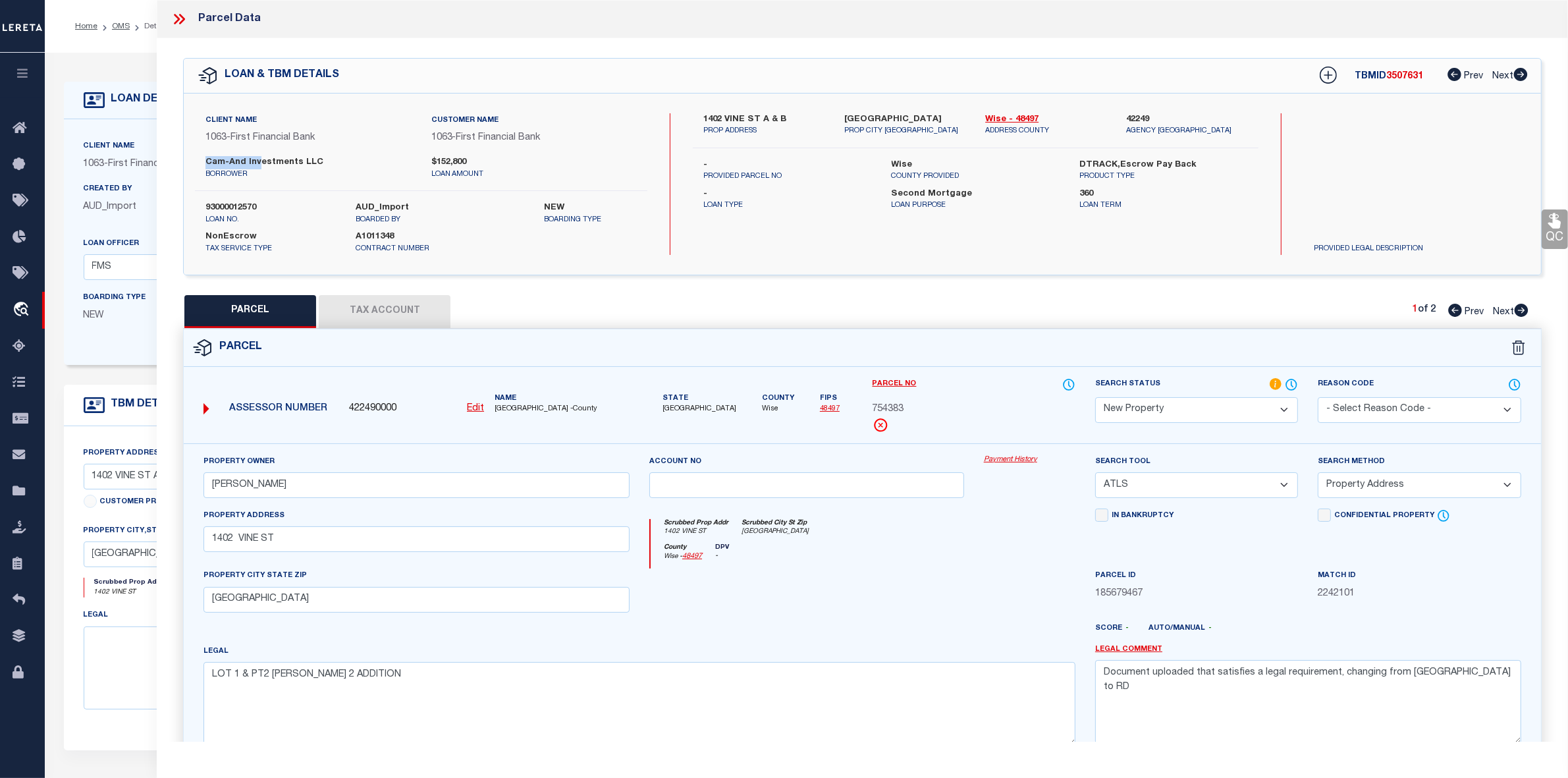
click at [1095, 397] on select "Automated Search Bad Parcel Complete Duplicate Parcel High Dollar Reporting In …" at bounding box center [1196, 409] width 203 height 26
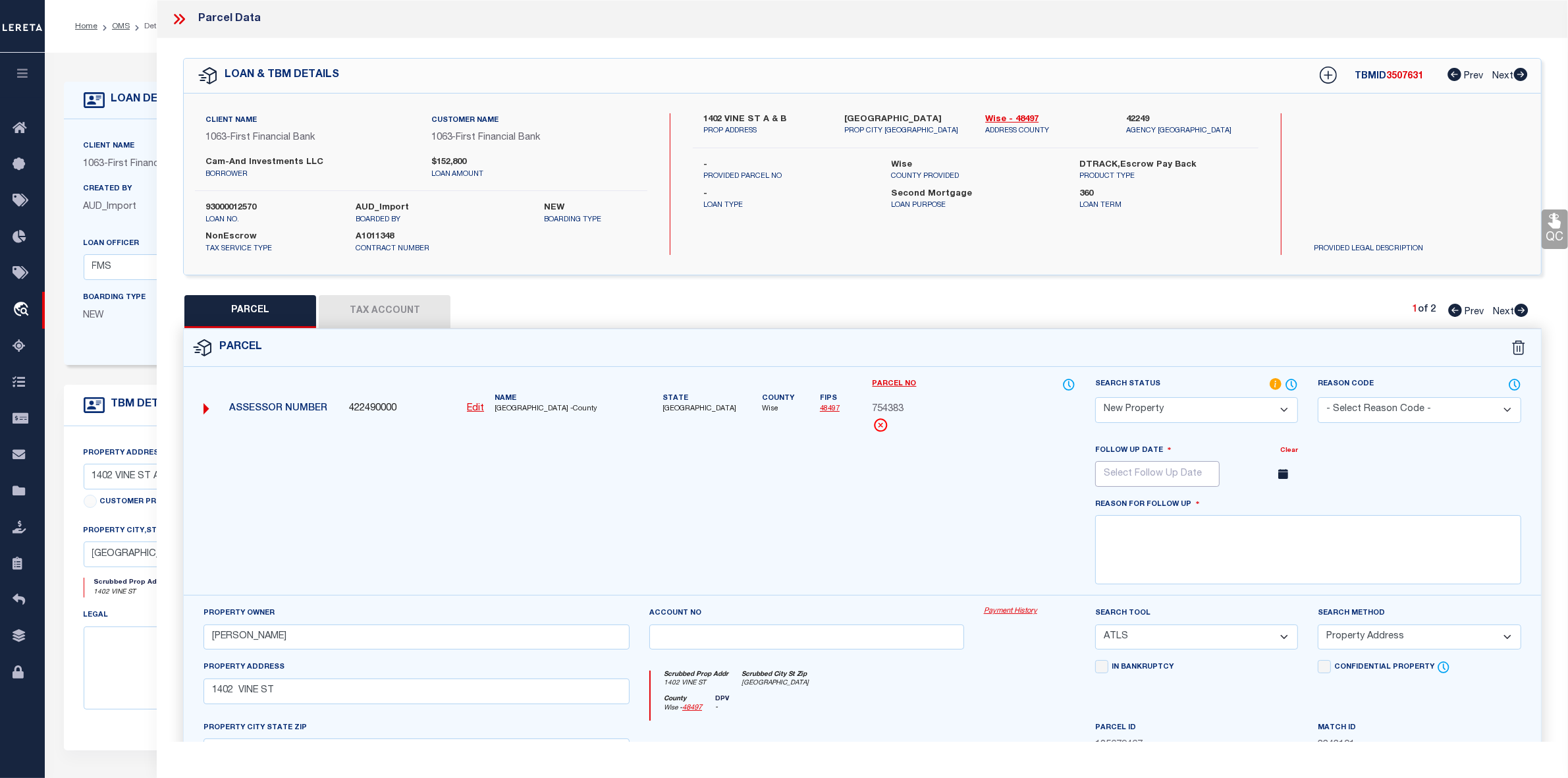
click at [1187, 471] on input "text" at bounding box center [1157, 473] width 125 height 26
click at [1281, 504] on span at bounding box center [1286, 499] width 22 height 22
click at [1288, 508] on icon at bounding box center [1286, 503] width 9 height 9
select select "11"
click at [1288, 508] on icon at bounding box center [1286, 503] width 9 height 9
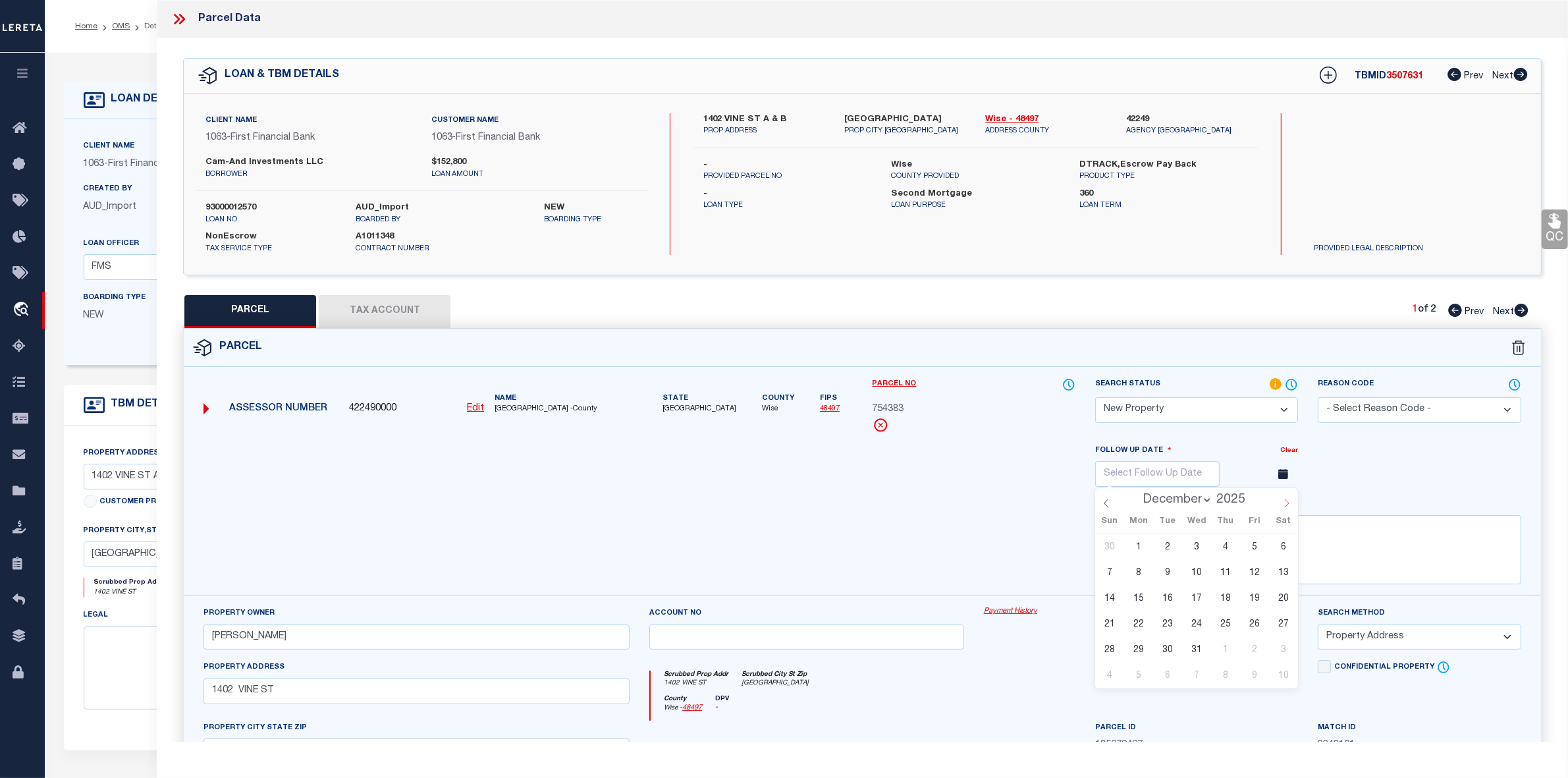
type input "2026"
select select "0"
click at [1144, 599] on span "12" at bounding box center [1138, 598] width 26 height 26
type input "01/12/2026"
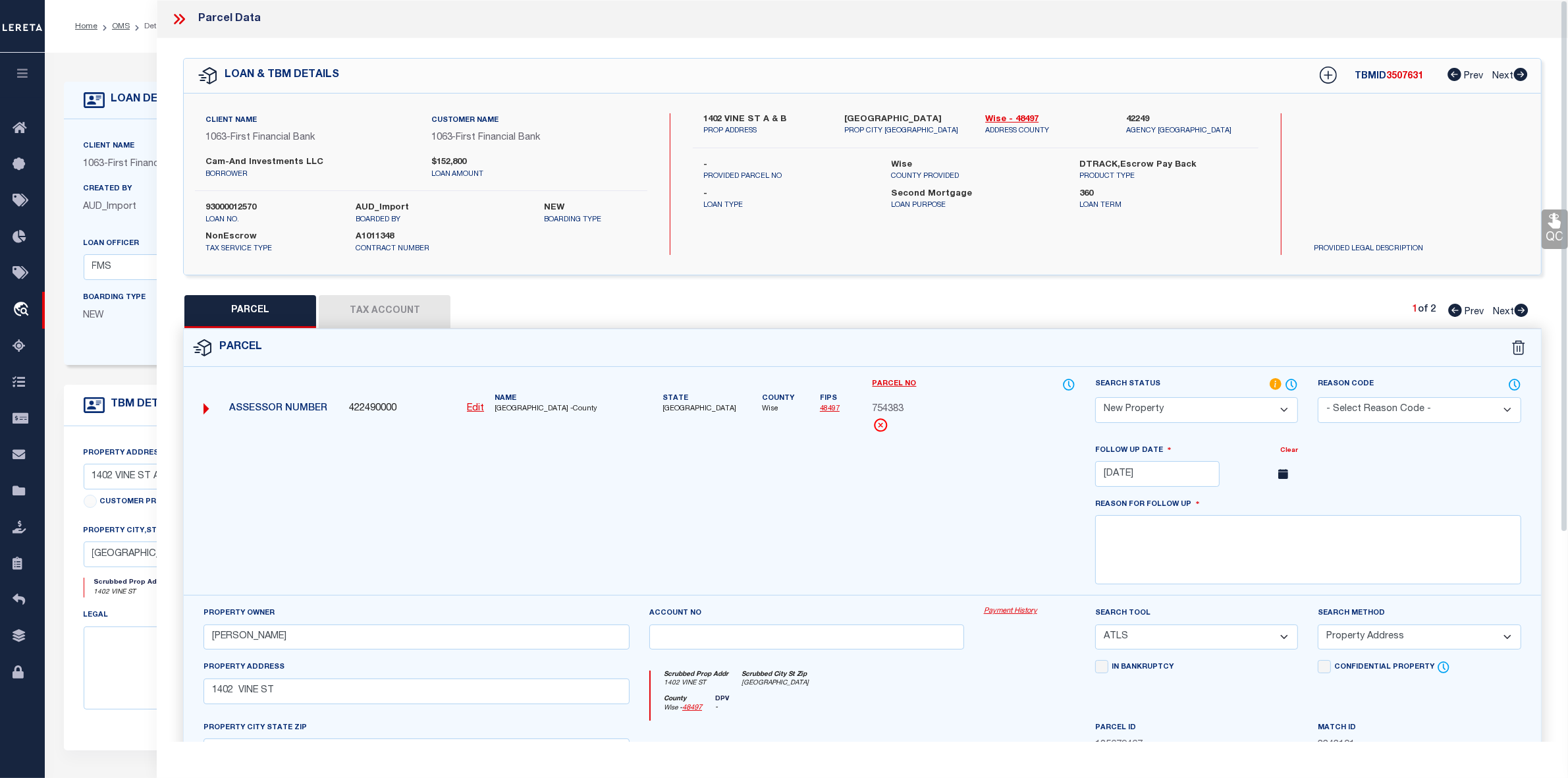
click at [1144, 599] on div "Property Owner MELANIE FAIR Account no Payment History Search Tool -- Select Se…" at bounding box center [863, 767] width 1358 height 344
click at [1150, 567] on textarea at bounding box center [1308, 549] width 426 height 69
type textarea "This is new property for 2025"
click at [1035, 509] on div at bounding box center [640, 519] width 892 height 152
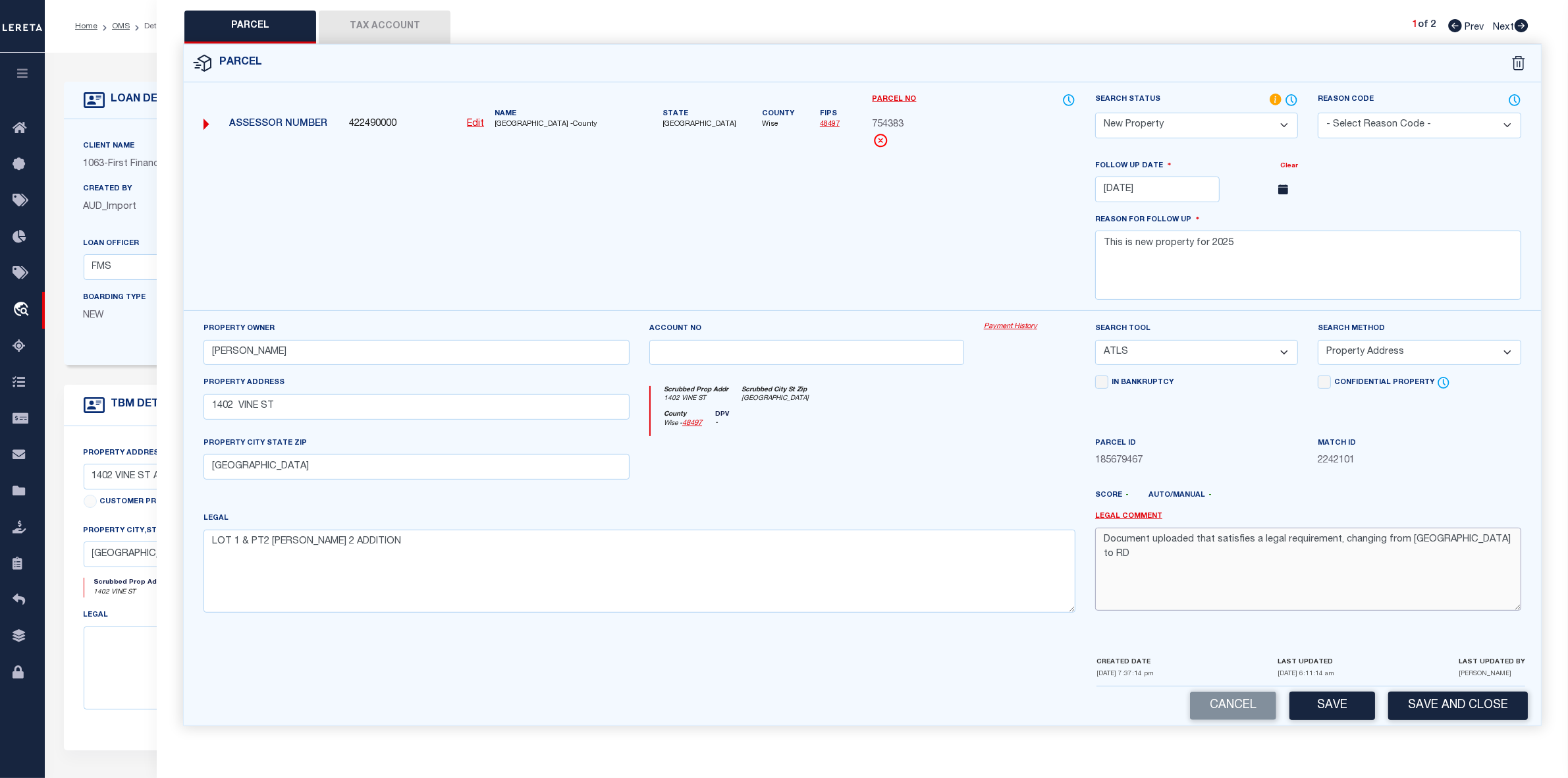
click at [1263, 575] on textarea "Document uploaded that satisfies a legal requirement, changing from ND to RD" at bounding box center [1308, 569] width 426 height 83
click at [1328, 702] on button "Save" at bounding box center [1332, 706] width 86 height 28
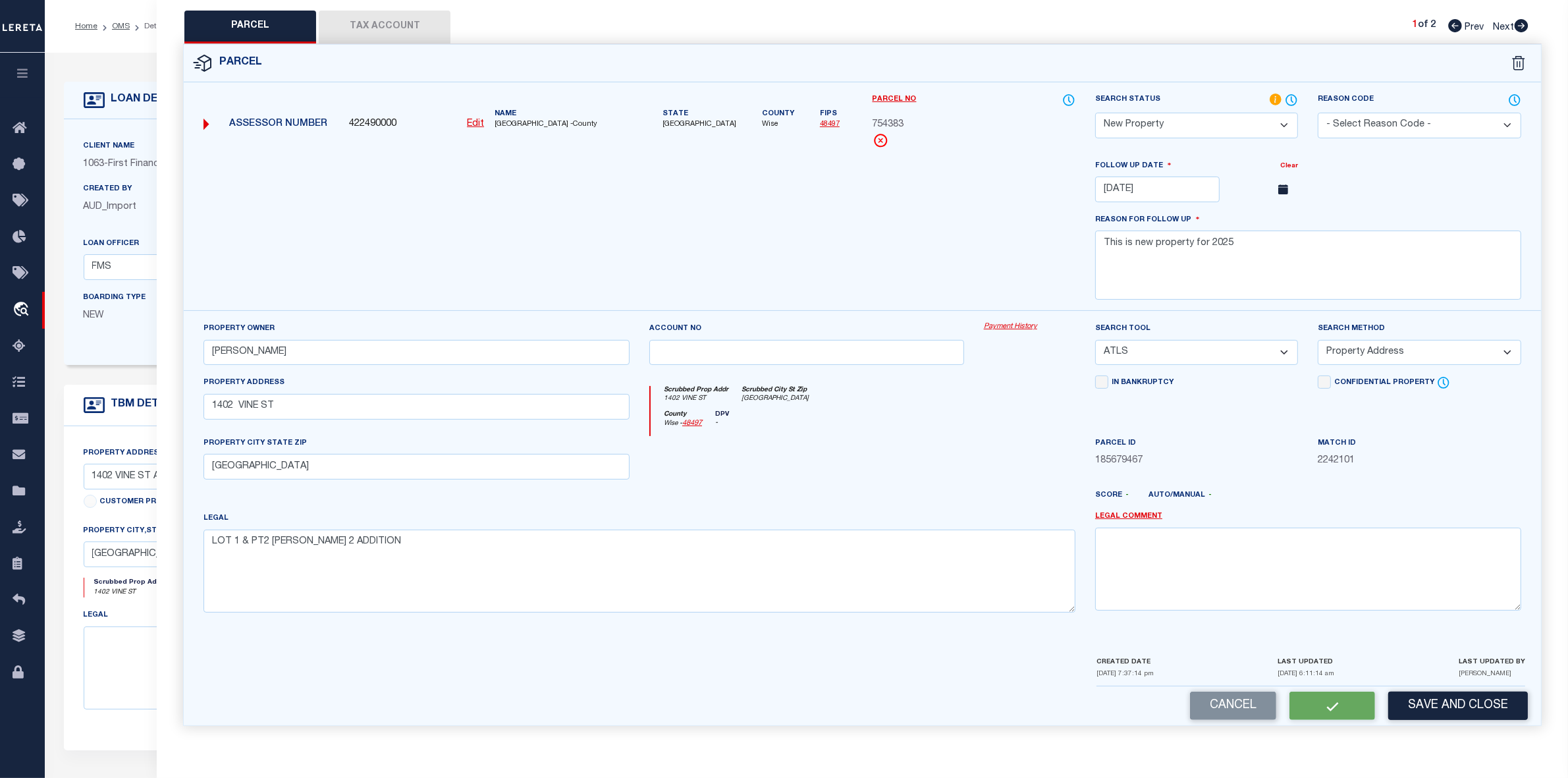
scroll to position [0, 0]
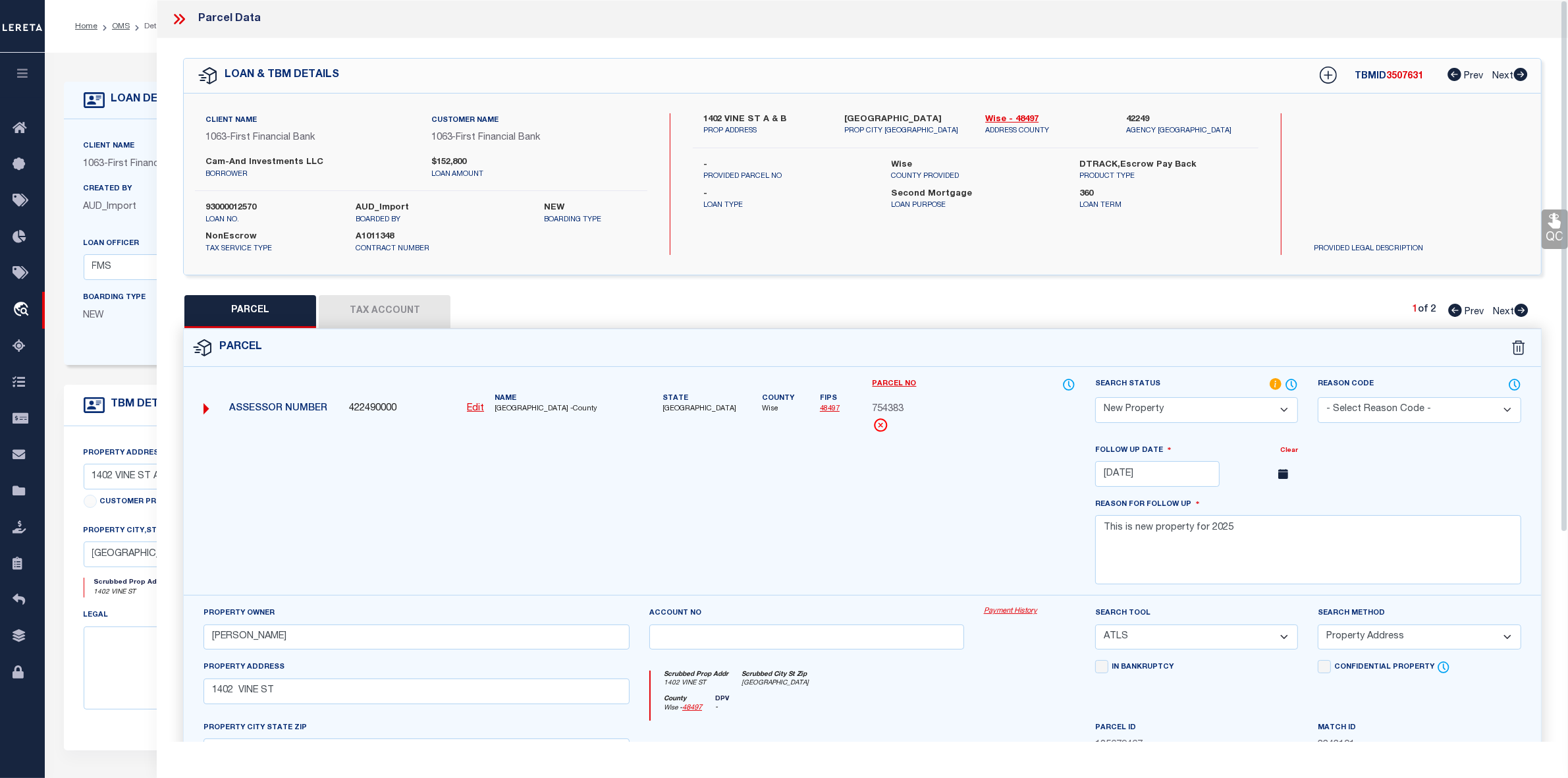
select select "AS"
select select
checkbox input "false"
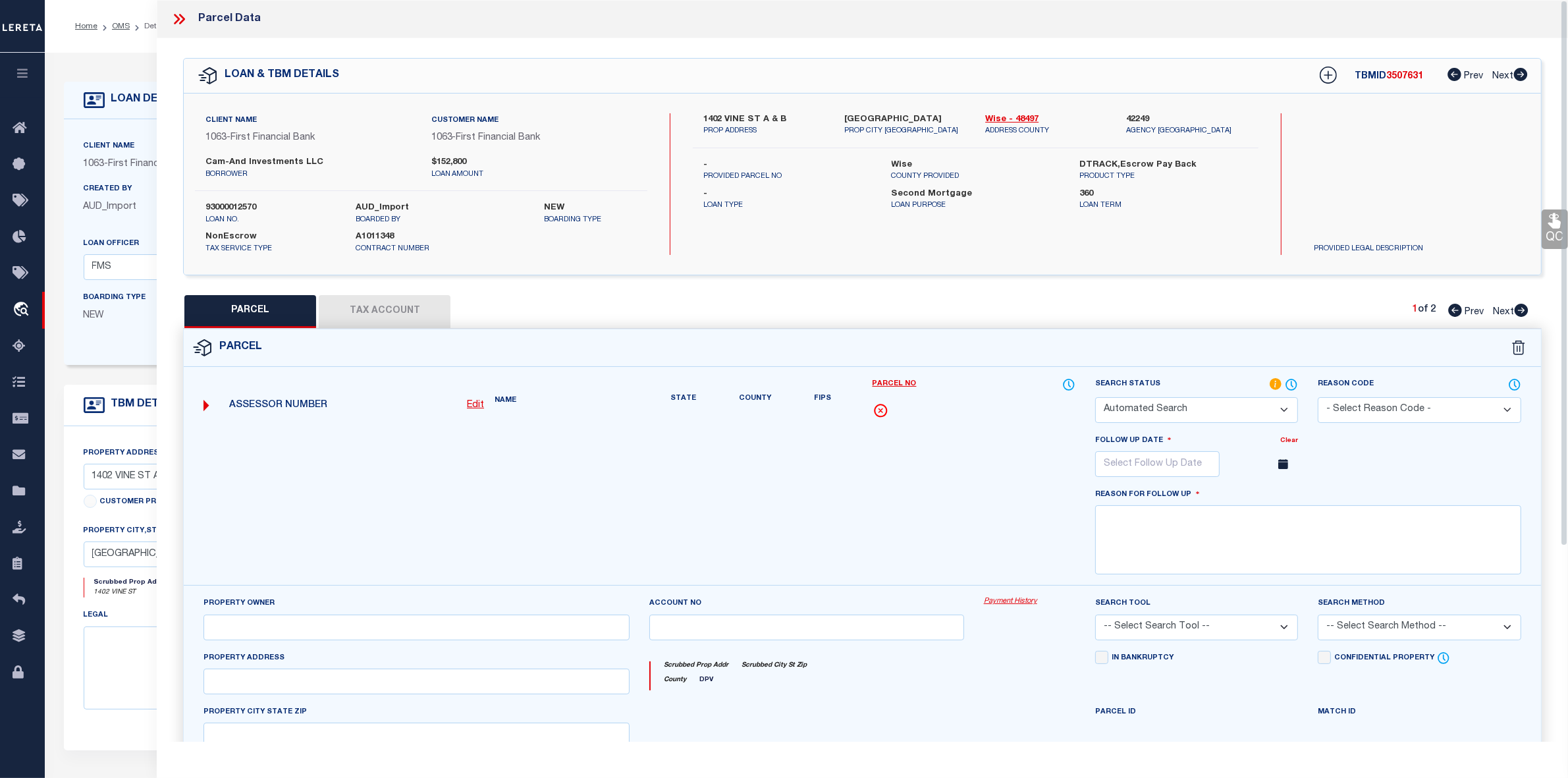
select select "NP"
type input "01/12/2026"
type textarea "This is new property for 2025"
type input "MELANIE FAIR"
select select "ATL"
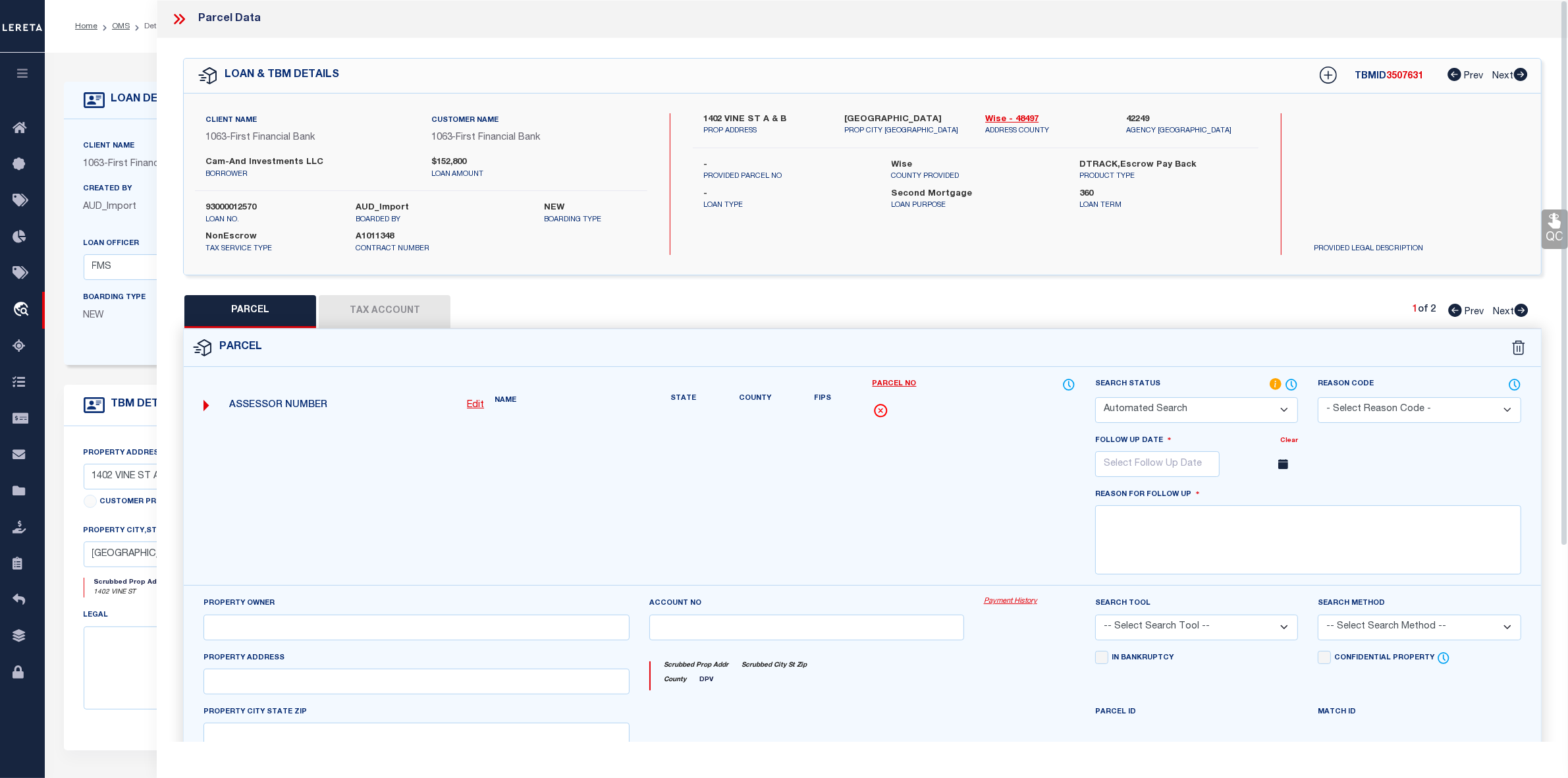
select select "ADD"
type input "1402 VINE ST"
type input "BRIDGEPORT, TX 76426"
type textarea "LOT 1 & PT2 MORRISON 2 ADDITION"
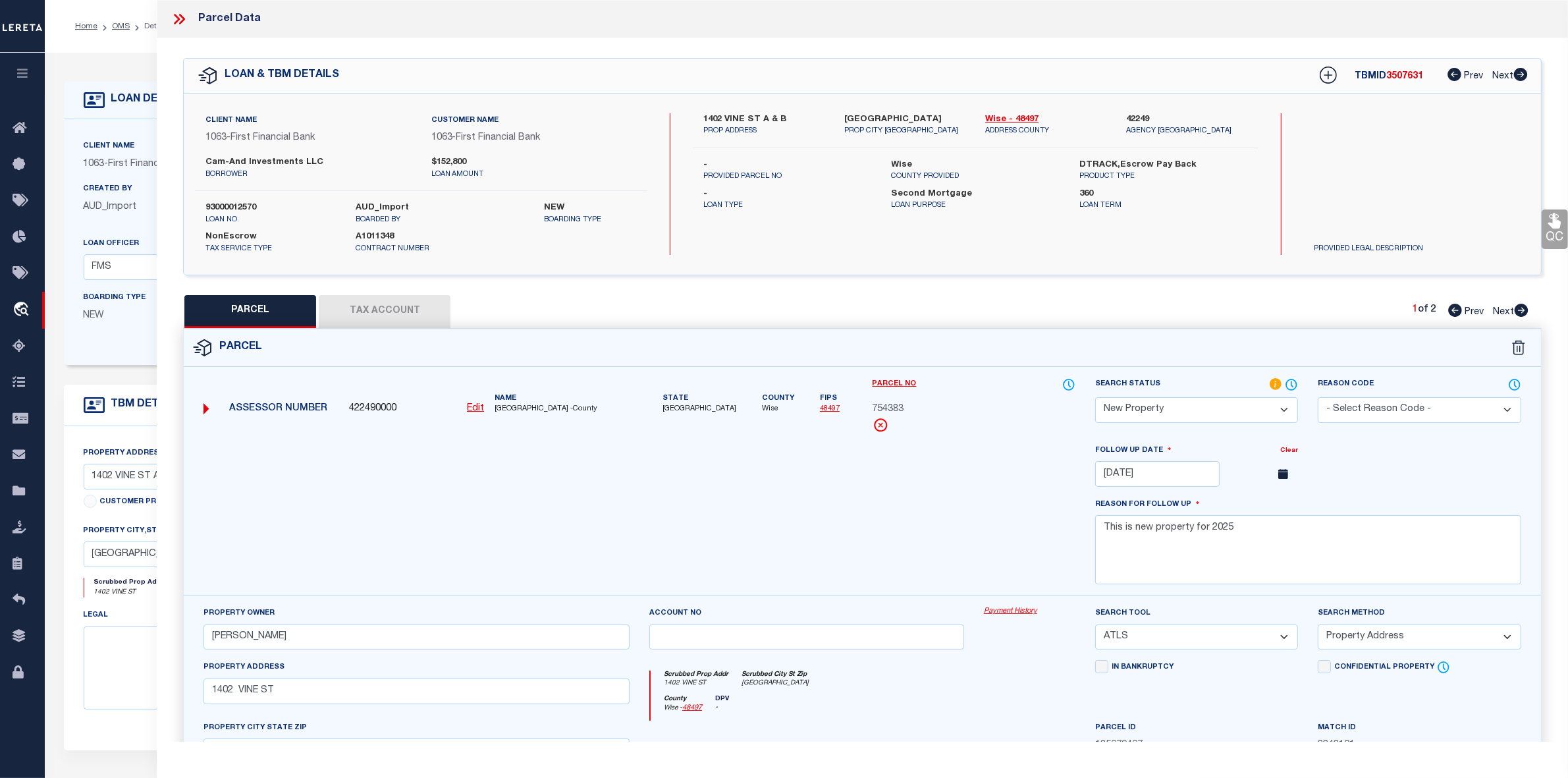
click at [1398, 81] on span "3507631" at bounding box center [1404, 76] width 37 height 9
copy span "3507631"
click at [229, 207] on label "93000012570" at bounding box center [270, 208] width 131 height 13
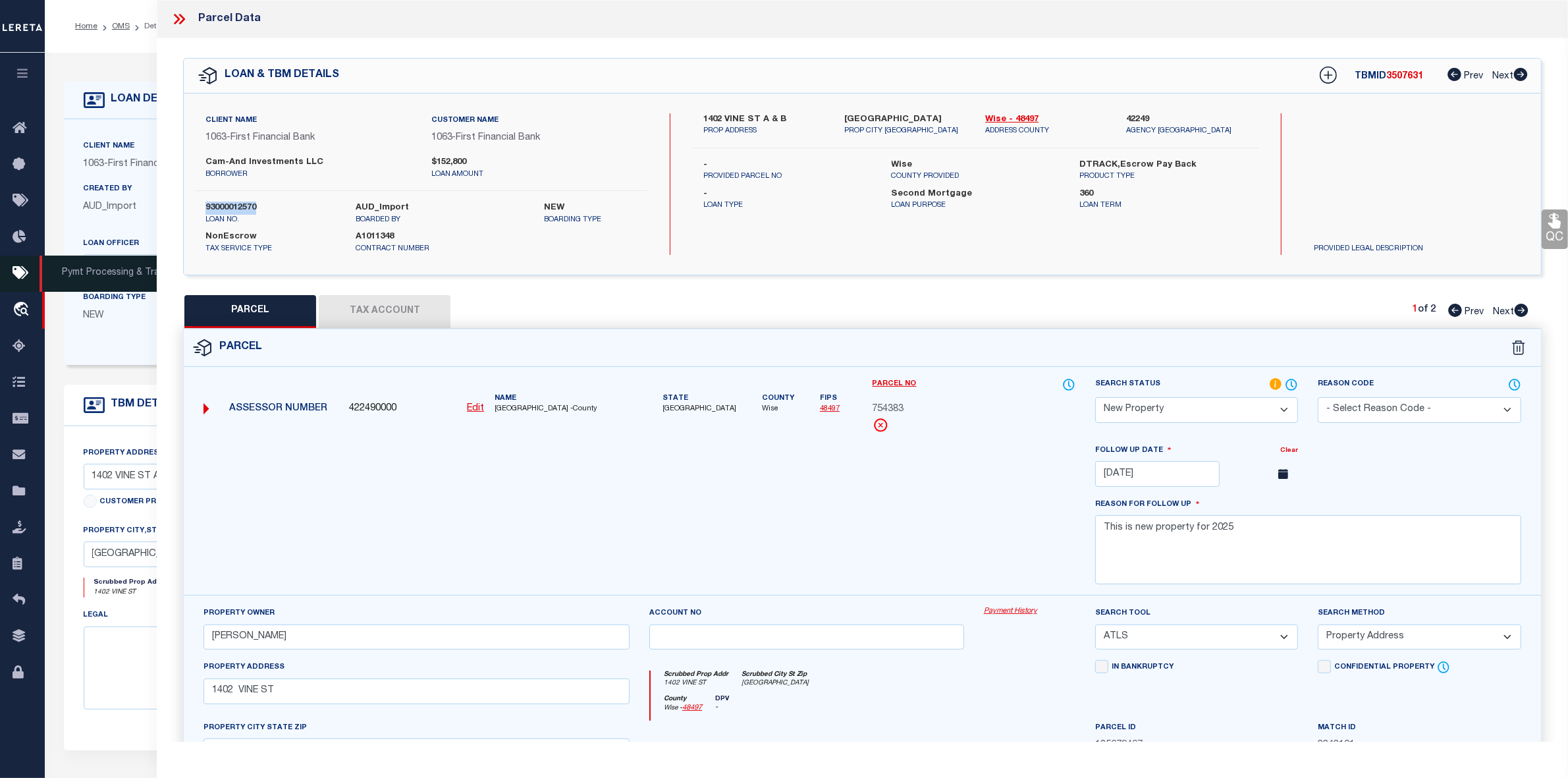
copy label "93000012570"
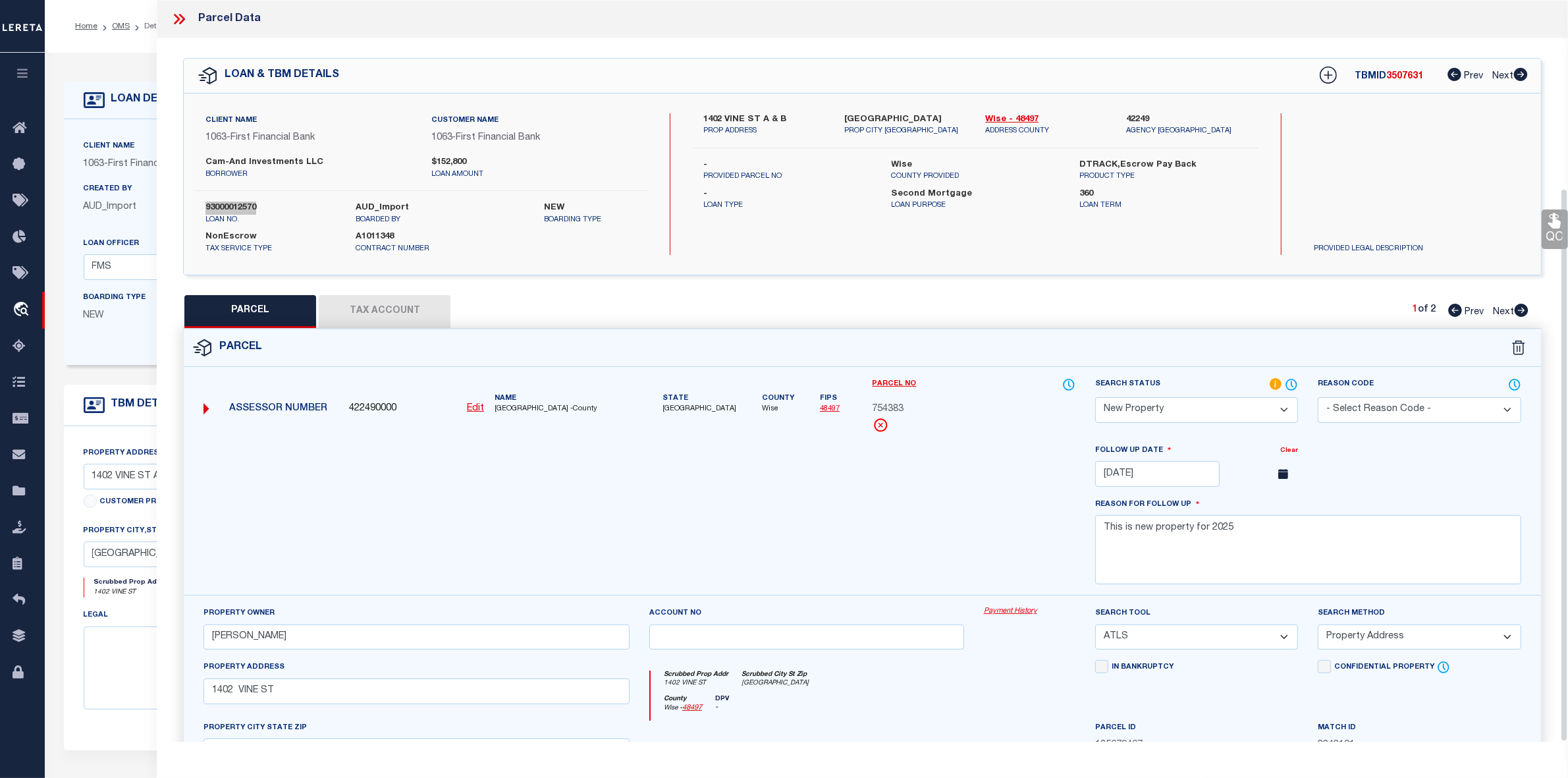
scroll to position [231, 0]
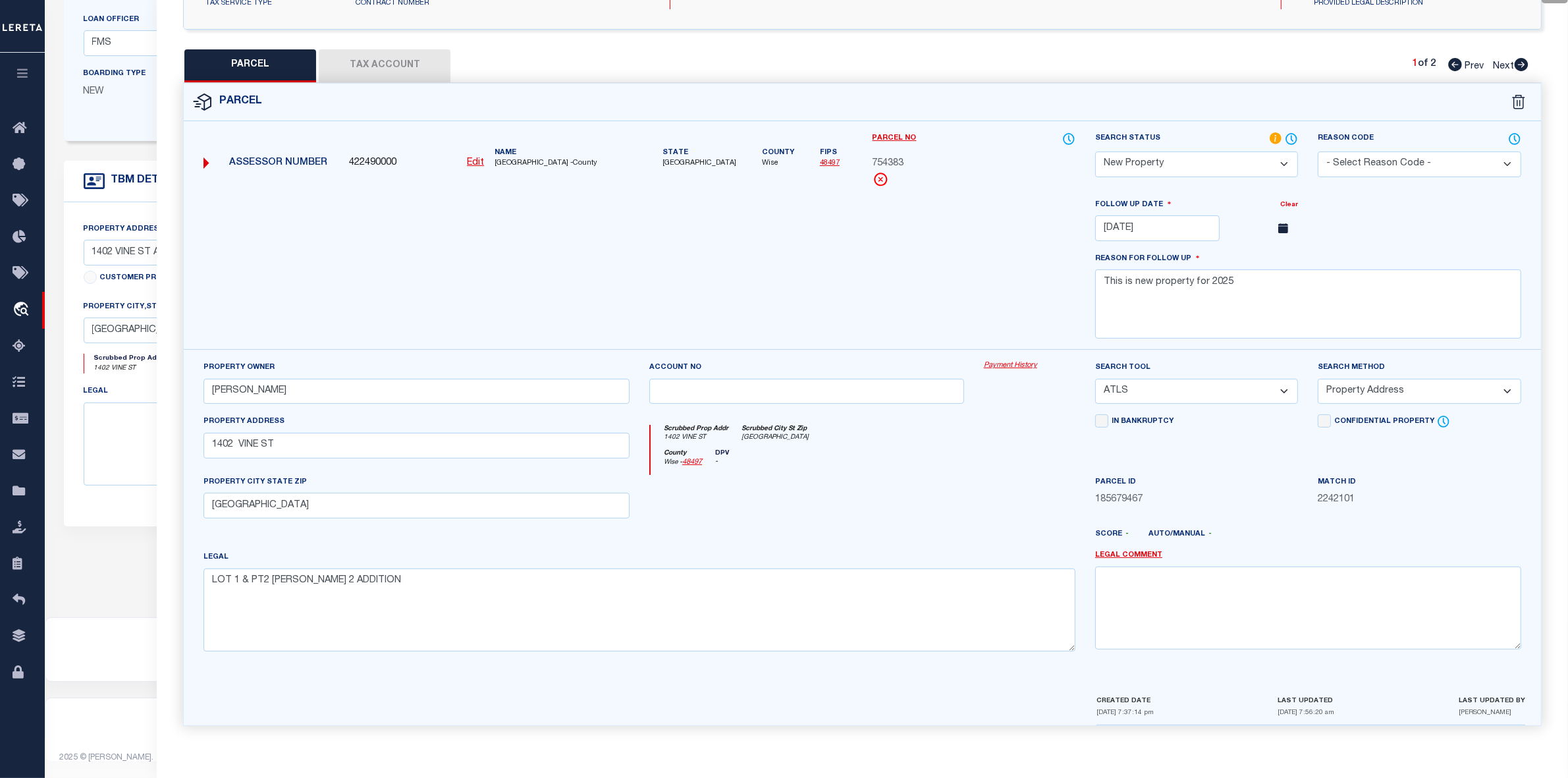
click at [790, 274] on div at bounding box center [640, 273] width 892 height 152
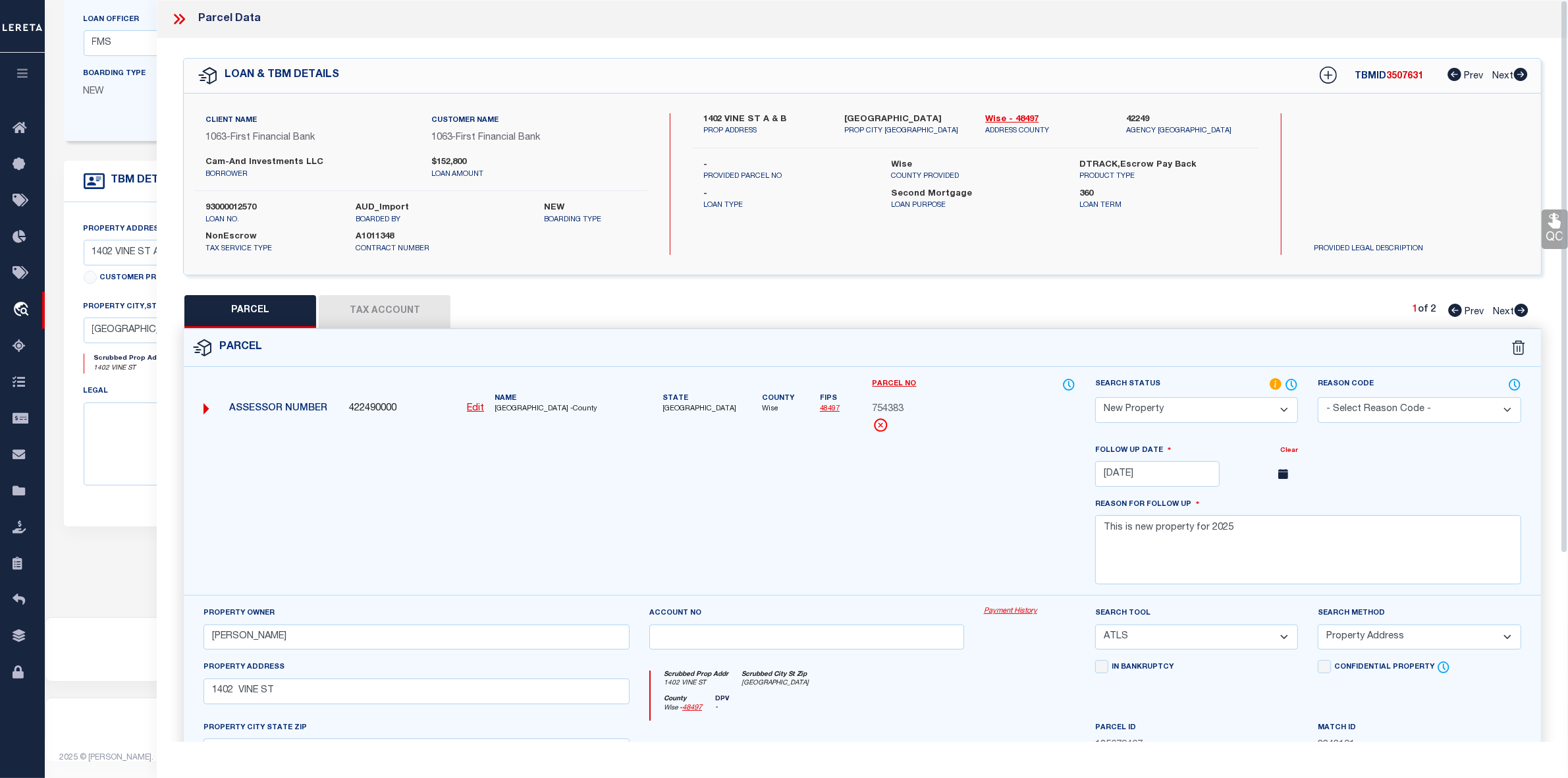
scroll to position [67, 0]
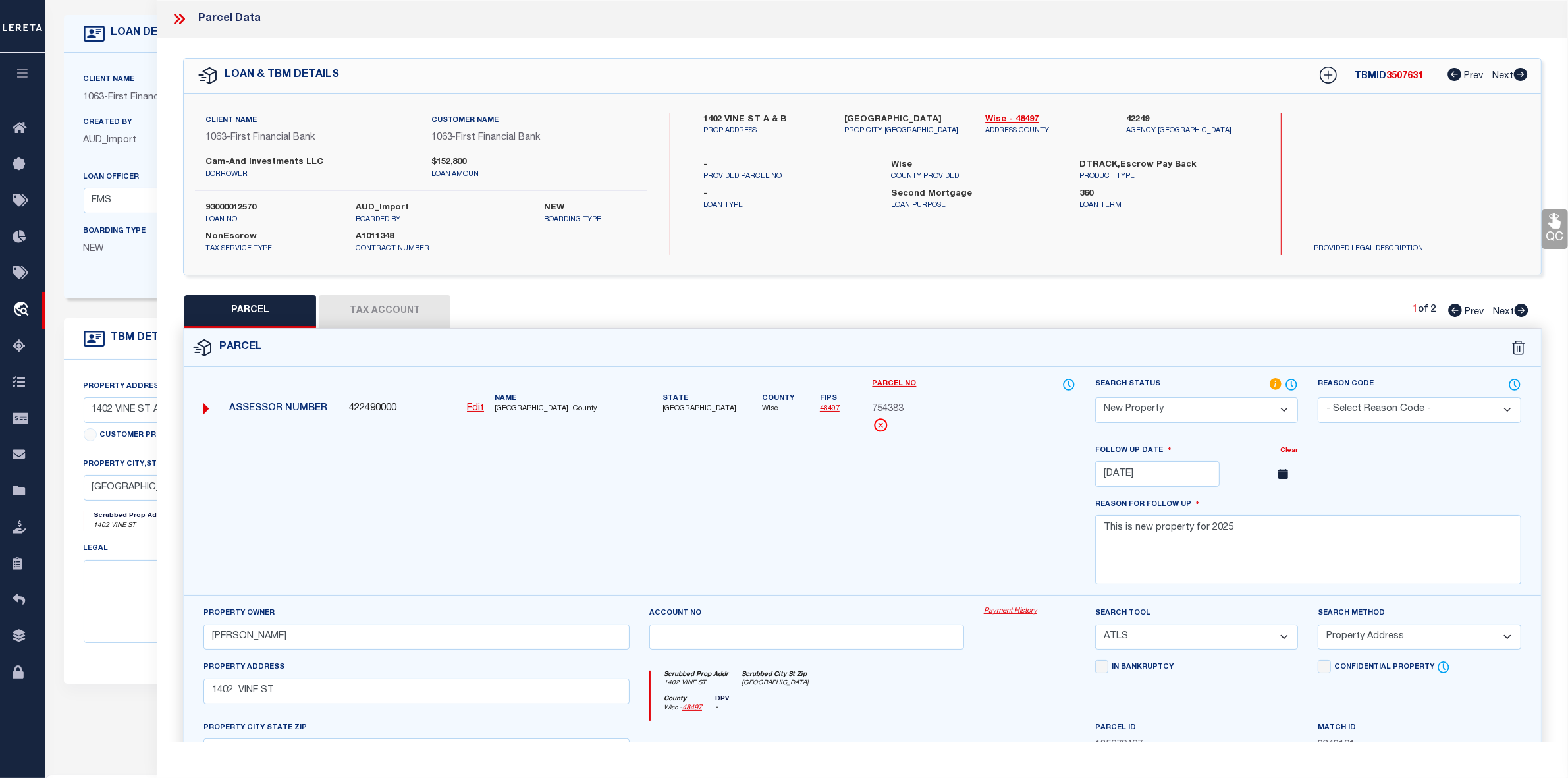
click at [181, 18] on icon at bounding box center [179, 19] width 17 height 17
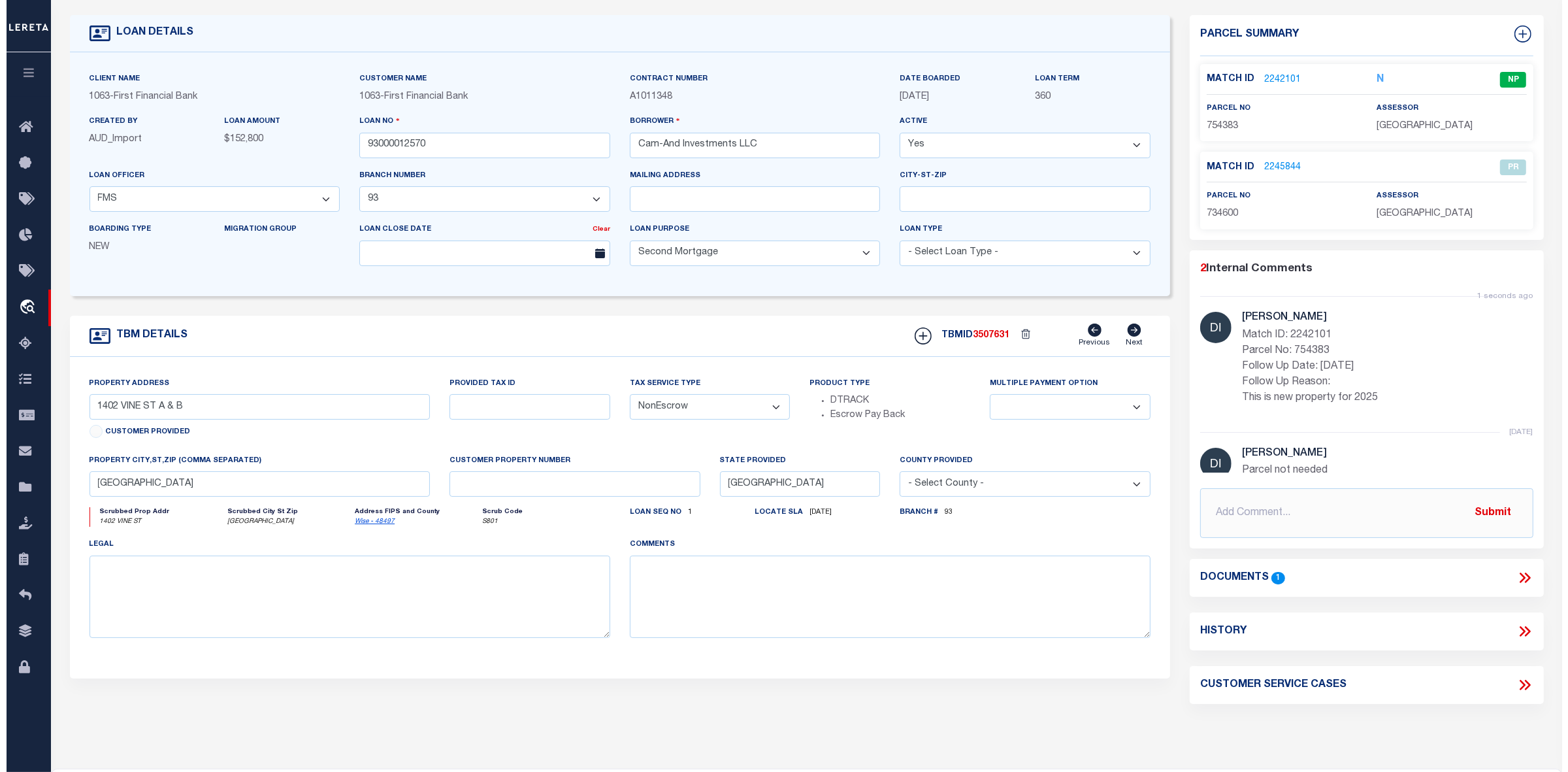
scroll to position [0, 0]
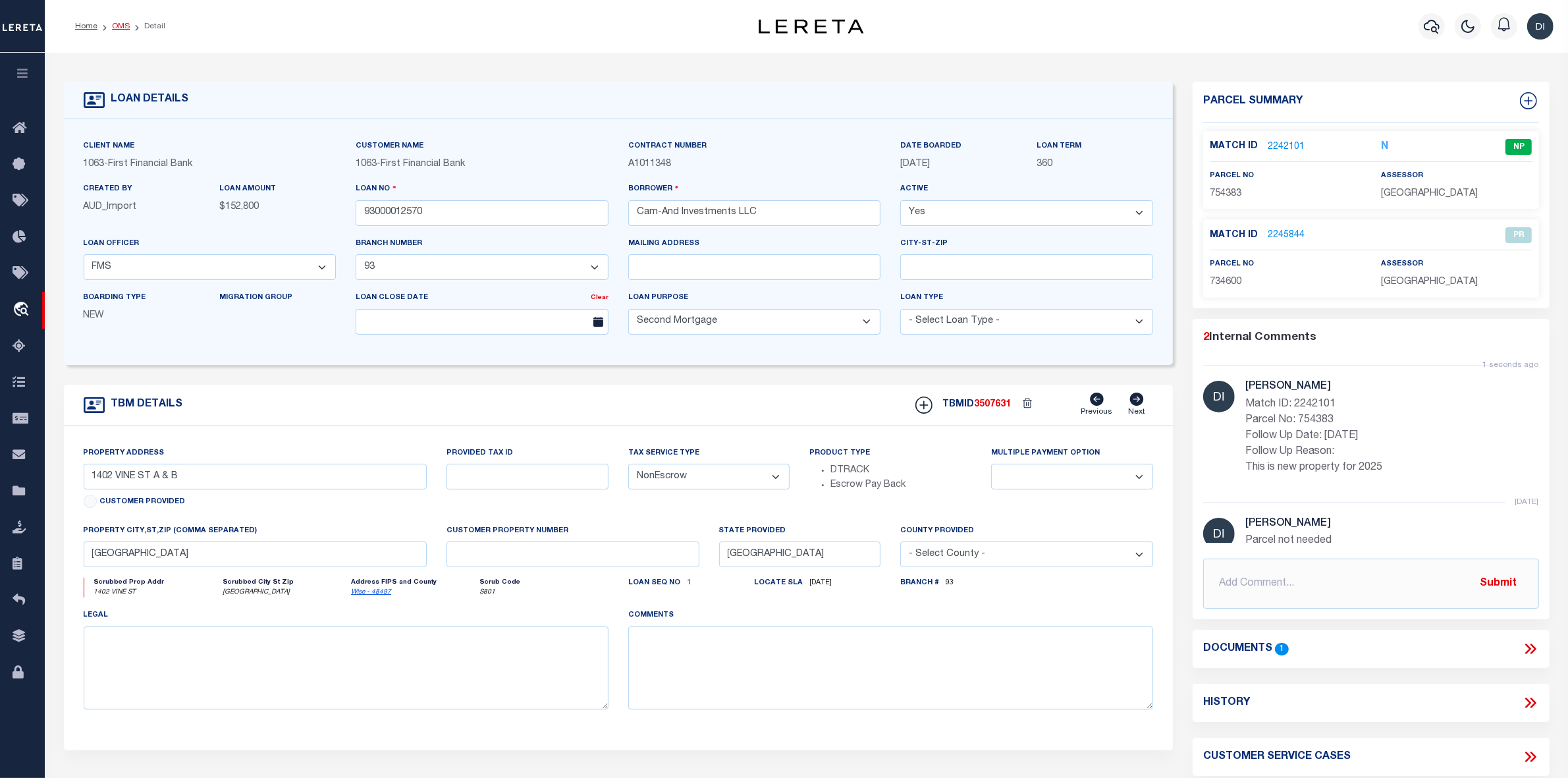
click at [125, 23] on link "OMS" at bounding box center [121, 26] width 17 height 7
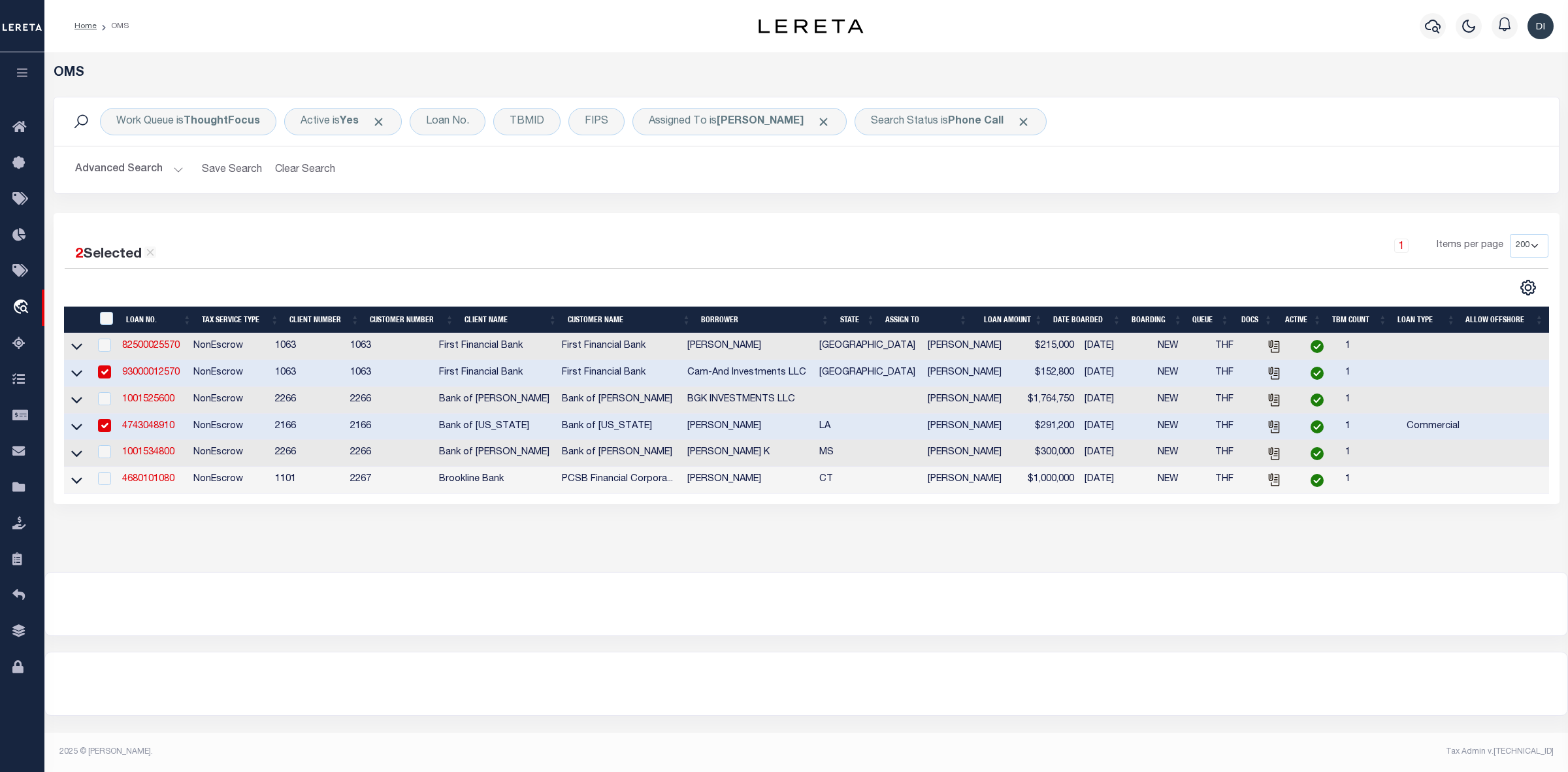
click at [625, 289] on div at bounding box center [435, 287] width 742 height 17
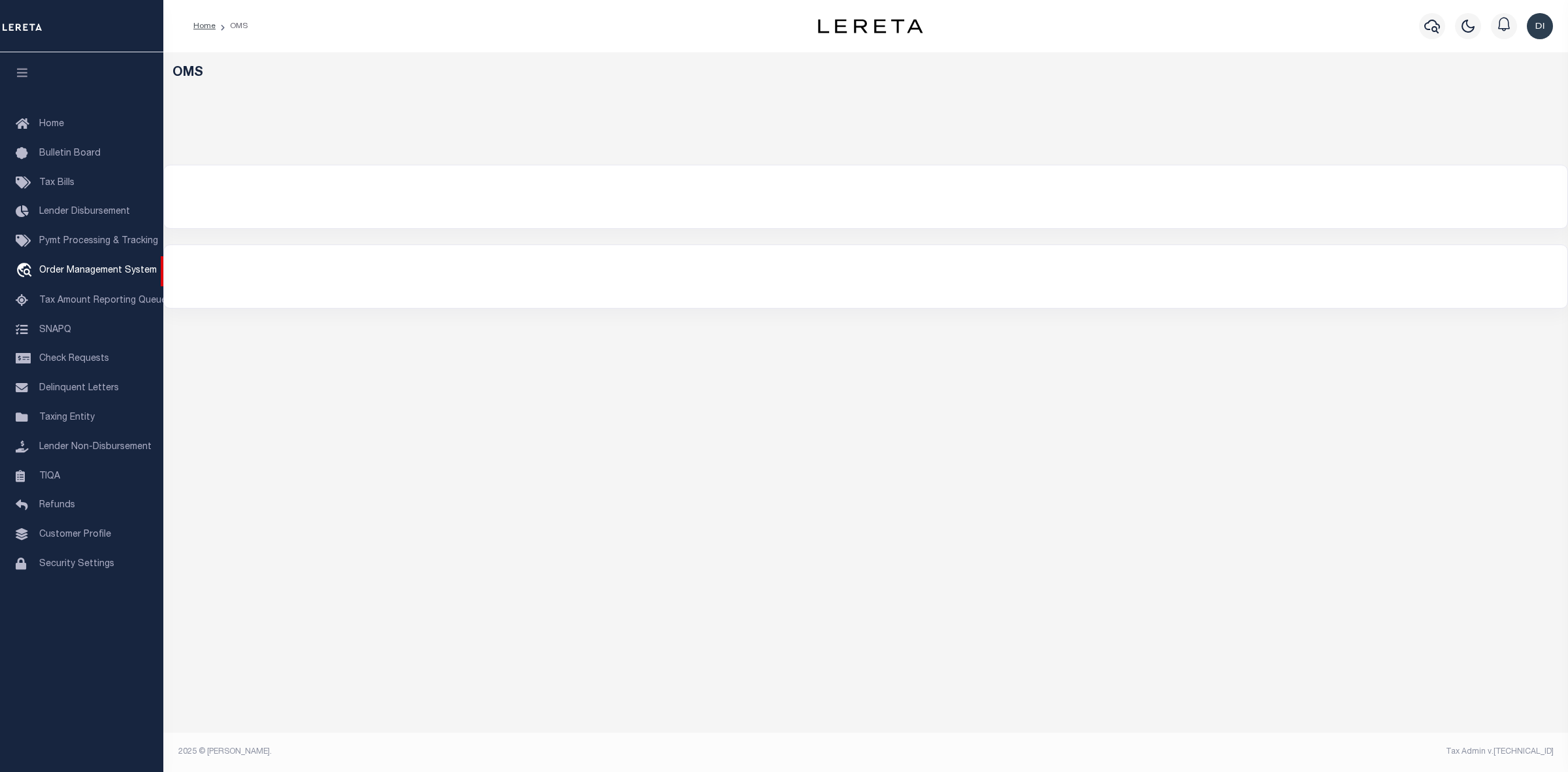
select select "200"
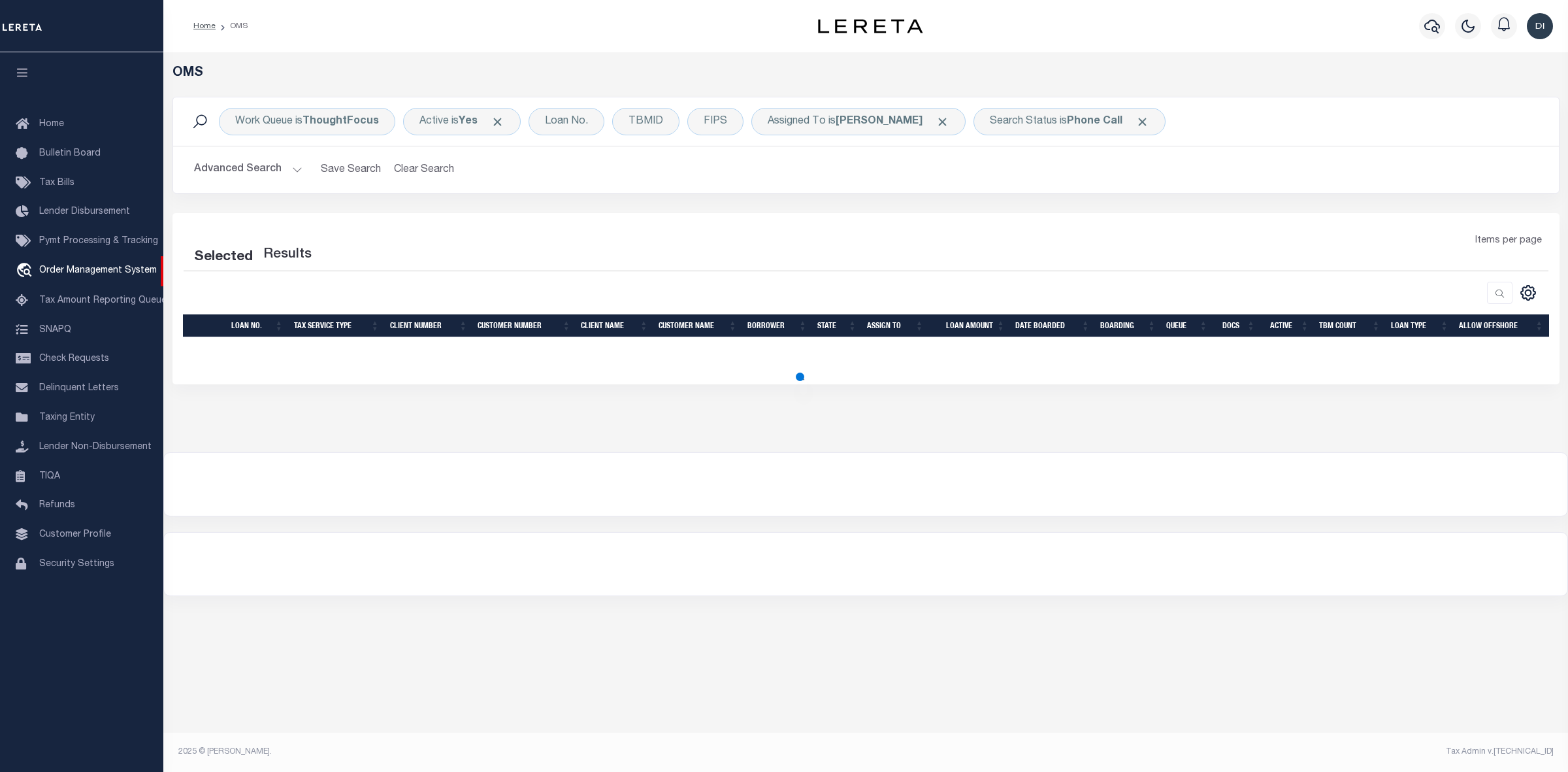
select select "200"
